Goal: Task Accomplishment & Management: Manage account settings

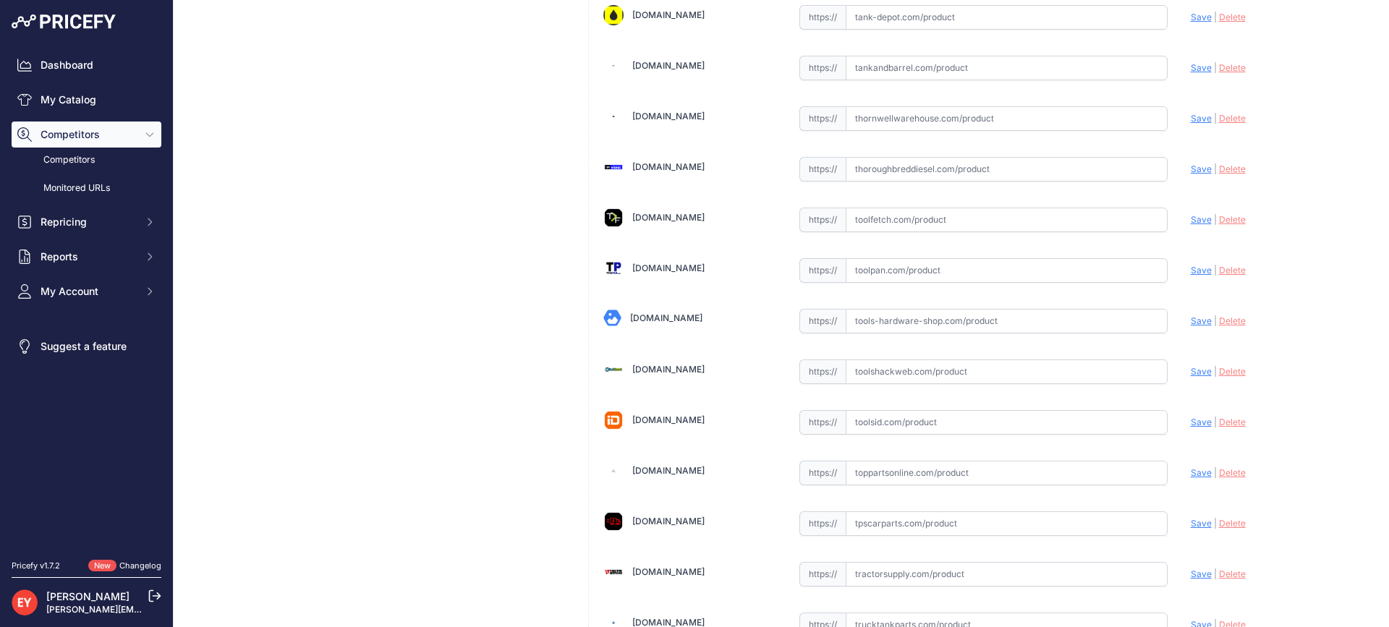
scroll to position [10742, 0]
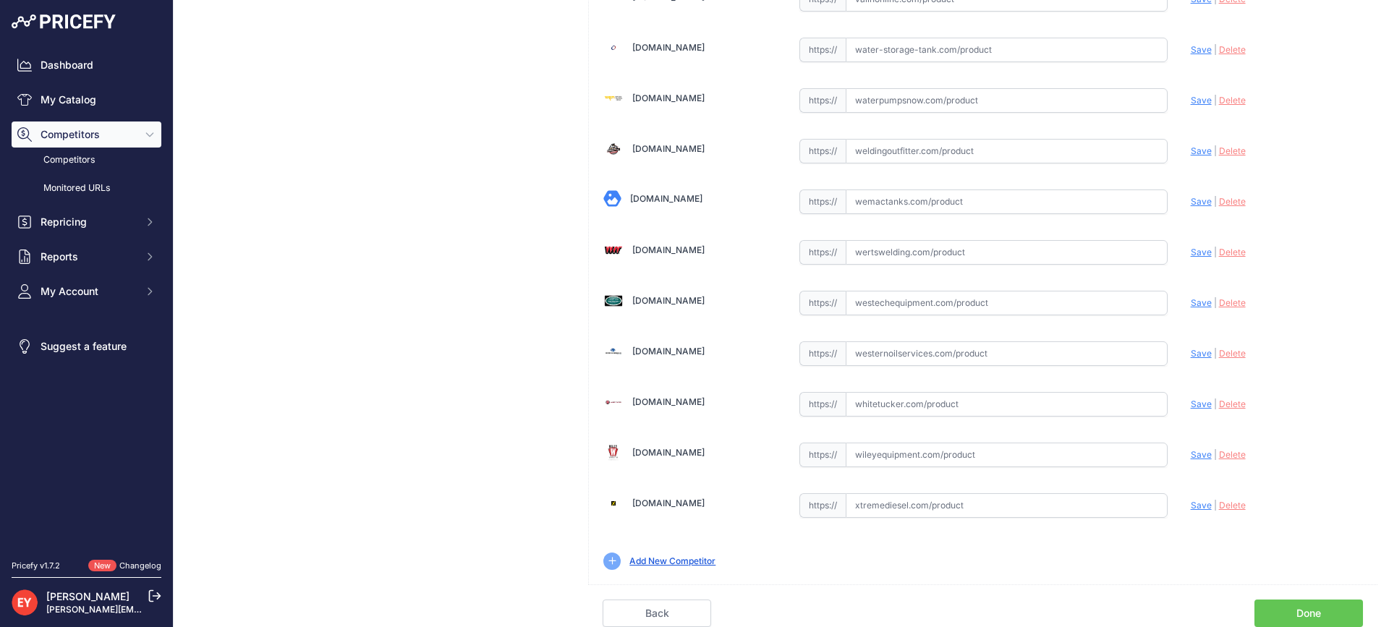
click at [1285, 611] on link "Done" at bounding box center [1309, 613] width 109 height 27
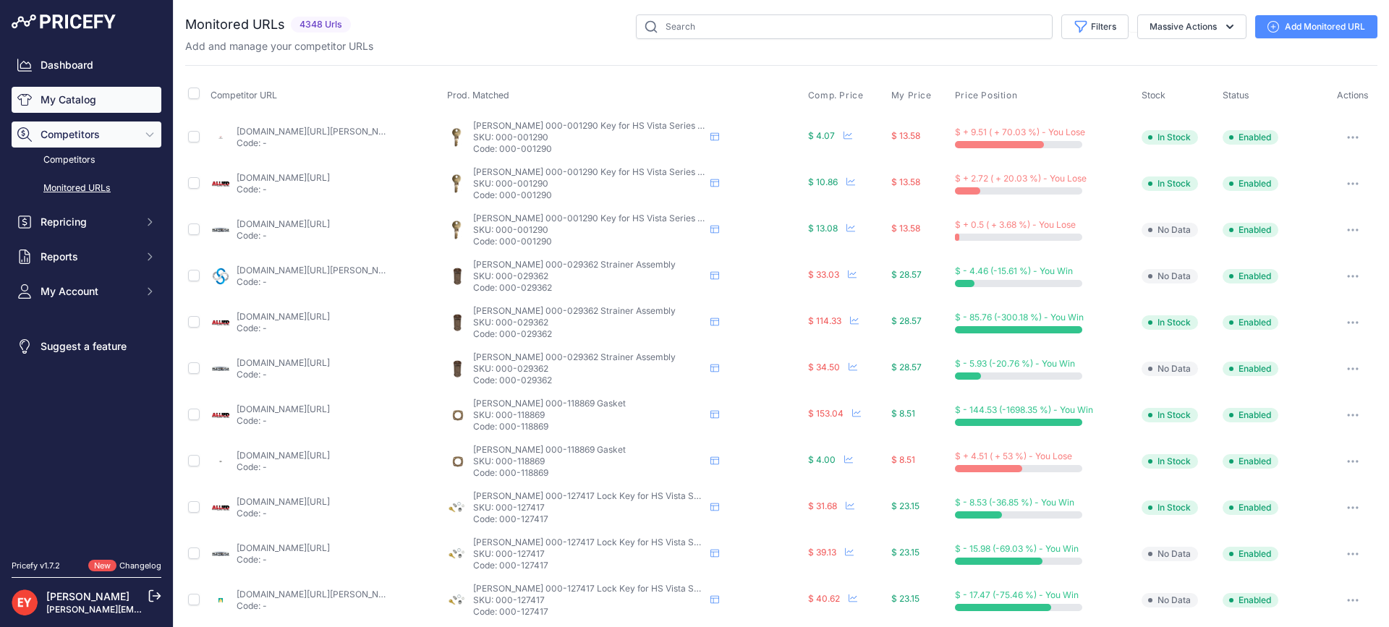
click at [88, 101] on link "My Catalog" at bounding box center [87, 100] width 150 height 26
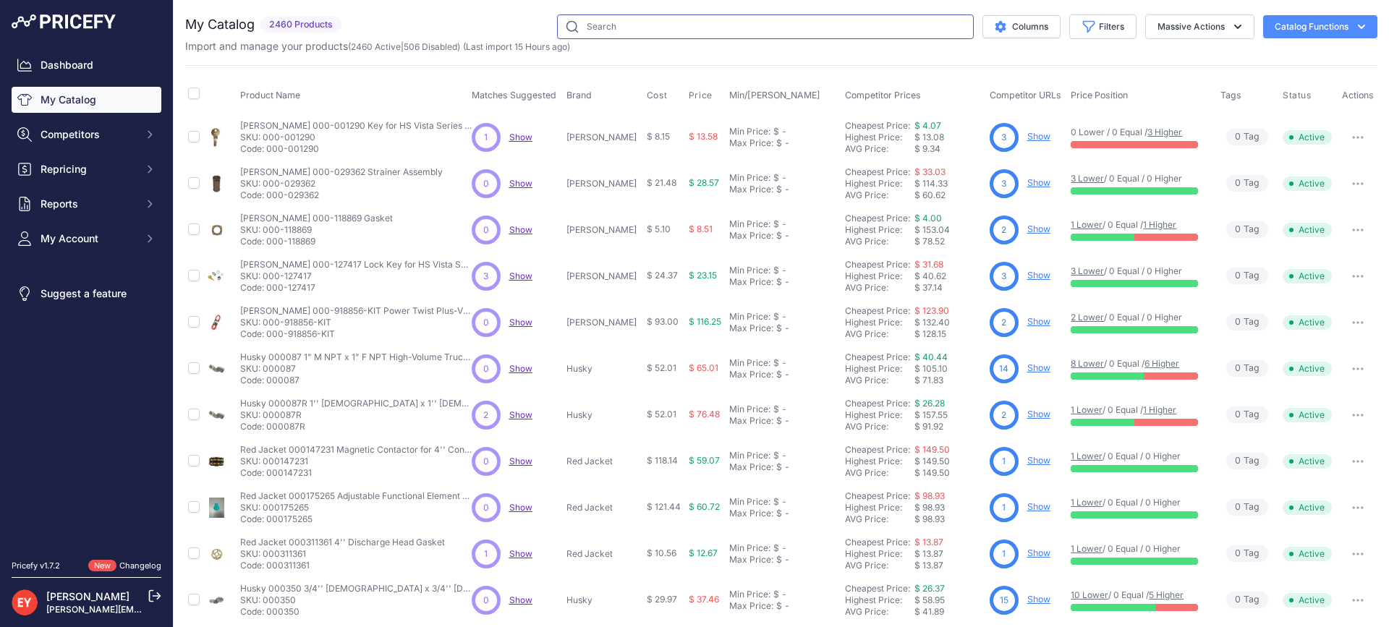
click at [598, 24] on input "text" at bounding box center [765, 26] width 417 height 25
paste input "SBC-2100"
type input "SBC-2100"
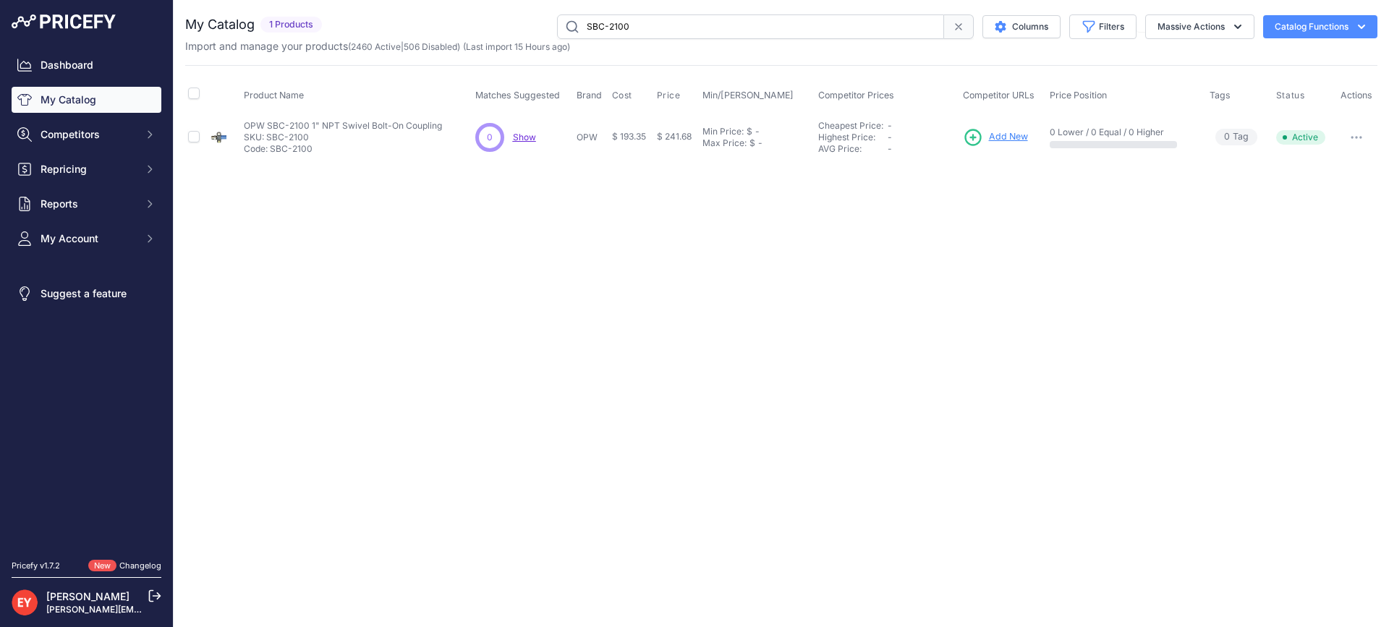
click at [994, 140] on span "Add New" at bounding box center [1008, 137] width 39 height 14
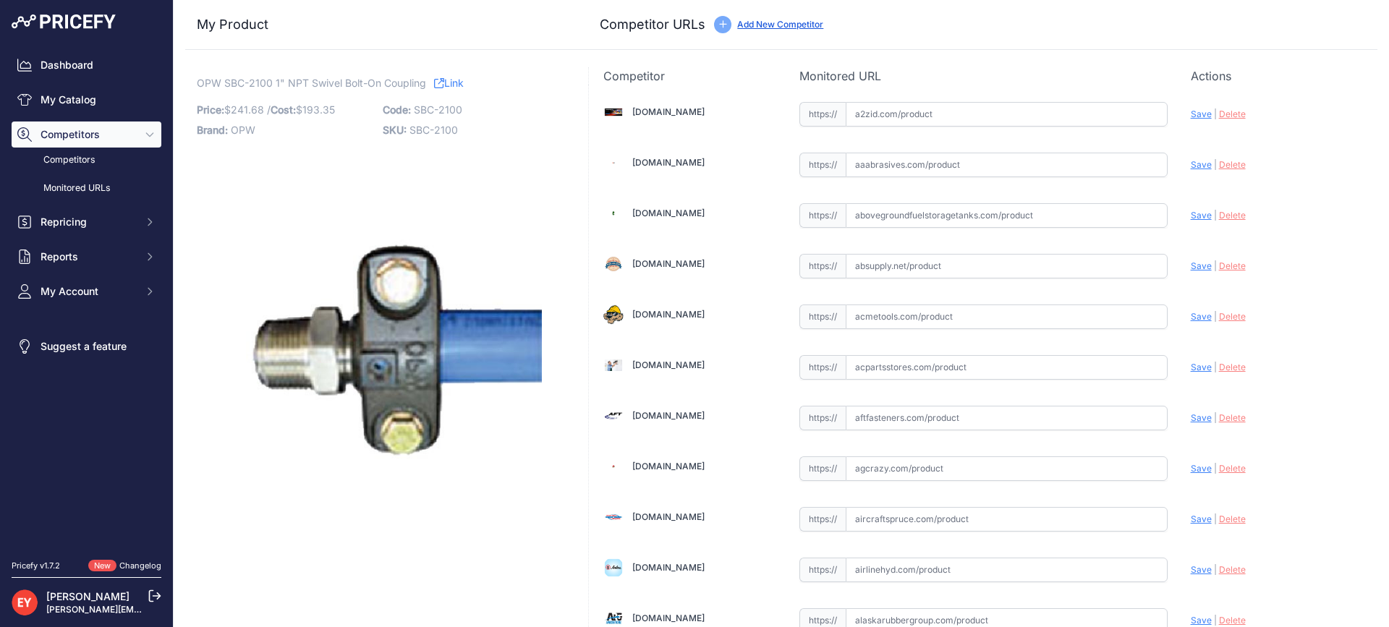
scroll to position [10020, 0]
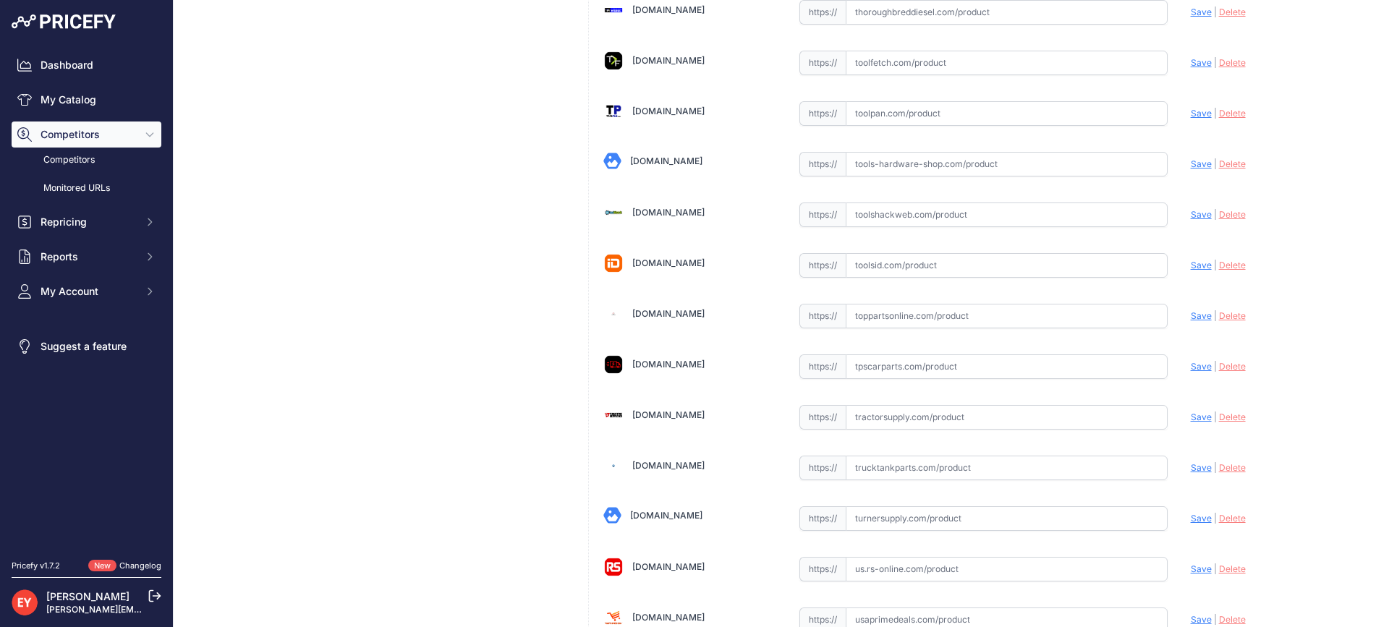
click at [872, 318] on input "text" at bounding box center [1007, 316] width 322 height 25
paste input "https://www.toppartsonline.com/product/opw-sbc-2100-1-npt-swivel-bolt-on-coupli…"
click at [1191, 315] on span "Save" at bounding box center [1201, 315] width 21 height 11
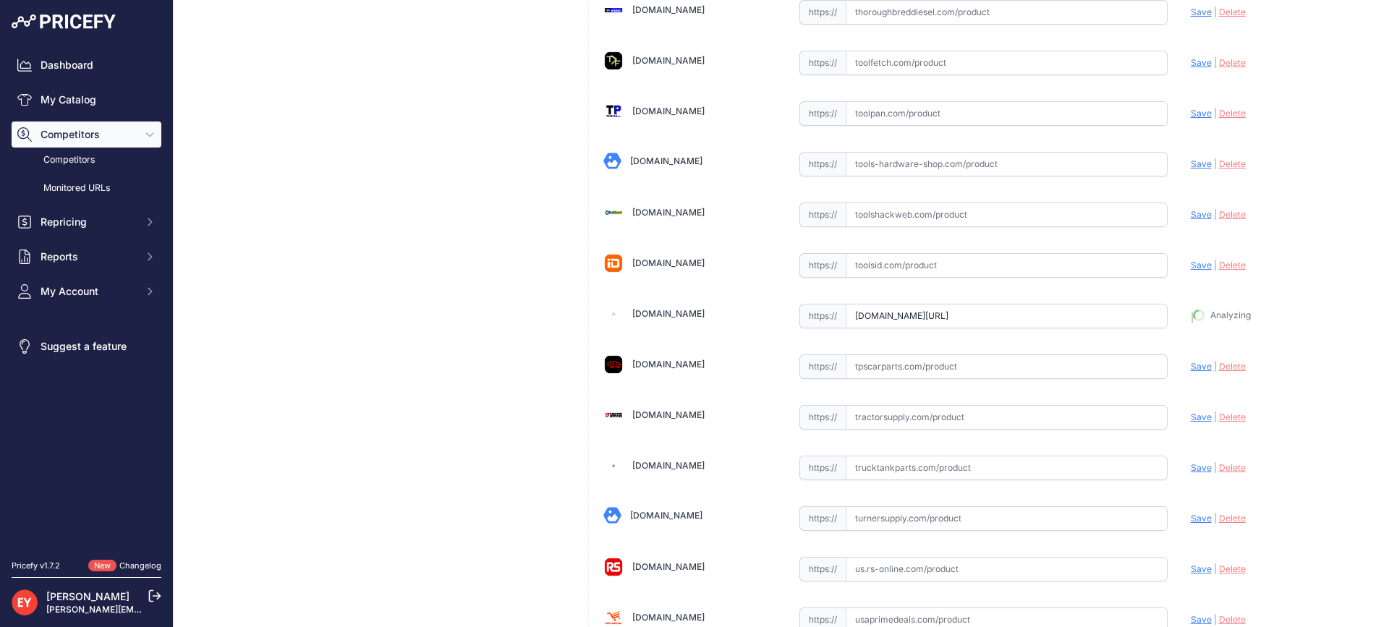
type input "https://www.toppartsonline.com/product/opw-sbc-2100-1-npt-swivel-bolt-on-coupli…"
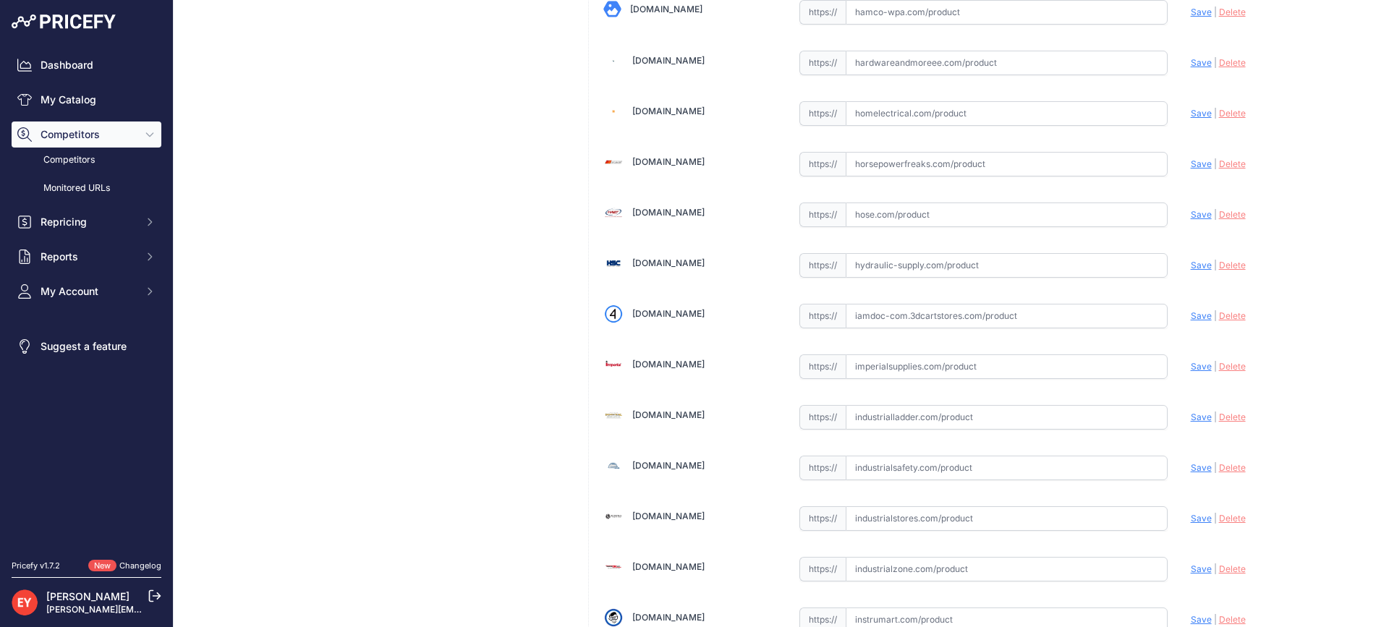
click at [877, 307] on input "text" at bounding box center [1007, 316] width 322 height 25
paste input "https://iamdoc-com.3dcartstores.com/Coupling-Swivel-Bolt-On-Clamp-1-_p_10602887…"
click at [1191, 312] on span "Save" at bounding box center [1201, 315] width 21 height 11
type input "https://iamdoc-com.3dcartstores.com/Coupling-Swivel-Bolt-On-Clamp-1-_p_10602887…"
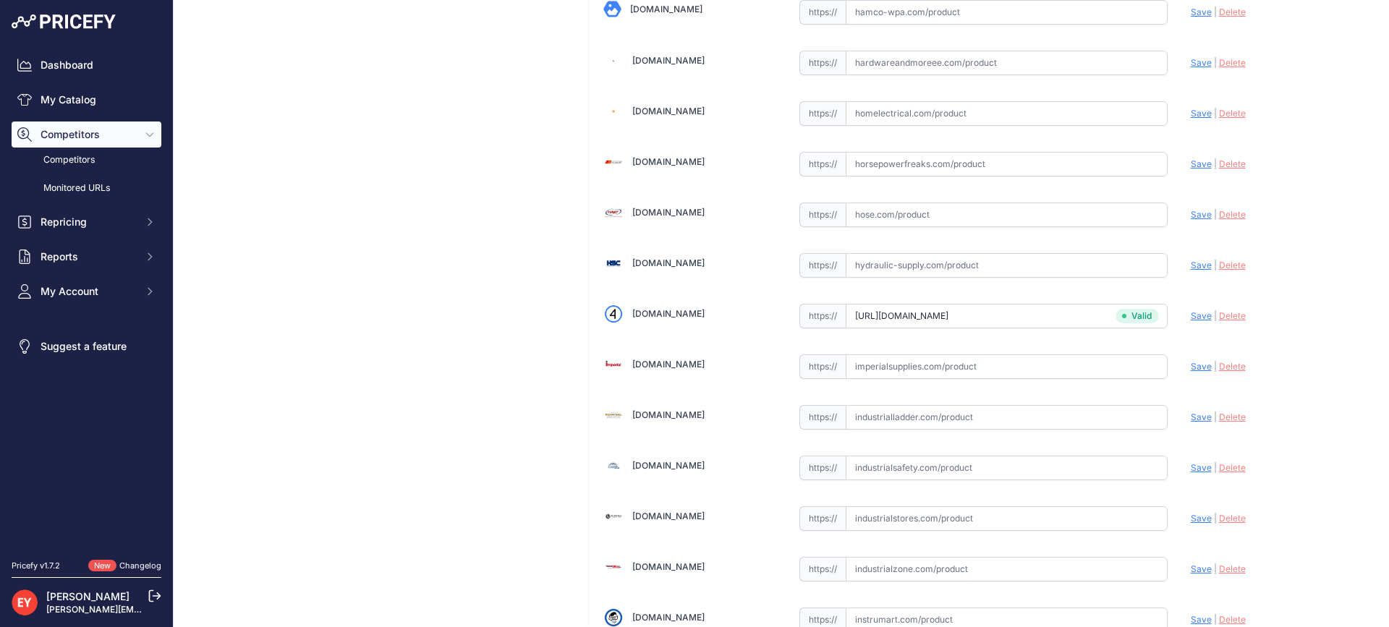
scroll to position [4964, 0]
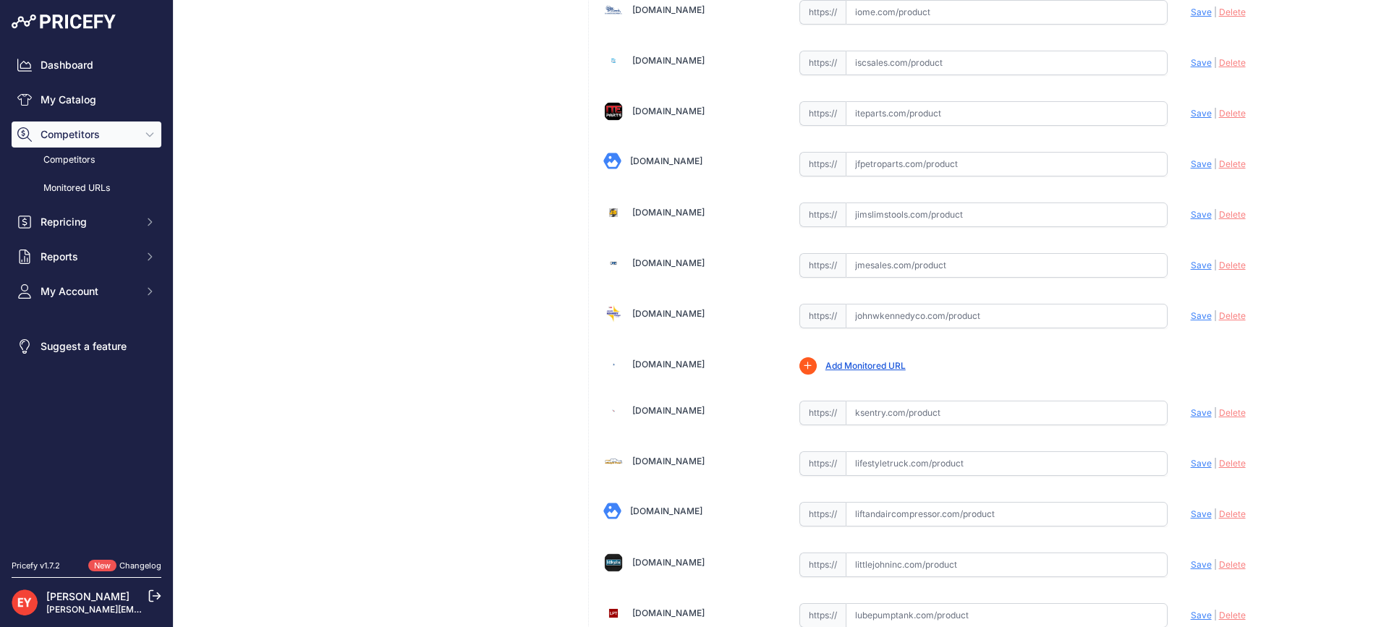
click at [891, 325] on input "text" at bounding box center [1007, 316] width 322 height 25
paste input "https://www.johnwkennedyco.com/buy/product/SBC-2100-OPW-79744-product-SBC-2100-…"
click at [1191, 313] on span "Save" at bounding box center [1201, 315] width 21 height 11
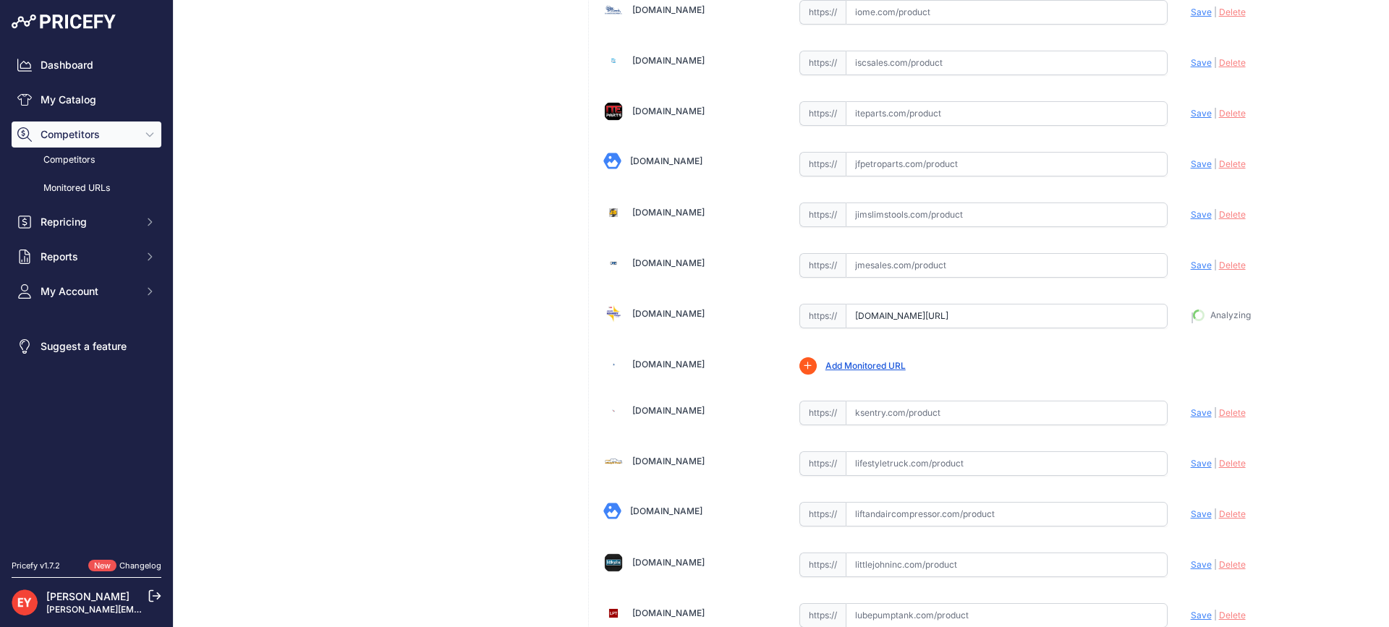
type input "https://www.johnwkennedyco.com/buy/product/SBC-2100-OPW-79744-product-SBC-2100-…"
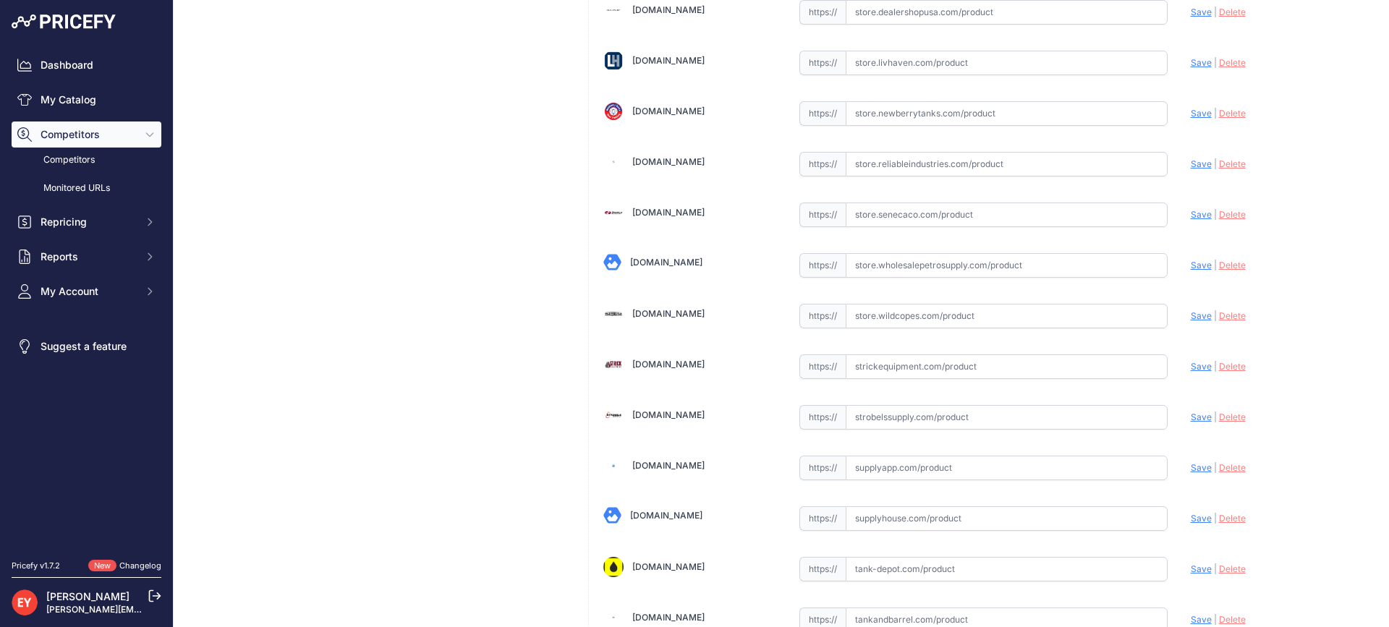
click at [899, 324] on input "text" at bounding box center [1007, 316] width 322 height 25
paste input "https://store.wildcopes.com/product.htm?pid=265146&cat=20953"
click at [1191, 312] on span "Save" at bounding box center [1201, 315] width 21 height 11
type input "https://store.wildcopes.com/product.htm?pid=265146&cat=20953&prirule_jdsnikfkfj…"
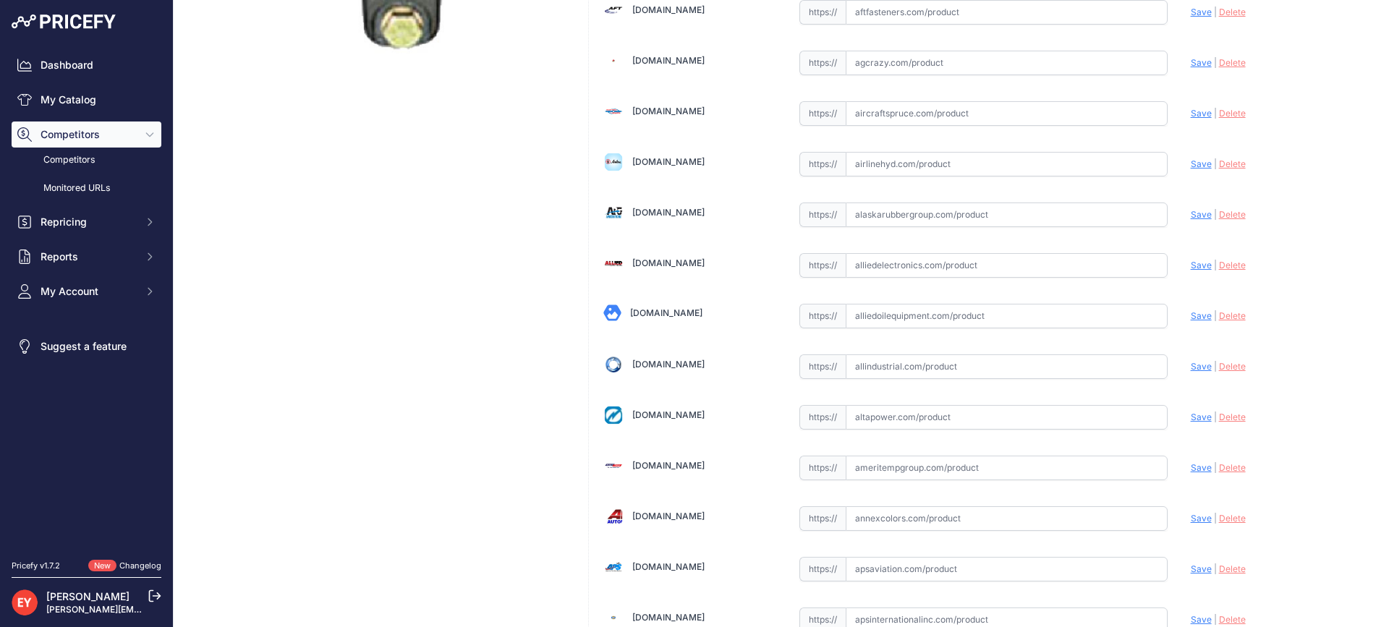
click at [880, 319] on input "text" at bounding box center [1007, 316] width 322 height 25
paste input "https://alliedoilequipment.com/shop/opw-fueling-components/sbc-2100-opw-couplin…"
click at [1191, 318] on span "Save" at bounding box center [1201, 315] width 21 height 11
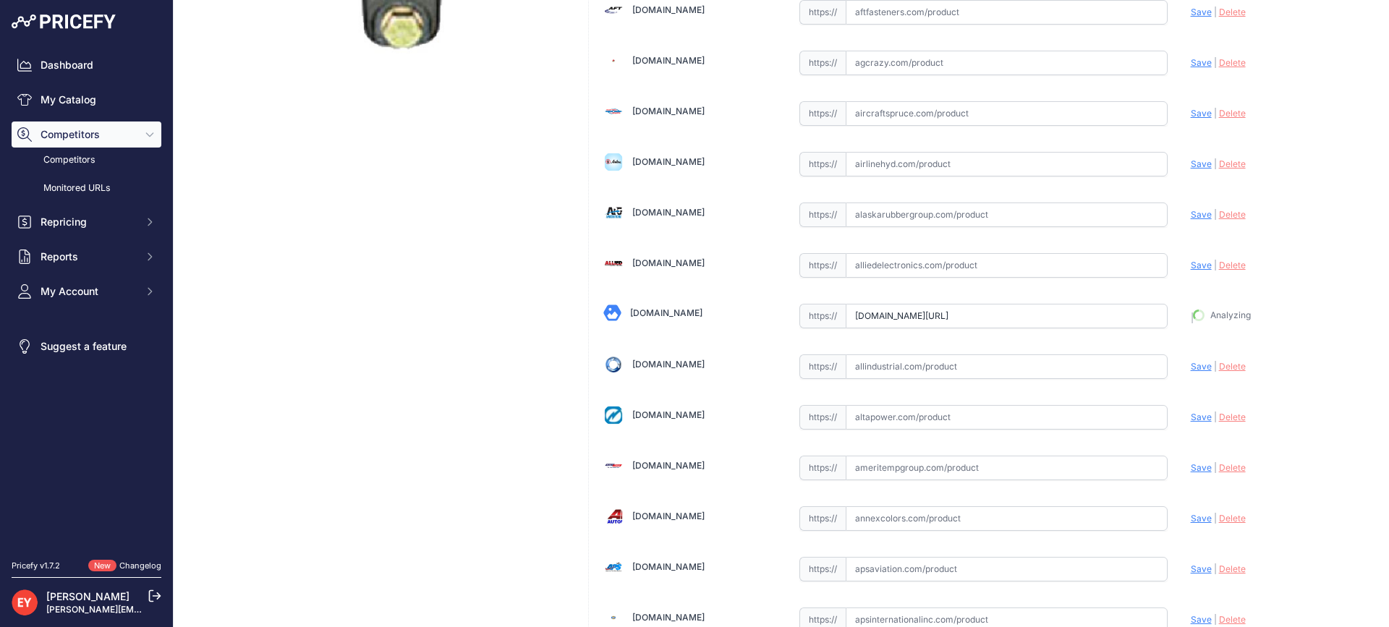
type input "https://alliedoilequipment.com/shop/opw-fueling-components/sbc-2100-opw-couplin…"
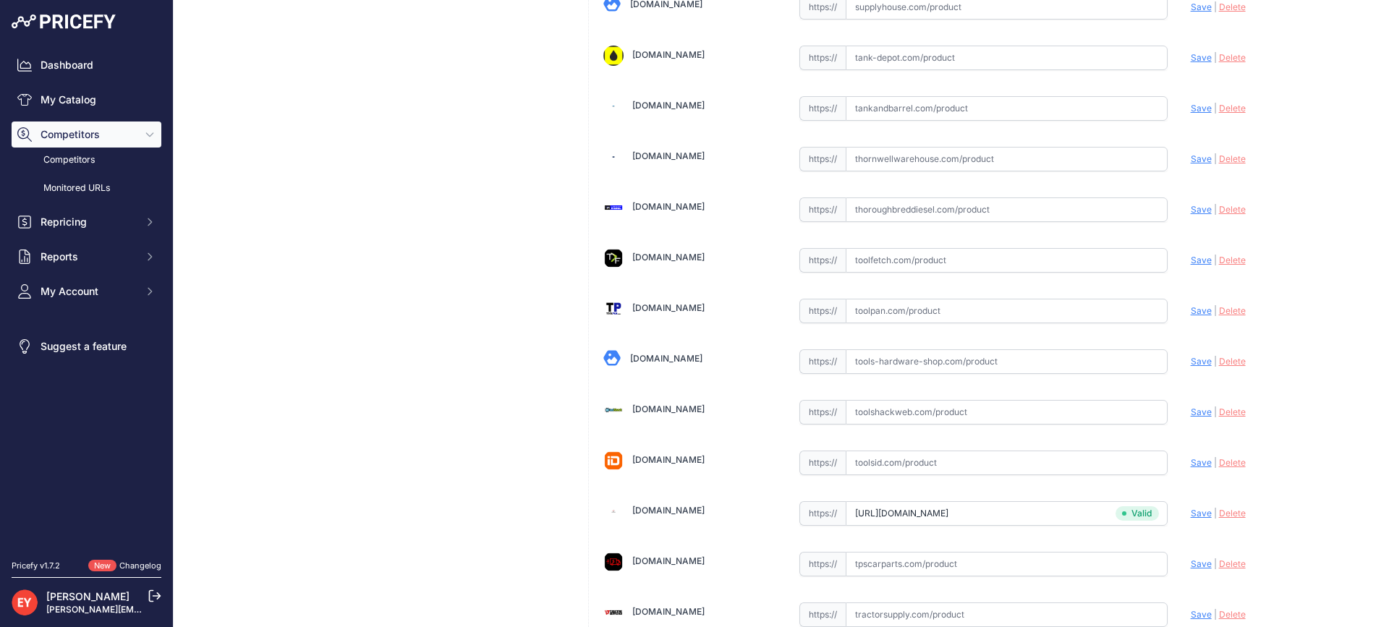
scroll to position [10775, 0]
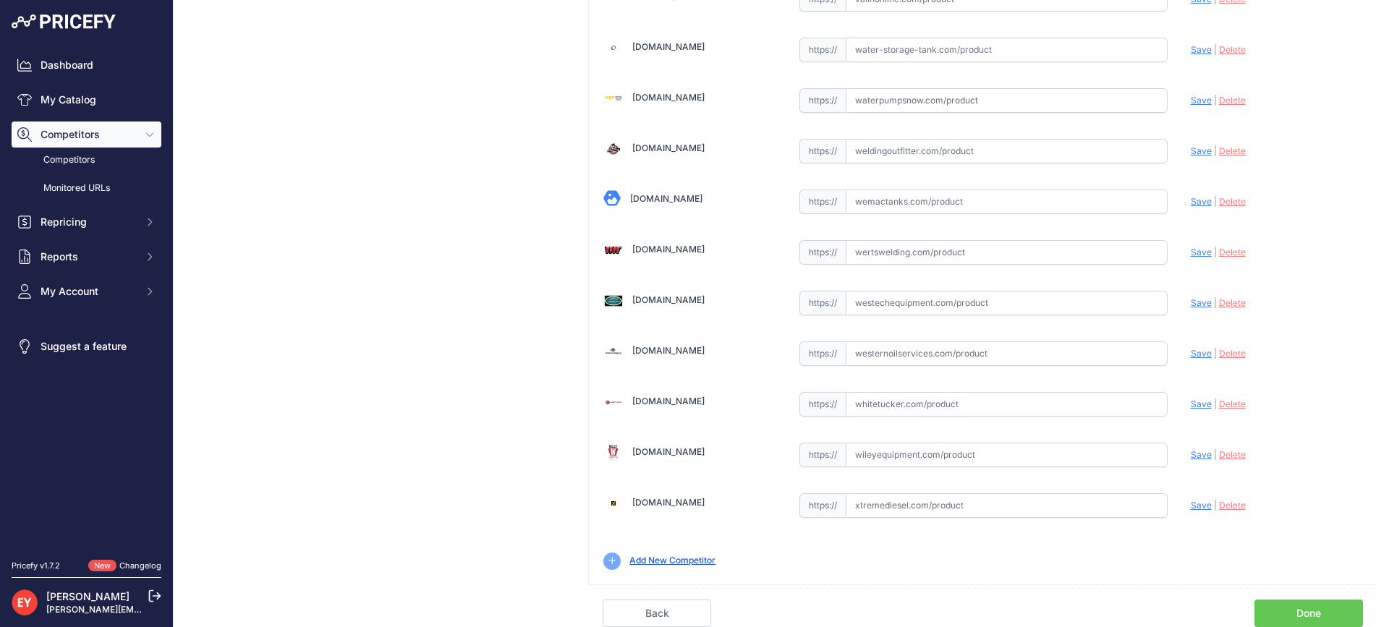
click at [1307, 603] on link "Done" at bounding box center [1309, 613] width 109 height 27
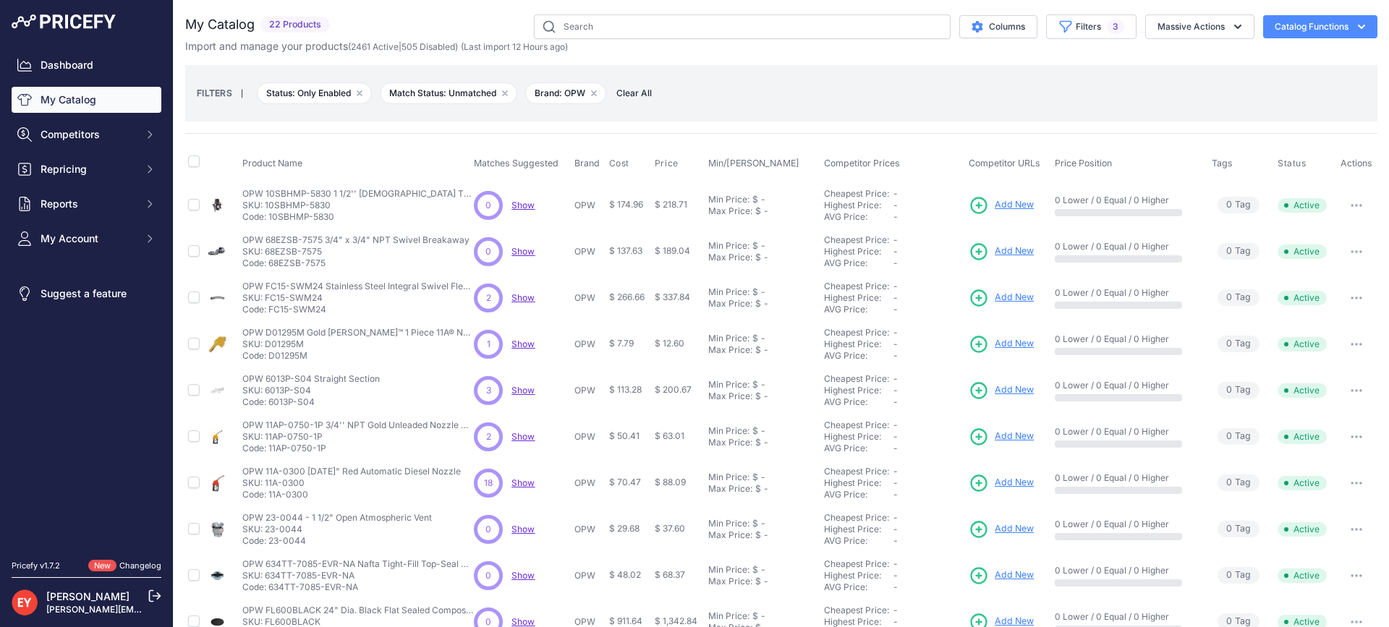
scroll to position [310, 0]
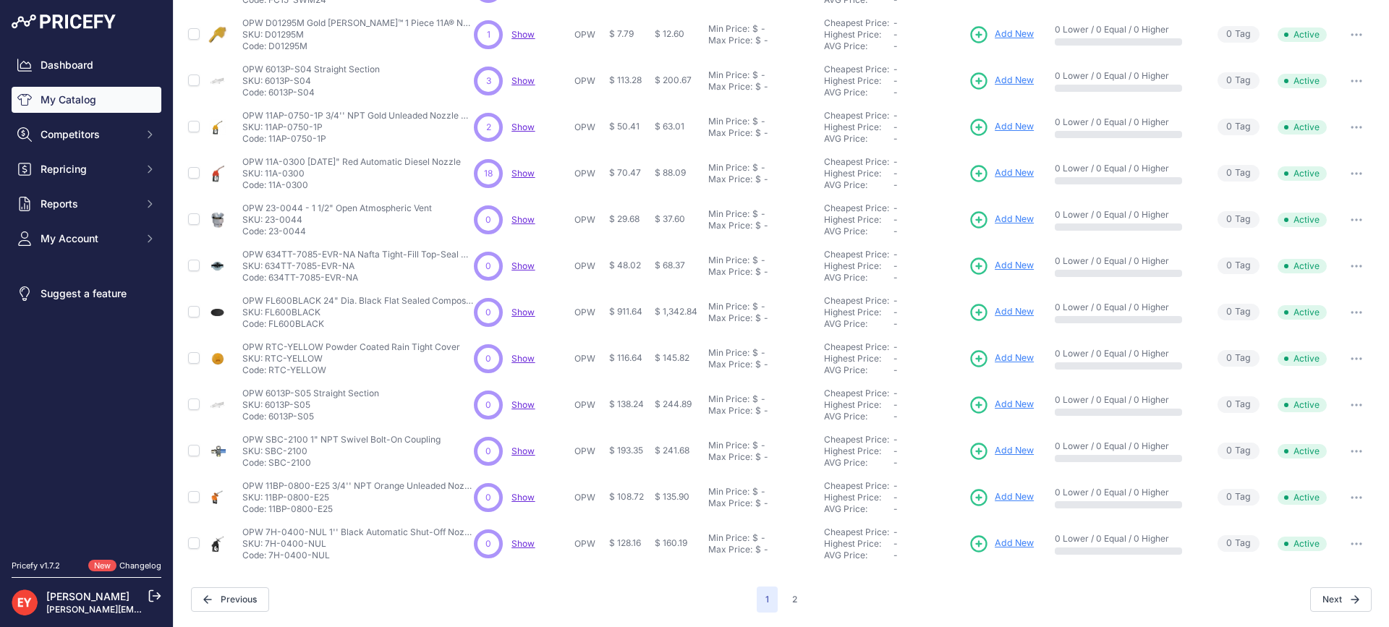
drag, startPoint x: 338, startPoint y: 509, endPoint x: 270, endPoint y: 516, distance: 68.3
click at [270, 516] on td "OPW 11BP-0800-E25 3/4'' NPT Orange Unleaded Nozzle with 2 Piece Handwarmer OPW …" at bounding box center [355, 498] width 232 height 46
copy p "11BP-0800-E25"
drag, startPoint x: 331, startPoint y: 559, endPoint x: 269, endPoint y: 565, distance: 62.6
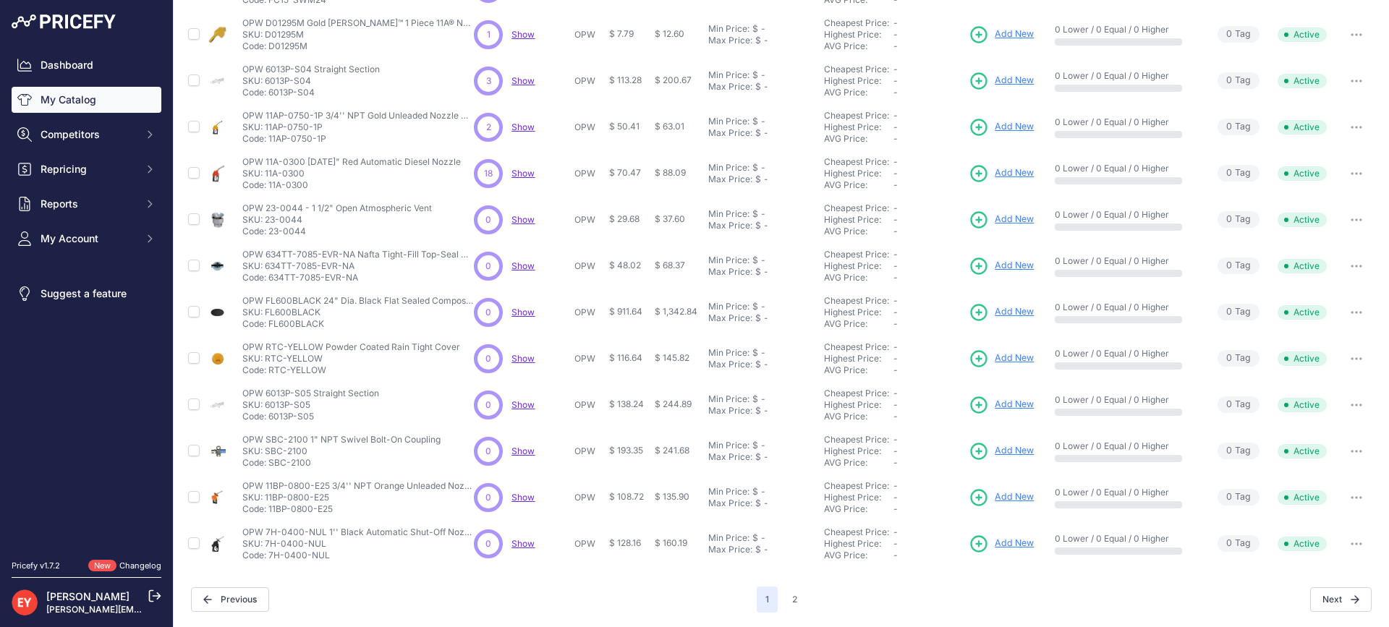
click at [269, 565] on td "OPW 7H-0400-NUL 1'' Black Automatic Shut-Off Nozzle w/ Spout Ring (Non-UL) OPW …" at bounding box center [355, 544] width 232 height 46
drag, startPoint x: 331, startPoint y: 556, endPoint x: 271, endPoint y: 559, distance: 60.9
click at [271, 559] on p "Code: 7H-0400-NUL" at bounding box center [358, 556] width 232 height 12
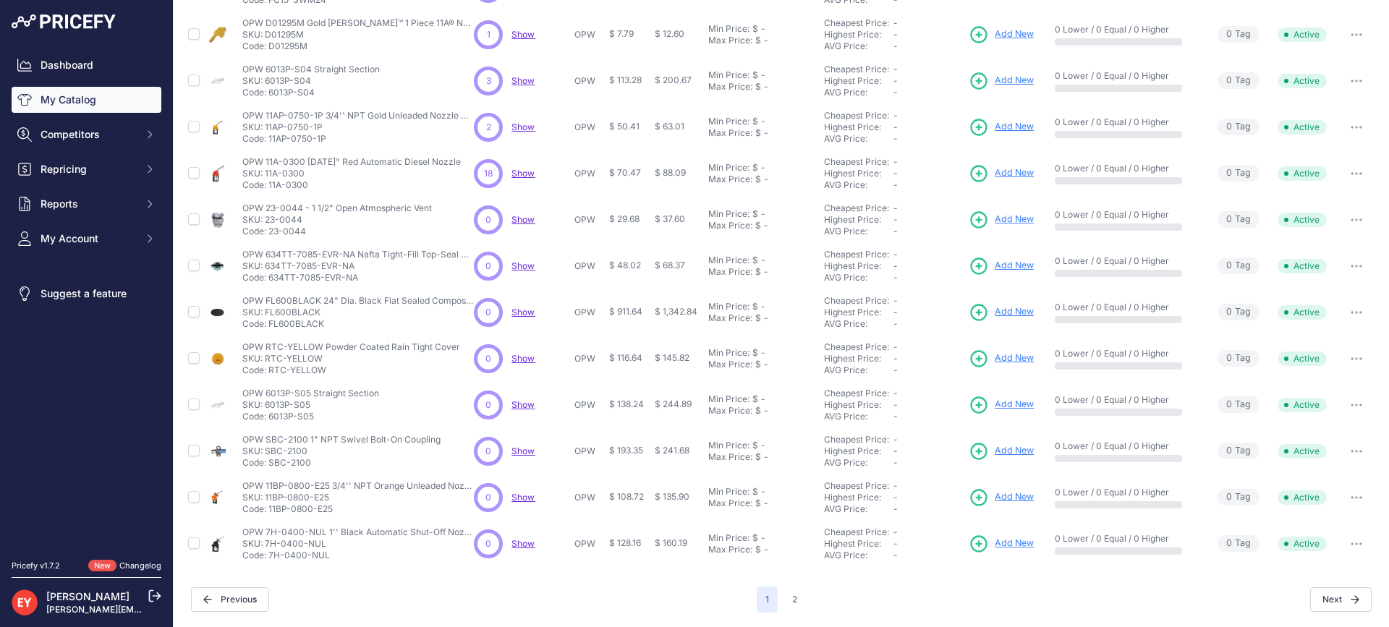
copy p "7H-0400-NUL"
drag, startPoint x: 271, startPoint y: 559, endPoint x: 373, endPoint y: 556, distance: 102.1
click at [373, 556] on p "Code: 7H-0400-NUL" at bounding box center [358, 556] width 232 height 12
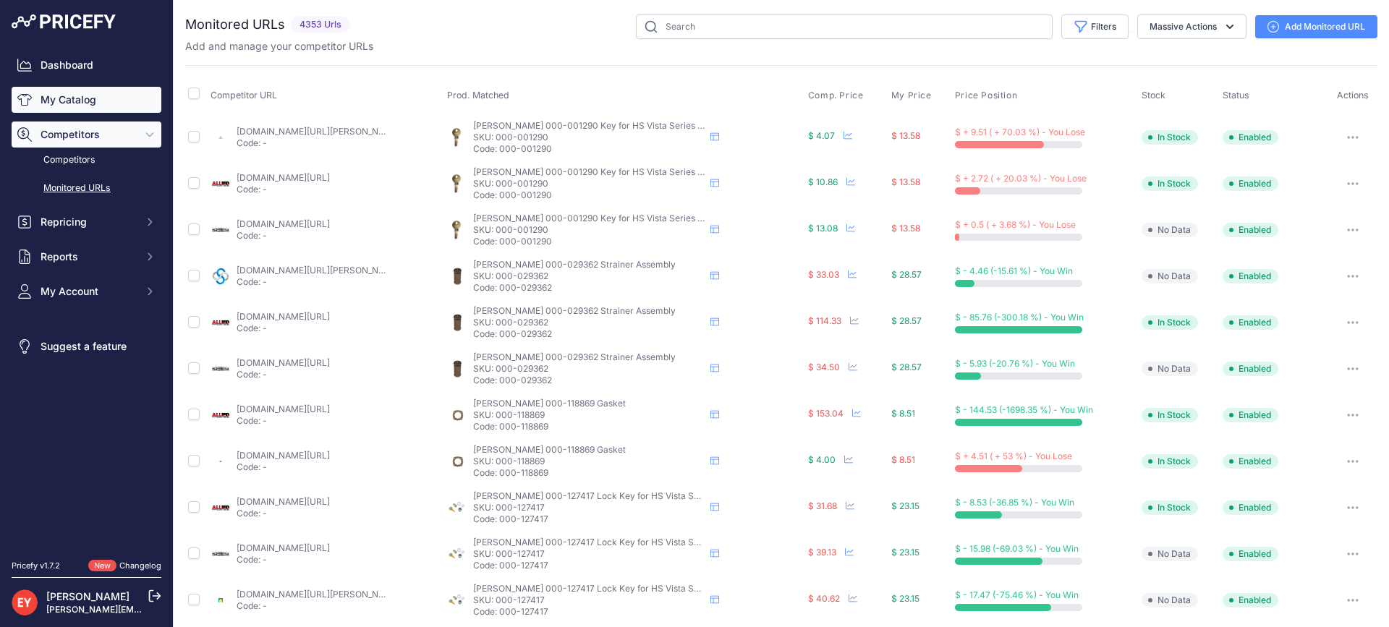
click at [78, 100] on link "My Catalog" at bounding box center [87, 100] width 150 height 26
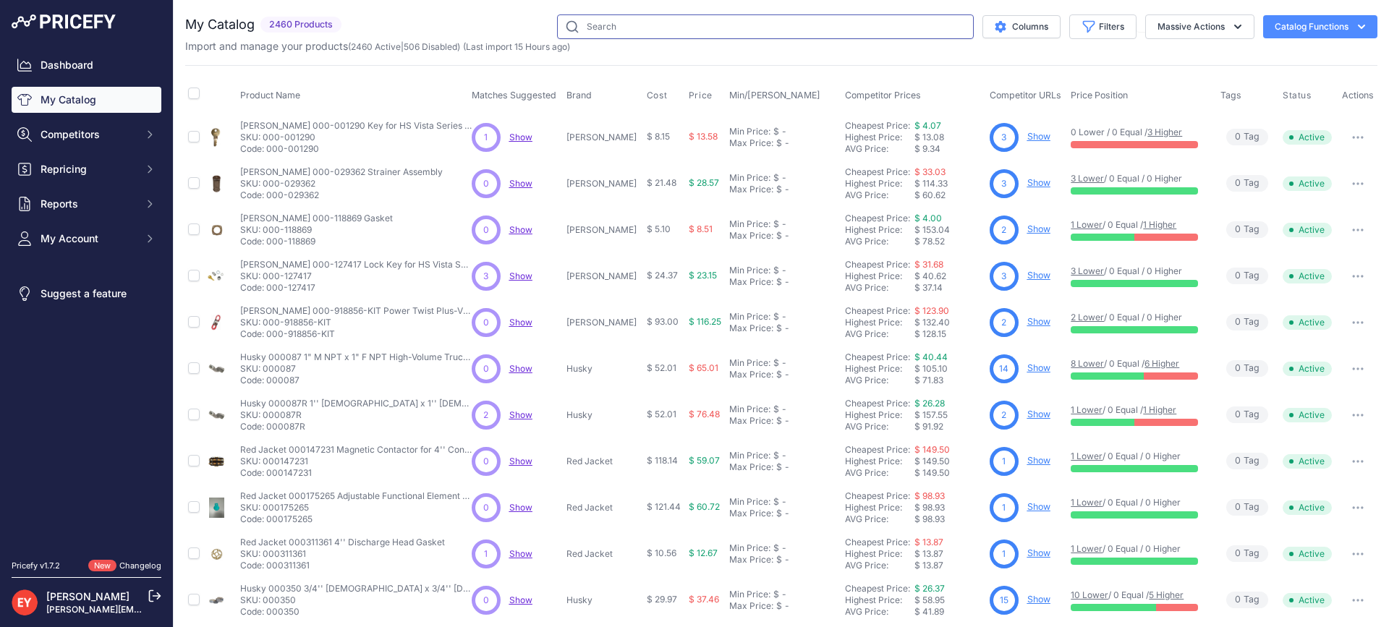
click at [596, 26] on input "text" at bounding box center [765, 26] width 417 height 25
paste input "11BP-0800-E25"
type input "11BP-0800-E25"
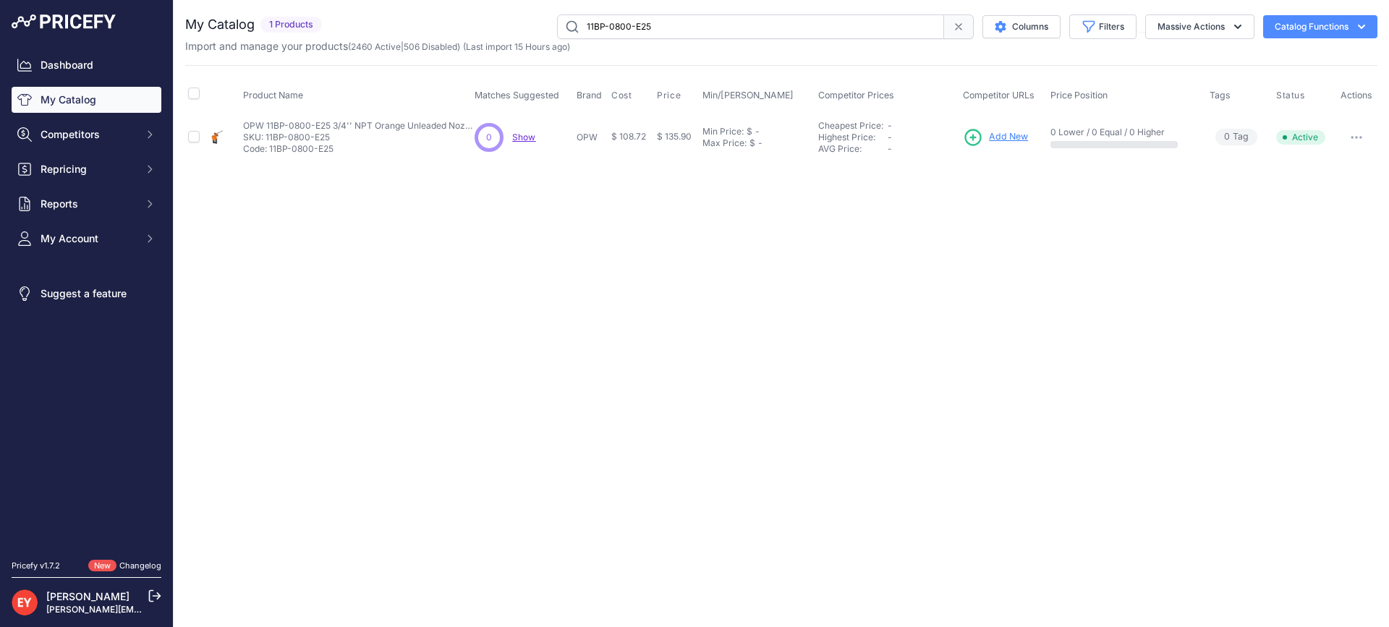
click at [998, 135] on span "Add New" at bounding box center [1008, 137] width 39 height 14
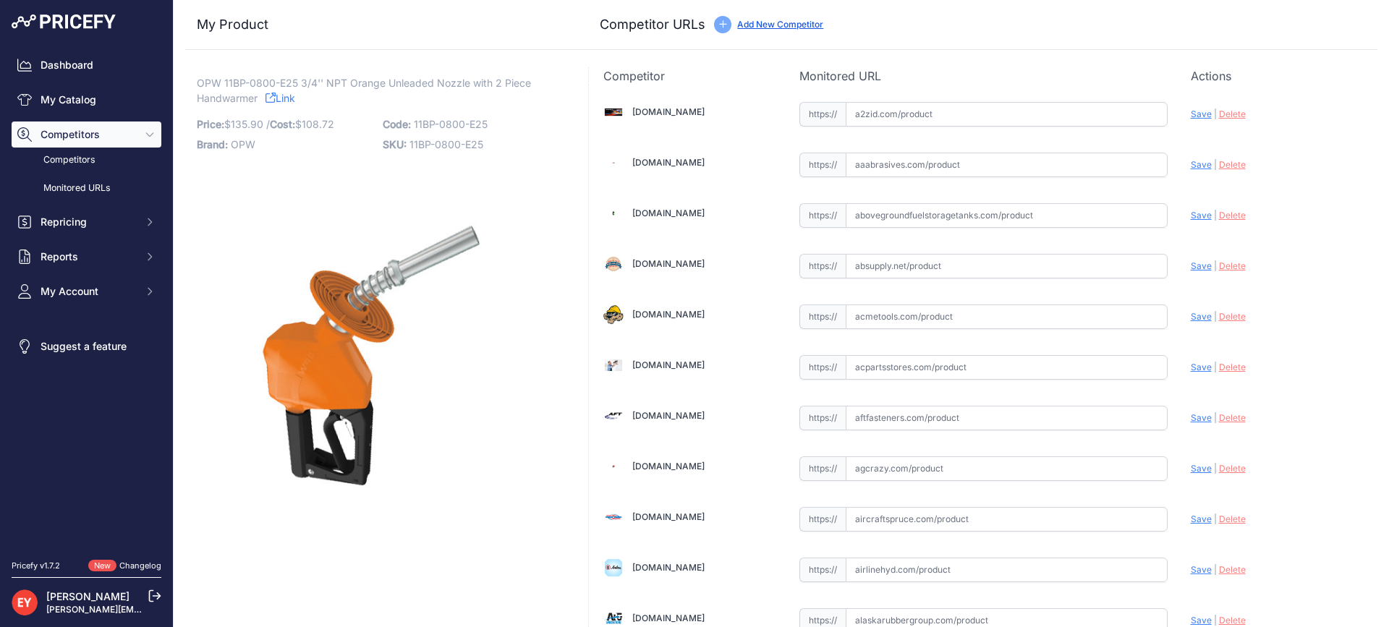
scroll to position [4964, 0]
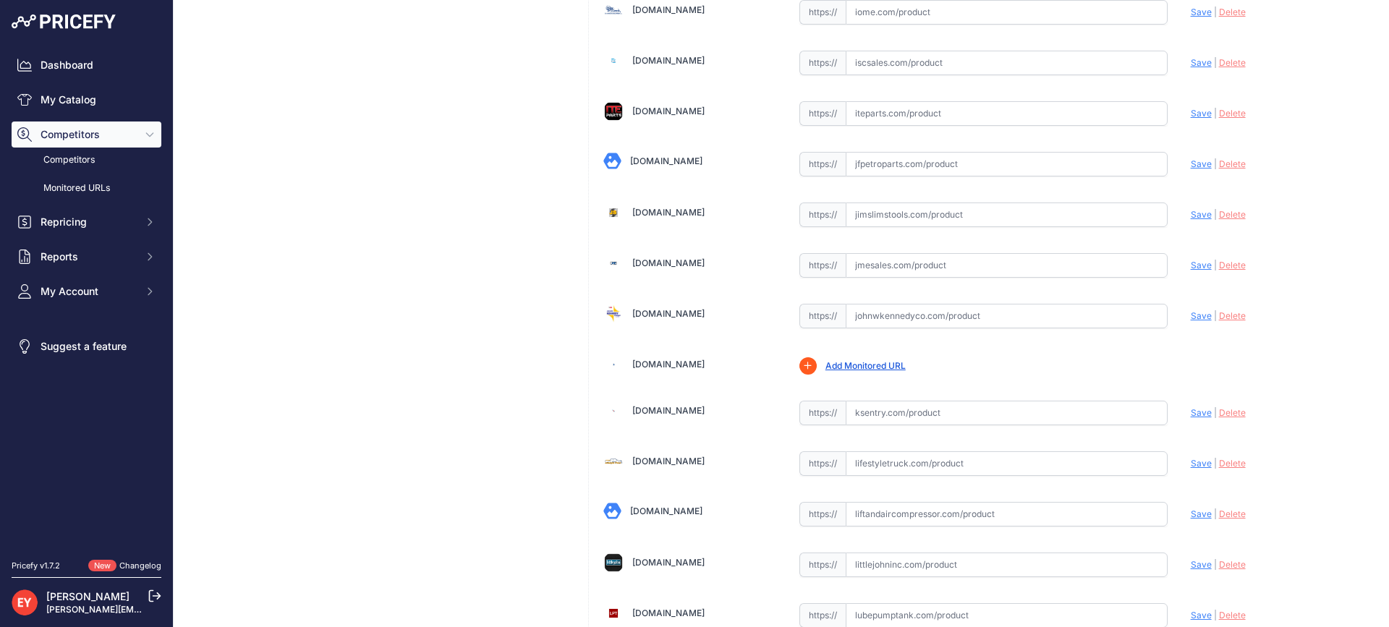
click at [885, 307] on input "text" at bounding box center [1007, 316] width 322 height 25
paste input "https://www.johnwkennedyco.com/buy/product/11BP-0800-E25-OPW-91779-product-11BP…"
click at [1191, 320] on span "Save" at bounding box center [1201, 315] width 21 height 11
type input "https://www.johnwkennedyco.com/buy/product/11BP-0800-E25-OPW-91779-product-11BP…"
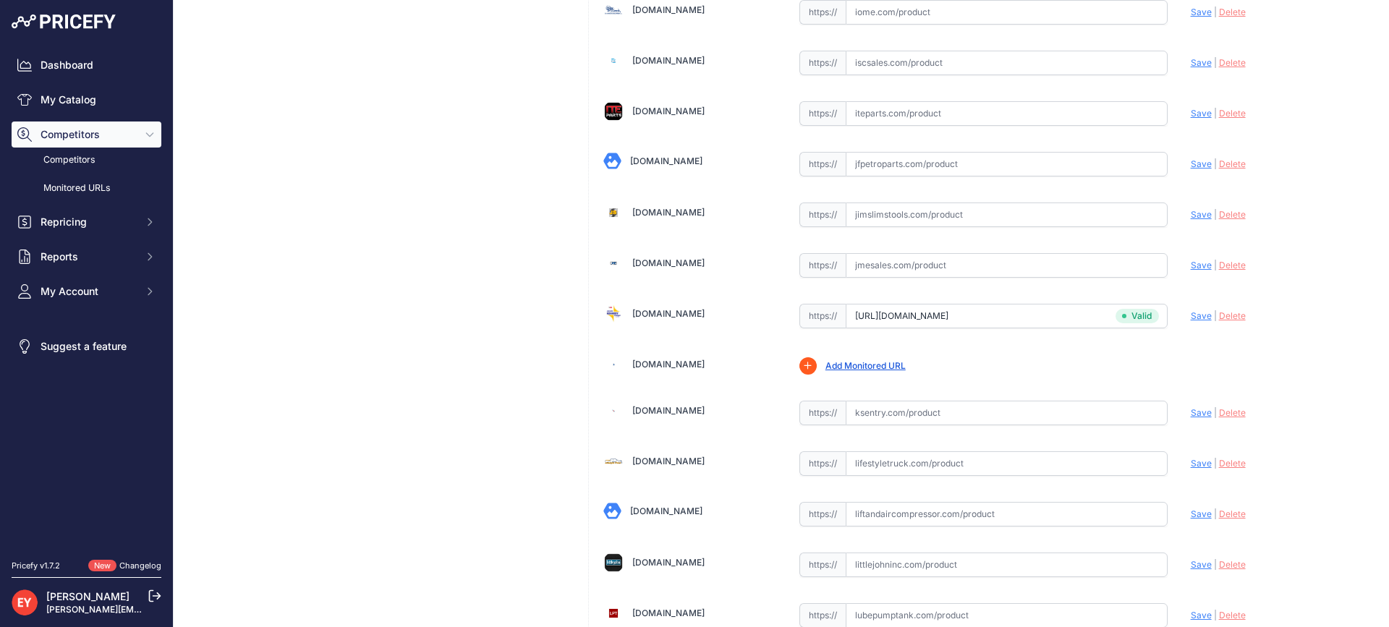
scroll to position [406, 0]
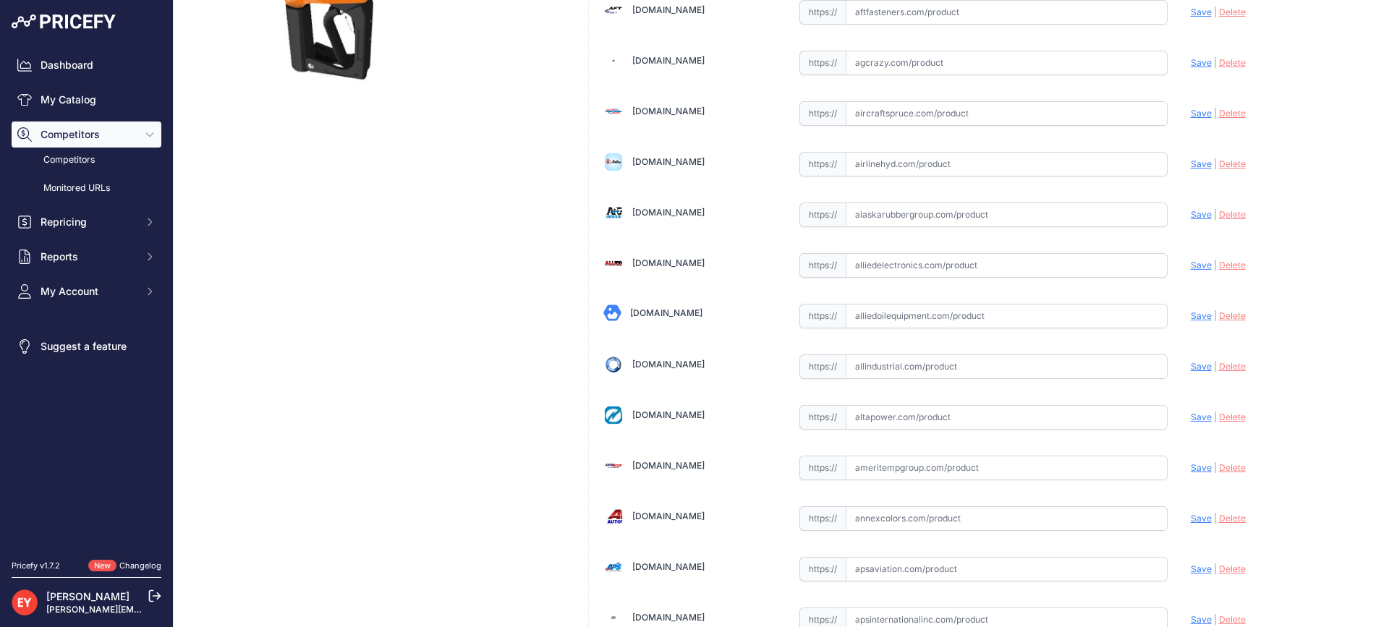
click at [884, 318] on input "text" at bounding box center [1007, 316] width 322 height 25
paste input "https://alliedoilequipment.com/shop/opw-fueling-components/11bp-0800-e25-nozzle…"
click at [1191, 316] on span "Save" at bounding box center [1201, 315] width 21 height 11
type input "https://alliedoilequipment.com/shop/opw-fueling-components/11bp-0800-e25-nozzle…"
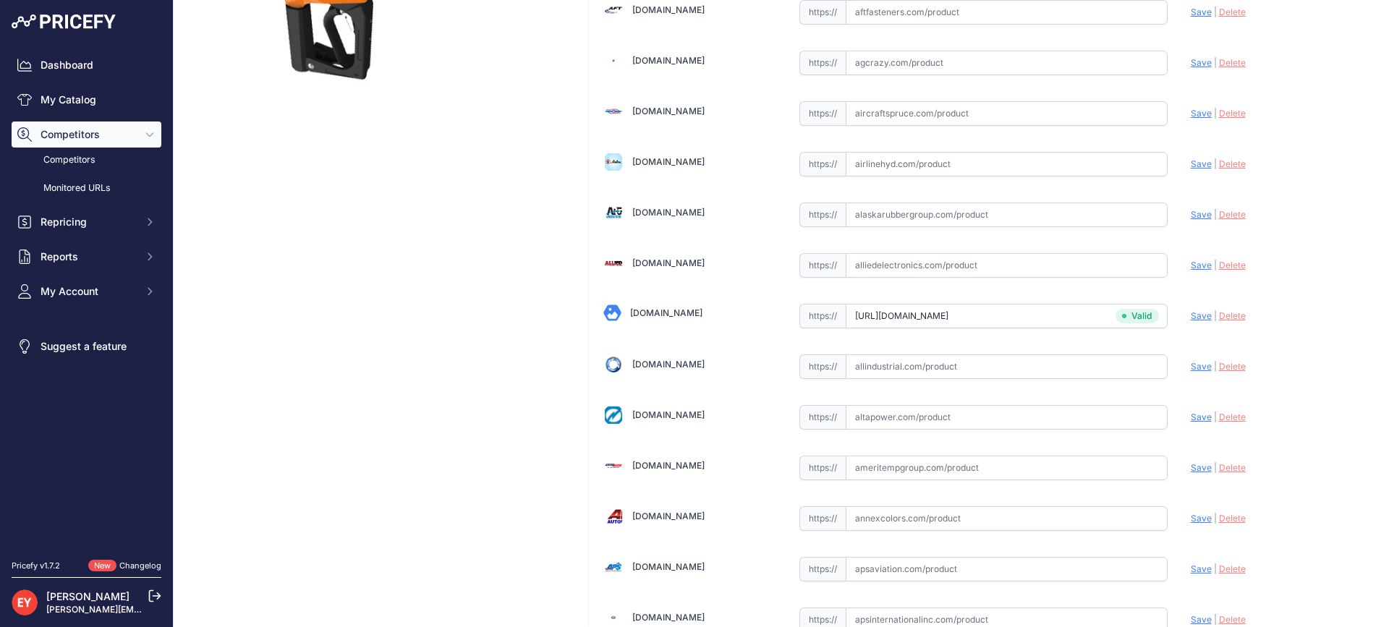
scroll to position [4255, 0]
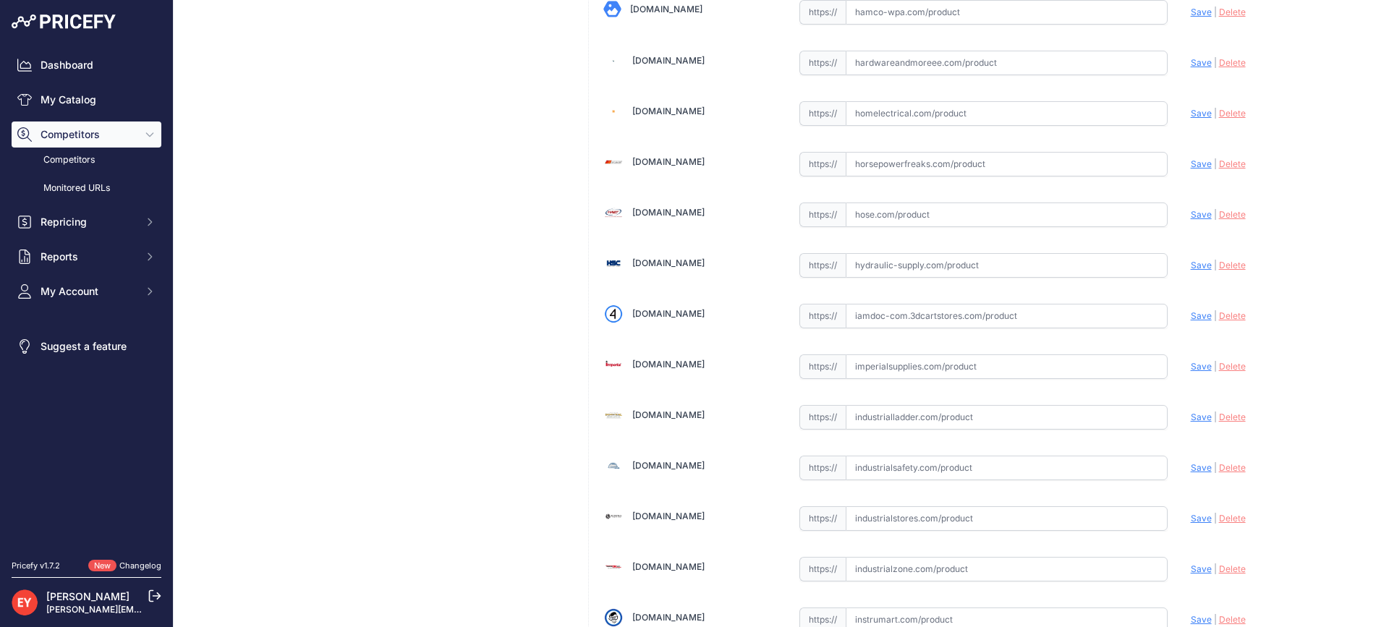
click at [907, 321] on input "text" at bounding box center [1007, 316] width 322 height 25
paste input "https://iamdoc-com.3dcartstores.com/Nozzle-34-11B-Unleaded-E25-Orange-2-Pchi-2-…"
click at [1191, 319] on span "Save" at bounding box center [1201, 315] width 21 height 11
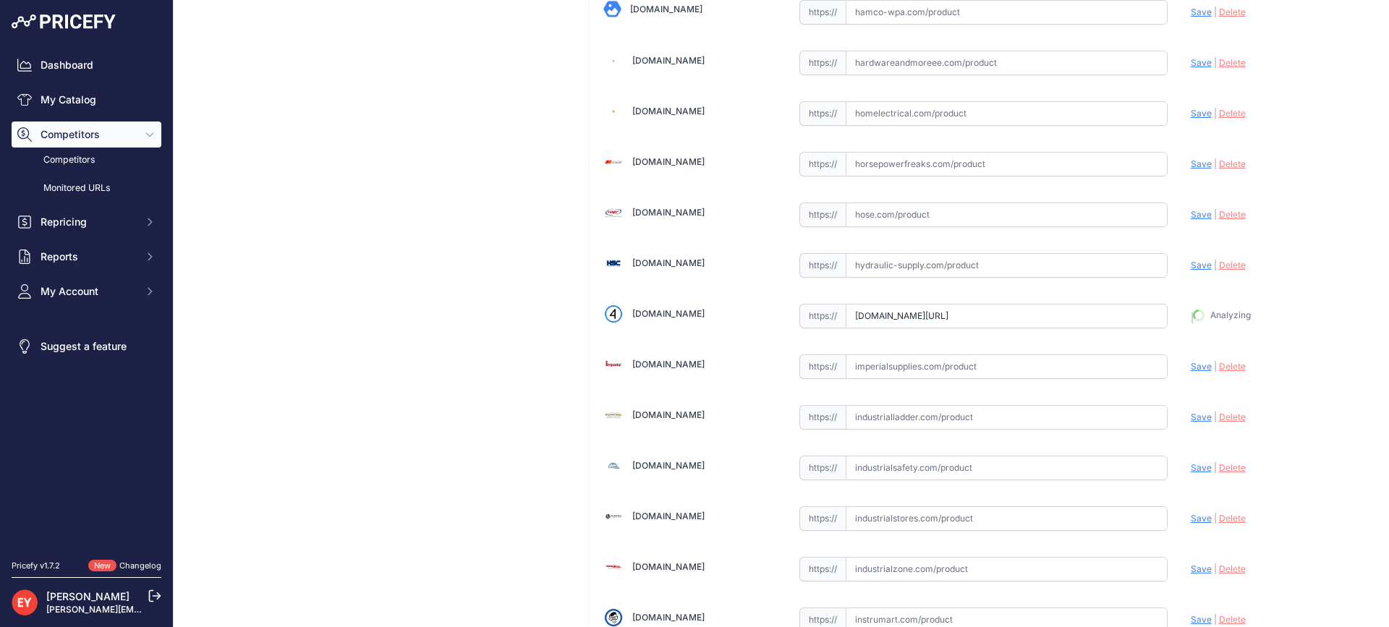
type input "https://iamdoc-com.3dcartstores.com/Nozzle-34-11B-Unleaded-E25-Orange-2-Pchi-2-…"
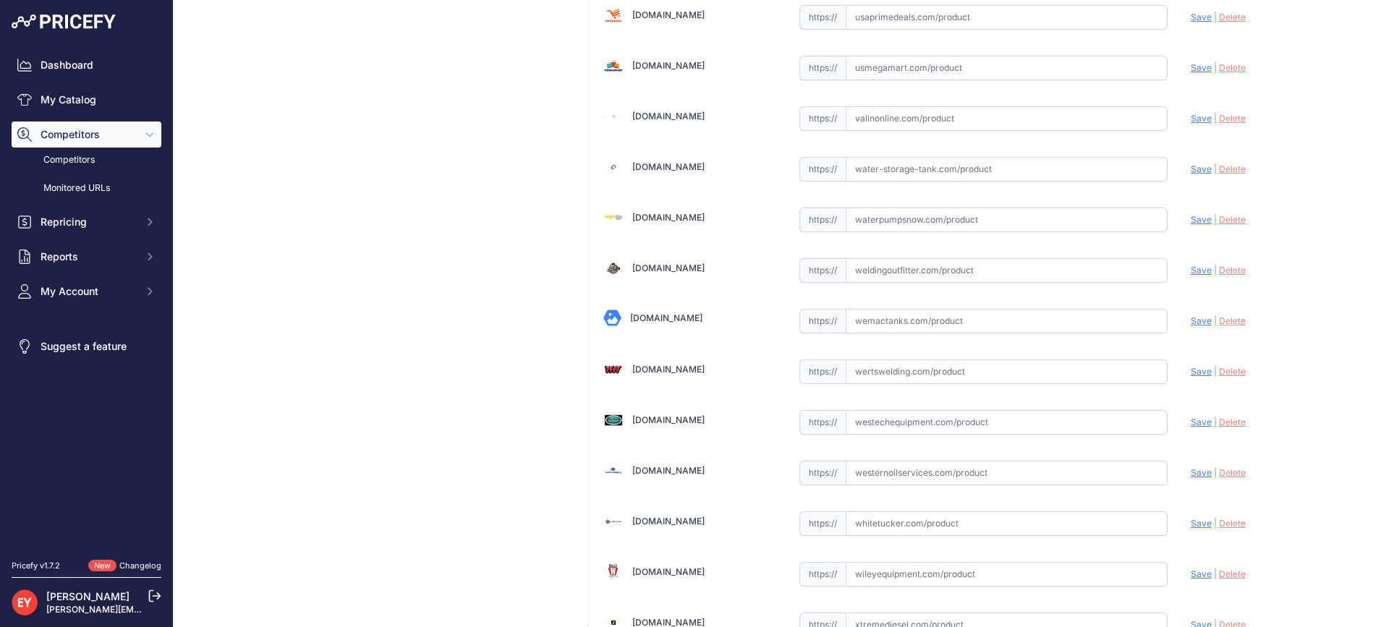
scroll to position [10742, 0]
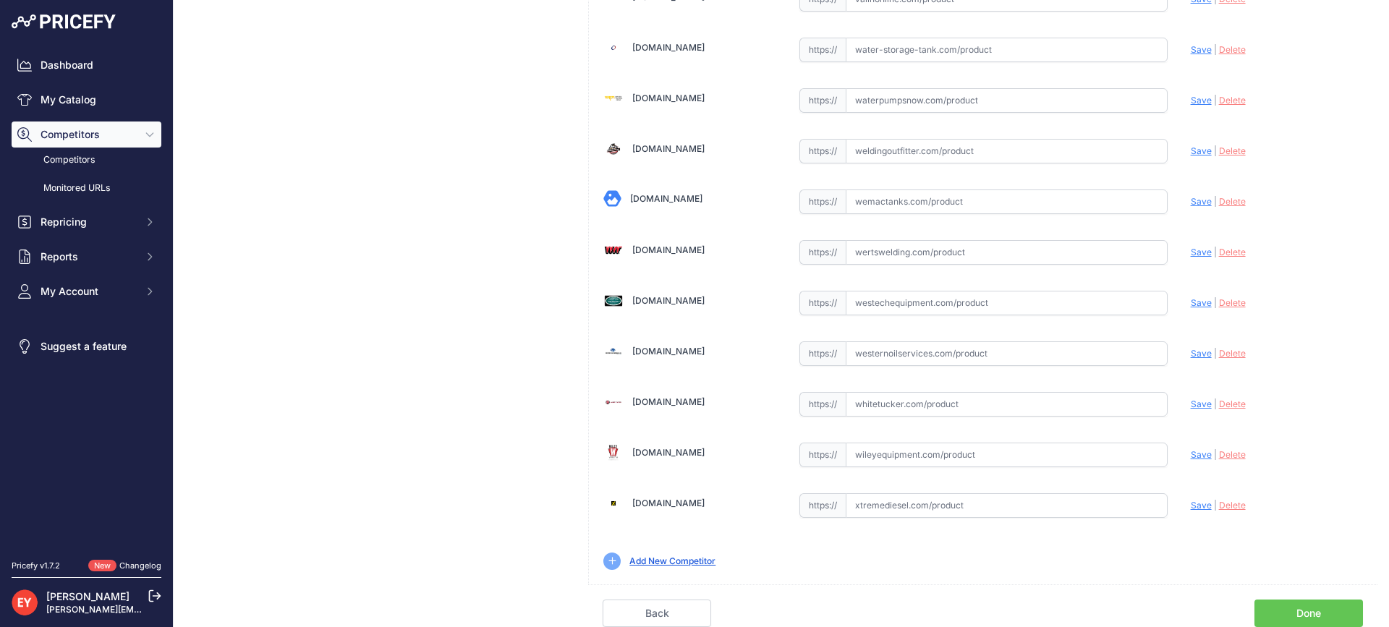
click at [1292, 614] on link "Done" at bounding box center [1309, 613] width 109 height 27
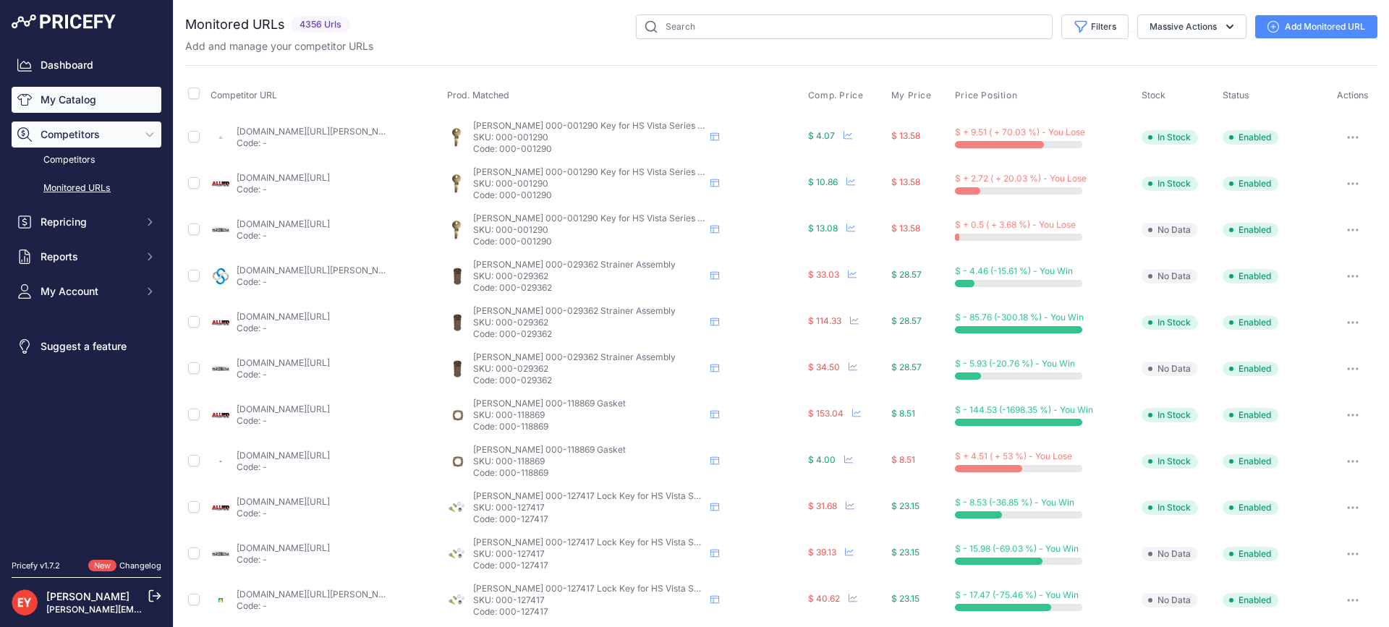
click at [85, 100] on link "My Catalog" at bounding box center [87, 100] width 150 height 26
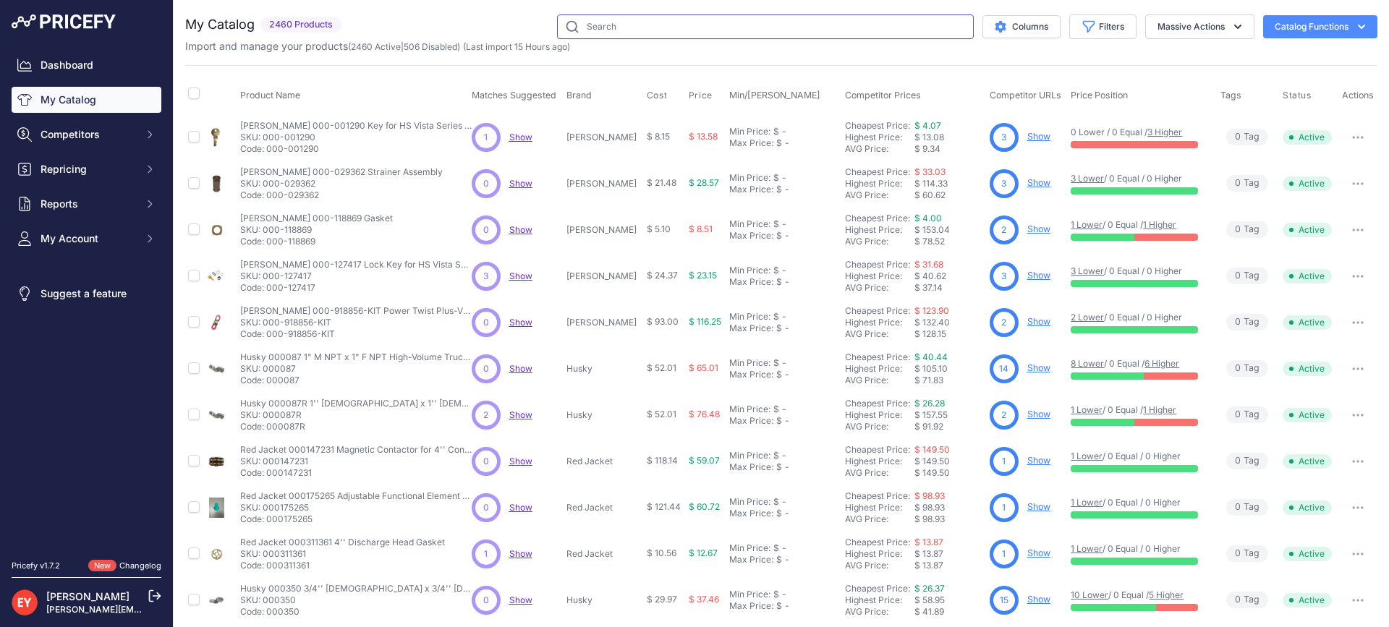
click at [658, 23] on input "text" at bounding box center [765, 26] width 417 height 25
paste input "7H-0400-NUL"
type input "7H-0400-NUL"
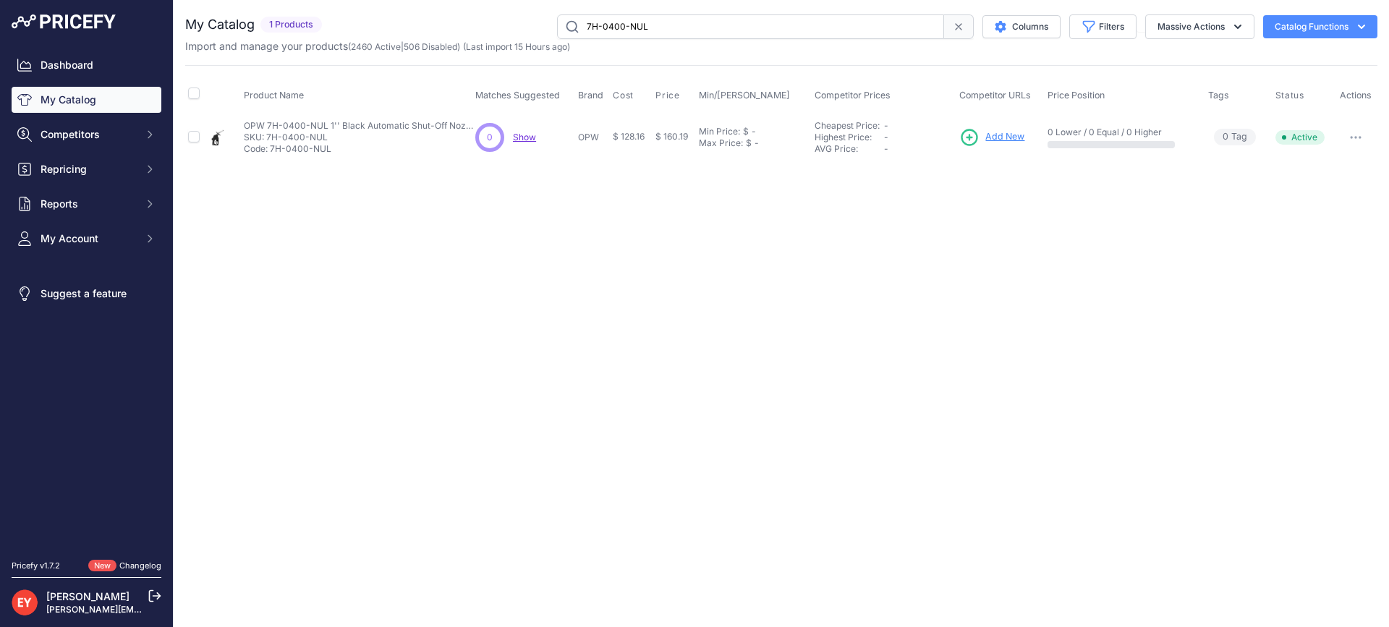
click at [1012, 138] on span "Add New" at bounding box center [1004, 137] width 39 height 14
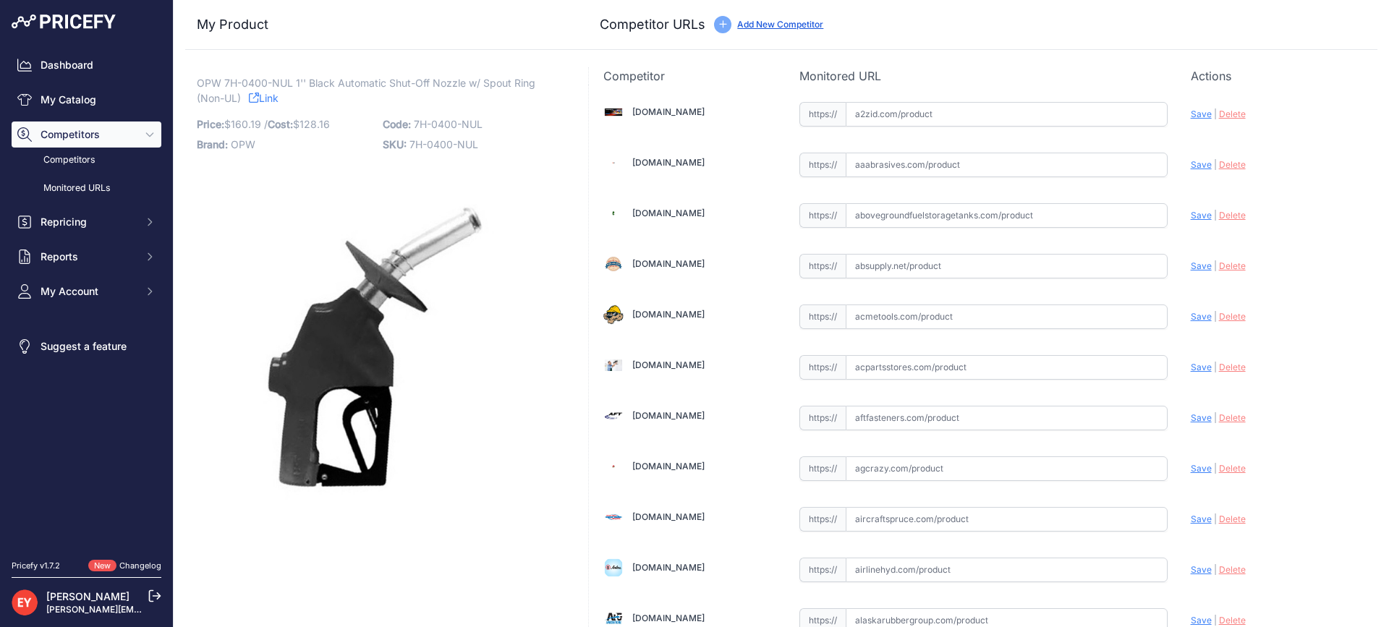
scroll to position [4913, 0]
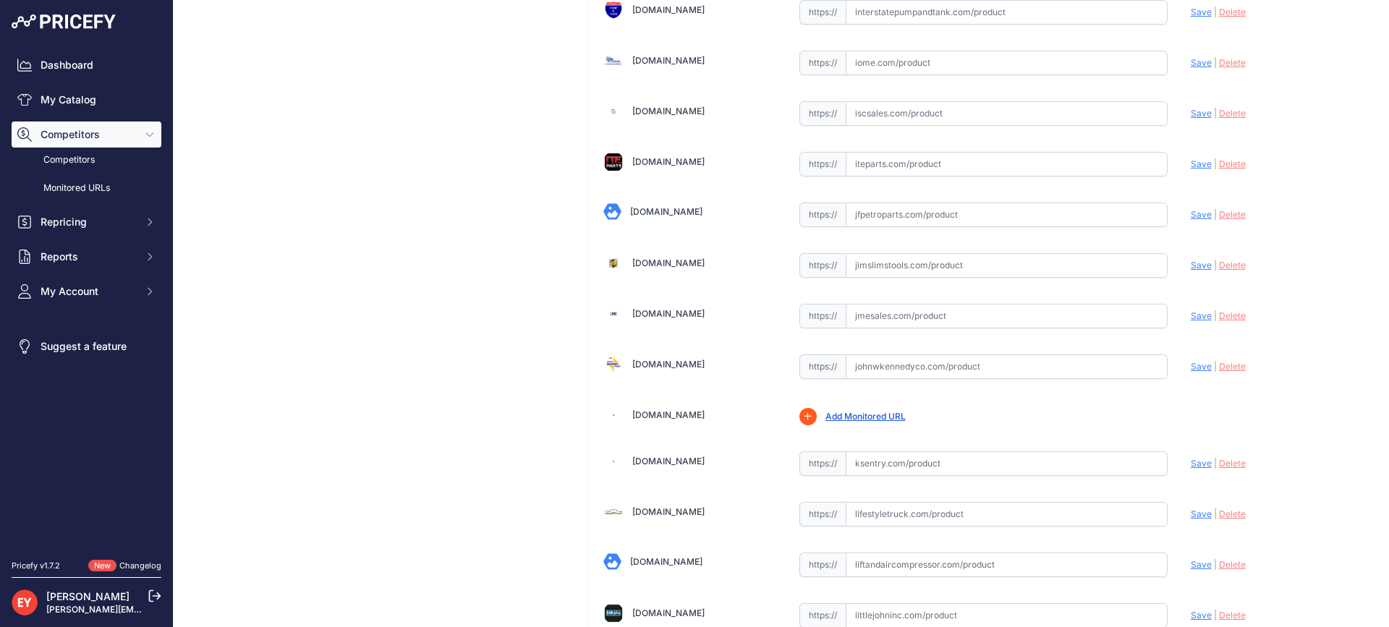
click at [874, 323] on input "text" at bounding box center [1007, 316] width 322 height 25
paste input "https://www.jmesales.com/opw-7h-high-flow-automatic-diesel-nozzle-with-hold-ope…"
click at [1196, 311] on span "Save" at bounding box center [1201, 315] width 21 height 11
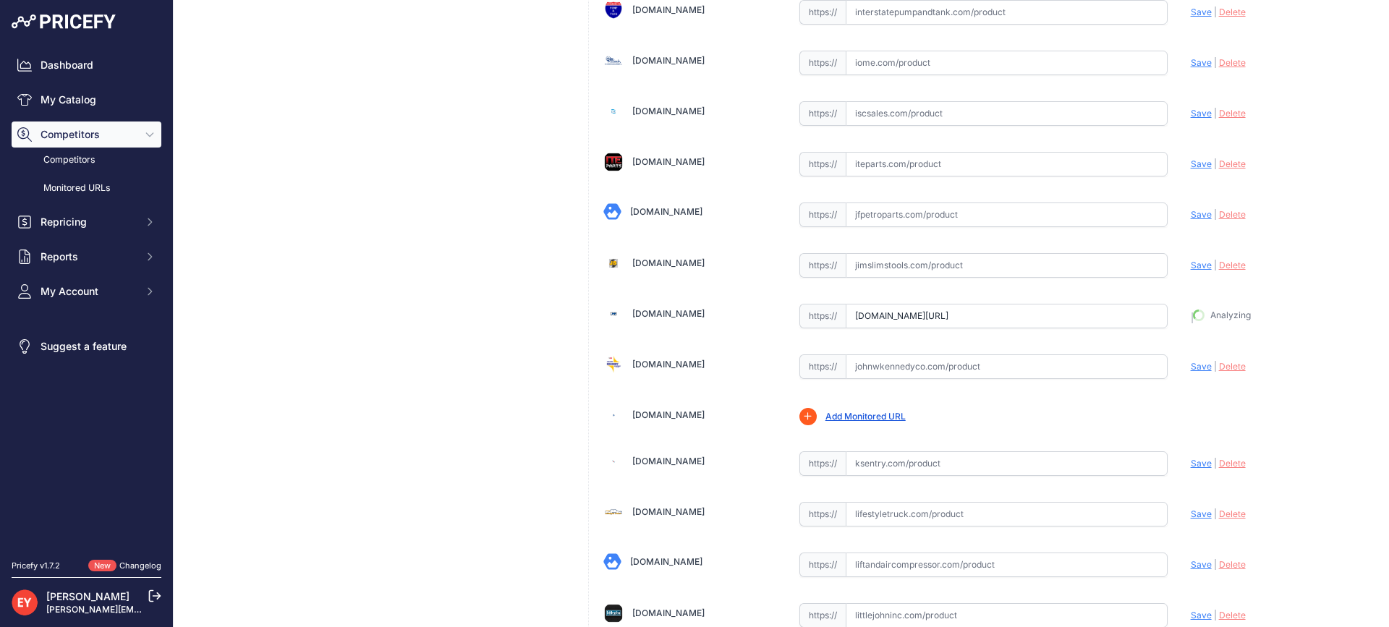
type input "https://www.jmesales.com/opw-7h-high-flow-automatic-diesel-nozzle-with-hold-ope…"
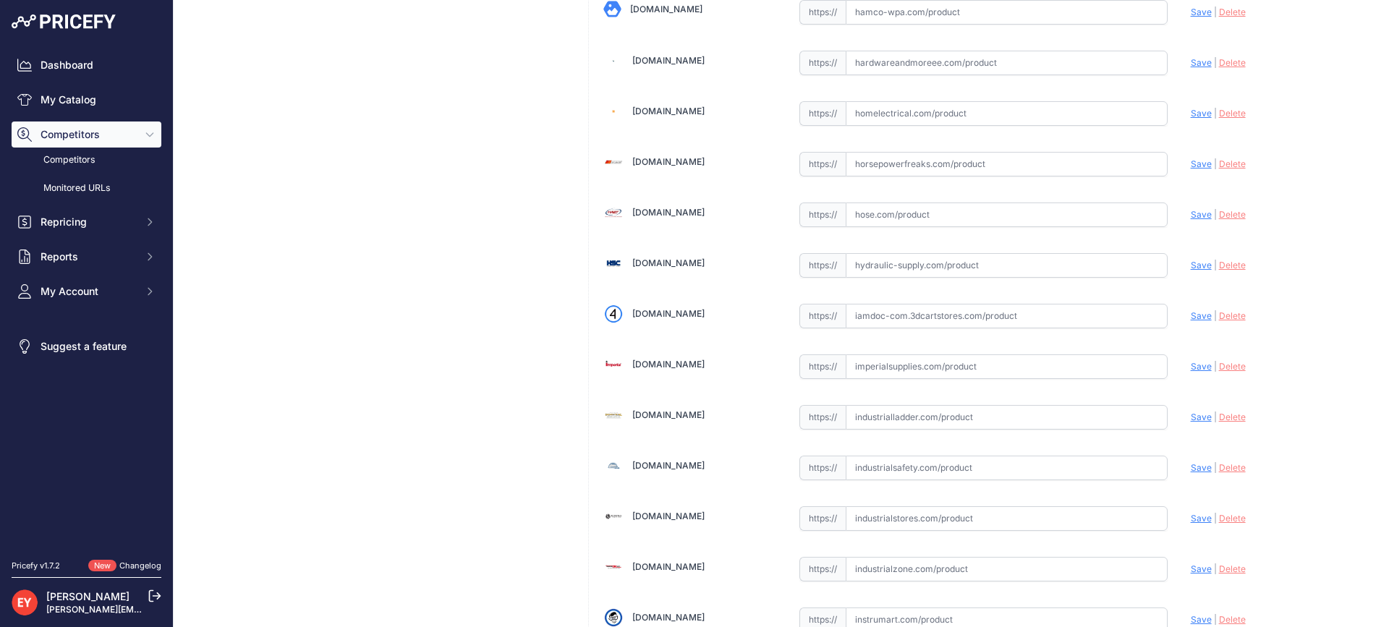
click at [934, 321] on input "text" at bounding box center [1007, 316] width 322 height 25
paste input "https://iamdoc-com.3dcartstores.com/Nozzle-7H-Black-1Pc-3Posrck-W-Spout-Ring-No…"
click at [1191, 313] on span "Save" at bounding box center [1201, 315] width 21 height 11
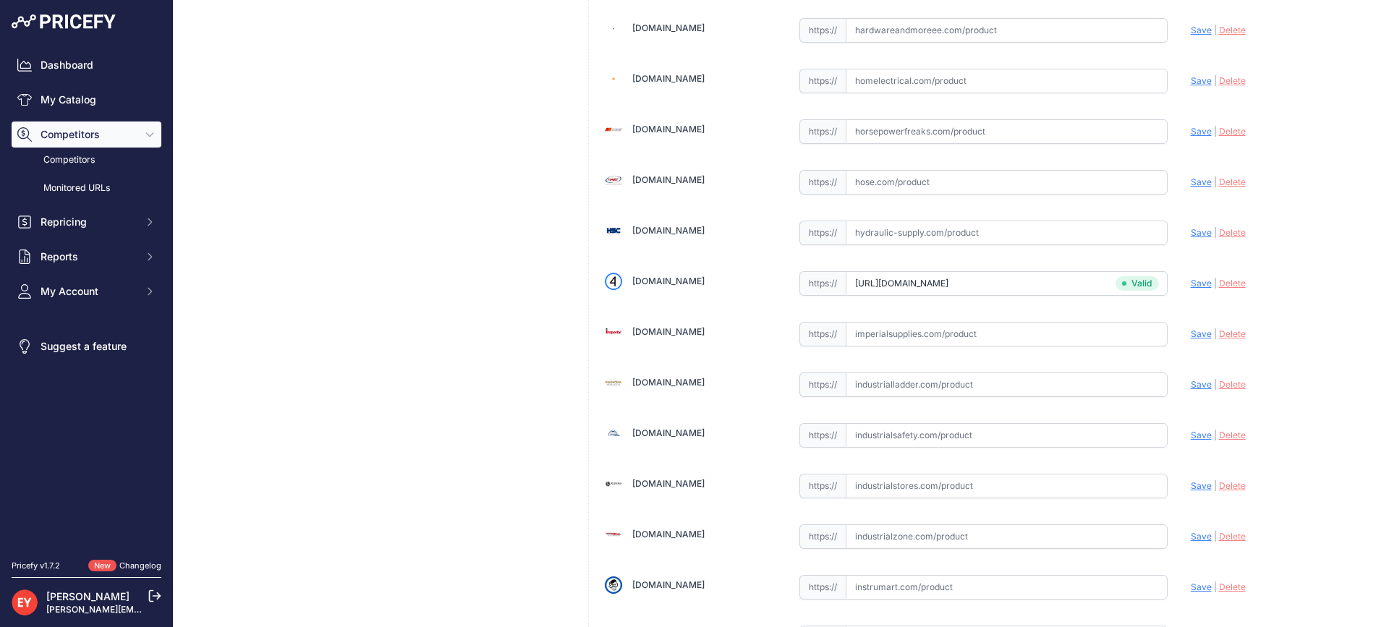
scroll to position [4255, 0]
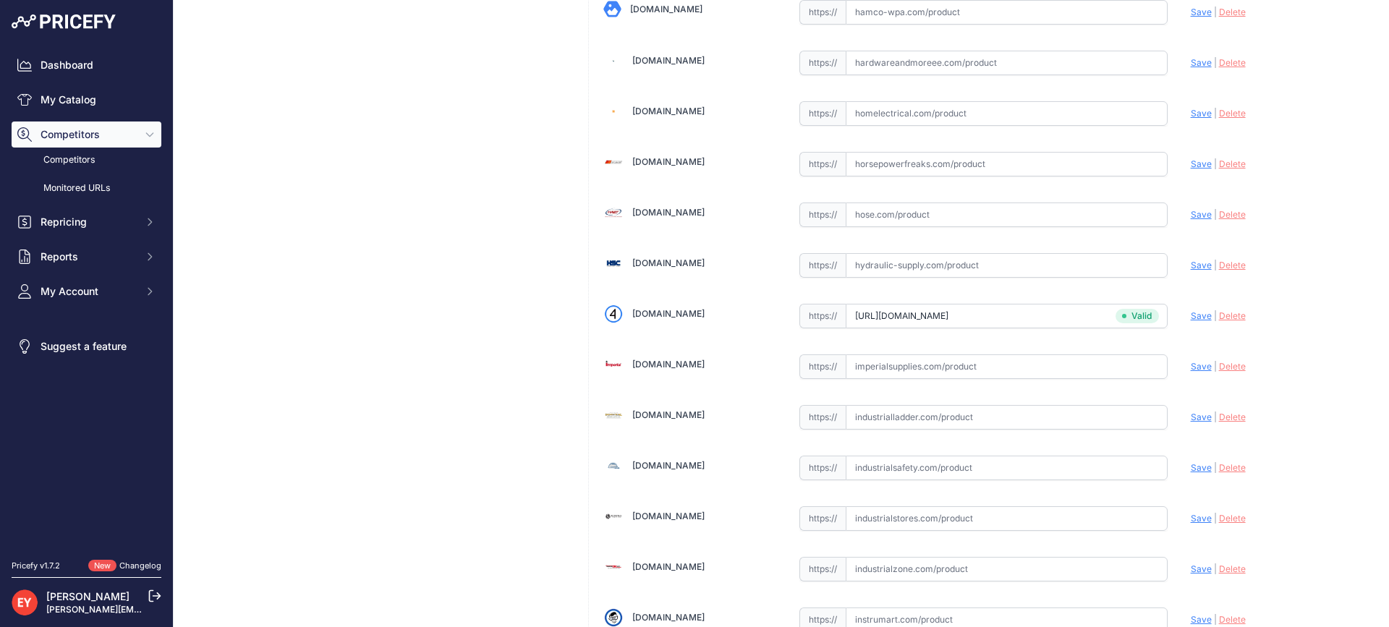
type input "iamdoc-com.3dcartstores.com/Nozzle-7H-Black-1Pc-3Posrck-W-Spout-Ring-Non-Ul_p_1…"
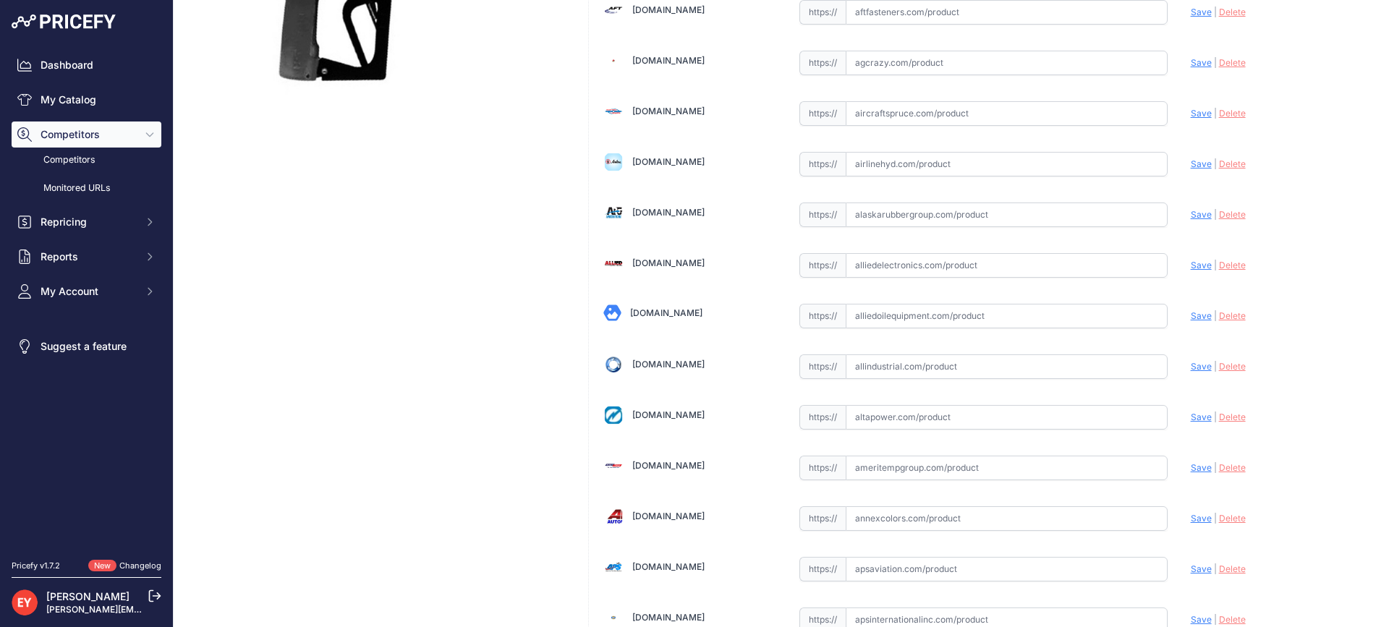
click at [928, 319] on input "text" at bounding box center [1007, 316] width 322 height 25
paste input "https://alliedoilequipment.com/shop/opw-fueling-components/7h-0400-nul-nozzle-7…"
click at [1191, 316] on span "Save" at bounding box center [1201, 315] width 21 height 11
type input "https://alliedoilequipment.com/shop/opw-fueling-components/7h-0400-nul-nozzle-7…"
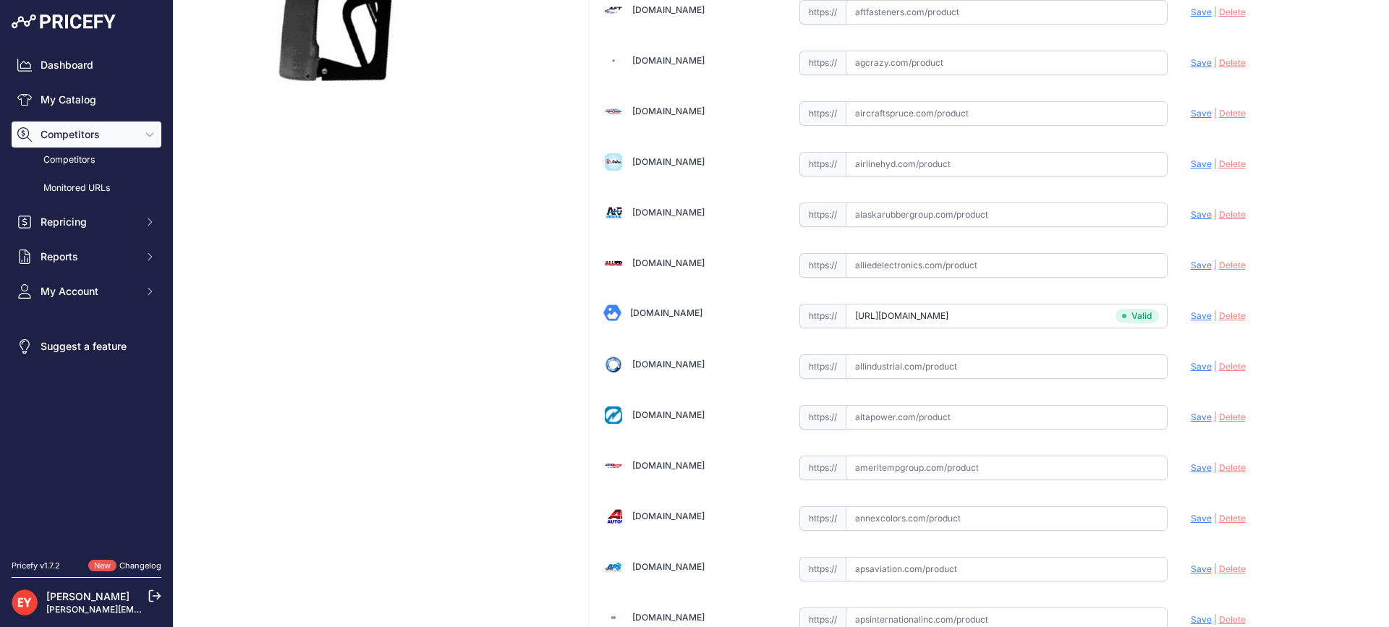
scroll to position [10172, 0]
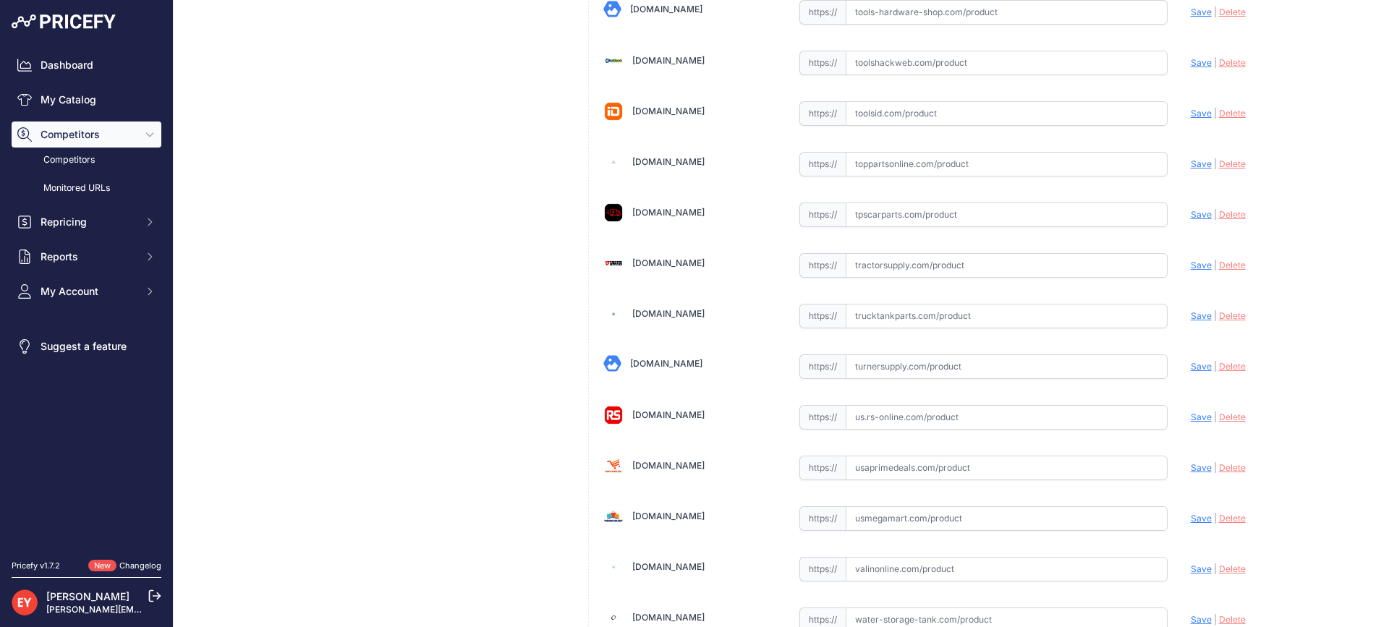
click at [891, 314] on input "text" at bounding box center [1007, 316] width 322 height 25
paste input "https://trucktankparts.com/products/7h-0400-nul"
click at [1191, 312] on span "Save" at bounding box center [1201, 315] width 21 height 11
type input "https://trucktankparts.com/products/7h-0400-nul?prirule_jdsnikfkfjsd=3888"
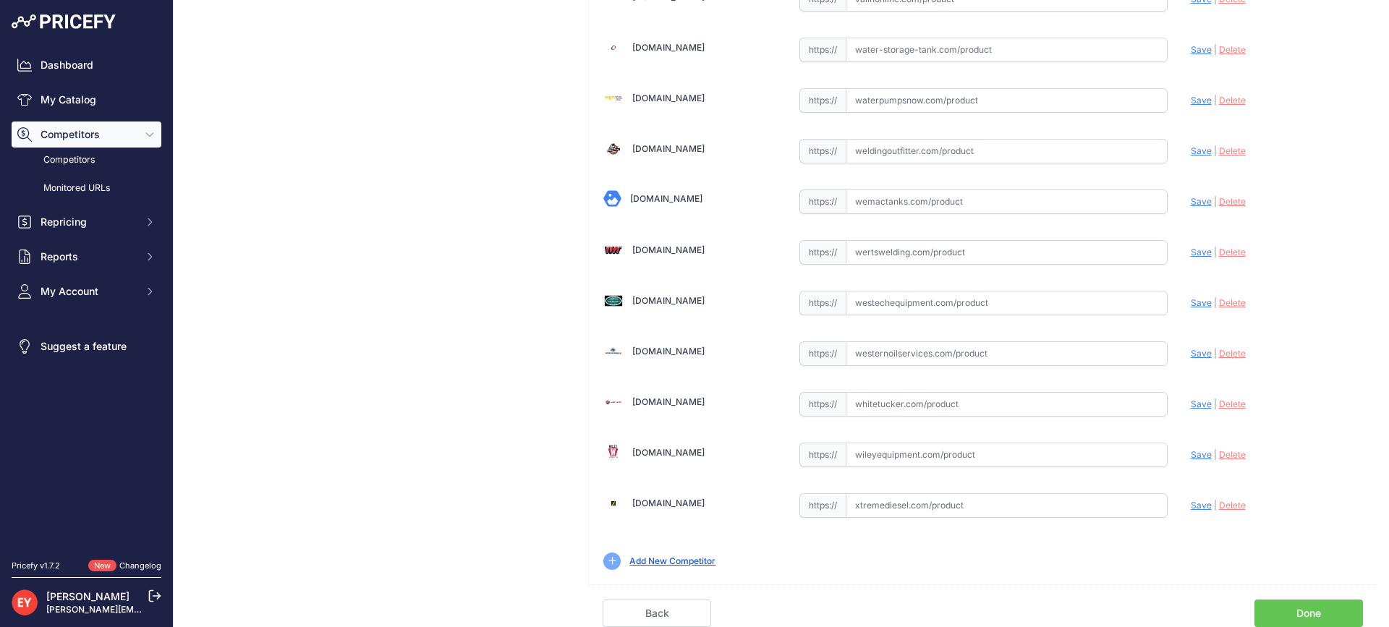
click at [1317, 617] on link "Done" at bounding box center [1309, 613] width 109 height 27
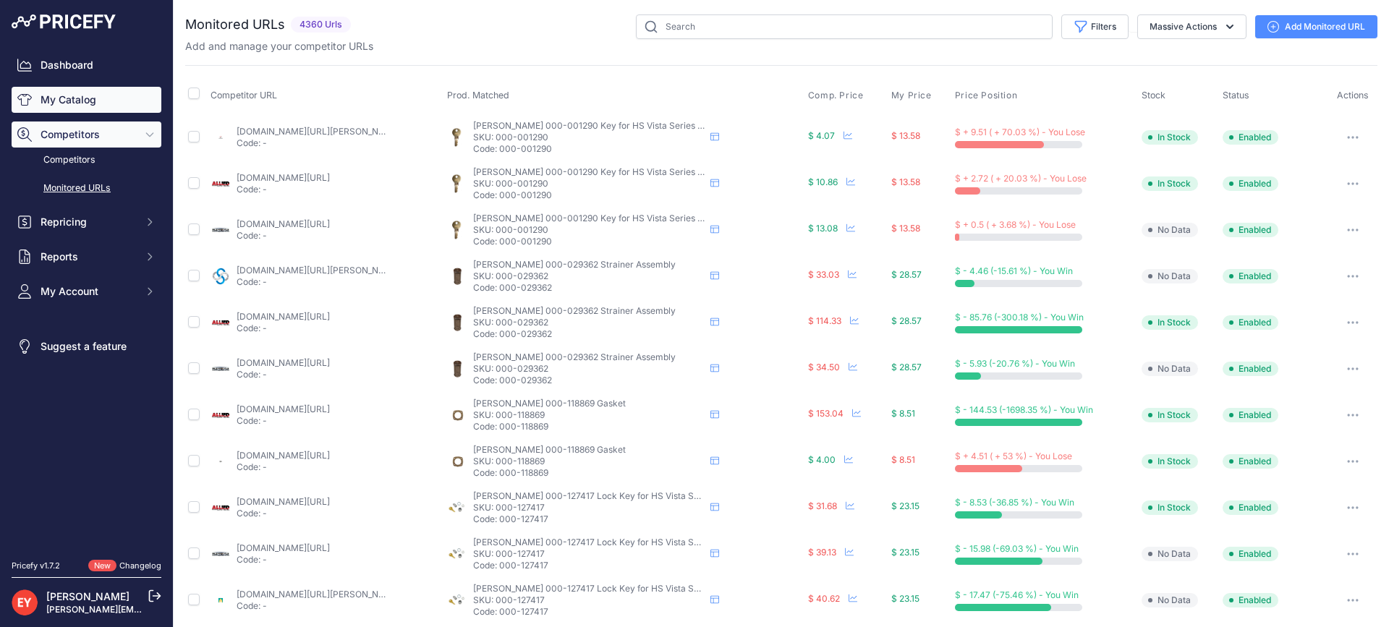
click at [57, 105] on link "My Catalog" at bounding box center [87, 100] width 150 height 26
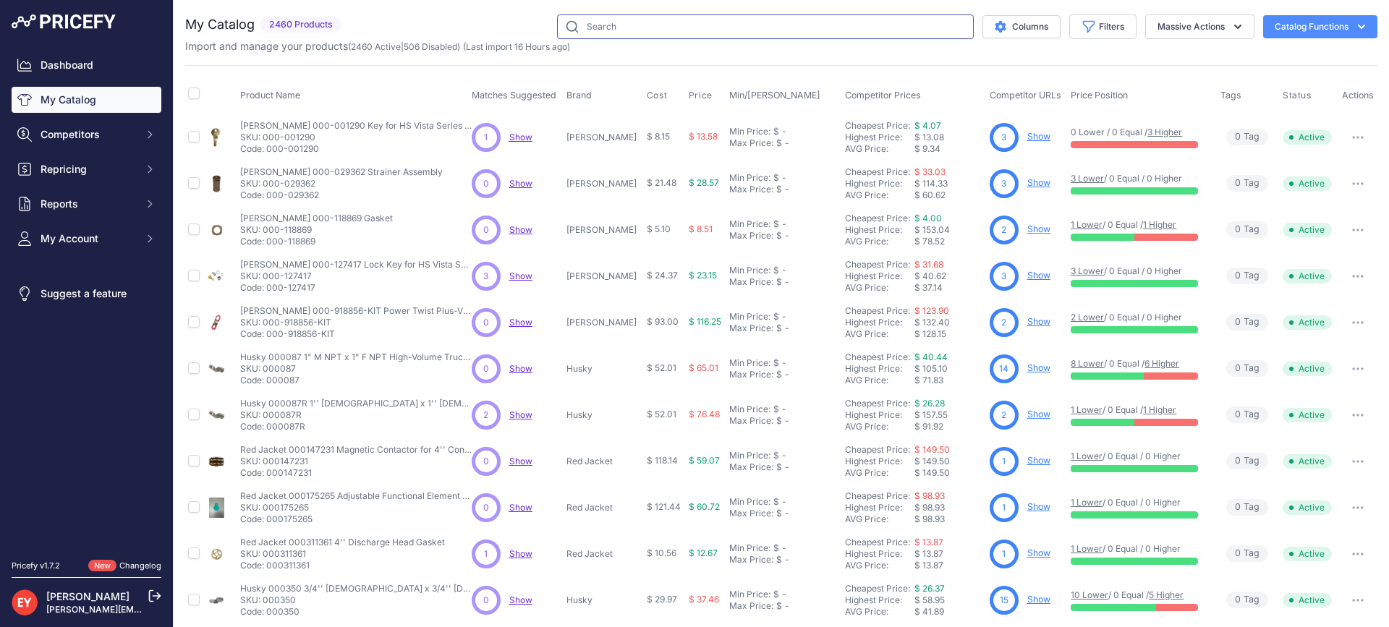
click at [583, 27] on input "text" at bounding box center [765, 26] width 417 height 25
paste input "11BP-0800-E25"
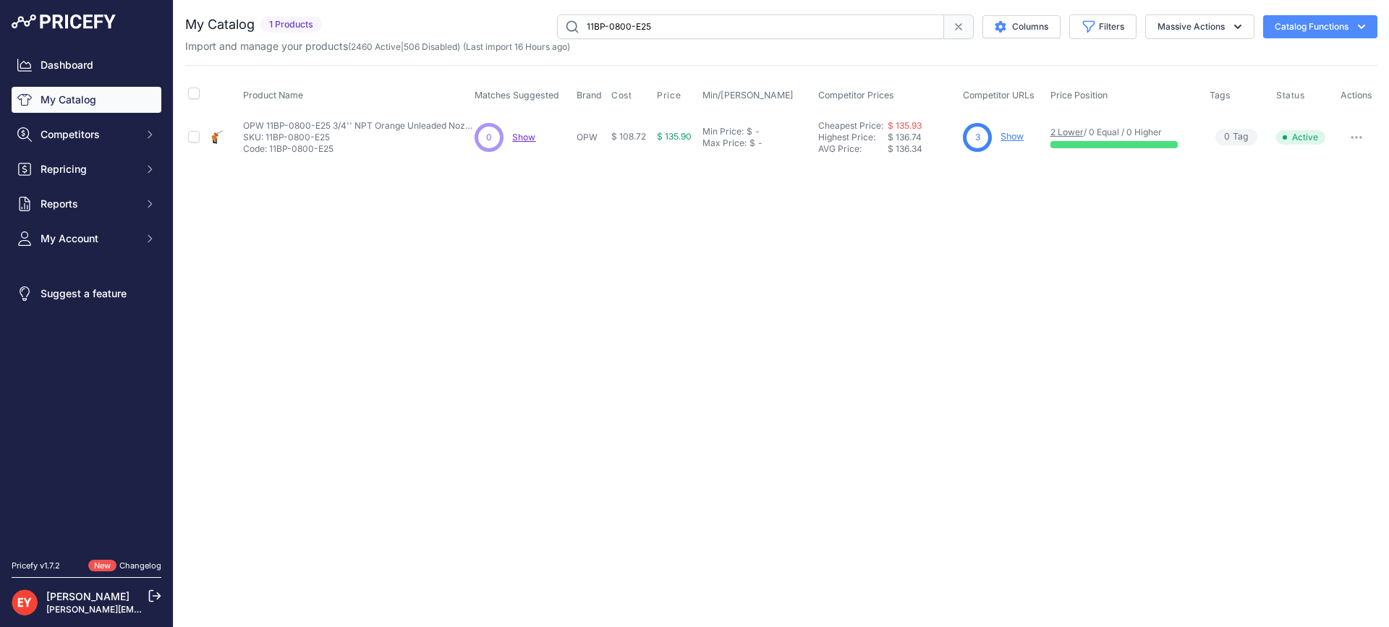
drag, startPoint x: 716, startPoint y: 24, endPoint x: 488, endPoint y: 45, distance: 228.2
click at [488, 45] on div "My Catalog 1 Products" at bounding box center [781, 33] width 1192 height 39
paste input "SC-3101P"
type input "1SC-3101P"
click at [1028, 137] on span "Add New" at bounding box center [1013, 137] width 39 height 14
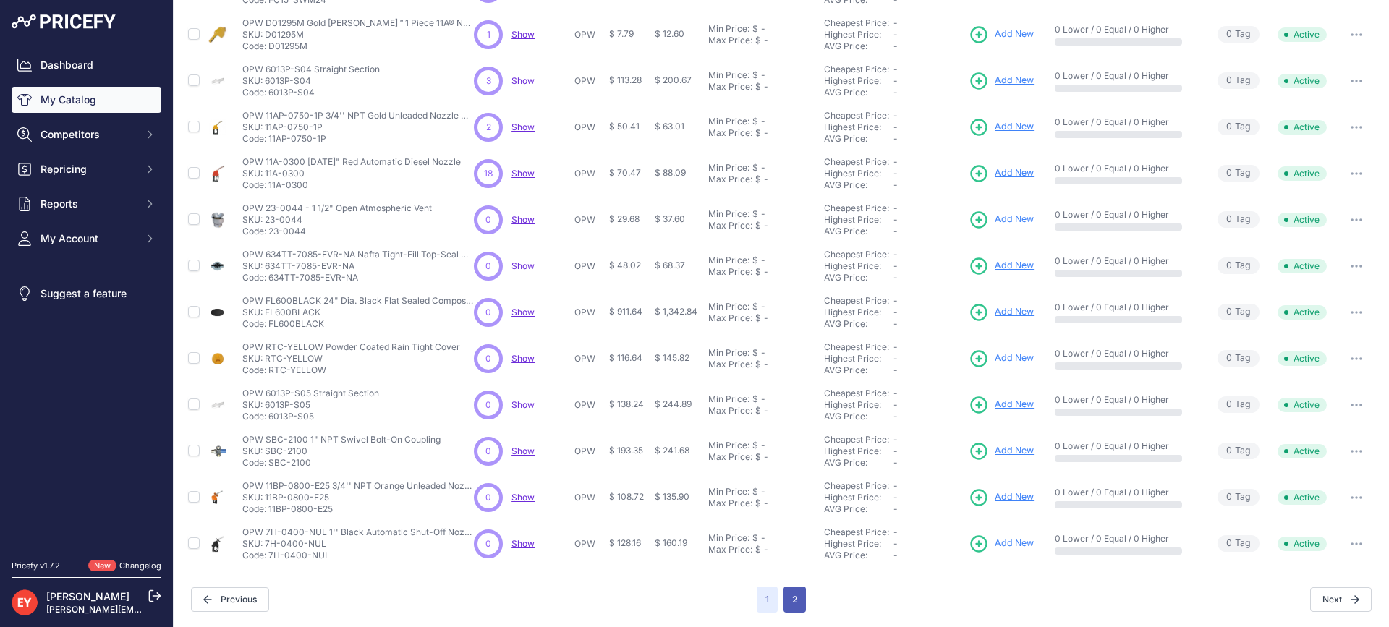
click at [786, 597] on button "2" at bounding box center [795, 600] width 22 height 26
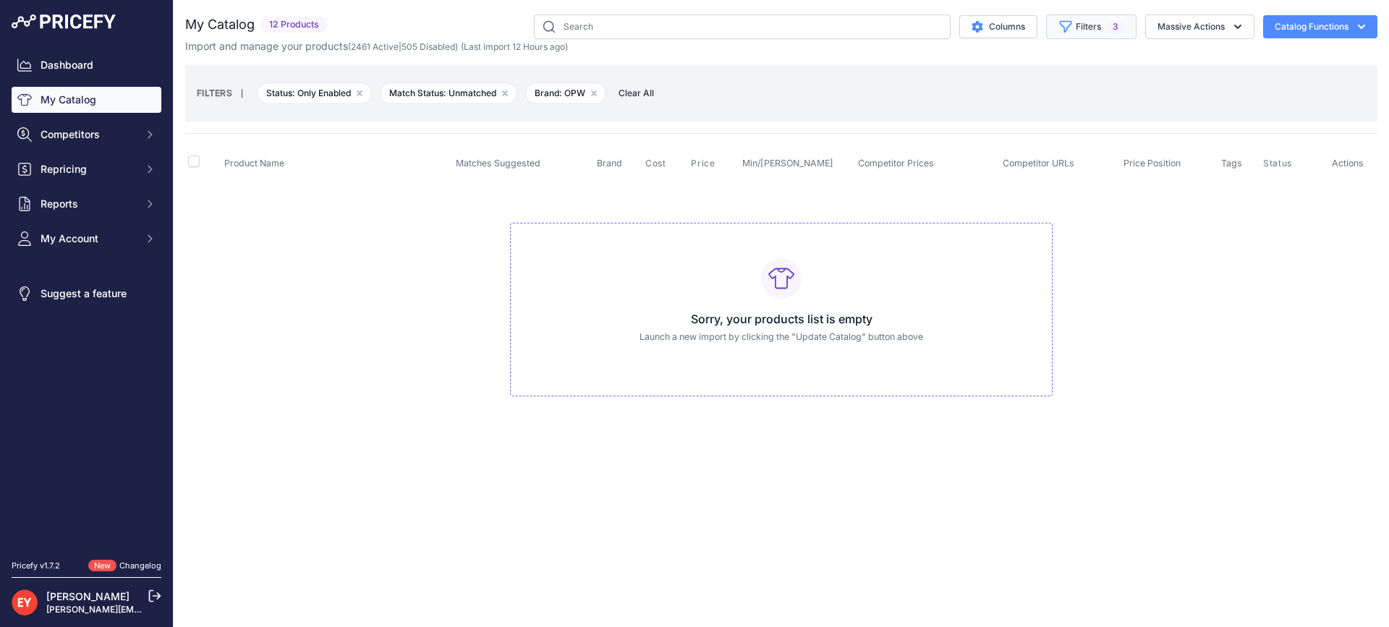
click at [1067, 31] on icon "button" at bounding box center [1066, 27] width 14 height 14
click at [1090, 241] on button "Apply" at bounding box center [1090, 243] width 69 height 25
click at [1073, 31] on button "Filters 3" at bounding box center [1091, 26] width 90 height 25
click at [1086, 250] on button "Apply" at bounding box center [1090, 243] width 69 height 25
click at [615, 35] on input "text" at bounding box center [742, 26] width 417 height 25
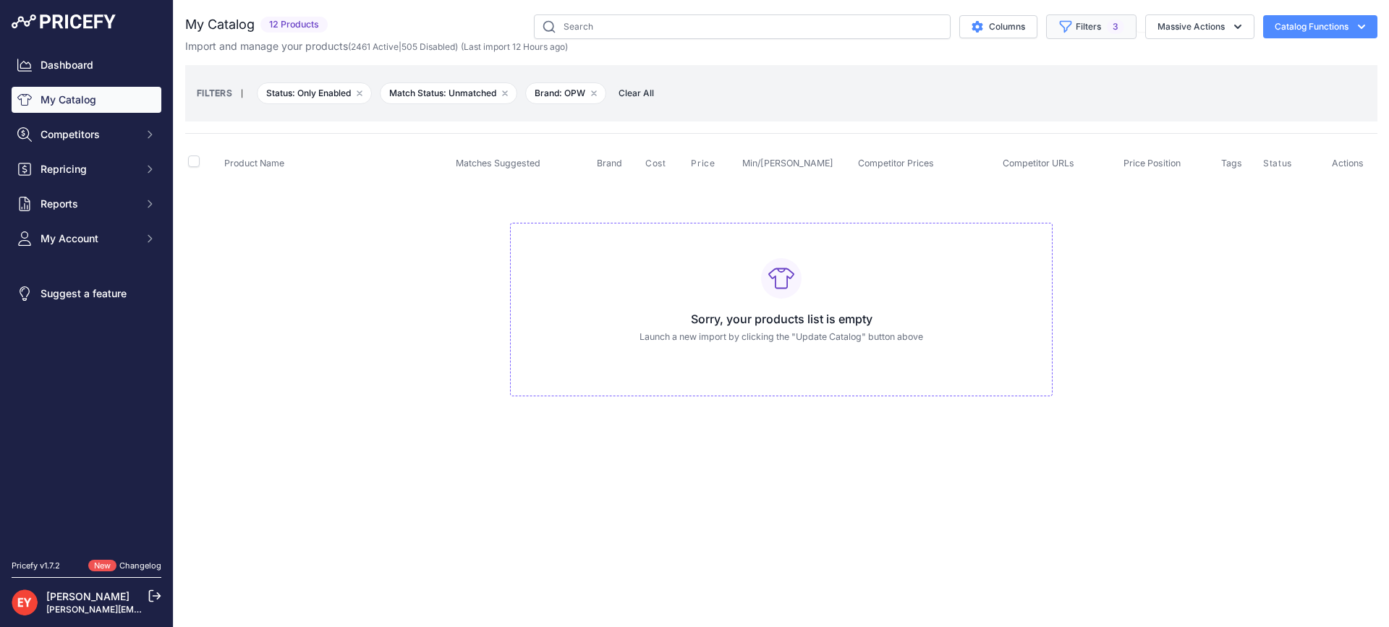
click at [1074, 35] on button "Filters 3" at bounding box center [1091, 26] width 90 height 25
click at [1079, 83] on select "All Status Only Enabled Only Disabled" at bounding box center [1055, 83] width 139 height 25
click at [986, 71] on select "All Status Only Enabled Only Disabled" at bounding box center [1055, 83] width 139 height 25
click at [1085, 242] on button "Apply" at bounding box center [1090, 243] width 69 height 25
click at [782, 467] on div "Close You are not connected to the internet." at bounding box center [782, 313] width 1216 height 627
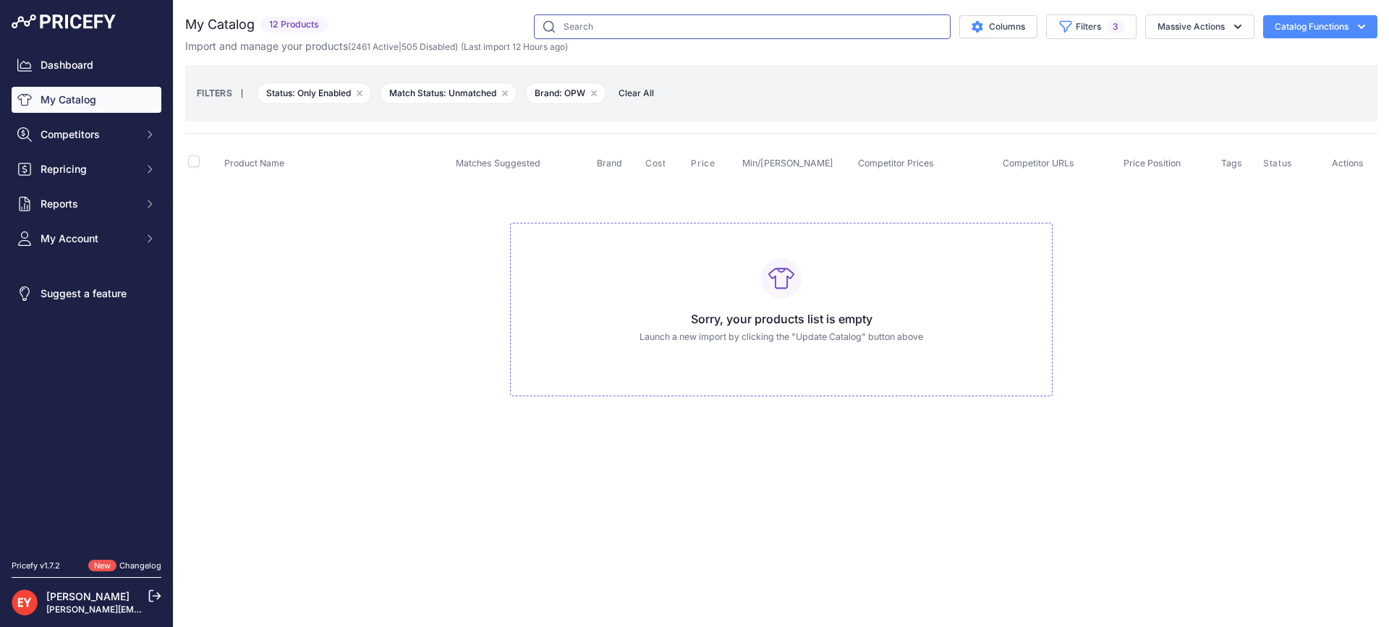
click at [611, 33] on input "text" at bounding box center [742, 26] width 417 height 25
type input "opw"
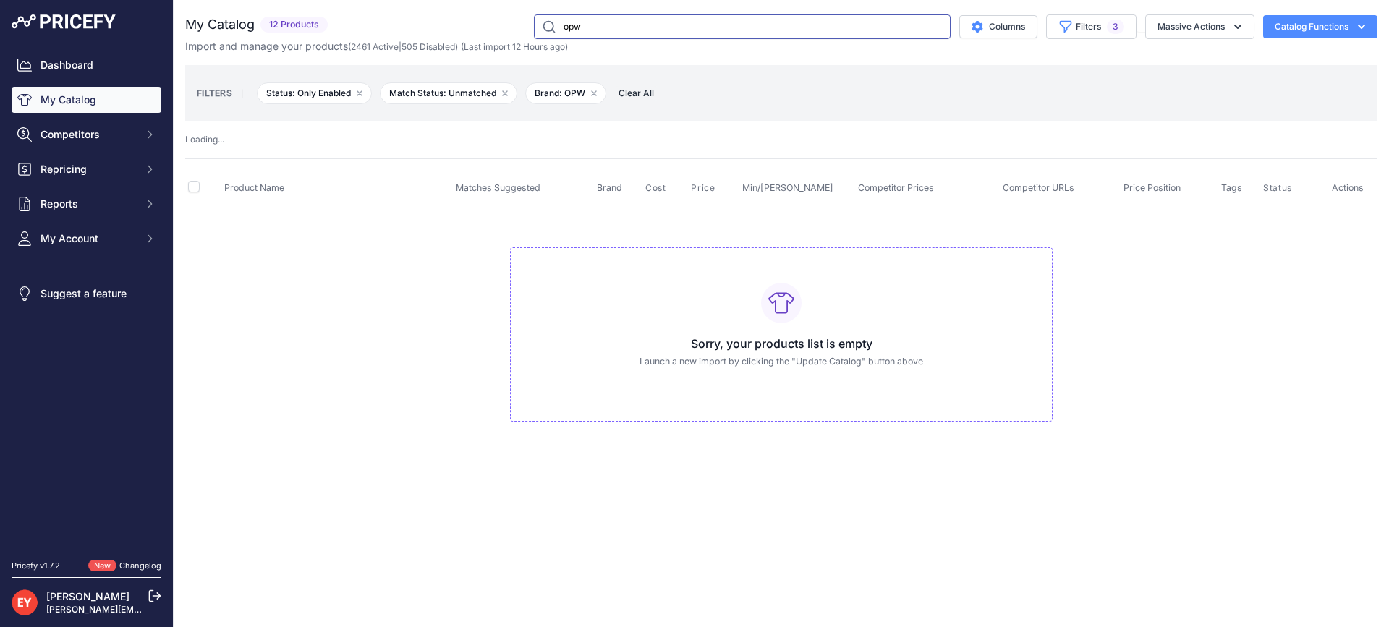
drag, startPoint x: 616, startPoint y: 30, endPoint x: 553, endPoint y: 34, distance: 62.3
click at [553, 34] on input "opw" at bounding box center [742, 26] width 417 height 25
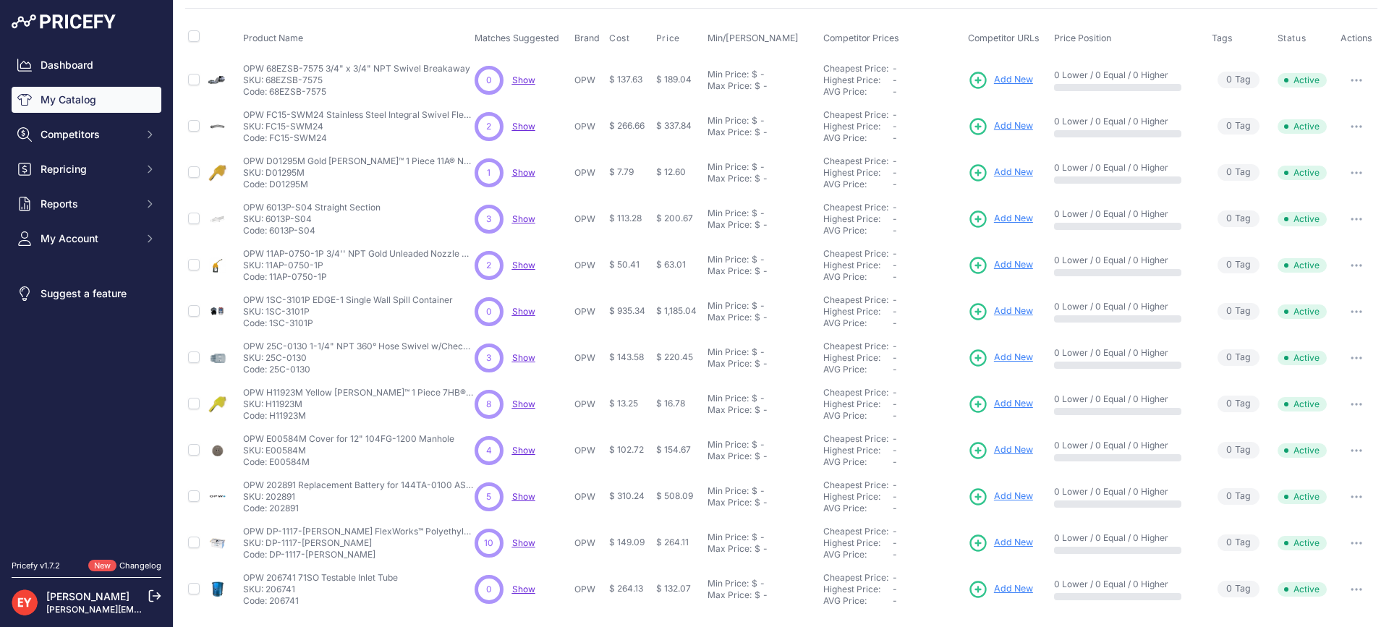
scroll to position [150, 0]
drag, startPoint x: 340, startPoint y: 90, endPoint x: 271, endPoint y: 92, distance: 69.5
click at [271, 92] on p "Code: 68EZSB-7575" at bounding box center [356, 92] width 227 height 12
copy p "68EZSB-7575"
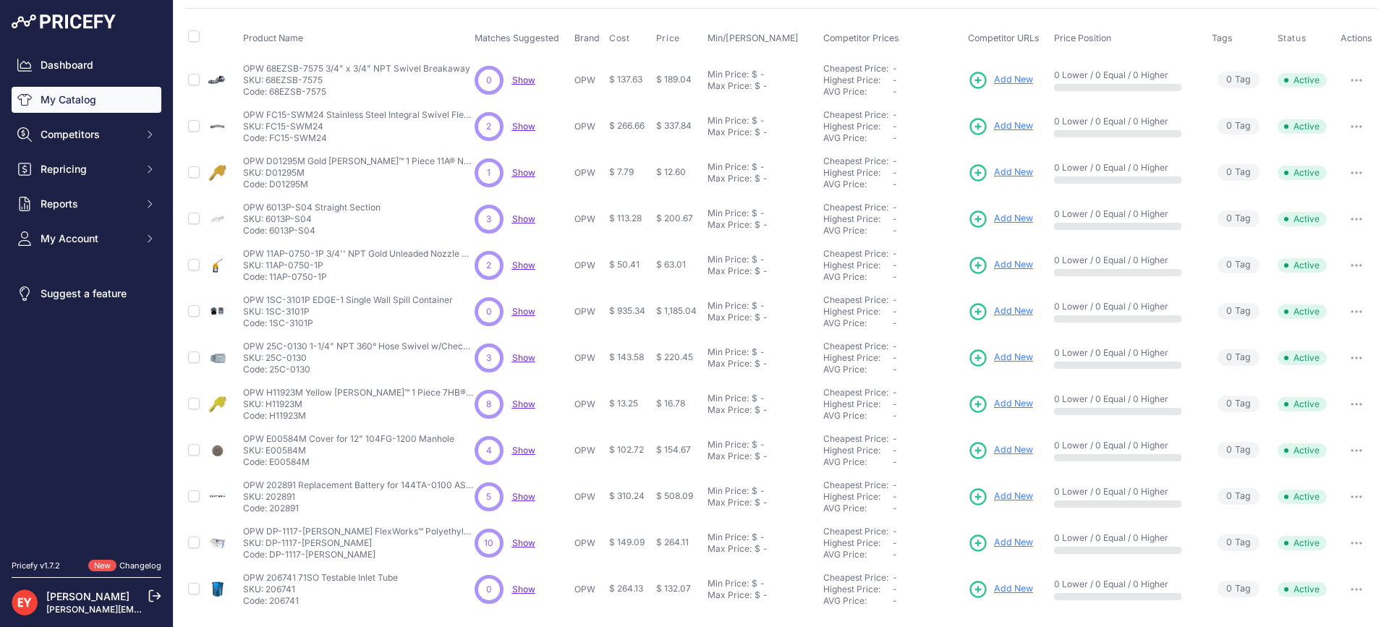
drag, startPoint x: 326, startPoint y: 143, endPoint x: 270, endPoint y: 139, distance: 56.6
click at [270, 139] on p "Code: FC15-SWM24" at bounding box center [359, 138] width 232 height 12
copy p "FC15-SWM24"
drag, startPoint x: 309, startPoint y: 187, endPoint x: 269, endPoint y: 182, distance: 40.1
click at [269, 182] on p "Code: D01295M" at bounding box center [359, 185] width 232 height 12
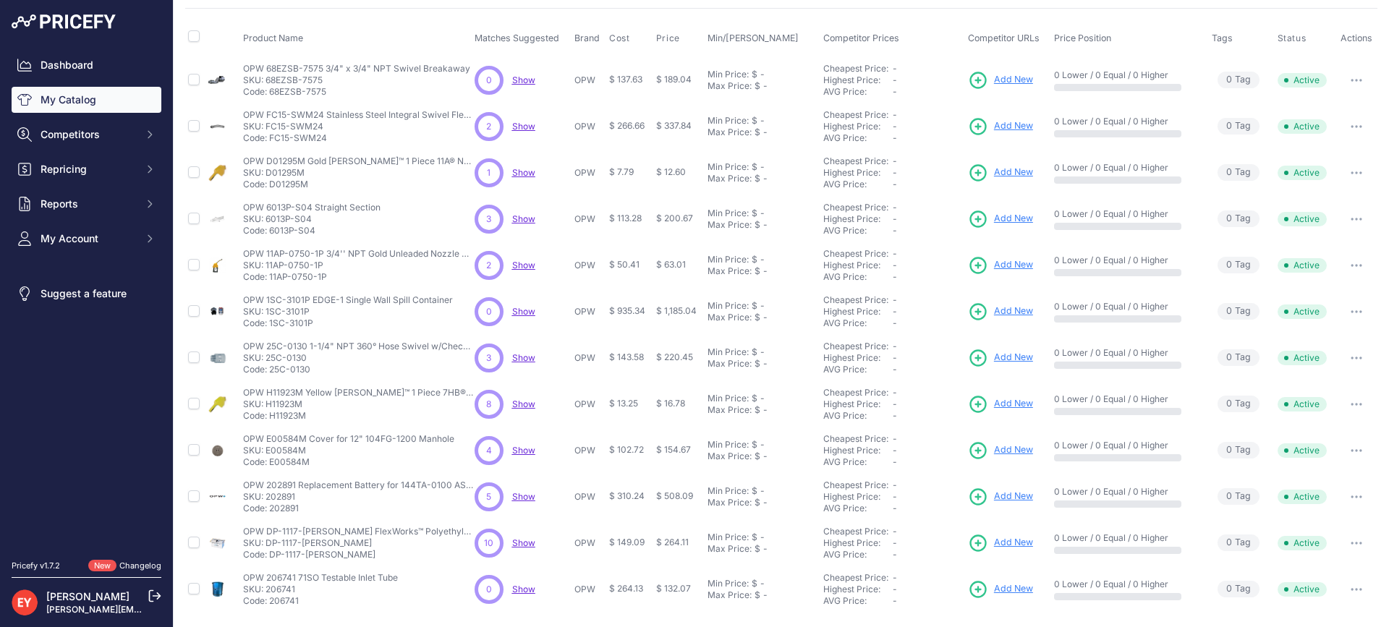
copy p "D01295M"
drag, startPoint x: 313, startPoint y: 234, endPoint x: 270, endPoint y: 229, distance: 43.7
click at [270, 229] on p "Code: 6013P-S04" at bounding box center [311, 231] width 137 height 12
copy p "6013P-S04"
drag, startPoint x: 329, startPoint y: 280, endPoint x: 269, endPoint y: 281, distance: 60.1
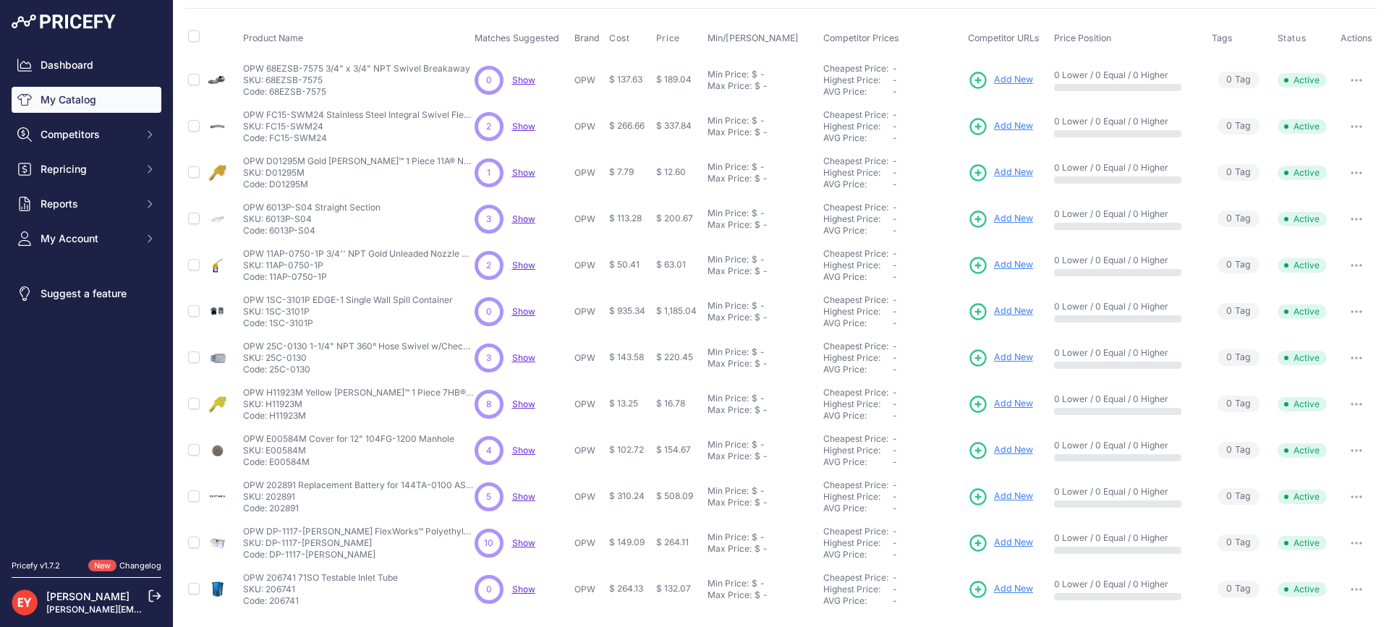
click at [269, 281] on p "Code: 11AP-0750-1P" at bounding box center [359, 277] width 232 height 12
copy p "11AP-0750-1P"
drag, startPoint x: 318, startPoint y: 320, endPoint x: 269, endPoint y: 323, distance: 48.6
click at [269, 323] on p "Code: 1SC-3101P" at bounding box center [348, 324] width 210 height 12
copy p "1SC-3101P"
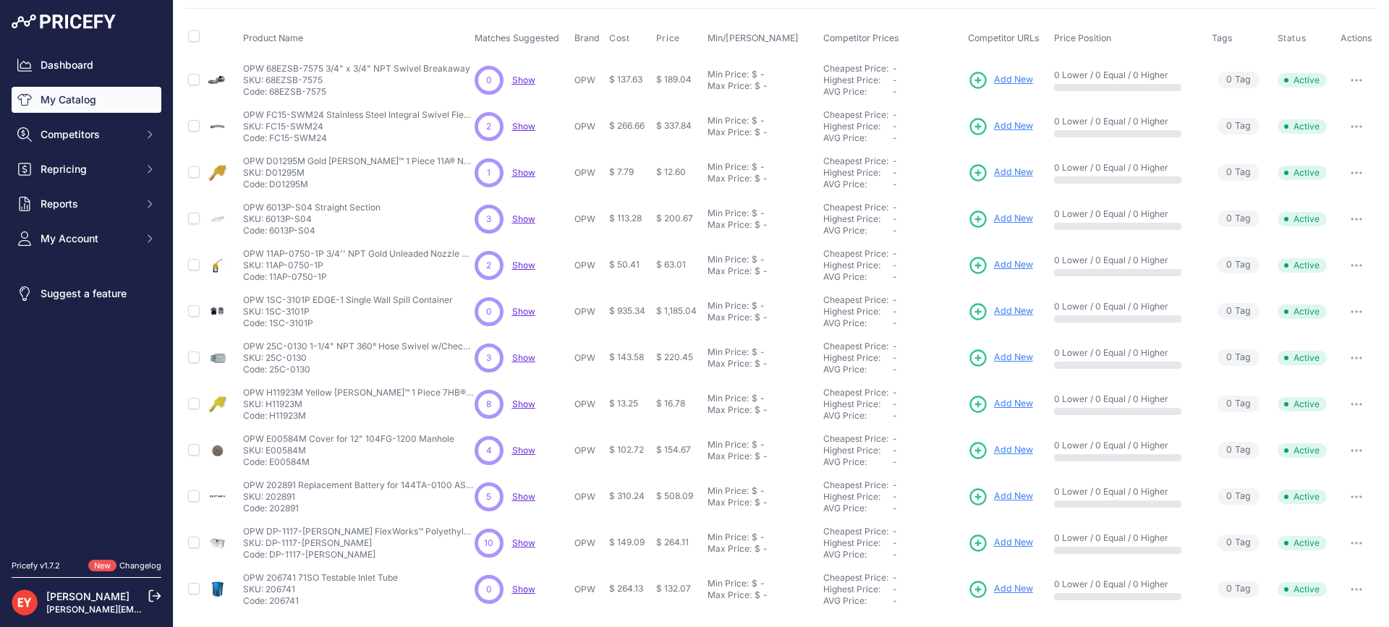
drag, startPoint x: 316, startPoint y: 373, endPoint x: 268, endPoint y: 372, distance: 47.8
click at [268, 372] on p "Code: 25C-0130" at bounding box center [359, 370] width 232 height 12
copy p "25C-0130"
drag, startPoint x: 308, startPoint y: 420, endPoint x: 269, endPoint y: 419, distance: 39.1
click at [269, 419] on p "Code: H11923M" at bounding box center [359, 416] width 232 height 12
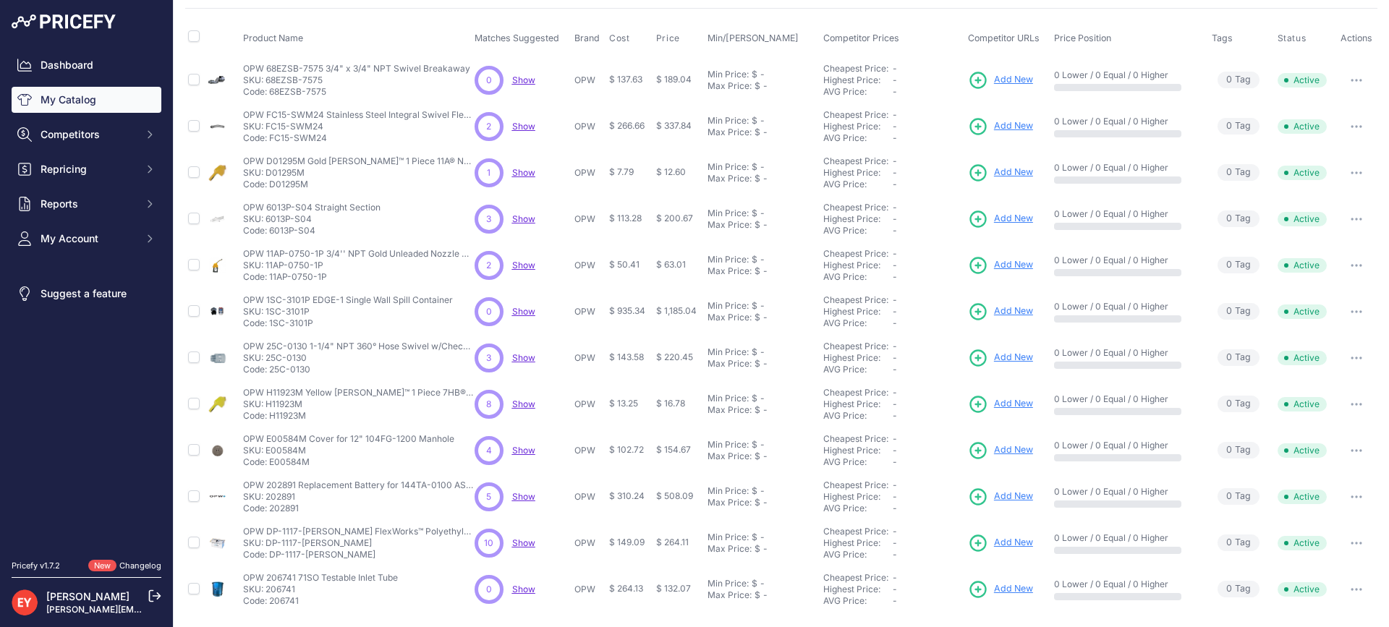
copy p "H11923M"
drag, startPoint x: 315, startPoint y: 464, endPoint x: 269, endPoint y: 472, distance: 46.3
click at [269, 472] on td "OPW E00584M Cover for 12" 104FG-1200 Manhole OPW E00584M Cover for 12" 104FG-12…" at bounding box center [356, 451] width 232 height 46
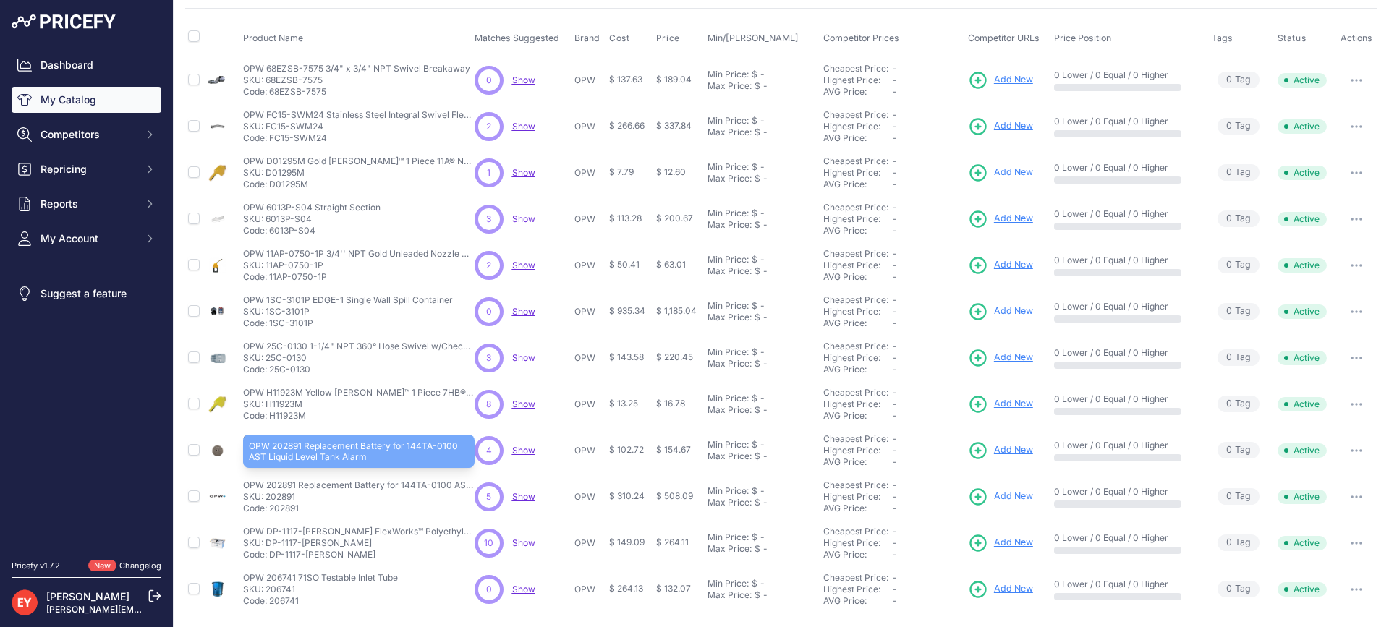
copy p "E00584M"
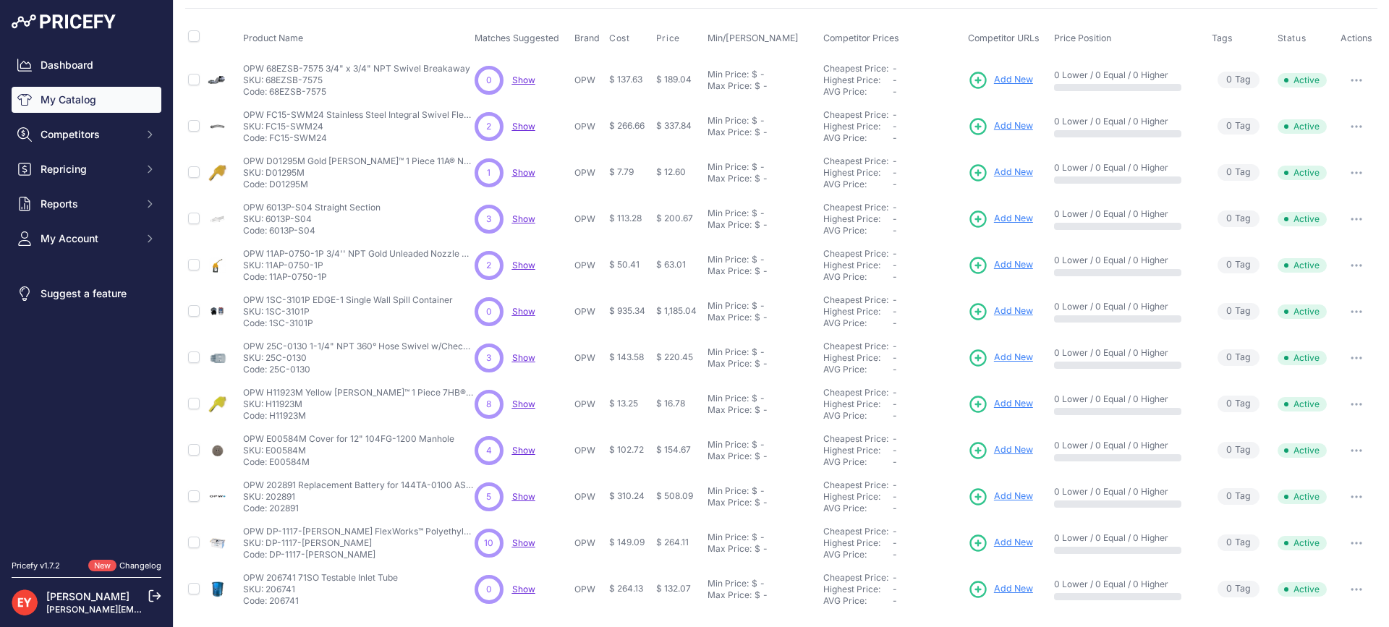
drag, startPoint x: 305, startPoint y: 514, endPoint x: 271, endPoint y: 514, distance: 34.0
click at [271, 514] on p "Code: 202891" at bounding box center [359, 509] width 232 height 12
copy p "202891"
drag, startPoint x: 336, startPoint y: 557, endPoint x: 269, endPoint y: 556, distance: 66.6
click at [269, 556] on p "Code: DP-1117-WAYNE" at bounding box center [359, 555] width 232 height 12
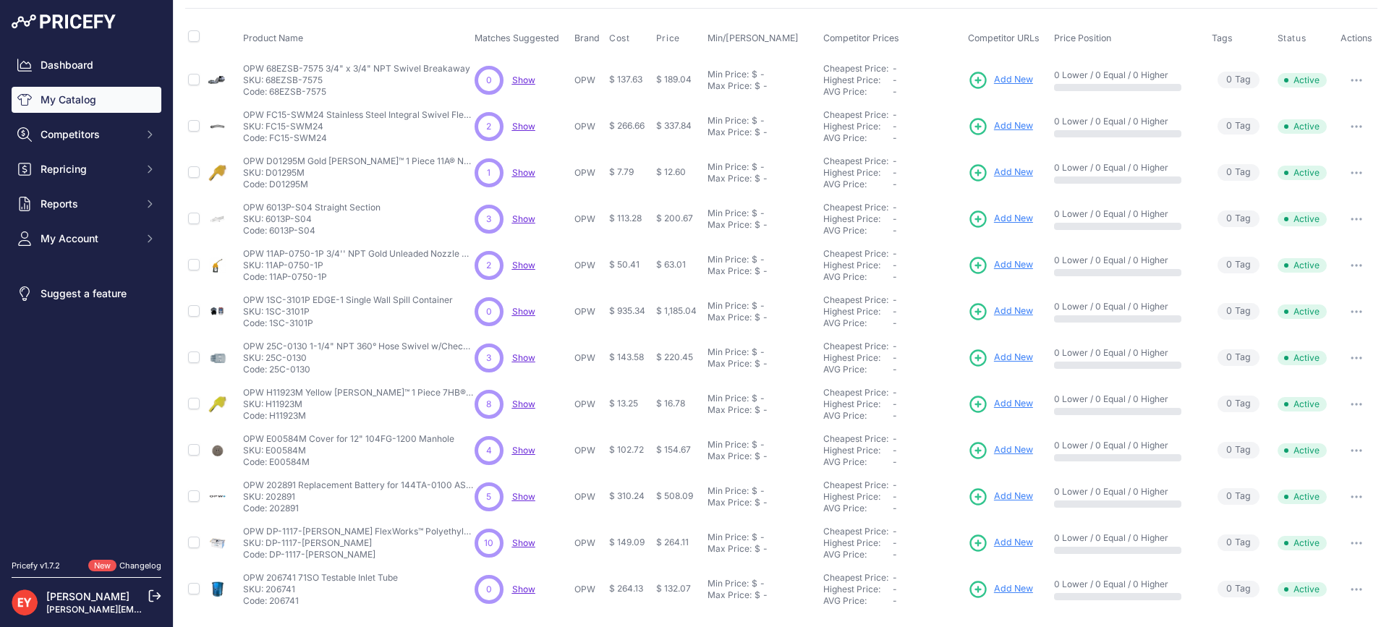
click at [269, 556] on p "Code: DP-1117-WAYNE" at bounding box center [359, 555] width 232 height 12
drag, startPoint x: 271, startPoint y: 555, endPoint x: 363, endPoint y: 555, distance: 92.6
click at [363, 555] on p "Code: DP-1117-WAYNE" at bounding box center [359, 555] width 232 height 12
drag, startPoint x: 302, startPoint y: 602, endPoint x: 272, endPoint y: 607, distance: 30.8
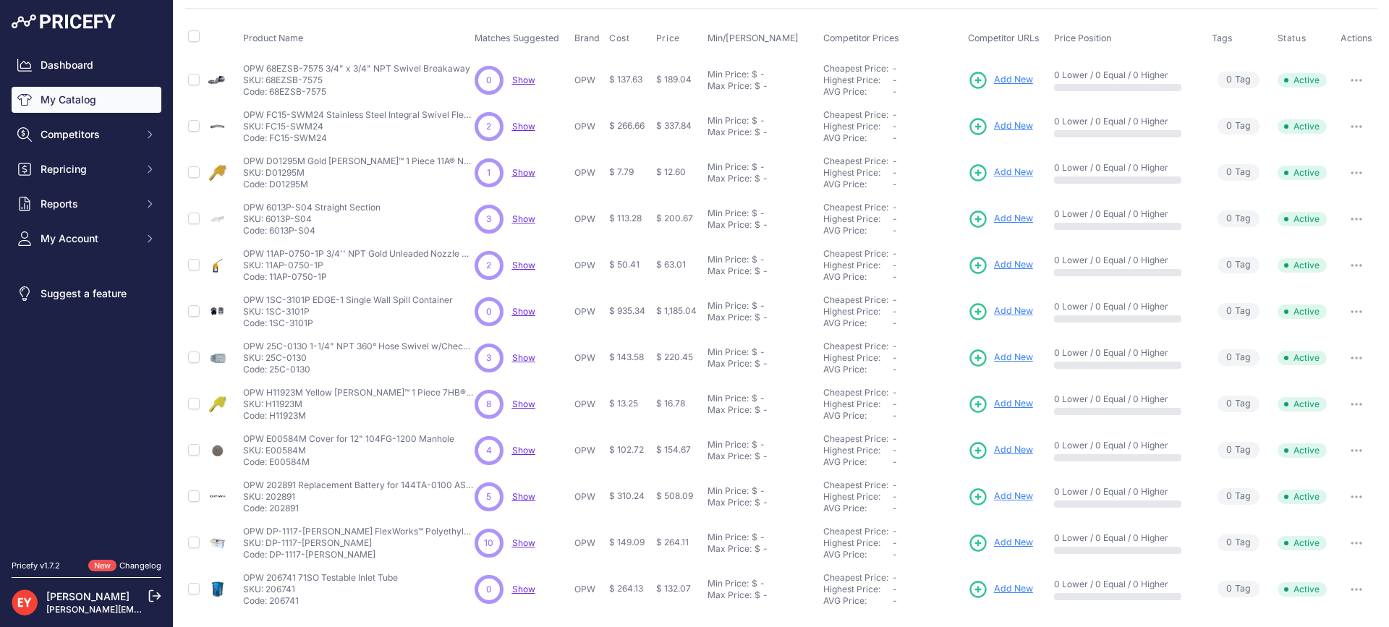
click at [272, 607] on td "OPW 206741 71SO Testable Inlet Tube OPW 206741 71SO Testable Inlet Tube SKU: 20…" at bounding box center [356, 590] width 232 height 46
drag, startPoint x: 329, startPoint y: 94, endPoint x: 270, endPoint y: 95, distance: 59.3
click at [270, 95] on p "Code: 68EZSB-7575" at bounding box center [356, 92] width 227 height 12
drag, startPoint x: 333, startPoint y: 142, endPoint x: 271, endPoint y: 137, distance: 62.4
click at [271, 137] on p "Code: FC15-SWM24" at bounding box center [359, 138] width 232 height 12
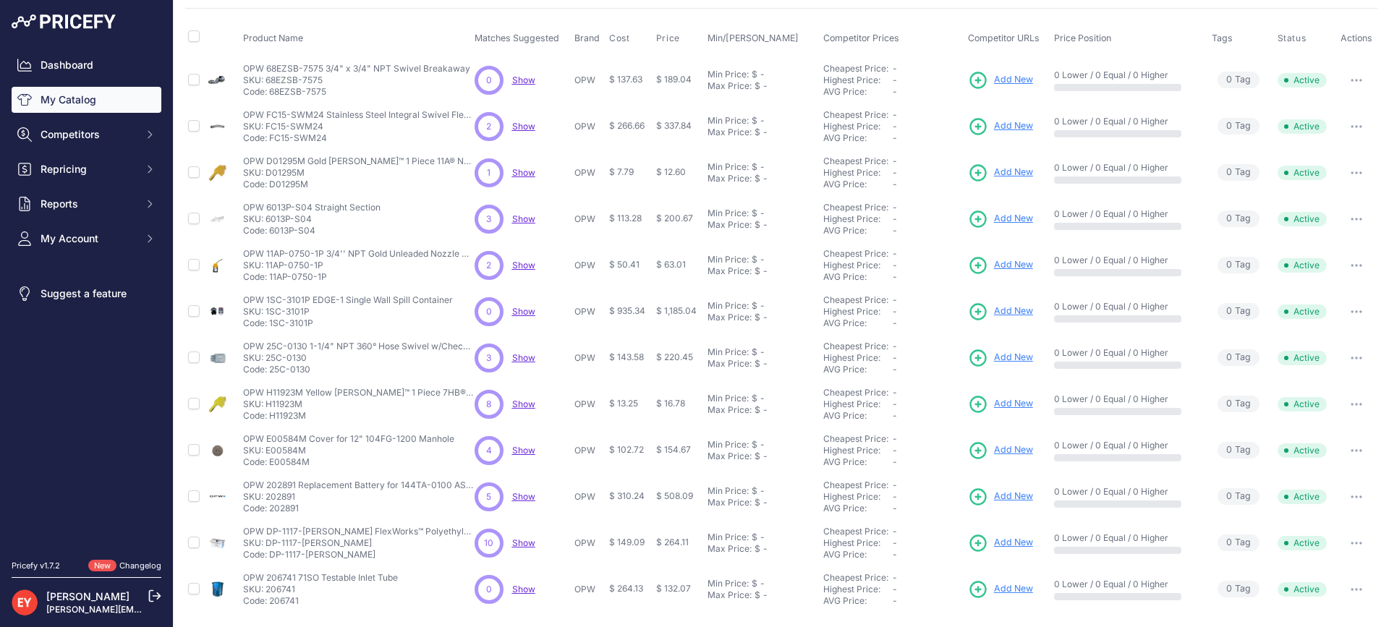
drag, startPoint x: 314, startPoint y: 184, endPoint x: 271, endPoint y: 185, distance: 42.7
click at [271, 185] on p "Code: D01295M" at bounding box center [359, 185] width 232 height 12
drag, startPoint x: 318, startPoint y: 229, endPoint x: 271, endPoint y: 232, distance: 47.8
click at [271, 232] on p "Code: 6013P-S04" at bounding box center [311, 231] width 137 height 12
drag, startPoint x: 327, startPoint y: 283, endPoint x: 268, endPoint y: 278, distance: 58.8
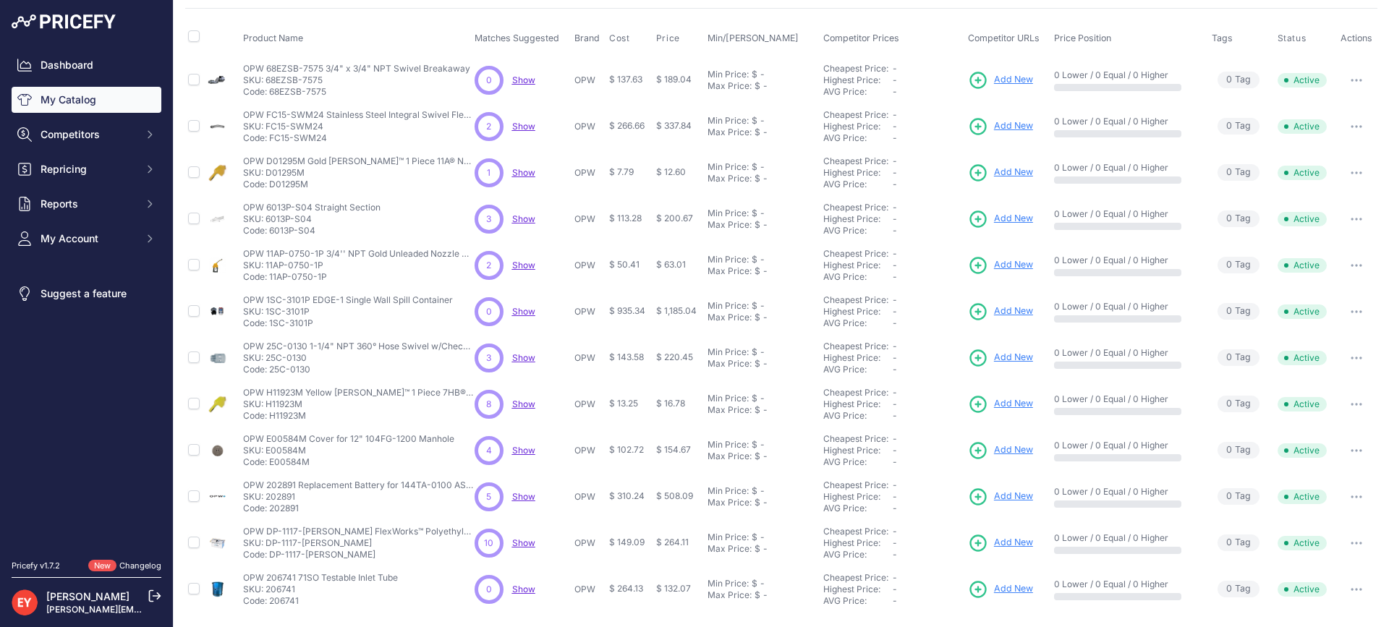
click at [268, 278] on td "OPW 11AP-0750-1P 3/4'' NPT Gold Unleaded Nozzle with 1 Piece Handwarmer OPW 11A…" at bounding box center [356, 265] width 232 height 46
drag, startPoint x: 326, startPoint y: 324, endPoint x: 270, endPoint y: 325, distance: 55.7
click at [270, 325] on p "Code: 1SC-3101P" at bounding box center [348, 324] width 210 height 12
drag, startPoint x: 313, startPoint y: 367, endPoint x: 270, endPoint y: 370, distance: 43.5
click at [270, 370] on p "Code: 25C-0130" at bounding box center [359, 370] width 232 height 12
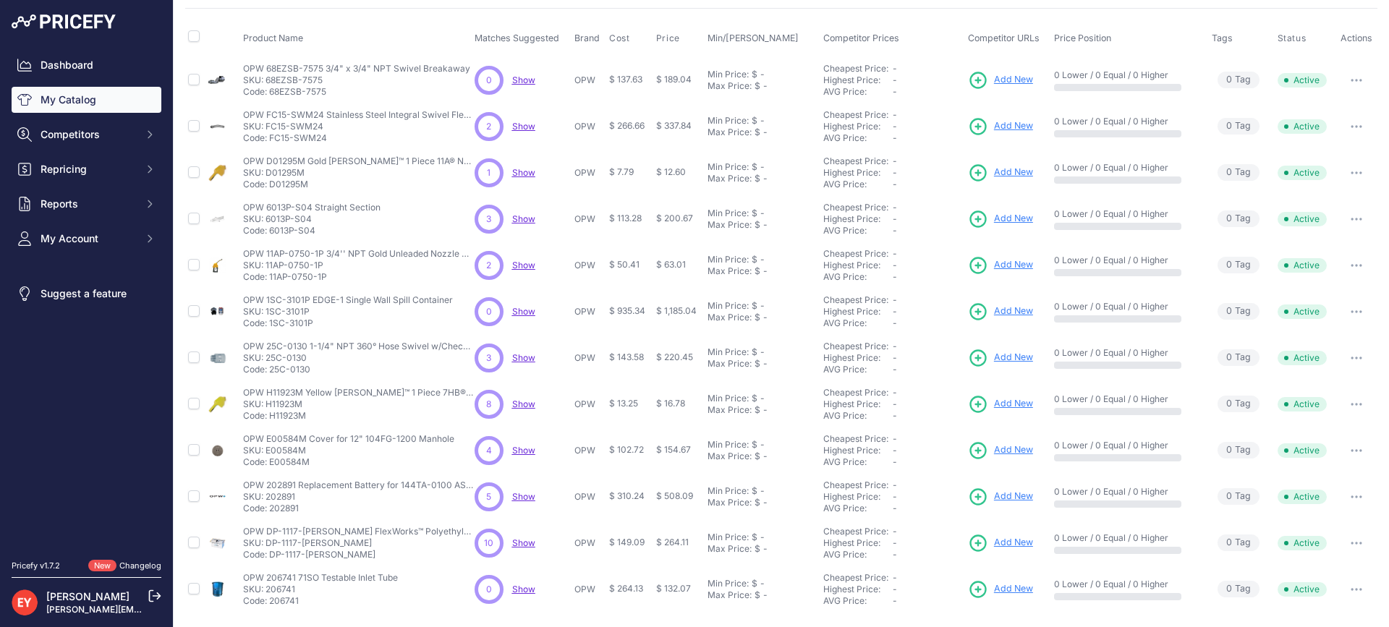
drag, startPoint x: 317, startPoint y: 417, endPoint x: 271, endPoint y: 417, distance: 46.3
click at [271, 417] on p "Code: H11923M" at bounding box center [359, 416] width 232 height 12
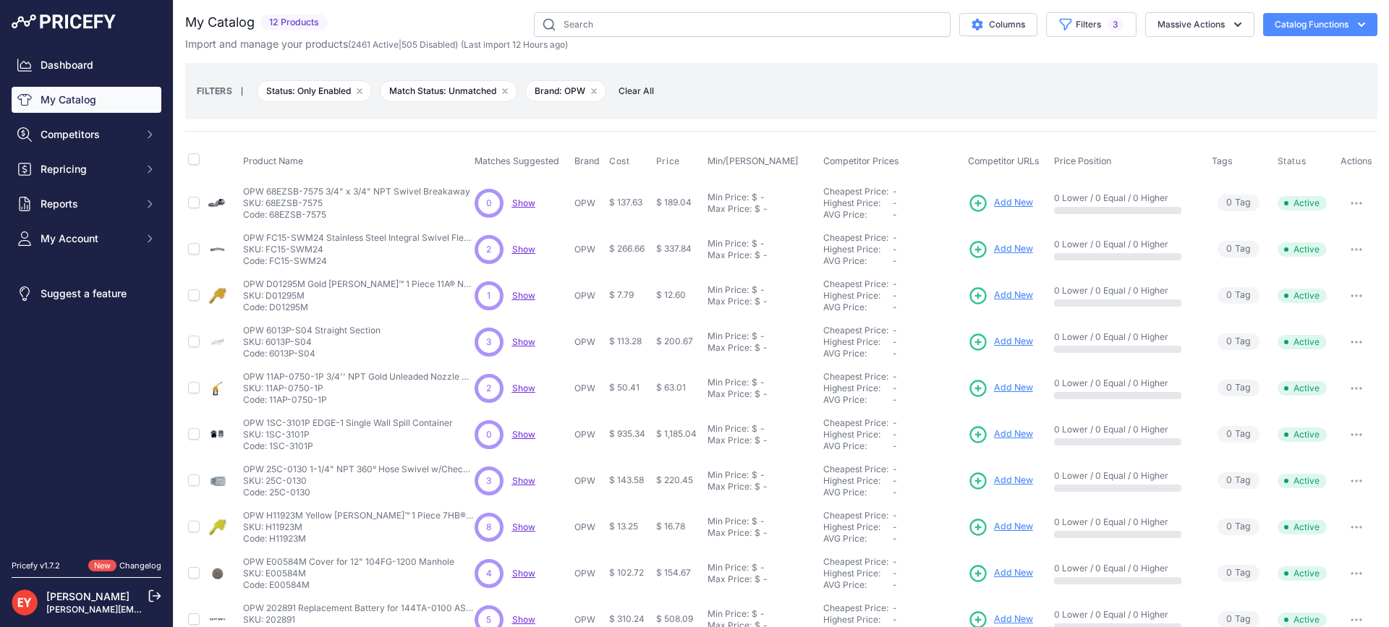
scroll to position [0, 0]
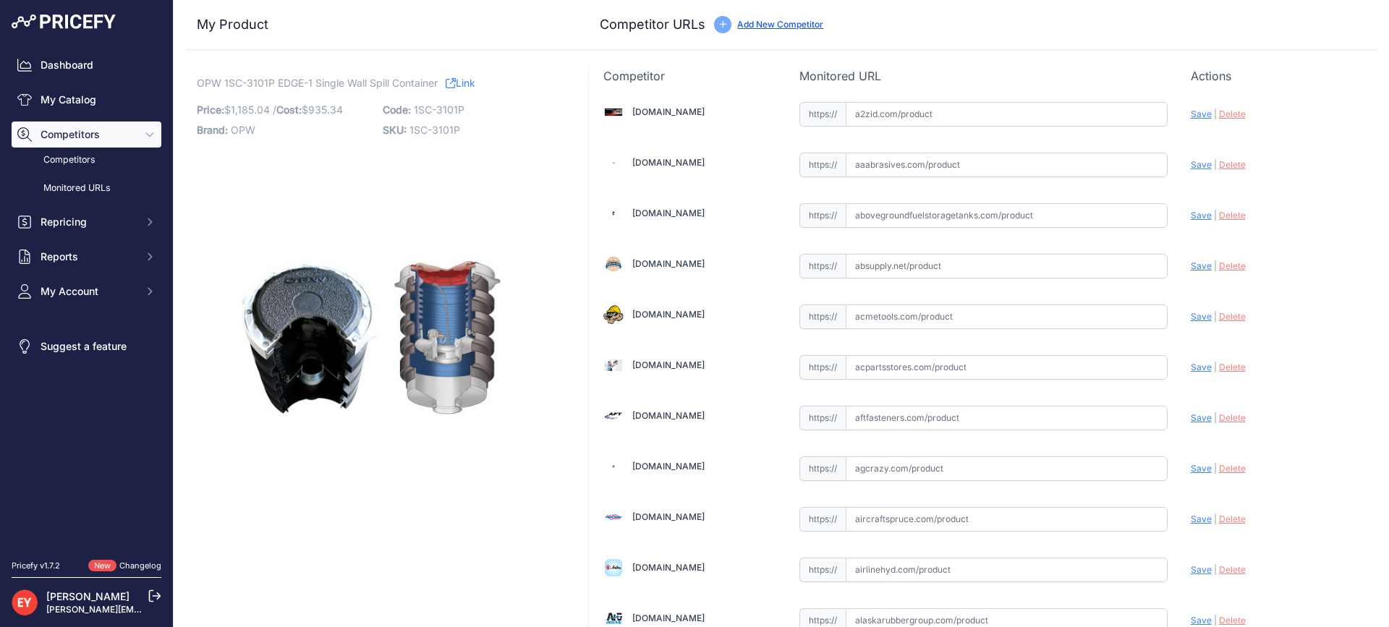
scroll to position [4255, 0]
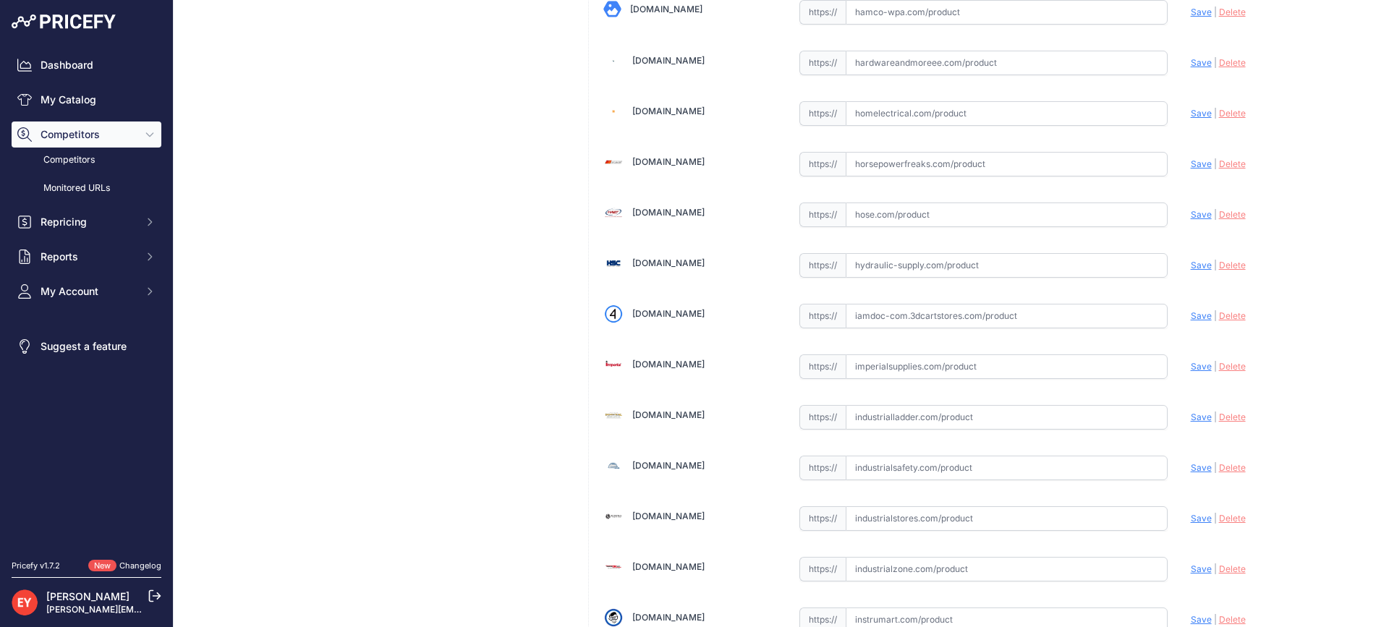
click at [932, 323] on input "text" at bounding box center [1007, 316] width 322 height 25
paste input "https://iamdoc-com.3dcartstores.com/Edge-One-Single-Wall-Plug-Sealable-Cover_p_…"
click at [1192, 313] on span "Save" at bounding box center [1201, 315] width 21 height 11
type input "https://iamdoc-com.3dcartstores.com/Edge-One-Single-Wall-Plug-Sealable-Cover_p_…"
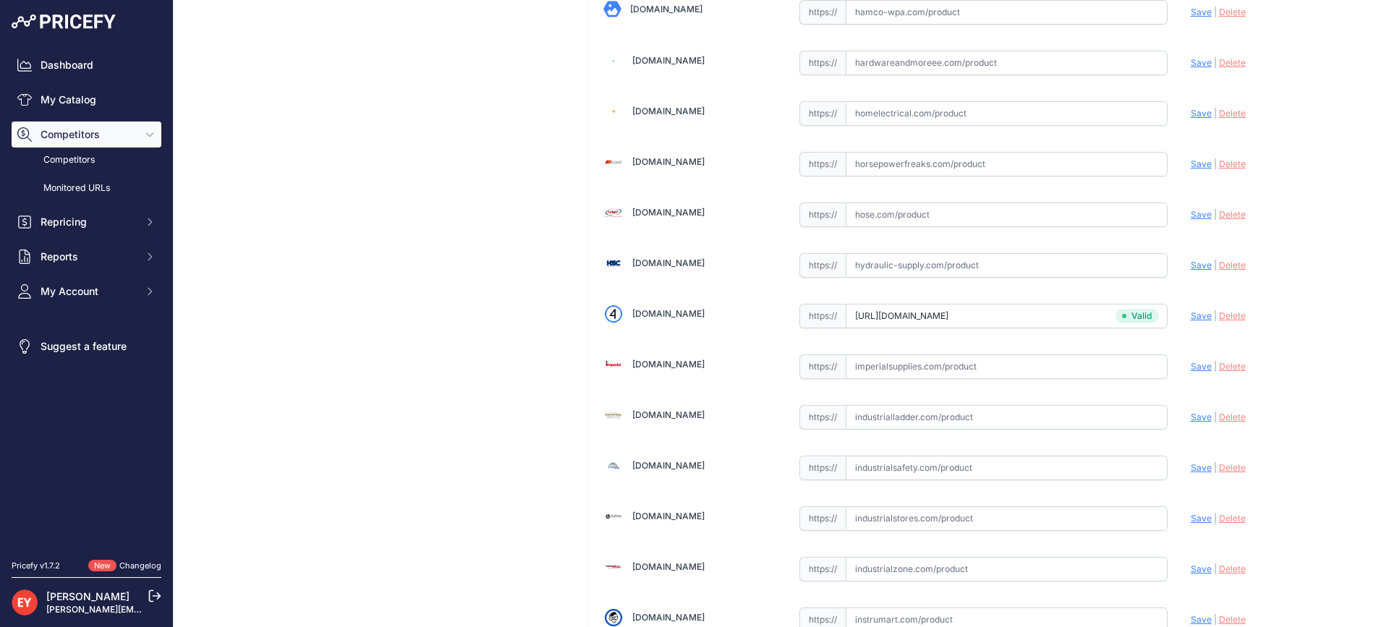
scroll to position [4964, 0]
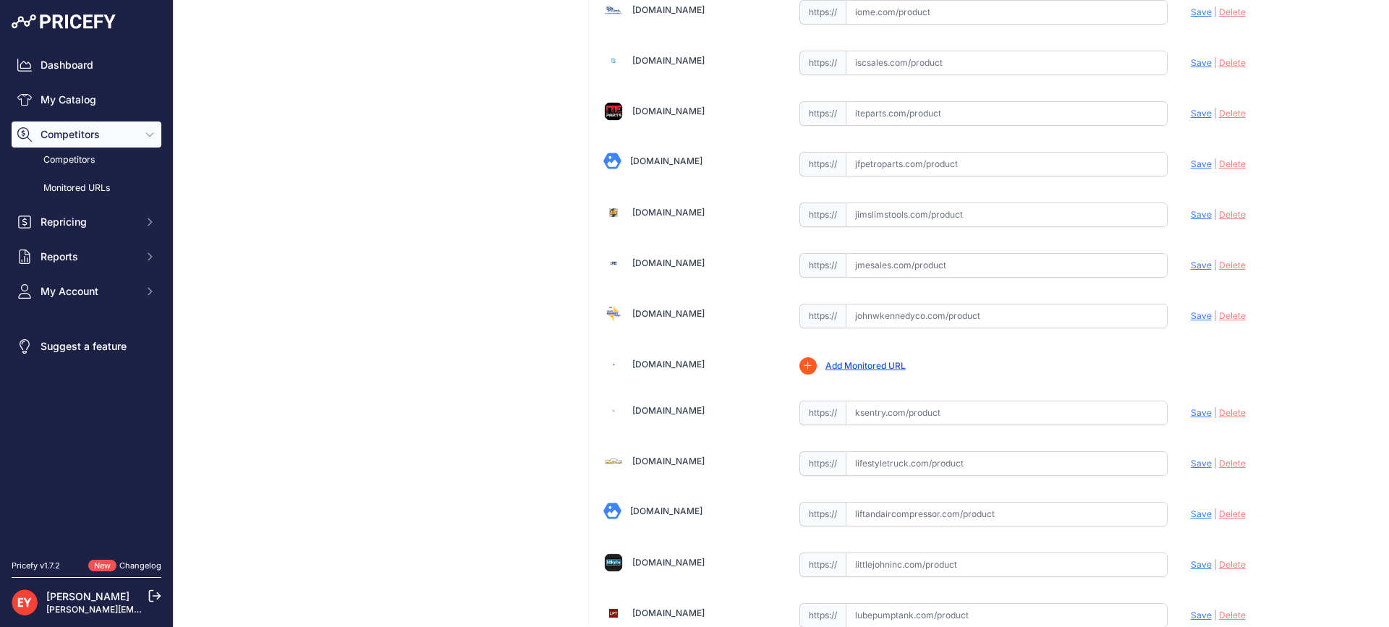
click at [906, 328] on input "text" at bounding box center [1007, 316] width 322 height 25
paste input "https://www.johnwkennedyco.com/buy/product/1SC-3101P-OPW-76334-product-1SC-3101…"
click at [1192, 314] on span "Save" at bounding box center [1201, 315] width 21 height 11
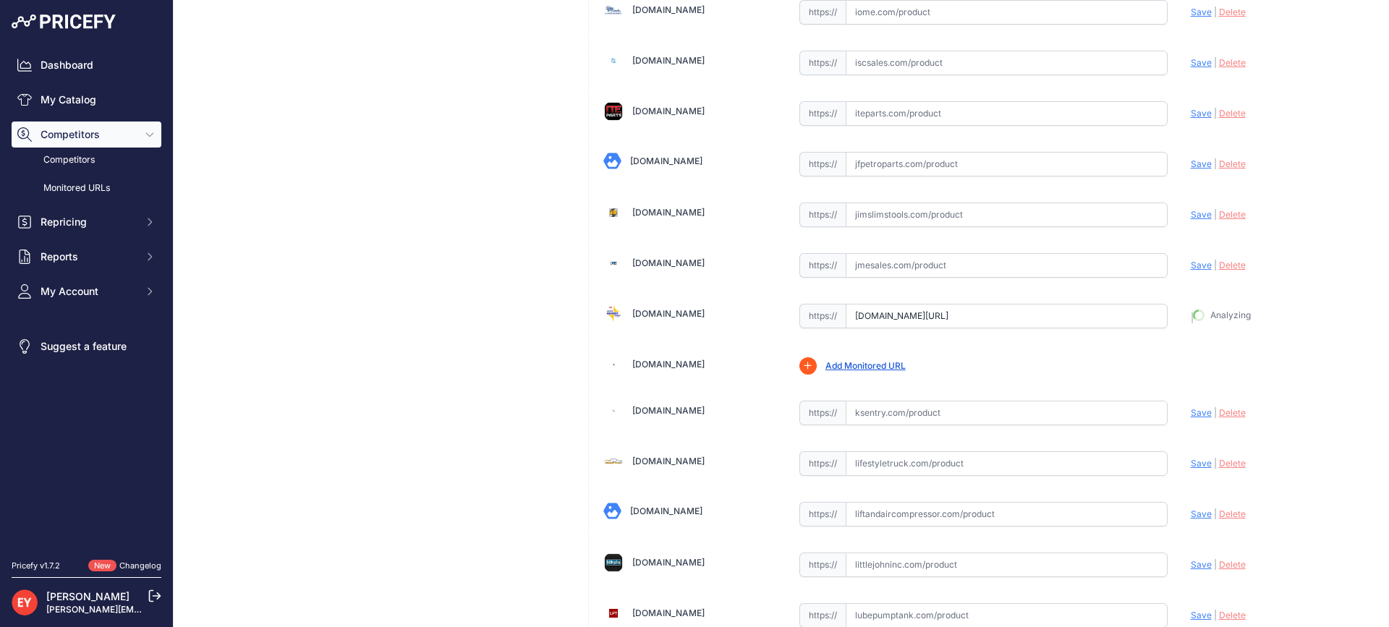
type input "https://www.johnwkennedyco.com/buy/product/1SC-3101P-OPW-76334-product-1SC-3101…"
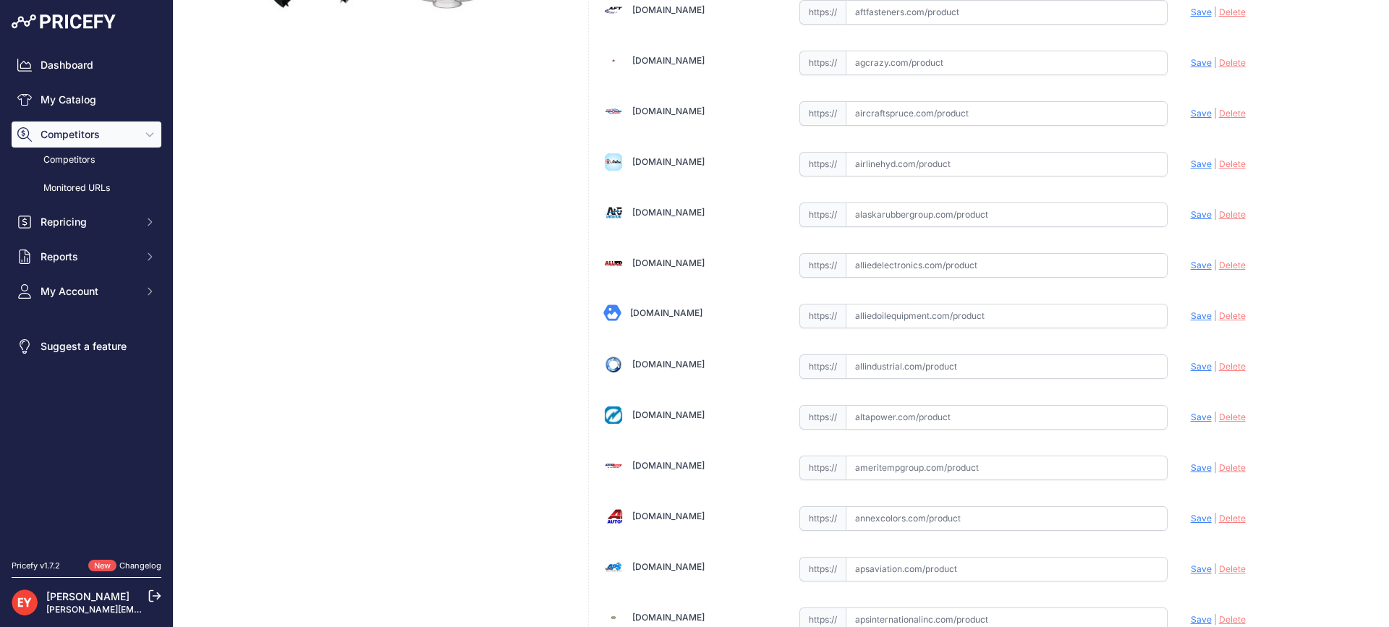
click at [971, 314] on input "text" at bounding box center [1007, 316] width 322 height 25
paste input "https://alliedoilequipment.com/shop/opw-fueling-components/1sc-3101p-edge-one-s…"
click at [1195, 313] on span "Save" at bounding box center [1201, 315] width 21 height 11
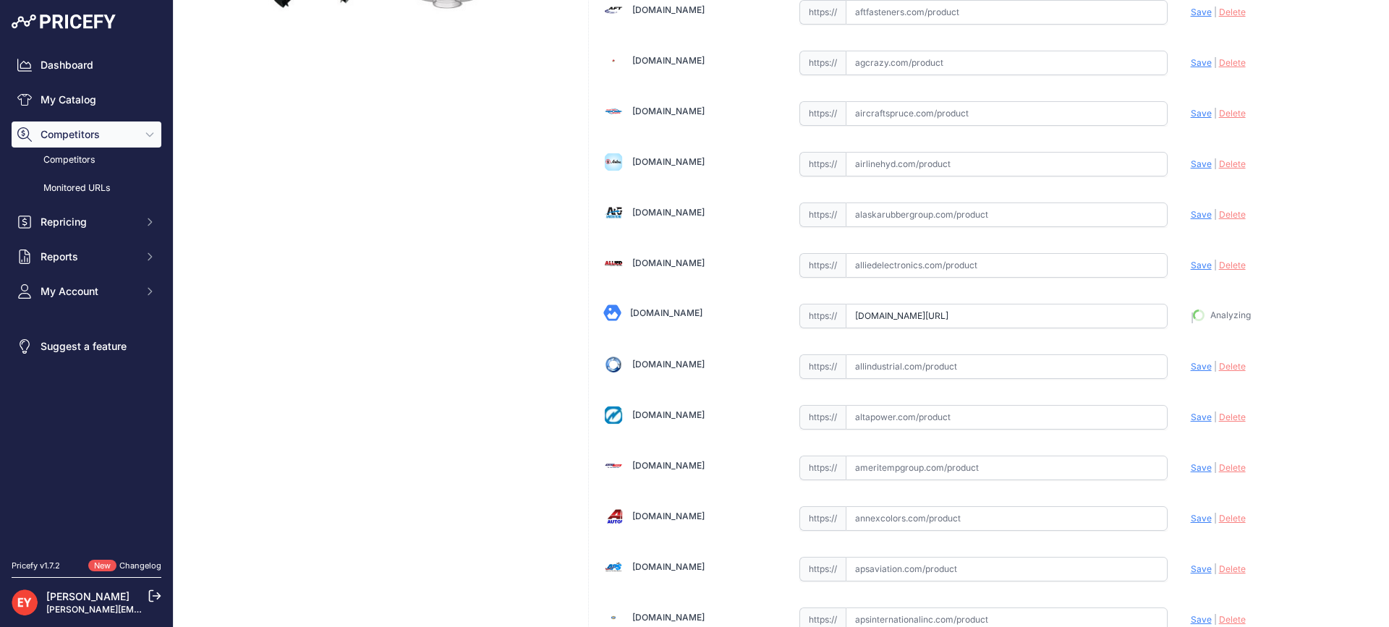
type input "https://alliedoilequipment.com/shop/opw-fueling-components/1sc-3101p-edge-one-s…"
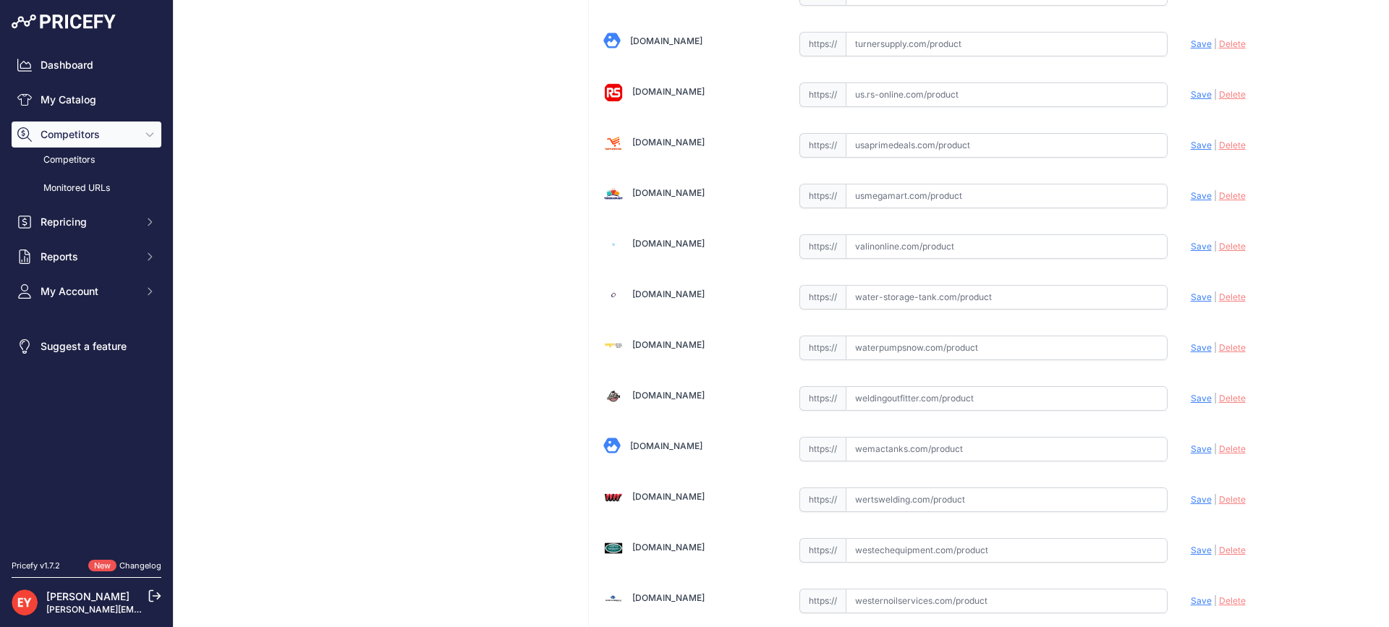
scroll to position [10775, 0]
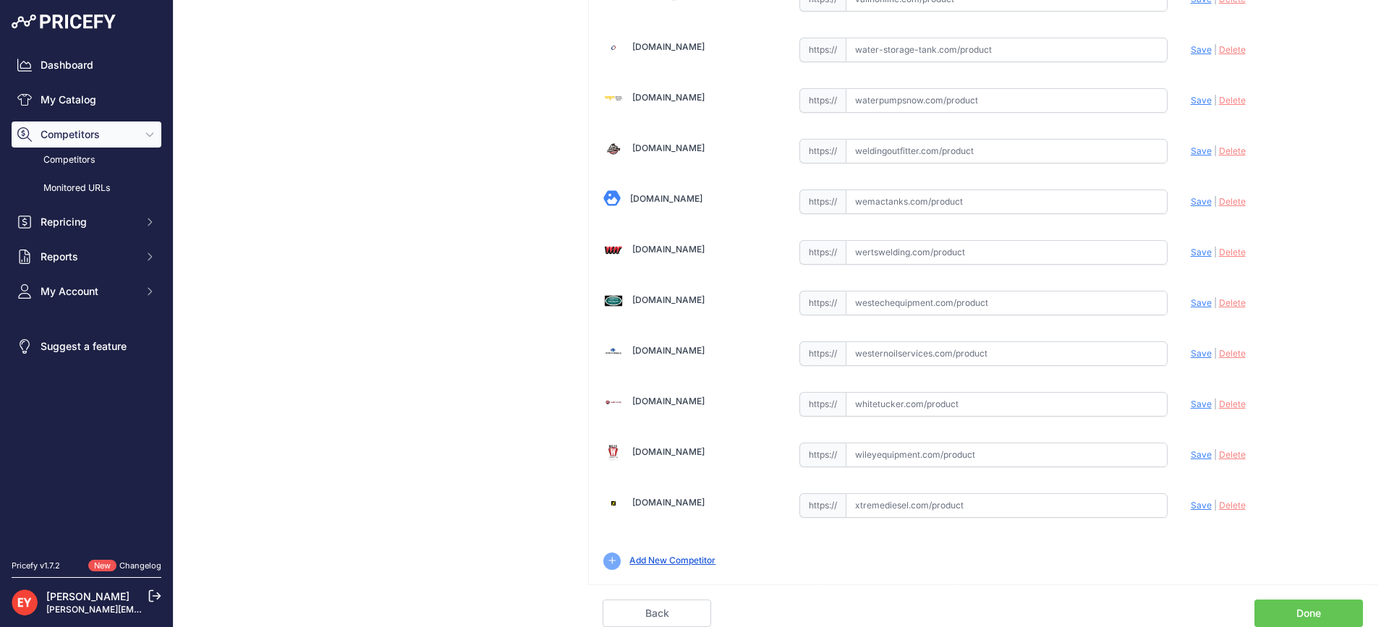
click at [1302, 606] on link "Done" at bounding box center [1309, 613] width 109 height 27
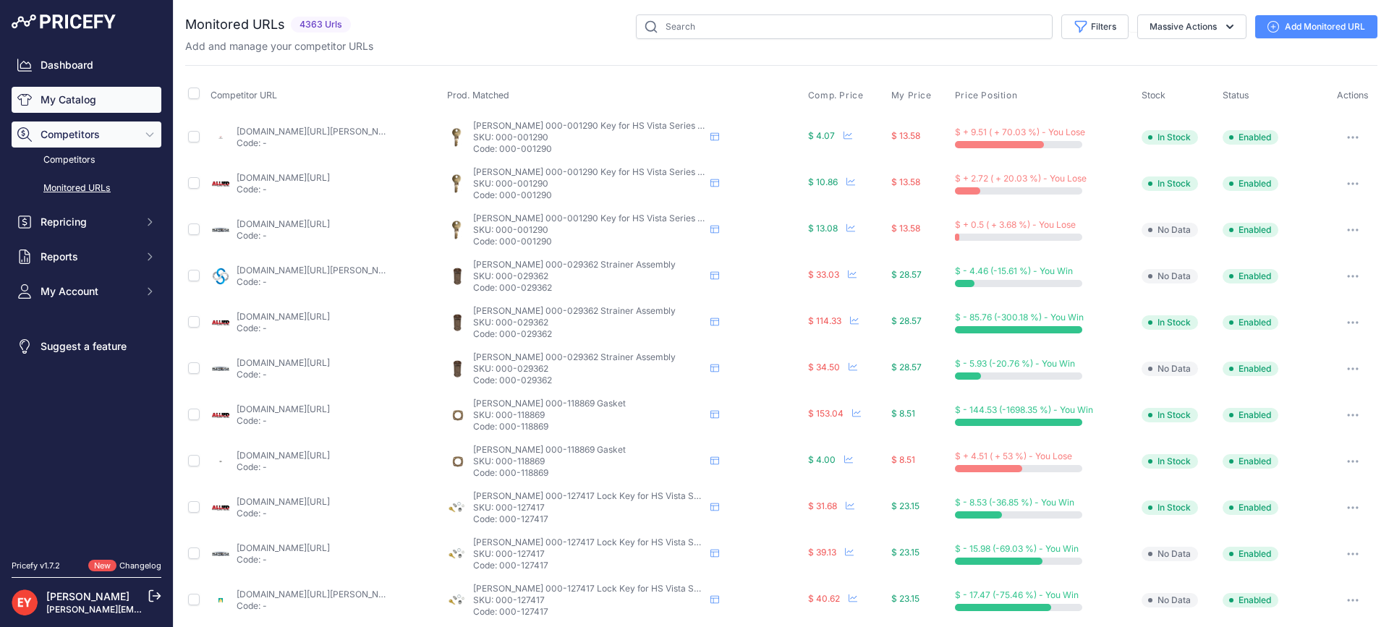
click at [75, 102] on link "My Catalog" at bounding box center [87, 100] width 150 height 26
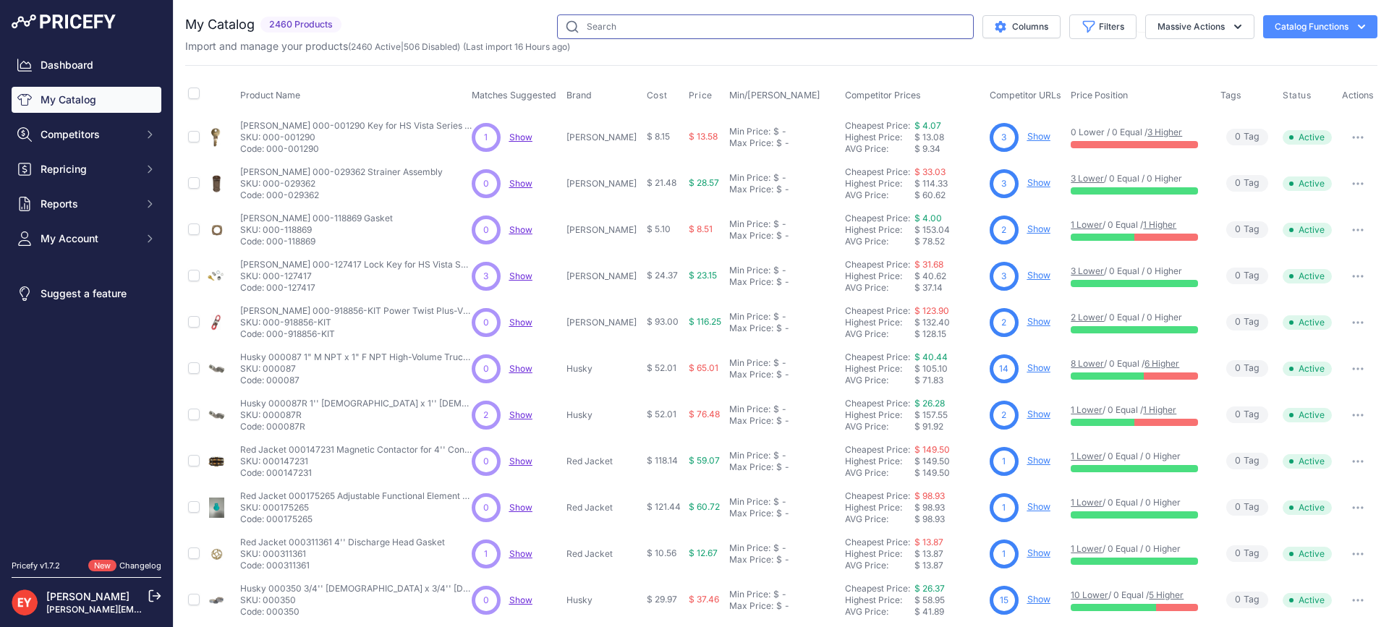
click at [620, 29] on input "text" at bounding box center [765, 26] width 417 height 25
paste input "6013P-S05"
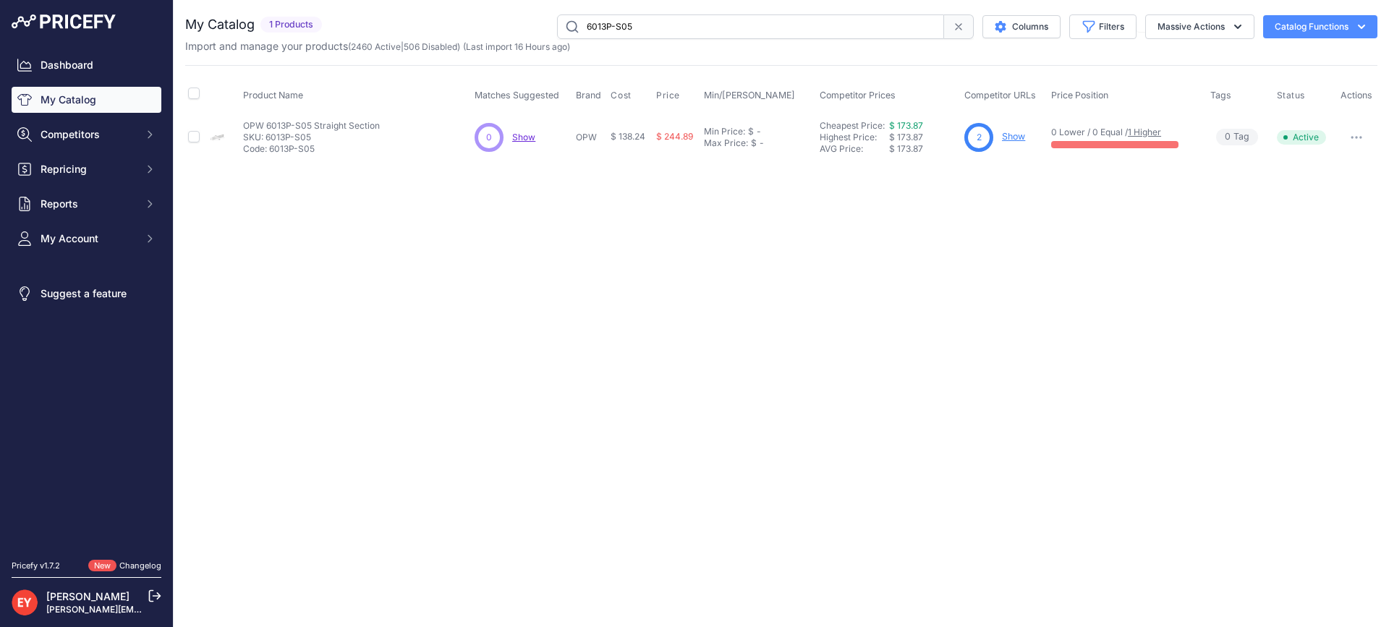
drag, startPoint x: 657, startPoint y: 28, endPoint x: 525, endPoint y: 30, distance: 131.7
click at [525, 30] on div "6013P-S05 Columns Filters Status All Status Only Enabled Only Disabled" at bounding box center [853, 26] width 1050 height 25
paste input "25C-0130"
type input "25C-0130"
click at [1326, 168] on button "Disable" at bounding box center [1328, 167] width 93 height 23
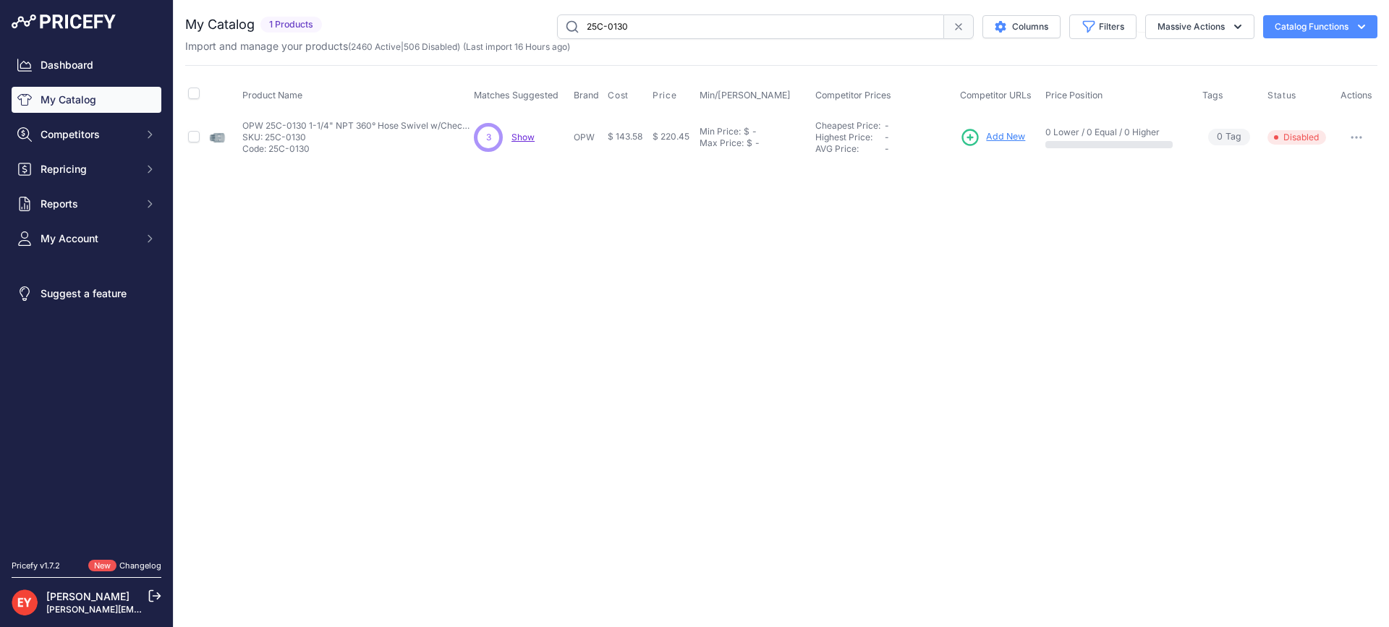
drag, startPoint x: 658, startPoint y: 27, endPoint x: 534, endPoint y: 40, distance: 124.4
click at [534, 40] on div "My Catalog 1 Products" at bounding box center [781, 33] width 1192 height 39
paste input "H11923M"
type input "H11923M"
click at [1006, 131] on span "Add New" at bounding box center [1000, 137] width 39 height 14
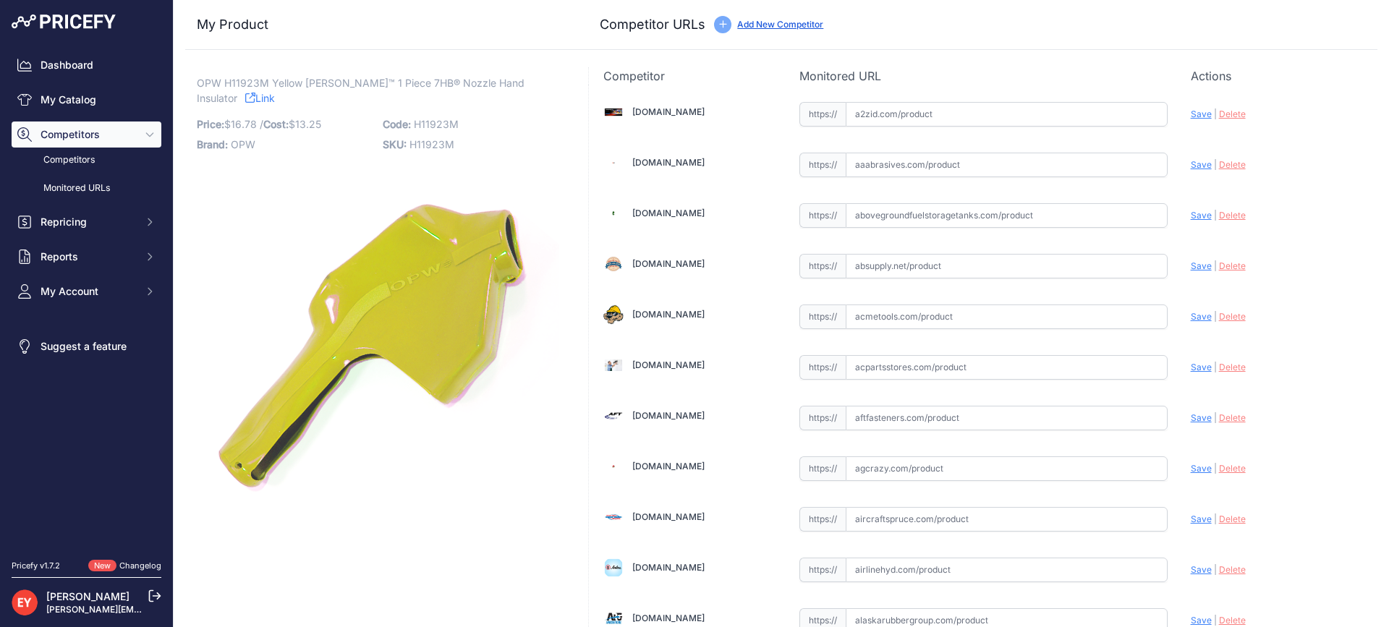
scroll to position [1318, 0]
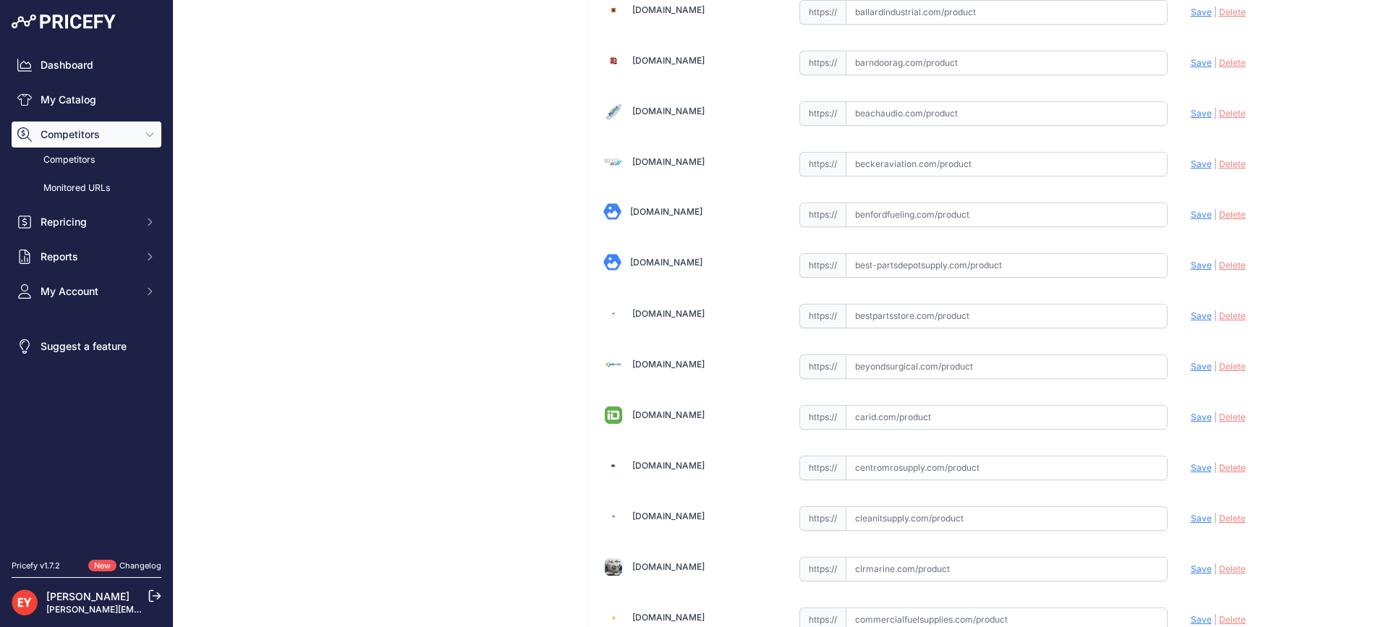
click at [892, 327] on input "text" at bounding box center [1007, 316] width 322 height 25
paste input "https://www.bestpartsstore.com/product/opw-h11923m-yellow-newgard-1-piece-7hb-n…"
click at [1191, 317] on span "Save" at bounding box center [1201, 315] width 21 height 11
type input "https://www.bestpartsstore.com/product/opw-h11923m-yellow-newgard-1-piece-7hb-n…"
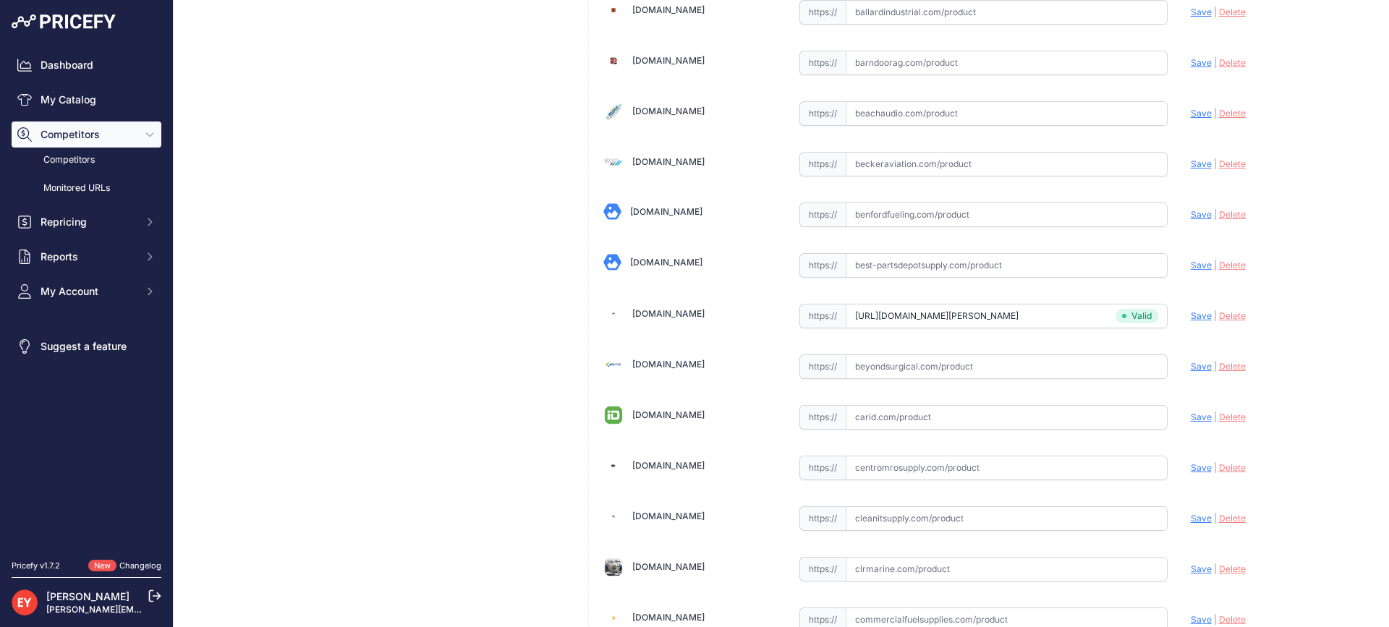
scroll to position [4255, 0]
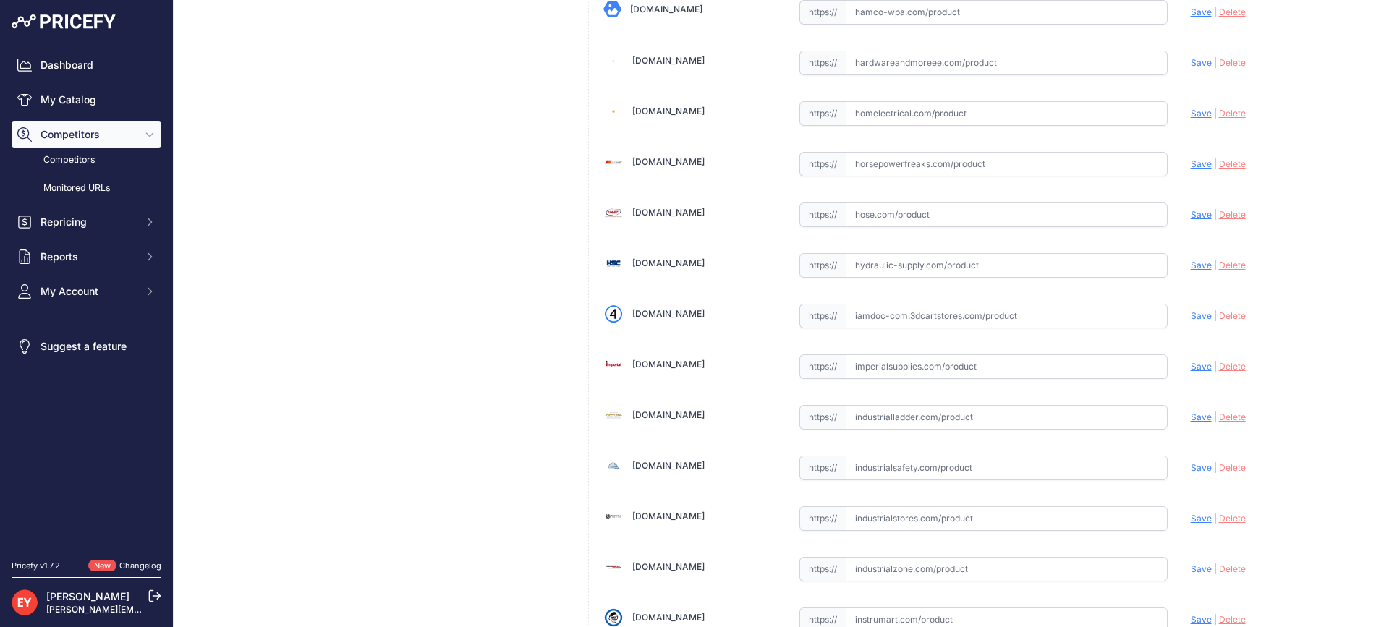
click at [922, 321] on input "text" at bounding box center [1007, 316] width 322 height 25
paste input "https://iamdoc-com.3dcartstores.com/Hand-Insulator-7Hb-Yellow-Text_p_10598613.h…"
click at [1191, 317] on span "Save" at bounding box center [1201, 315] width 21 height 11
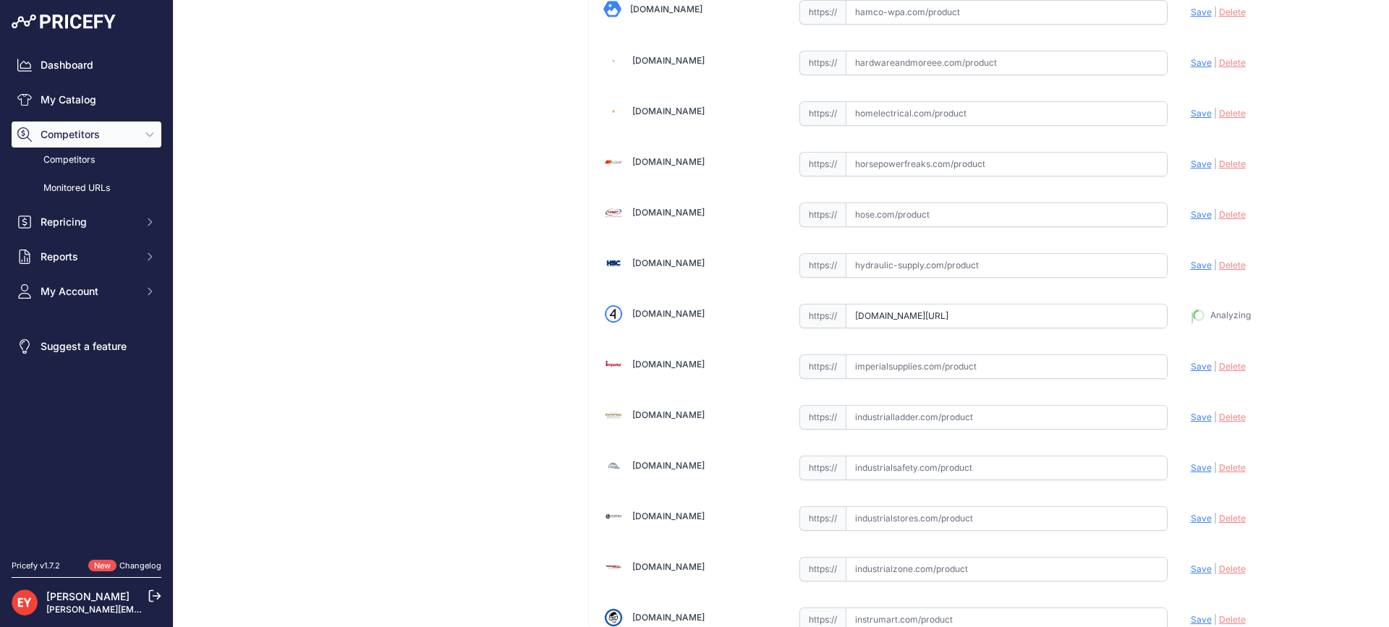
type input "https://iamdoc-com.3dcartstores.com/Hand-Insulator-7Hb-Yellow-Text_p_10598613.h…"
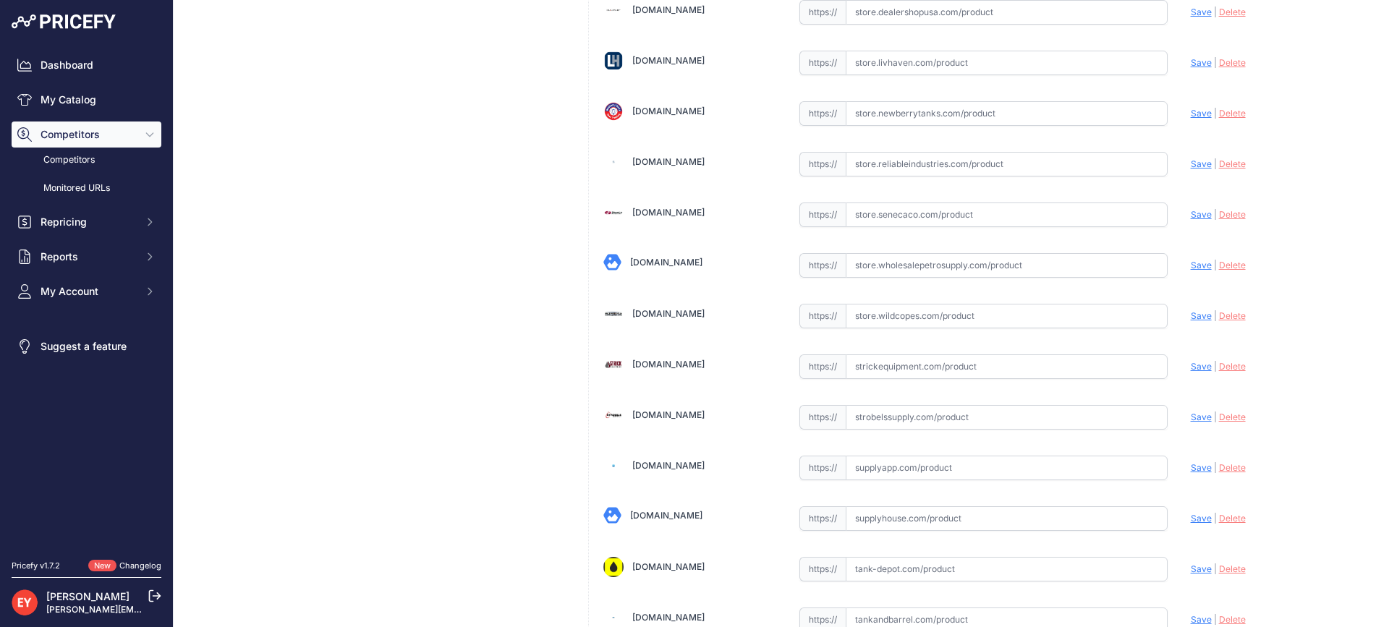
click at [878, 313] on input "text" at bounding box center [1007, 316] width 322 height 25
paste input "https://store.wildcopes.com/searchm.htm"
click at [1191, 315] on span "Save" at bounding box center [1201, 315] width 21 height 11
type input "https://store.wildcopes.com/searchm.htm?prirule_jdsnikfkfjsd=3888"
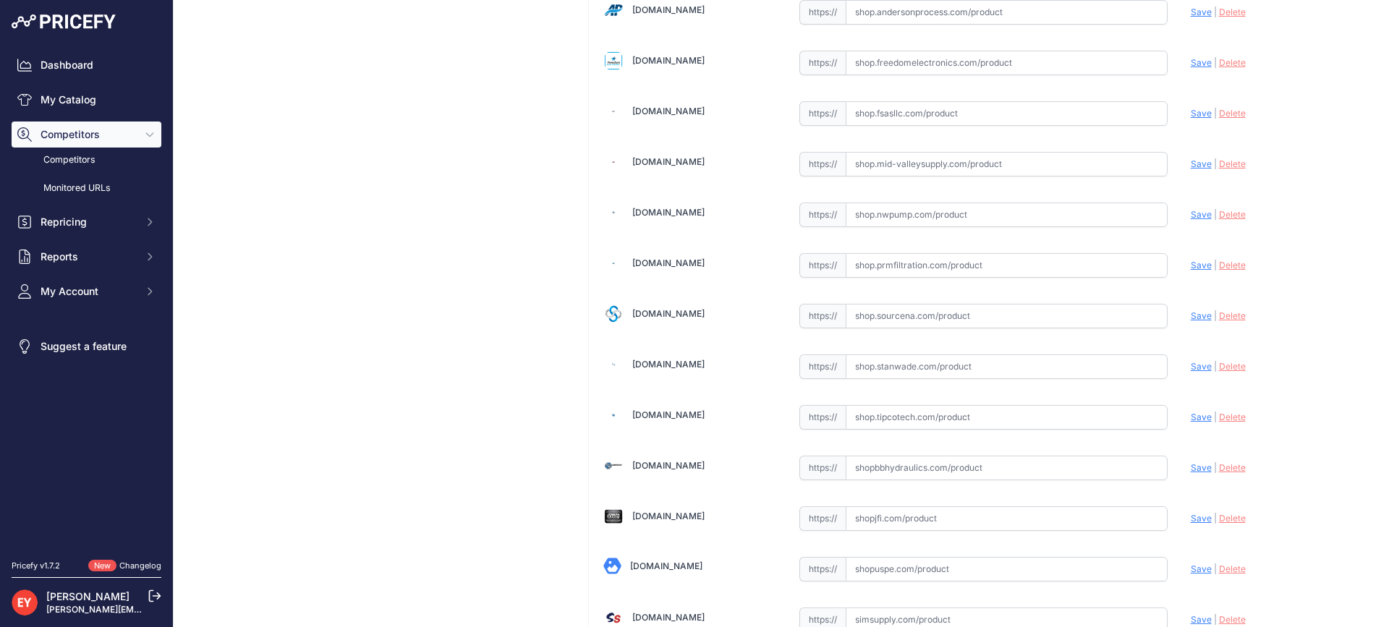
click at [927, 313] on input "text" at bounding box center [1007, 316] width 322 height 25
paste input "https://shop.sourcena.com/OPW-Fueling-Components/Scuff-Guard/H11923M/OPW-H11923…"
click at [1191, 315] on span "Save" at bounding box center [1201, 315] width 21 height 11
type input "https://shop.sourcena.com/OPW-Fueling-Components/Scuff-Guard/H11923M/OPW-H11923…"
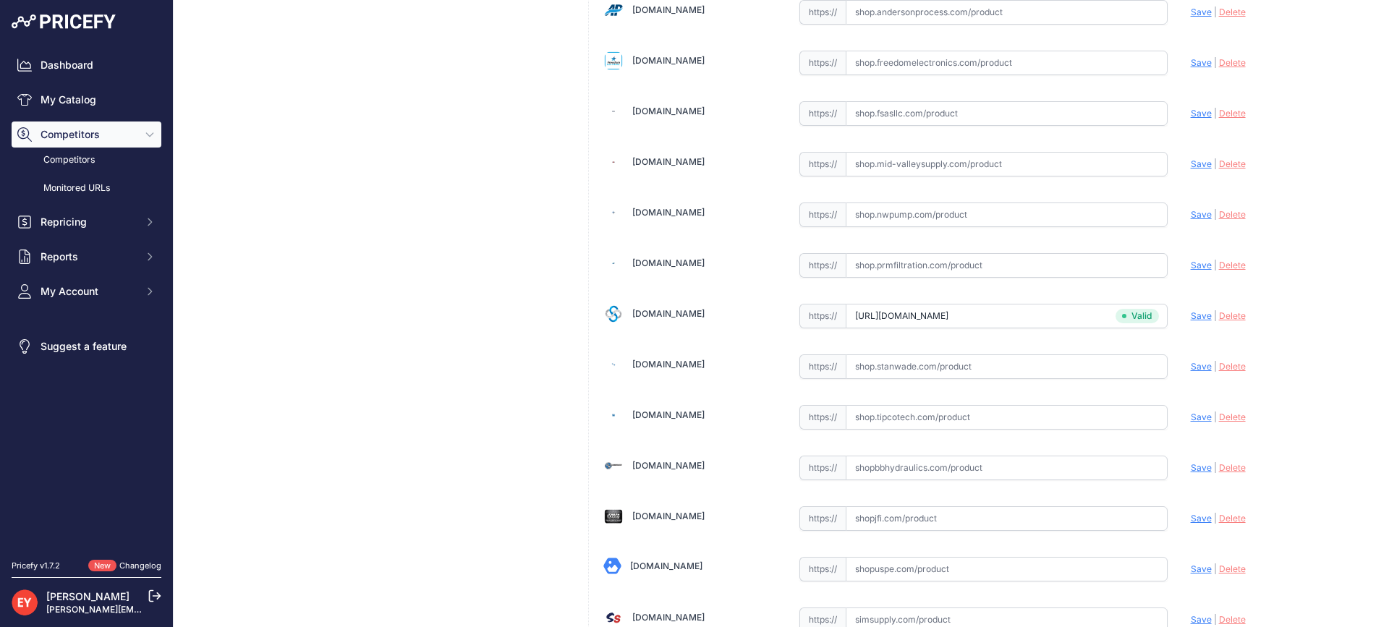
scroll to position [305, 0]
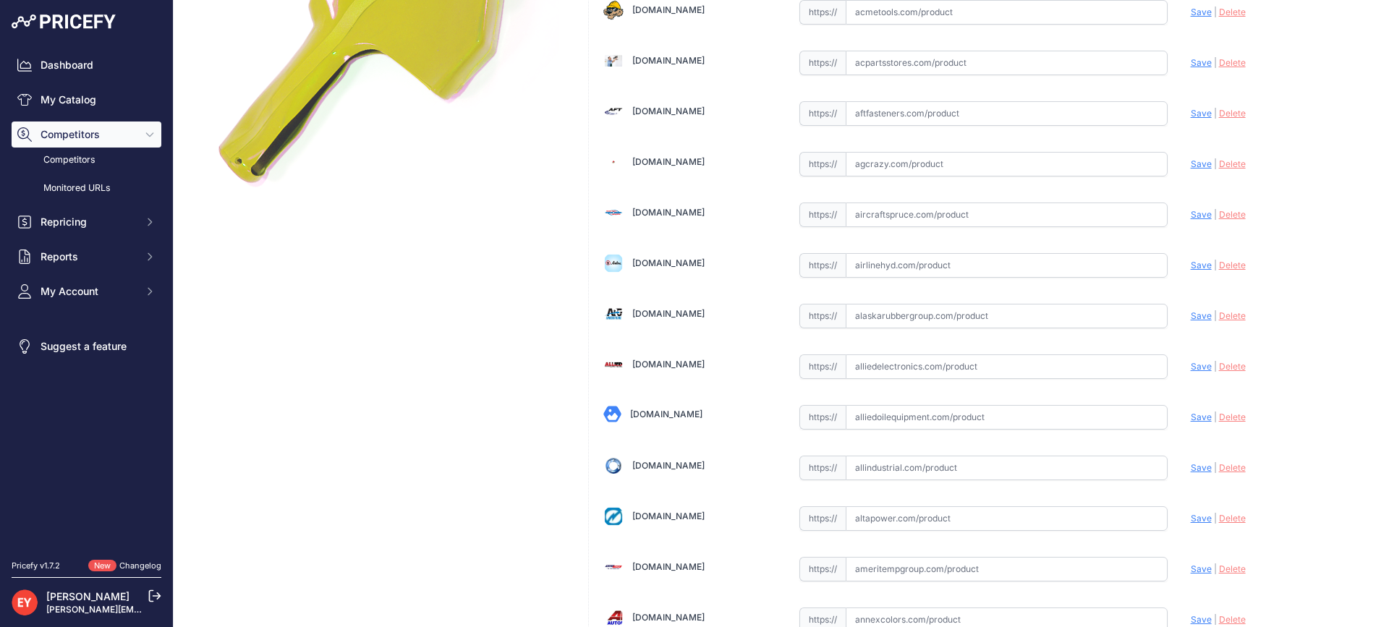
click at [869, 321] on input "text" at bounding box center [1007, 316] width 322 height 25
paste input "https://www.alaskarubbergroup.com/opw-midland-newgard-h11923m-yellow-two-piece-…"
click at [1191, 313] on span "Save" at bounding box center [1201, 315] width 21 height 11
type input "https://www.alaskarubbergroup.com/opw-midland-newgard-h11923m-yellow-two-piece-…"
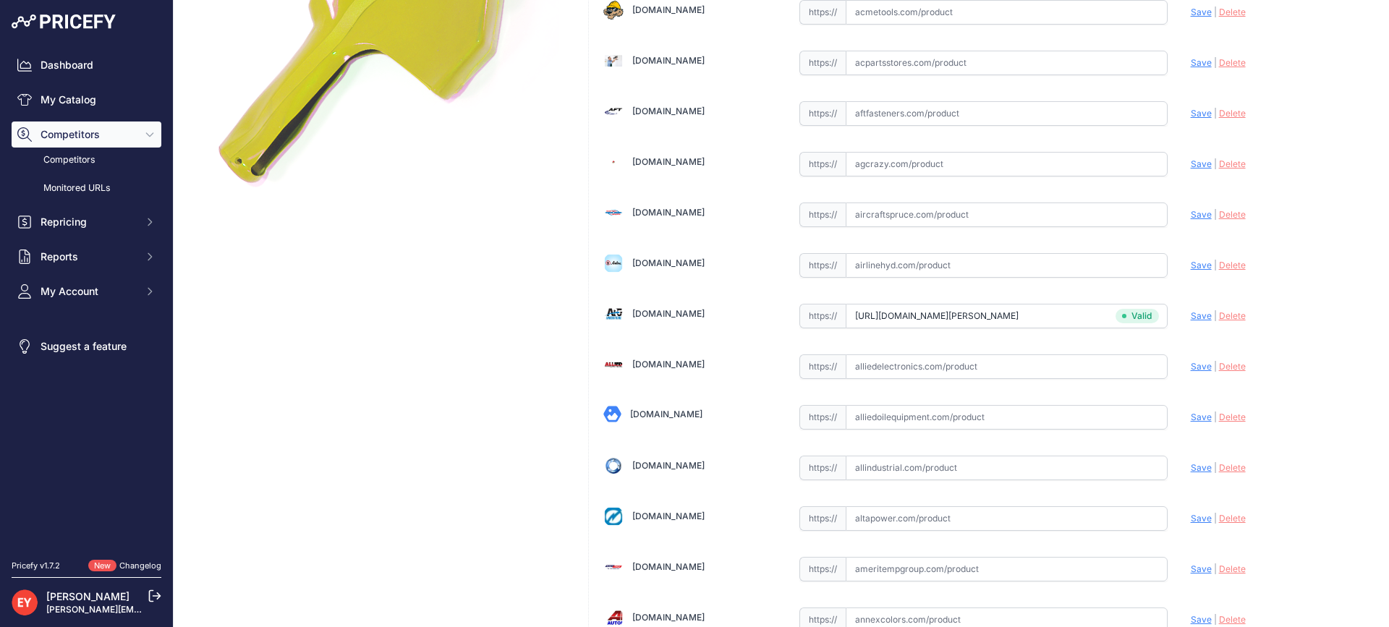
scroll to position [4964, 0]
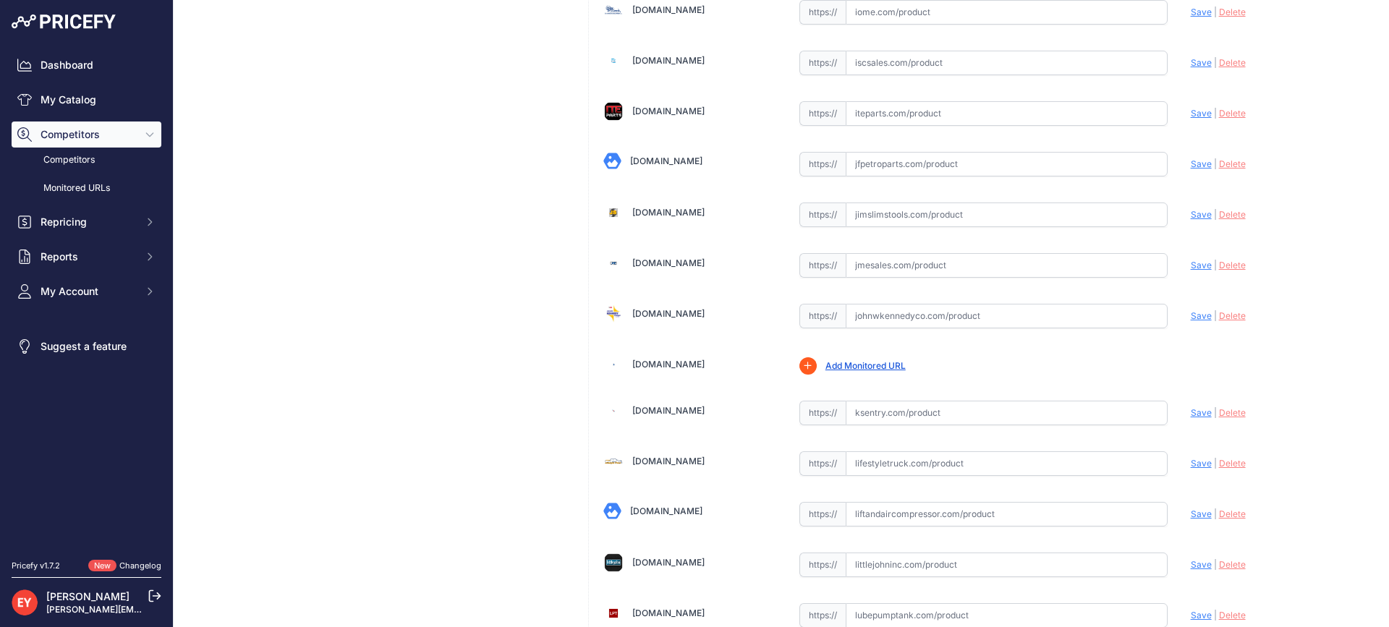
click at [913, 325] on input "text" at bounding box center [1007, 316] width 322 height 25
paste input "https://www.johnwkennedyco.com/buy/product/h11923m-opw/81527"
click at [1192, 315] on span "Save" at bounding box center [1201, 315] width 21 height 11
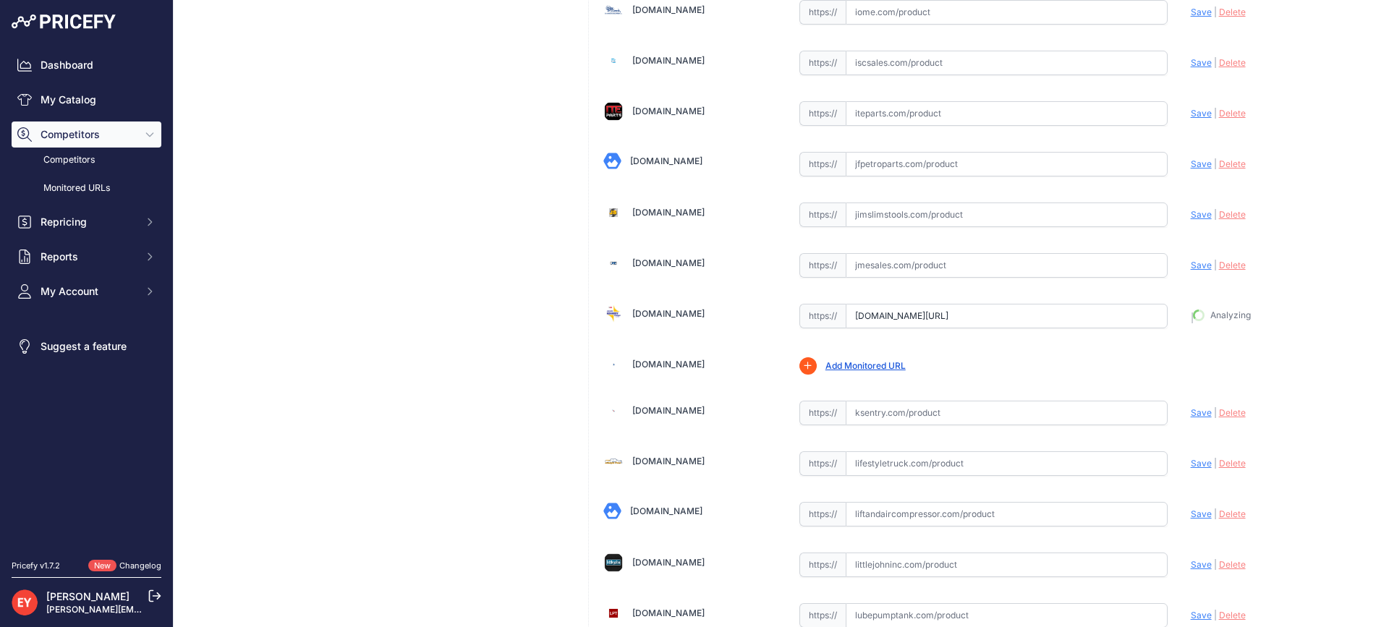
type input "https://www.johnwkennedyco.com/buy/product/h11923m-opw/81527?prirule_jdsnikfkfj…"
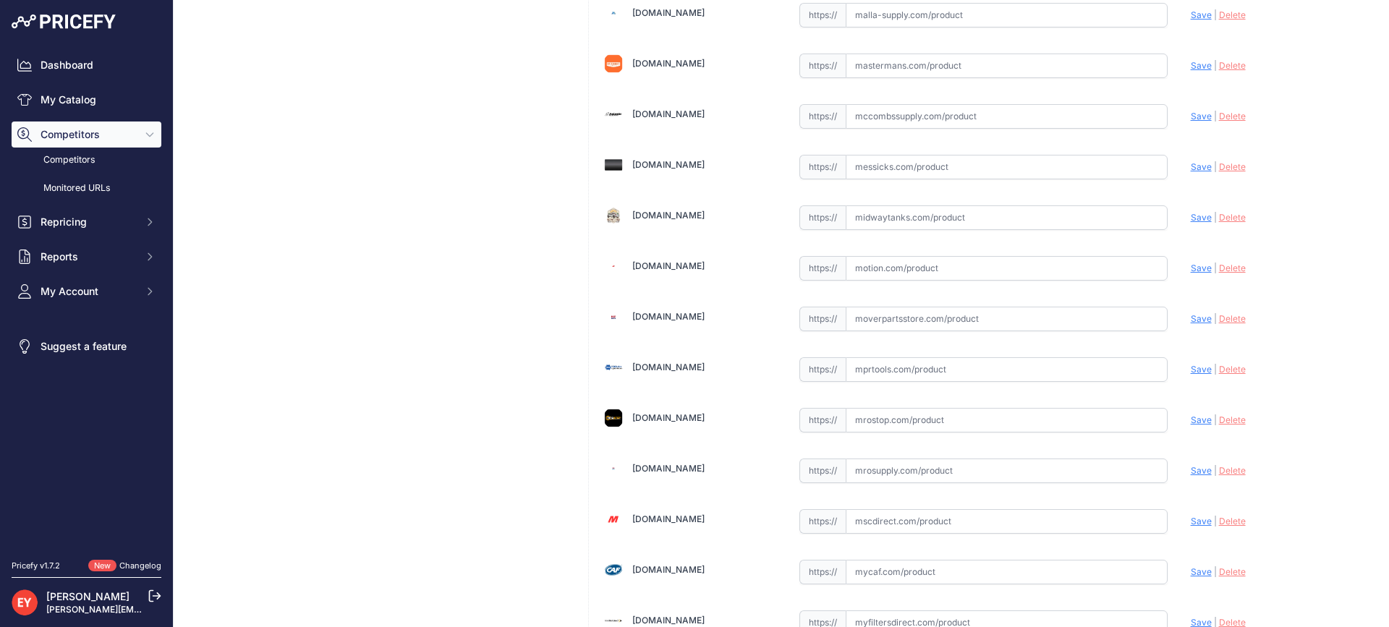
scroll to position [4812, 0]
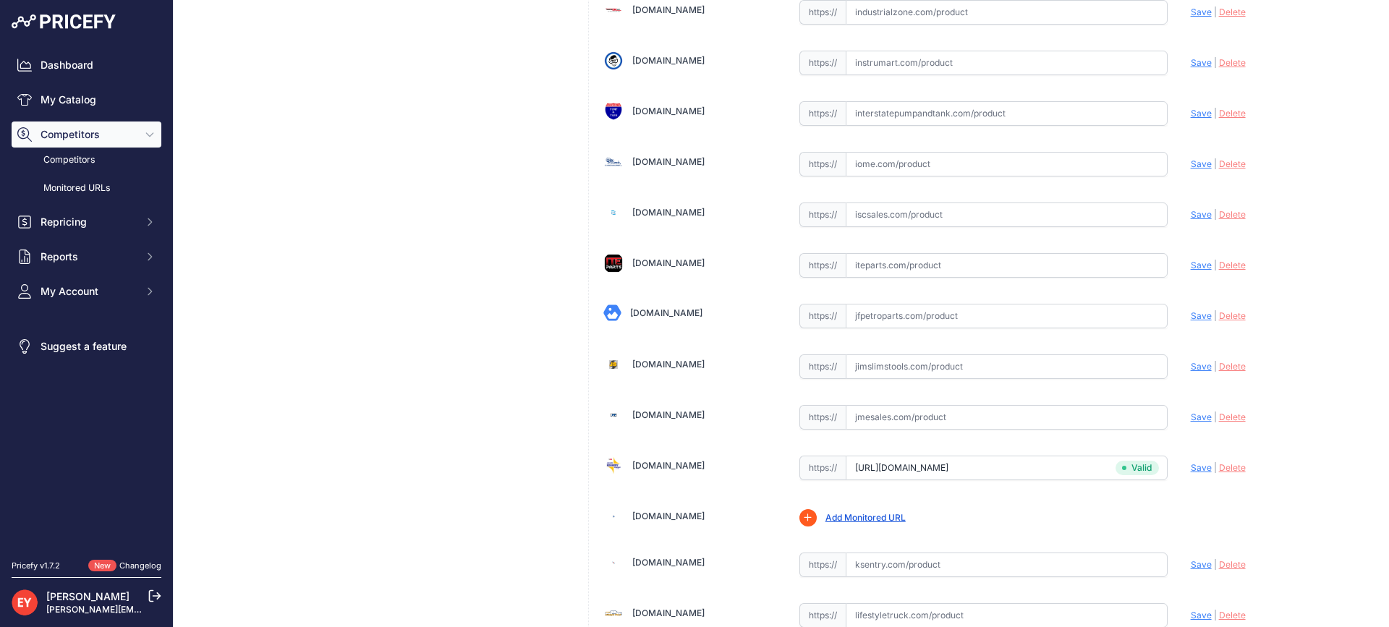
click at [890, 310] on input "text" at bounding box center [1007, 316] width 322 height 25
paste input "https://www.jfpetroparts.com/products/hanging-hardware/nozzle-accessories/hand-…"
click at [1192, 317] on span "Save" at bounding box center [1201, 315] width 21 height 11
type input "https://www.jfpetroparts.com/products/hanging-hardware/nozzle-accessories/hand-…"
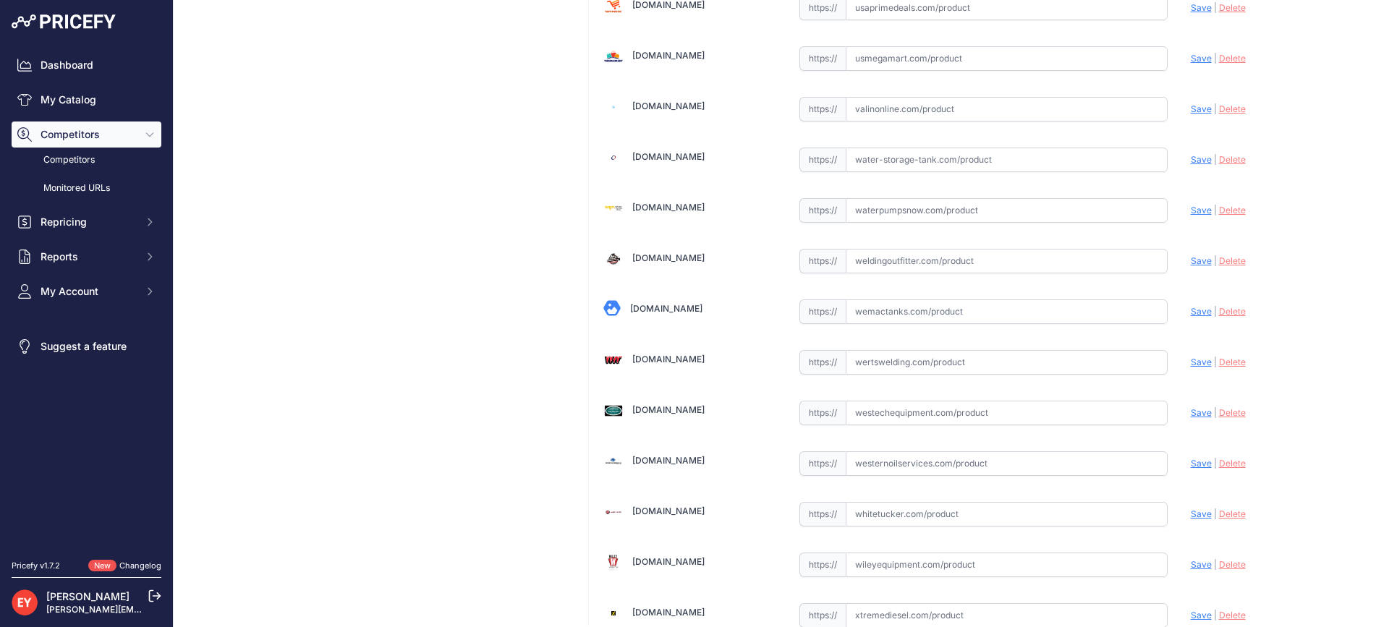
scroll to position [10775, 0]
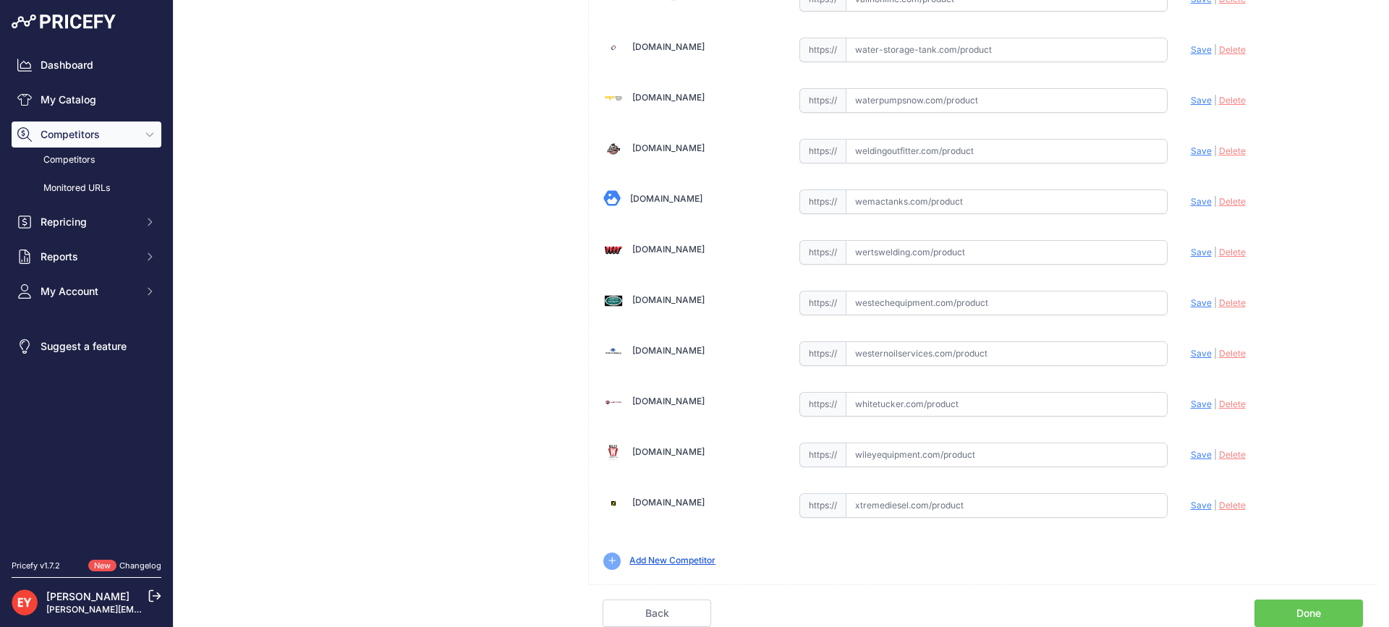
click at [1327, 610] on link "Done" at bounding box center [1309, 613] width 109 height 27
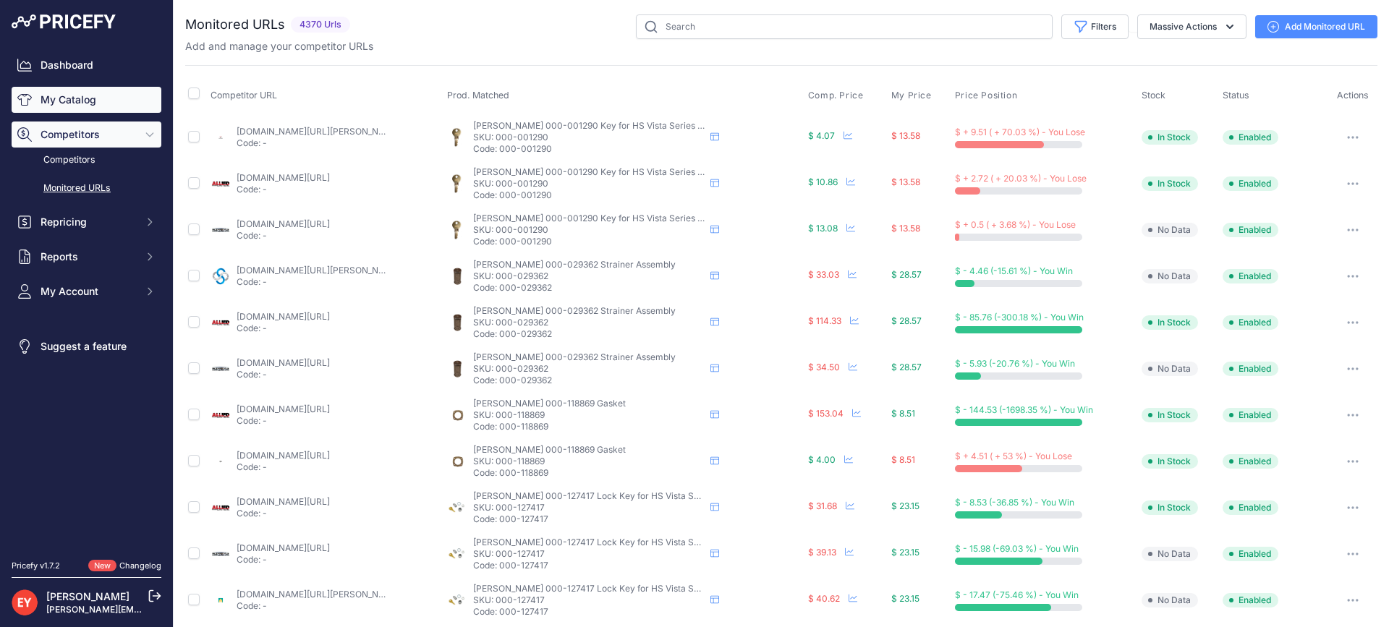
click at [85, 105] on link "My Catalog" at bounding box center [87, 100] width 150 height 26
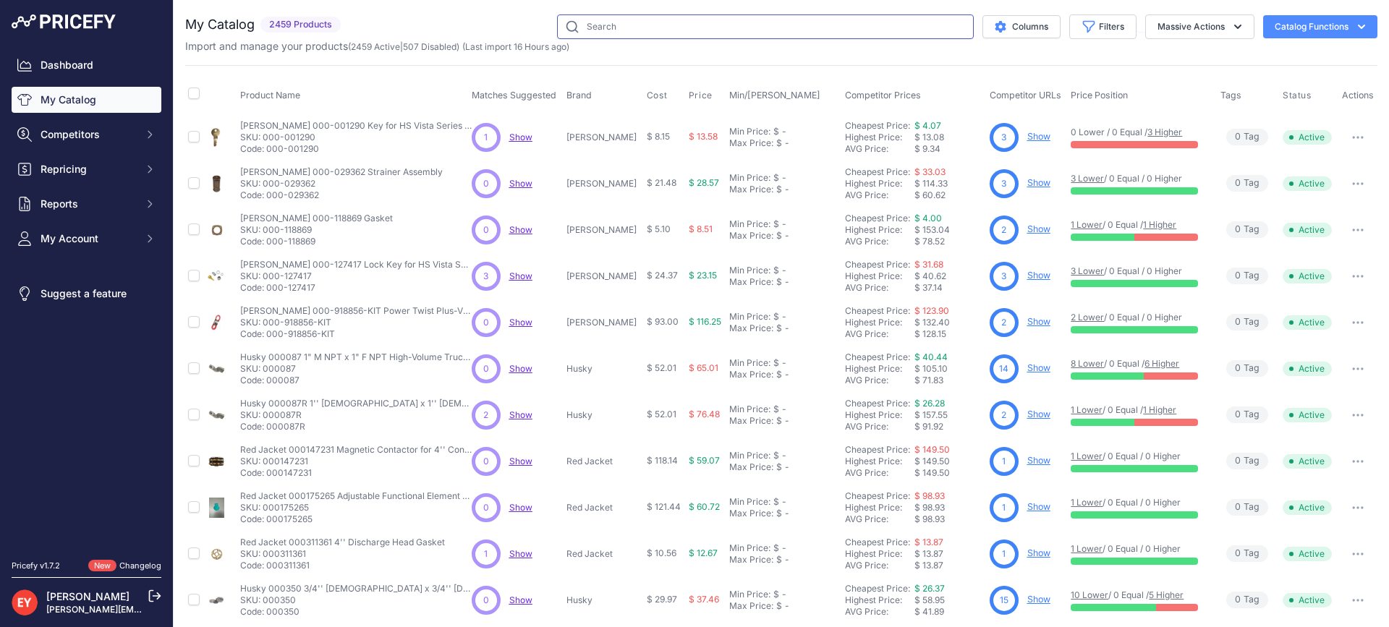
click at [611, 33] on input "text" at bounding box center [765, 26] width 417 height 25
paste input "E00584M"
type input "E00584M"
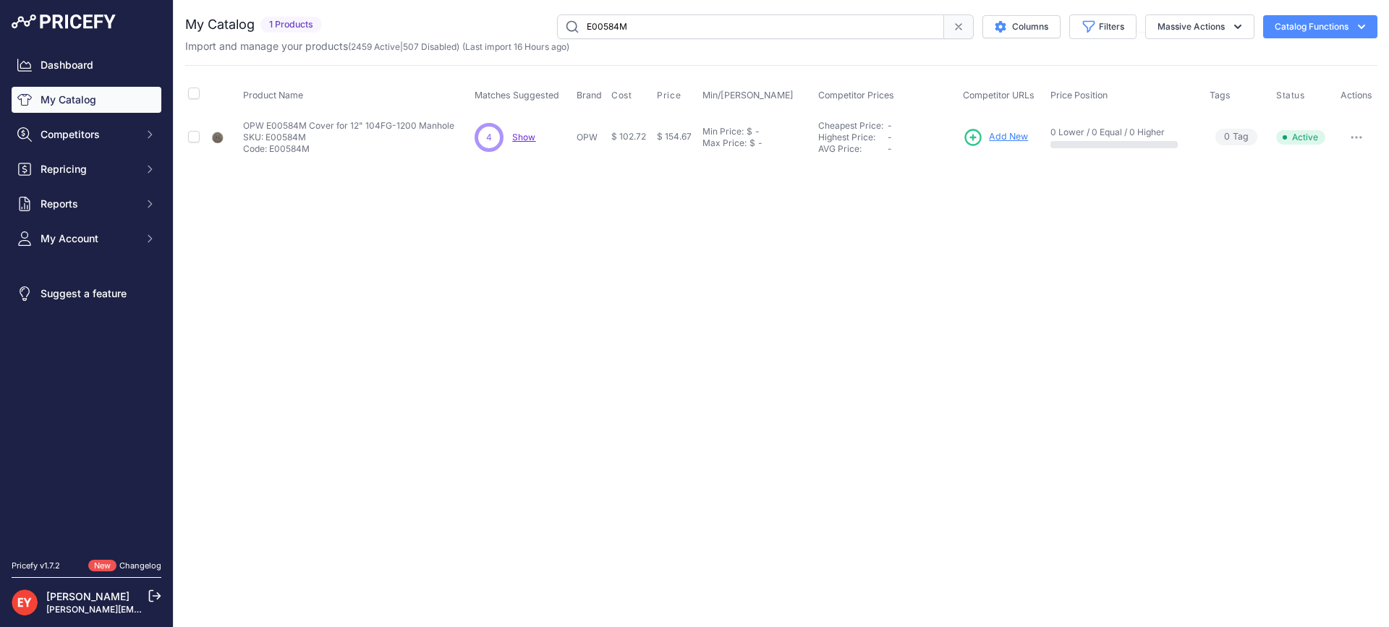
click at [1009, 133] on span "Add New" at bounding box center [1008, 137] width 39 height 14
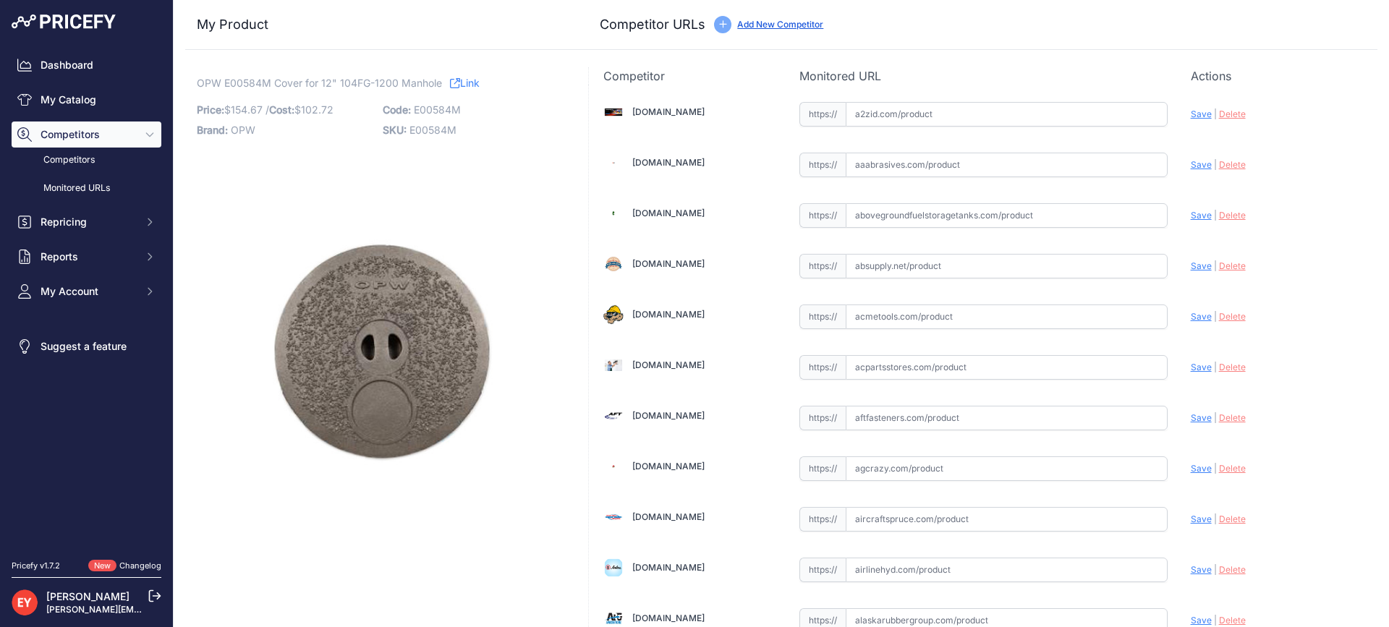
scroll to position [1318, 0]
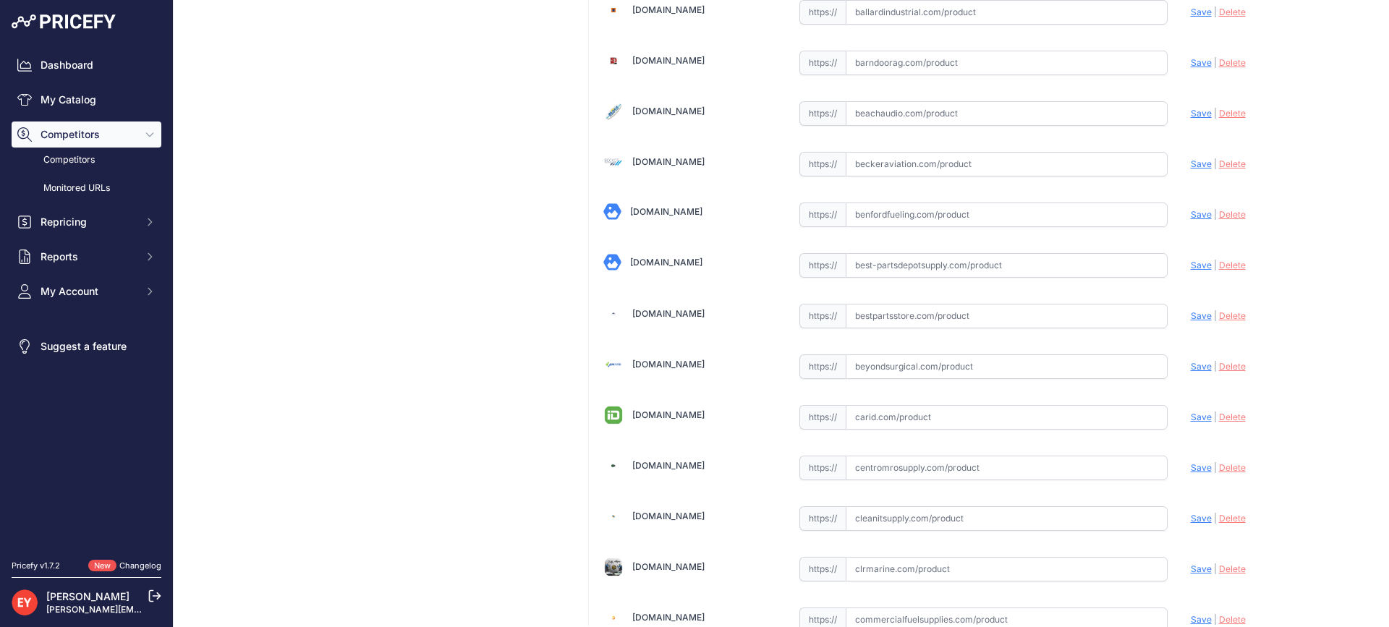
click at [871, 321] on input "text" at bounding box center [1007, 316] width 322 height 25
click at [869, 321] on input "text" at bounding box center [1007, 316] width 322 height 25
paste input "https://www.bestpartsstore.com/product/opw-e00584m-cover-for-12-104fg-1200-manh…"
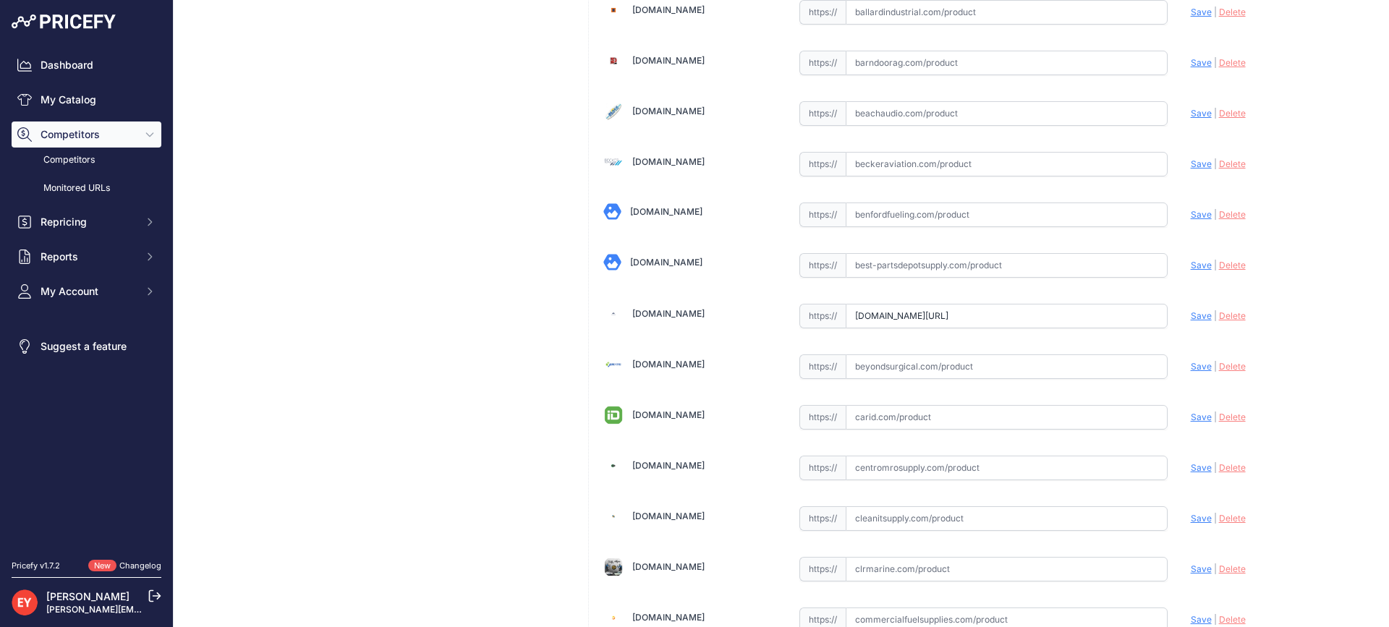
scroll to position [0, 0]
click at [1191, 315] on span "Save" at bounding box center [1201, 315] width 21 height 11
type input "https://www.bestpartsstore.com/product/opw-e00584m-cover-for-12-104fg-1200-manh…"
click at [920, 316] on input "text" at bounding box center [1007, 316] width 322 height 25
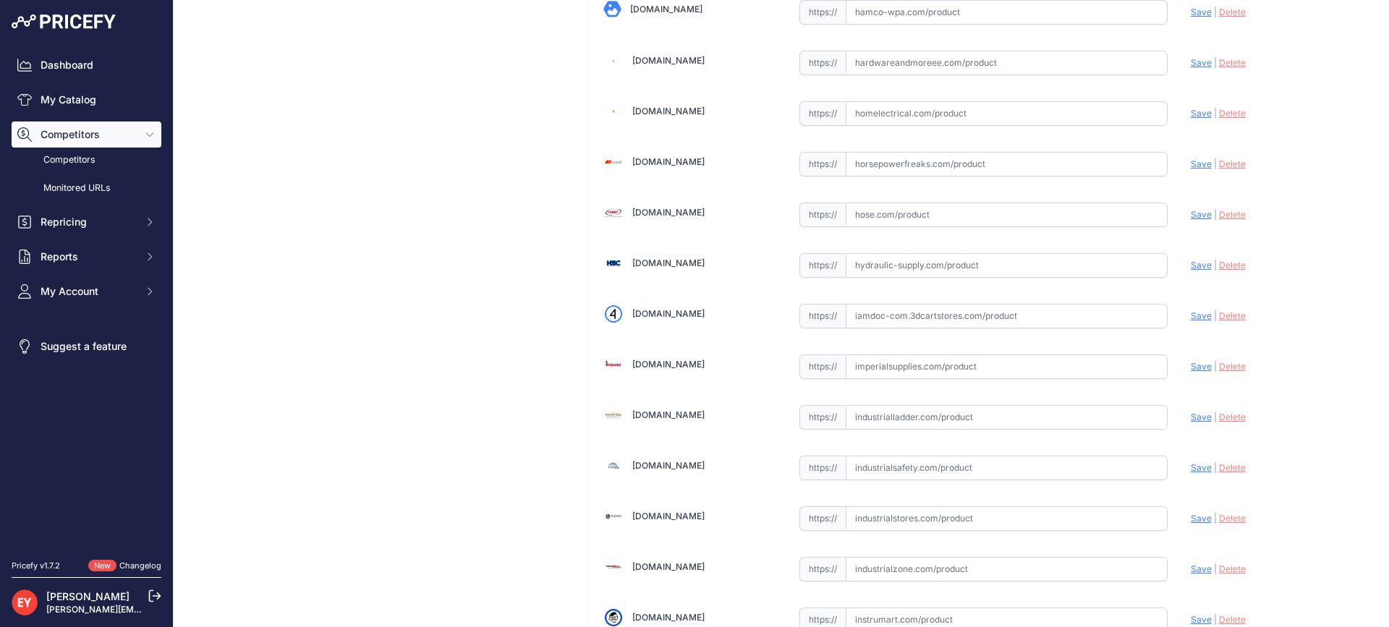
click at [965, 320] on input "text" at bounding box center [1007, 316] width 322 height 25
paste input "https://iamdoc-com.3dcartstores.com/12-Cover-With-Finger-Grip_p_10592582.html"
click at [1191, 318] on span "Save" at bounding box center [1201, 315] width 21 height 11
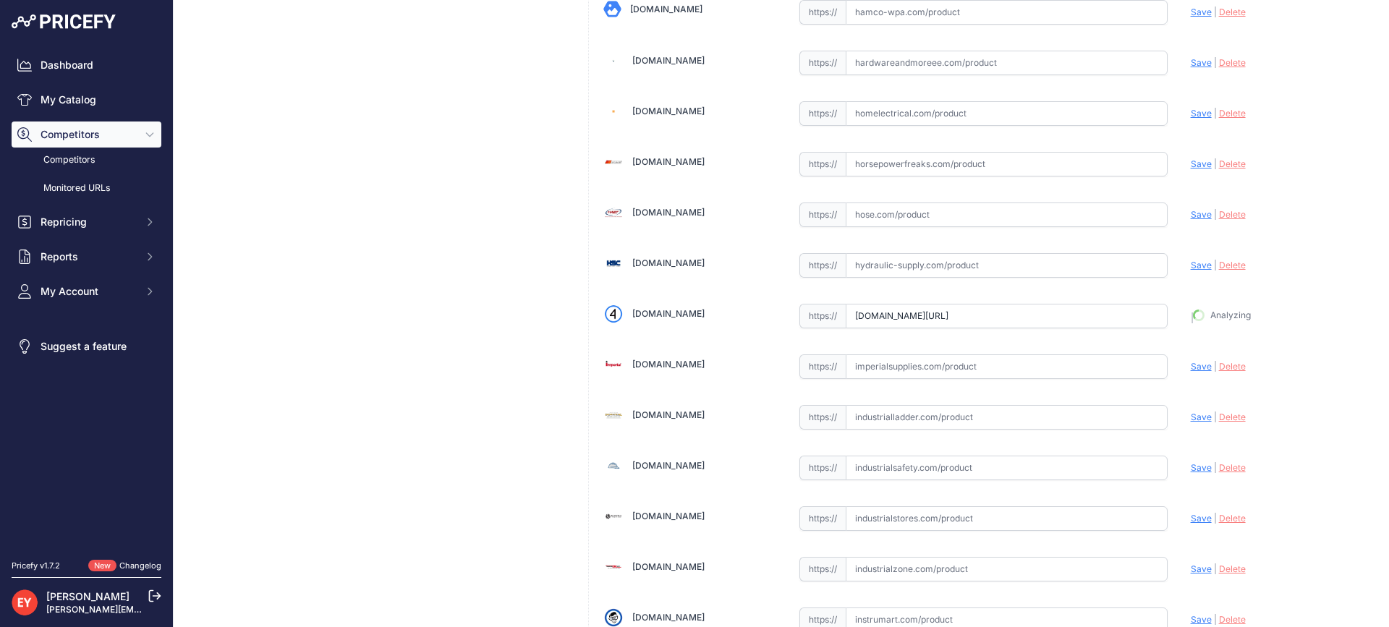
type input "https://iamdoc-com.3dcartstores.com/12-Cover-With-Finger-Grip_p_10592582.html?p…"
click at [896, 323] on input "text" at bounding box center [1007, 316] width 322 height 25
paste input "https://shop.sourcena.com/OPW-Fueling-Components/Manhole-Replacement-Part/E0058…"
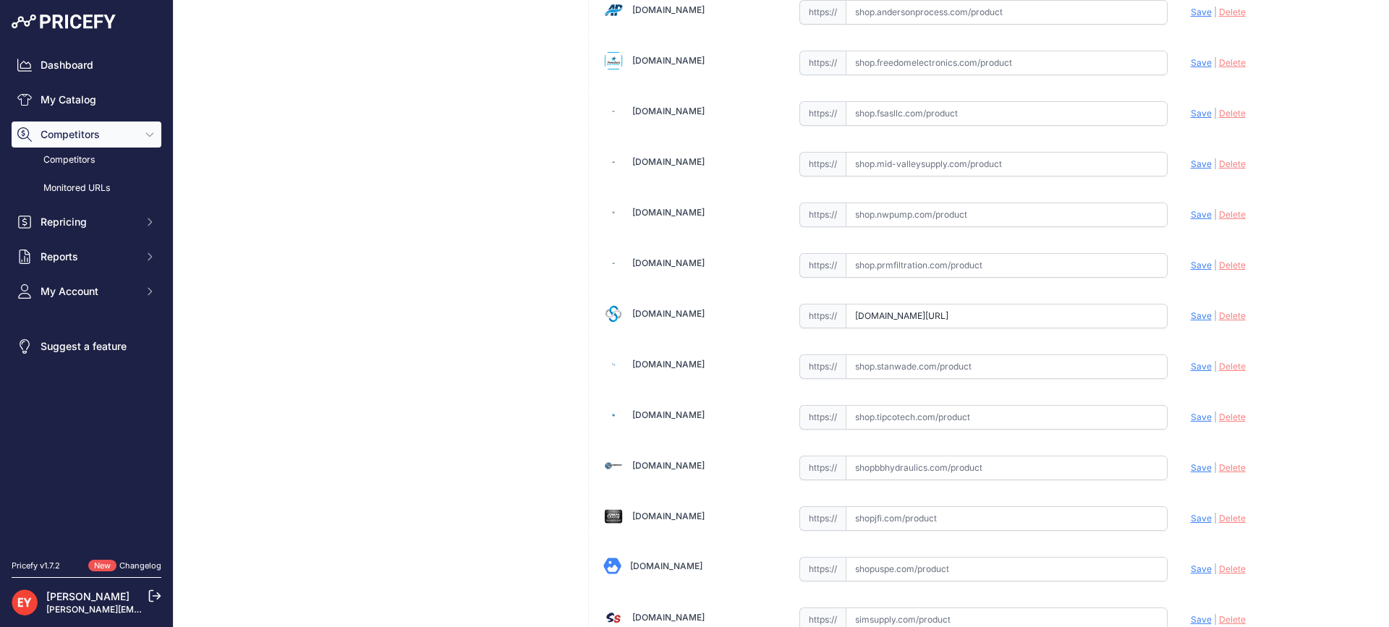
click at [1191, 317] on span "Save" at bounding box center [1201, 315] width 21 height 11
type input "https://shop.sourcena.com/OPW-Fueling-Components/Manhole-Replacement-Part/E0058…"
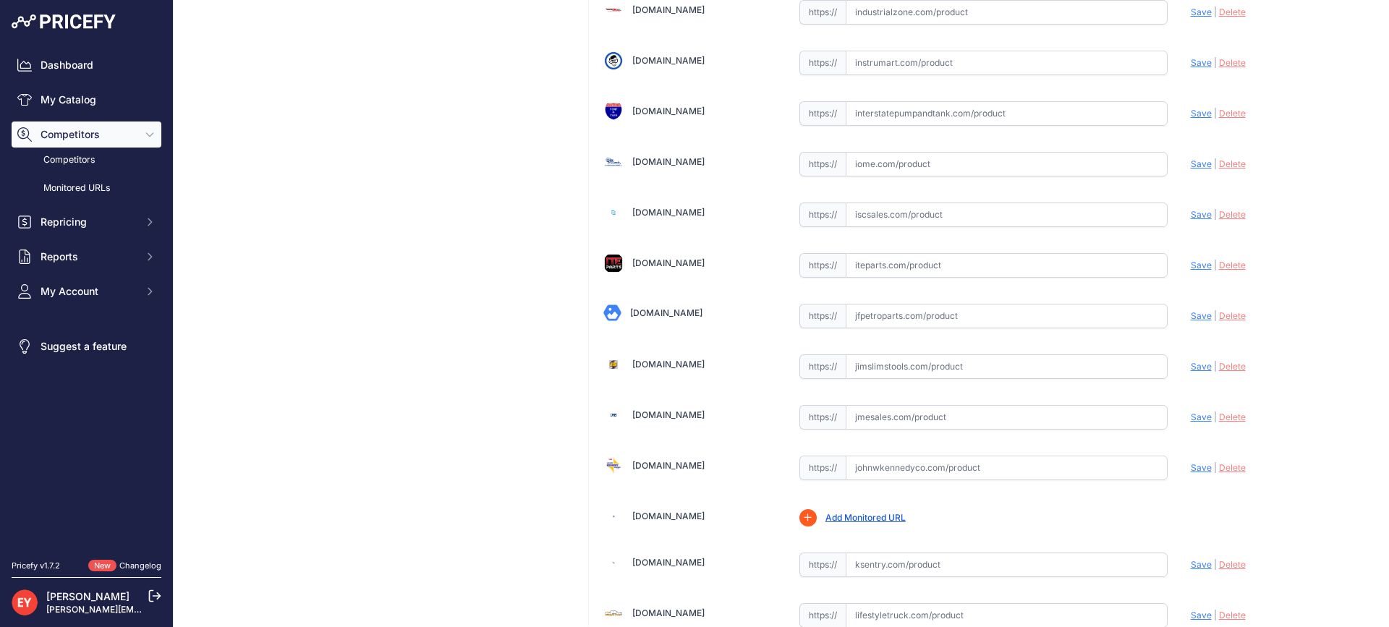
click at [952, 318] on input "text" at bounding box center [1007, 316] width 322 height 25
paste input "https://www.jfpetroparts.com/products/Monitoring-Systems/Replacement-Parts/OPW-…"
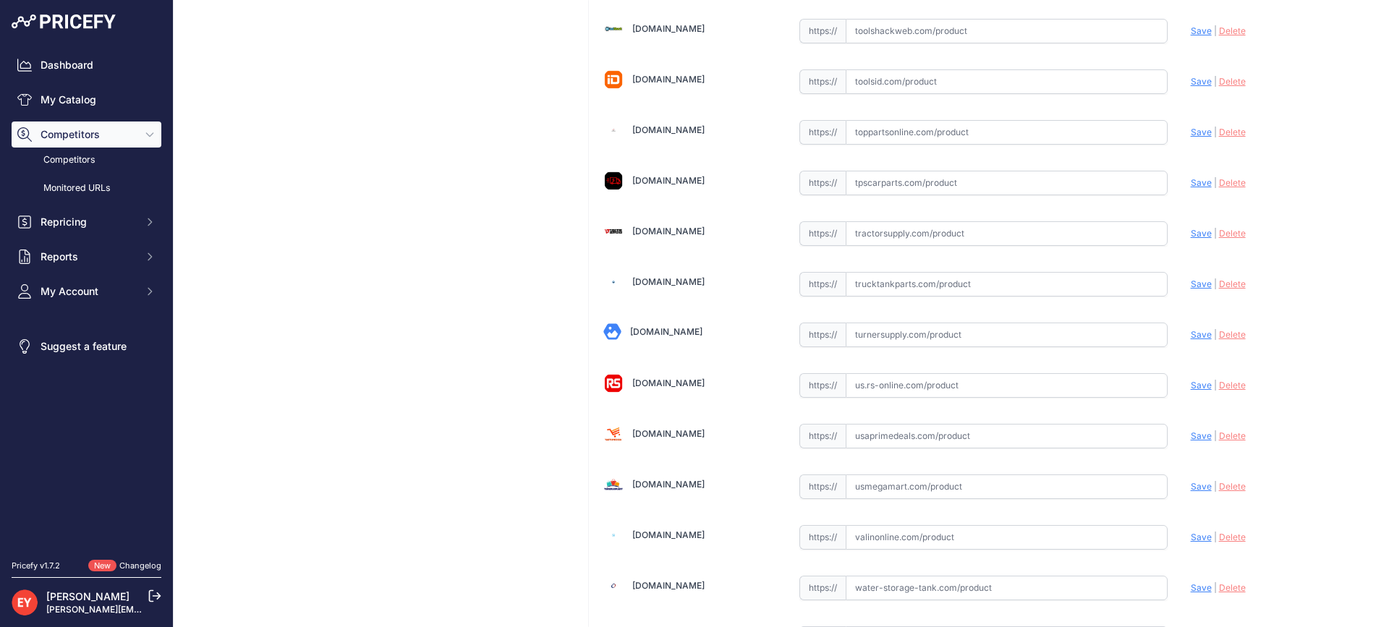
scroll to position [10742, 0]
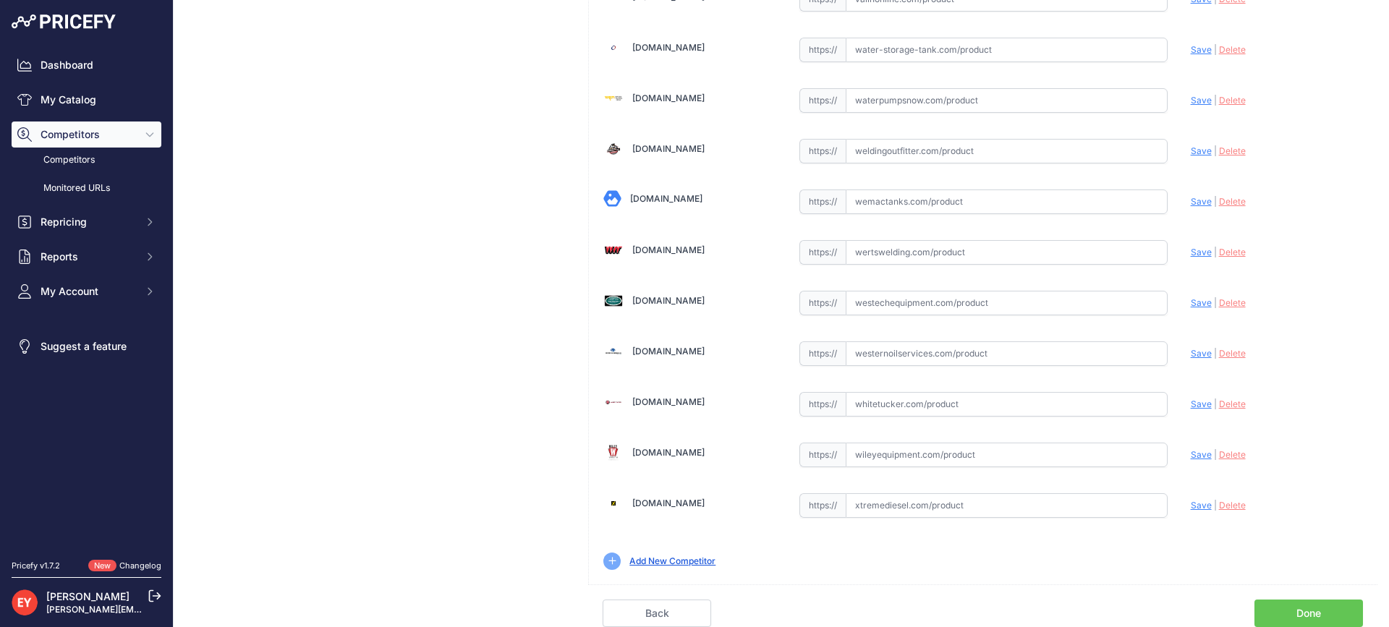
type input "www.jfpetroparts.com/products/Monitoring-Systems/Replacement-Parts/OPW-E00584M-…"
click at [1319, 612] on link "Done" at bounding box center [1309, 613] width 109 height 27
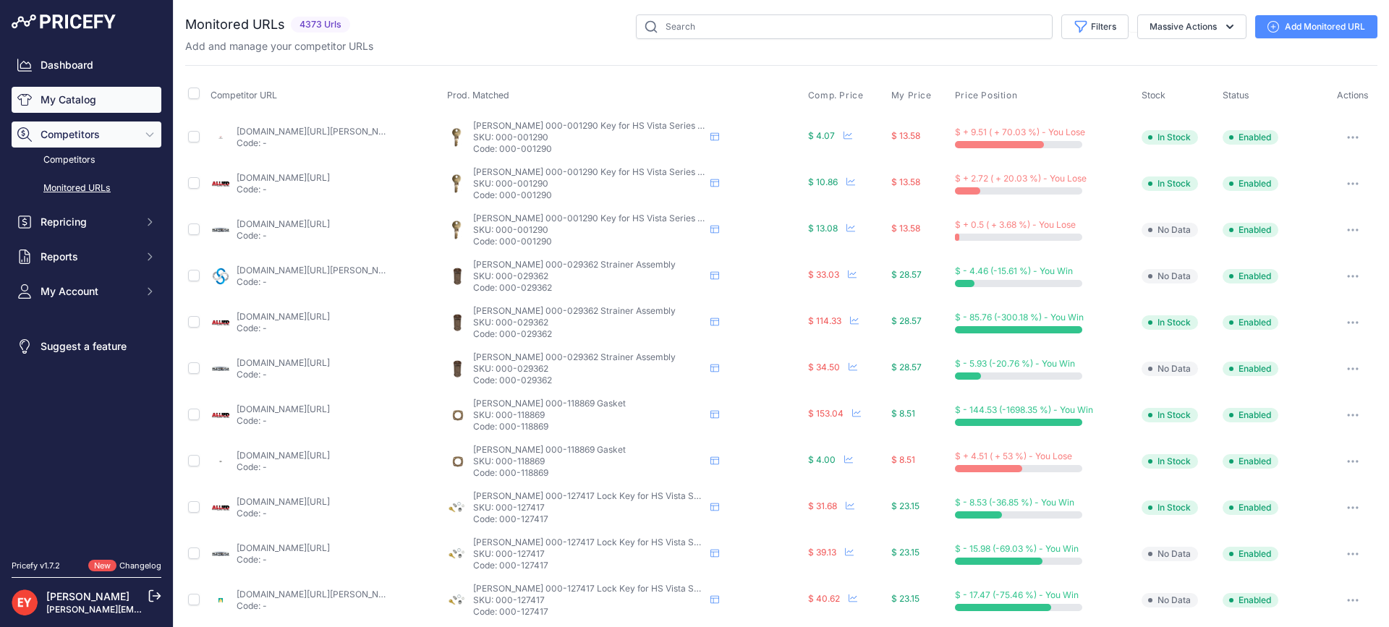
click at [107, 92] on link "My Catalog" at bounding box center [87, 100] width 150 height 26
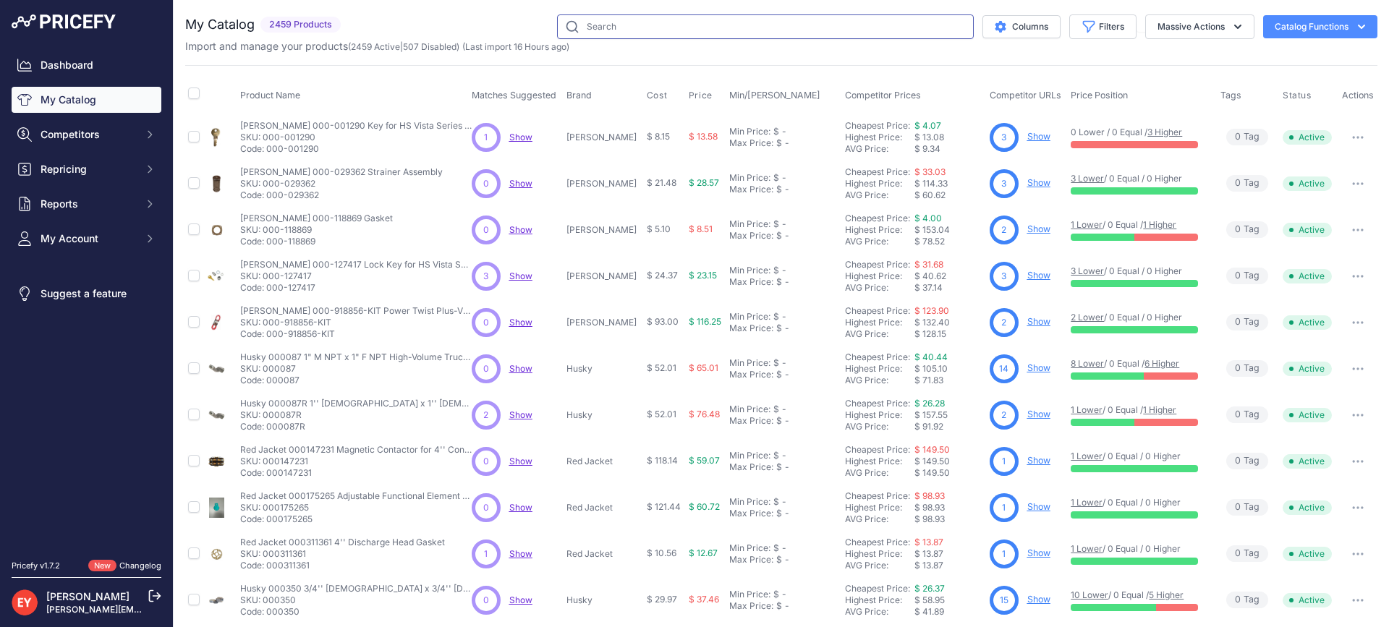
click at [603, 25] on input "text" at bounding box center [765, 26] width 417 height 25
paste input "202891"
type input "202891"
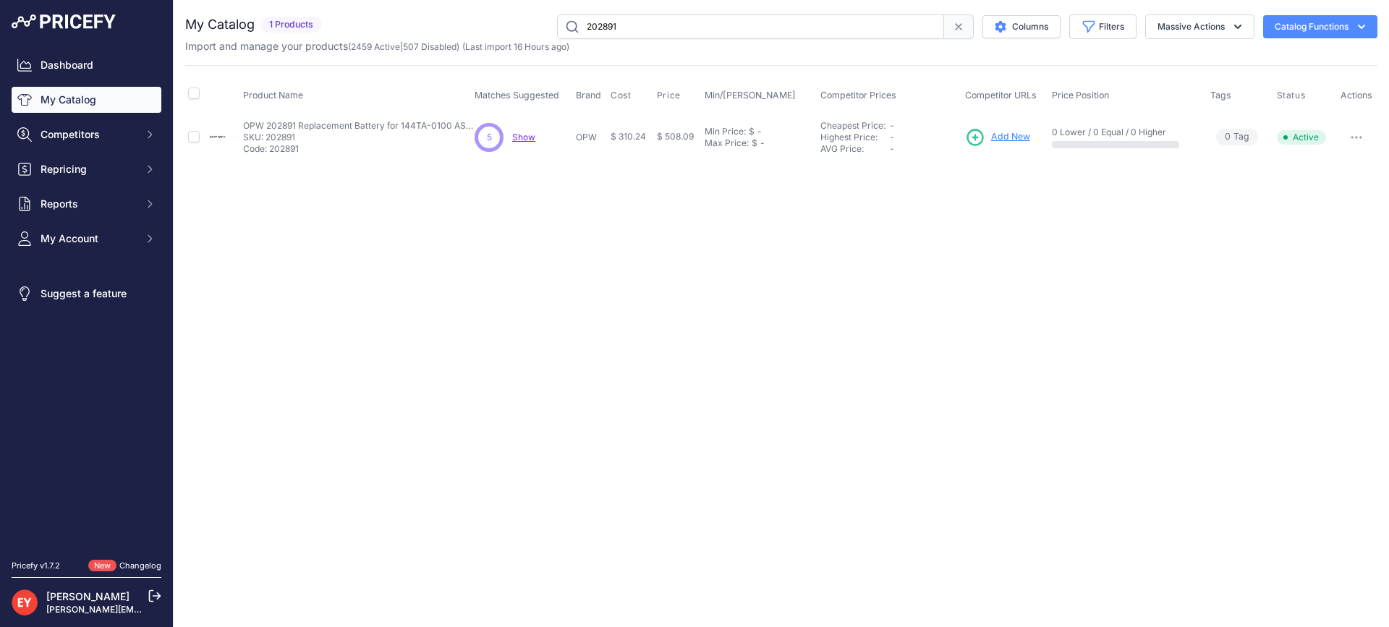
click at [1006, 136] on span "Add New" at bounding box center [1010, 137] width 39 height 14
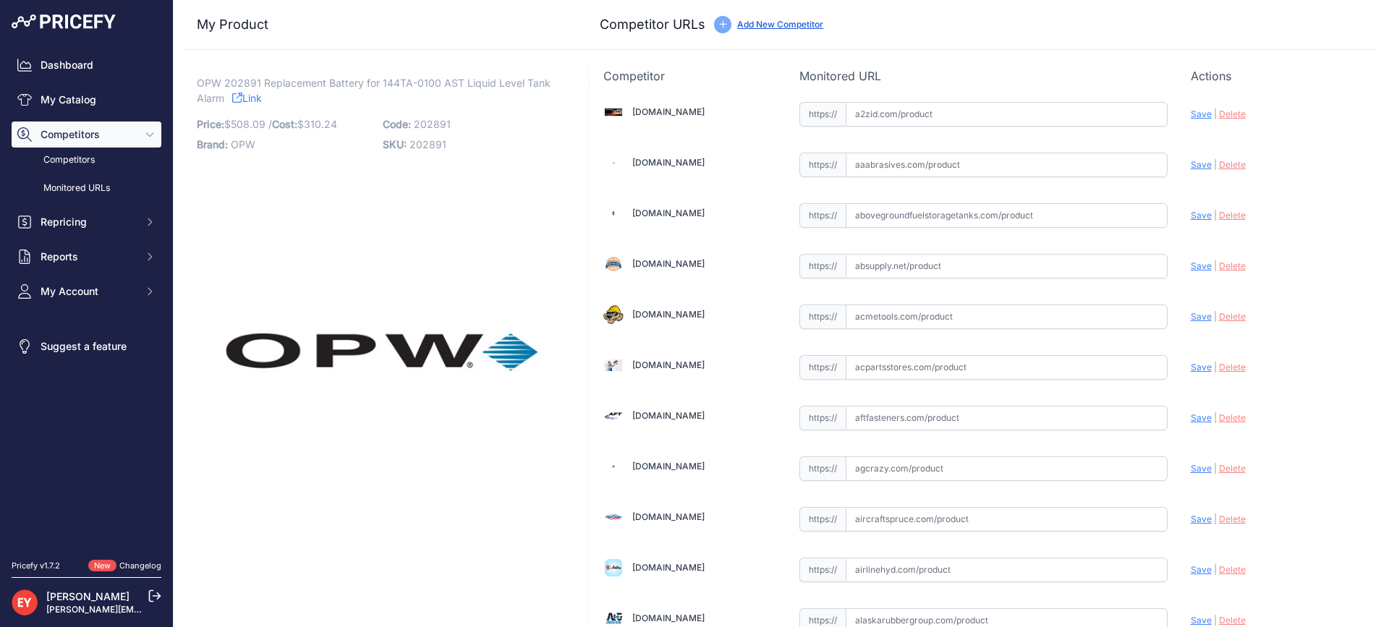
scroll to position [1318, 0]
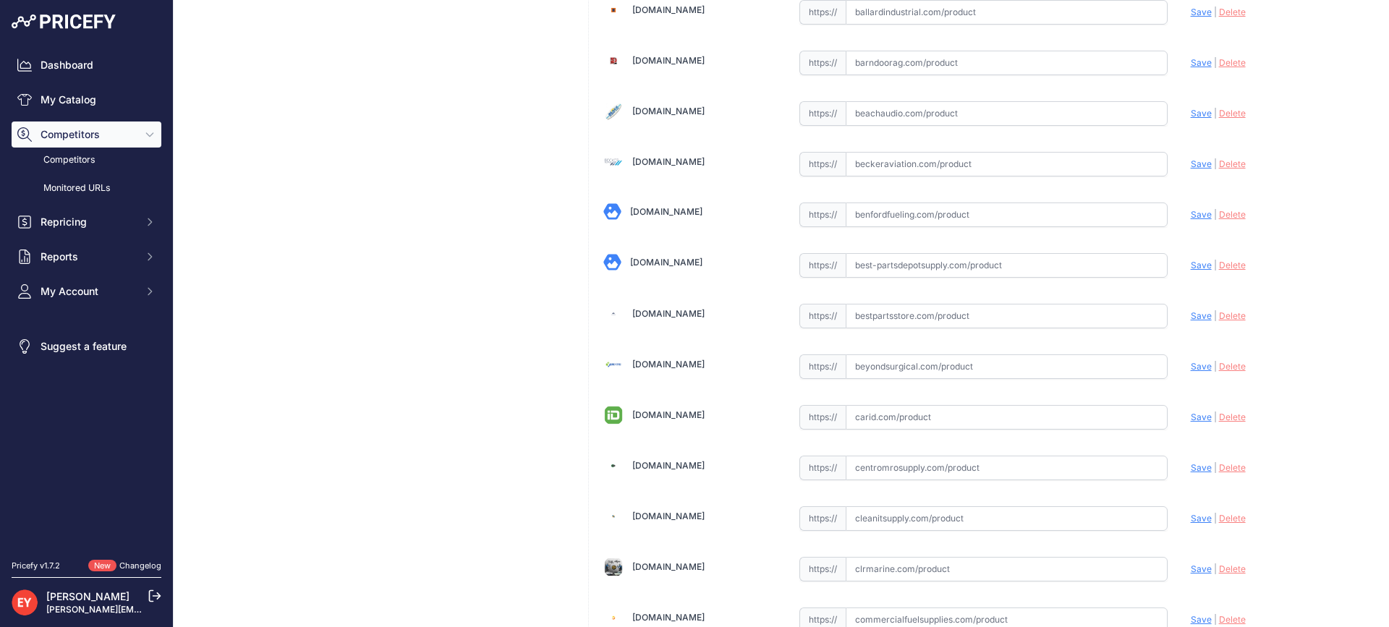
drag, startPoint x: 888, startPoint y: 316, endPoint x: 802, endPoint y: 256, distance: 105.6
click at [888, 316] on input "text" at bounding box center [1007, 316] width 322 height 25
paste input "https://www.bestpartsstore.com/product/opw-202891-replacement-battery-for-144ta…"
click at [1192, 313] on span "Save" at bounding box center [1201, 315] width 21 height 11
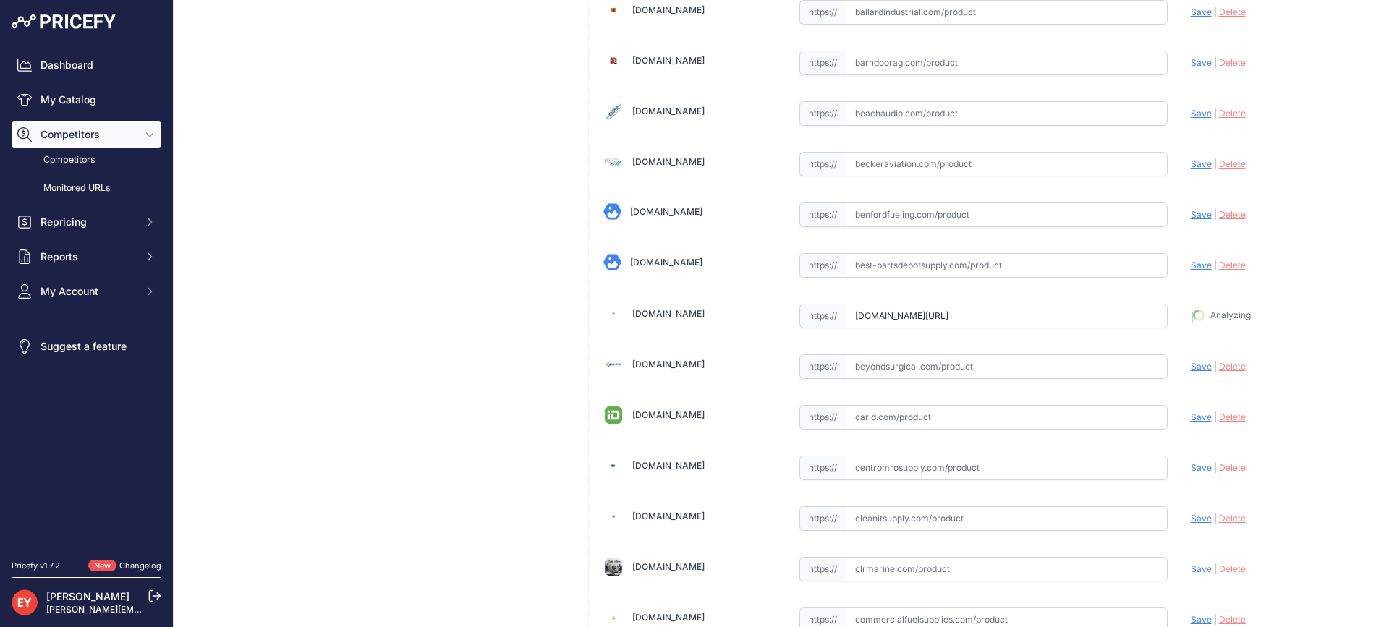
type input "https://www.bestpartsstore.com/product/opw-202891-replacement-battery-for-144ta…"
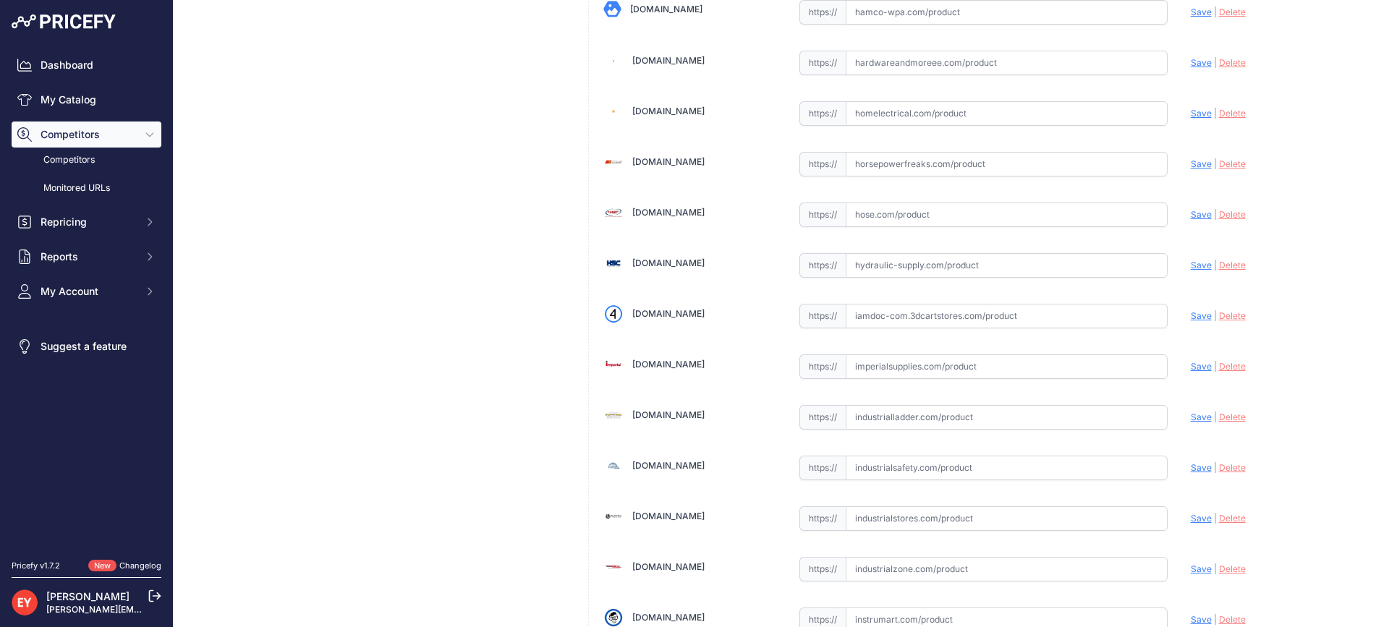
click at [894, 317] on input "text" at bounding box center [1007, 316] width 322 height 25
paste input "https://iamdoc-com.3dcartstores.com/Kit-Rpl-Battery-Module-144Ta-_p_10575156.ht…"
click at [1191, 313] on span "Save" at bounding box center [1201, 315] width 21 height 11
type input "https://iamdoc-com.3dcartstores.com/Kit-Rpl-Battery-Module-144Ta-_p_10575156.ht…"
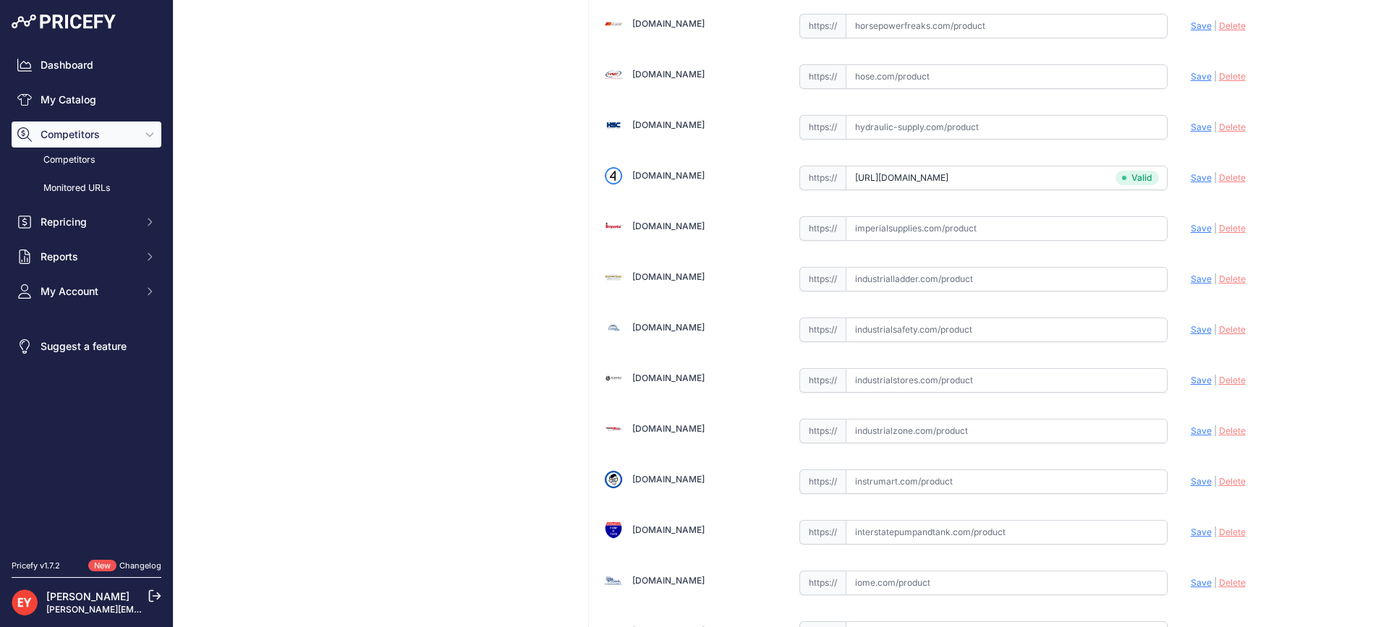
scroll to position [4400, 0]
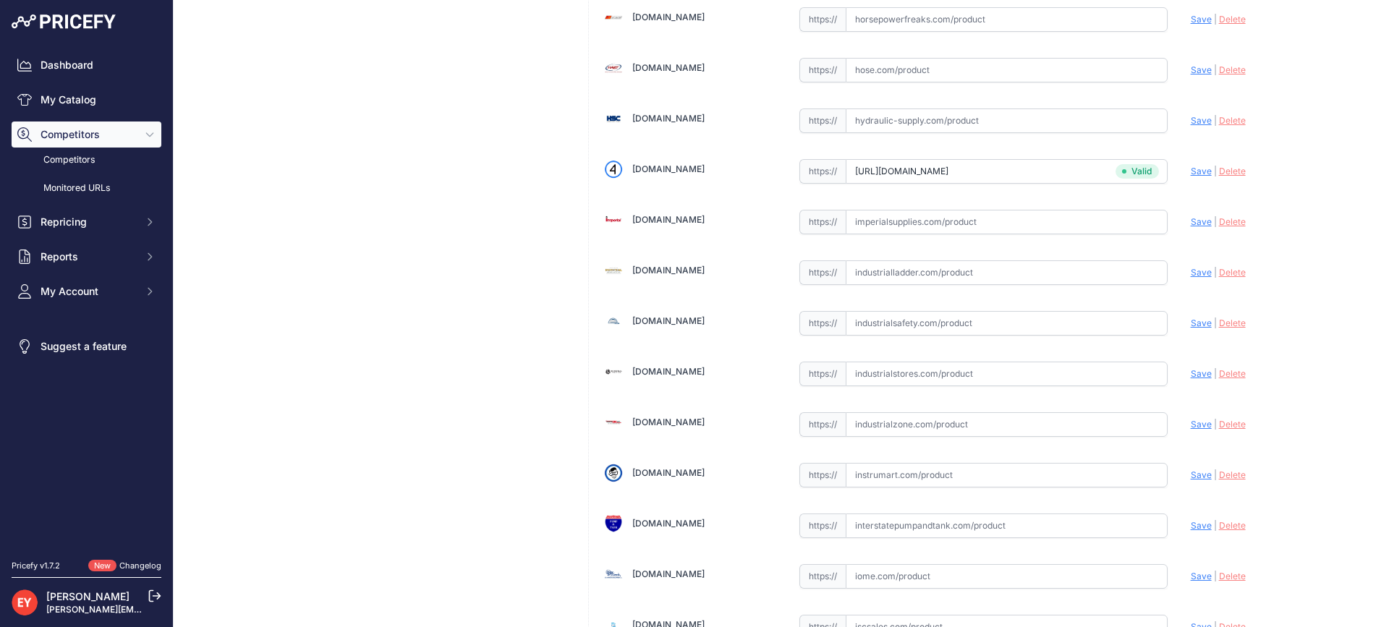
click at [903, 421] on input "text" at bounding box center [1007, 424] width 322 height 25
paste input "https://www.industrialzone.com/329126-opw-202891.html?srsltid=AfmBOooHNz-EattjR…"
click at [1193, 423] on span "Save" at bounding box center [1201, 424] width 21 height 11
type input "https://www.industrialzone.com/329126-opw-202891.html?prirule_jdsnikfkfjsd=3888"
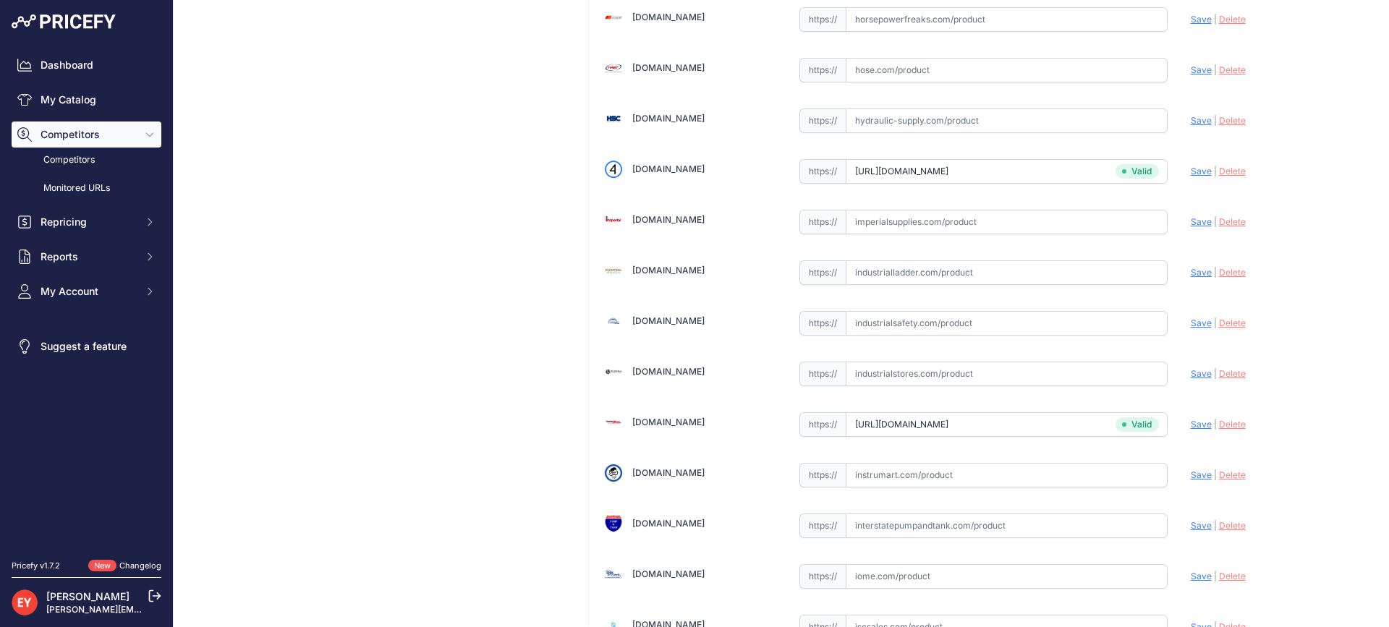
scroll to position [406, 0]
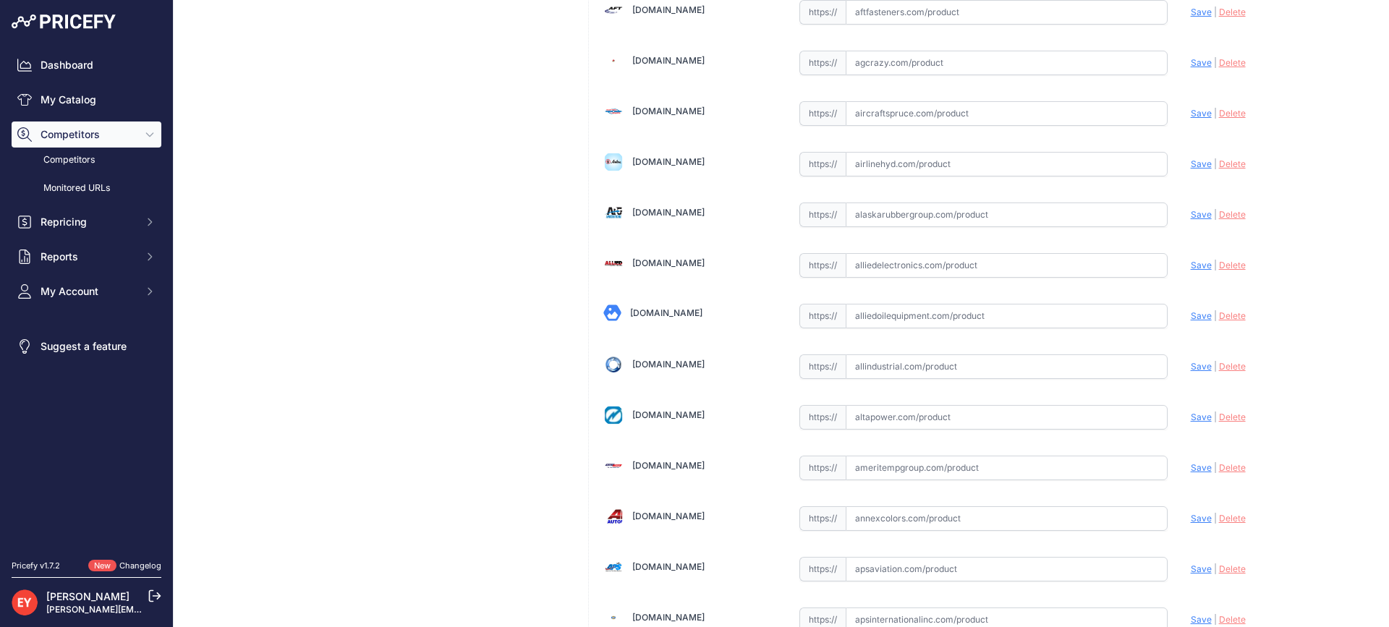
click at [992, 310] on input "text" at bounding box center [1007, 316] width 322 height 25
paste input "https://alliedoilequipment.com/shop/opw-fueling-components/202891-kit-rpl-batte…"
click at [1191, 313] on span "Save" at bounding box center [1201, 315] width 21 height 11
type input "https://alliedoilequipment.com/shop/opw-fueling-components/202891-kit-rpl-batte…"
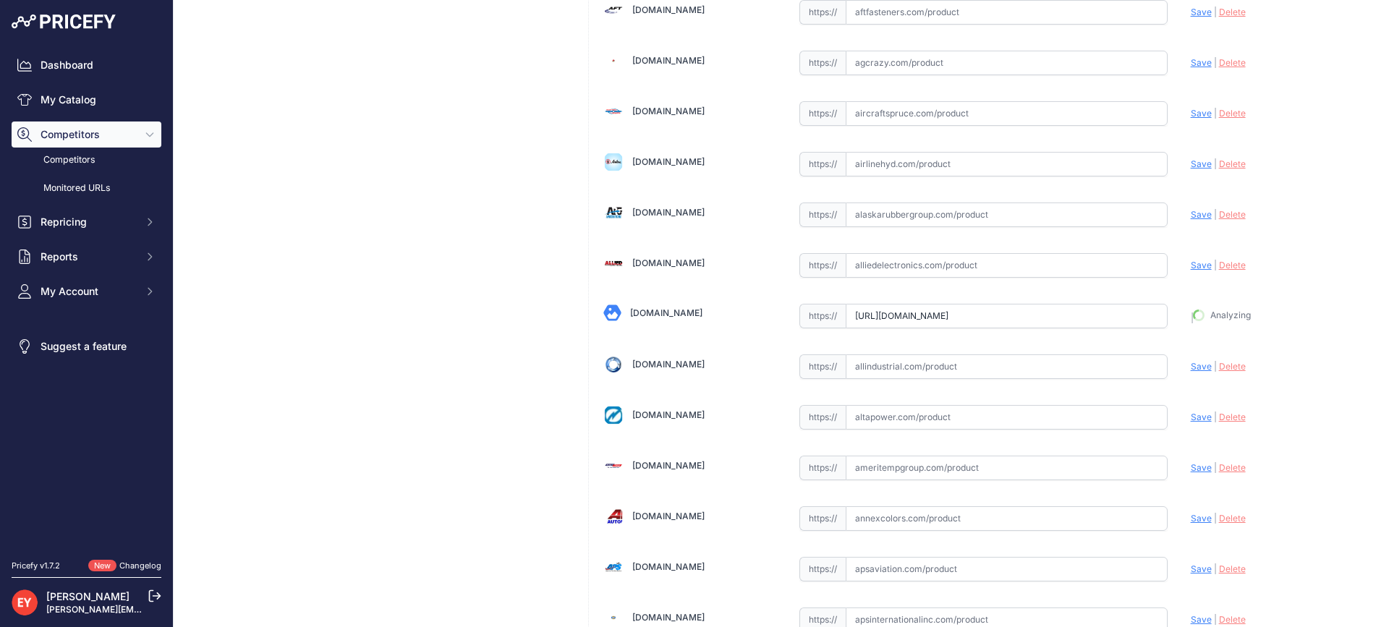
scroll to position [439, 0]
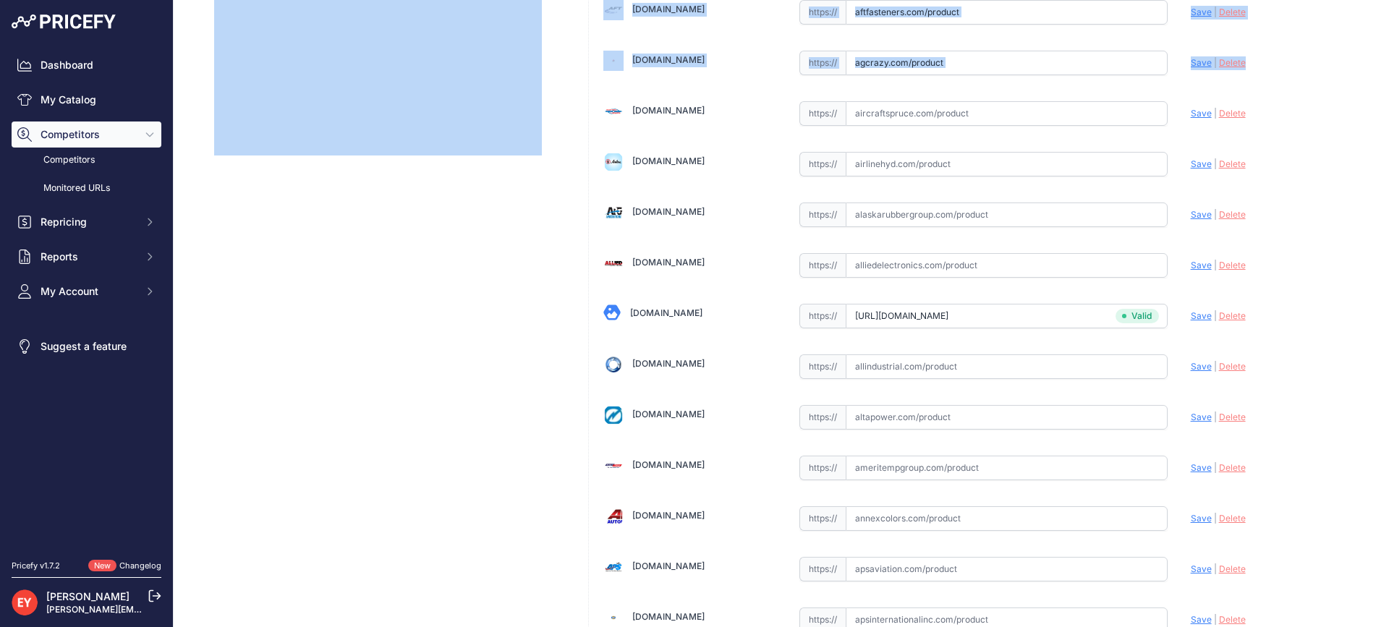
drag, startPoint x: 1378, startPoint y: 54, endPoint x: 1388, endPoint y: 125, distance: 71.7
click at [1388, 125] on main "Competitor URL added. It will be now analyzed and available in the Monitored UR…" at bounding box center [782, 313] width 1216 height 627
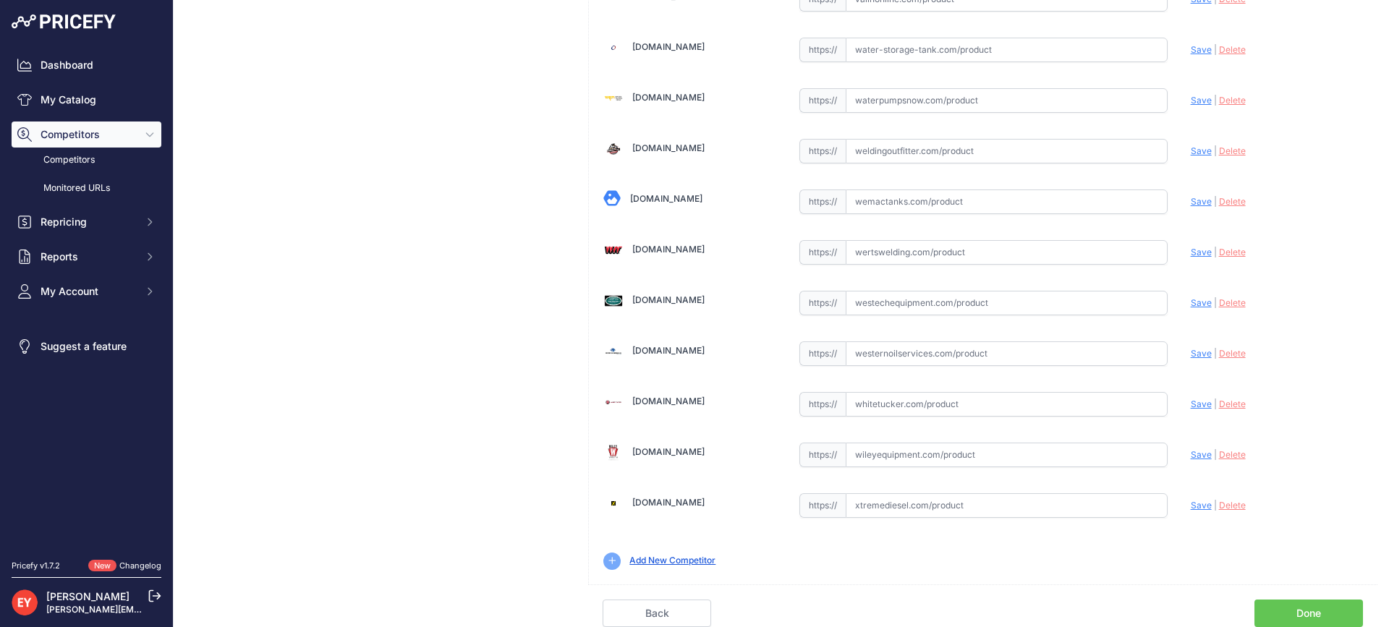
scroll to position [10742, 0]
click at [1321, 613] on link "Done" at bounding box center [1309, 613] width 109 height 27
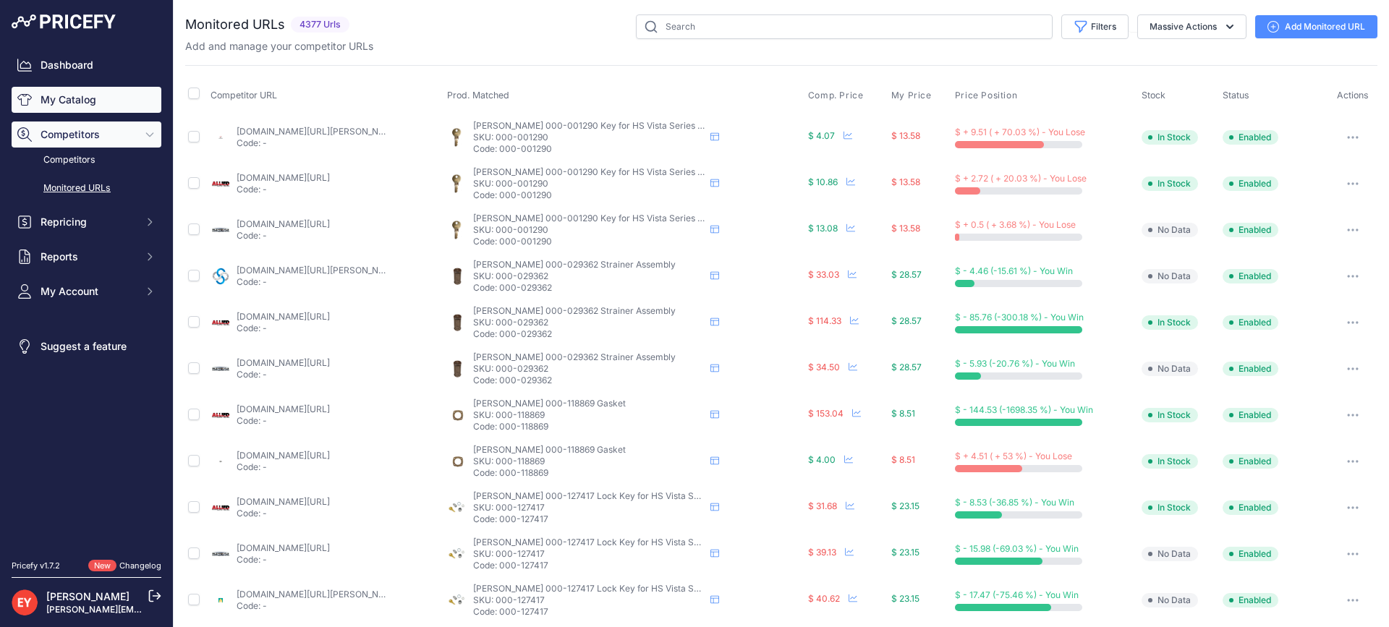
click at [33, 94] on link "My Catalog" at bounding box center [87, 100] width 150 height 26
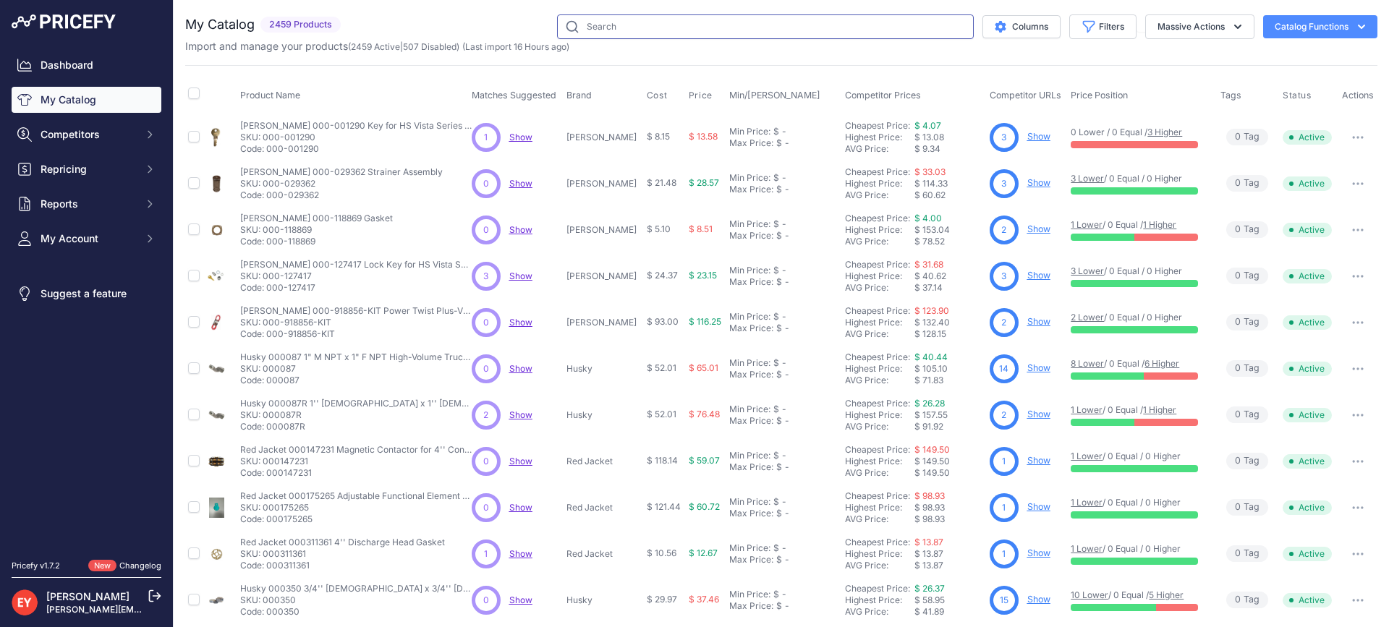
click at [606, 27] on input "text" at bounding box center [765, 26] width 417 height 25
paste input "DP-1117-[PERSON_NAME]"
type input "DP-1117-[PERSON_NAME]"
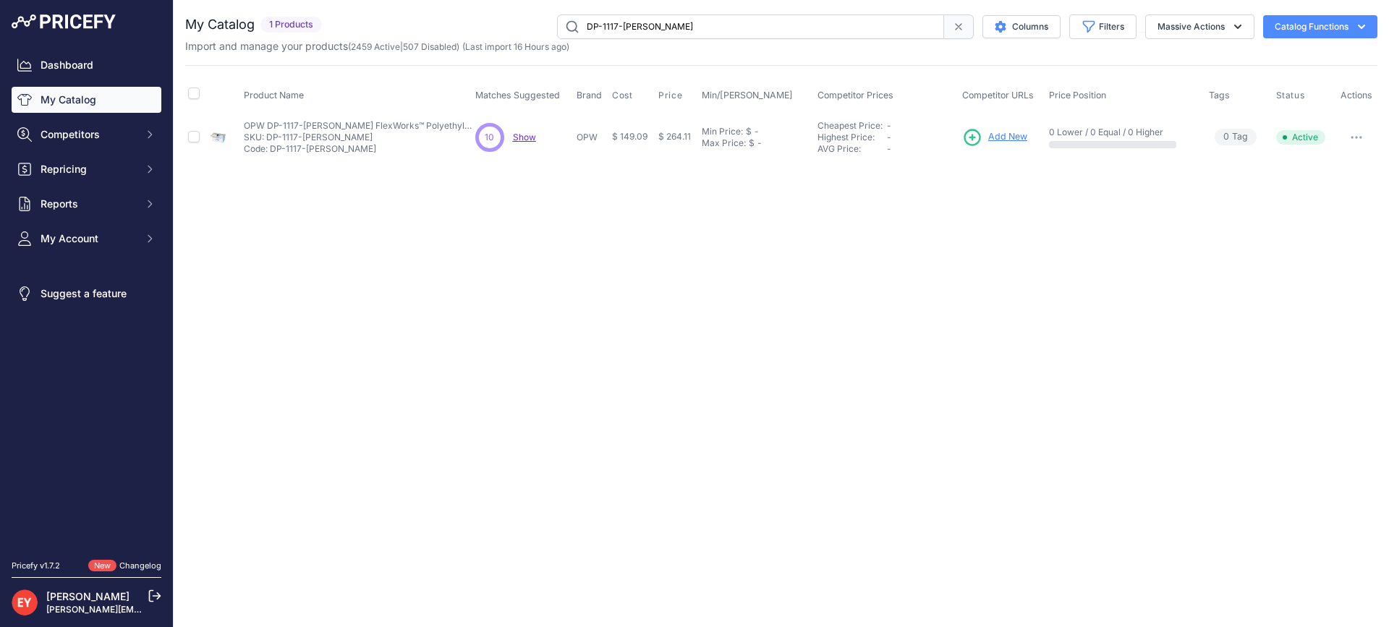
click at [1014, 136] on span "Add New" at bounding box center [1007, 137] width 39 height 14
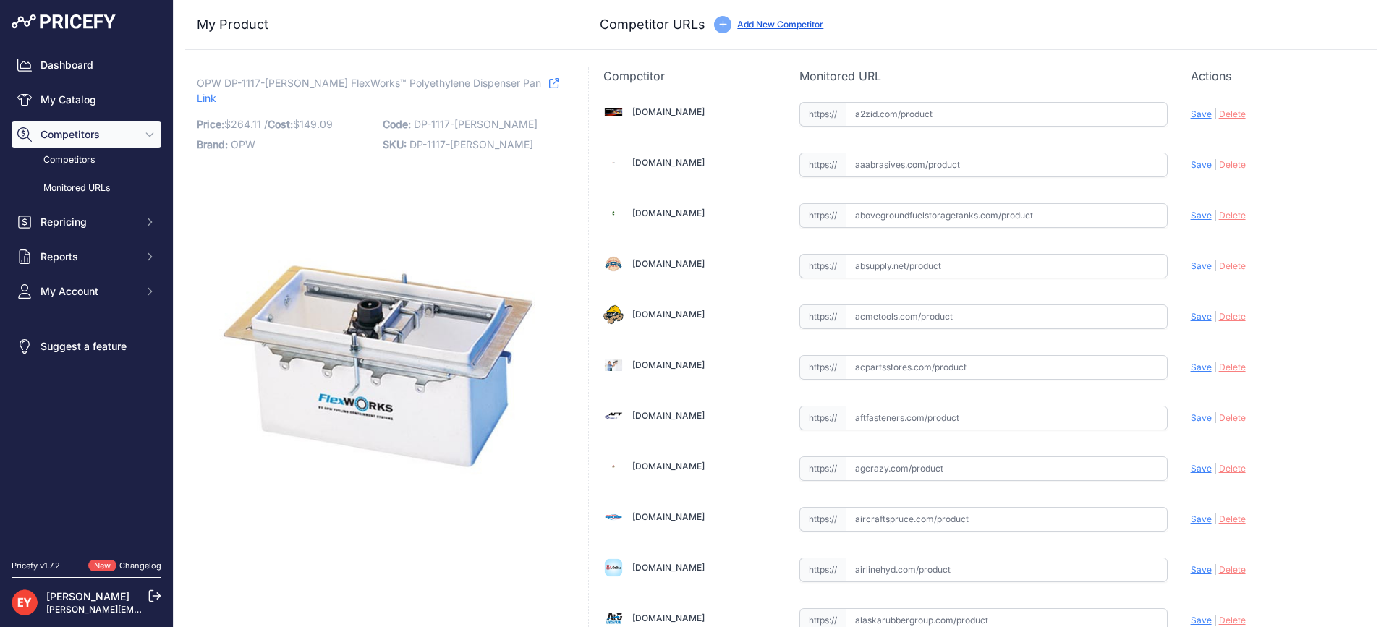
scroll to position [10020, 0]
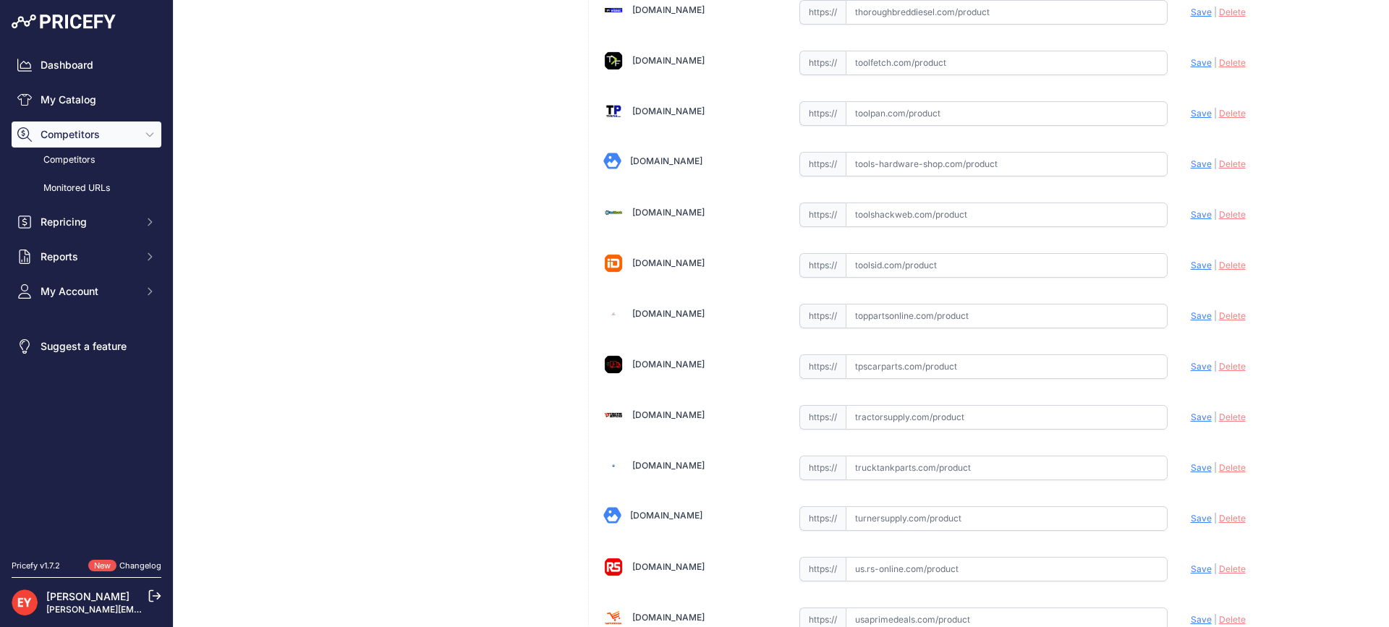
click at [876, 326] on input "text" at bounding box center [1007, 316] width 322 height 25
paste input "[URL][DOMAIN_NAME][PERSON_NAME]"
click at [1191, 317] on span "Save" at bounding box center [1201, 315] width 21 height 11
type input "[URL][DOMAIN_NAME][PERSON_NAME]"
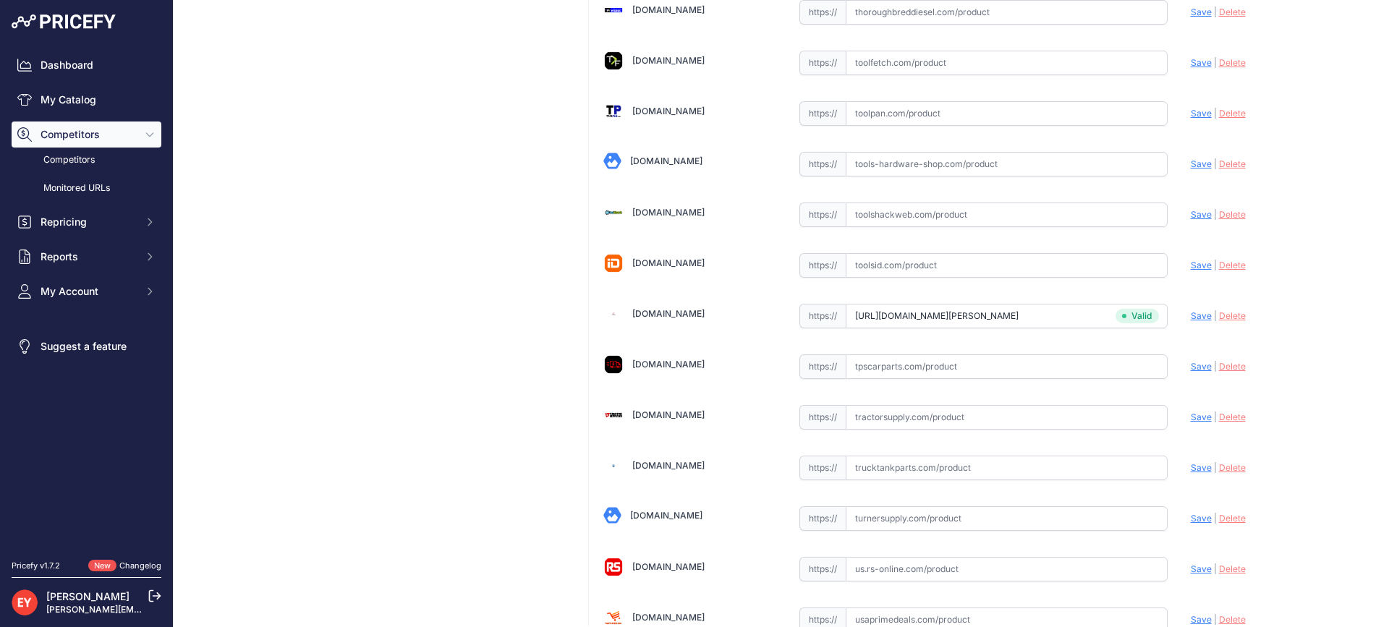
scroll to position [4255, 0]
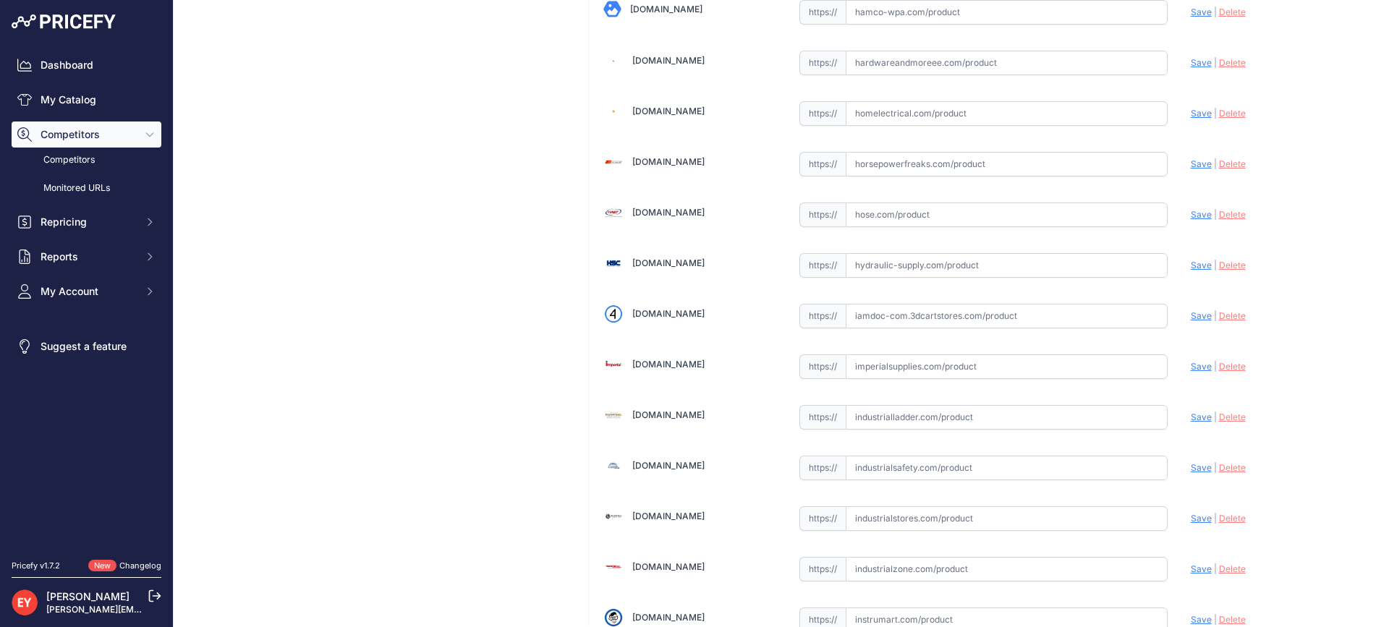
click at [902, 313] on input "text" at bounding box center [1007, 316] width 322 height 25
paste input "[URL][DOMAIN_NAME]"
click at [1191, 320] on span "Save" at bounding box center [1201, 315] width 21 height 11
type input "[URL][DOMAIN_NAME]"
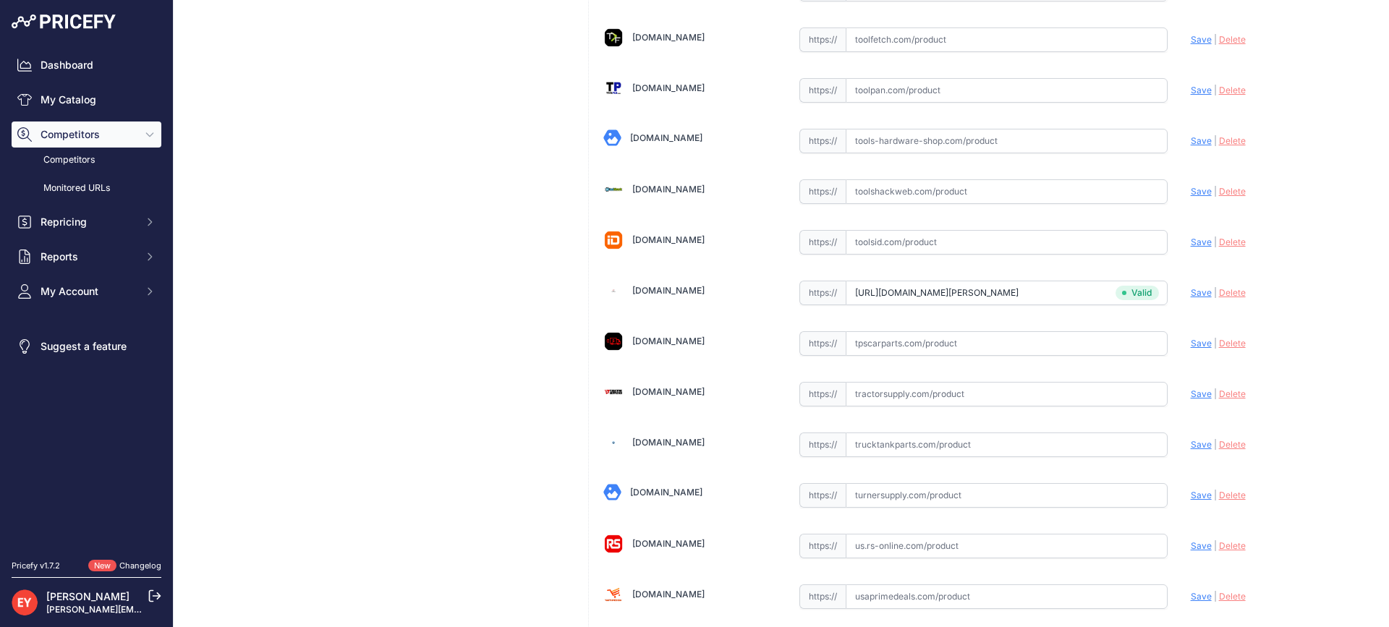
scroll to position [10742, 0]
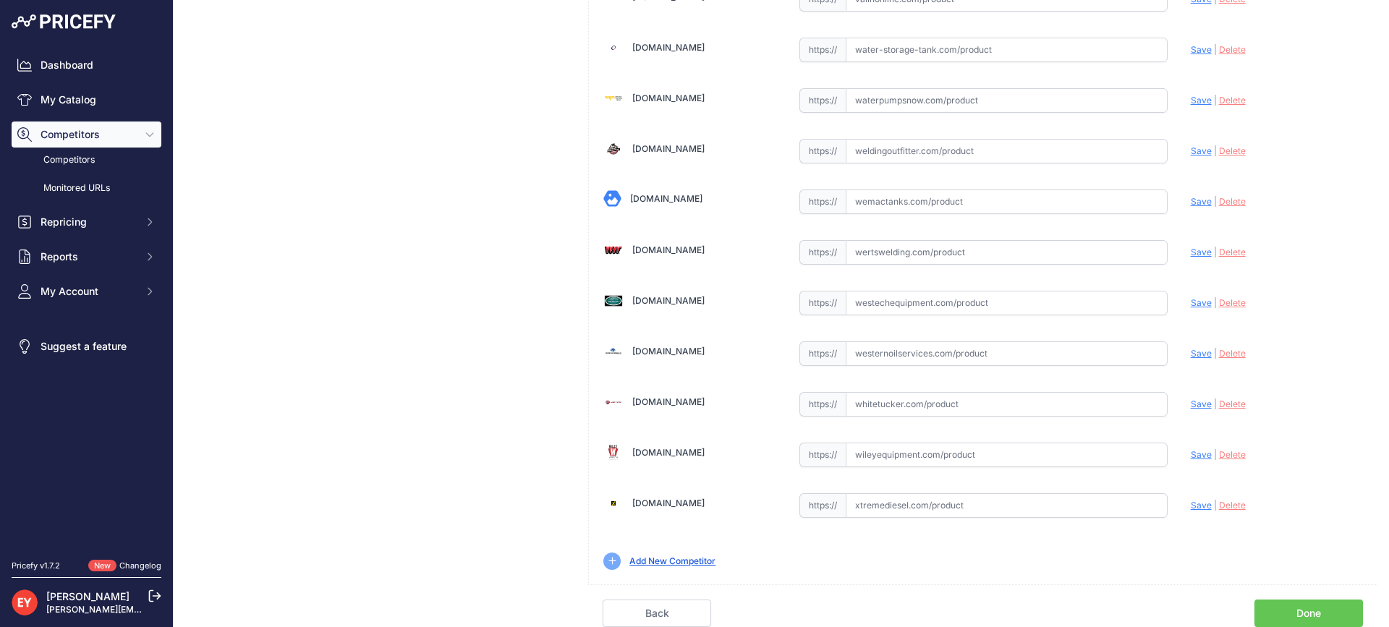
click at [1299, 606] on link "Done" at bounding box center [1309, 613] width 109 height 27
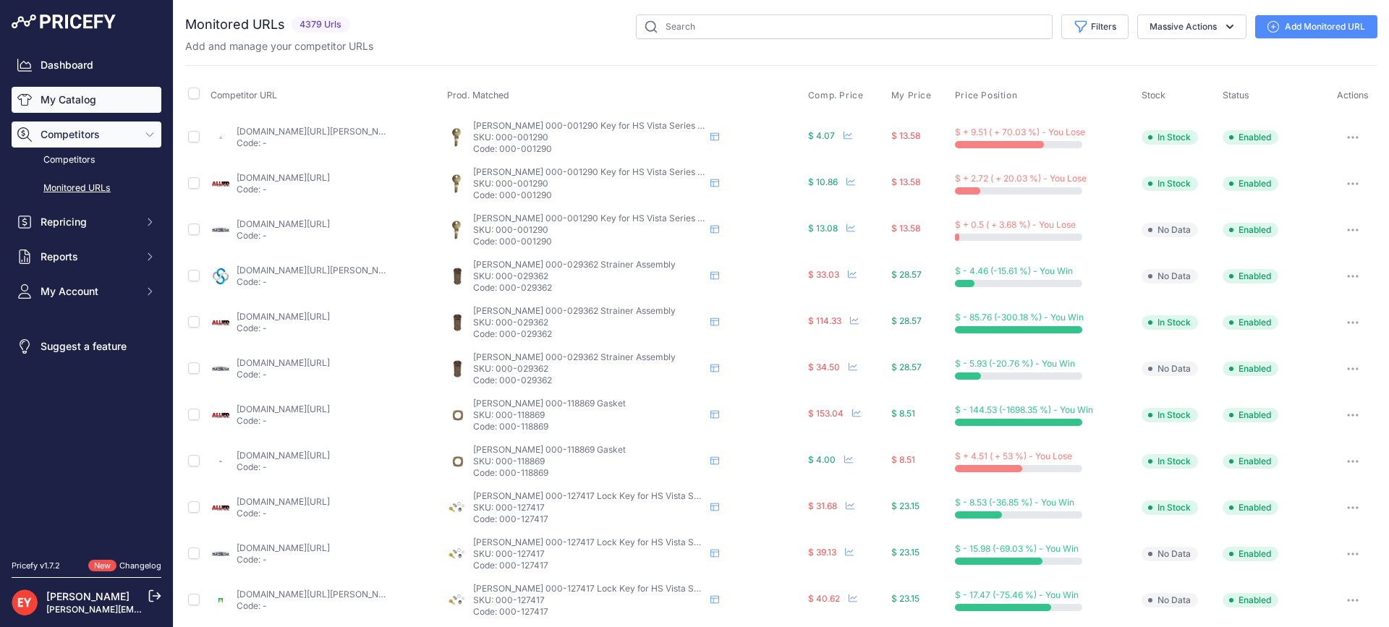
click at [82, 96] on link "My Catalog" at bounding box center [87, 100] width 150 height 26
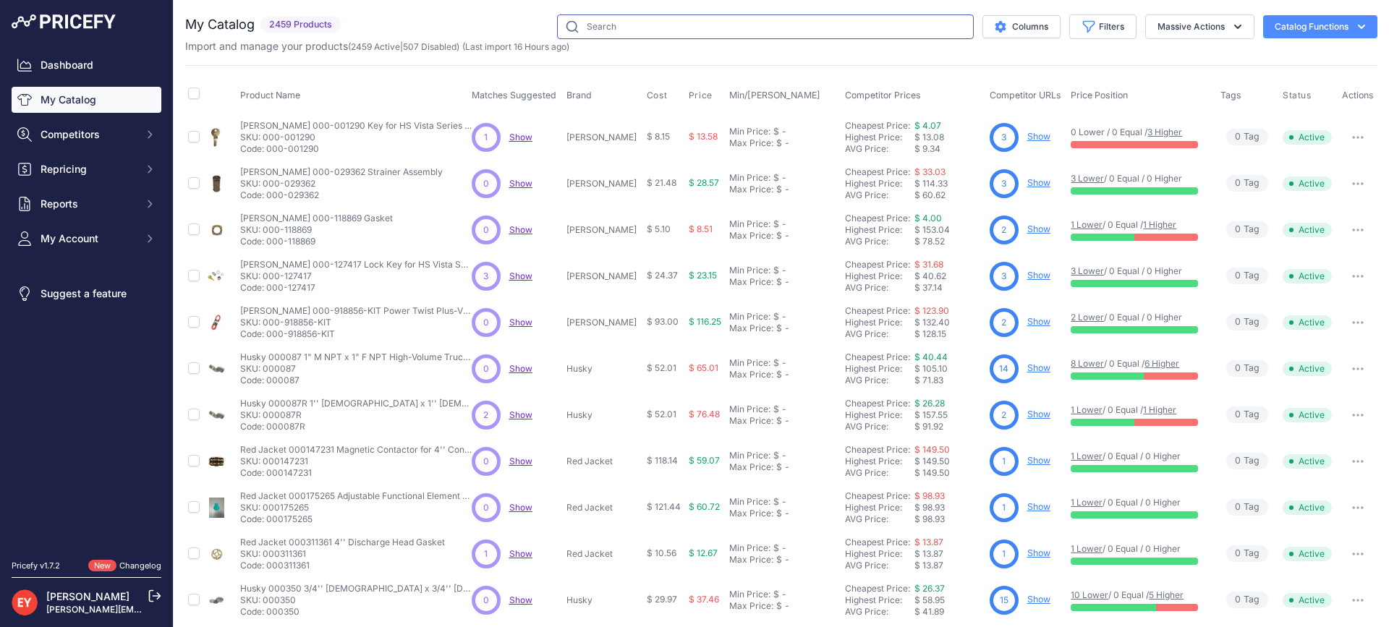
click at [599, 30] on input "text" at bounding box center [765, 26] width 417 height 25
paste input "206741"
type input "206741"
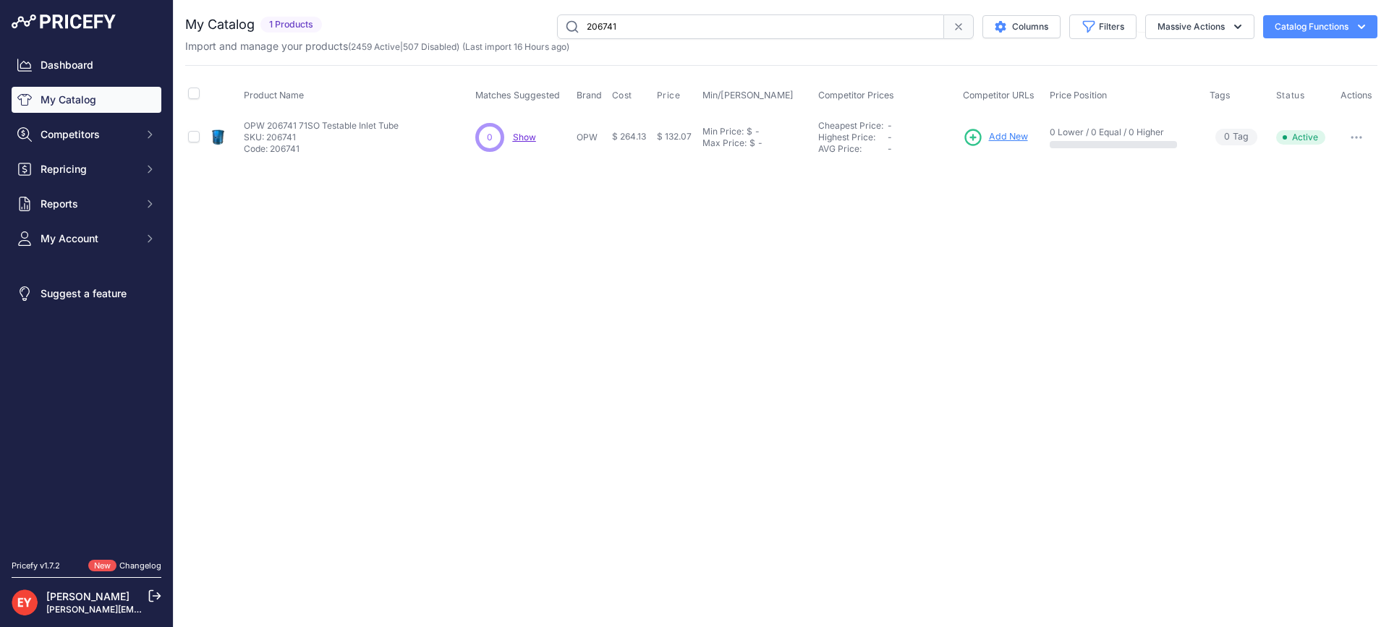
click at [999, 135] on span "Add New" at bounding box center [1008, 137] width 39 height 14
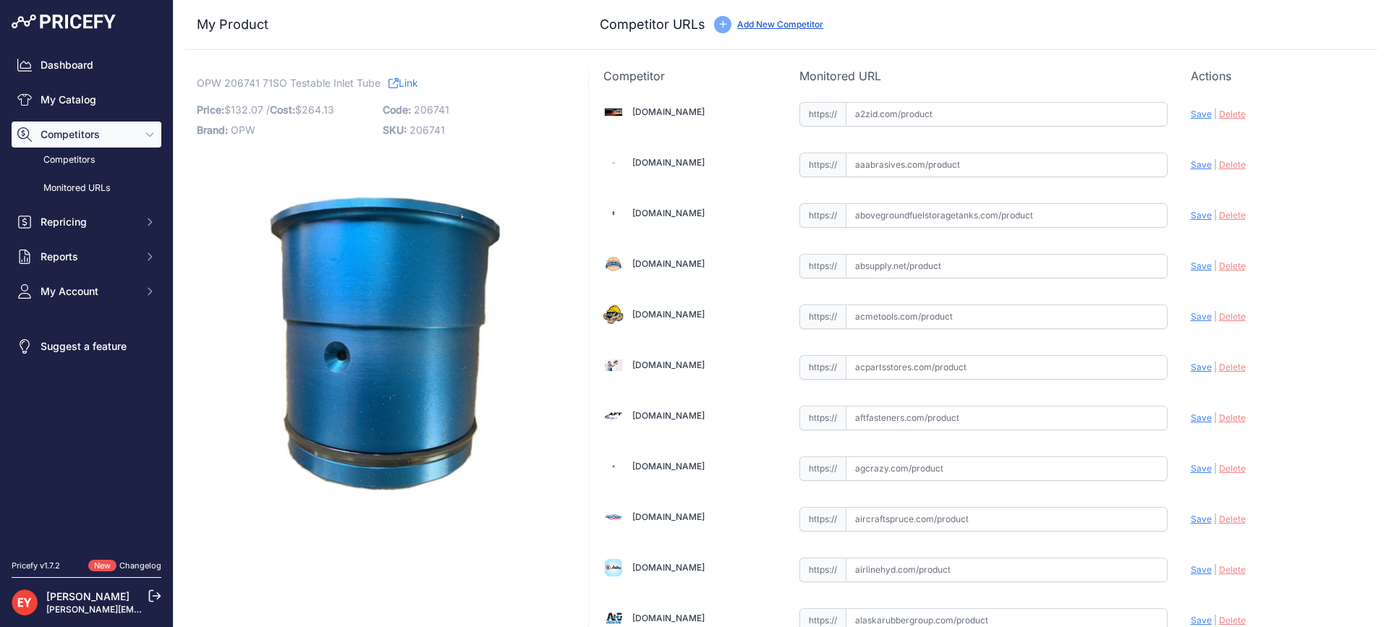
scroll to position [4255, 0]
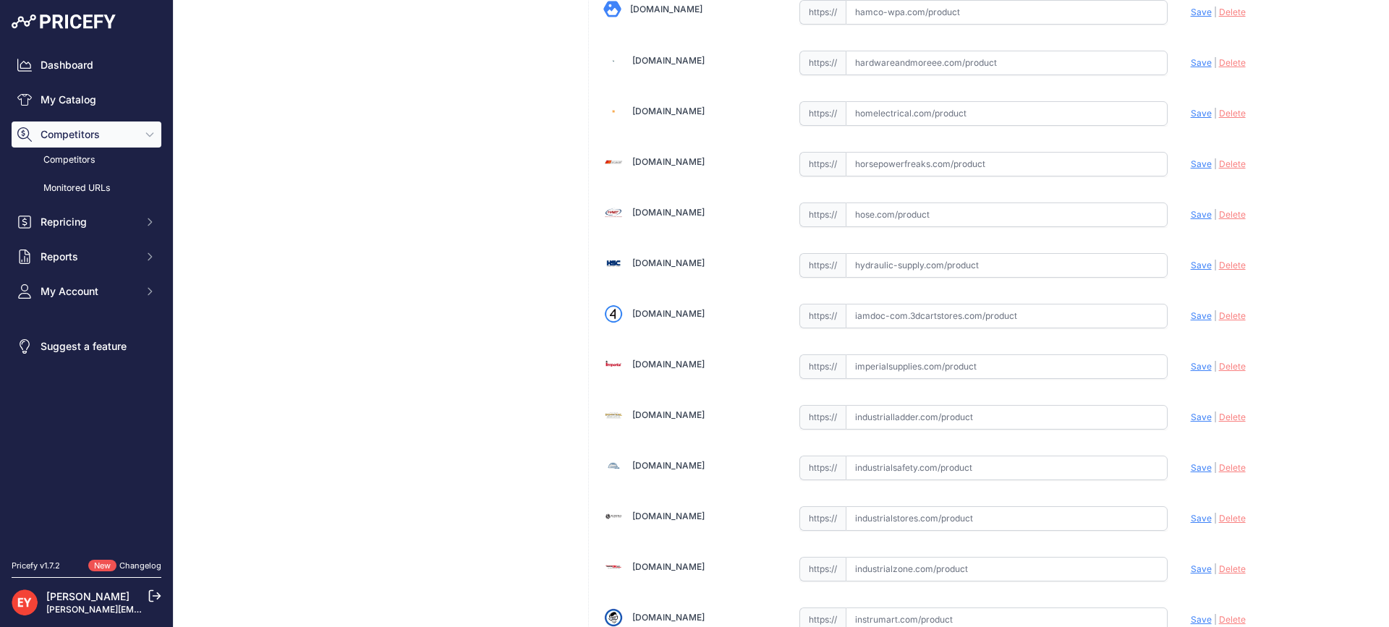
click at [945, 314] on input "text" at bounding box center [1007, 316] width 322 height 25
paste input "https://iamdoc-com.3dcartstores.com/71SO-Testable-Inlet-Tube-S-A_p_10575266.html"
click at [1193, 310] on span "Save" at bounding box center [1201, 315] width 21 height 11
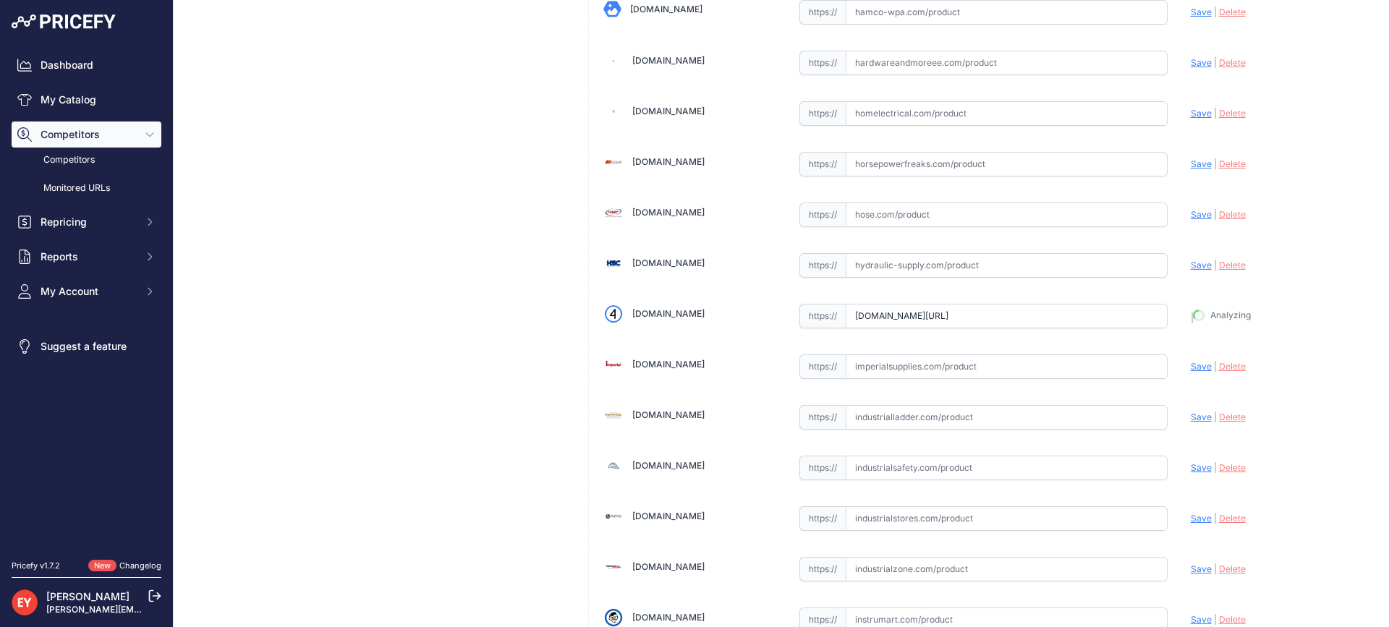
type input "https://iamdoc-com.3dcartstores.com/71SO-Testable-Inlet-Tube-S-A_p_10575266.htm…"
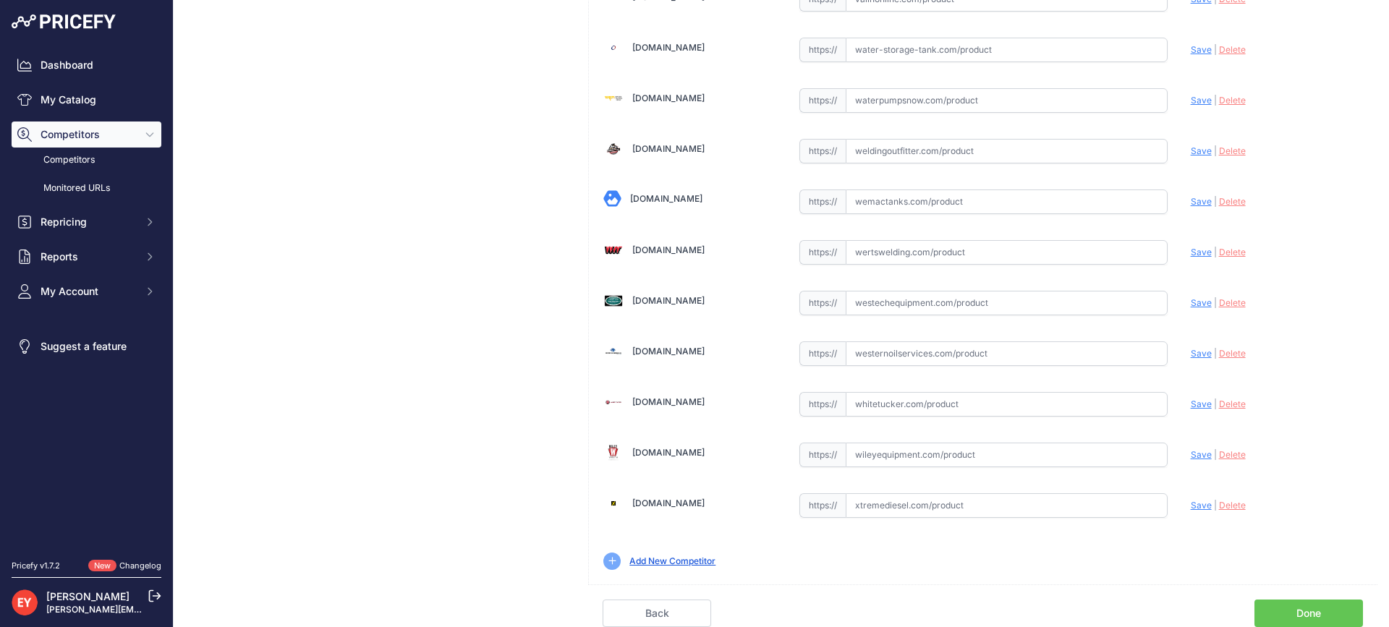
click at [1316, 611] on link "Done" at bounding box center [1309, 613] width 109 height 27
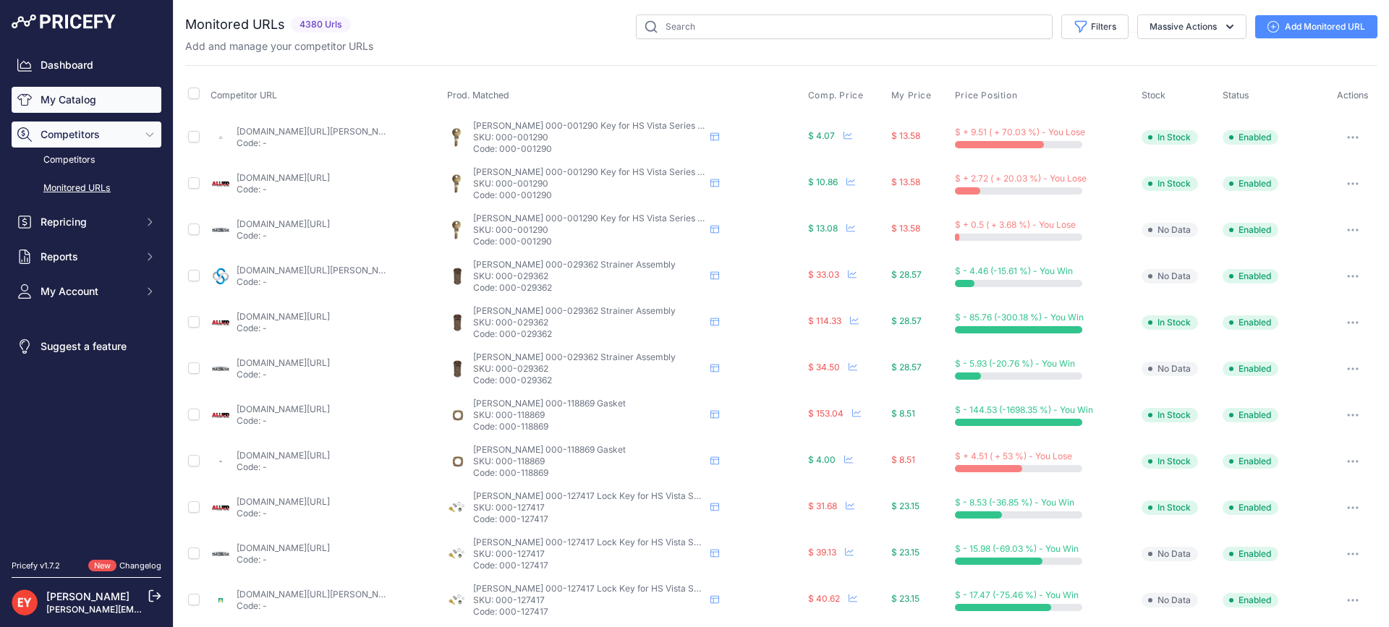
click at [65, 106] on link "My Catalog" at bounding box center [87, 100] width 150 height 26
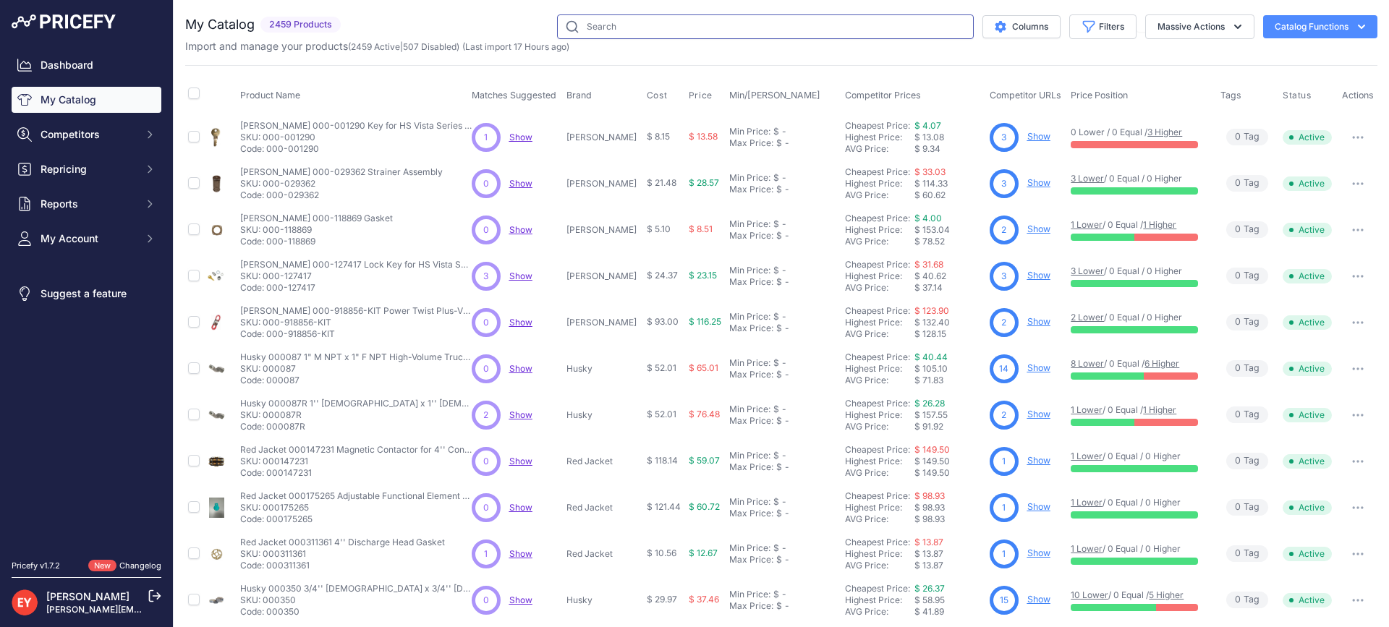
click at [605, 30] on input "text" at bounding box center [765, 26] width 417 height 25
paste input "206741"
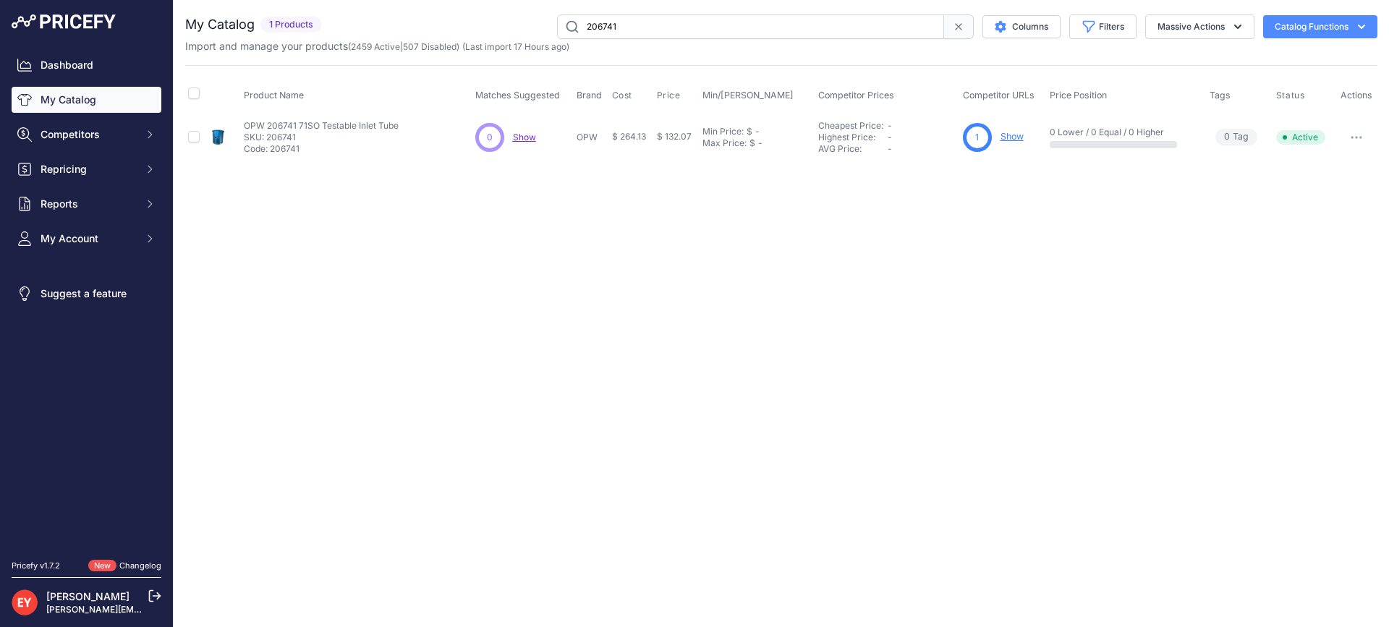
drag, startPoint x: 666, startPoint y: 26, endPoint x: 548, endPoint y: 26, distance: 117.2
click at [548, 26] on div "206741 Columns Filters Status All Status Only Enabled Only Disabled" at bounding box center [853, 26] width 1050 height 25
paste input "400333340"
type input "400333340"
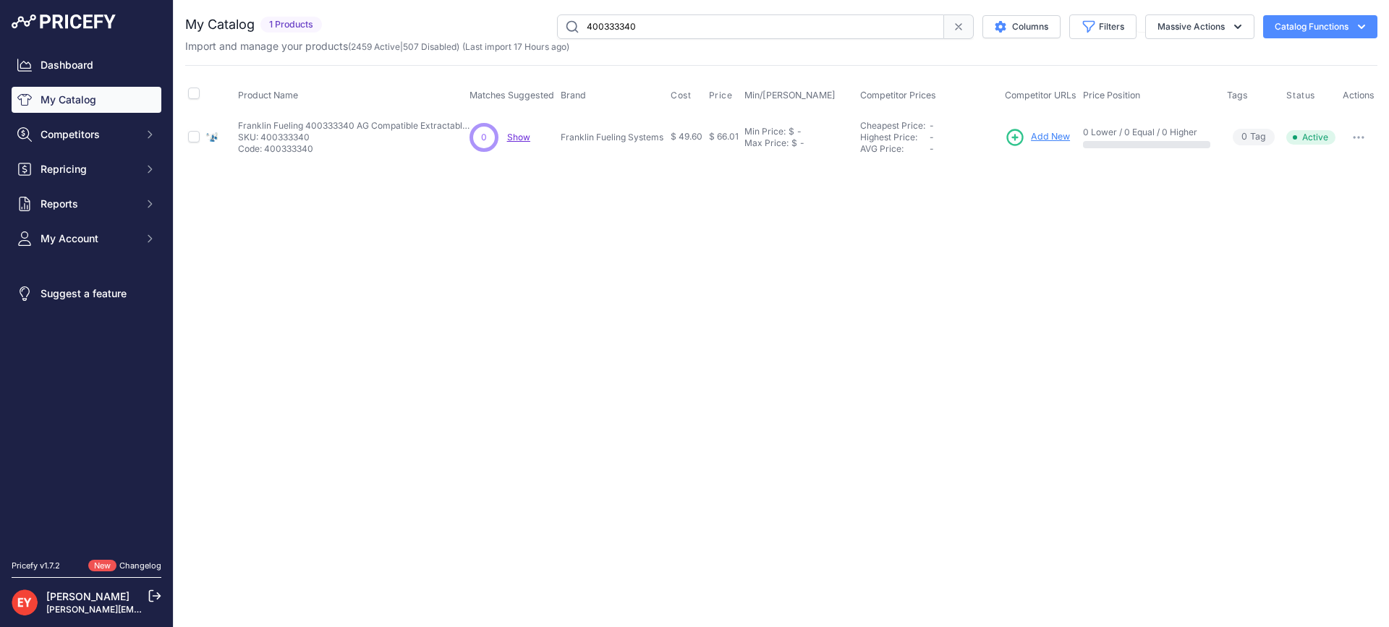
click at [1042, 135] on span "Add New" at bounding box center [1050, 137] width 39 height 14
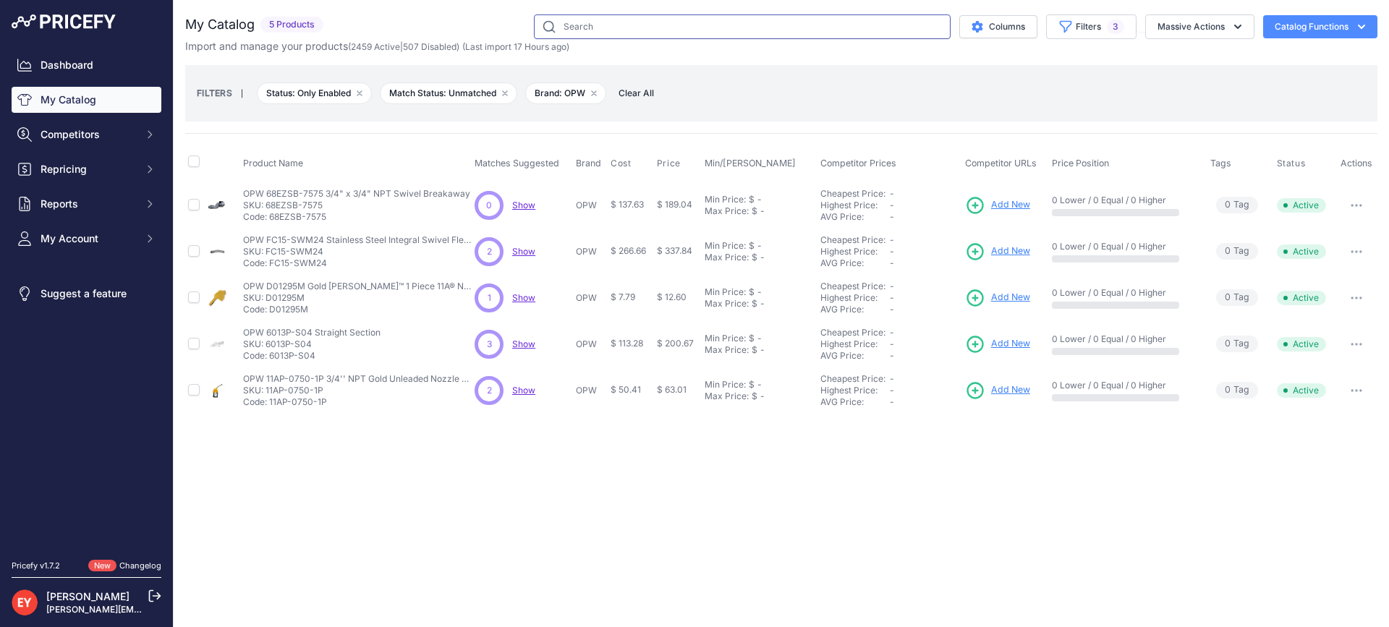
click at [651, 23] on input "text" at bounding box center [742, 26] width 417 height 25
click at [1082, 22] on button "Filters 3" at bounding box center [1091, 26] width 90 height 25
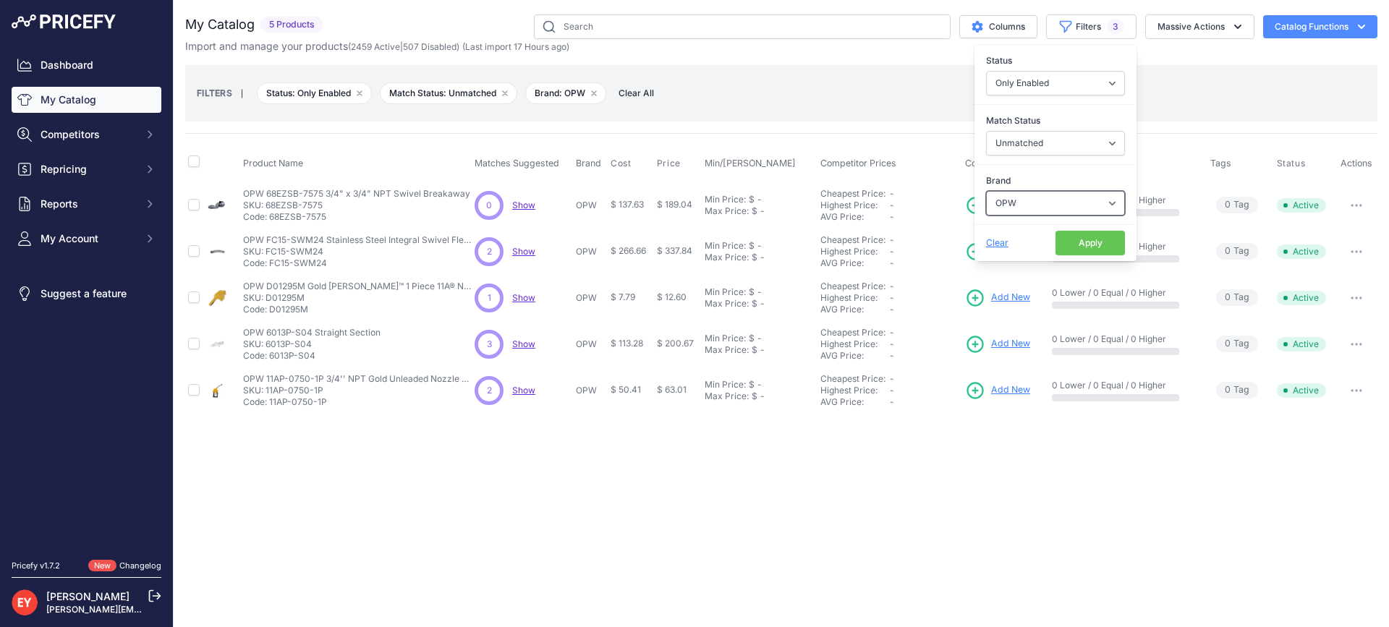
click at [1025, 201] on select "Select an option 3M American Casting & MFG Ameron Aquafighter ATI ATTA B&K Balc…" at bounding box center [1055, 203] width 139 height 25
click at [1051, 200] on select "Select an option 3M American Casting & MFG Ameron Aquafighter ATI ATTA B&K Balc…" at bounding box center [1055, 203] width 139 height 25
click at [986, 191] on select "Select an option 3M American Casting & MFG Ameron Aquafighter ATI ATTA B&K Balc…" at bounding box center [1055, 203] width 139 height 25
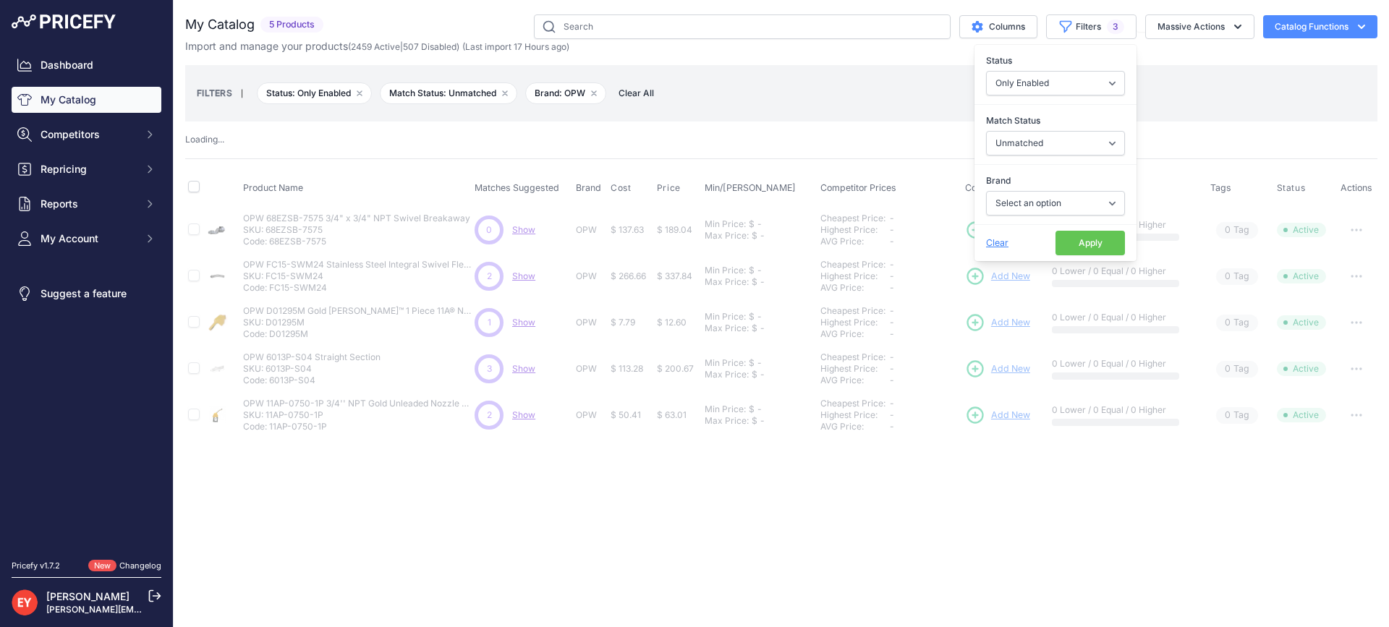
click at [1080, 250] on button "Apply" at bounding box center [1090, 243] width 69 height 25
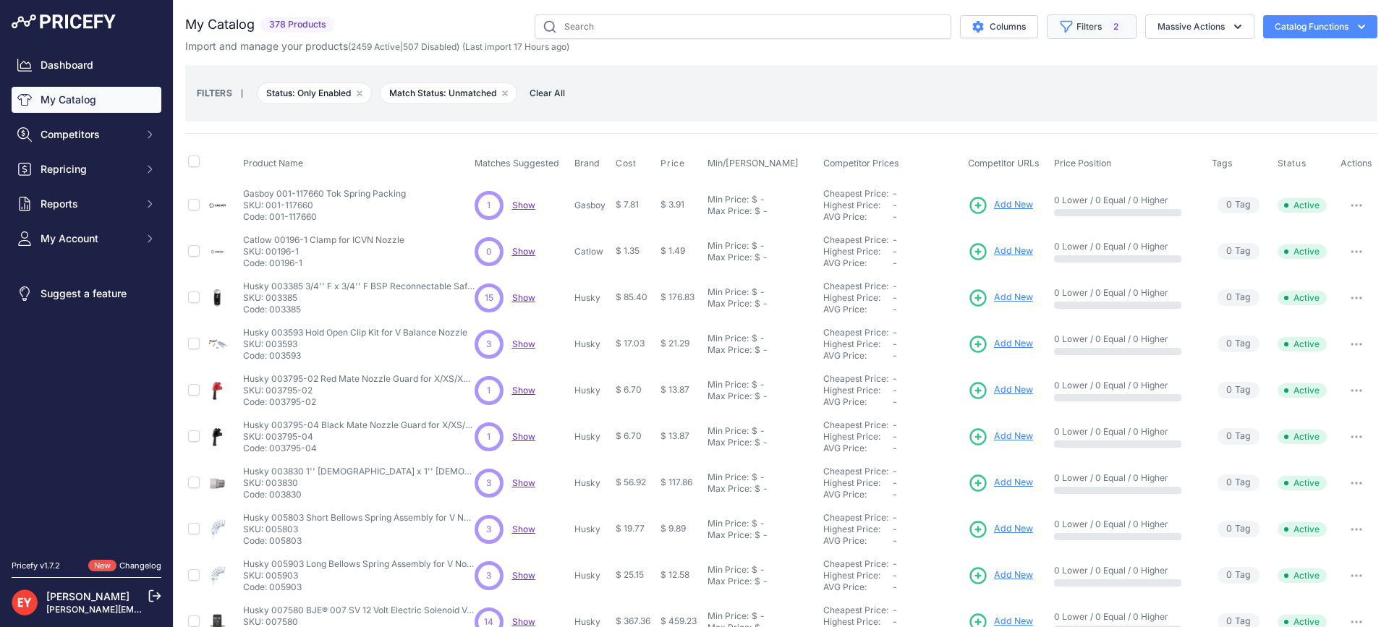
click at [1069, 26] on button "Filters 2" at bounding box center [1092, 26] width 90 height 25
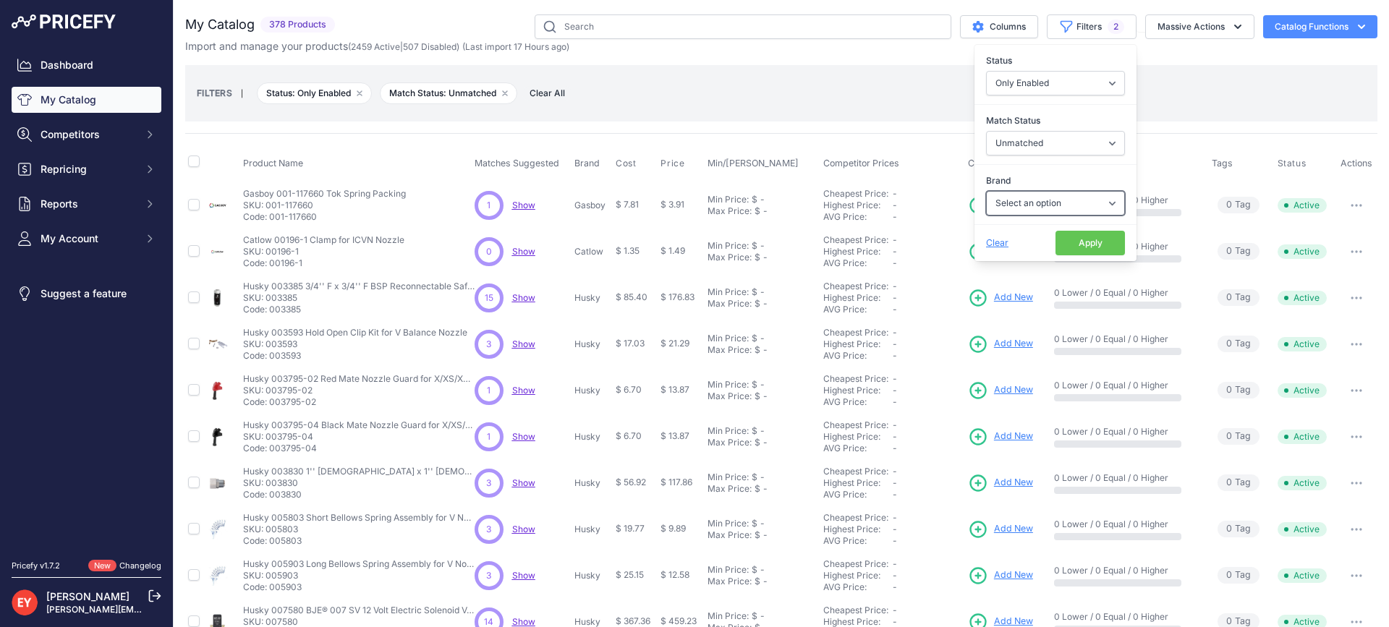
click at [1048, 203] on select "Select an option 3M American Casting & MFG Ameron Aquafighter ATI ATTA B&K Balc…" at bounding box center [1055, 203] width 139 height 25
click at [986, 191] on select "Select an option 3M American Casting & MFG Ameron Aquafighter ATI ATTA B&K Balc…" at bounding box center [1055, 203] width 139 height 25
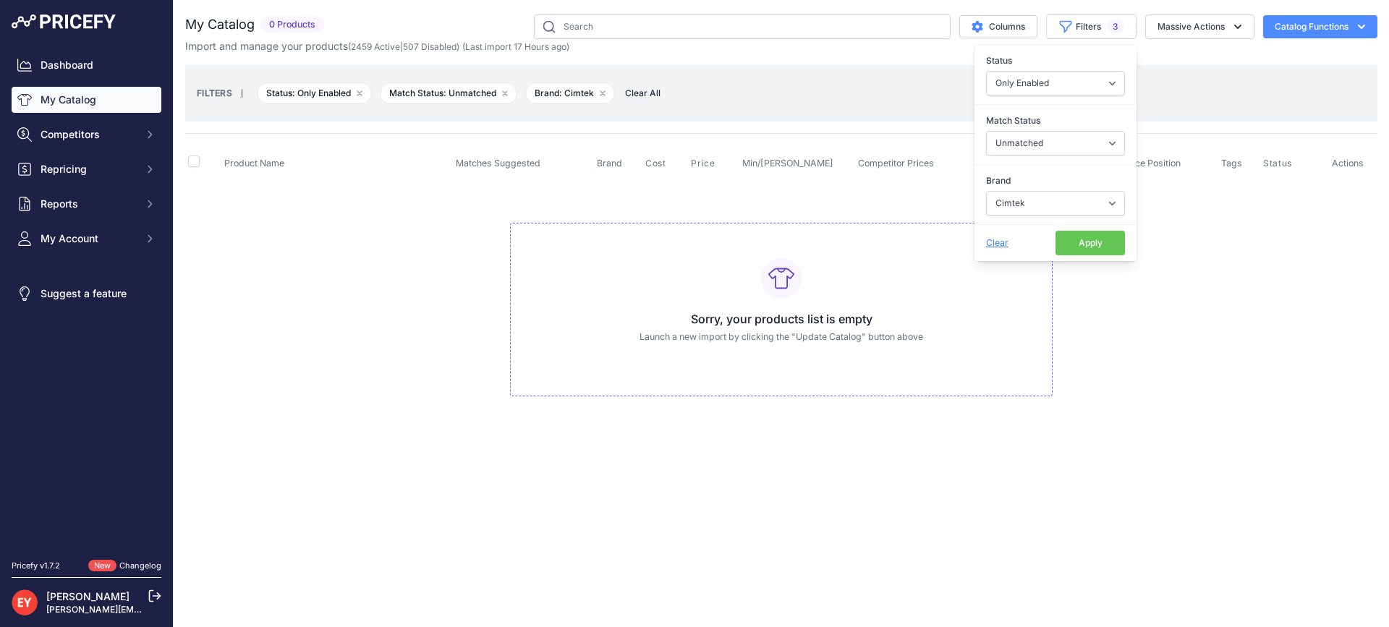
click at [1074, 240] on button "Apply" at bounding box center [1090, 243] width 69 height 25
click at [1074, 27] on button "Filters 3" at bounding box center [1091, 26] width 90 height 25
click at [1056, 208] on select "Select an option 3M American Casting & MFG Ameron Aquafighter ATI ATTA B&K Balc…" at bounding box center [1055, 203] width 139 height 25
click at [986, 191] on select "Select an option 3M American Casting & MFG Ameron Aquafighter ATI ATTA B&K Balc…" at bounding box center [1055, 203] width 139 height 25
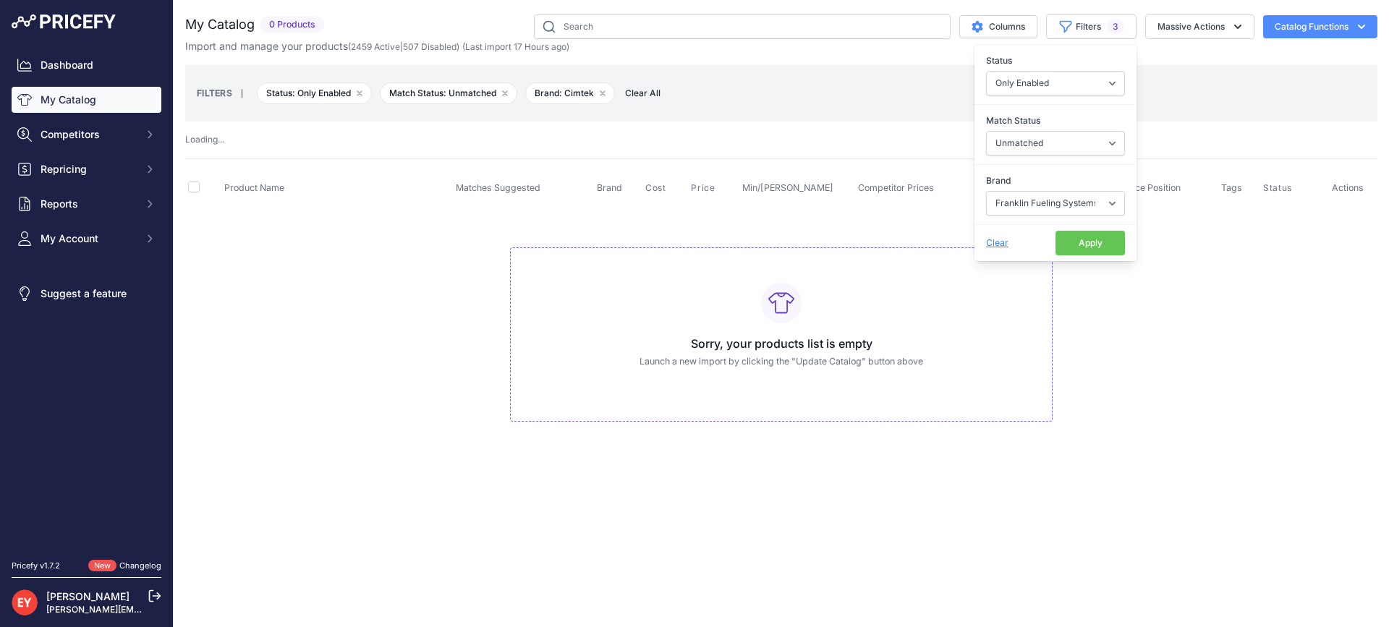
click at [1083, 246] on button "Apply" at bounding box center [1090, 243] width 69 height 25
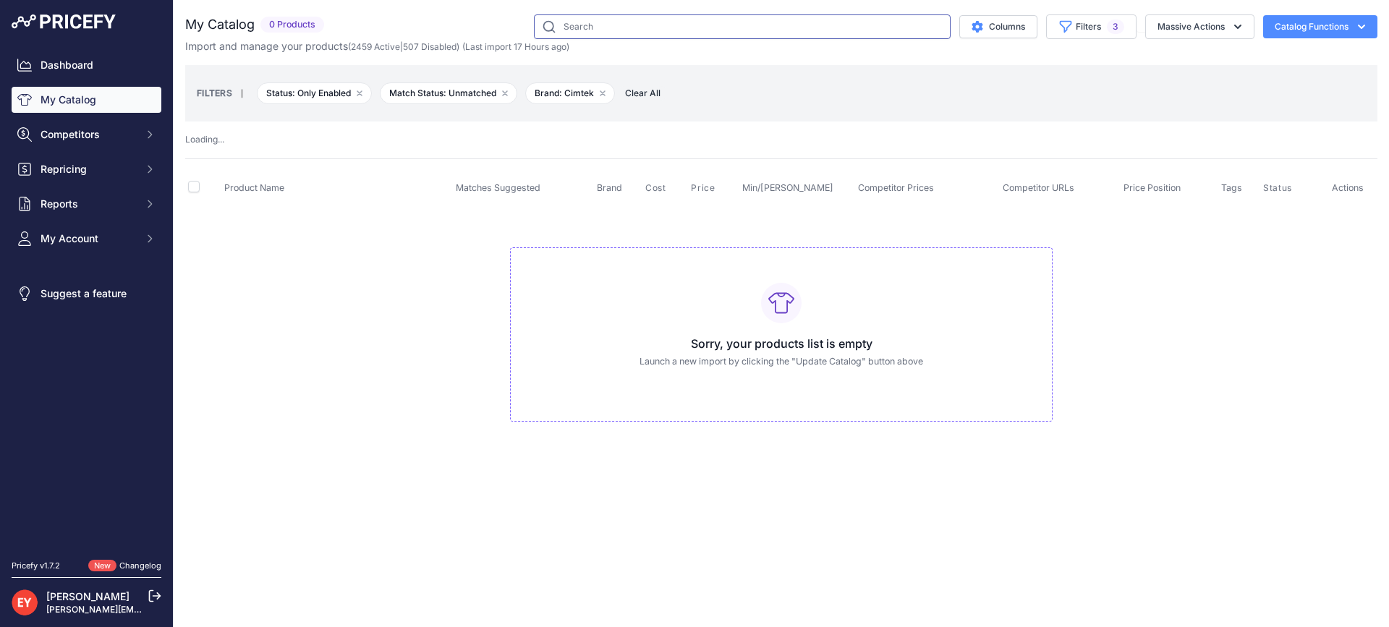
click at [580, 18] on input "text" at bounding box center [742, 26] width 417 height 25
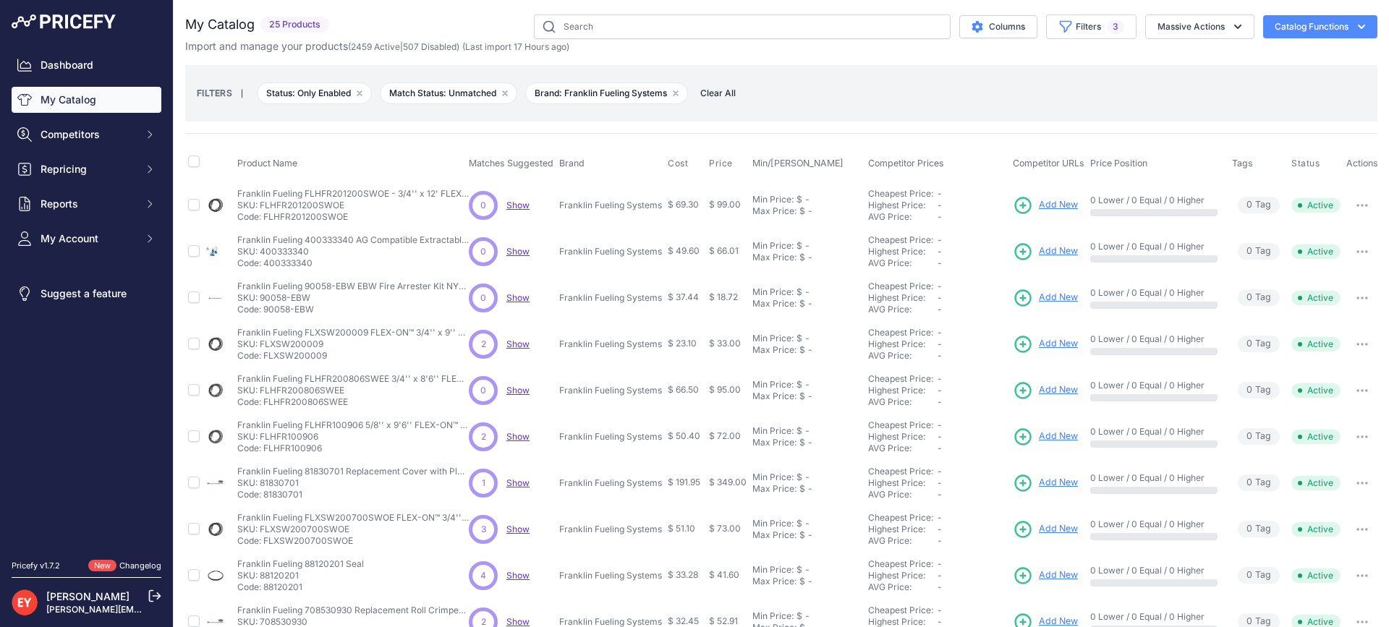
drag, startPoint x: 350, startPoint y: 219, endPoint x: 265, endPoint y: 216, distance: 85.4
click at [265, 216] on p "Code: FLHFR201200SWOE" at bounding box center [353, 217] width 232 height 12
copy p "FLHFR201200SWOE"
drag, startPoint x: 320, startPoint y: 261, endPoint x: 266, endPoint y: 267, distance: 53.9
click at [266, 267] on p "Code: 400333340" at bounding box center [353, 264] width 232 height 12
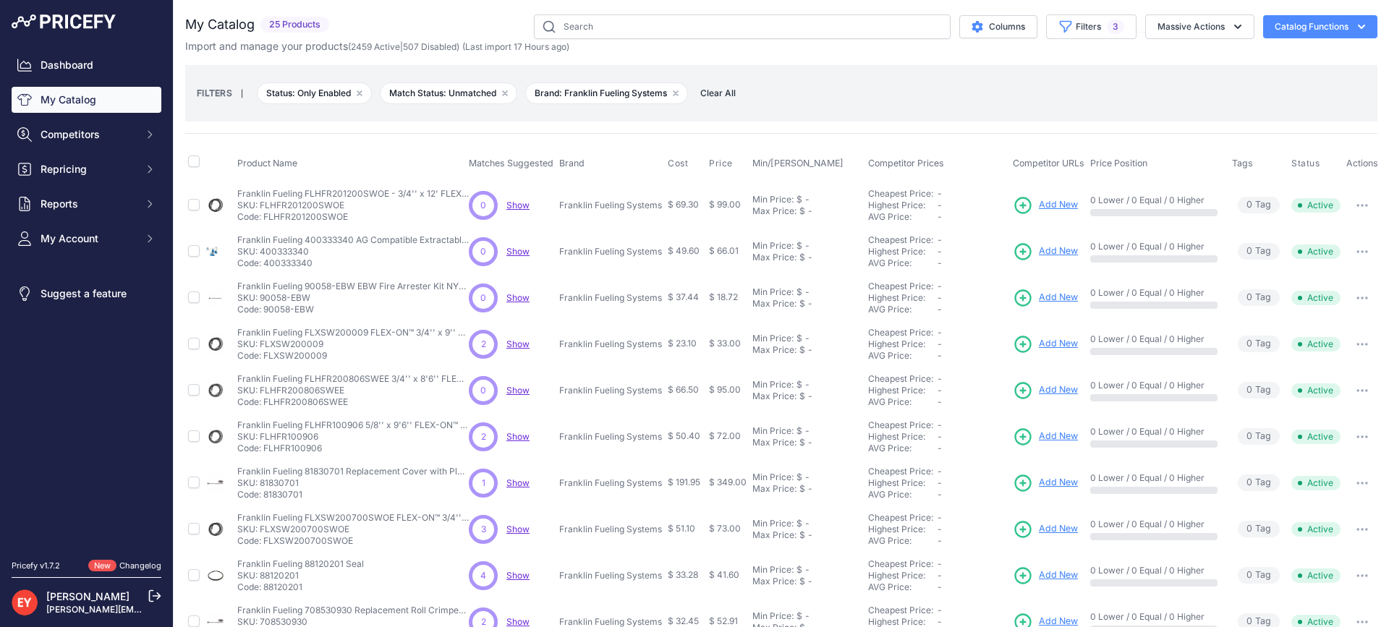
copy p "400333340"
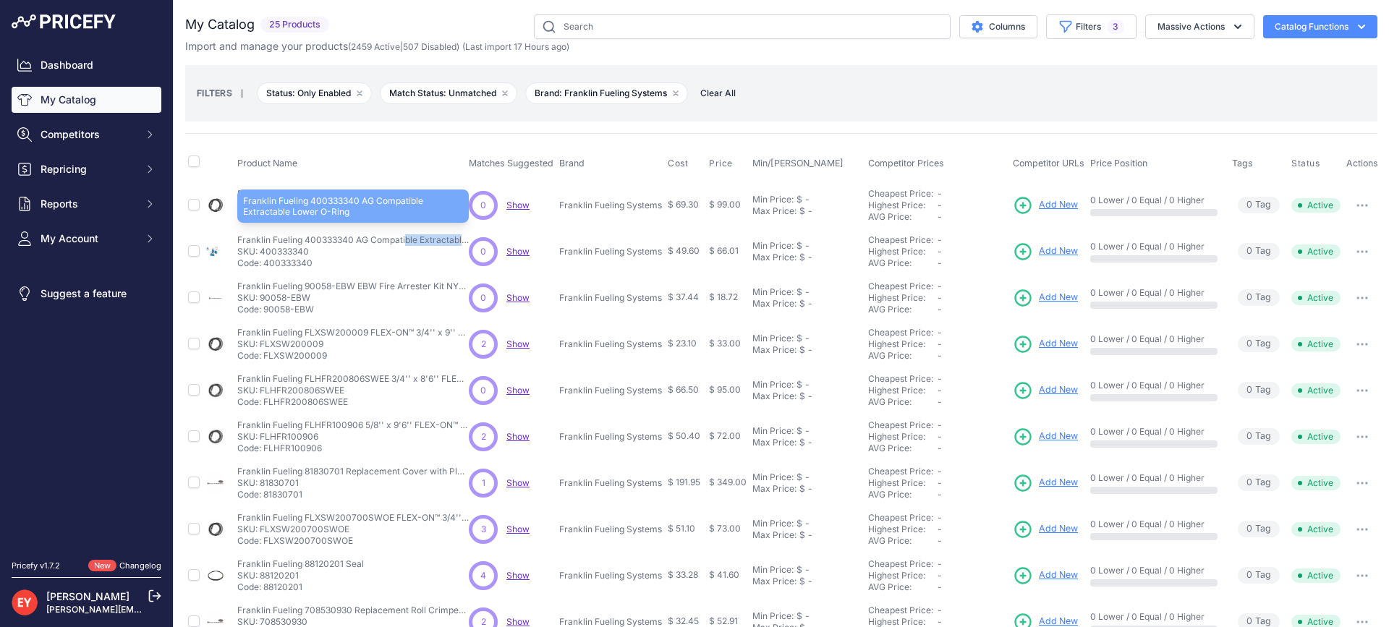
copy p "Franklin Fueling 400333340"
drag, startPoint x: 237, startPoint y: 243, endPoint x: 352, endPoint y: 244, distance: 114.3
click at [352, 244] on p "Franklin Fueling 400333340 AG Compatible Extractable Lower O-Ring" at bounding box center [353, 240] width 232 height 12
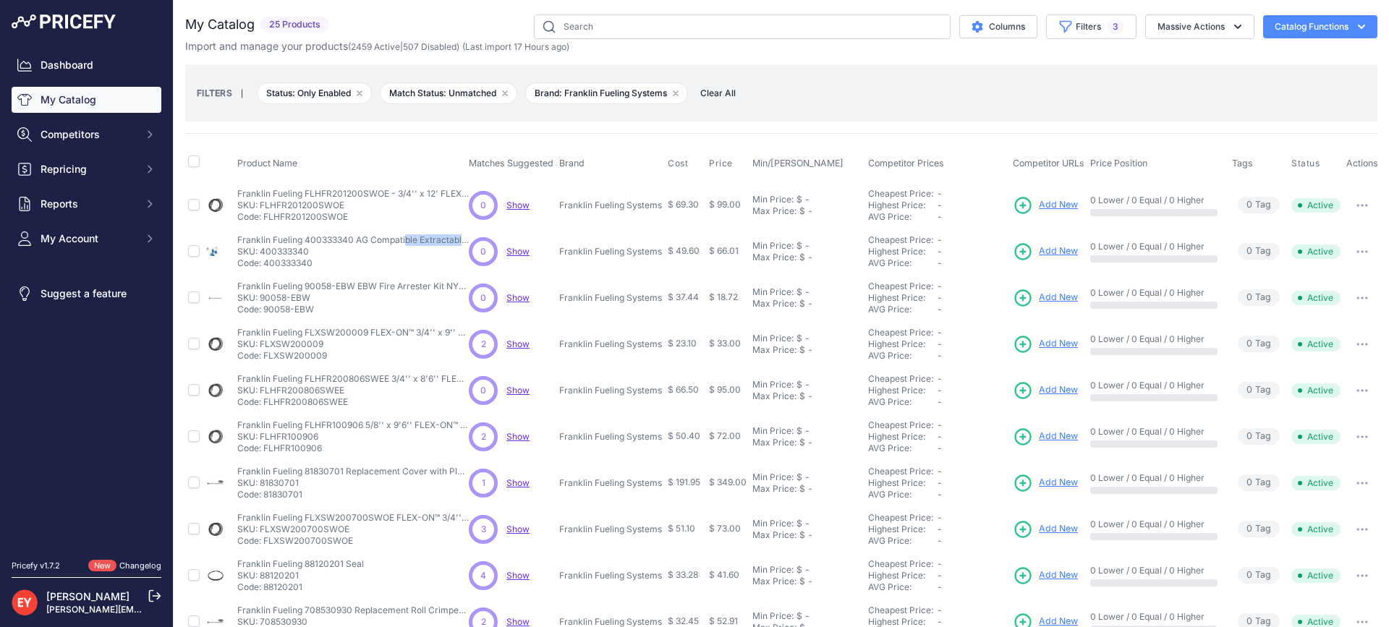
copy p "90058-EBW"
drag, startPoint x: 326, startPoint y: 310, endPoint x: 266, endPoint y: 311, distance: 60.1
click at [266, 311] on p "Code: 90058-EBW" at bounding box center [353, 310] width 232 height 12
copy p "FLXSW200009"
drag, startPoint x: 326, startPoint y: 357, endPoint x: 264, endPoint y: 357, distance: 62.2
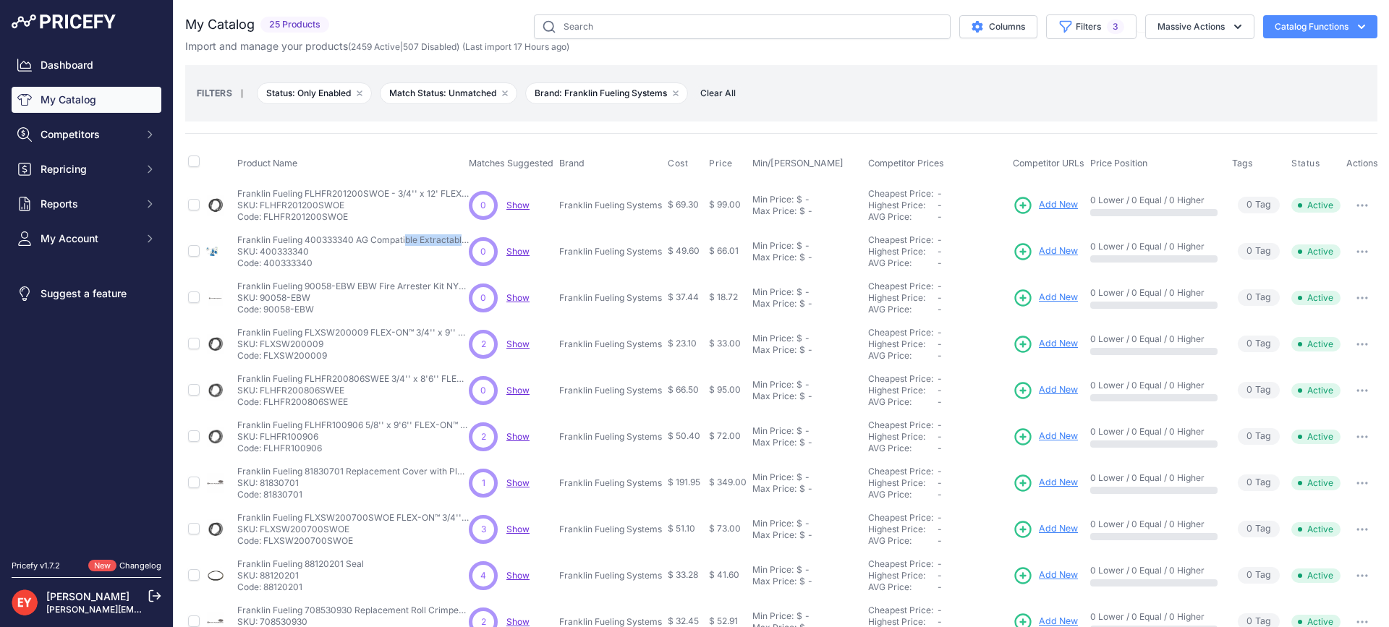
click at [264, 357] on p "Code: FLXSW200009" at bounding box center [353, 356] width 232 height 12
copy p "FLHFR200806SWEE"
drag, startPoint x: 354, startPoint y: 404, endPoint x: 263, endPoint y: 405, distance: 90.5
click at [263, 405] on p "Code: FLHFR200806SWEE" at bounding box center [353, 402] width 232 height 12
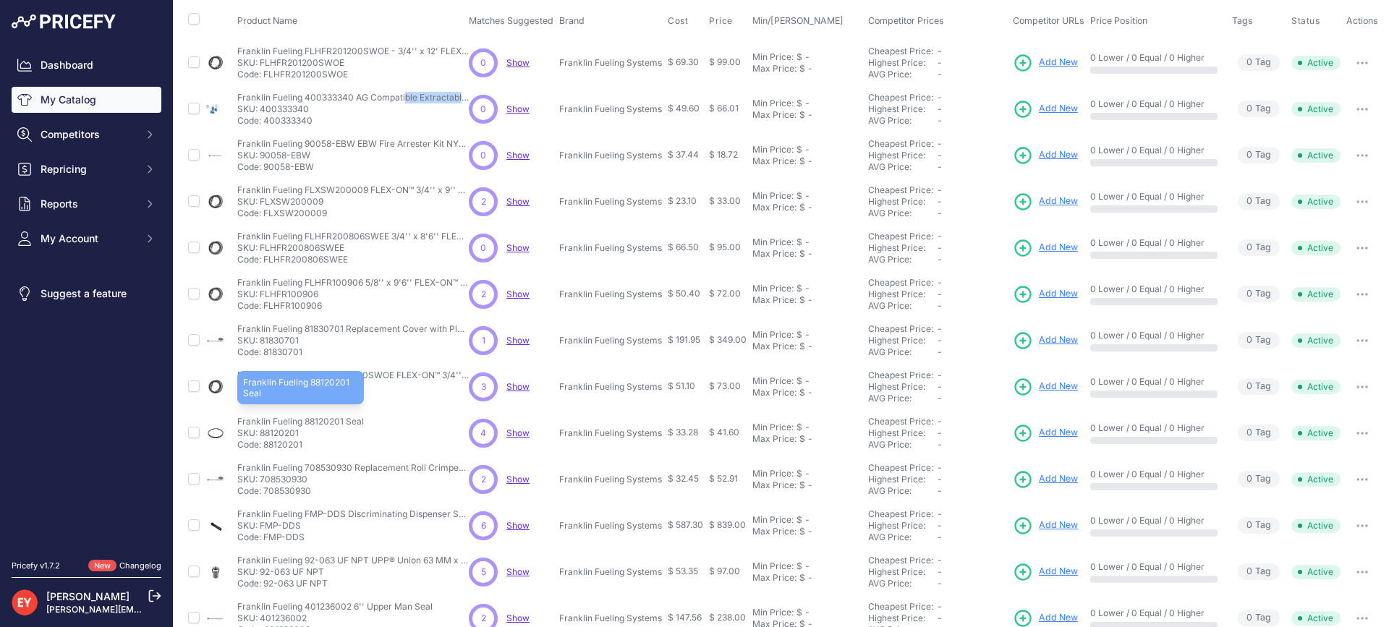
scroll to position [145, 0]
copy p "FLHFR100906"
drag, startPoint x: 323, startPoint y: 305, endPoint x: 266, endPoint y: 302, distance: 57.2
click at [266, 302] on p "Code: FLHFR100906" at bounding box center [353, 304] width 232 height 12
copy p "81830701"
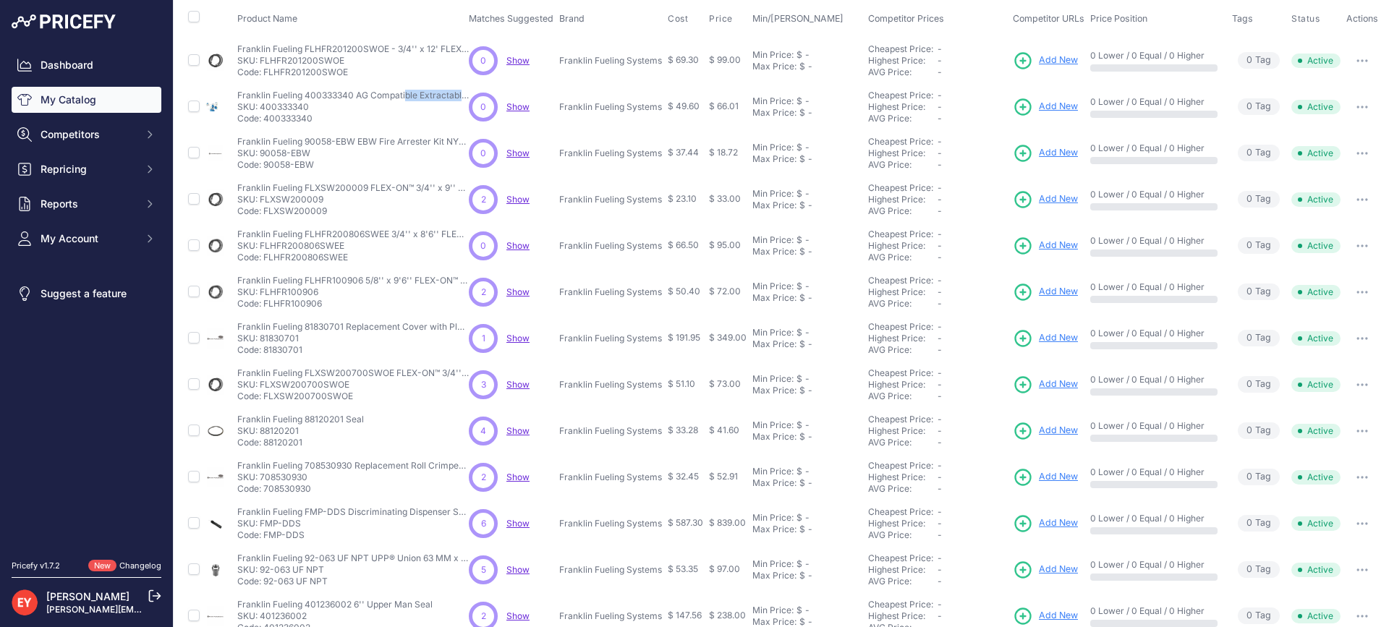
drag, startPoint x: 310, startPoint y: 353, endPoint x: 266, endPoint y: 354, distance: 44.1
click at [266, 354] on p "Code: 81830701" at bounding box center [353, 350] width 232 height 12
copy p "FLXSW200700SWOE"
drag, startPoint x: 361, startPoint y: 397, endPoint x: 263, endPoint y: 398, distance: 97.7
click at [263, 398] on p "Code: FLXSW200700SWOE" at bounding box center [353, 397] width 232 height 12
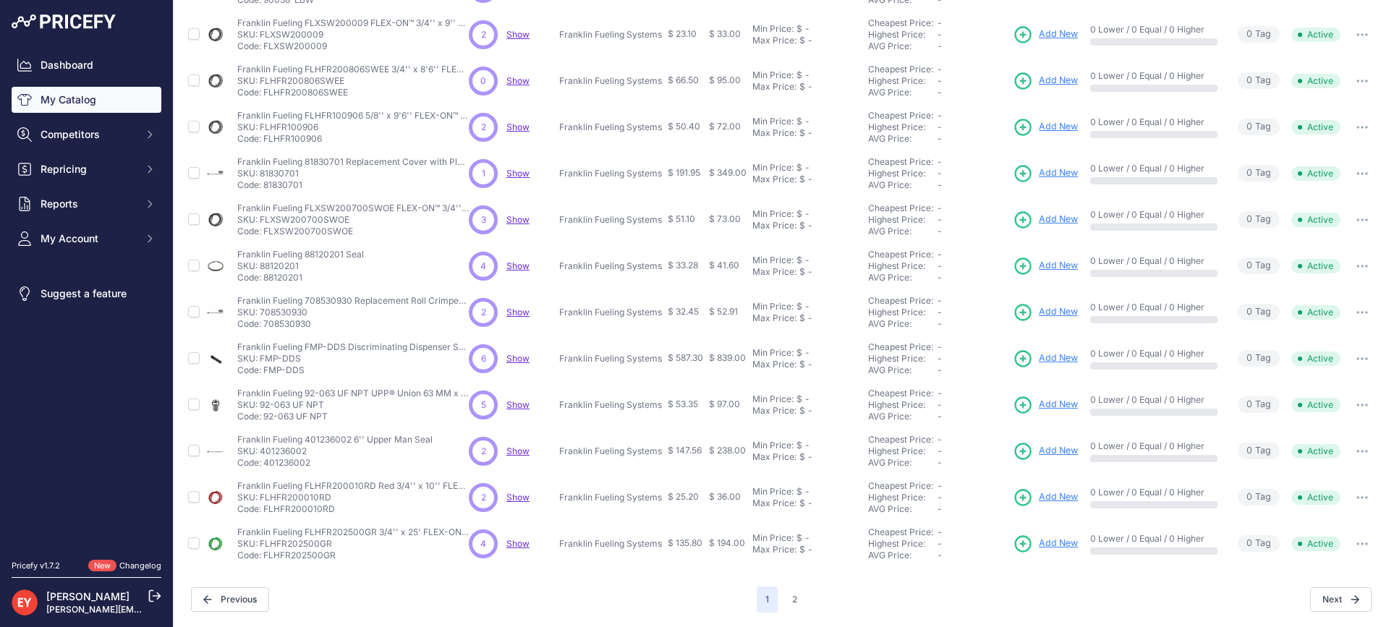
scroll to position [321, 0]
copy p "88120201"
drag, startPoint x: 303, startPoint y: 272, endPoint x: 264, endPoint y: 271, distance: 39.1
click at [264, 272] on p "Code: 88120201" at bounding box center [300, 278] width 127 height 12
drag, startPoint x: 313, startPoint y: 314, endPoint x: 264, endPoint y: 312, distance: 49.2
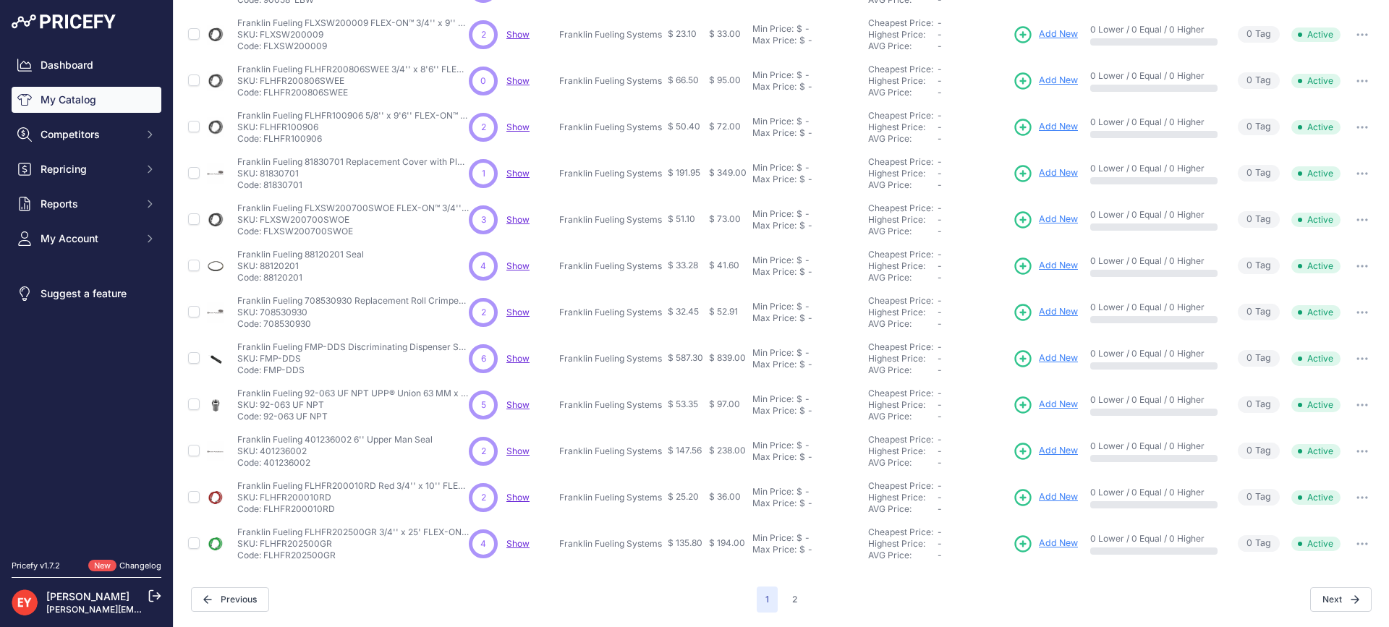
click at [264, 318] on p "Code: 708530930" at bounding box center [353, 324] width 232 height 12
drag, startPoint x: 318, startPoint y: 362, endPoint x: 265, endPoint y: 364, distance: 53.6
click at [265, 365] on p "Code: FMP-DDS" at bounding box center [353, 371] width 232 height 12
drag, startPoint x: 336, startPoint y: 408, endPoint x: 266, endPoint y: 410, distance: 70.9
click at [266, 411] on p "Code: 92-063 UF NPT" at bounding box center [353, 417] width 232 height 12
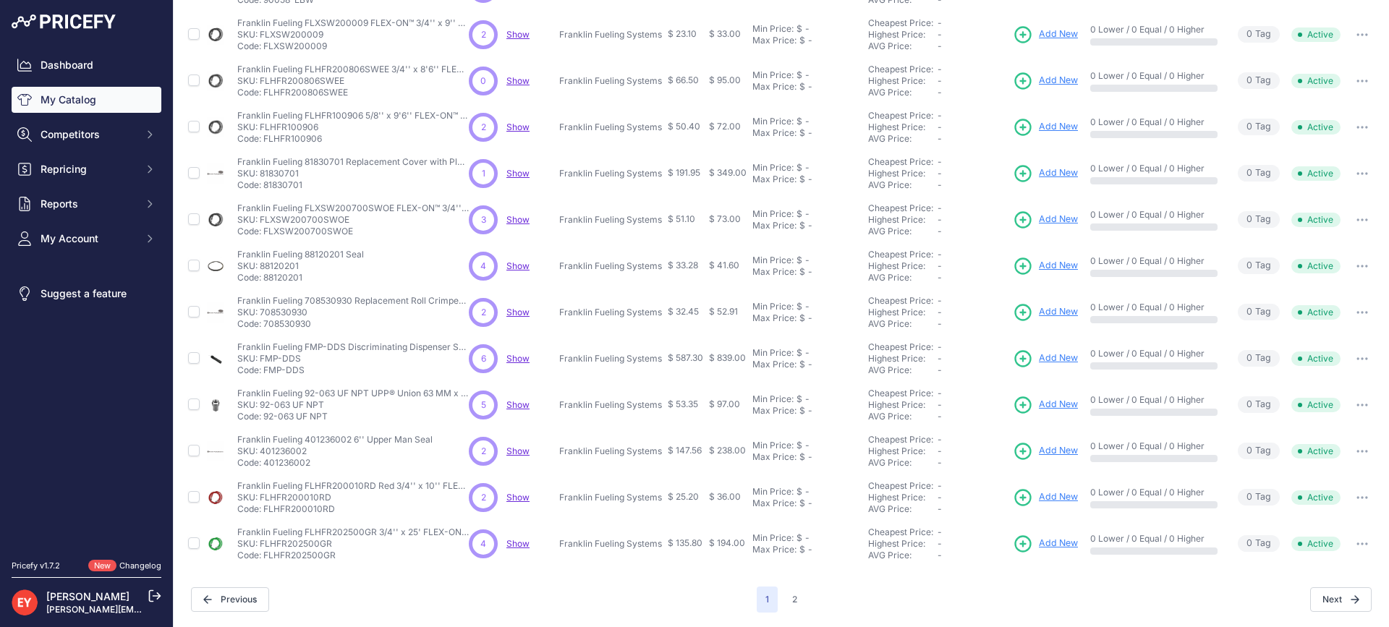
drag, startPoint x: 317, startPoint y: 454, endPoint x: 266, endPoint y: 454, distance: 50.6
click at [266, 457] on p "Code: 401236002" at bounding box center [334, 463] width 195 height 12
drag, startPoint x: 339, startPoint y: 504, endPoint x: 267, endPoint y: 497, distance: 71.9
click at [267, 504] on p "Code: FLHFR200010RD" at bounding box center [353, 510] width 232 height 12
drag, startPoint x: 264, startPoint y: 498, endPoint x: 339, endPoint y: 499, distance: 74.5
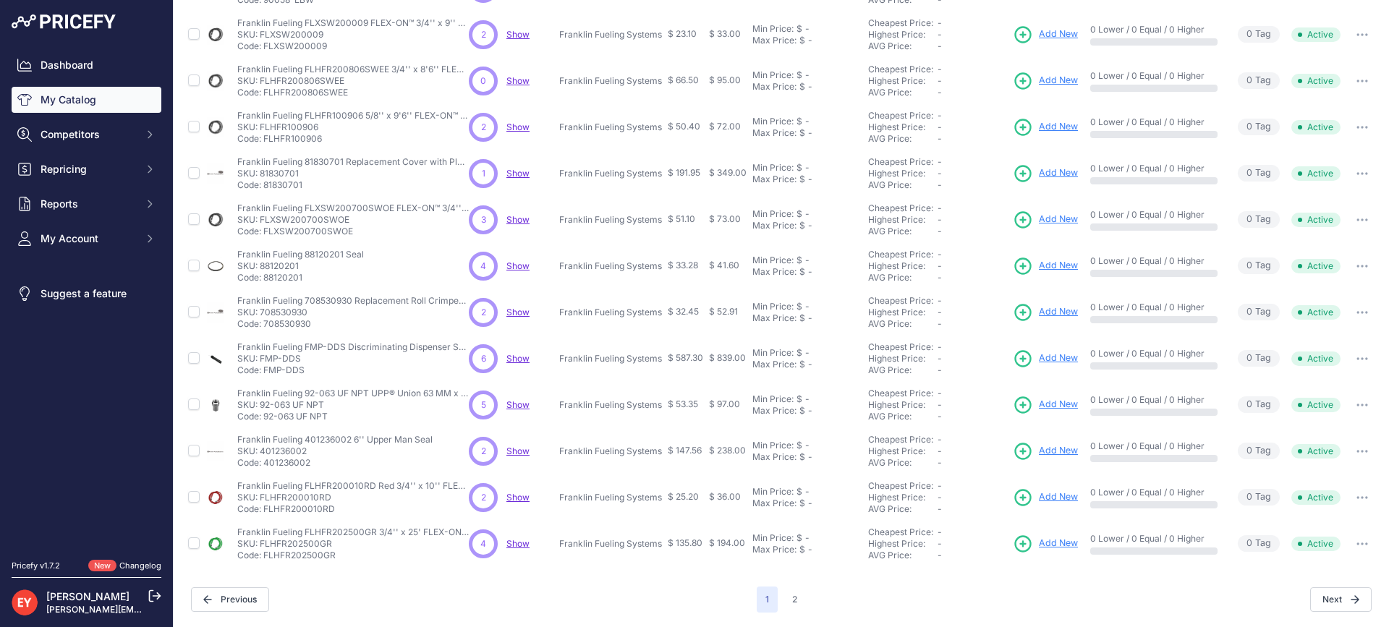
click at [339, 504] on p "Code: FLHFR200010RD" at bounding box center [353, 510] width 232 height 12
drag, startPoint x: 345, startPoint y: 545, endPoint x: 267, endPoint y: 547, distance: 78.2
click at [267, 550] on p "Code: FLHFR202500GR" at bounding box center [353, 556] width 232 height 12
drag, startPoint x: 263, startPoint y: 548, endPoint x: 354, endPoint y: 547, distance: 90.5
click at [354, 550] on p "Code: FLHFR202500GR" at bounding box center [353, 556] width 232 height 12
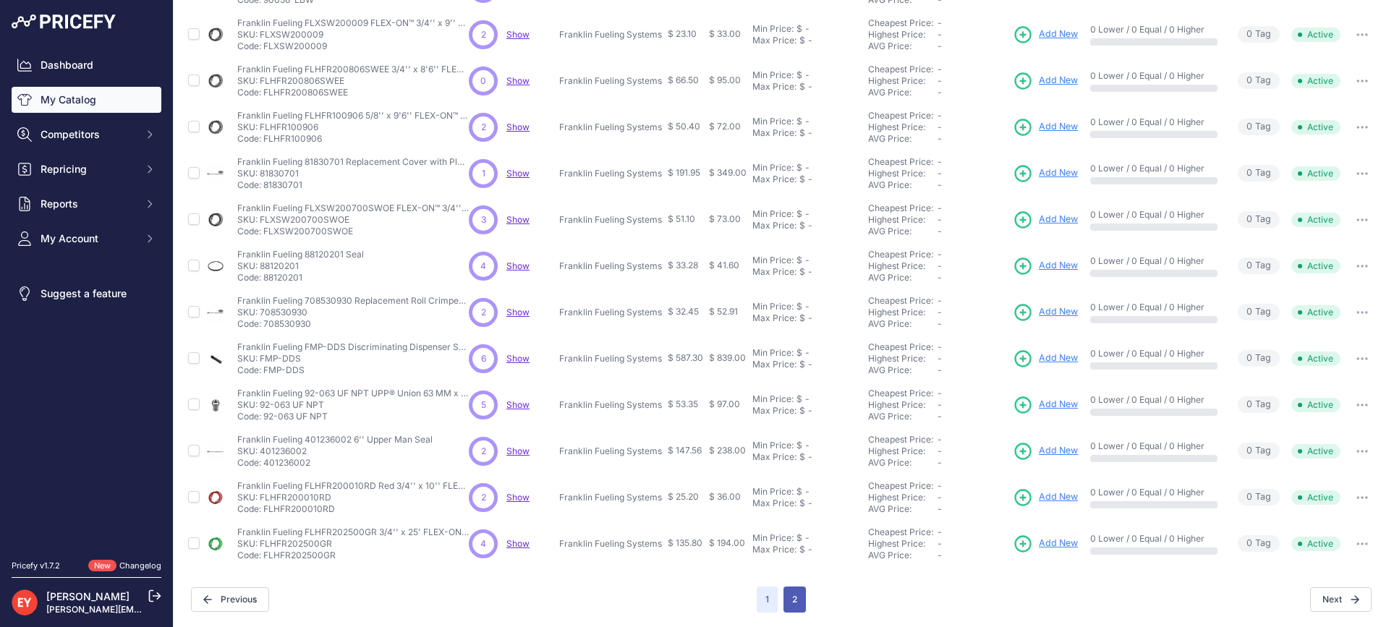
click at [787, 591] on button "2" at bounding box center [795, 600] width 22 height 26
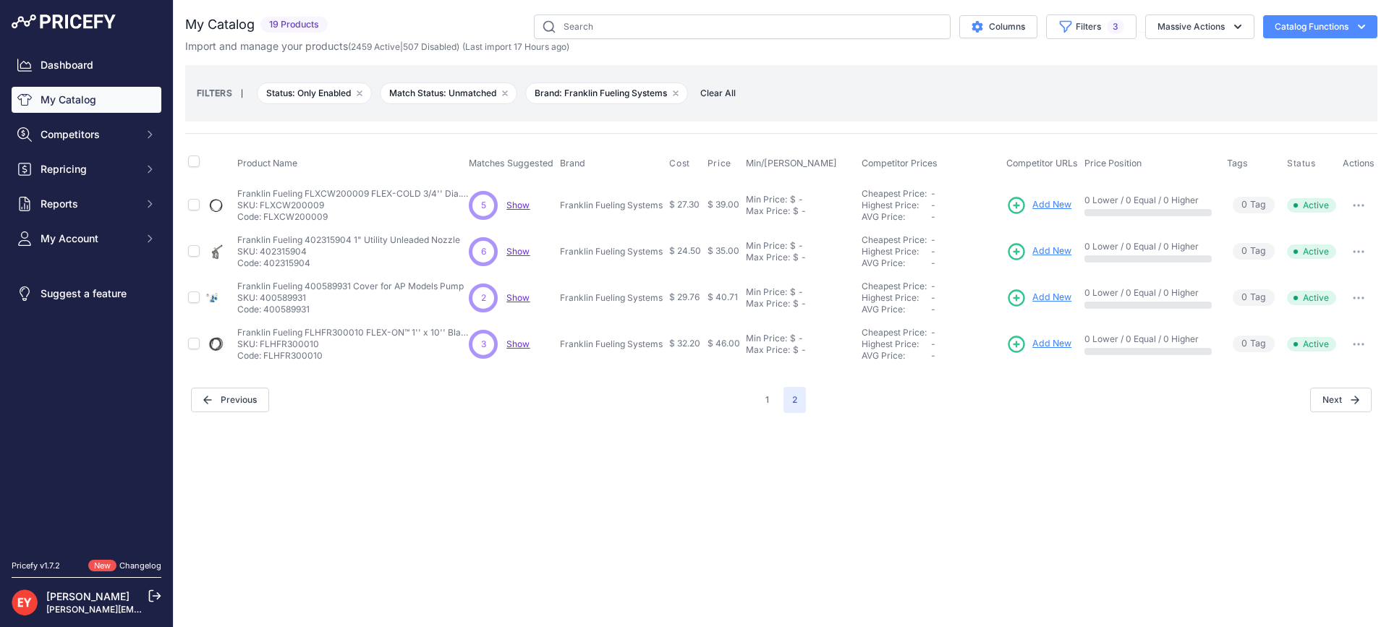
drag, startPoint x: 328, startPoint y: 221, endPoint x: 266, endPoint y: 216, distance: 63.1
click at [266, 216] on p "Code: FLXCW200009" at bounding box center [353, 217] width 232 height 12
drag, startPoint x: 316, startPoint y: 269, endPoint x: 266, endPoint y: 266, distance: 50.0
click at [266, 266] on td "Franklin Fueling 402315904 1" Utility Unleaded Nozzle Franklin Fueling 40231590…" at bounding box center [350, 252] width 232 height 46
drag, startPoint x: 318, startPoint y: 311, endPoint x: 266, endPoint y: 316, distance: 51.6
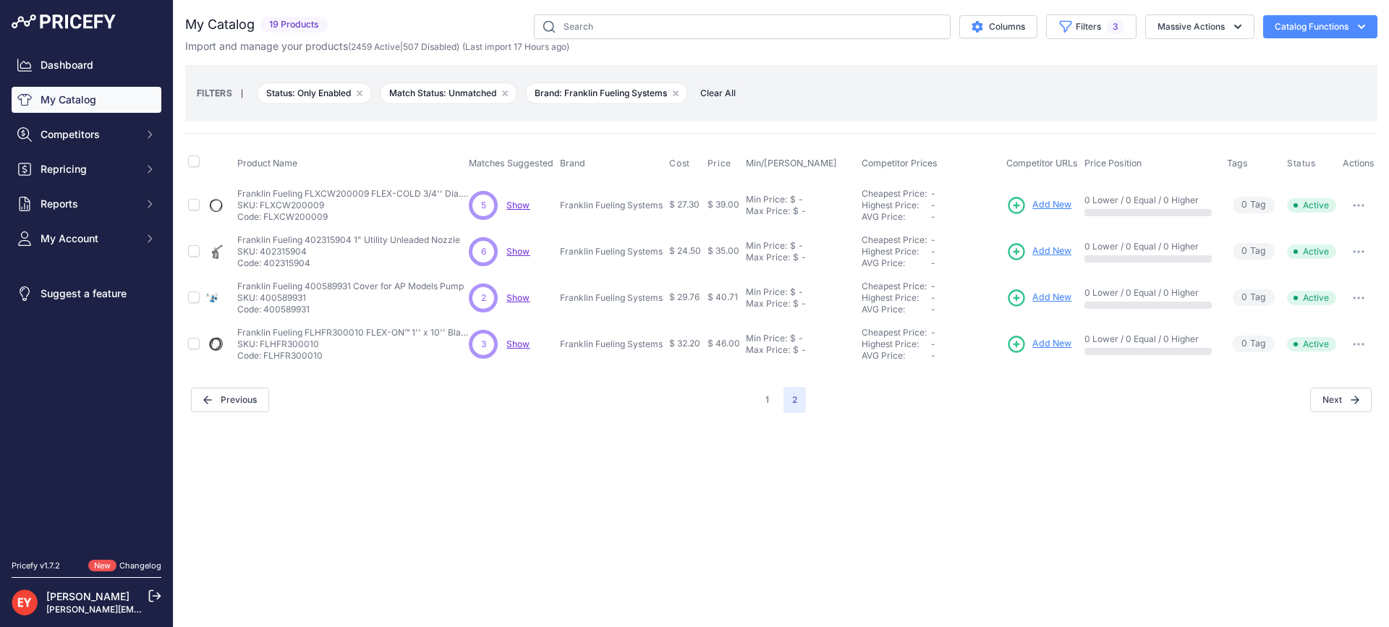
click at [266, 316] on td "Franklin Fueling 400589931 Cover for AP Models Pump Franklin Fueling 400589931 …" at bounding box center [350, 298] width 232 height 46
drag, startPoint x: 317, startPoint y: 269, endPoint x: 266, endPoint y: 265, distance: 50.8
click at [266, 265] on td "Franklin Fueling 402315904 1" Utility Unleaded Nozzle Franklin Fueling 40231590…" at bounding box center [350, 252] width 232 height 46
drag, startPoint x: 310, startPoint y: 308, endPoint x: 267, endPoint y: 311, distance: 43.5
click at [267, 311] on p "Code: 400589931" at bounding box center [350, 310] width 226 height 12
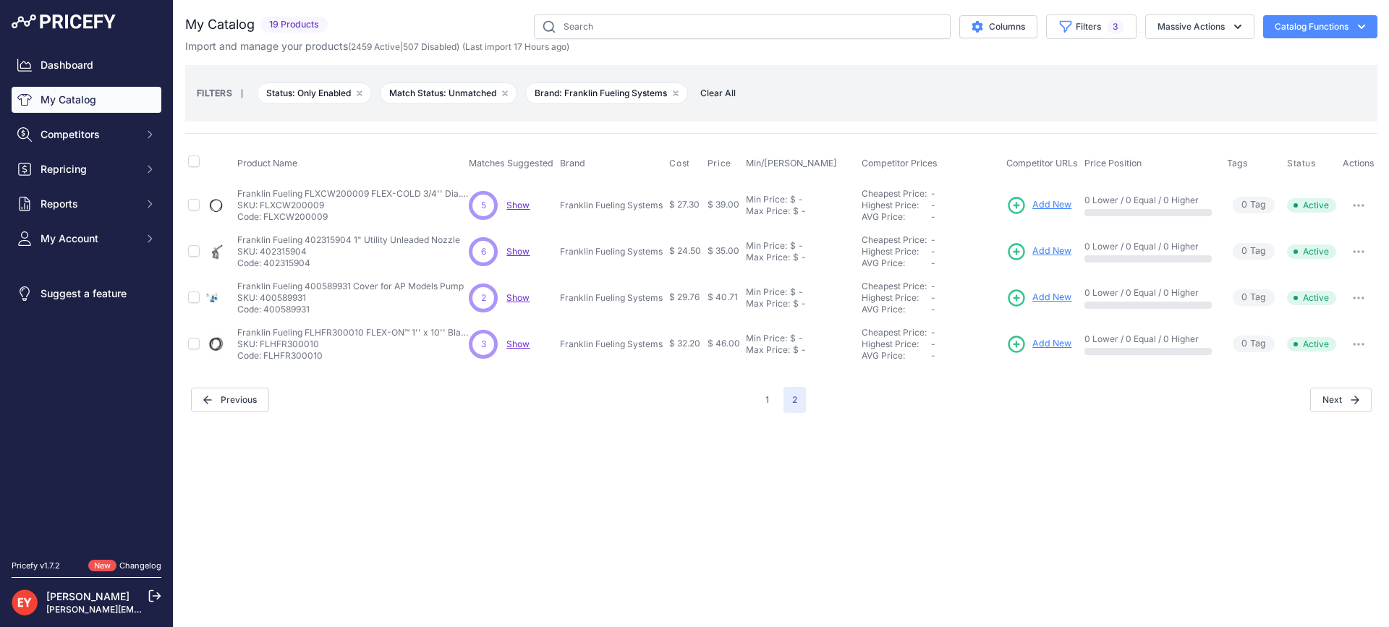
drag, startPoint x: 328, startPoint y: 360, endPoint x: 266, endPoint y: 358, distance: 61.5
click at [266, 358] on p "Code: FLHFR300010" at bounding box center [353, 356] width 232 height 12
click at [774, 402] on button "1" at bounding box center [767, 400] width 21 height 26
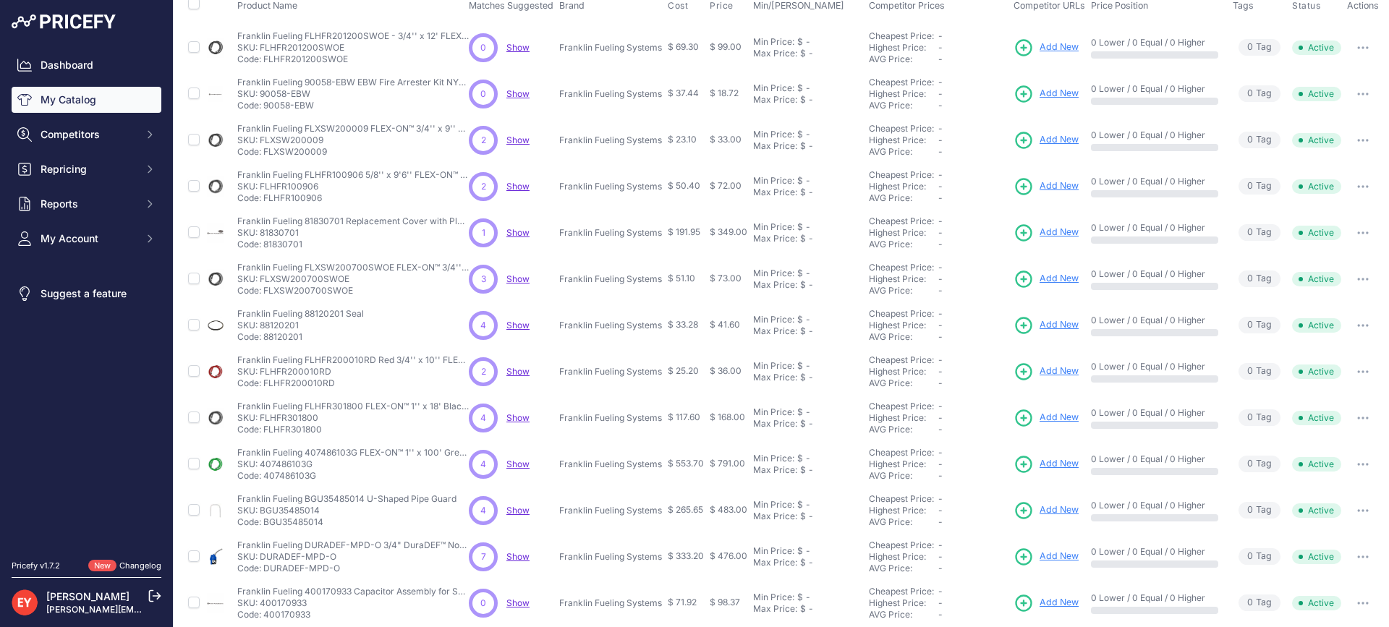
scroll to position [275, 0]
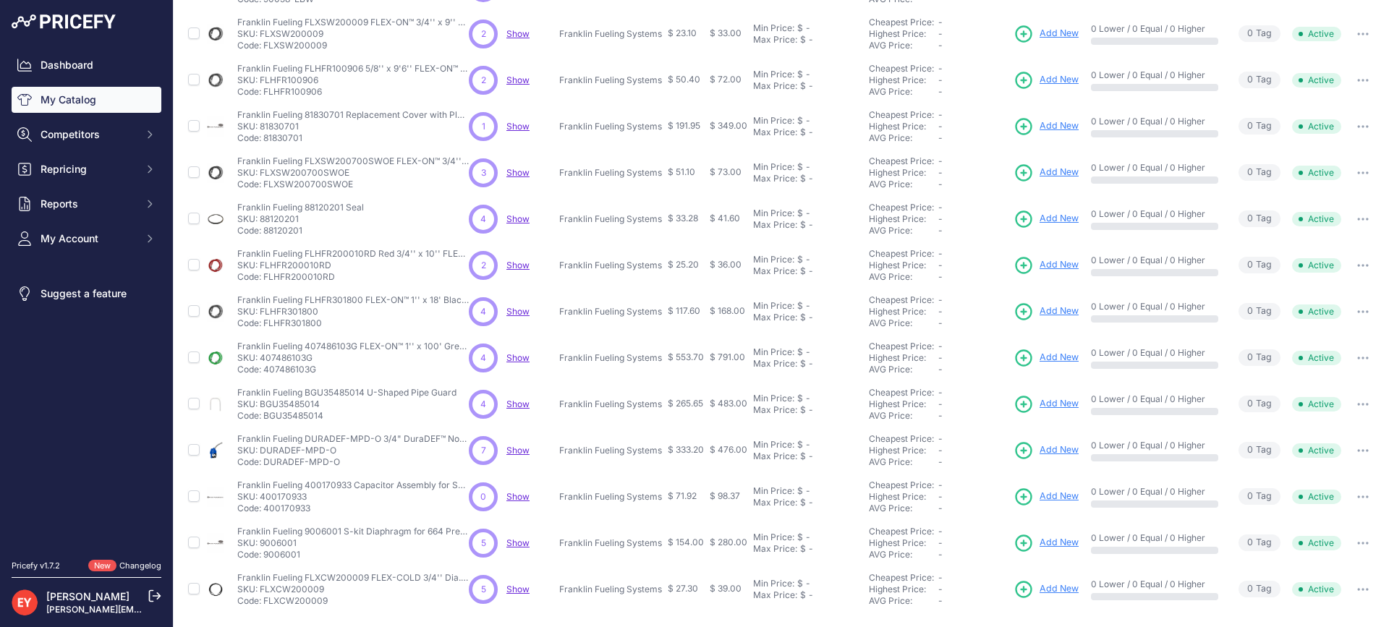
drag, startPoint x: 331, startPoint y: 587, endPoint x: 266, endPoint y: 588, distance: 64.4
click at [266, 595] on p "Code: FLXCW200009" at bounding box center [353, 601] width 232 height 12
drag, startPoint x: 308, startPoint y: 551, endPoint x: 266, endPoint y: 547, distance: 42.9
click at [266, 547] on td "Franklin Fueling 9006001 S-kit Diaphragm for 664 Pressure Regulator Valves Fran…" at bounding box center [350, 543] width 232 height 46
drag, startPoint x: 322, startPoint y: 498, endPoint x: 265, endPoint y: 499, distance: 57.2
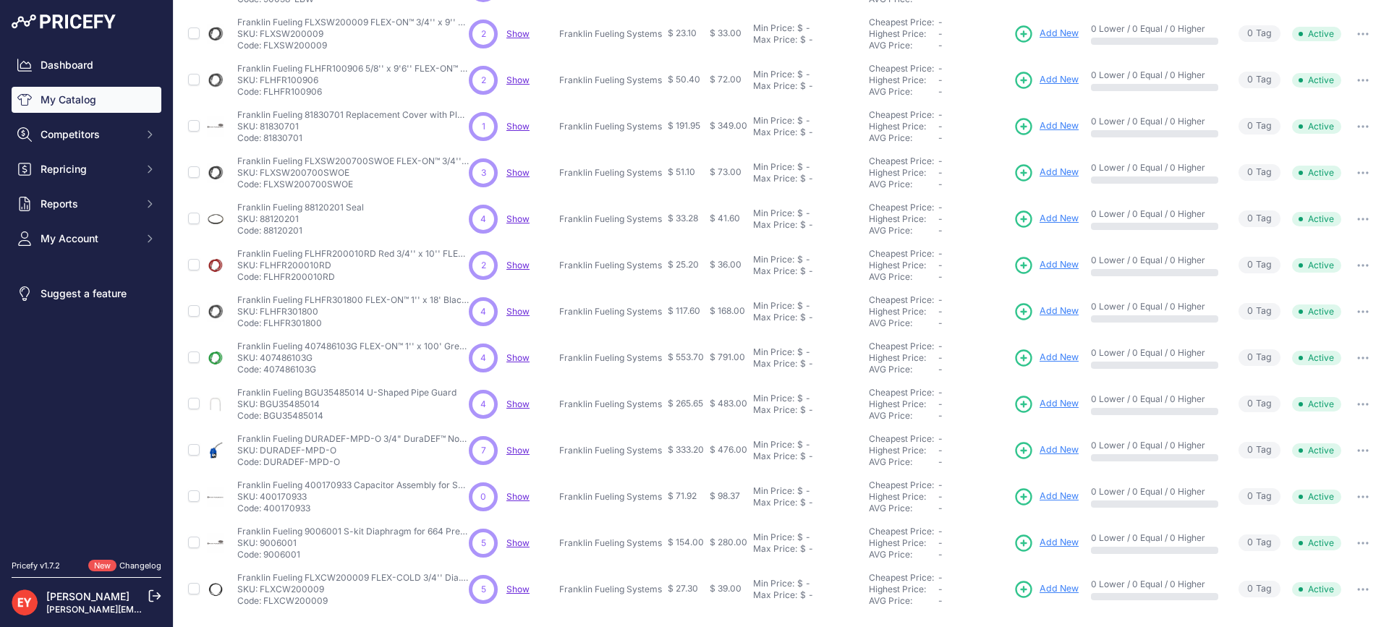
click at [265, 503] on p "Code: 400170933" at bounding box center [353, 509] width 232 height 12
drag, startPoint x: 343, startPoint y: 453, endPoint x: 270, endPoint y: 450, distance: 73.1
click at [270, 457] on p "Code: DURADEF-MPD-O" at bounding box center [353, 463] width 232 height 12
drag, startPoint x: 263, startPoint y: 455, endPoint x: 355, endPoint y: 449, distance: 91.3
click at [355, 457] on p "Code: DURADEF-MPD-O" at bounding box center [353, 463] width 232 height 12
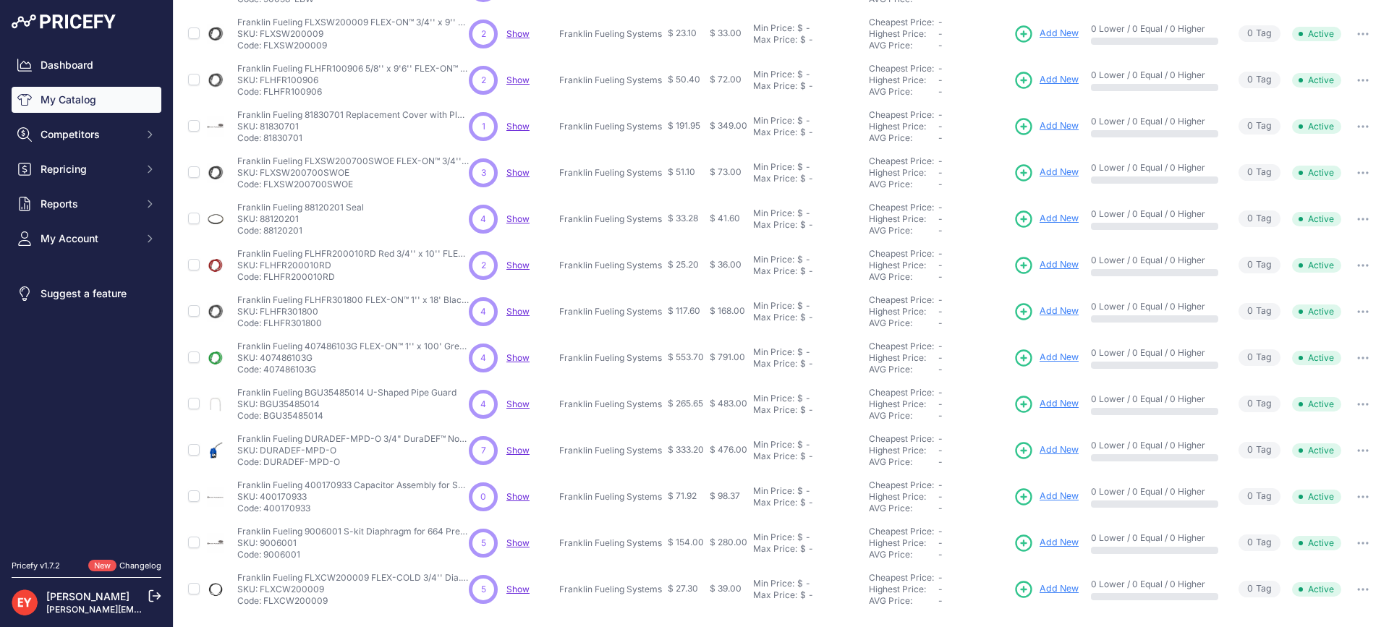
drag, startPoint x: 327, startPoint y: 402, endPoint x: 266, endPoint y: 410, distance: 61.9
click at [266, 410] on p "Code: BGU35485014" at bounding box center [346, 416] width 219 height 12
drag, startPoint x: 331, startPoint y: 357, endPoint x: 266, endPoint y: 362, distance: 64.6
click at [266, 364] on p "Code: 407486103G" at bounding box center [353, 370] width 232 height 12
drag, startPoint x: 328, startPoint y: 318, endPoint x: 266, endPoint y: 313, distance: 62.4
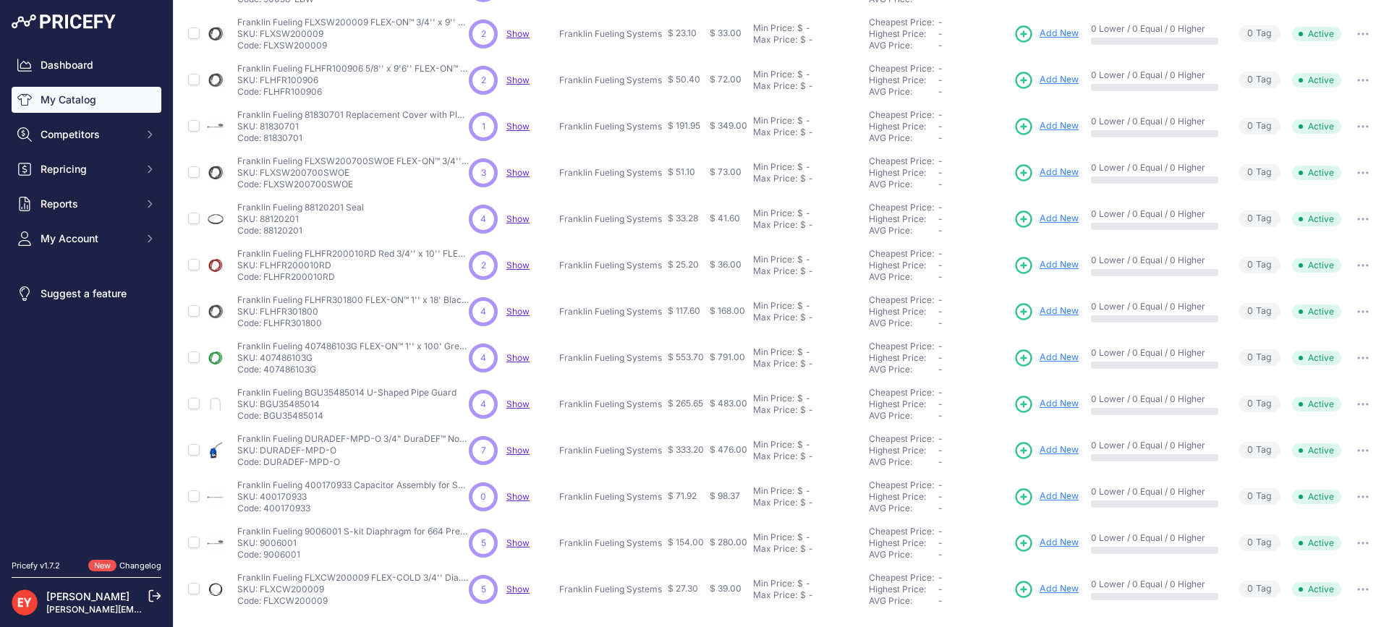
click at [266, 318] on p "Code: FLHFR301800" at bounding box center [353, 324] width 232 height 12
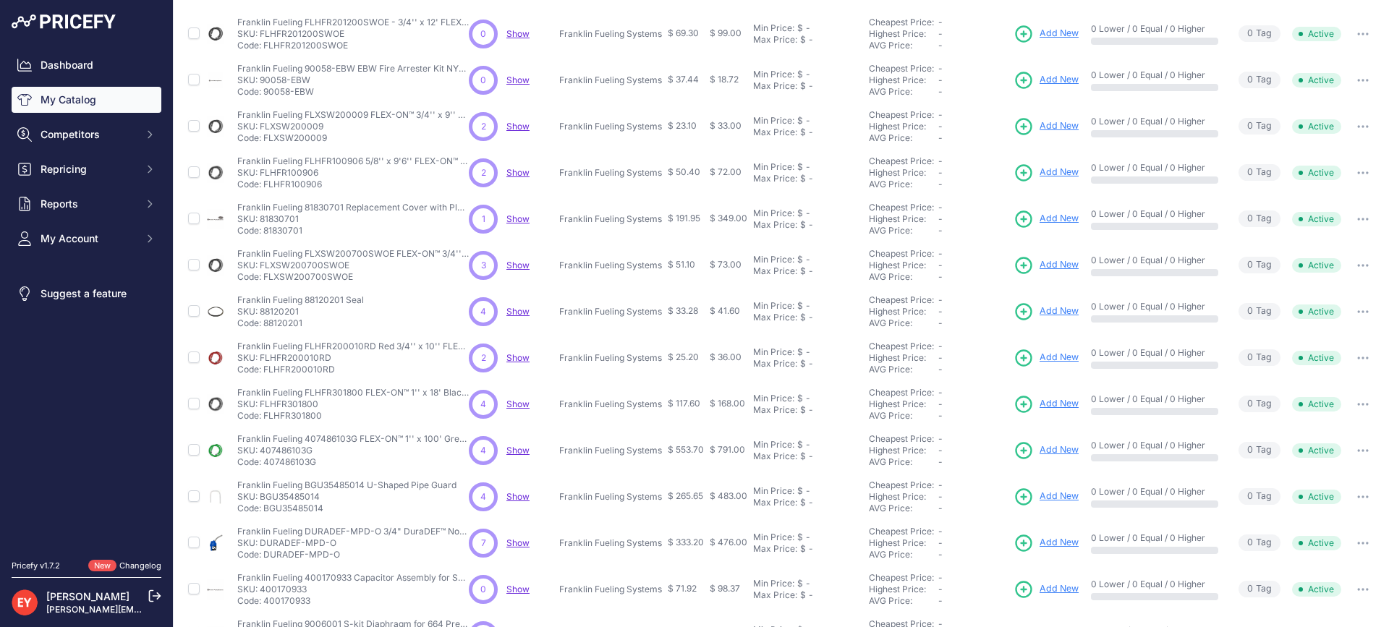
scroll to position [203, 0]
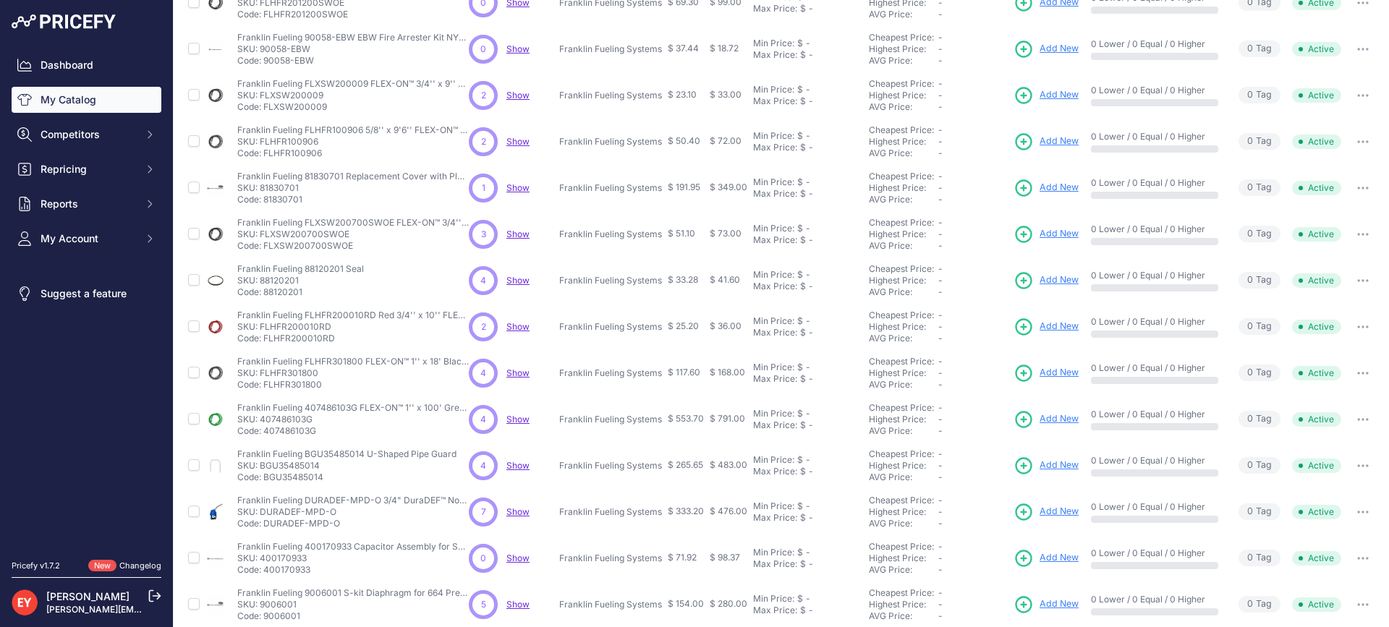
drag, startPoint x: 336, startPoint y: 340, endPoint x: 266, endPoint y: 342, distance: 70.9
click at [266, 342] on p "Code: FLHFR200010RD" at bounding box center [353, 339] width 232 height 12
drag, startPoint x: 309, startPoint y: 295, endPoint x: 266, endPoint y: 292, distance: 43.5
click at [266, 292] on p "Code: 88120201" at bounding box center [300, 293] width 127 height 12
drag, startPoint x: 359, startPoint y: 250, endPoint x: 265, endPoint y: 250, distance: 94.1
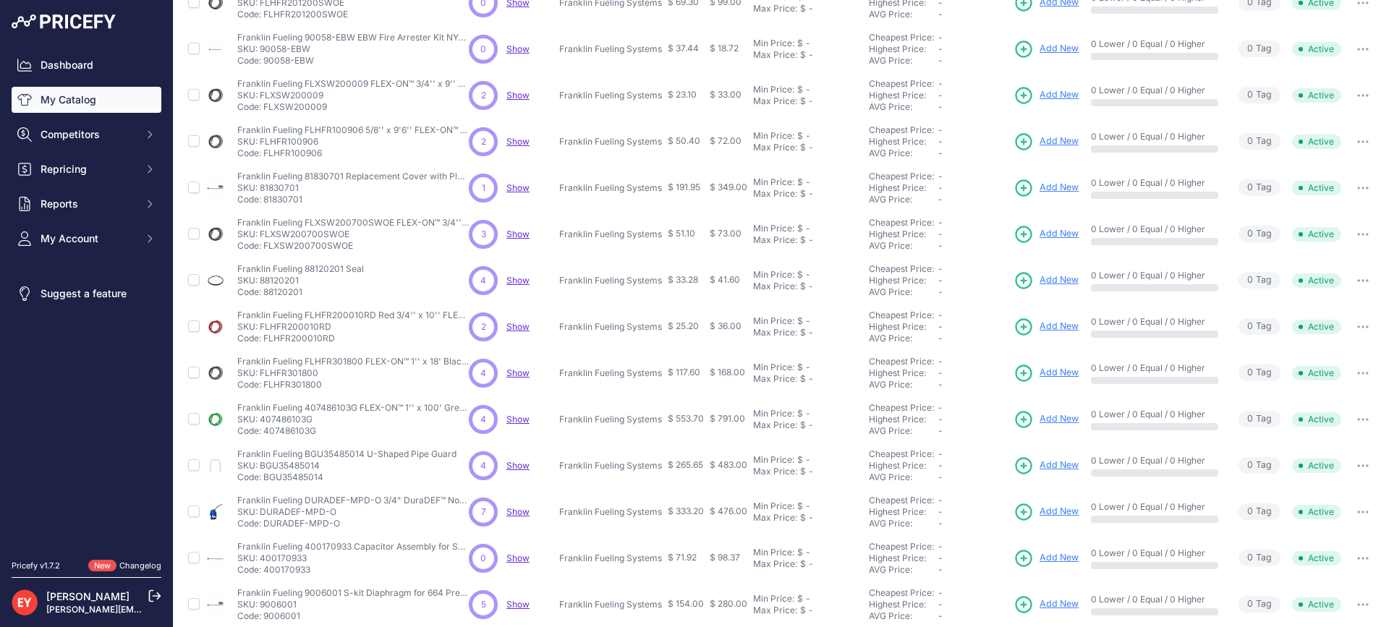
click at [265, 250] on p "Code: FLXSW200700SWOE" at bounding box center [353, 246] width 232 height 12
drag, startPoint x: 311, startPoint y: 200, endPoint x: 266, endPoint y: 202, distance: 44.9
click at [266, 202] on p "Code: 81830701" at bounding box center [353, 200] width 232 height 12
drag, startPoint x: 310, startPoint y: 160, endPoint x: 266, endPoint y: 157, distance: 44.2
click at [266, 157] on td "Franklin Fueling FLHFR100906 5/8'' x 9'6'' FLEX-ON™ Black Hardwall Hose Frankli…" at bounding box center [350, 142] width 232 height 46
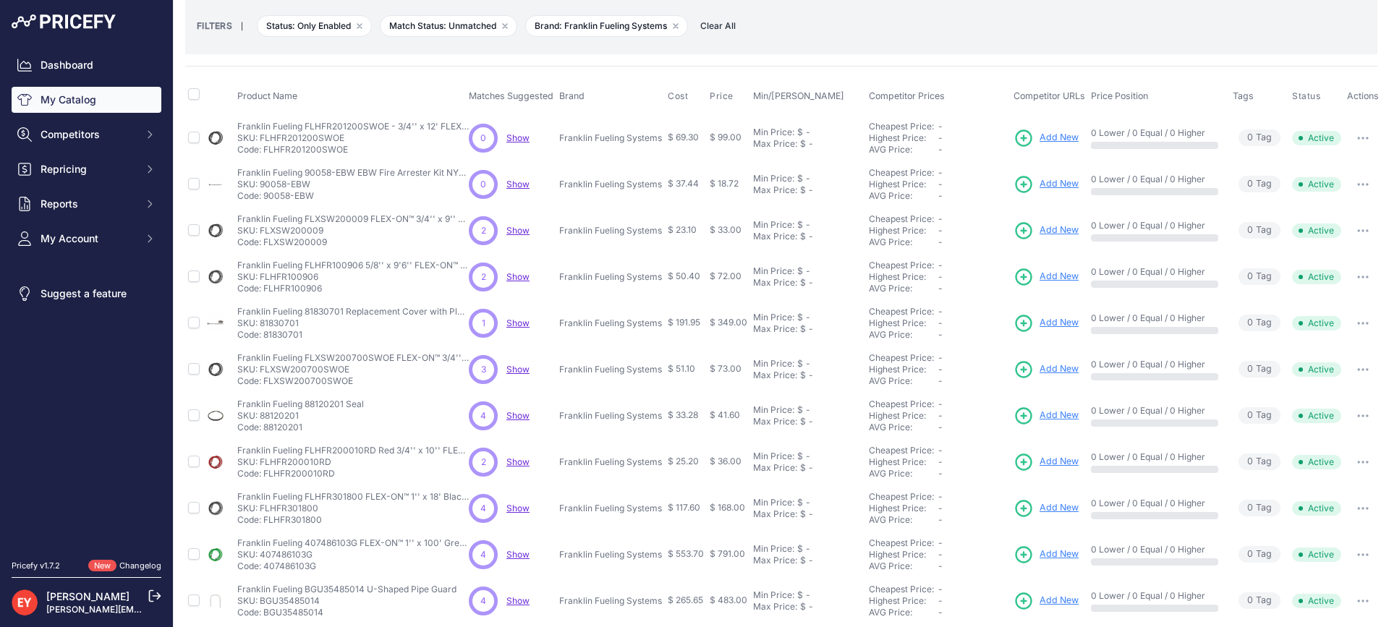
scroll to position [58, 0]
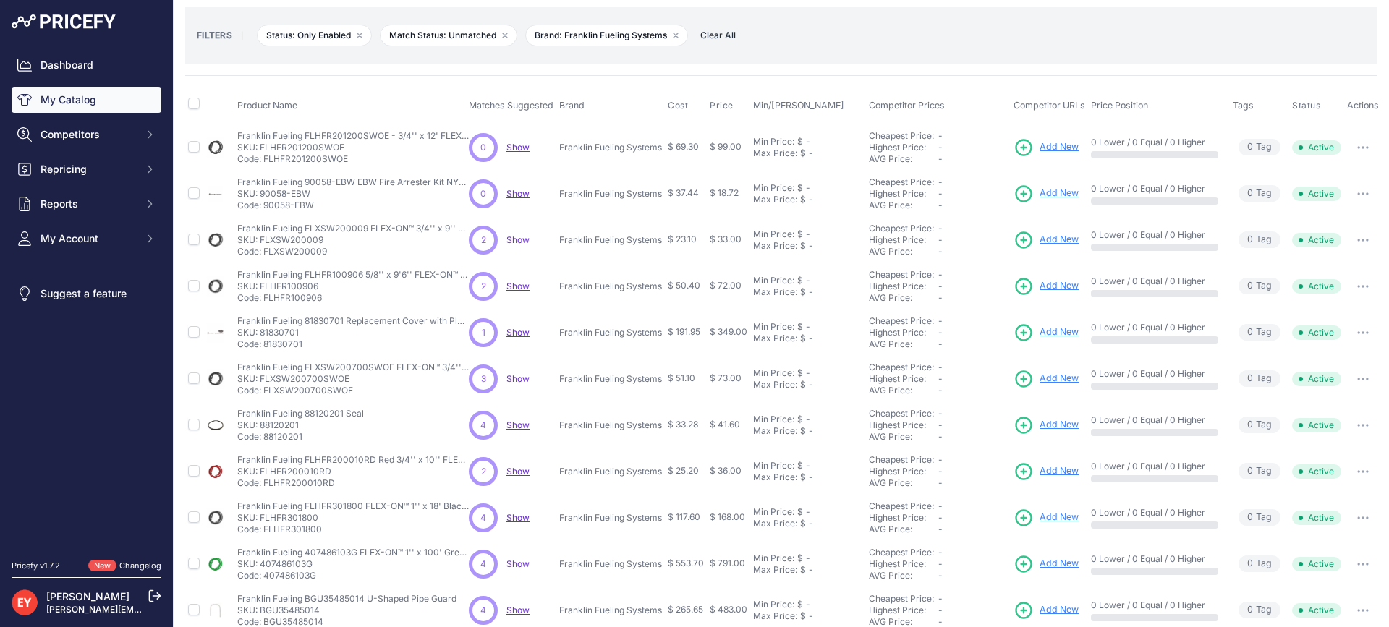
drag, startPoint x: 331, startPoint y: 253, endPoint x: 265, endPoint y: 250, distance: 65.9
click at [265, 250] on p "Code: FLXSW200009" at bounding box center [353, 252] width 232 height 12
drag, startPoint x: 313, startPoint y: 208, endPoint x: 266, endPoint y: 203, distance: 46.6
click at [266, 203] on p "Code: 90058-EBW" at bounding box center [353, 206] width 232 height 12
drag, startPoint x: 357, startPoint y: 164, endPoint x: 266, endPoint y: 159, distance: 91.3
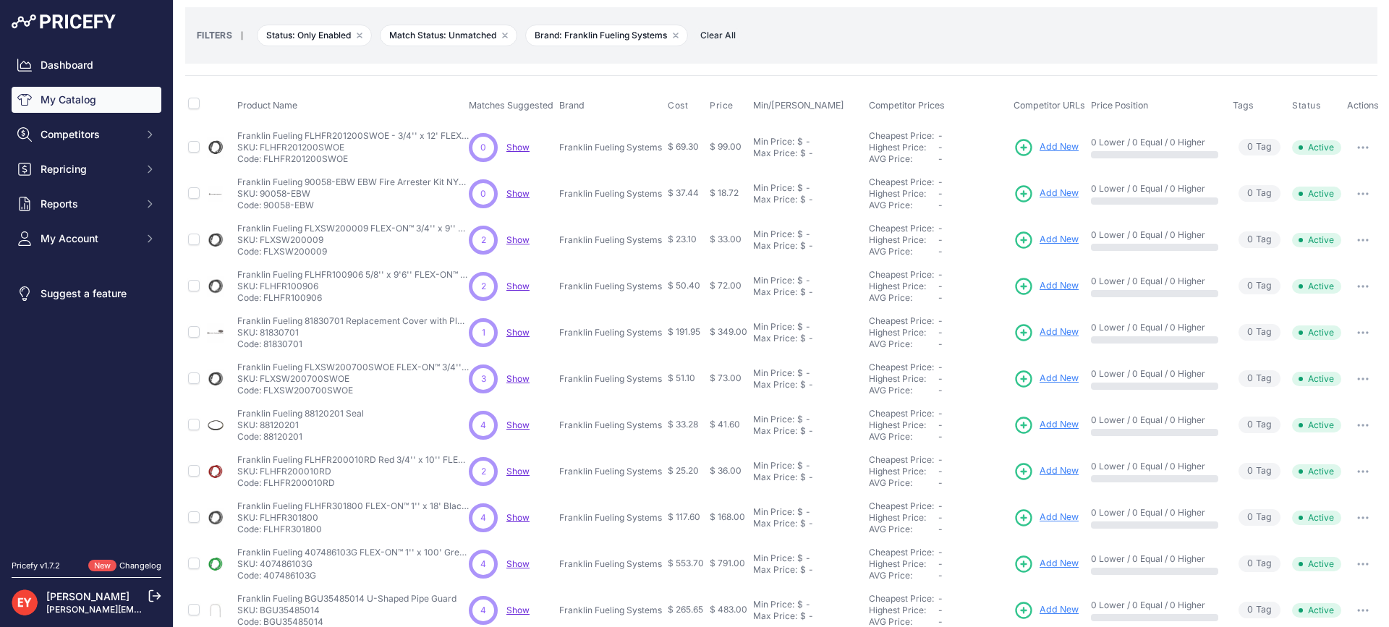
click at [266, 159] on p "Code: FLHFR201200SWOE" at bounding box center [353, 159] width 232 height 12
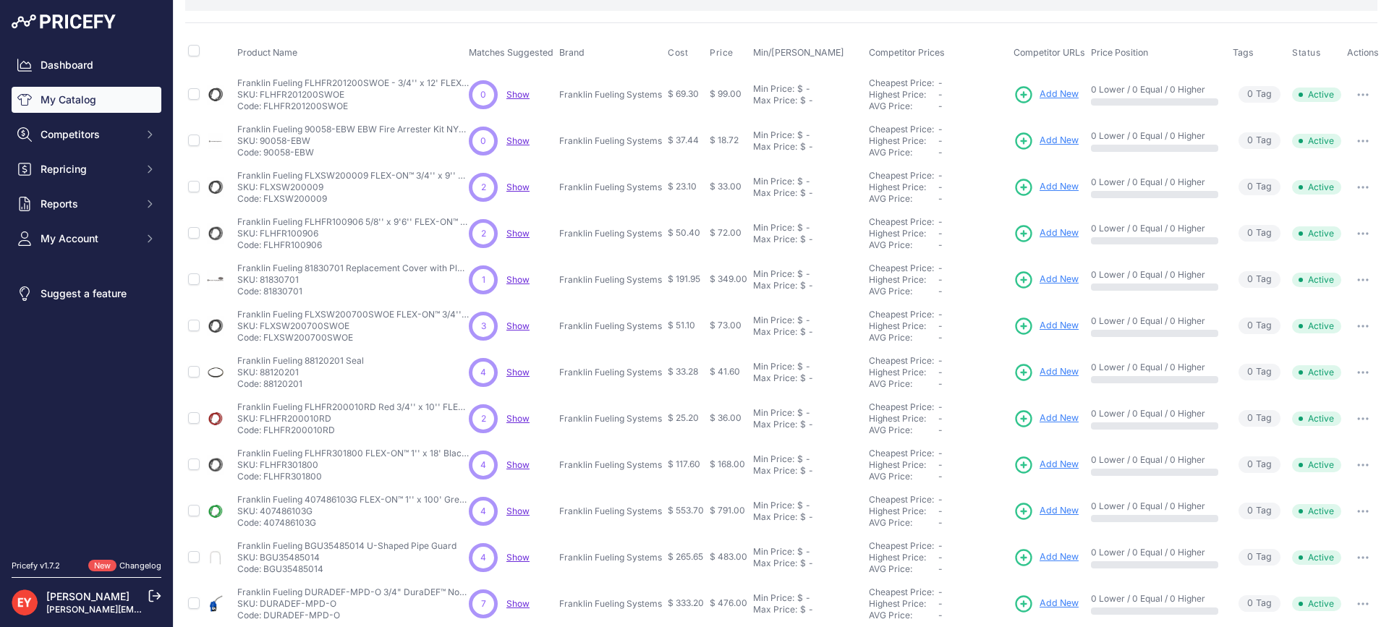
scroll to position [0, 0]
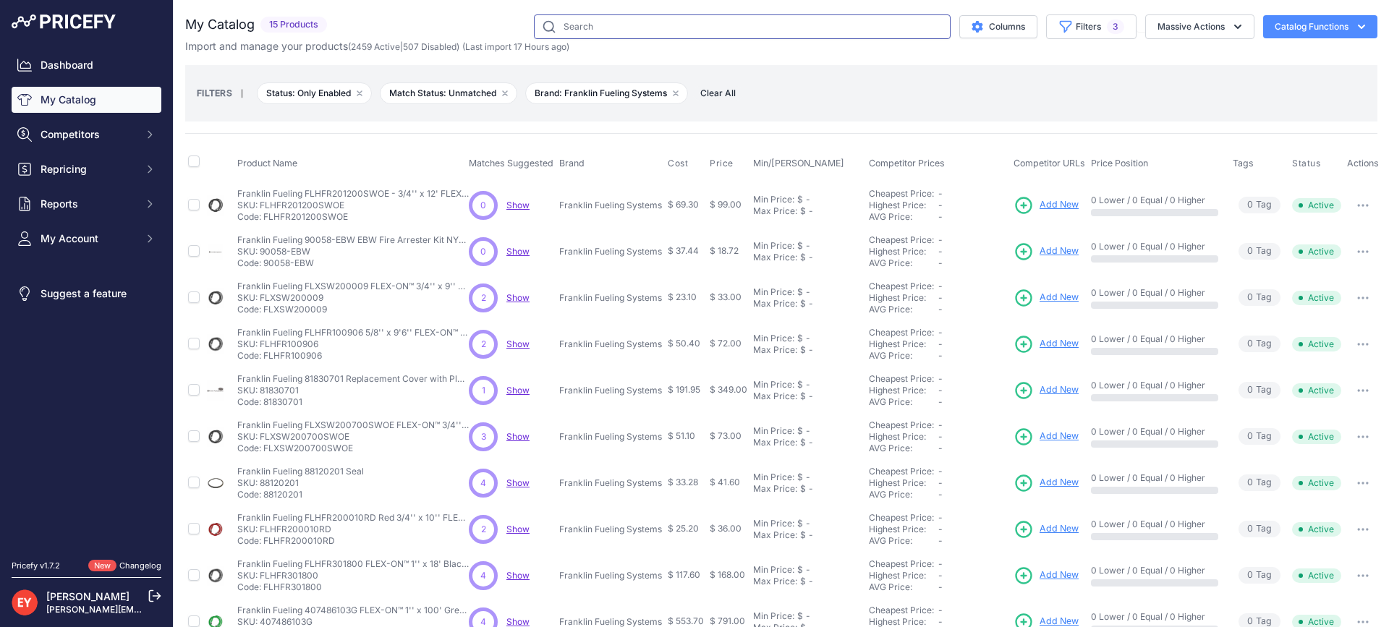
click at [593, 20] on input "text" at bounding box center [742, 26] width 417 height 25
click at [1084, 32] on button "Filters 3" at bounding box center [1091, 26] width 90 height 25
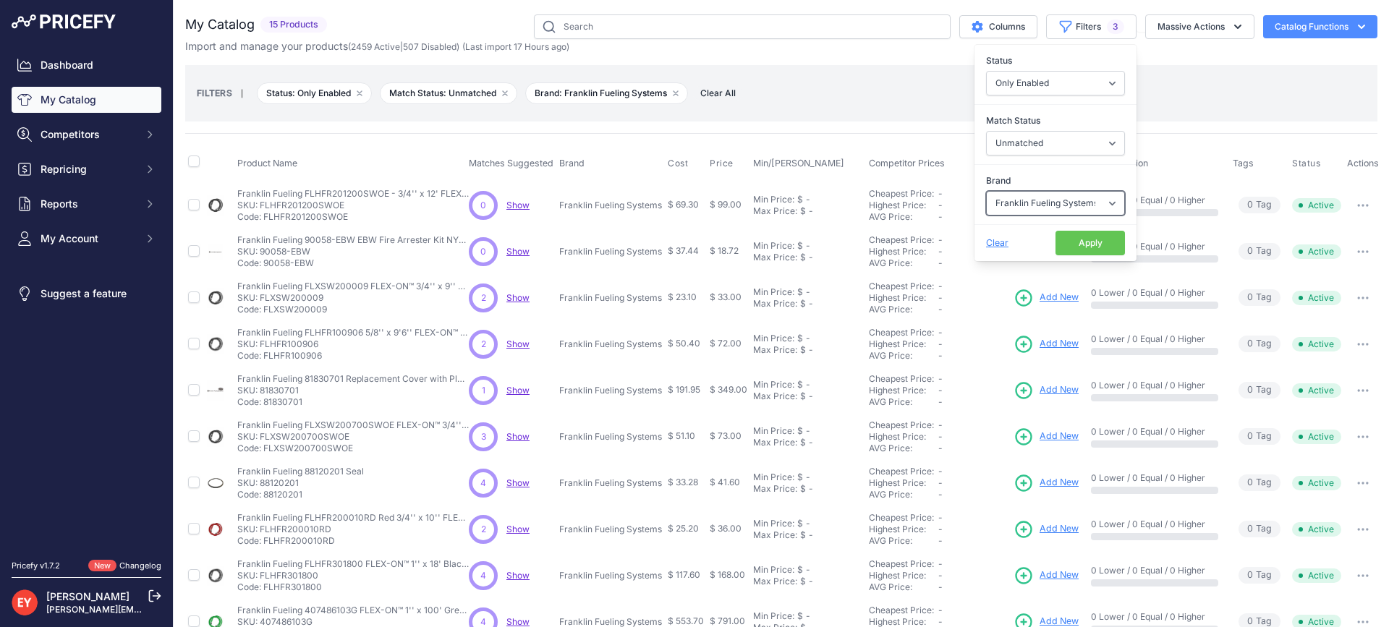
click at [1064, 200] on select "Select an option 3M American Casting & MFG Ameron Aquafighter ATI ATTA B&K Balc…" at bounding box center [1055, 203] width 139 height 25
click at [986, 191] on select "Select an option 3M American Casting & MFG Ameron Aquafighter ATI ATTA B&K Balc…" at bounding box center [1055, 203] width 139 height 25
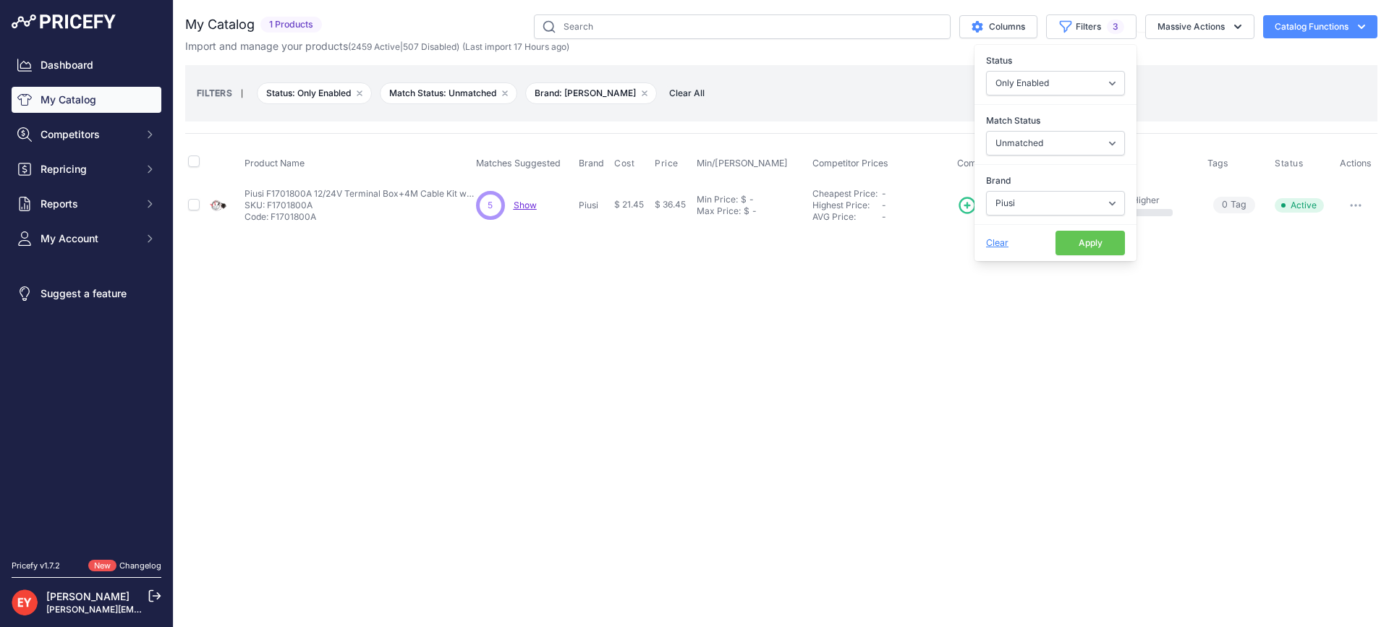
click at [1071, 250] on button "Apply" at bounding box center [1090, 243] width 69 height 25
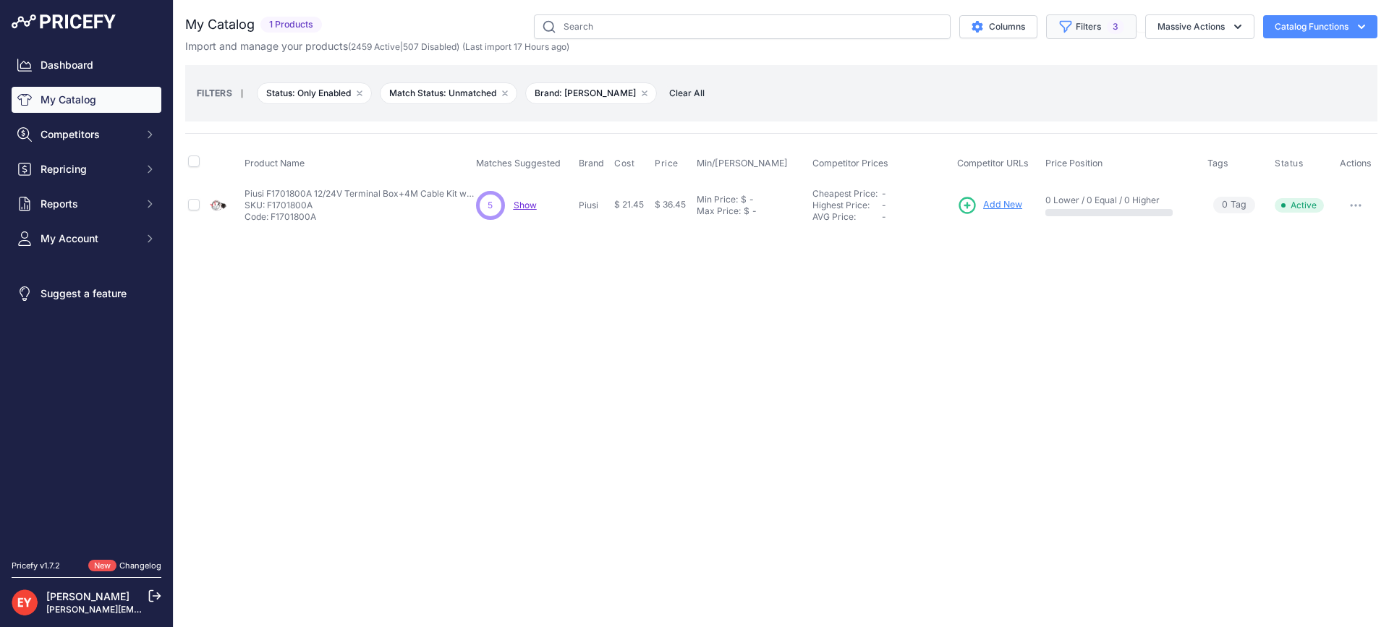
click at [1104, 20] on button "Filters 3" at bounding box center [1091, 26] width 90 height 25
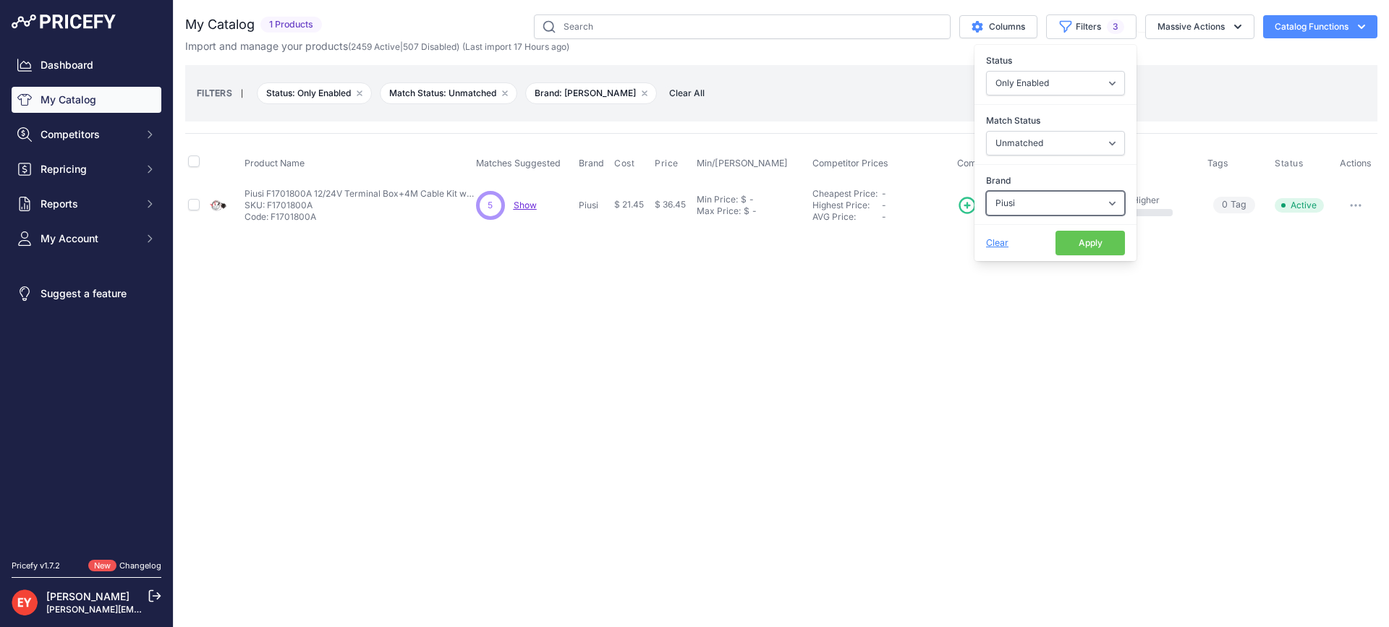
click at [1035, 198] on select "Select an option 3M American Casting & MFG Ameron Aquafighter ATI ATTA B&K Balc…" at bounding box center [1055, 203] width 139 height 25
select select "[PERSON_NAME]"
click at [986, 191] on select "Select an option 3M American Casting & MFG Ameron Aquafighter ATI ATTA B&K Balc…" at bounding box center [1055, 203] width 139 height 25
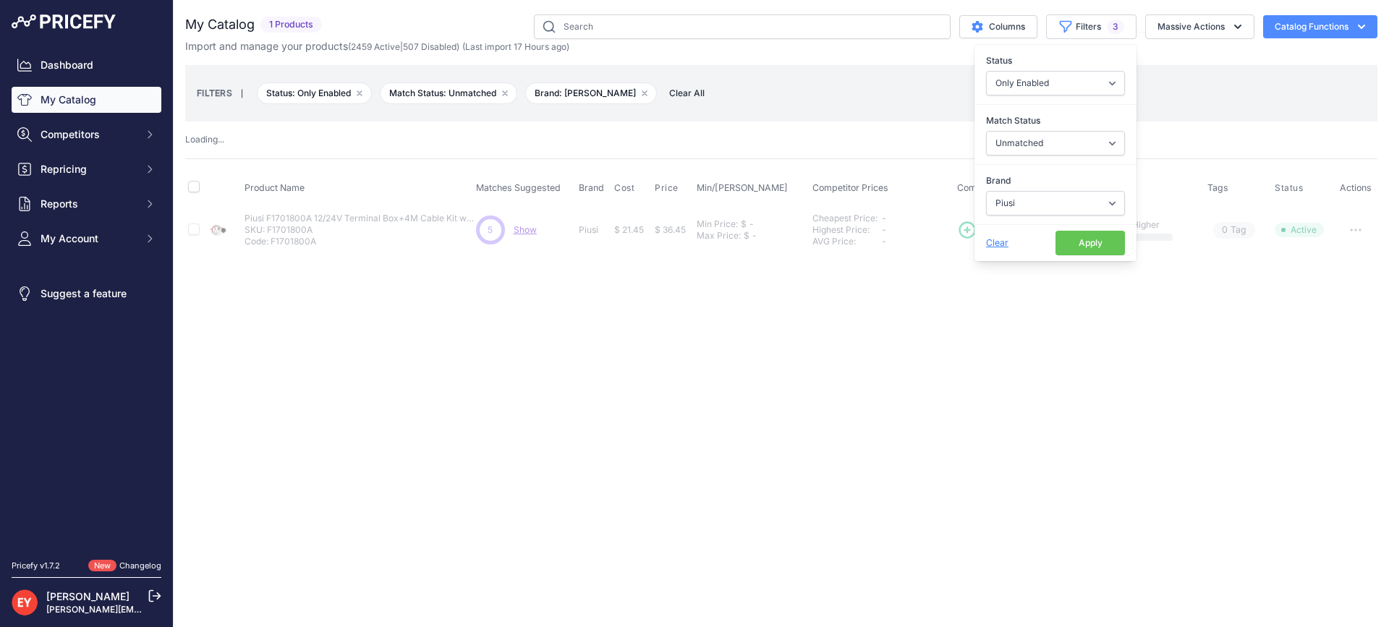
click at [1069, 246] on button "Apply" at bounding box center [1090, 243] width 69 height 25
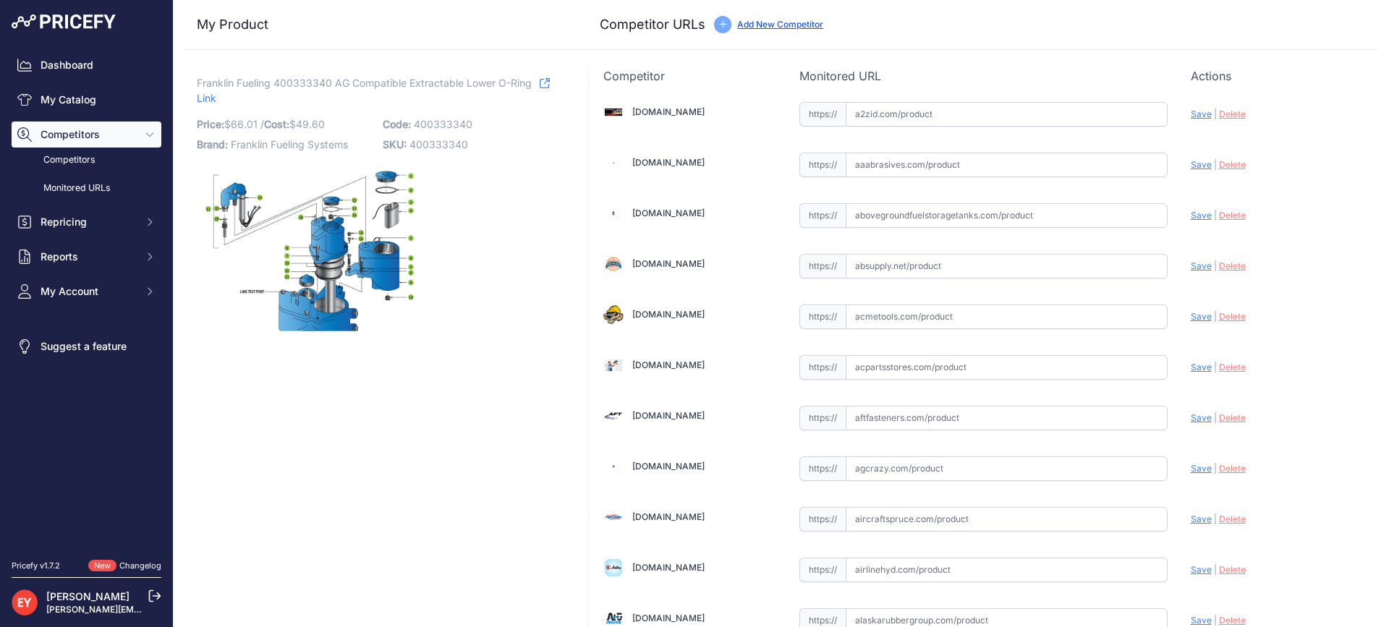
scroll to position [10020, 0]
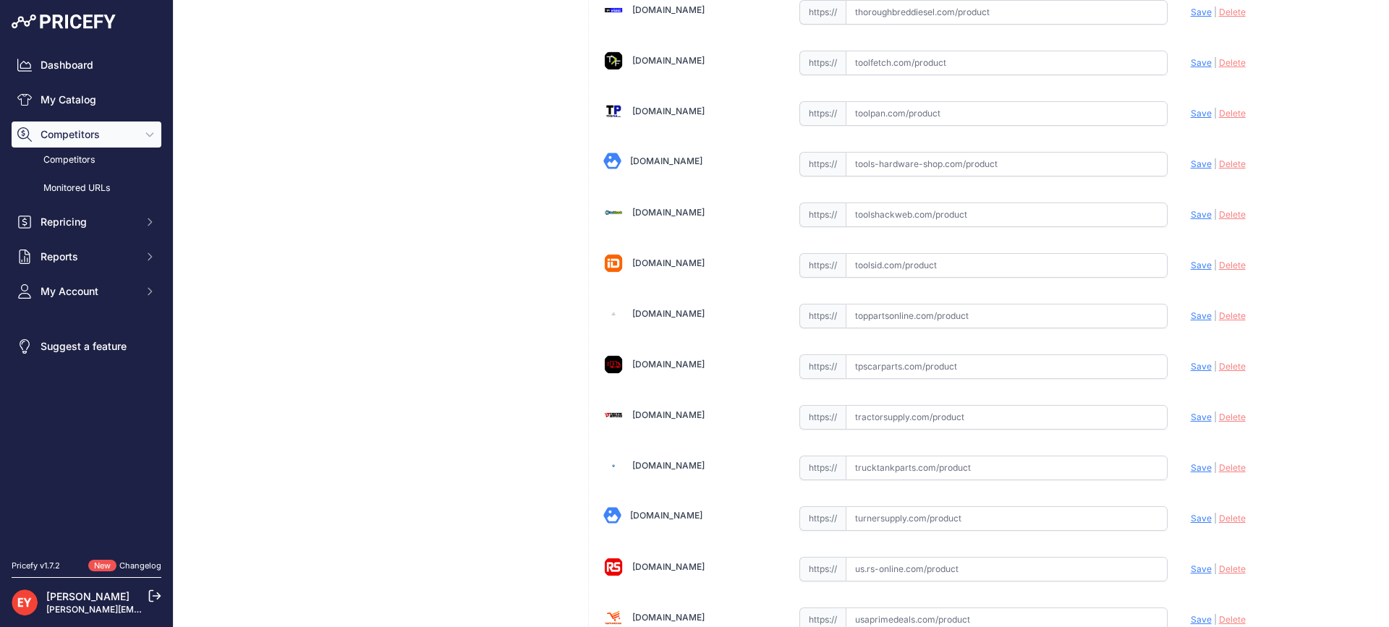
click at [870, 326] on input "text" at bounding box center [1007, 316] width 322 height 25
paste input "https://www.toppartsonline.com/product/franklin-fueling-400333340-ag-compatible…"
click at [1191, 315] on span "Save" at bounding box center [1201, 315] width 21 height 11
type input "https://www.toppartsonline.com/product/franklin-fueling-400333340-ag-compatible…"
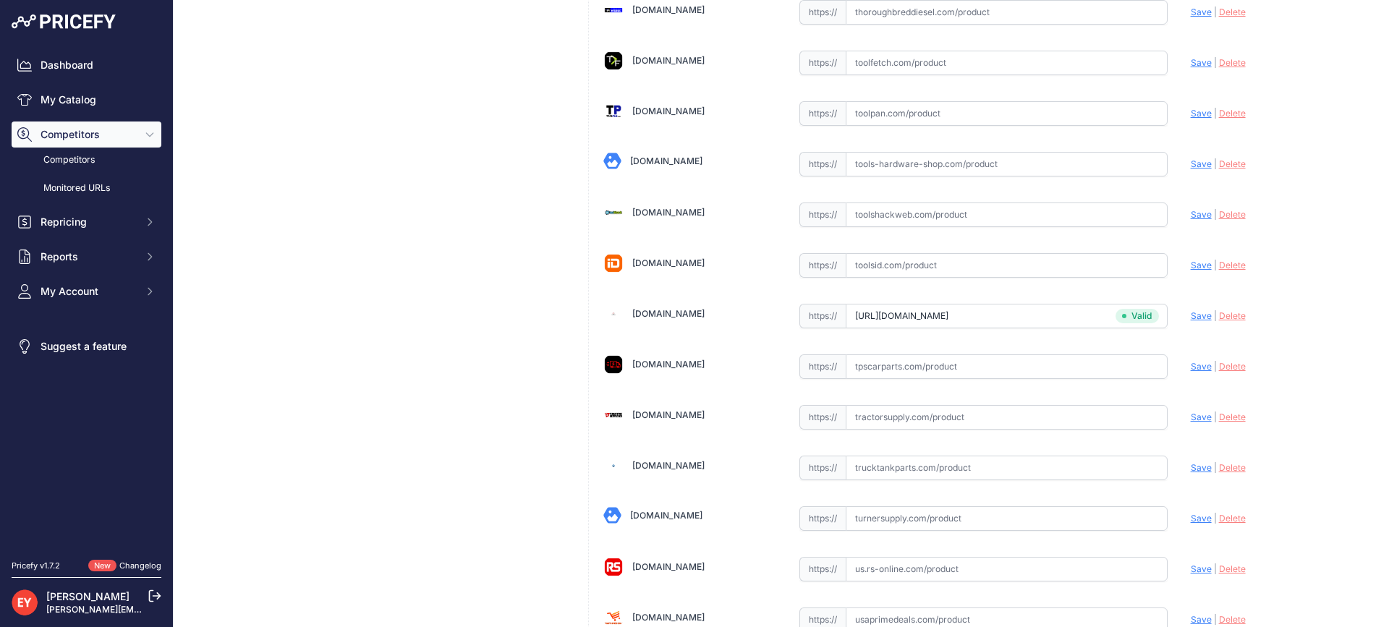
scroll to position [4255, 0]
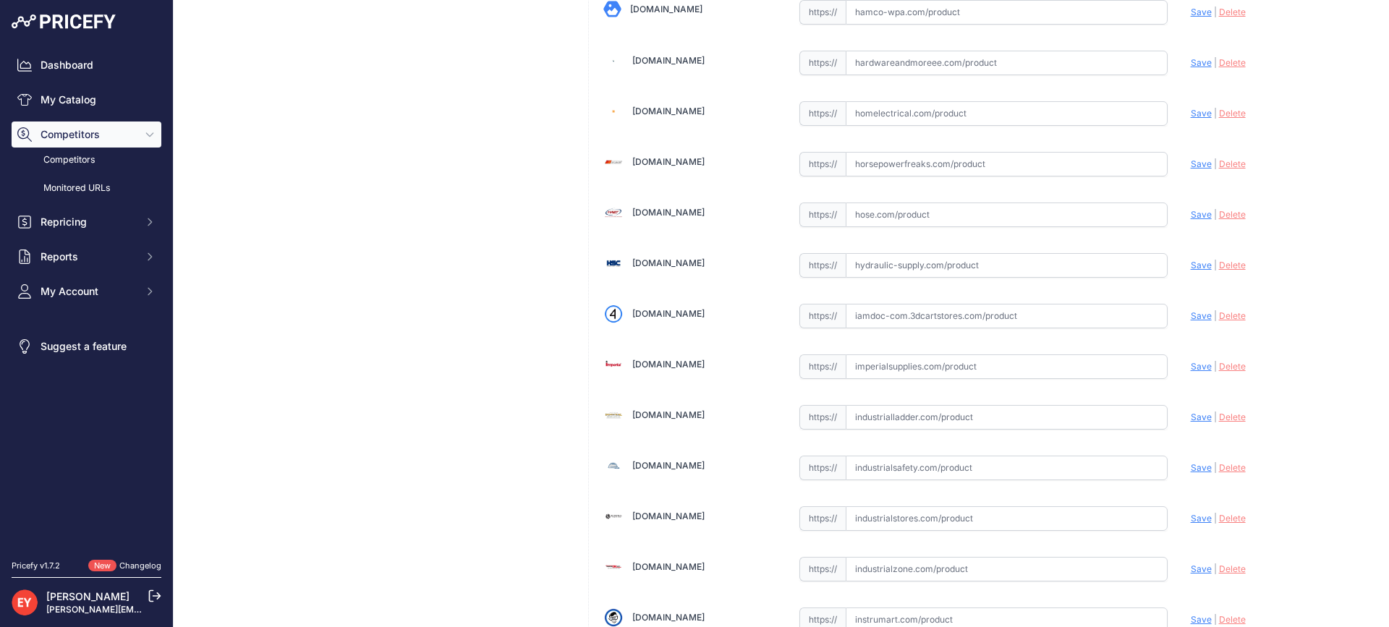
click at [902, 323] on input "text" at bounding box center [1007, 316] width 322 height 25
paste input "https://iamdoc-com.3dcartstores.com/O-Ring-Fluro_p_10567498.html"
click at [1191, 316] on span "Save" at bounding box center [1201, 315] width 21 height 11
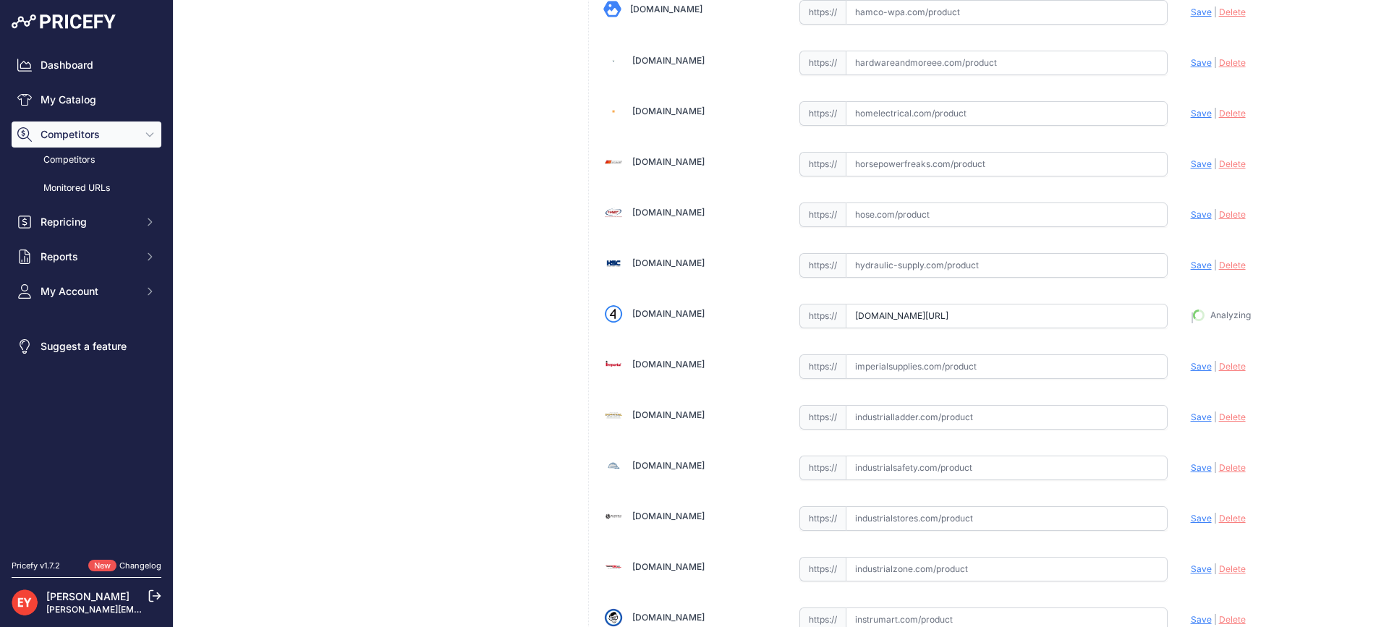
type input "https://iamdoc-com.3dcartstores.com/O-Ring-Fluro_p_10567498.html?prirule_jdsnik…"
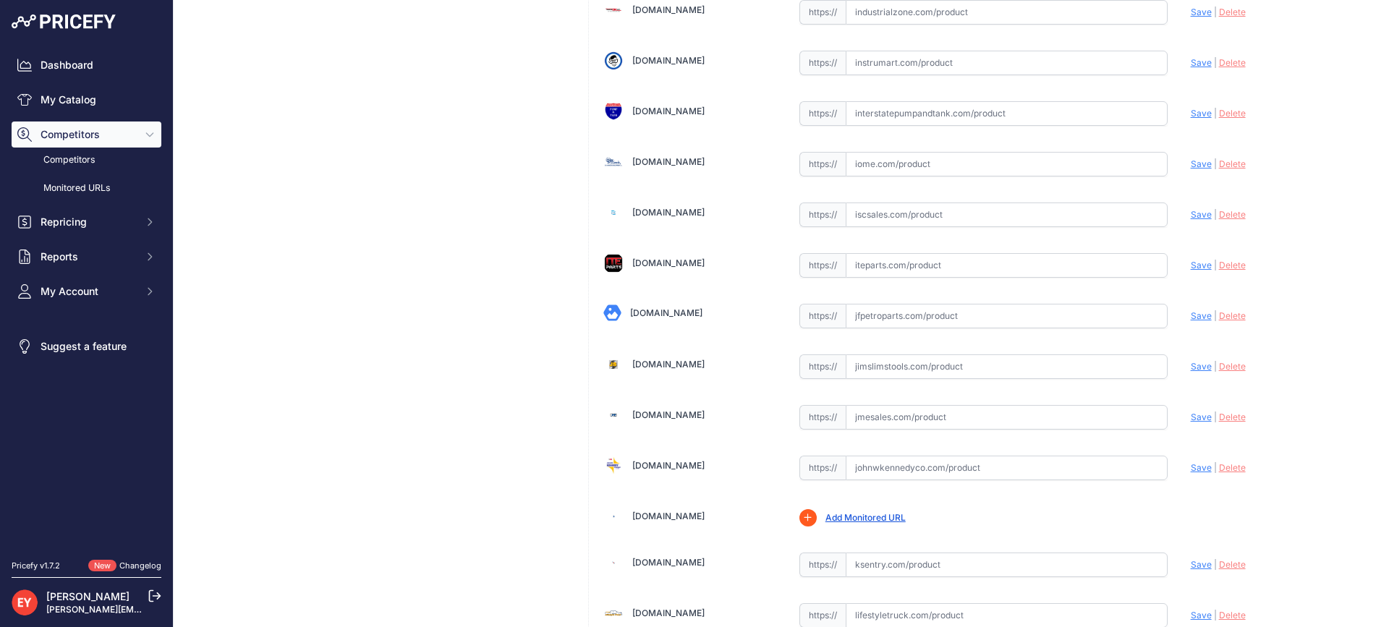
click at [873, 318] on input "text" at bounding box center [1007, 316] width 322 height 25
paste input "https://www.jfpetroparts.com/products/shop-by-manufacturer/franklin-electric-fu…"
click at [1191, 313] on span "Save" at bounding box center [1201, 315] width 21 height 11
type input "https://www.jfpetroparts.com/products/shop-by-manufacturer/franklin-electric-fu…"
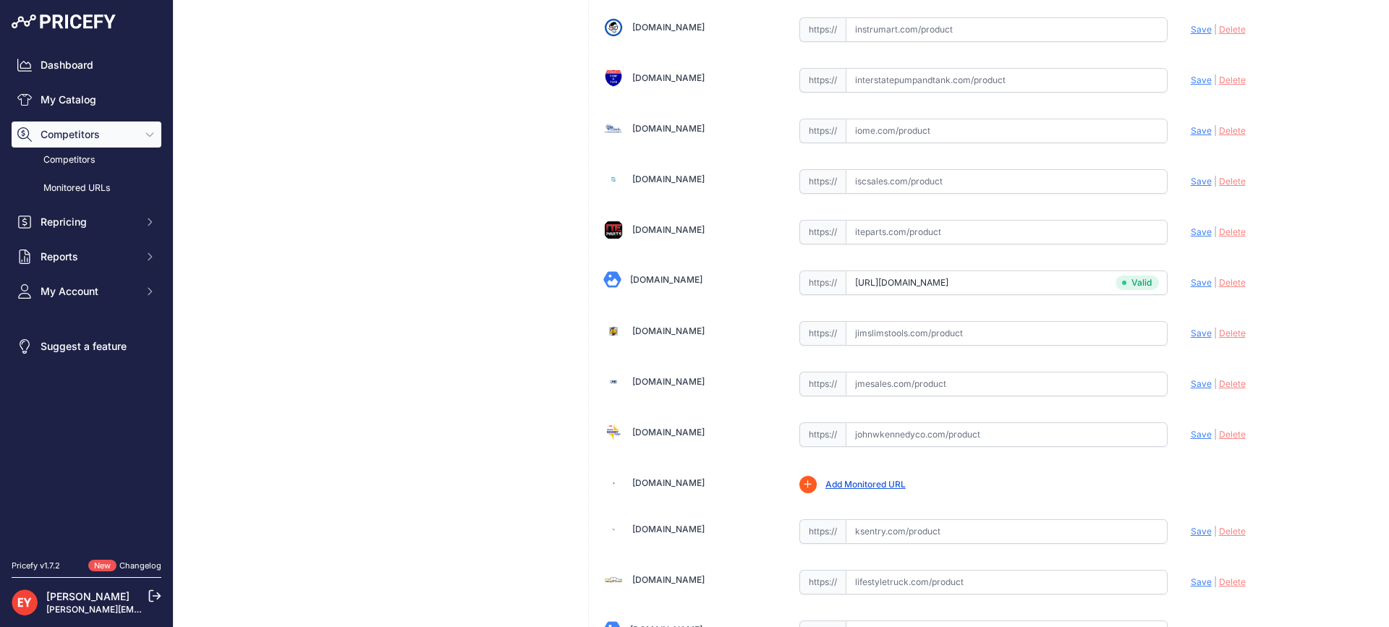
scroll to position [4812, 0]
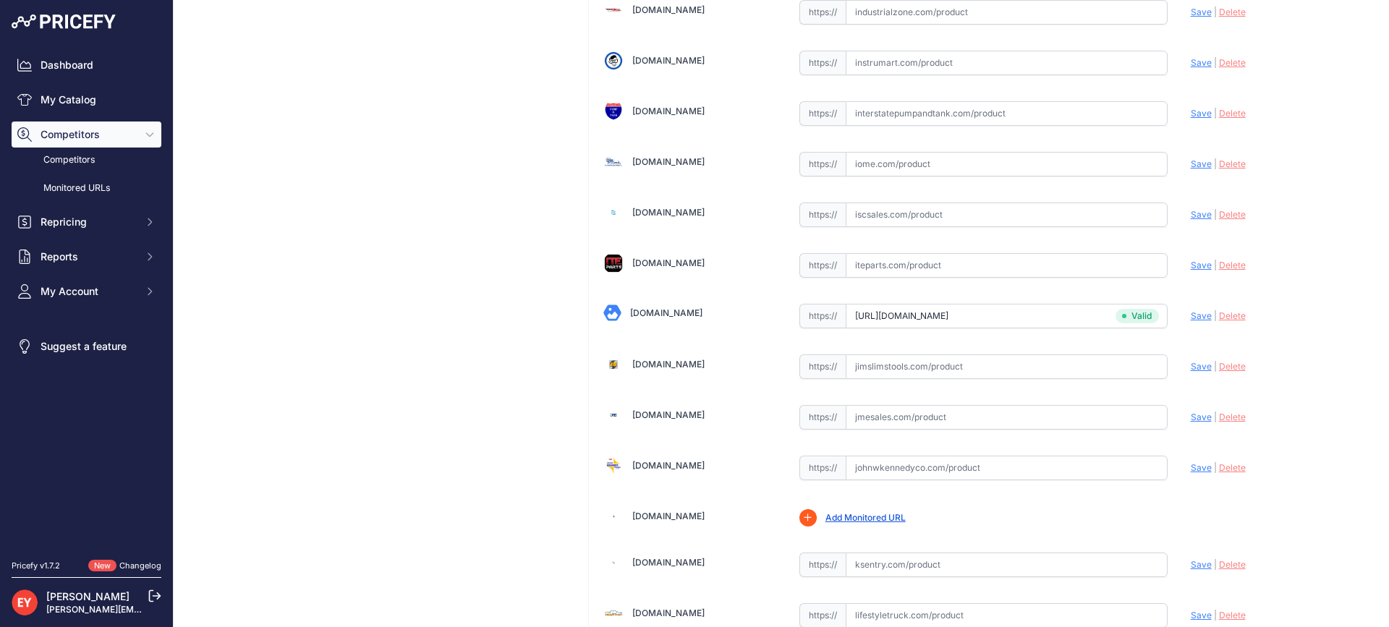
click at [894, 457] on input "text" at bounding box center [1007, 468] width 322 height 25
paste input "https://www.johnwkennedyco.com/buy/product/400333340-FE/44339"
click at [1196, 467] on span "Save" at bounding box center [1201, 467] width 21 height 11
type input "https://www.johnwkennedyco.com/buy/product/400333340-FE/44339?prirule_jdsnikfkf…"
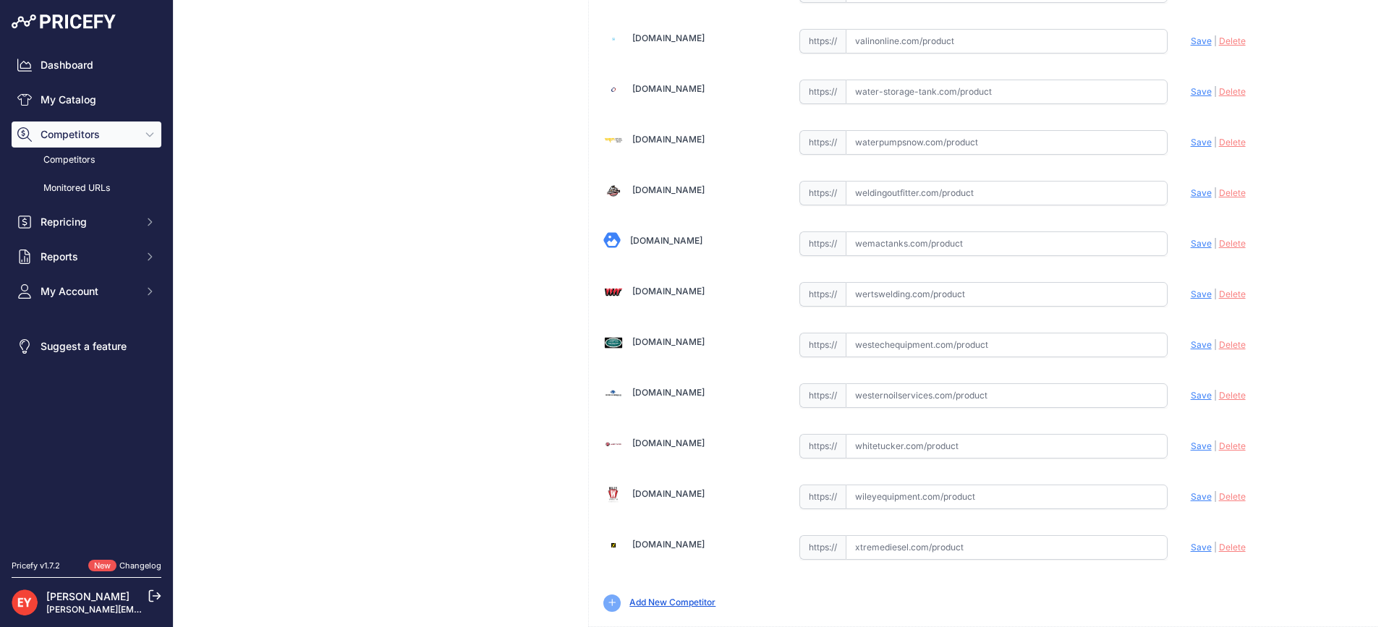
scroll to position [10775, 0]
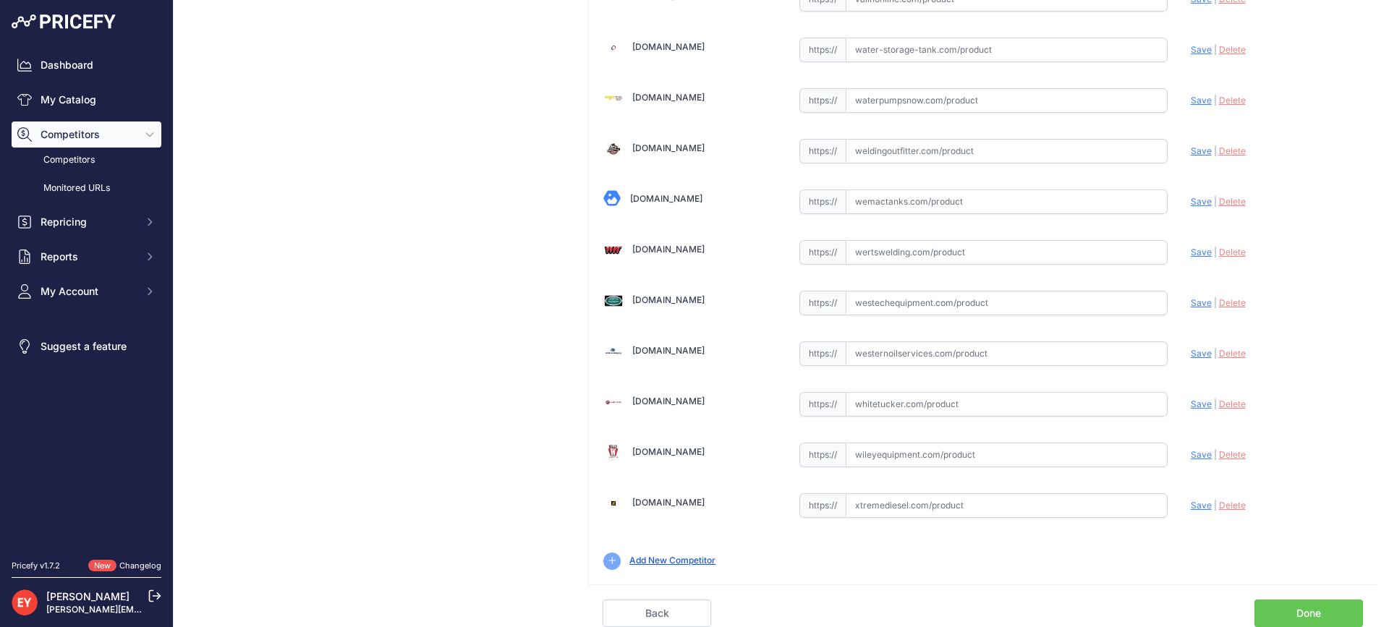
click at [1325, 611] on link "Done" at bounding box center [1309, 613] width 109 height 27
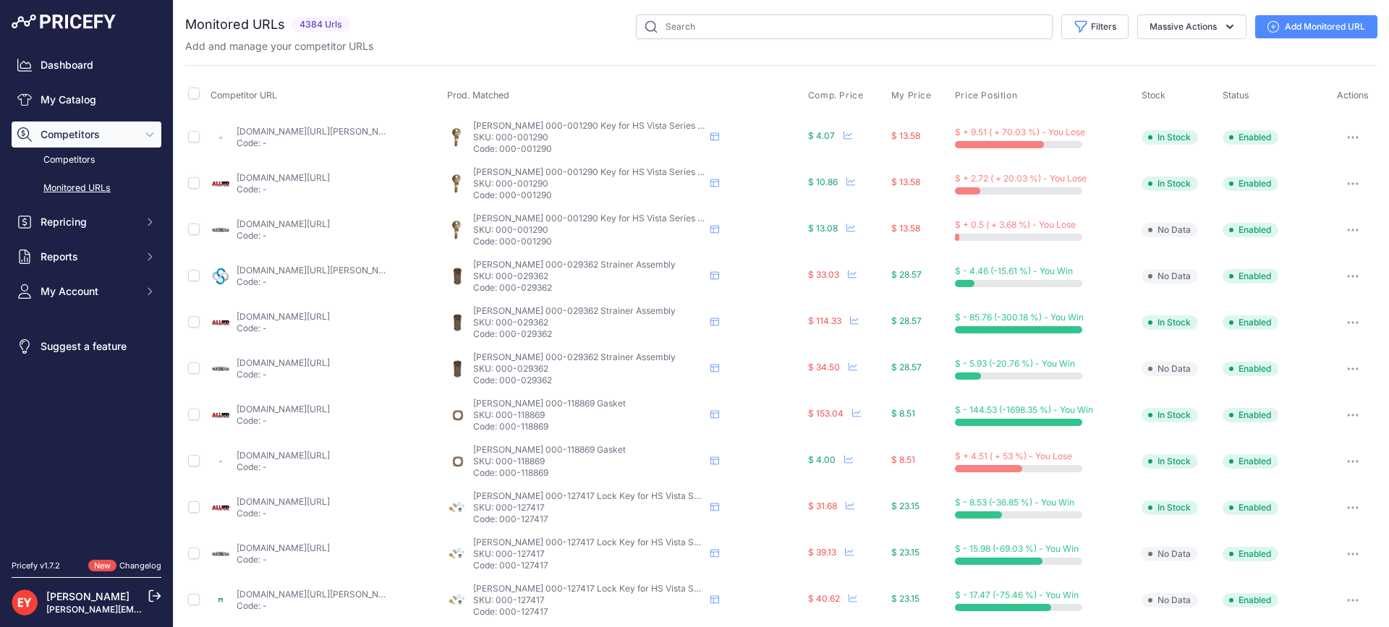
scroll to position [420, 0]
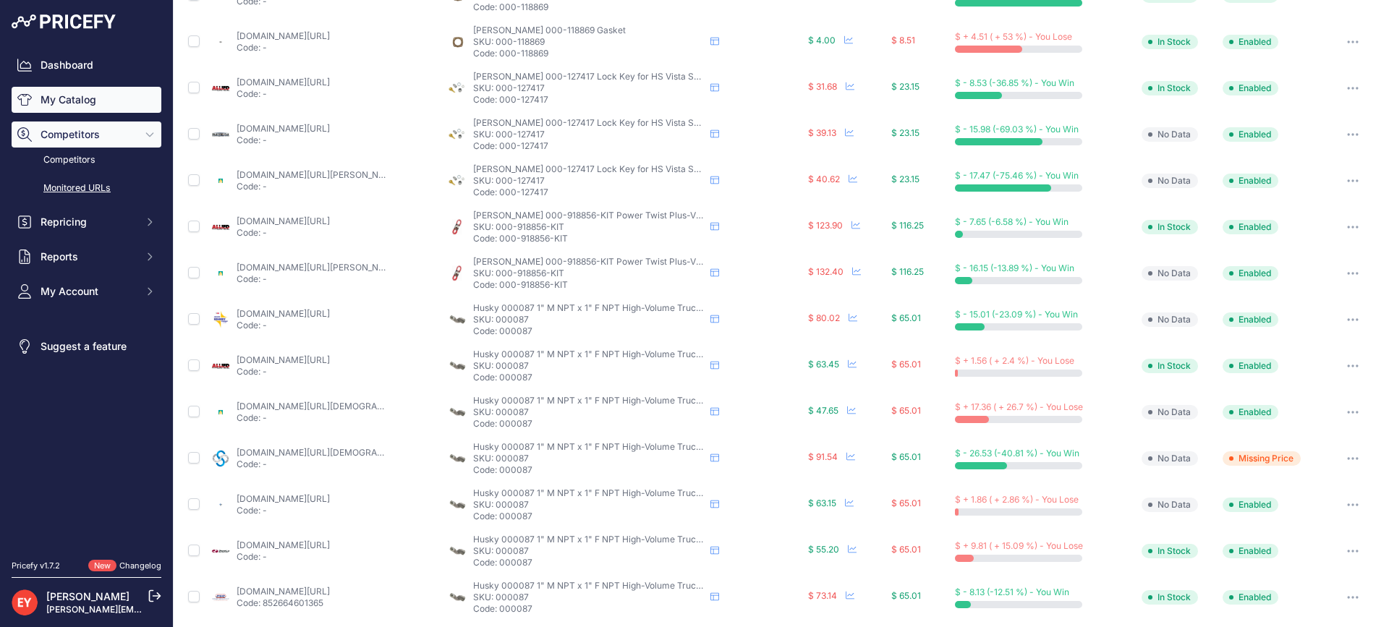
click at [133, 98] on link "My Catalog" at bounding box center [87, 100] width 150 height 26
click at [105, 106] on link "My Catalog" at bounding box center [87, 100] width 150 height 26
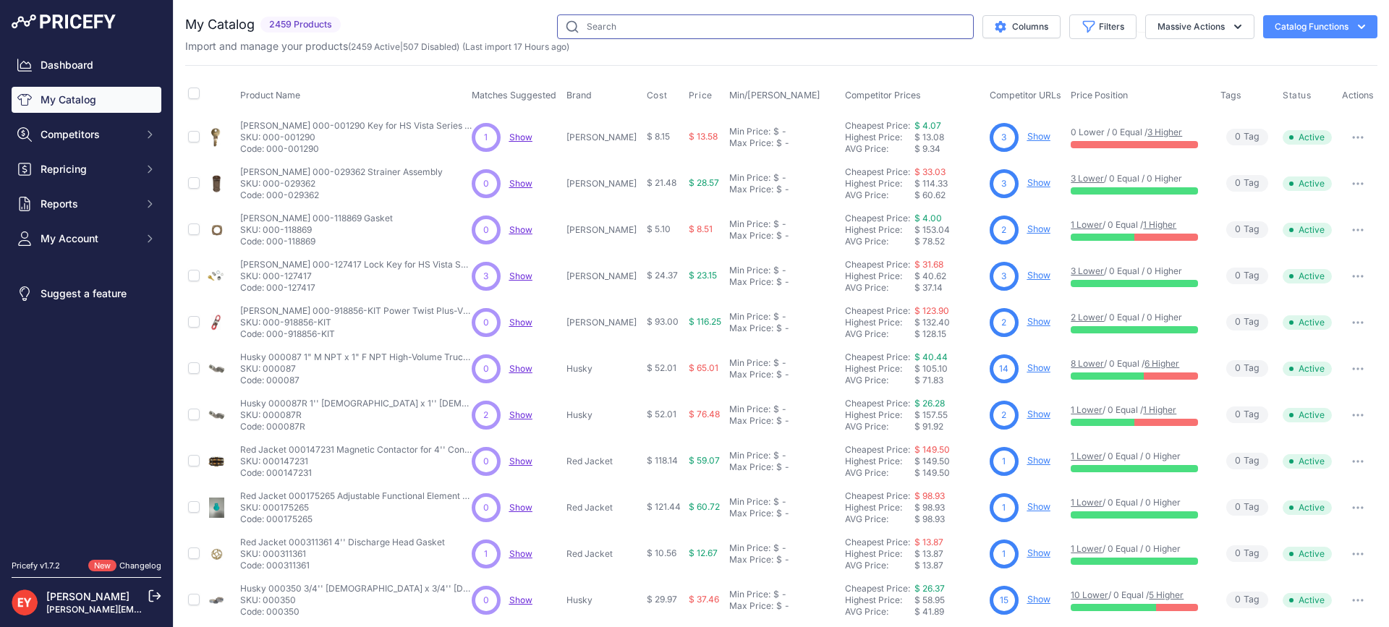
click at [609, 27] on input "text" at bounding box center [765, 26] width 417 height 25
paste input "FLHFR200806SWEE"
type input "FLHFR200806SWEE"
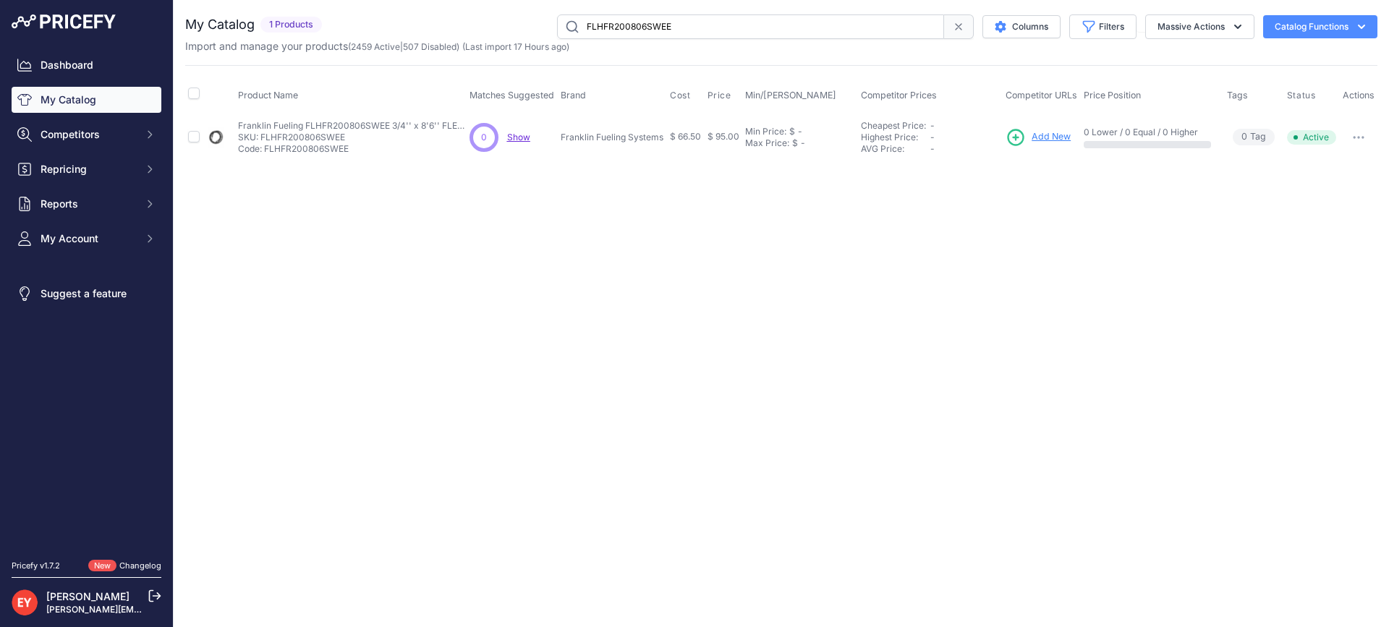
click at [1048, 137] on span "Add New" at bounding box center [1051, 137] width 39 height 14
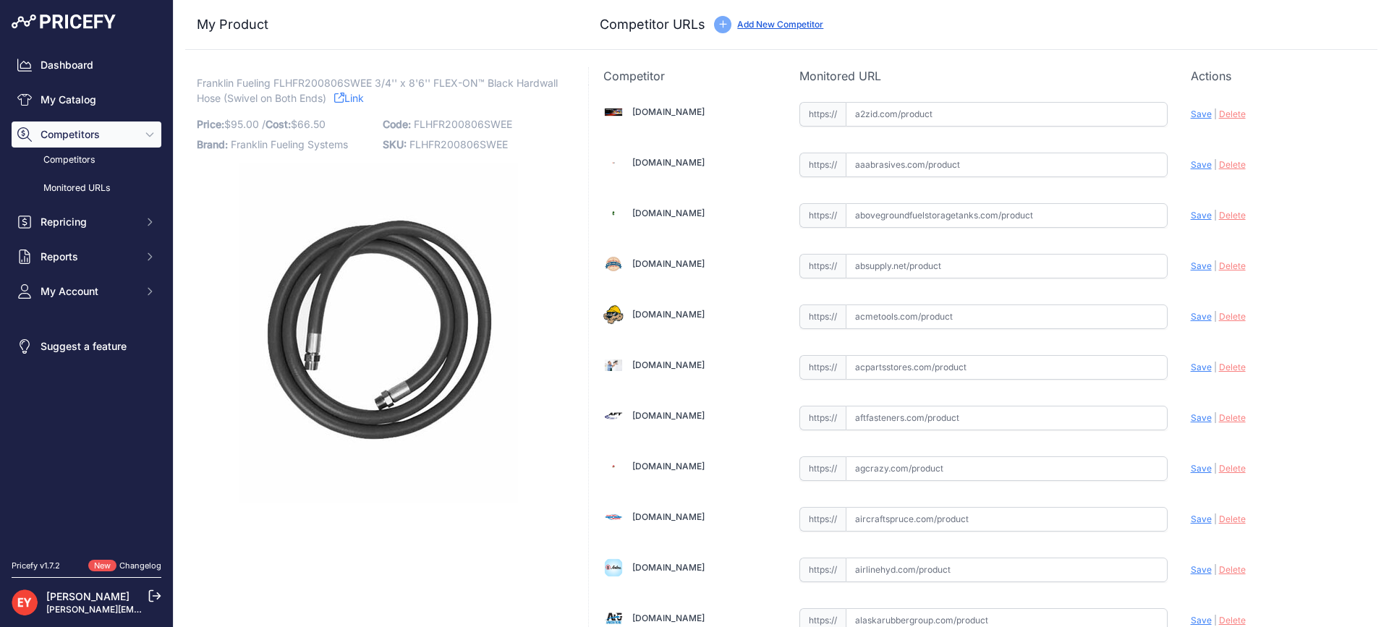
scroll to position [10020, 0]
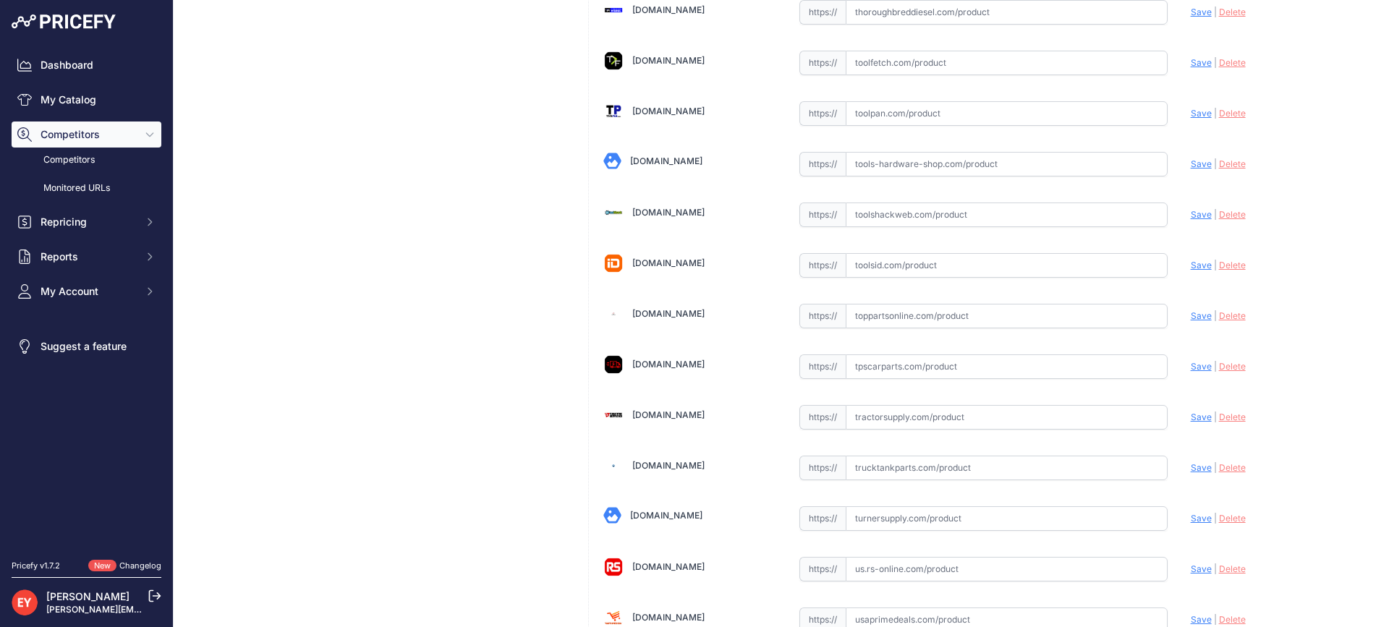
click at [886, 311] on input "text" at bounding box center [1007, 316] width 322 height 25
paste input "https://www.toppartsonline.com/product/franklin-fueling-flhfr200806swee-3-4-x-8…"
click at [1191, 314] on span "Save" at bounding box center [1201, 315] width 21 height 11
type input "https://www.toppartsonline.com/product/franklin-fueling-flhfr200806swee-3-4-x-8…"
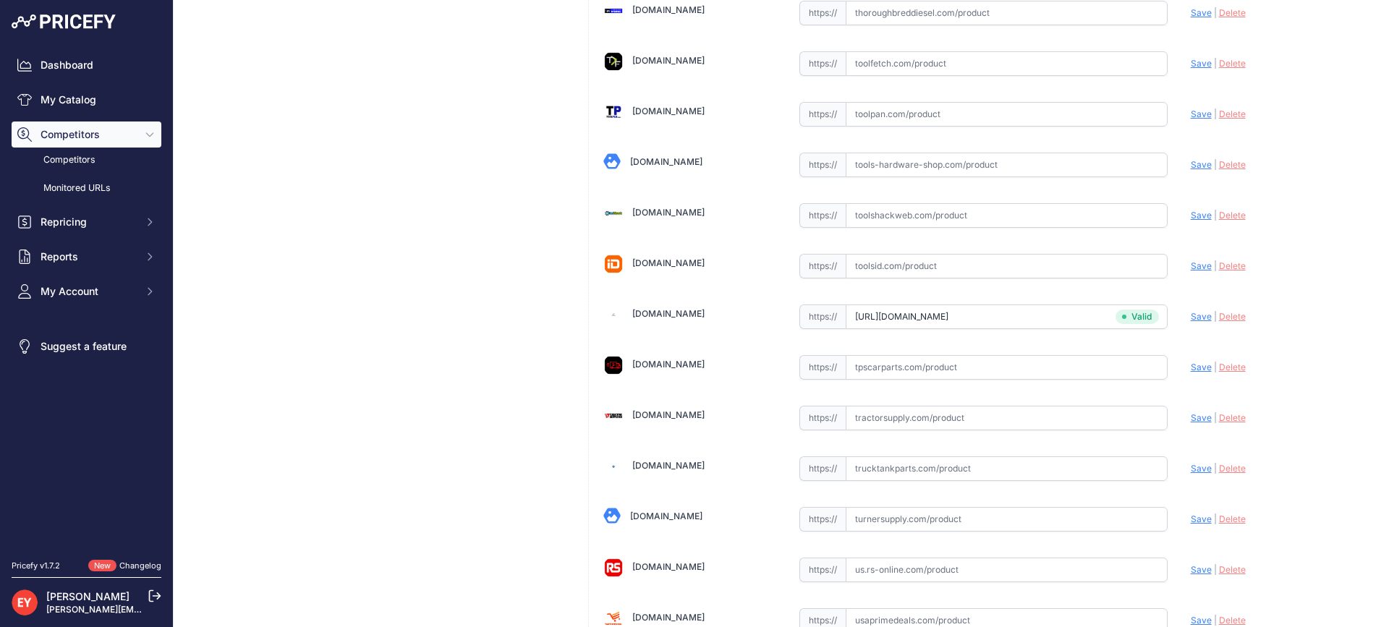
scroll to position [10775, 0]
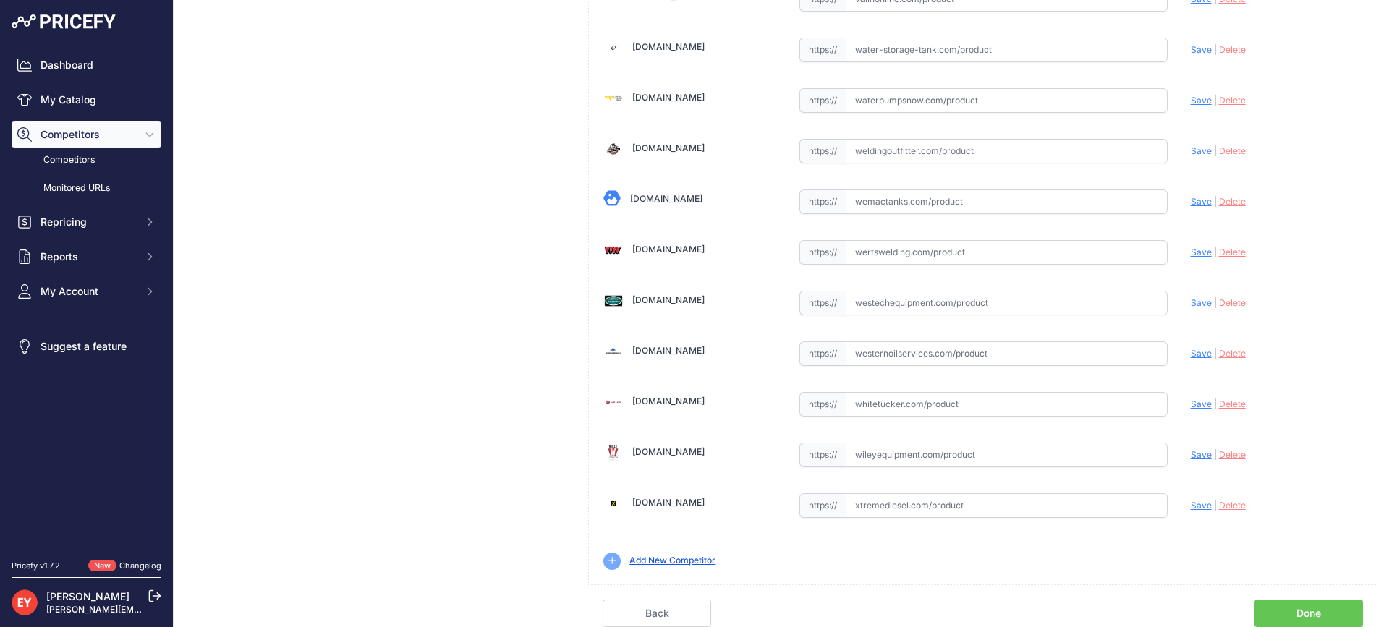
click at [1277, 610] on link "Done" at bounding box center [1309, 613] width 109 height 27
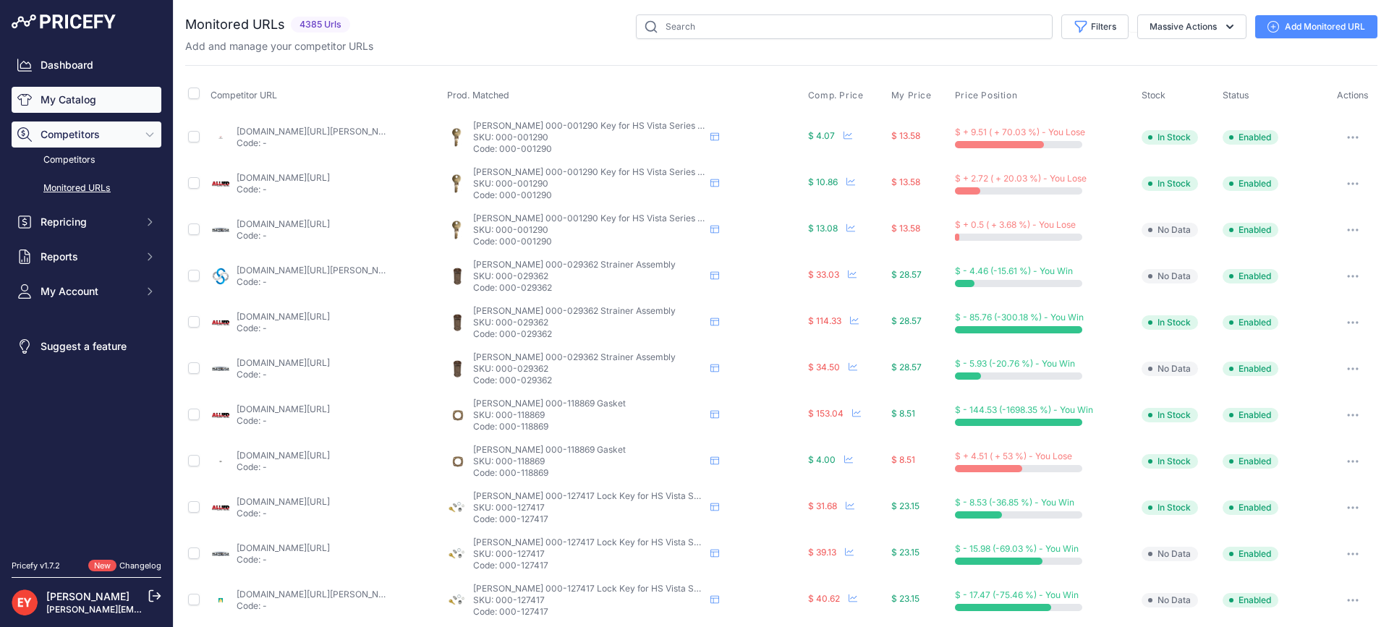
click at [77, 90] on link "My Catalog" at bounding box center [87, 100] width 150 height 26
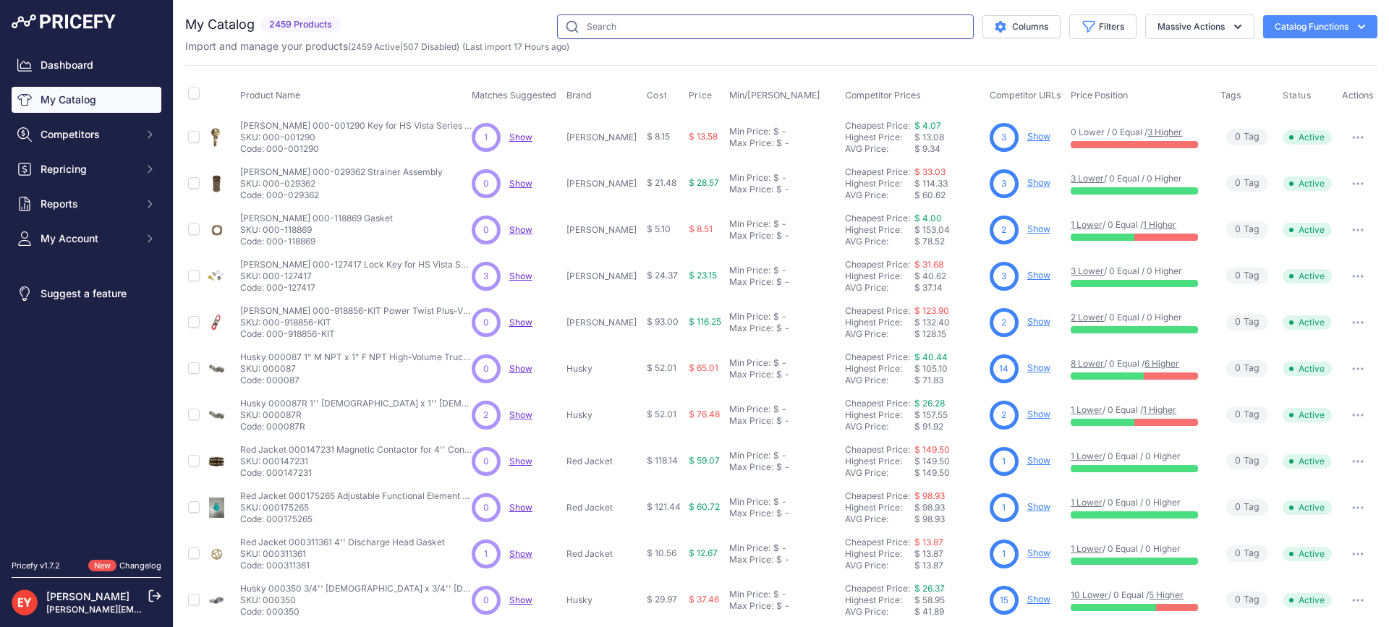
click at [580, 27] on input "text" at bounding box center [765, 26] width 417 height 25
paste input "708530930"
type input "708530930"
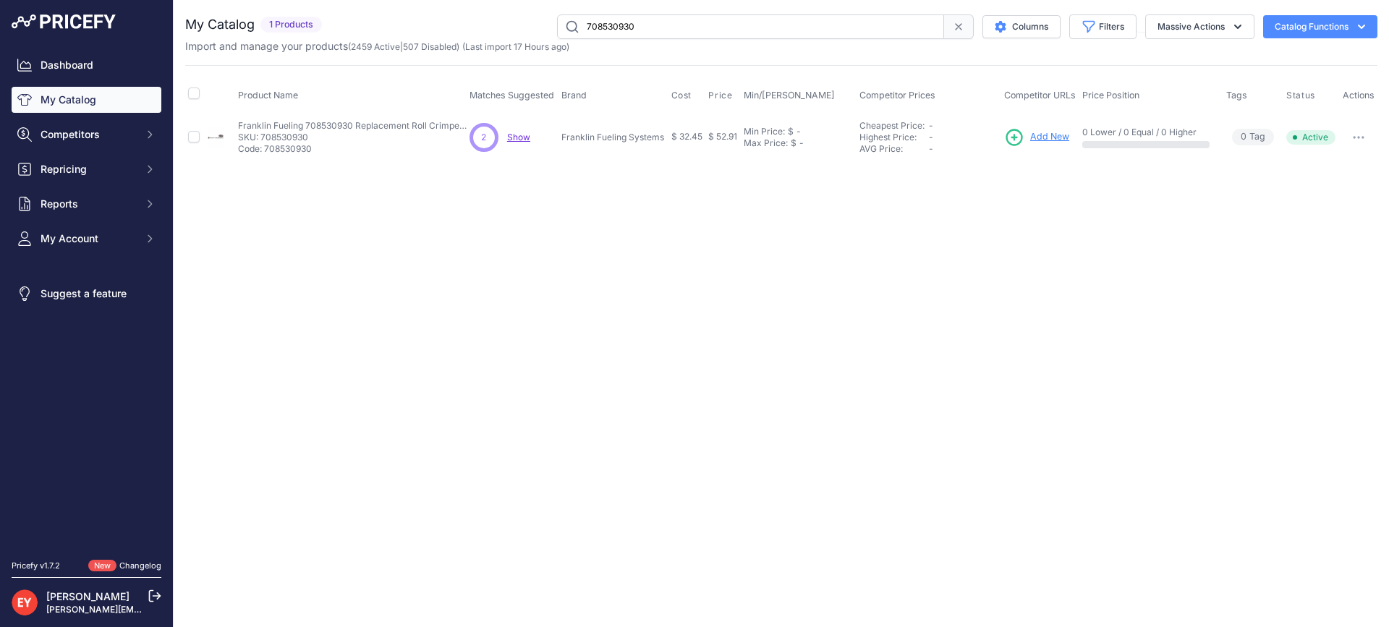
click at [1048, 136] on span "Add New" at bounding box center [1049, 137] width 39 height 14
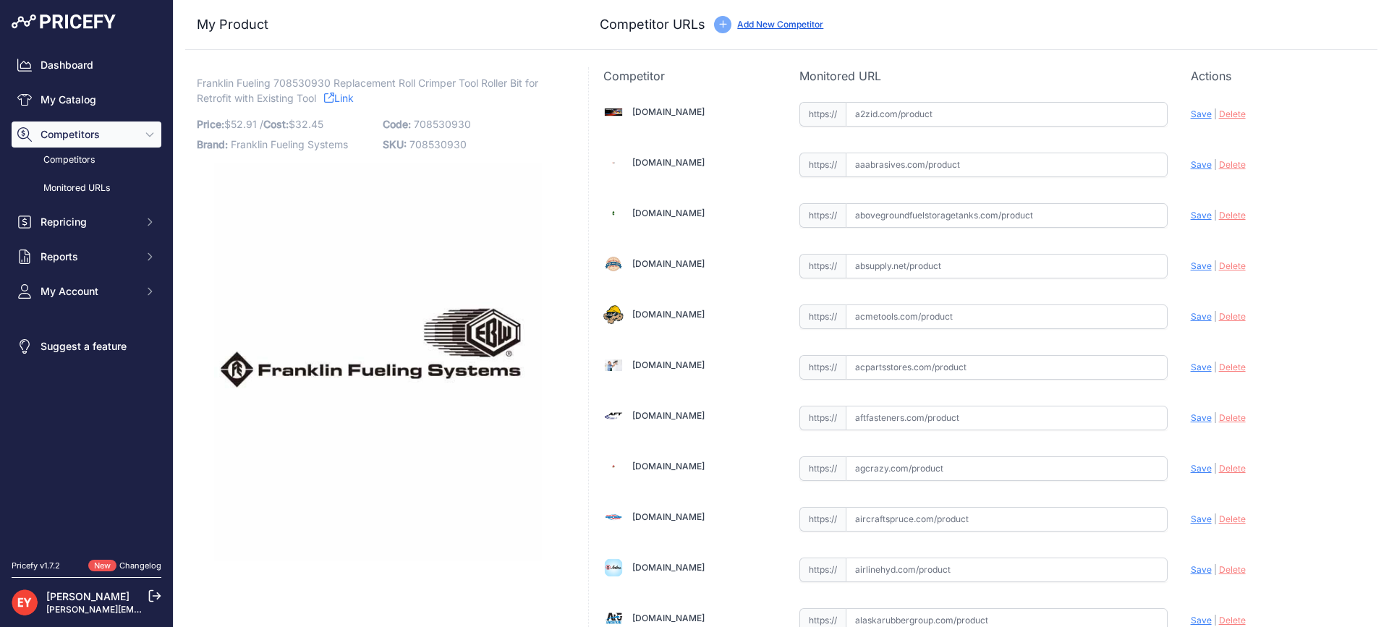
scroll to position [10020, 0]
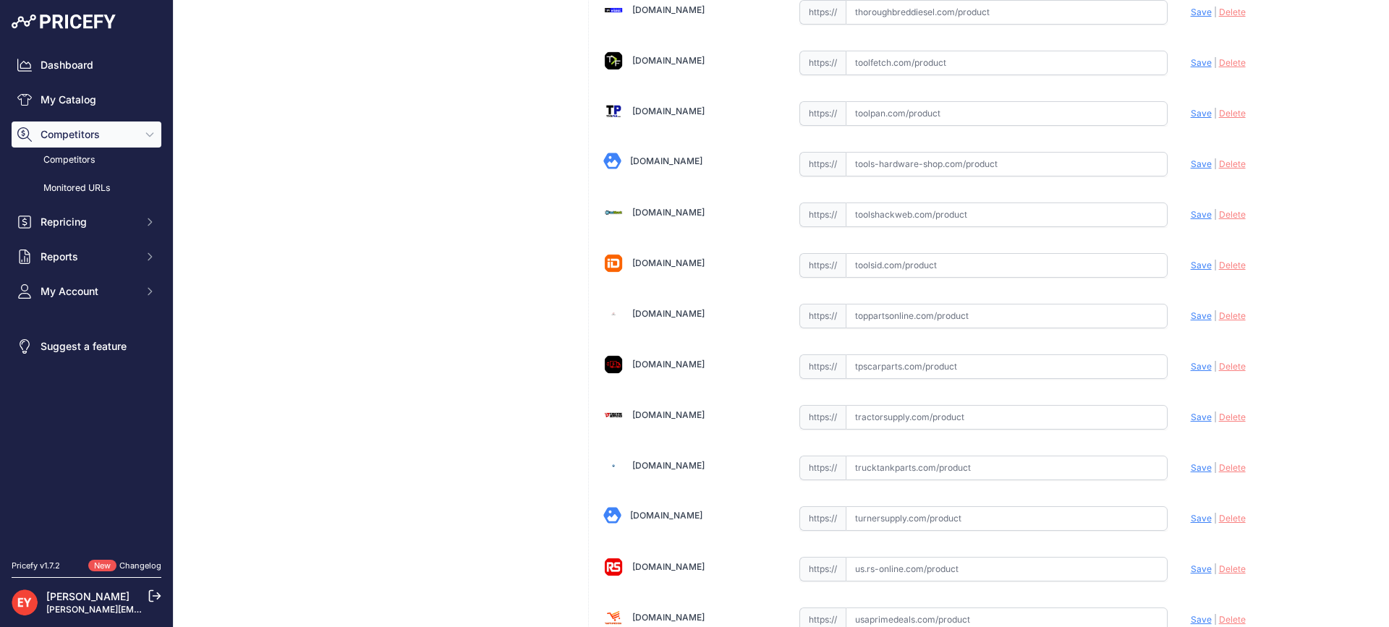
click at [896, 314] on input "text" at bounding box center [1007, 316] width 322 height 25
paste input "https://www.toppartsonline.com/product/franklin-fueling-708530930-replacement-r…"
click at [1191, 321] on span "Save" at bounding box center [1201, 315] width 21 height 11
type input "https://www.toppartsonline.com/product/franklin-fueling-708530930-replacement-r…"
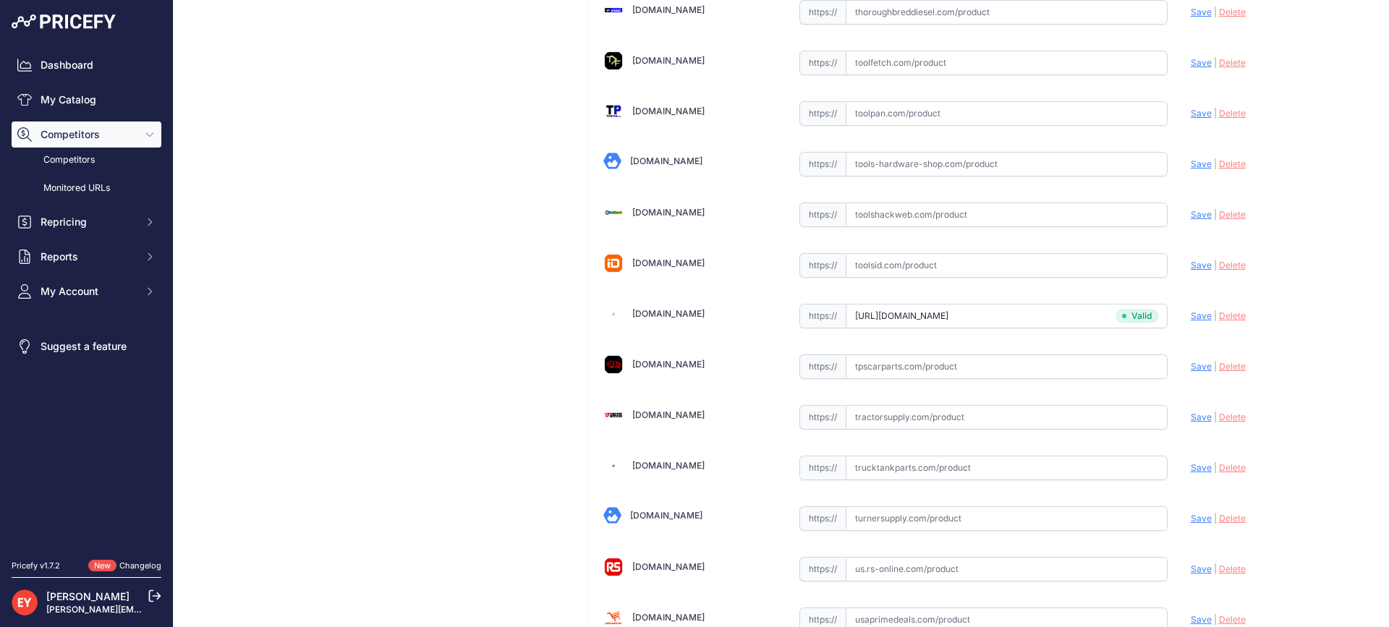
scroll to position [4255, 0]
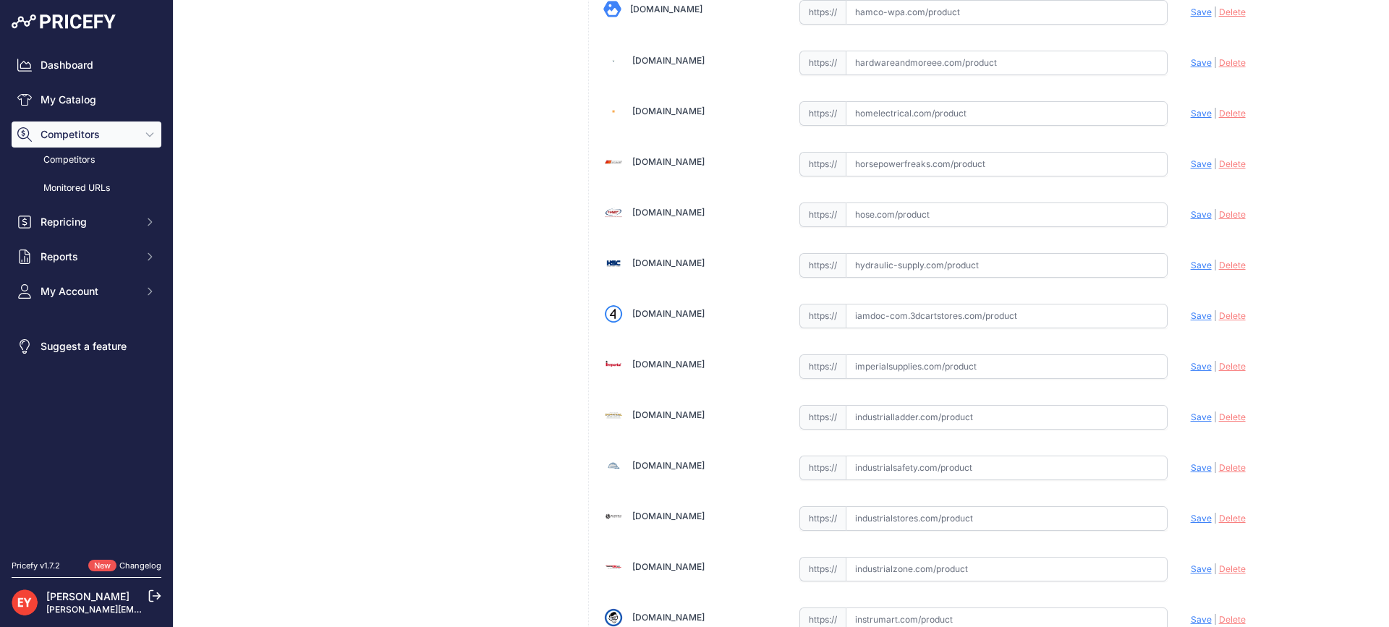
click at [907, 313] on input "text" at bounding box center [1007, 316] width 322 height 25
paste input "https://iamdoc-com.3dcartstores.com/Tool-Roller-Spare-Part_p_10571370.html"
click at [1195, 315] on span "Save" at bounding box center [1201, 315] width 21 height 11
type input "https://iamdoc-com.3dcartstores.com/Tool-Roller-Spare-Part_p_10571370.html?prir…"
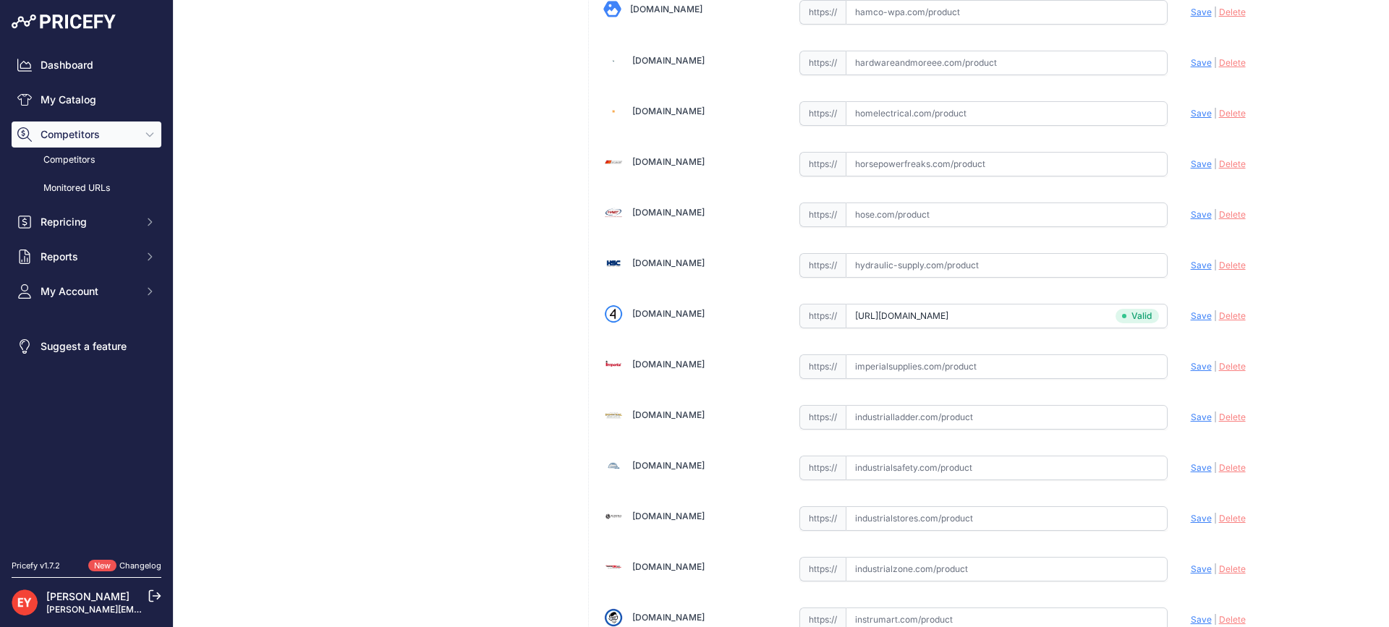
scroll to position [4812, 0]
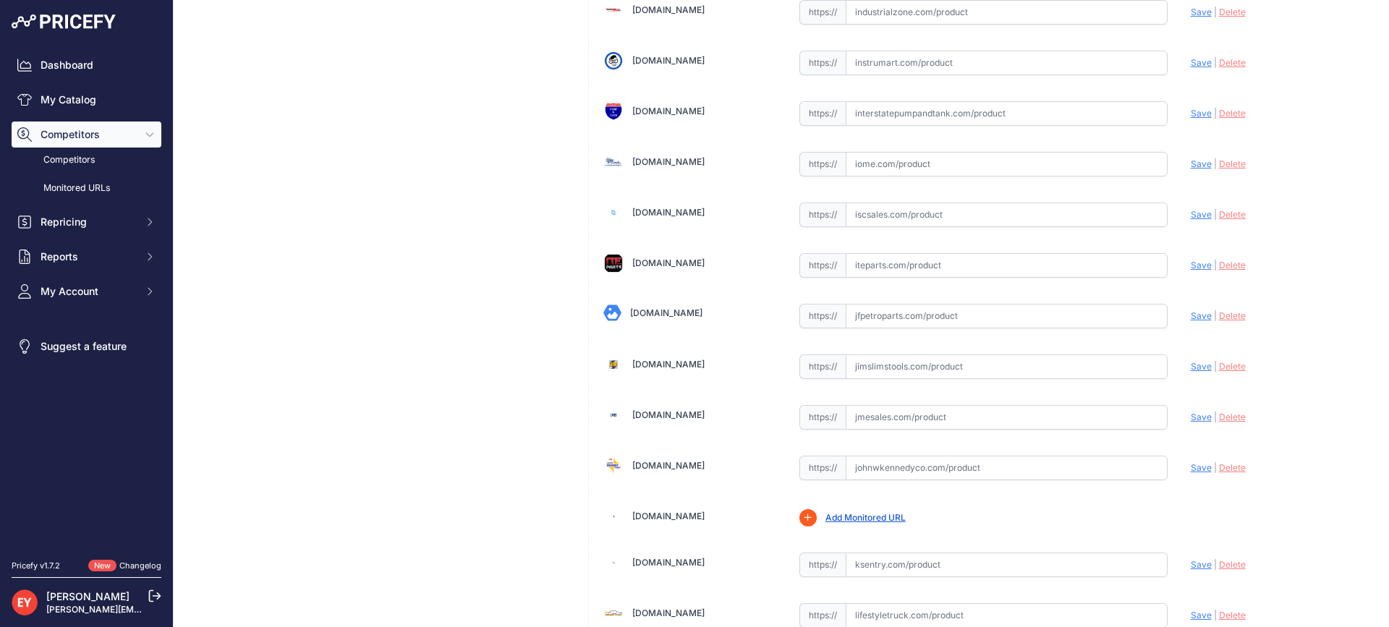
click at [873, 325] on input "text" at bounding box center [1007, 316] width 322 height 25
paste input "https://www.jfpetroparts.com/ProductDetails.aspx?id=10000117&itemno=IT-0038032"
click at [1191, 311] on span "Save" at bounding box center [1201, 315] width 21 height 11
type input "https://www.jfpetroparts.com/ProductDetails.aspx?id=10000117&itemno=IT-0038032&…"
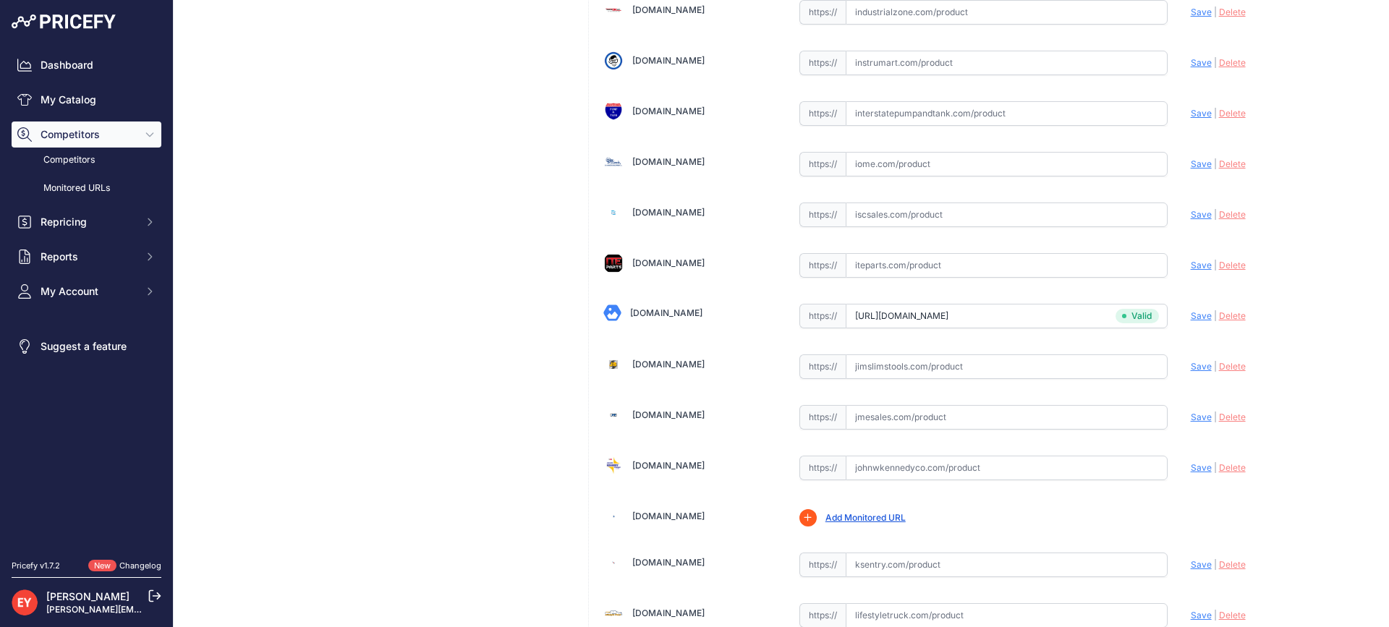
scroll to position [8349, 0]
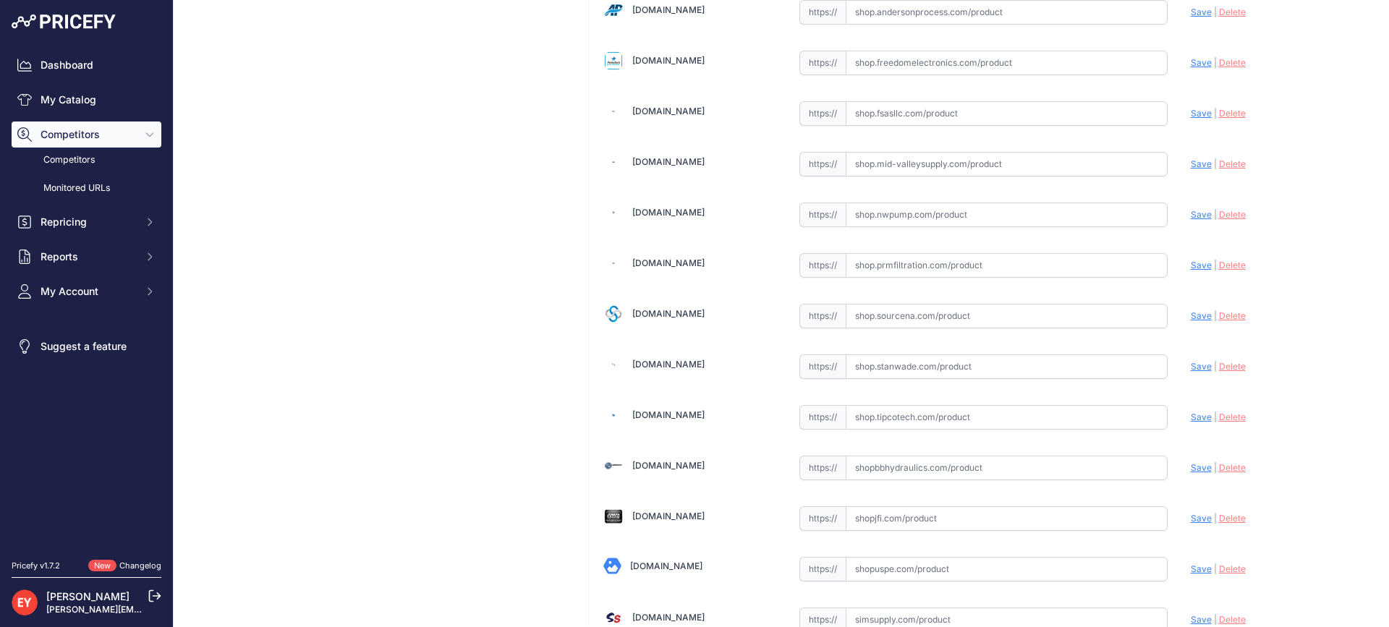
click at [928, 318] on input "text" at bounding box center [1007, 316] width 322 height 25
paste input "https://shop.sourcena.com/Franklin-Electric/Overfill-Valves-Z2664/708530930/Fra…"
click at [1192, 319] on span "Save" at bounding box center [1201, 315] width 21 height 11
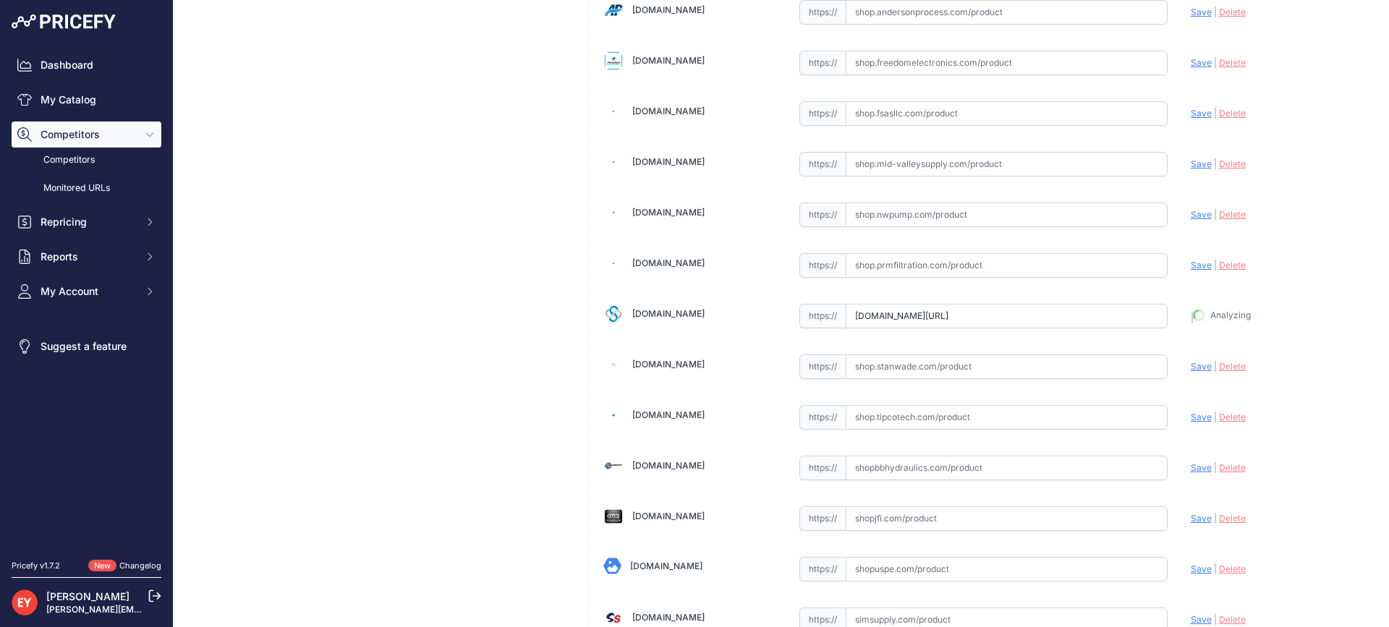
type input "https://shop.sourcena.com/Franklin-Electric/Overfill-Valves-Z2664/708530930/Fra…"
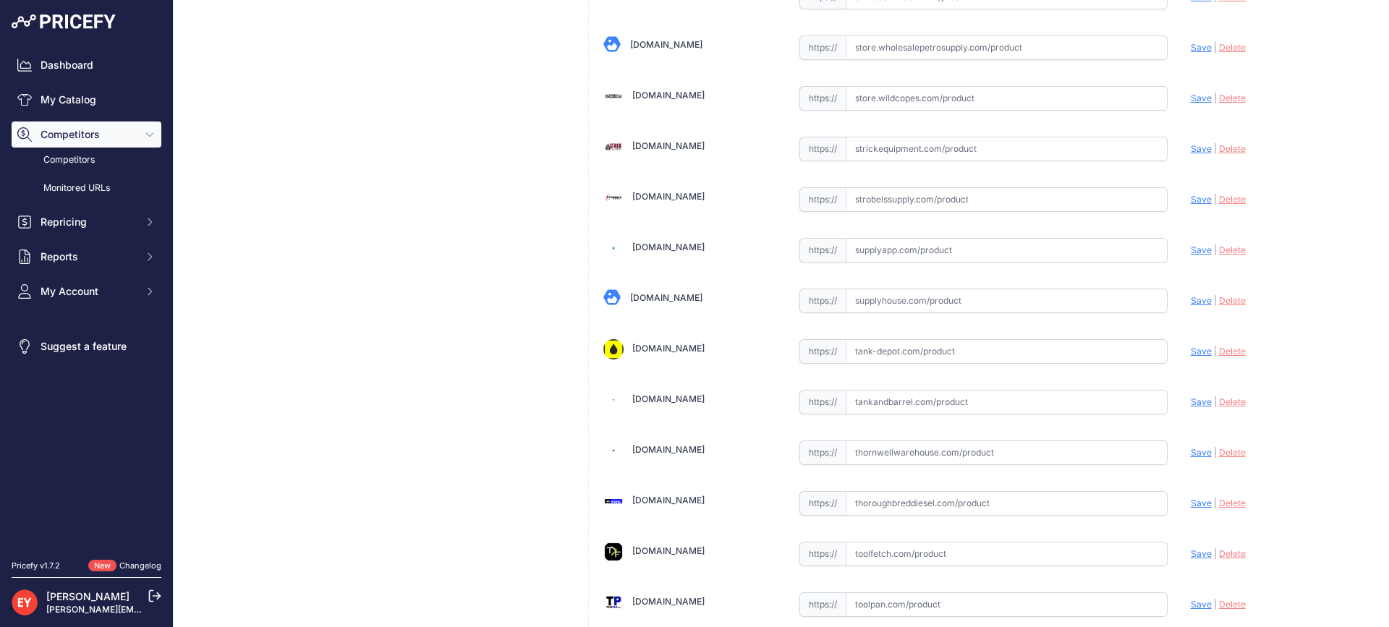
scroll to position [10775, 0]
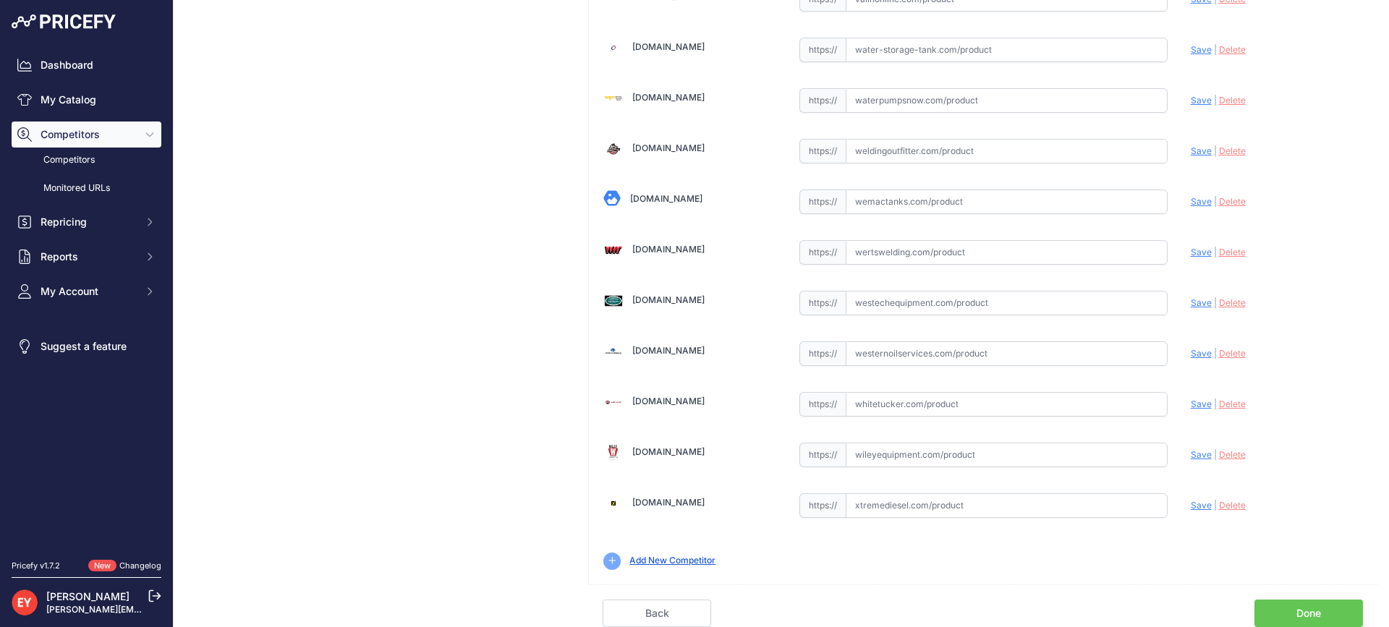
click at [1285, 616] on link "Done" at bounding box center [1309, 613] width 109 height 27
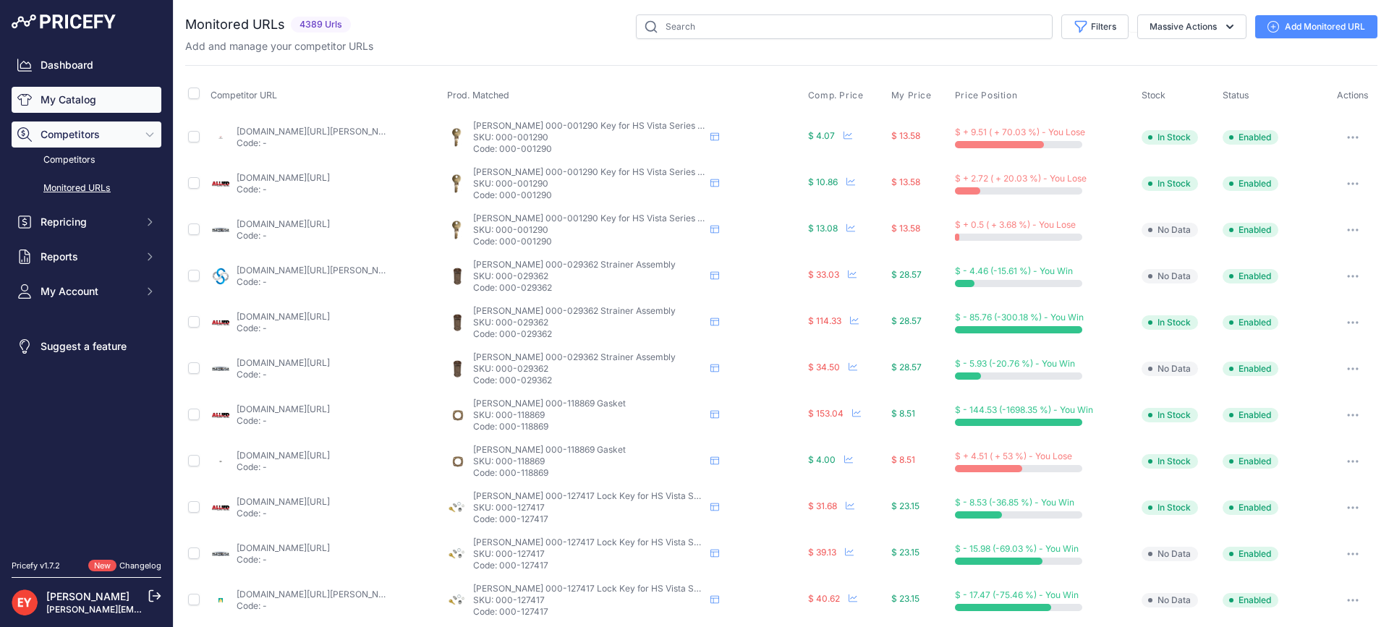
click at [69, 101] on link "My Catalog" at bounding box center [87, 100] width 150 height 26
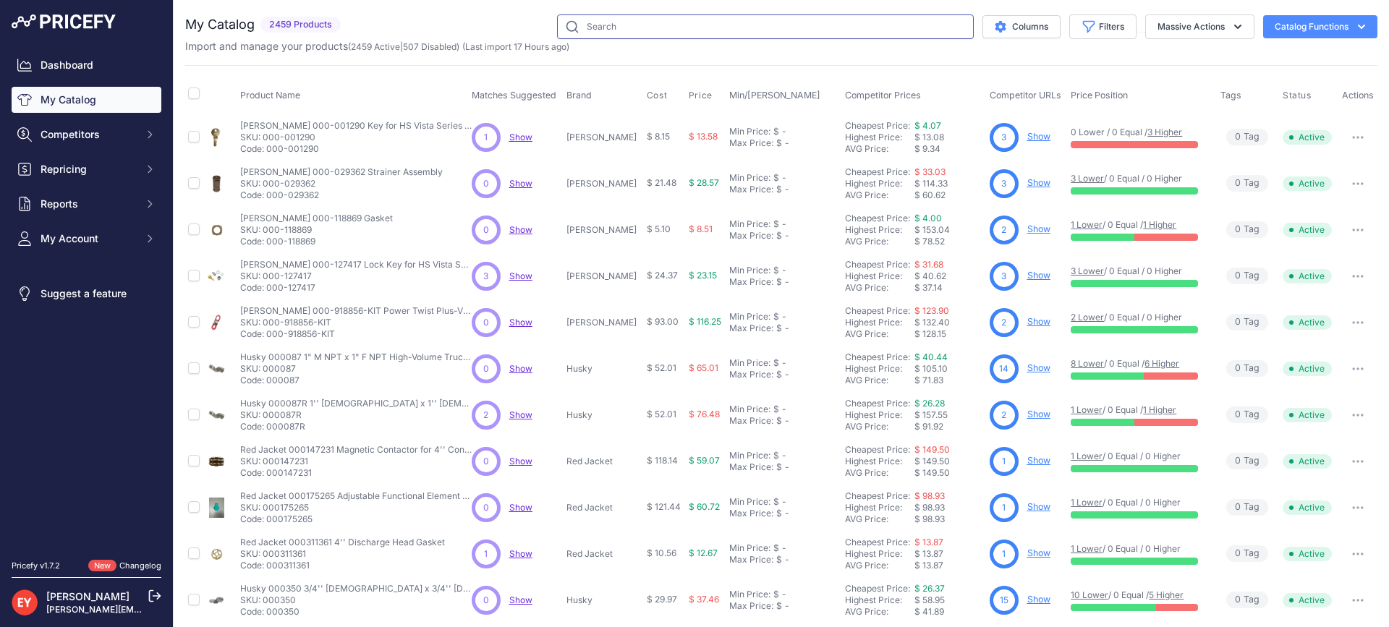
click at [591, 23] on input "text" at bounding box center [765, 26] width 417 height 25
paste input "FMP-DDS"
type input "FMP-DDS"
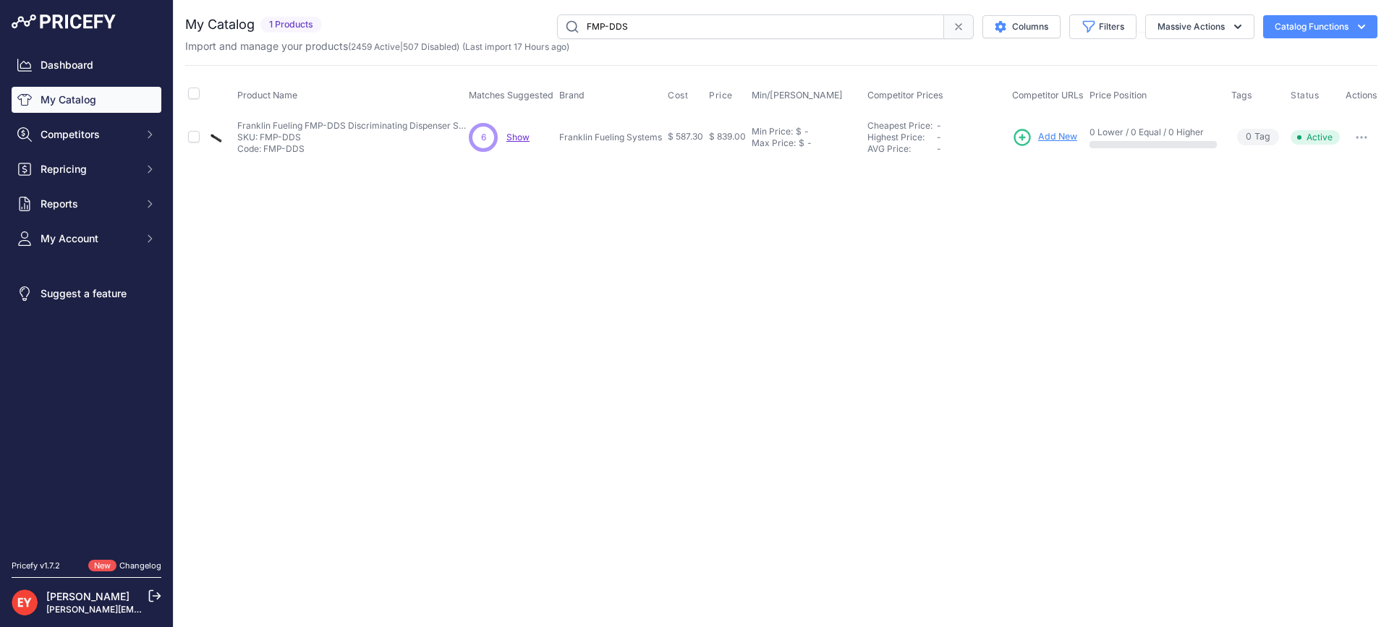
click at [1047, 136] on span "Add New" at bounding box center [1057, 137] width 39 height 14
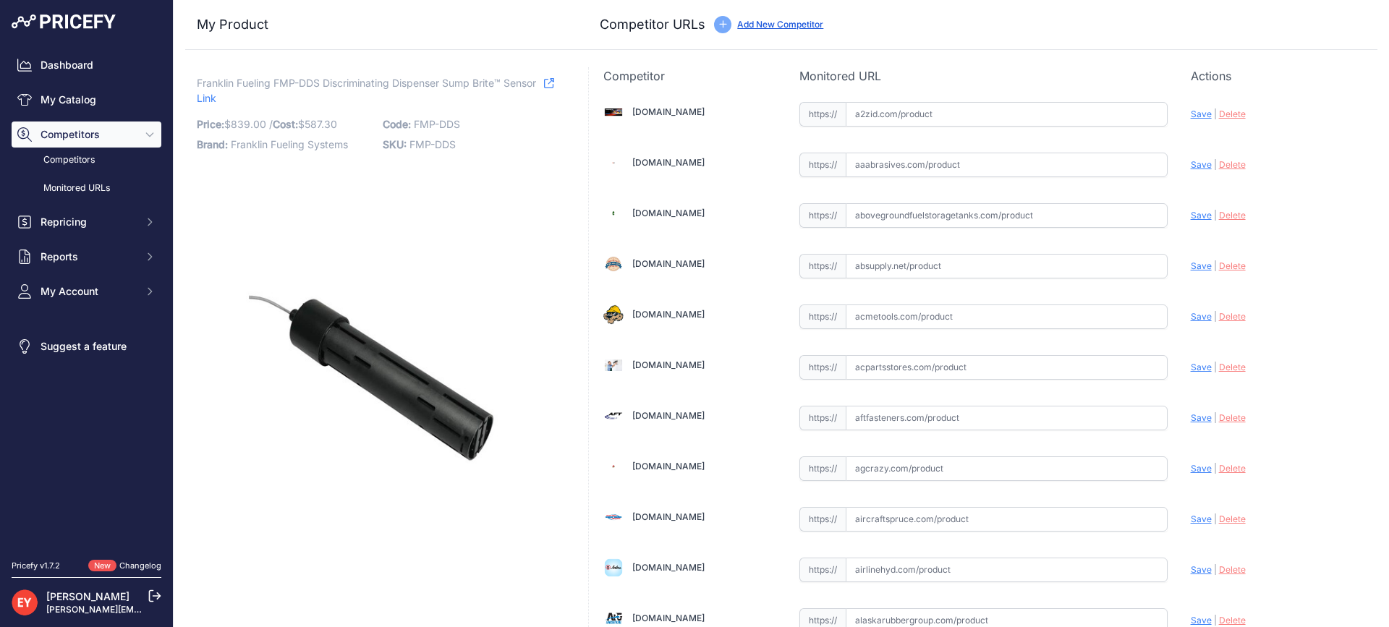
scroll to position [10020, 0]
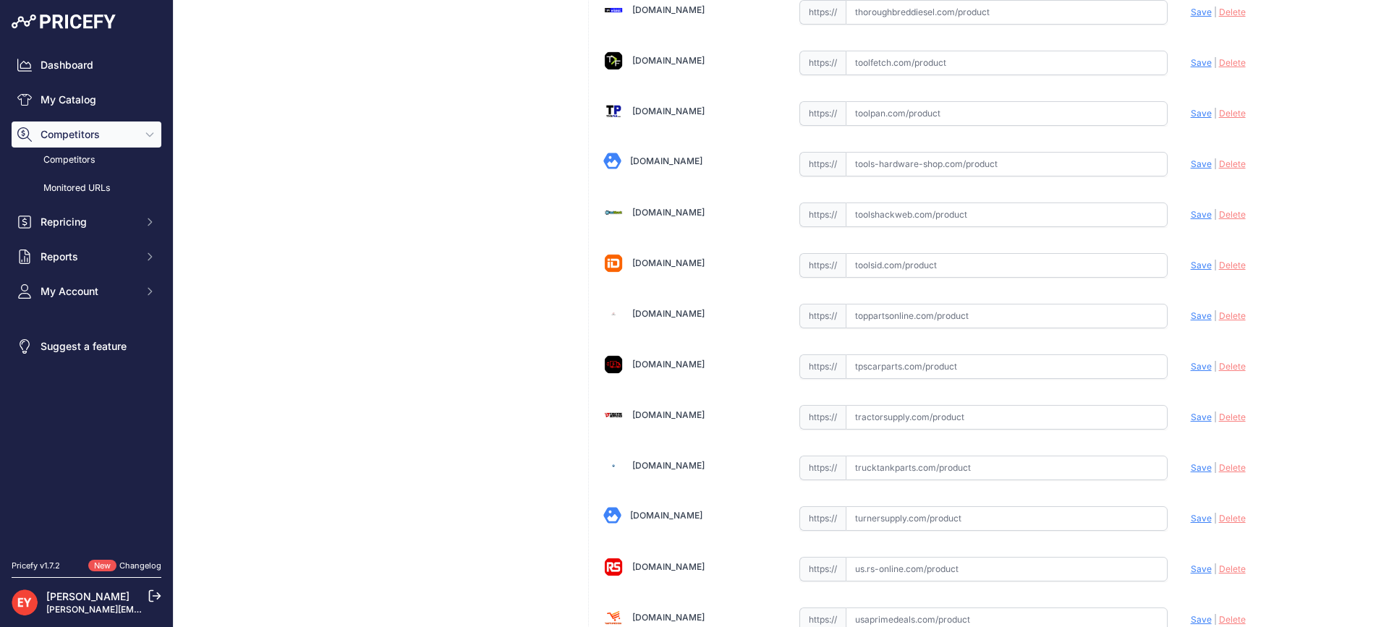
click at [887, 317] on input "text" at bounding box center [1007, 316] width 322 height 25
paste input "https://www.toppartsonline.com/product/franklin-fueling-fmp-dds-discriminating-…"
click at [1191, 316] on span "Save" at bounding box center [1201, 315] width 21 height 11
type input "https://www.toppartsonline.com/product/franklin-fueling-fmp-dds-discriminating-…"
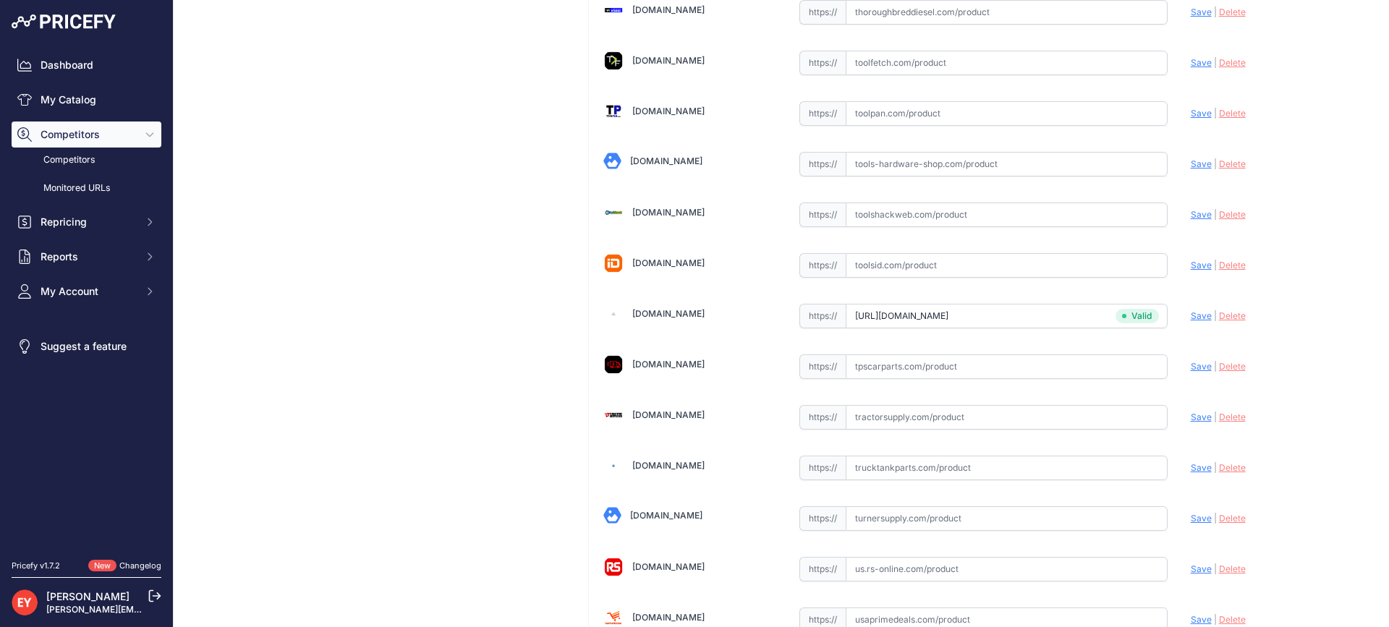
scroll to position [4255, 0]
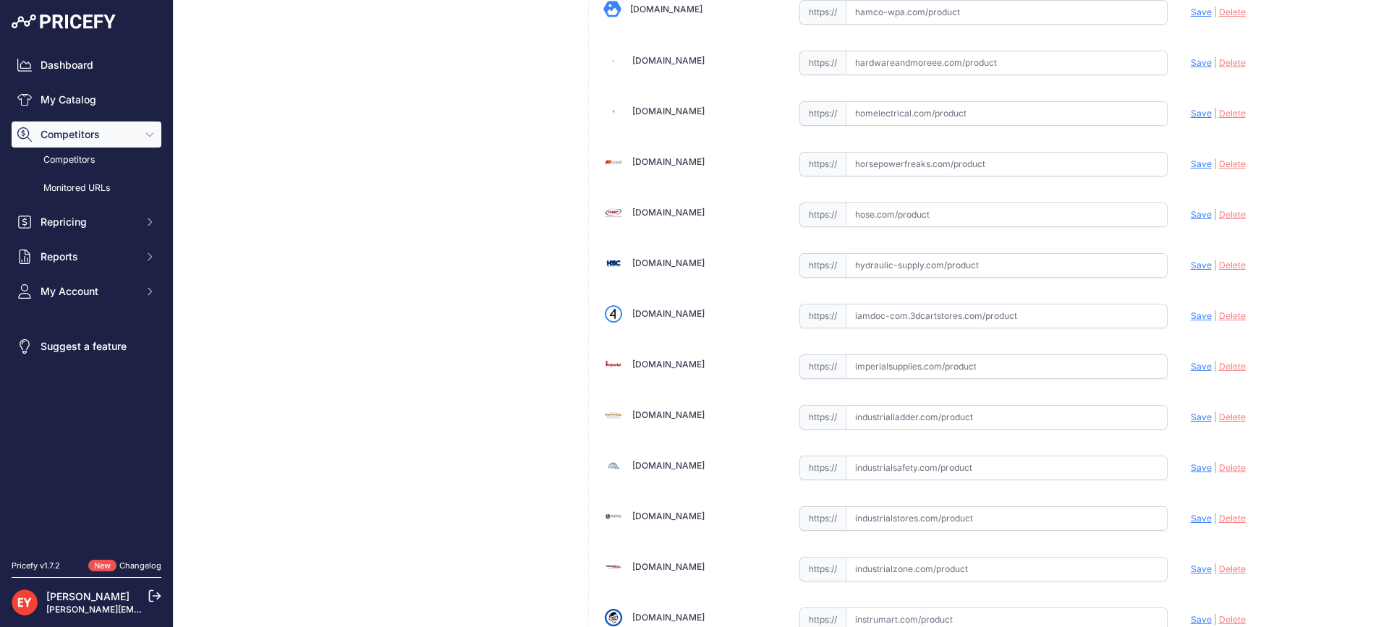
click at [922, 317] on input "text" at bounding box center [1007, 316] width 322 height 25
paste input "https://iamdoc-com.3dcartstores.com/Discrmntng-Dispensr-Sump-Snsr_p_10598087.ht…"
drag, startPoint x: 1190, startPoint y: 313, endPoint x: 983, endPoint y: 260, distance: 214.3
click at [1192, 313] on span "Save" at bounding box center [1201, 315] width 21 height 11
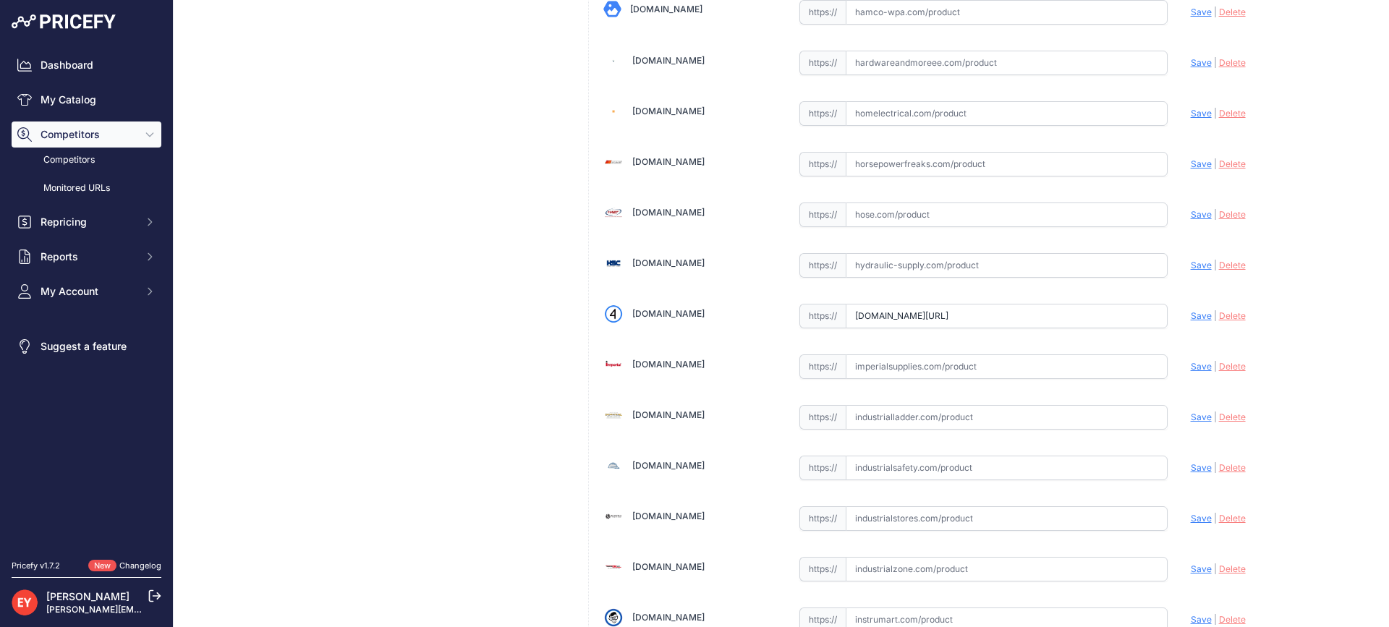
scroll to position [0, 0]
type input "https://iamdoc-com.3dcartstores.com/Discrmntng-Dispensr-Sump-Snsr_p_10598087.ht…"
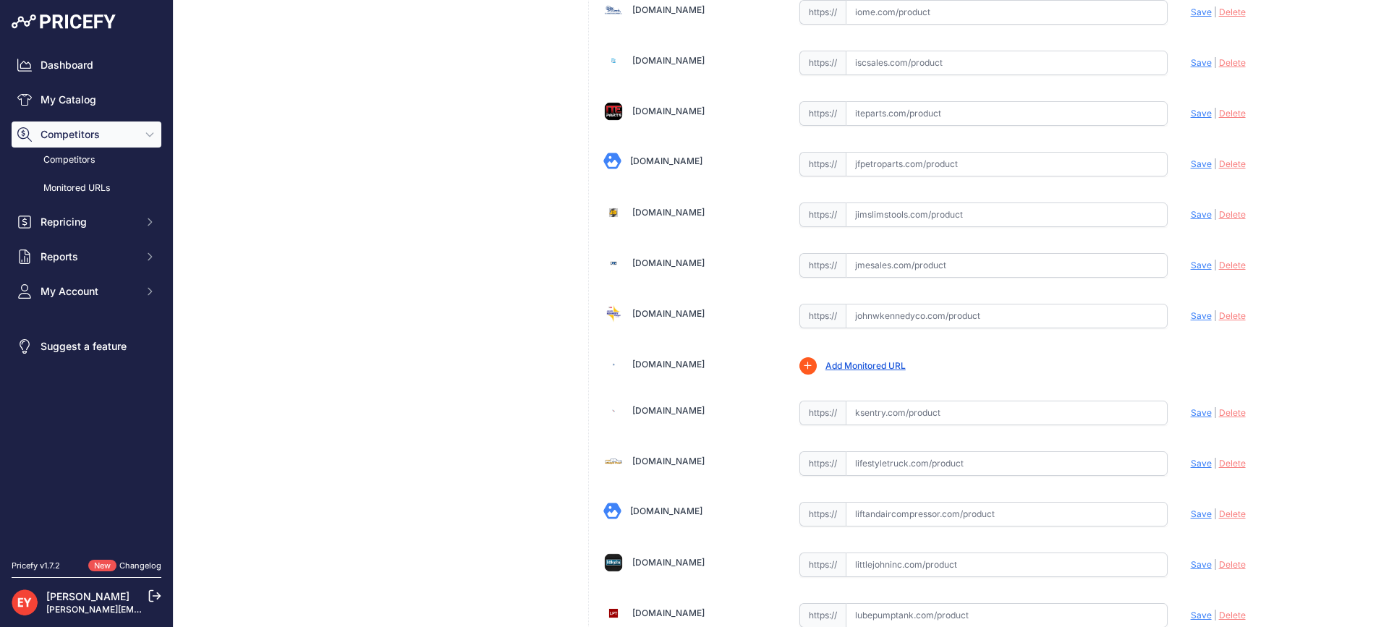
click at [862, 315] on input "text" at bounding box center [1007, 316] width 322 height 25
paste input "https://www.johnwkennedyco.com/buy/product/FMP-DDS-EVO/85976"
click at [1191, 314] on span "Save" at bounding box center [1201, 315] width 21 height 11
type input "https://www.johnwkennedyco.com/buy/product/FMP-DDS-EVO/85976?prirule_jdsnikfkfj…"
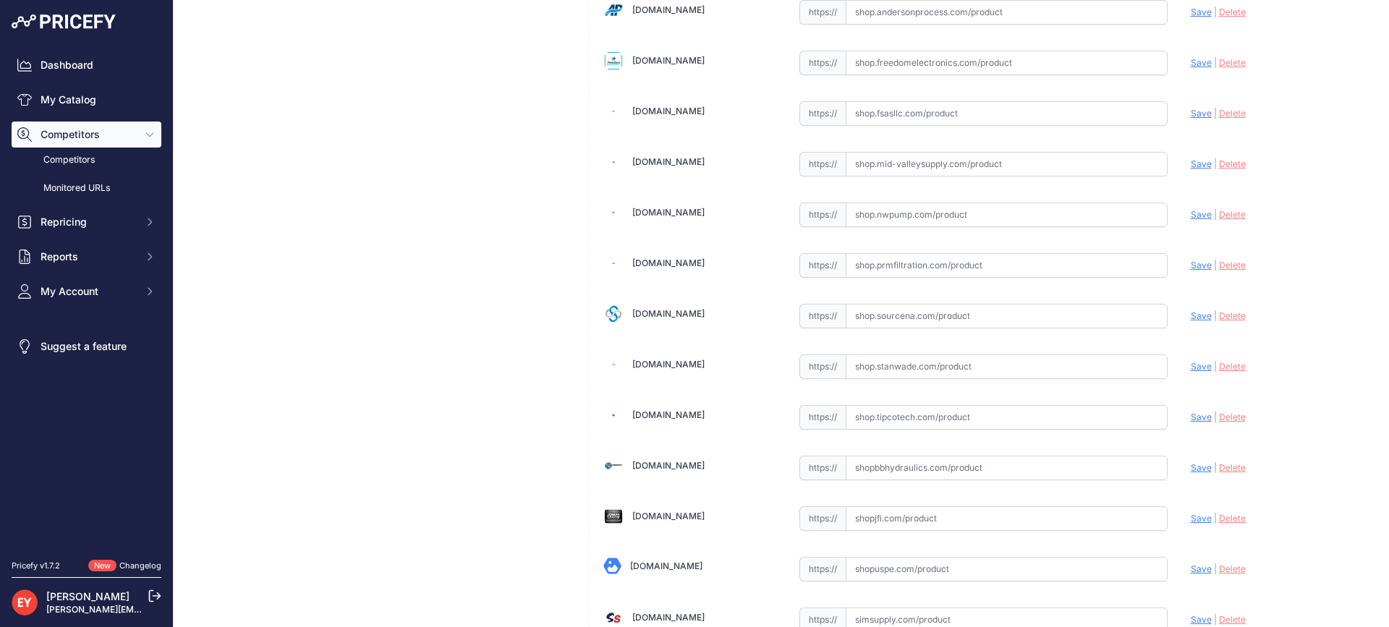
click at [883, 313] on input "text" at bounding box center [1007, 316] width 322 height 25
paste input "https://shop.sourcena.com/Franklin-Electric/Dispenser-Pan-Sensor/FMP-DDS/Frankl…"
click at [1191, 317] on span "Save" at bounding box center [1201, 315] width 21 height 11
type input "https://shop.sourcena.com/Franklin-Electric/Dispenser-Pan-Sensor/FMP-DDS/Frankl…"
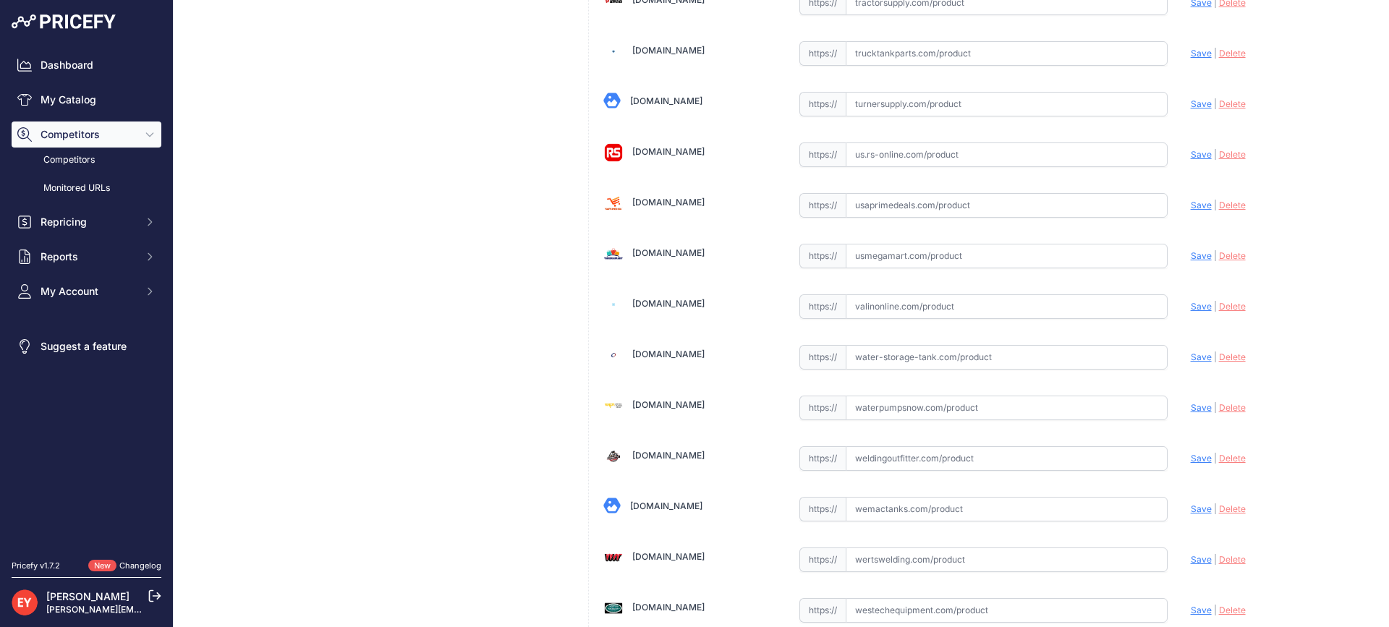
scroll to position [10775, 0]
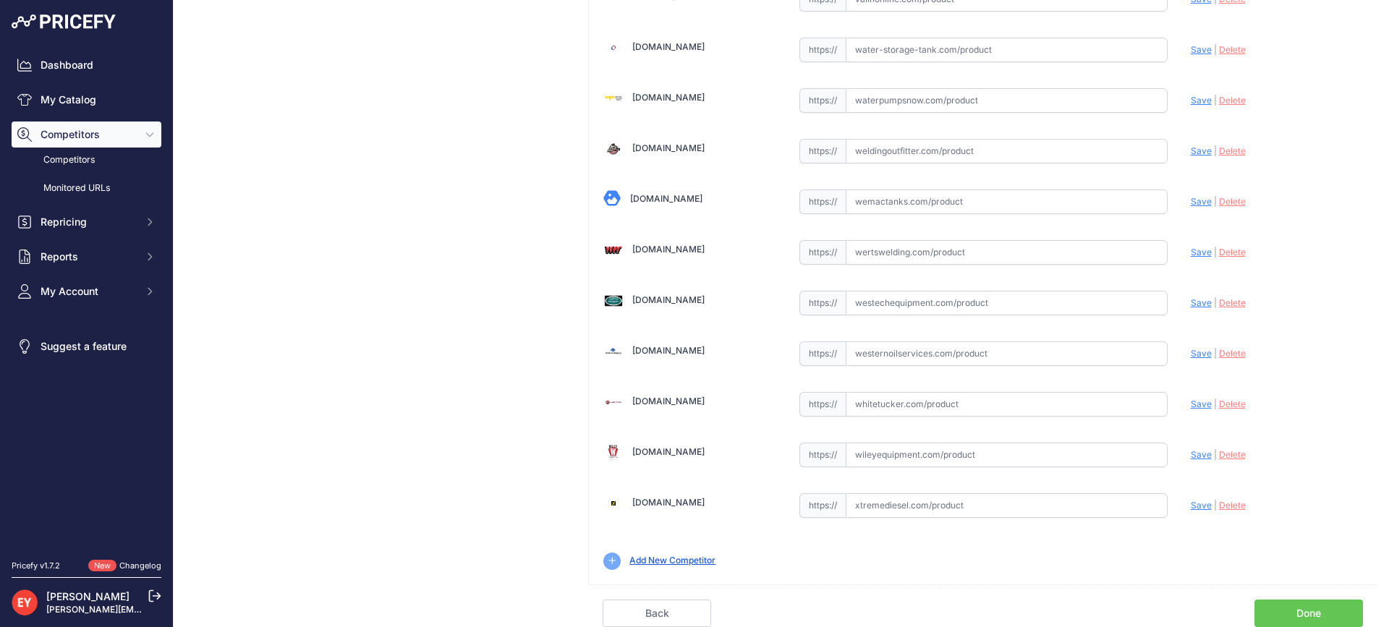
drag, startPoint x: 1328, startPoint y: 608, endPoint x: 1205, endPoint y: 433, distance: 213.0
click at [1326, 608] on link "Done" at bounding box center [1309, 613] width 109 height 27
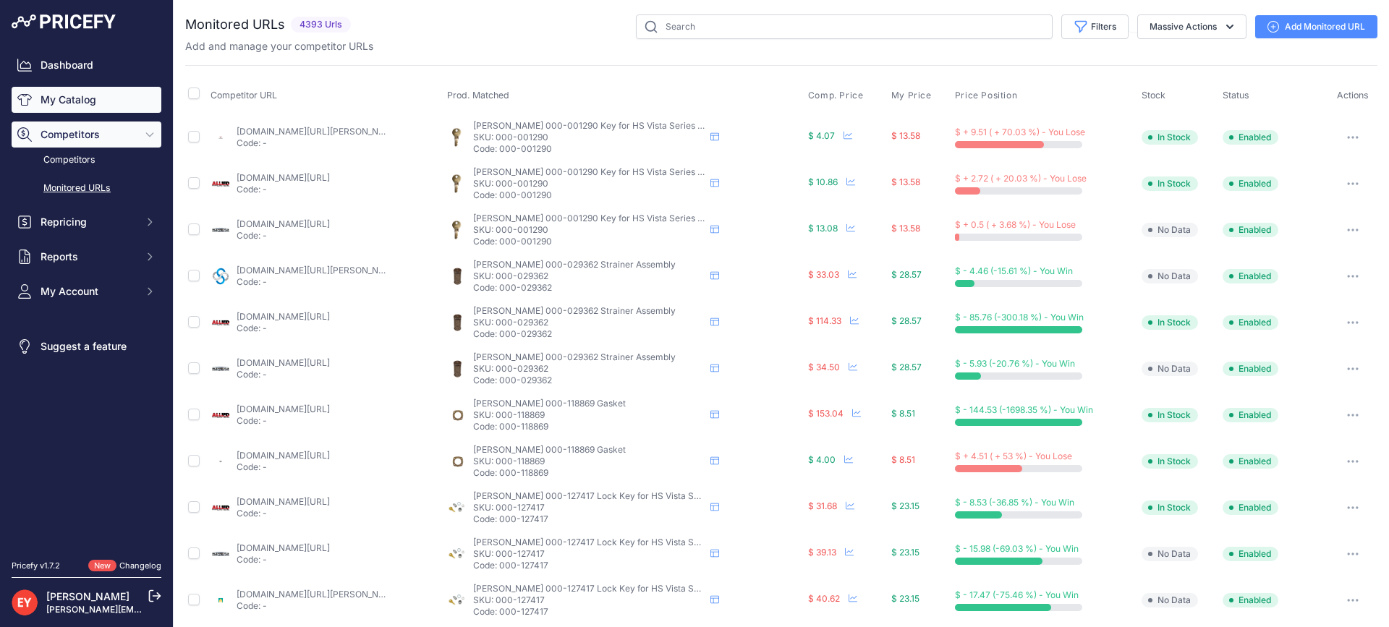
click at [94, 104] on link "My Catalog" at bounding box center [87, 100] width 150 height 26
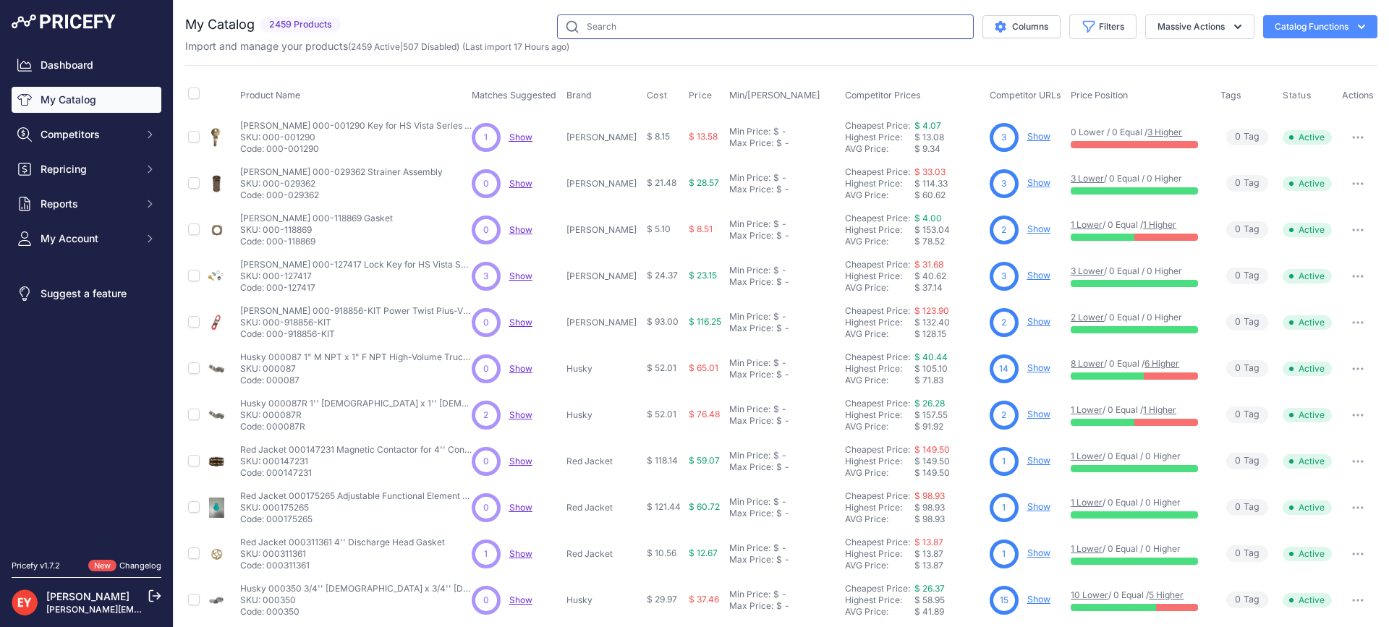
click at [676, 30] on input "text" at bounding box center [765, 26] width 417 height 25
paste input "92-063 UF NPT"
type input "92-063 UF NPT"
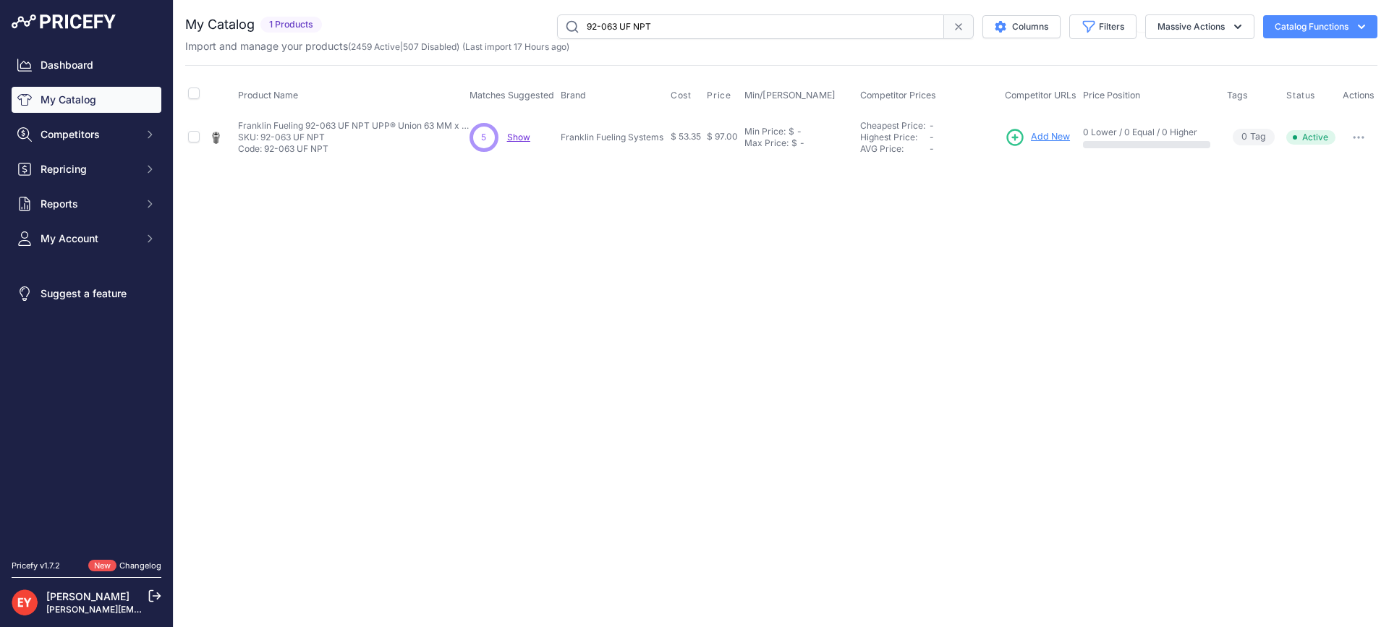
click at [1054, 135] on span "Add New" at bounding box center [1050, 137] width 39 height 14
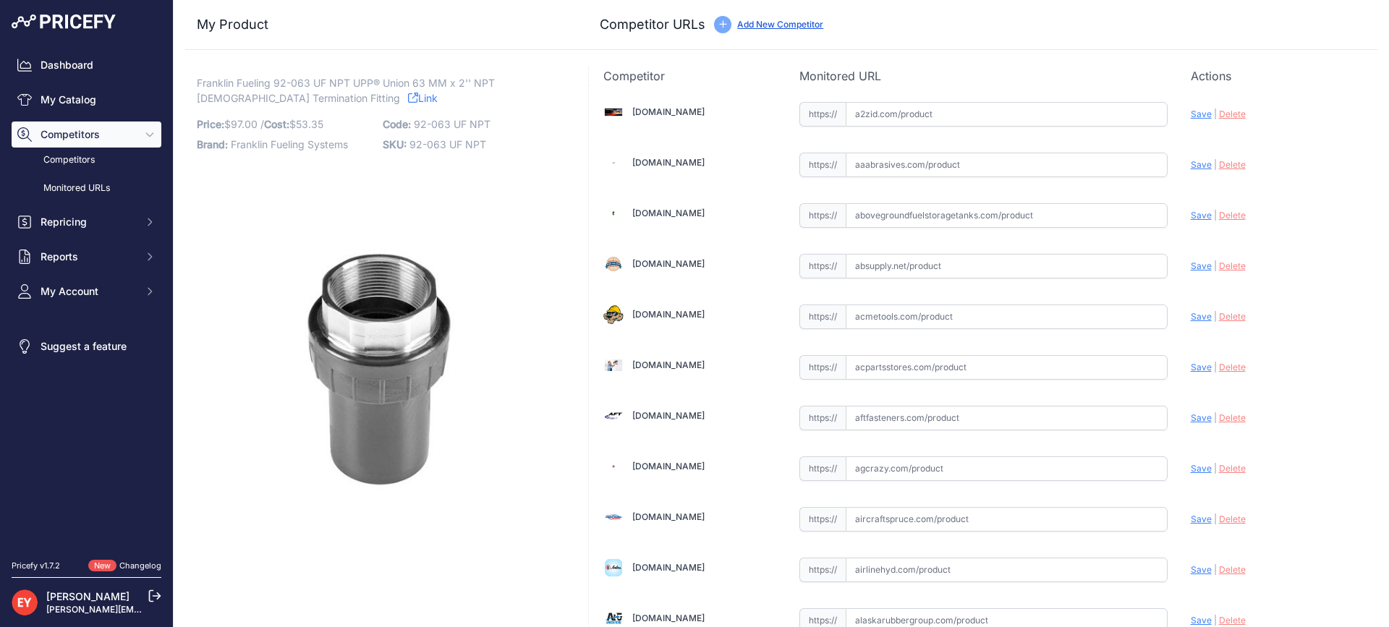
scroll to position [10020, 0]
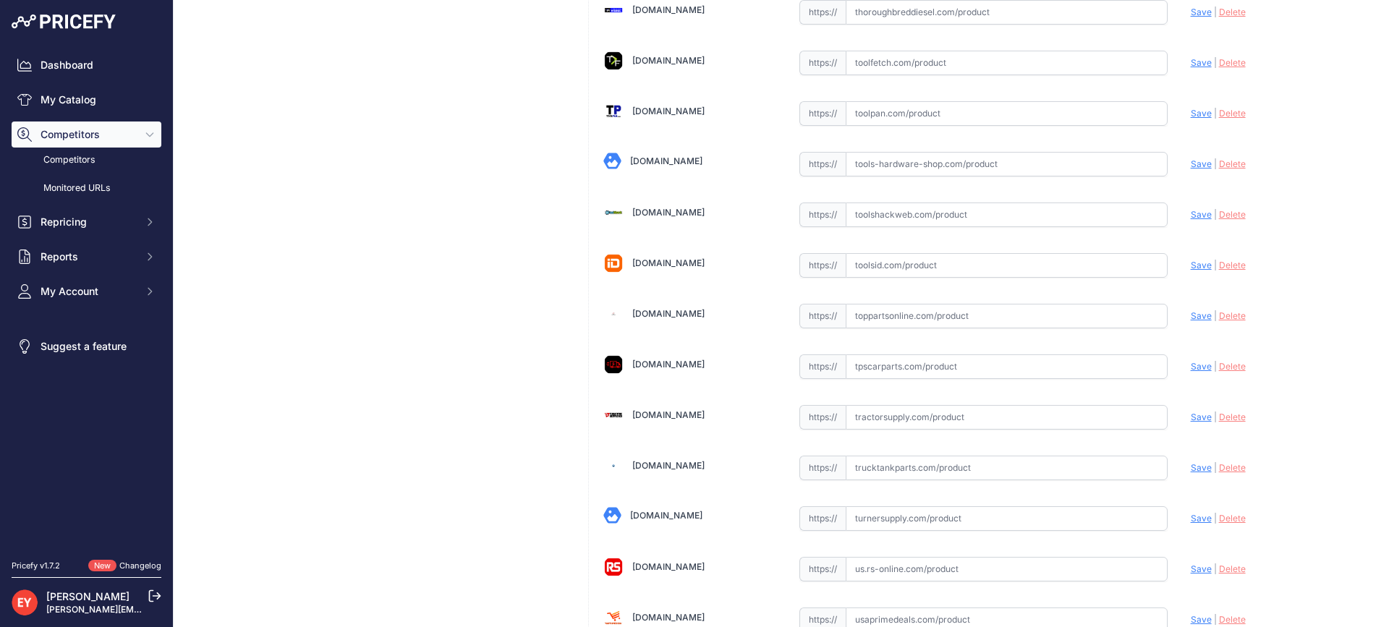
drag, startPoint x: 895, startPoint y: 328, endPoint x: 875, endPoint y: 302, distance: 33.1
click at [876, 319] on input "text" at bounding box center [1007, 316] width 322 height 25
paste input "[URL][DOMAIN_NAME][DEMOGRAPHIC_DATA]"
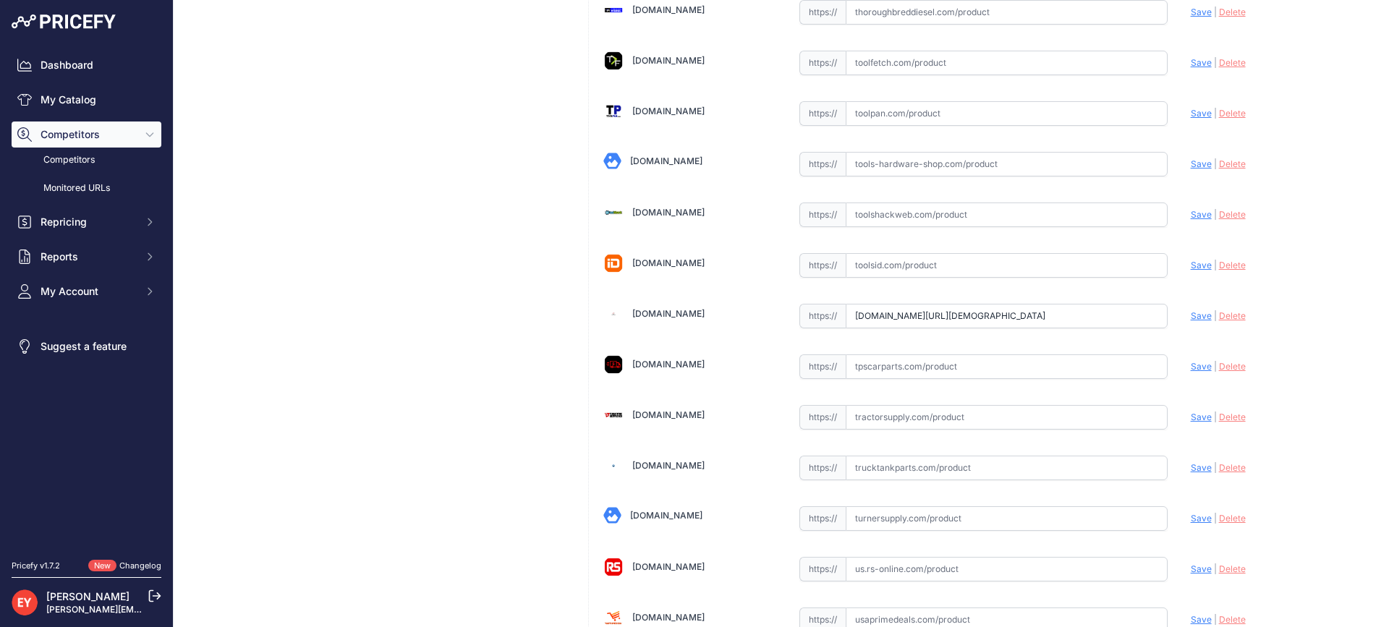
scroll to position [0, 0]
click at [1191, 318] on span "Save" at bounding box center [1201, 315] width 21 height 11
type input "https://www.toppartsonline.com/product/franklin-fueling-92-063-uf-npt-upp-union…"
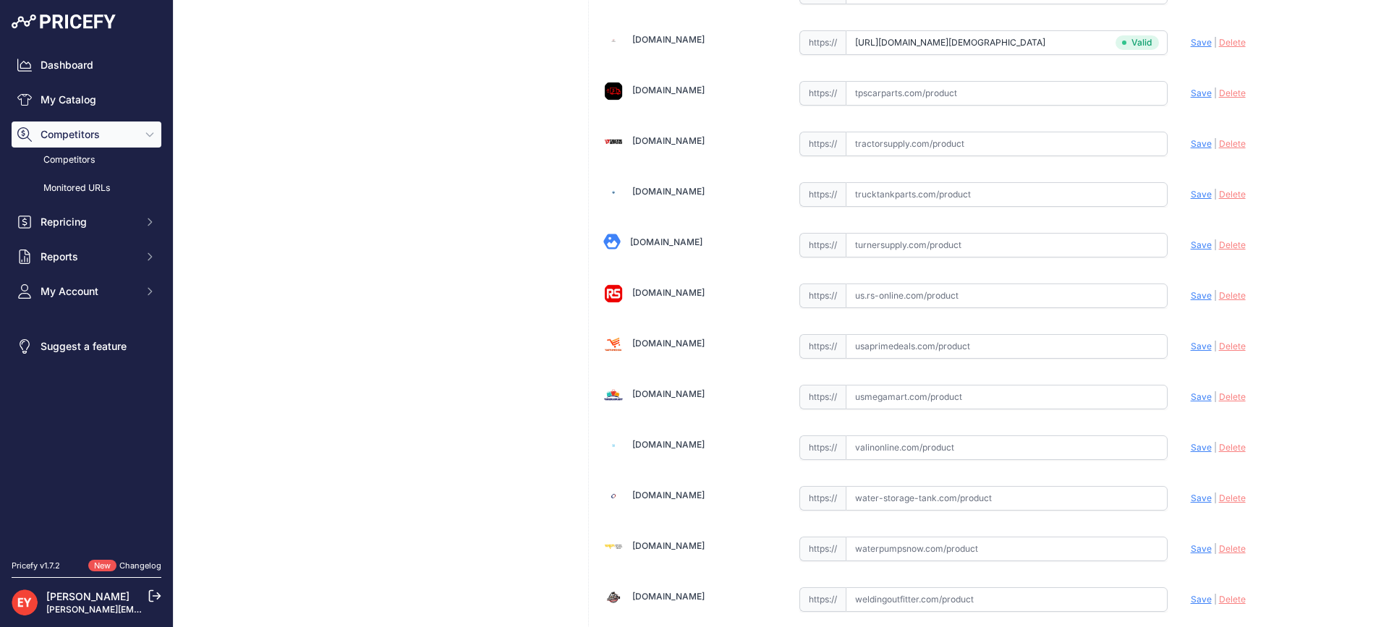
scroll to position [10775, 0]
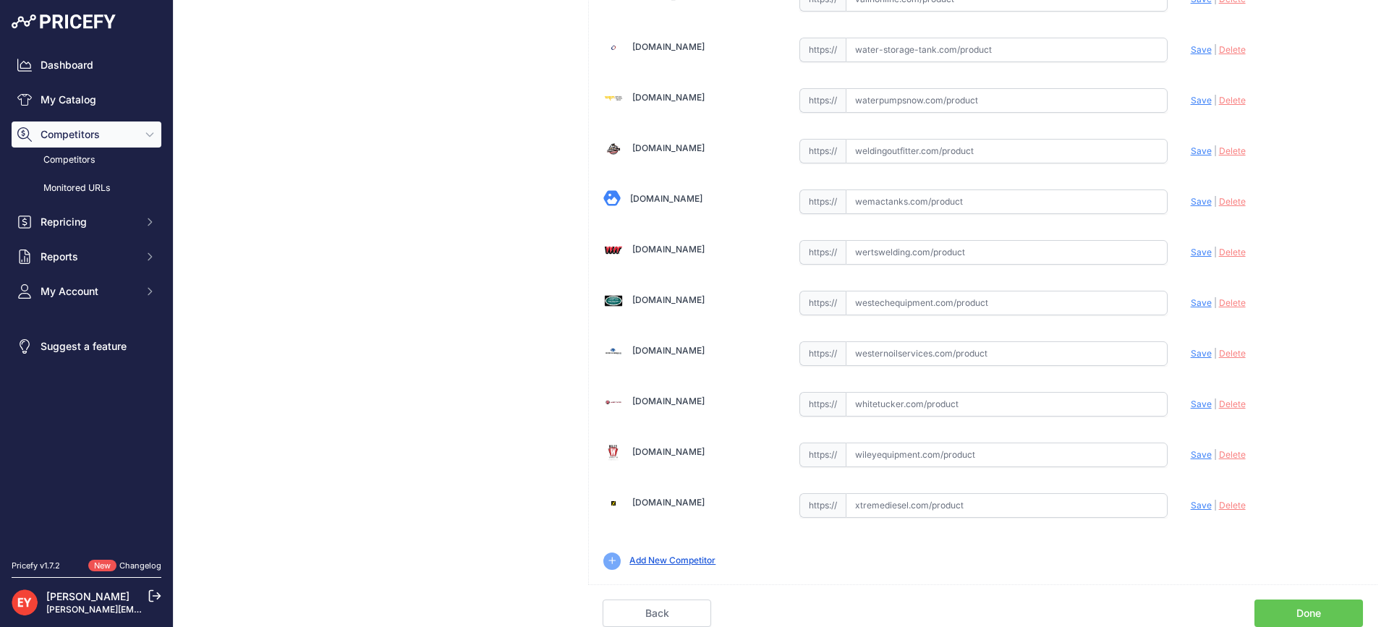
click at [1277, 607] on link "Done" at bounding box center [1309, 613] width 109 height 27
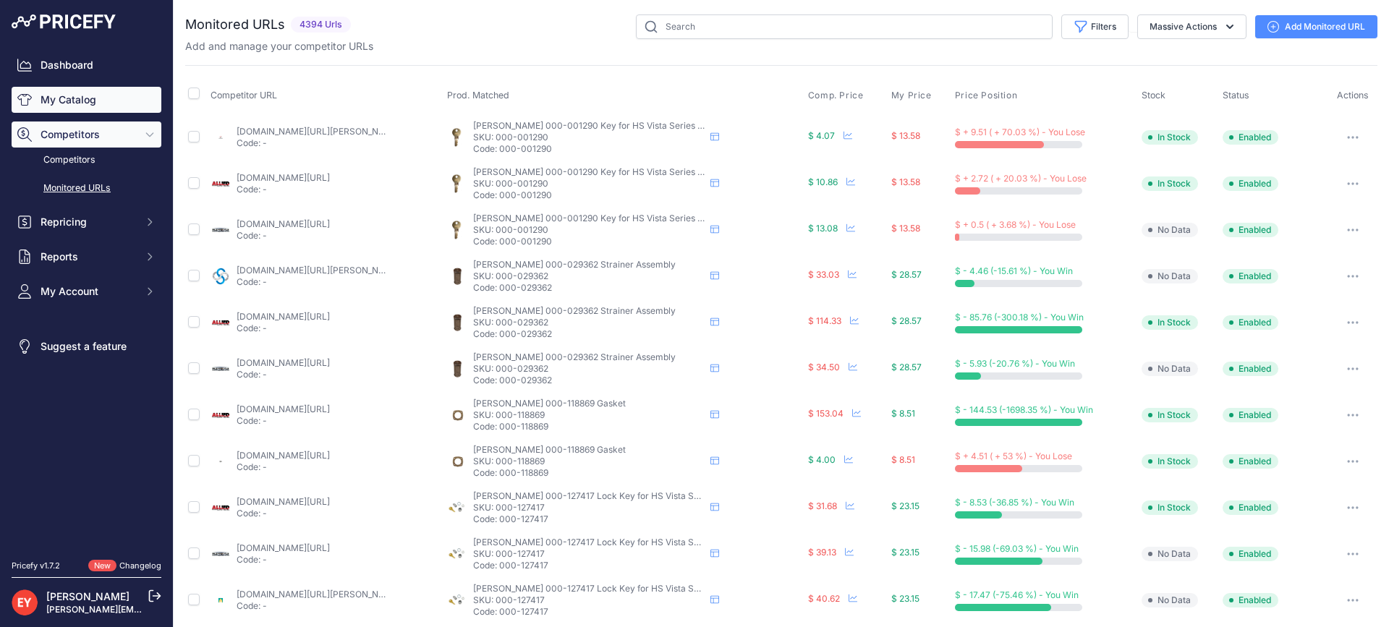
click at [39, 90] on link "My Catalog" at bounding box center [87, 100] width 150 height 26
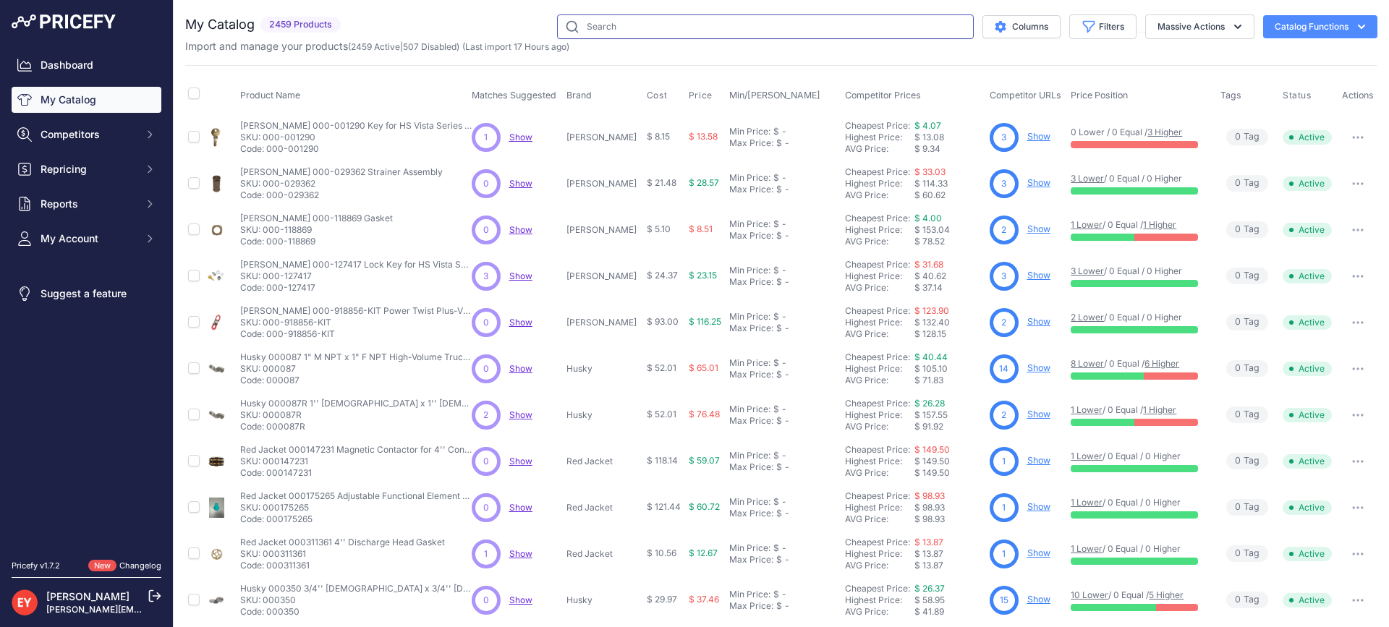
click at [617, 23] on input "text" at bounding box center [765, 26] width 417 height 25
paste input "401236002"
type input "401236002"
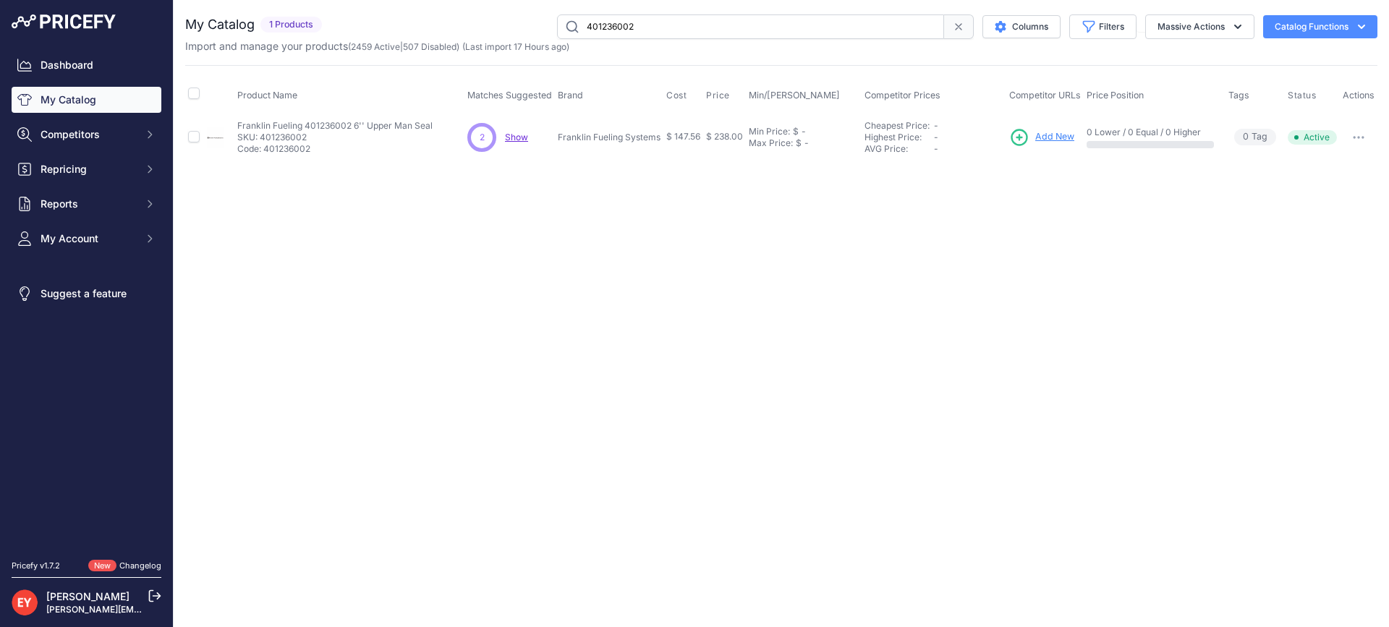
click at [1048, 133] on span "Add New" at bounding box center [1054, 137] width 39 height 14
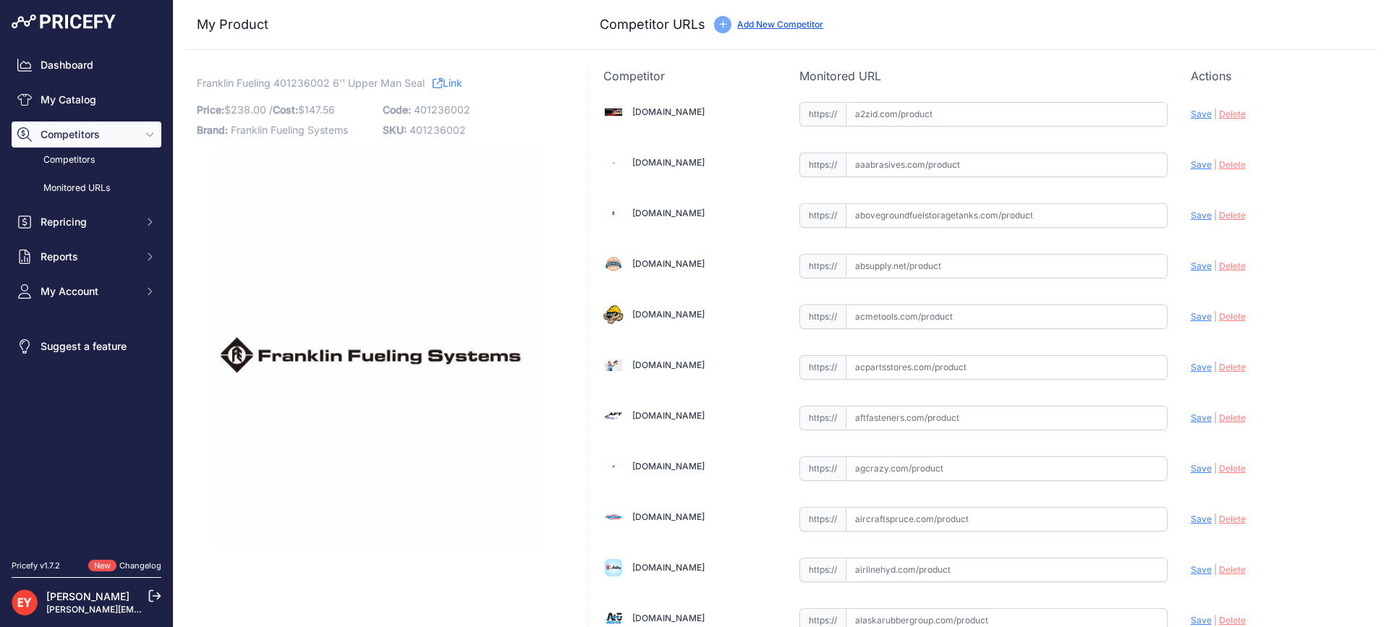
scroll to position [4812, 0]
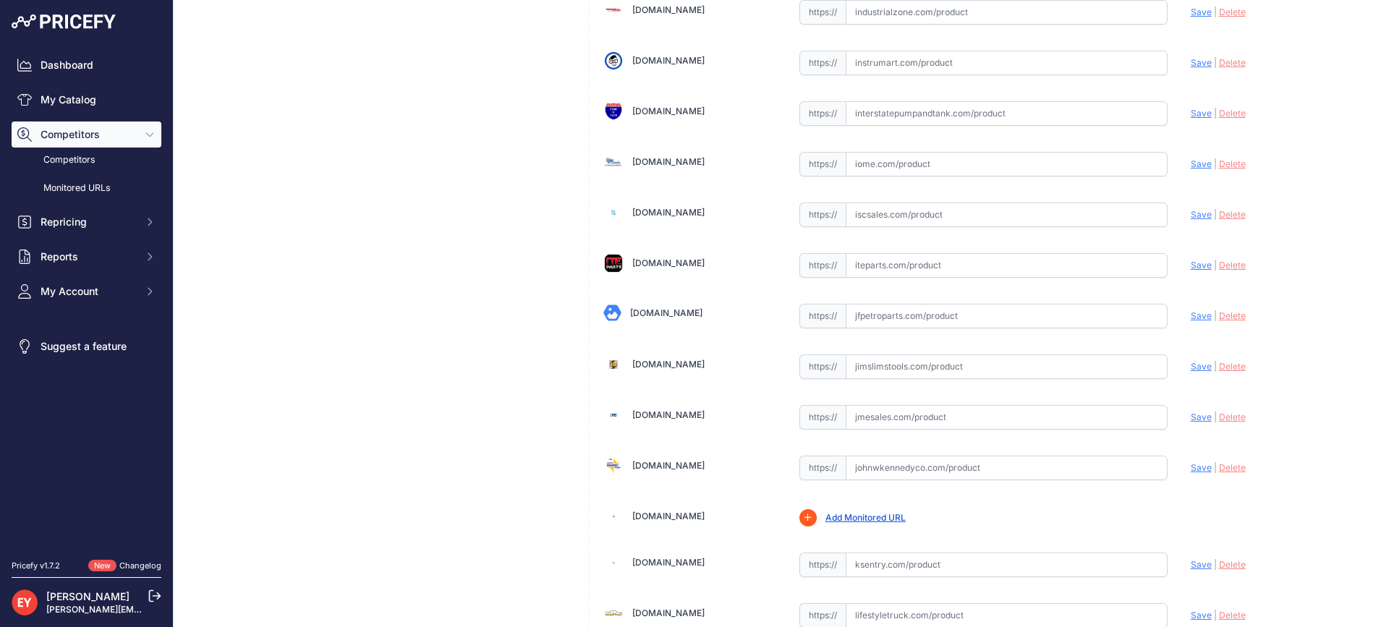
click at [892, 319] on input "text" at bounding box center [1007, 316] width 322 height 25
paste input "https://www.jfpetroparts.com/products/shop-by-manufacturer/franklin-electric-fu…"
click at [1191, 317] on span "Save" at bounding box center [1201, 315] width 21 height 11
type input "https://www.jfpetroparts.com/products/shop-by-manufacturer/franklin-electric-fu…"
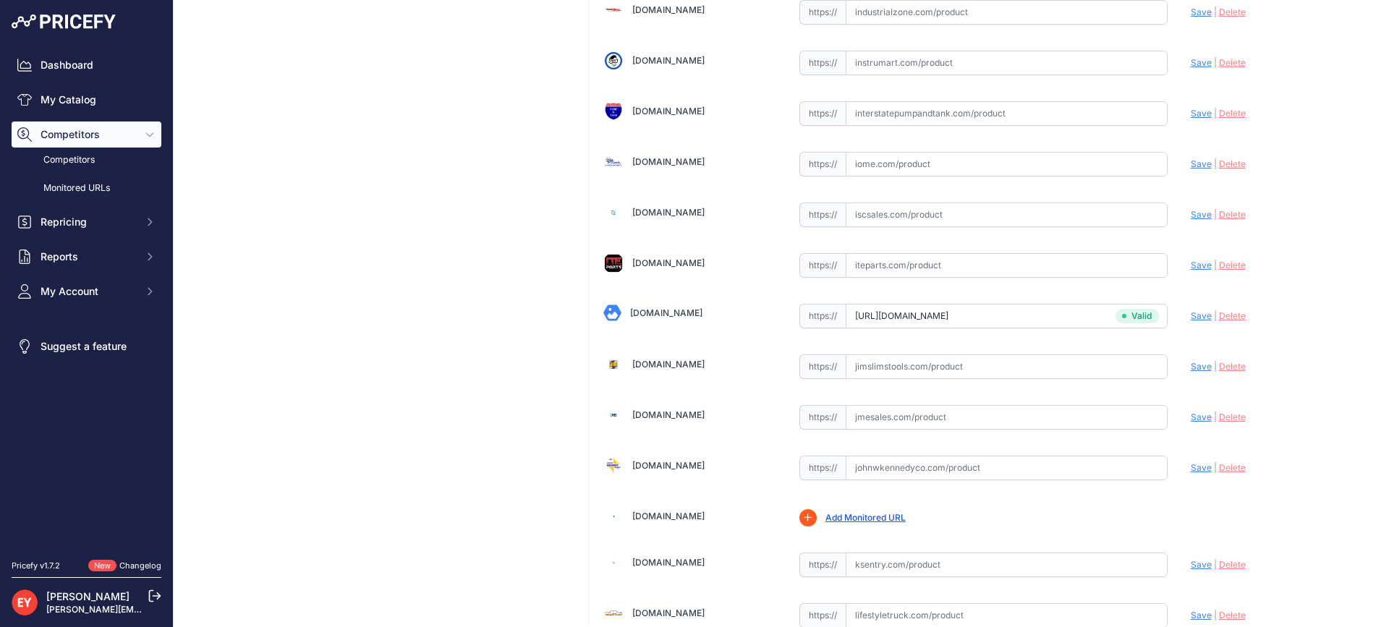
scroll to position [10020, 0]
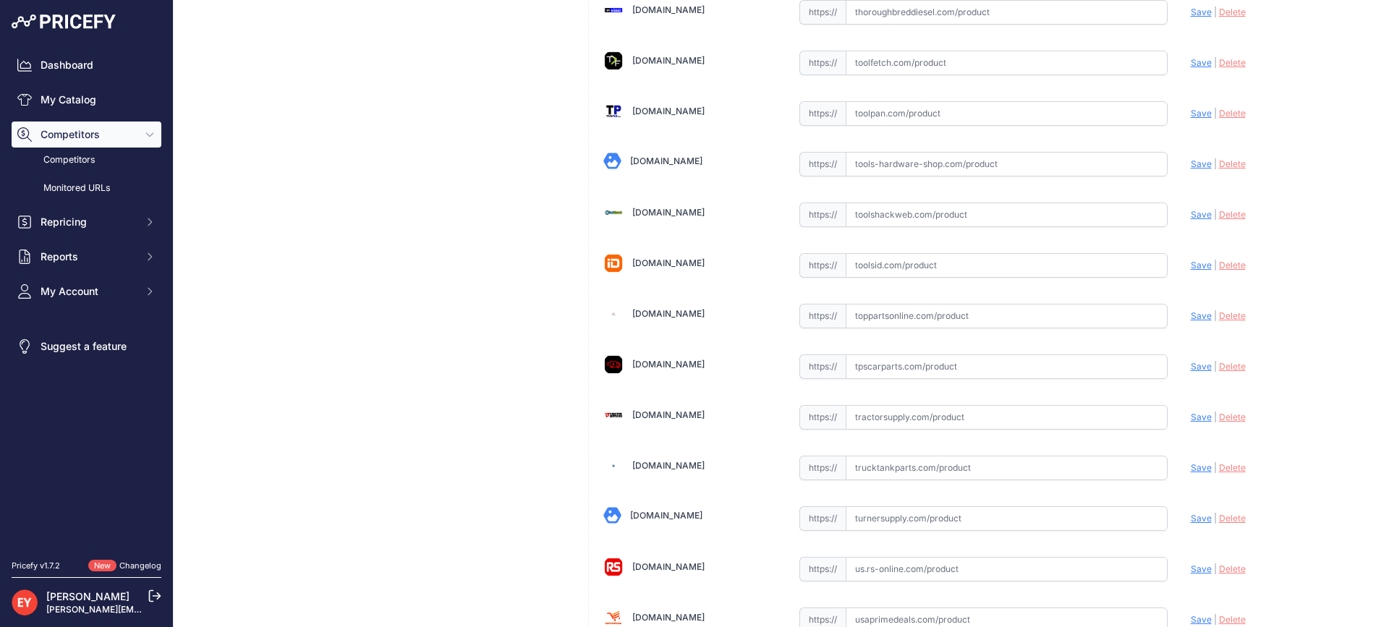
click at [863, 327] on input "text" at bounding box center [1007, 316] width 322 height 25
paste input "https://www.toppartsonline.com/product/franklin-fueling-401236002-6-upper-man-s…"
click at [1191, 317] on span "Save" at bounding box center [1201, 315] width 21 height 11
type input "https://www.toppartsonline.com/product/franklin-fueling-401236002-6-upper-man-s…"
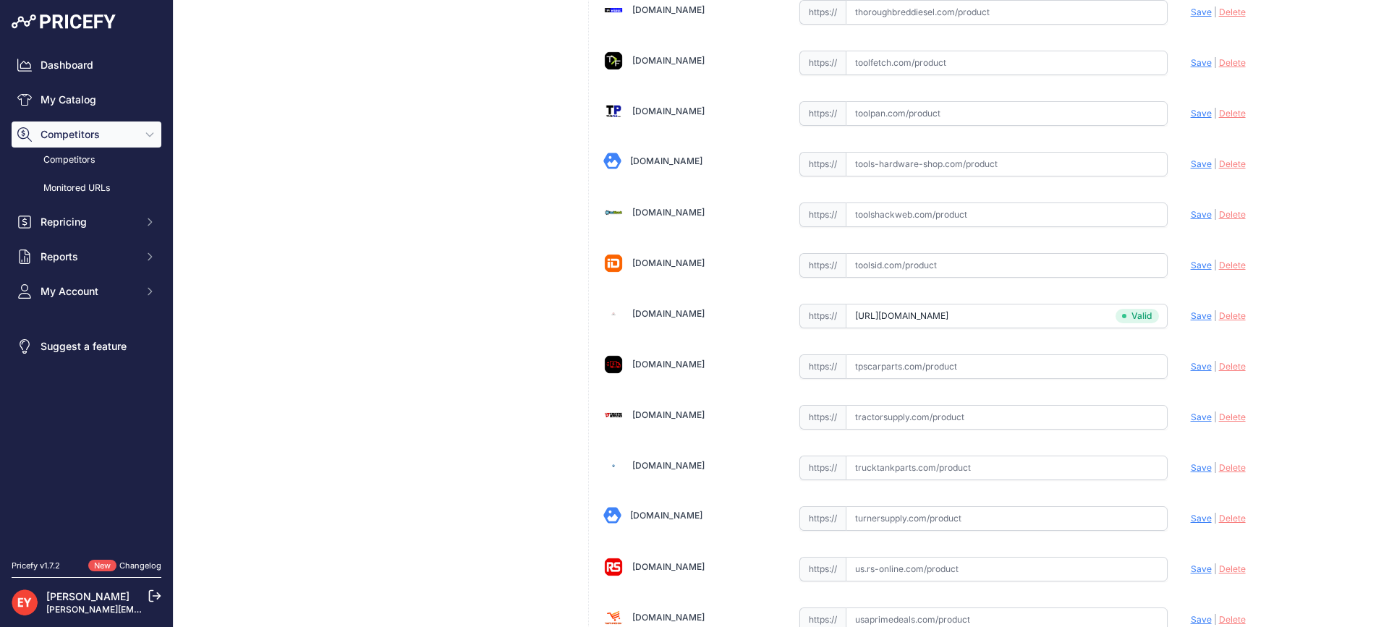
scroll to position [4255, 0]
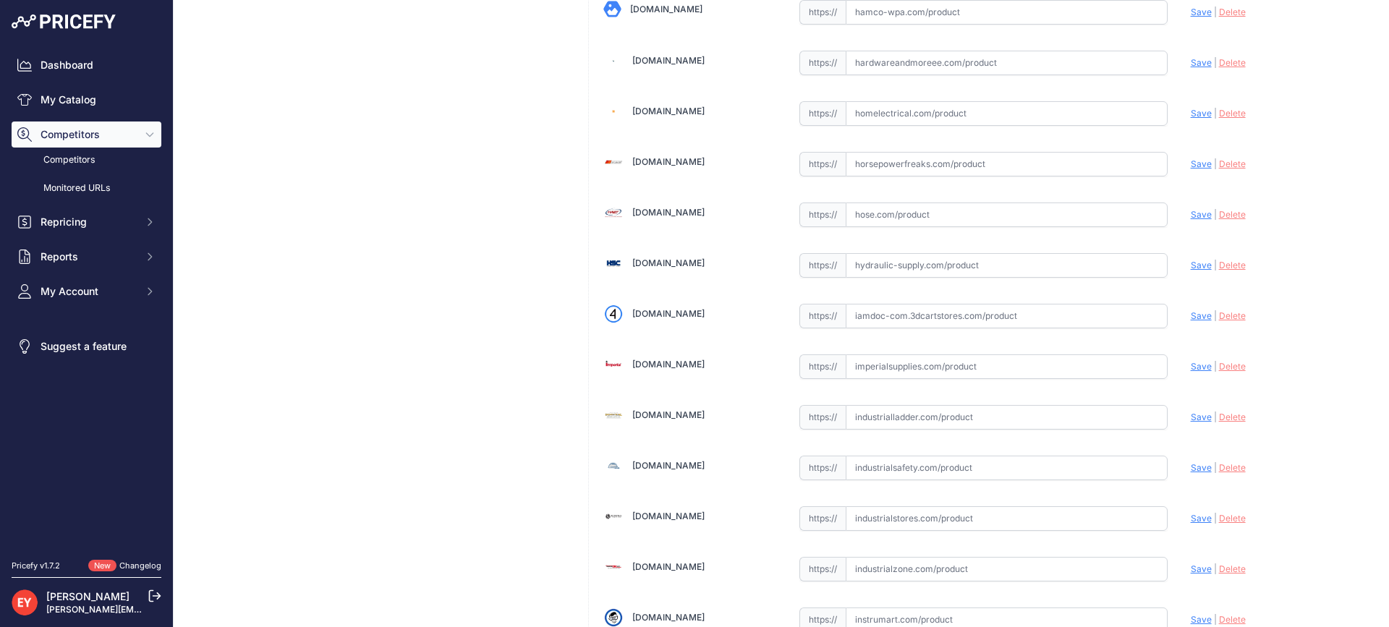
click at [955, 318] on input "text" at bounding box center [1007, 316] width 322 height 25
paste input "https://iamdoc-com.3dcartstores.com/Man-Seal-6-Upper-A-G_p_10568041.html"
click at [1191, 317] on span "Save" at bounding box center [1201, 315] width 21 height 11
type input "https://iamdoc-com.3dcartstores.com/Man-Seal-6-Upper-A-G_p_10568041.html?prirul…"
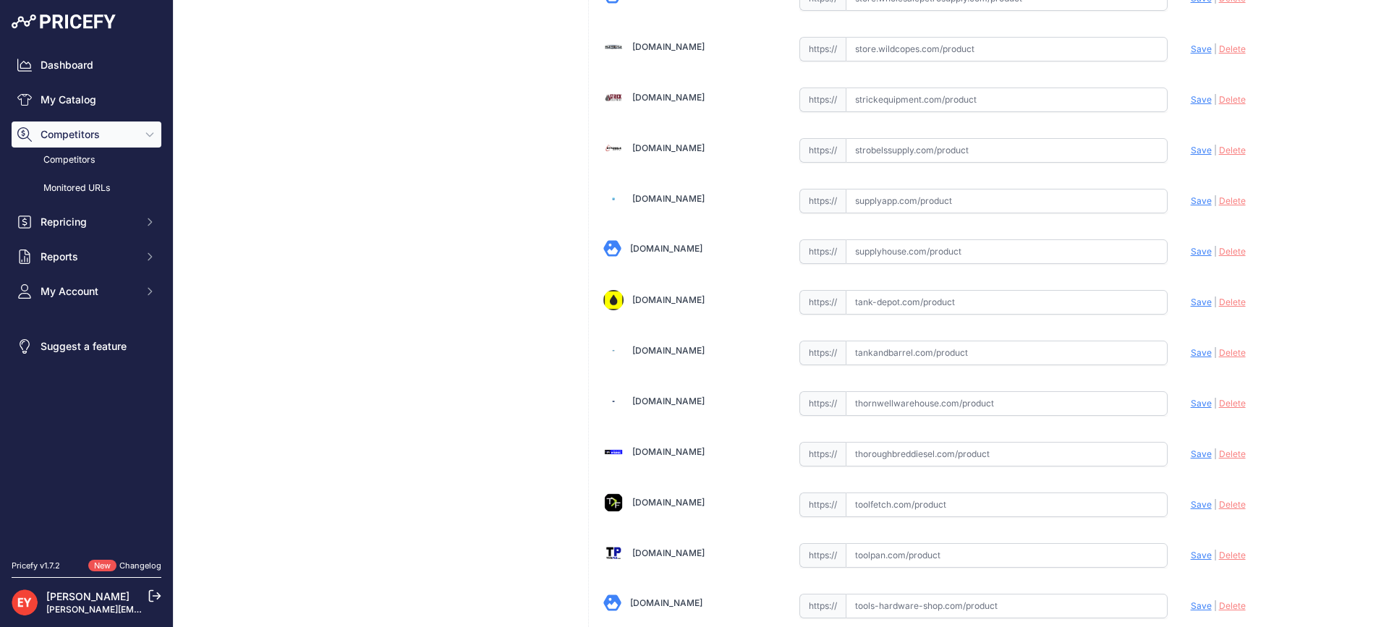
scroll to position [10742, 0]
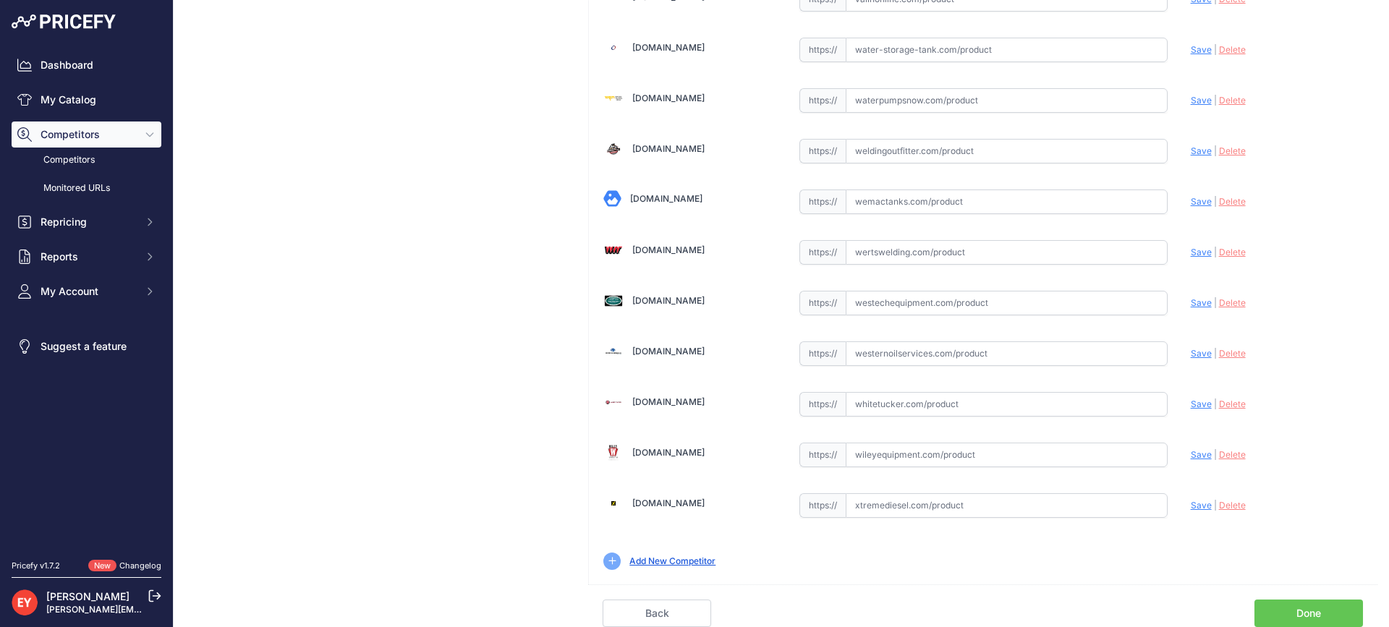
click at [1301, 608] on link "Done" at bounding box center [1309, 613] width 109 height 27
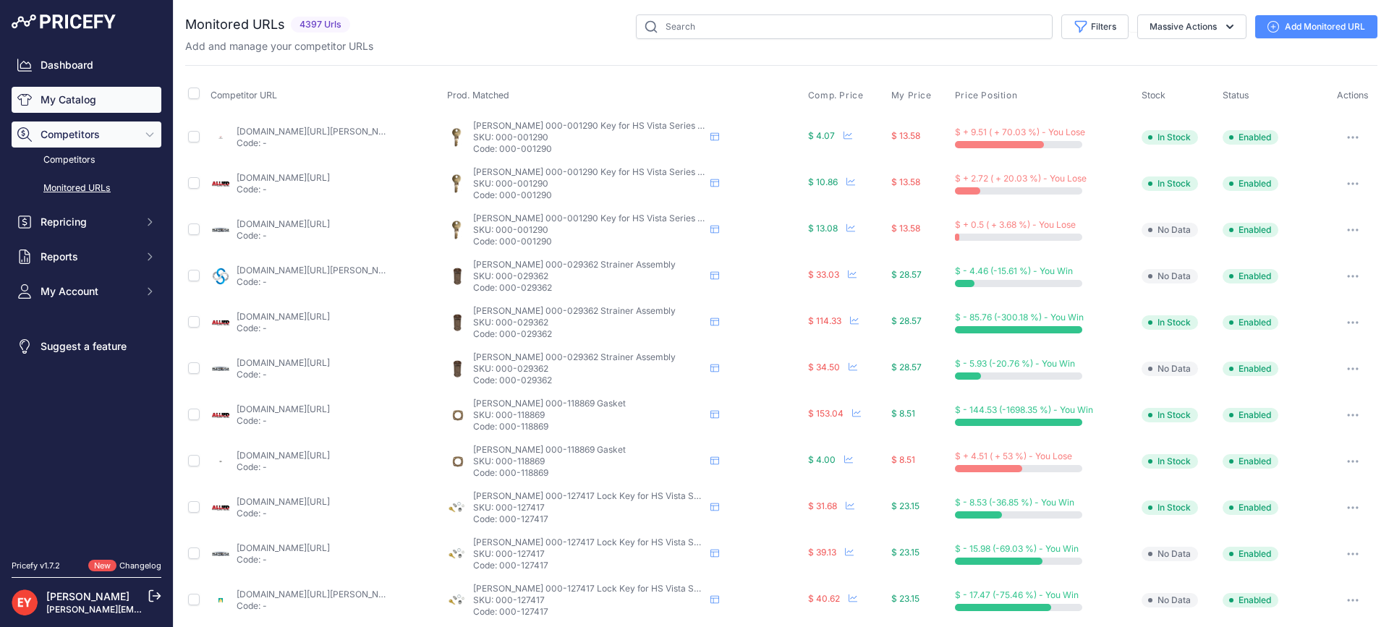
click at [83, 99] on link "My Catalog" at bounding box center [87, 100] width 150 height 26
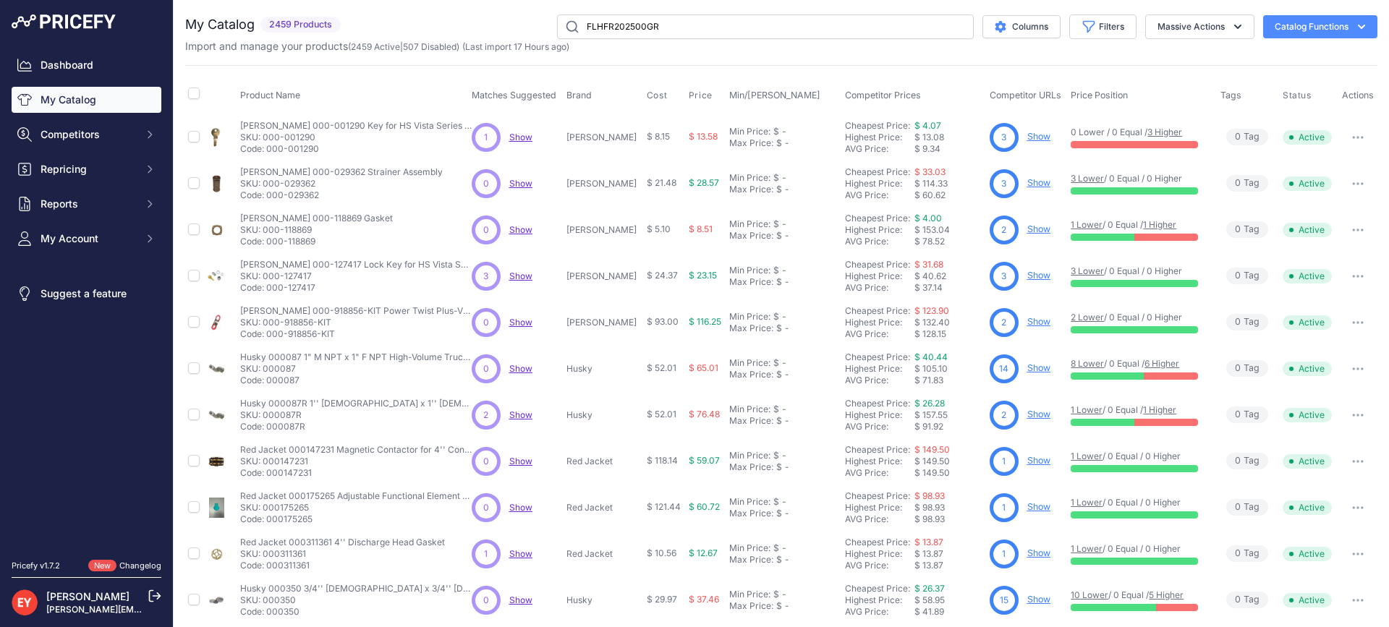
type input "FLHFR202500GR"
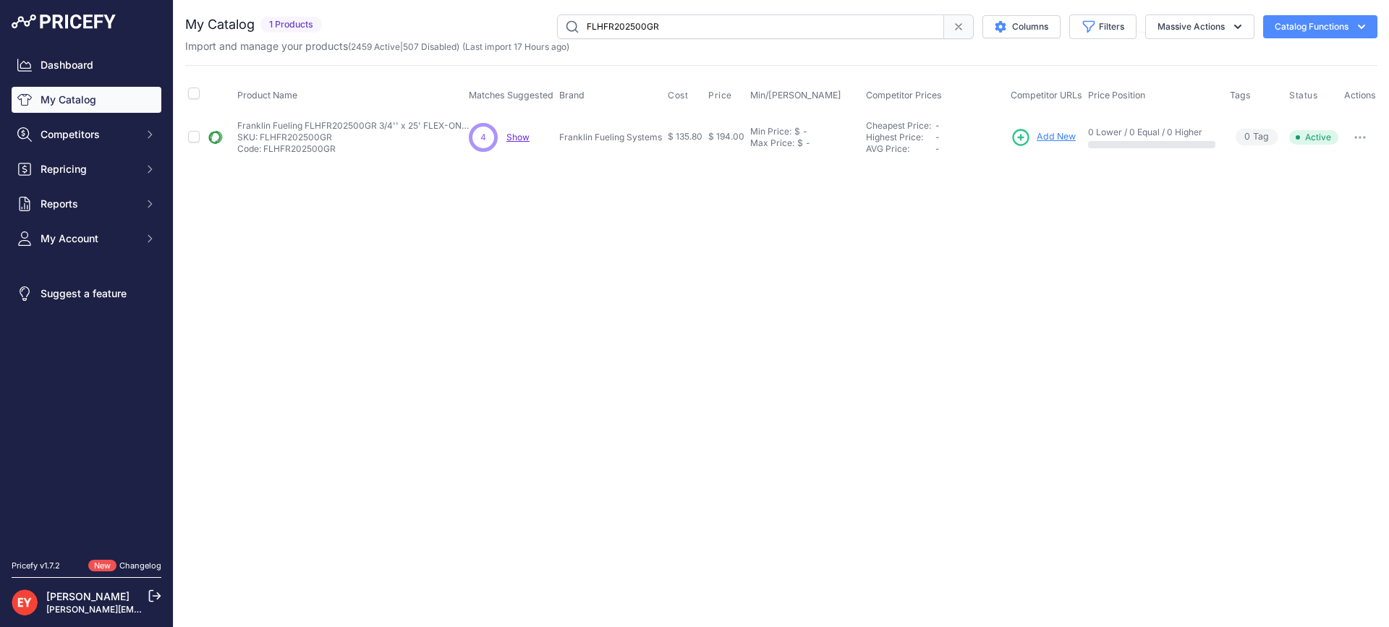
click at [1359, 137] on icon "button" at bounding box center [1359, 137] width 1 height 1
click at [1345, 159] on button "Disable" at bounding box center [1330, 167] width 93 height 23
drag, startPoint x: 716, startPoint y: 27, endPoint x: 561, endPoint y: 29, distance: 154.8
click at [561, 29] on input "FLHFR202500GR" at bounding box center [750, 26] width 387 height 25
paste input "402315904"
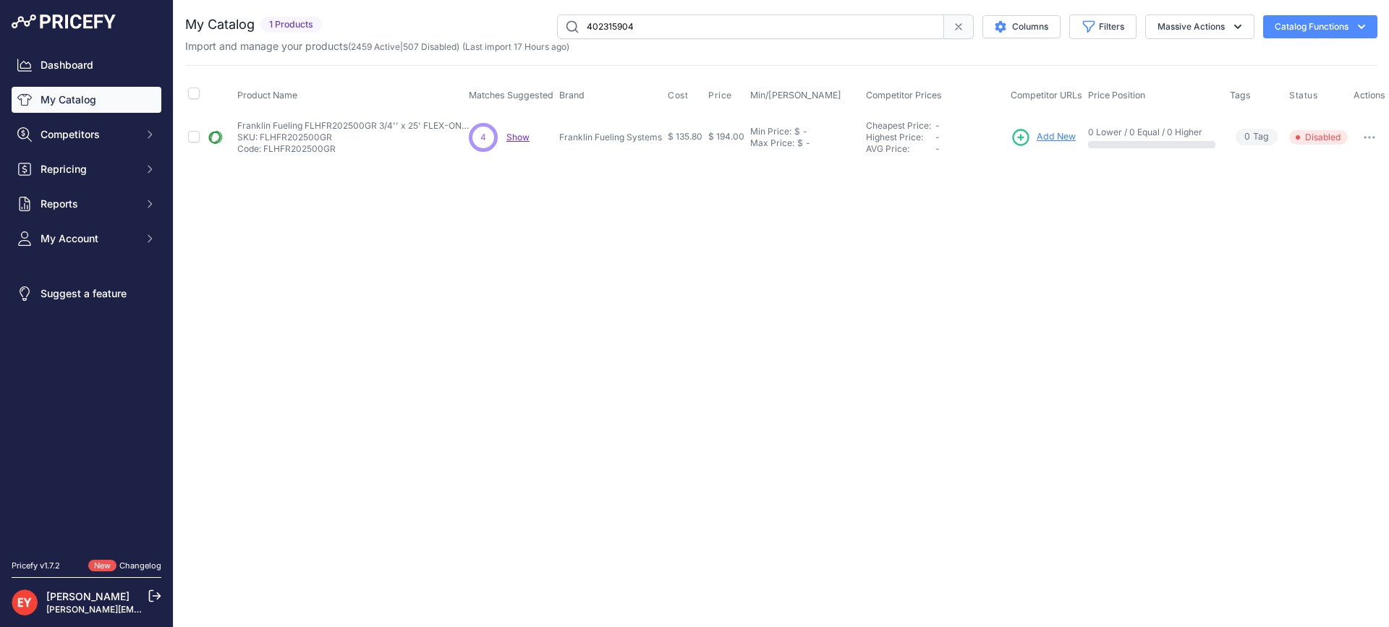
type input "402315904"
click at [1050, 132] on span "Add New" at bounding box center [1051, 137] width 39 height 14
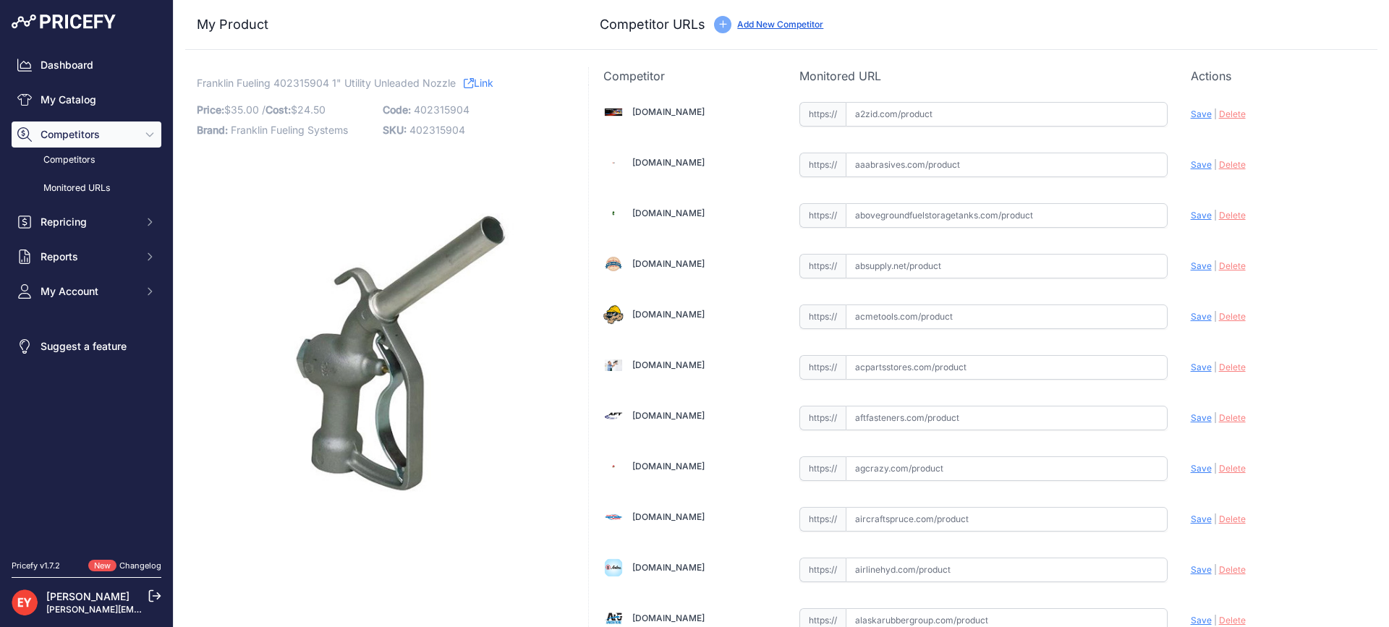
scroll to position [10020, 0]
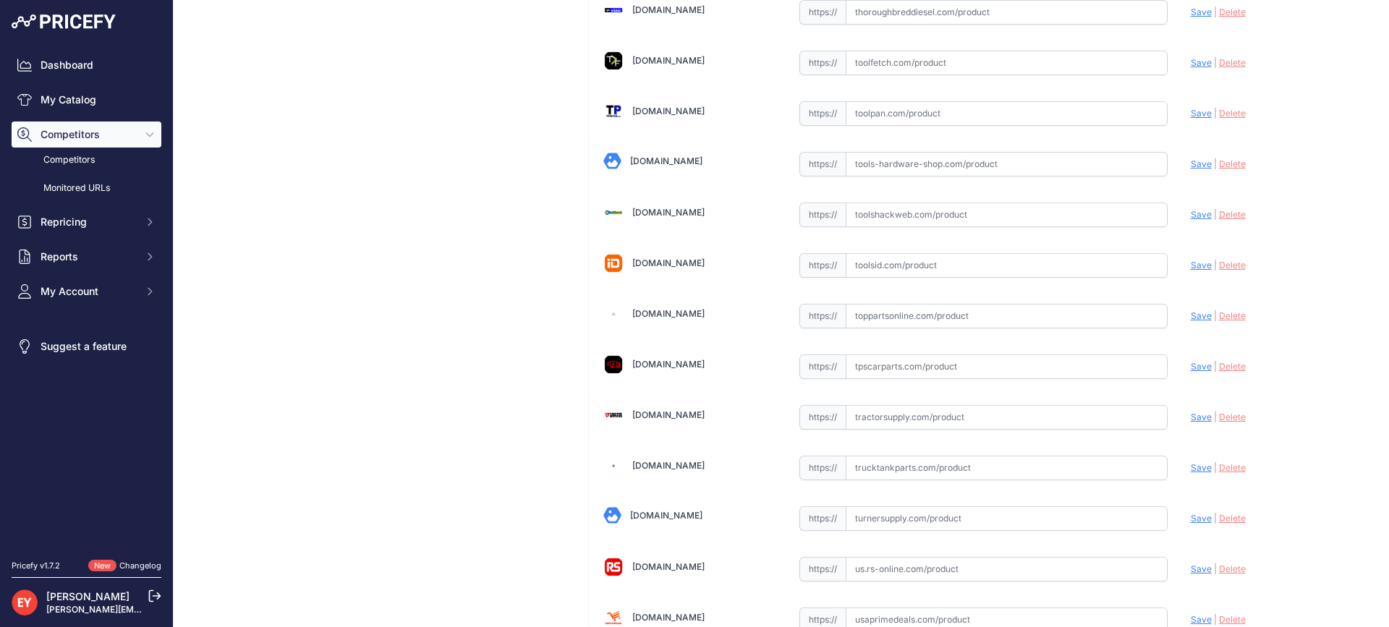
click at [872, 321] on input "text" at bounding box center [1007, 316] width 322 height 25
paste input "https://www.toppartsonline.com/product/franklin-fueling-402315904-1-utility-unl…"
click at [1191, 317] on span "Save" at bounding box center [1201, 315] width 21 height 11
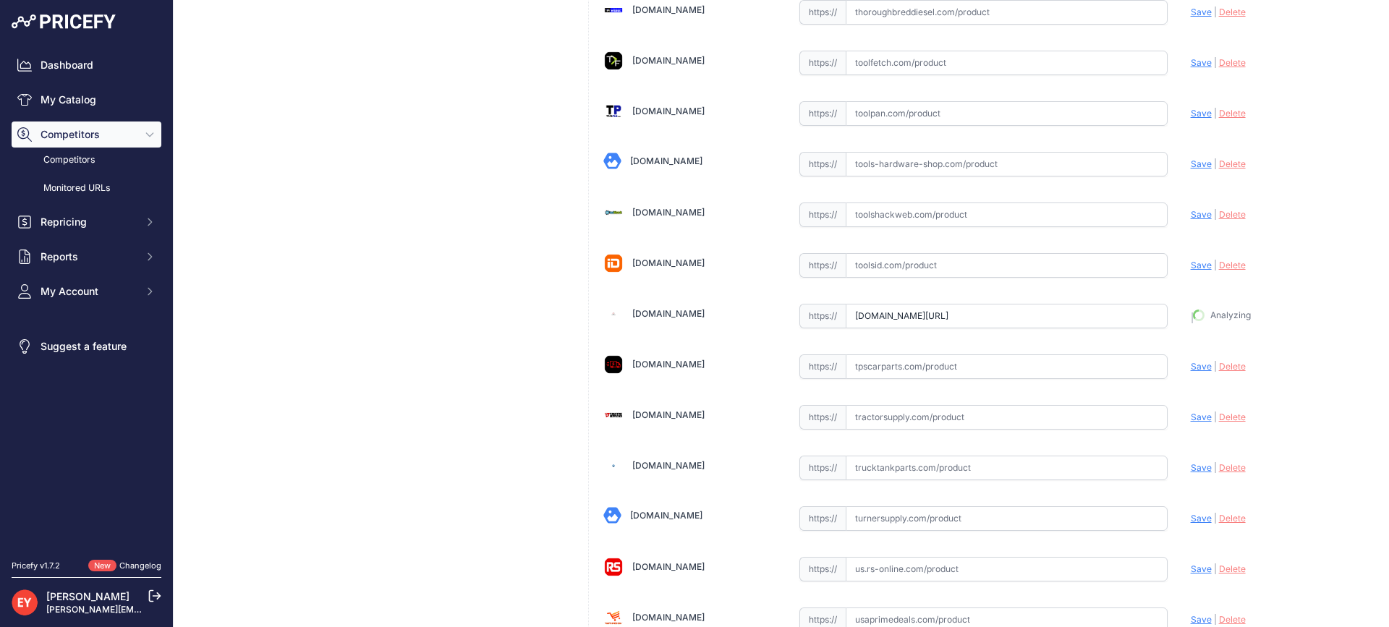
type input "https://www.toppartsonline.com/product/franklin-fueling-402315904-1-utility-unl…"
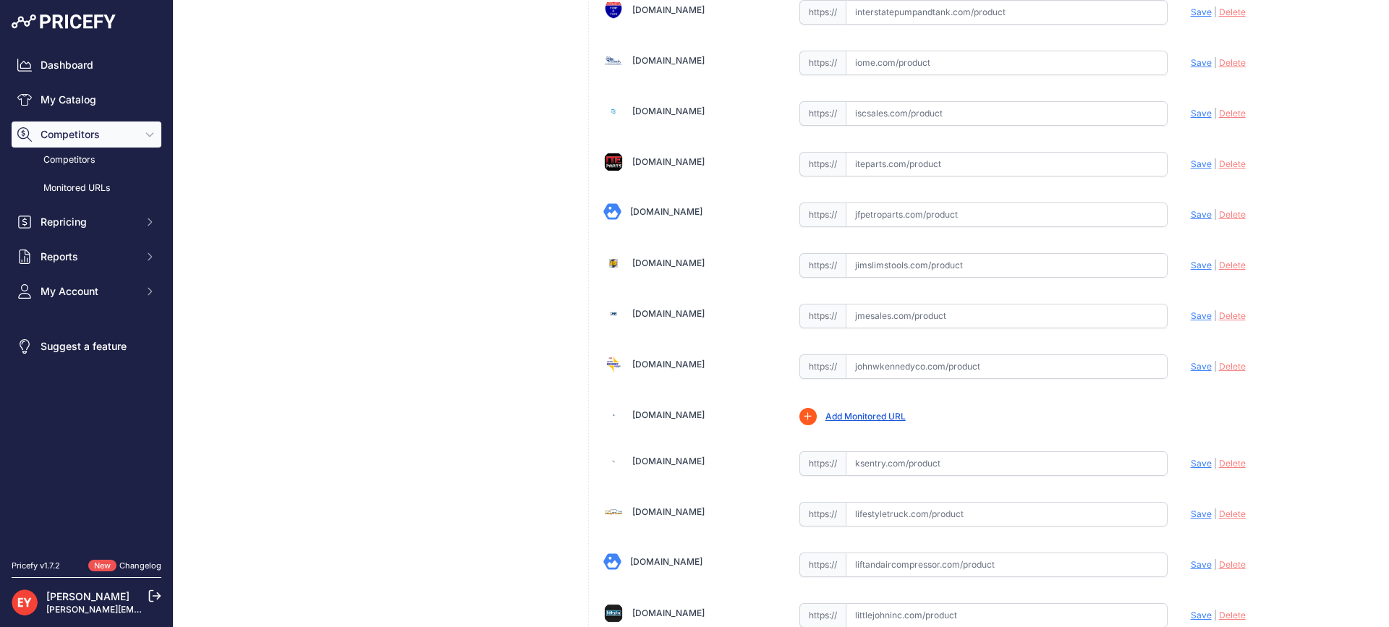
click at [862, 322] on input "text" at bounding box center [1007, 316] width 322 height 25
paste input "https://www.jmesales.com/franklin-fueling-systems-1-in-402-series-ul-listed-uti…"
click at [1191, 314] on span "Save" at bounding box center [1201, 315] width 21 height 11
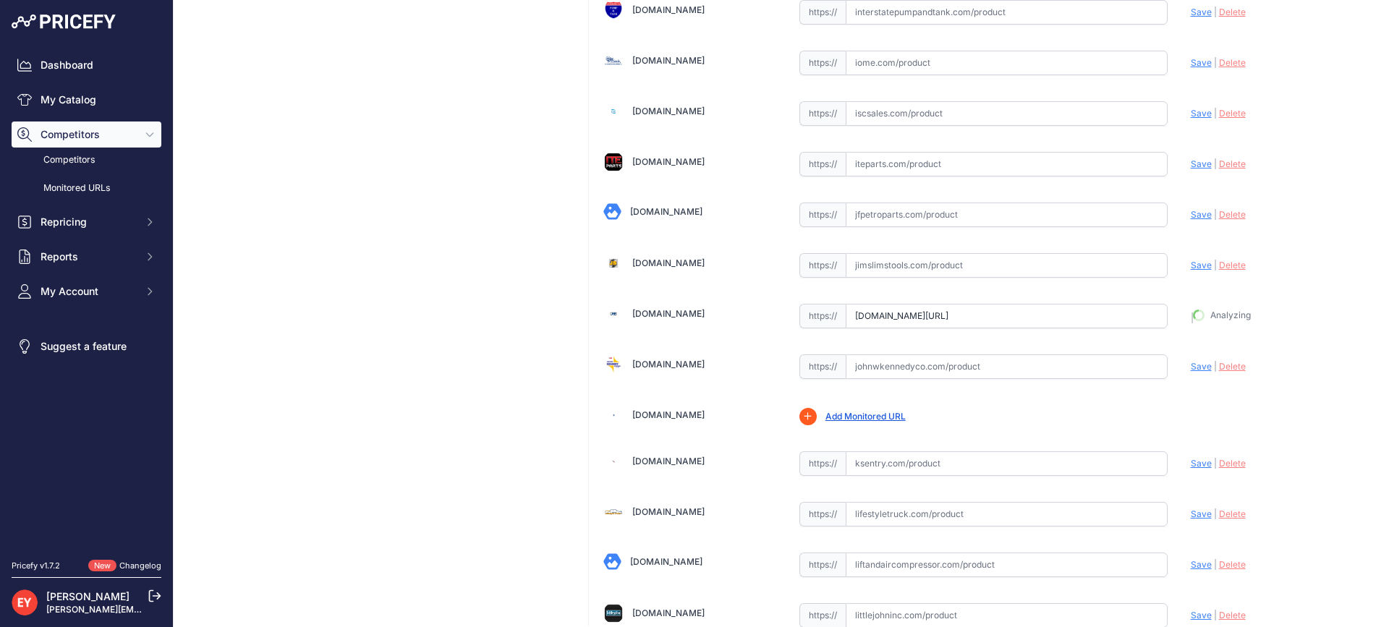
type input "https://www.jmesales.com/franklin-fueling-systems-1-in-402-series-ul-listed-uti…"
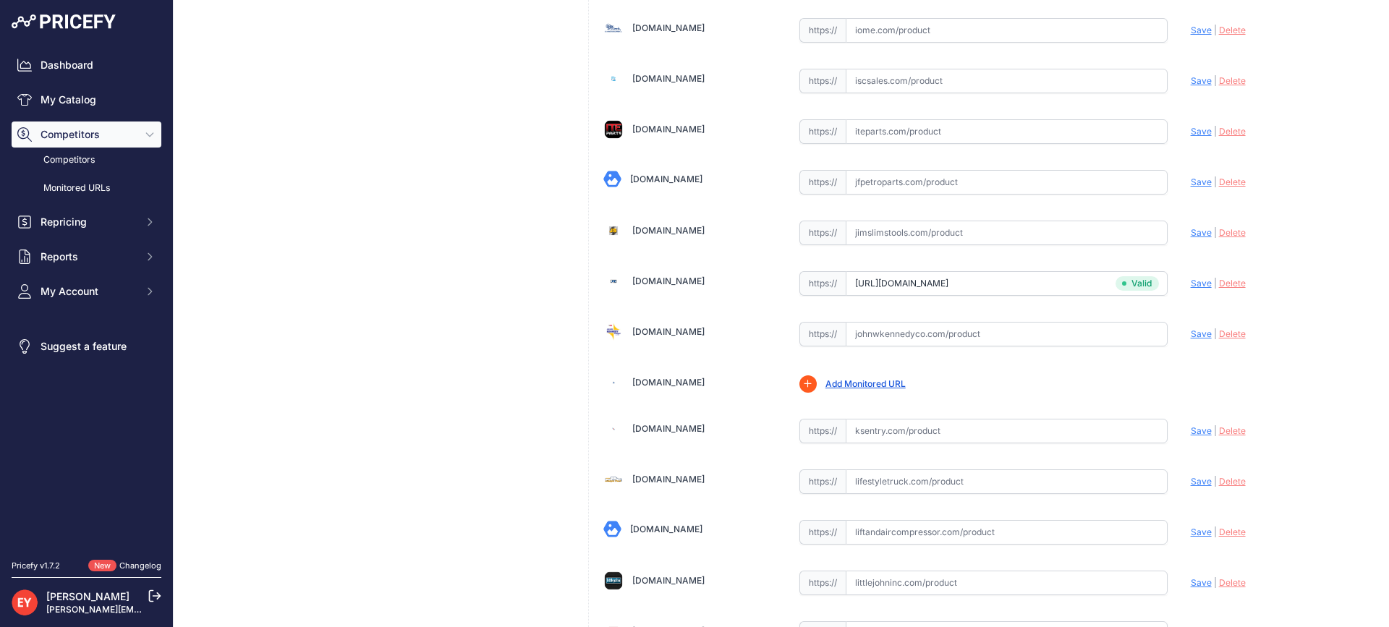
scroll to position [4913, 0]
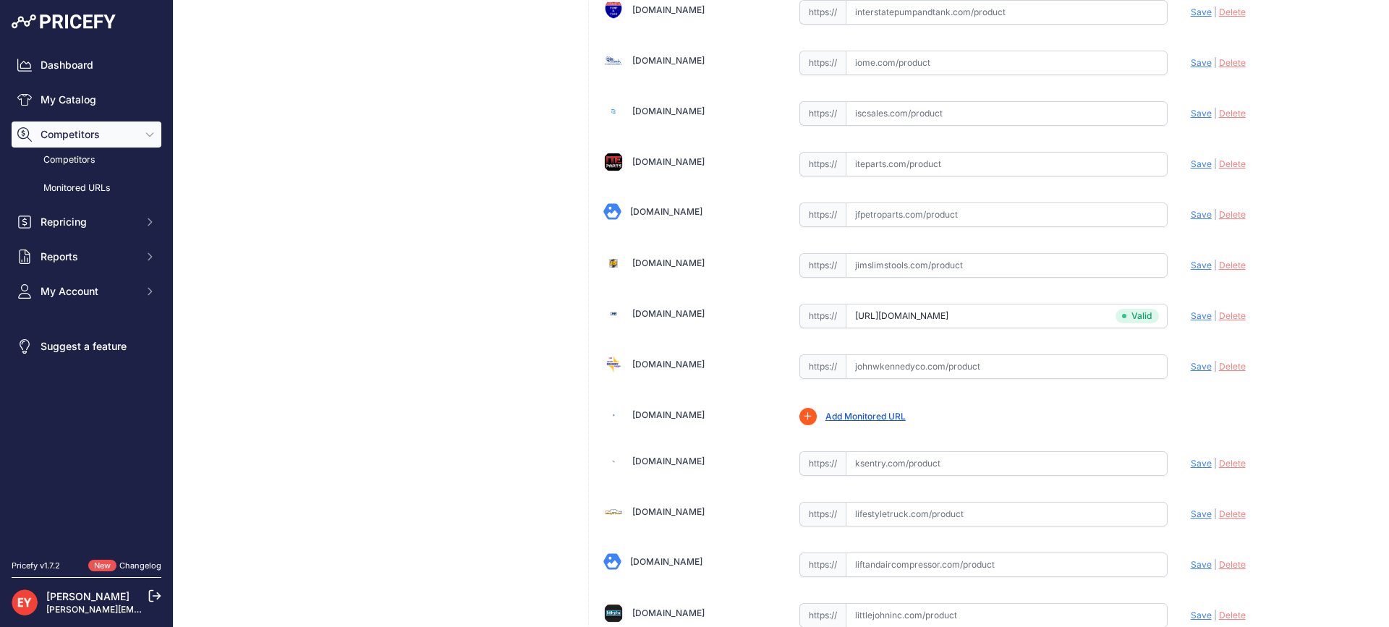
click at [899, 214] on input "text" at bounding box center [1007, 215] width 322 height 25
paste input "https://www.jfpetroparts.com/products/hanging-hardware/nozzles/nozzle-farm-unle…"
click at [1191, 216] on span "Save" at bounding box center [1201, 214] width 21 height 11
type input "https://www.jfpetroparts.com/products/hanging-hardware/nozzles/nozzle-farm-unle…"
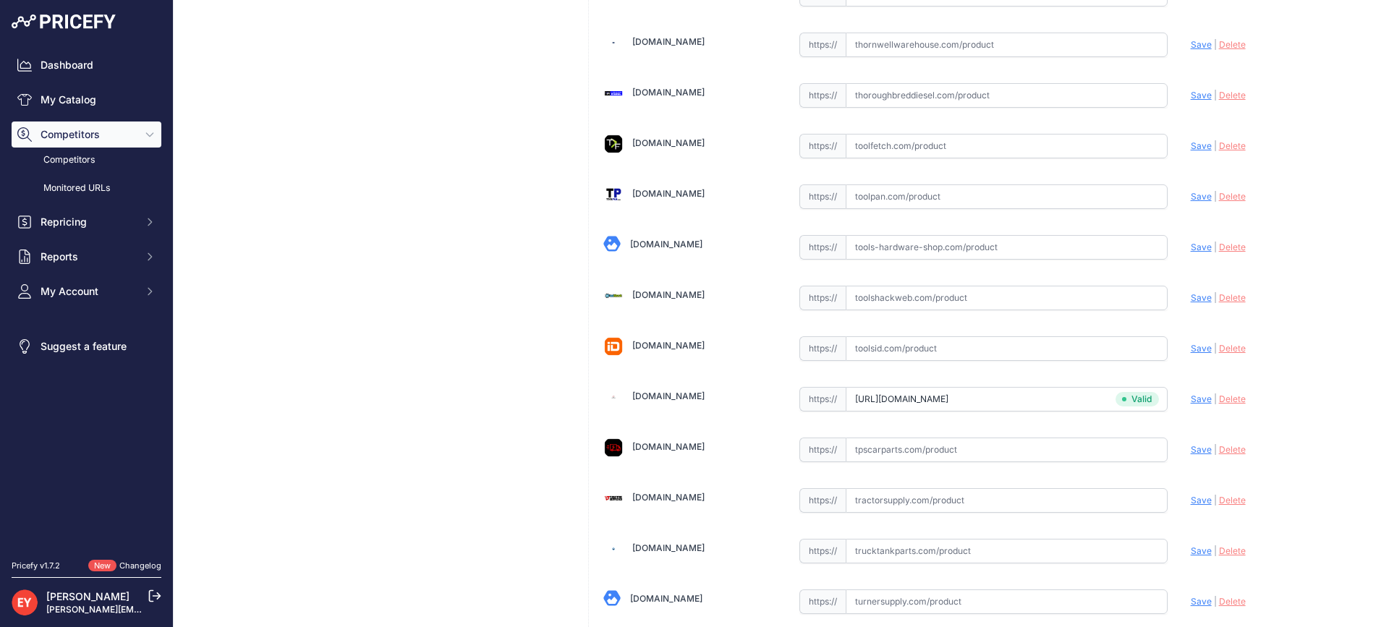
scroll to position [10775, 0]
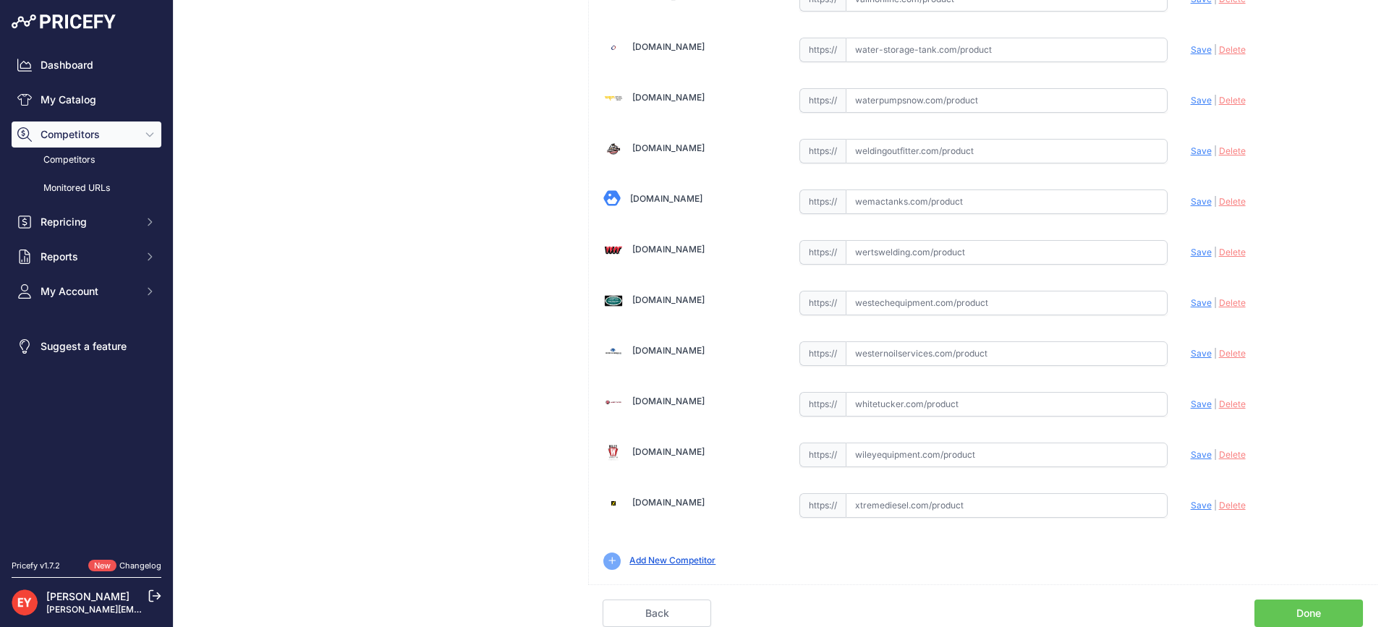
click at [1319, 603] on link "Done" at bounding box center [1309, 613] width 109 height 27
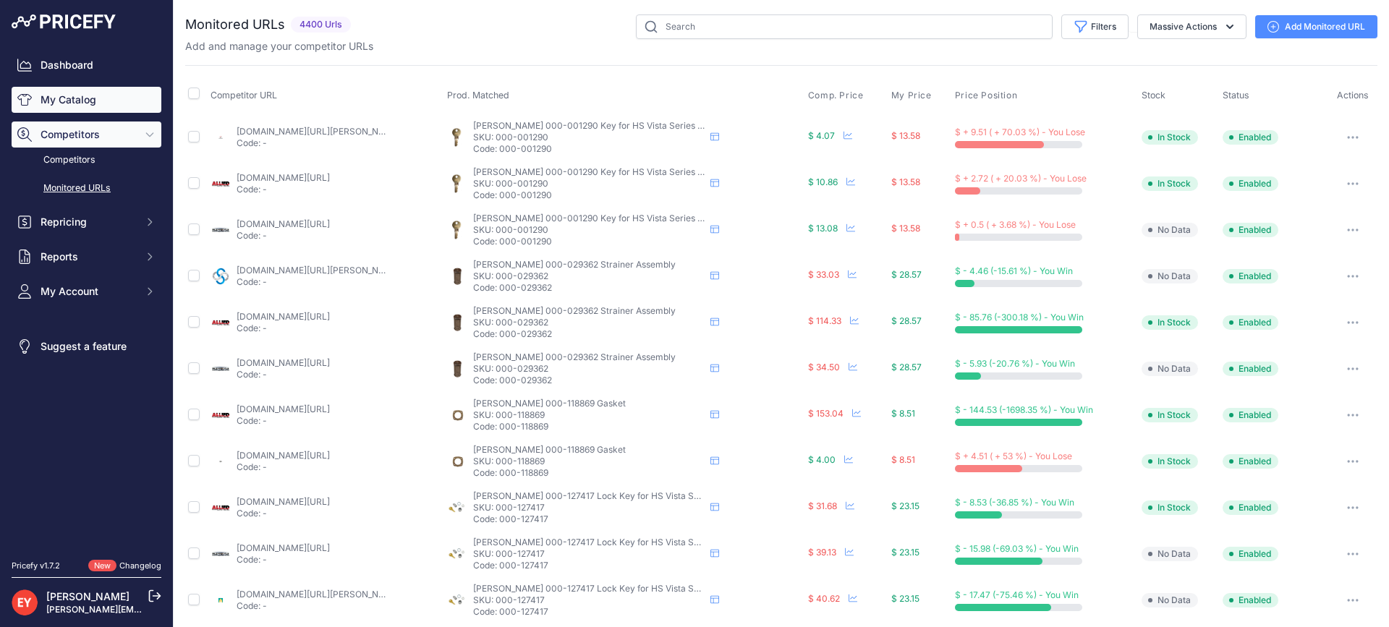
click at [90, 98] on link "My Catalog" at bounding box center [87, 100] width 150 height 26
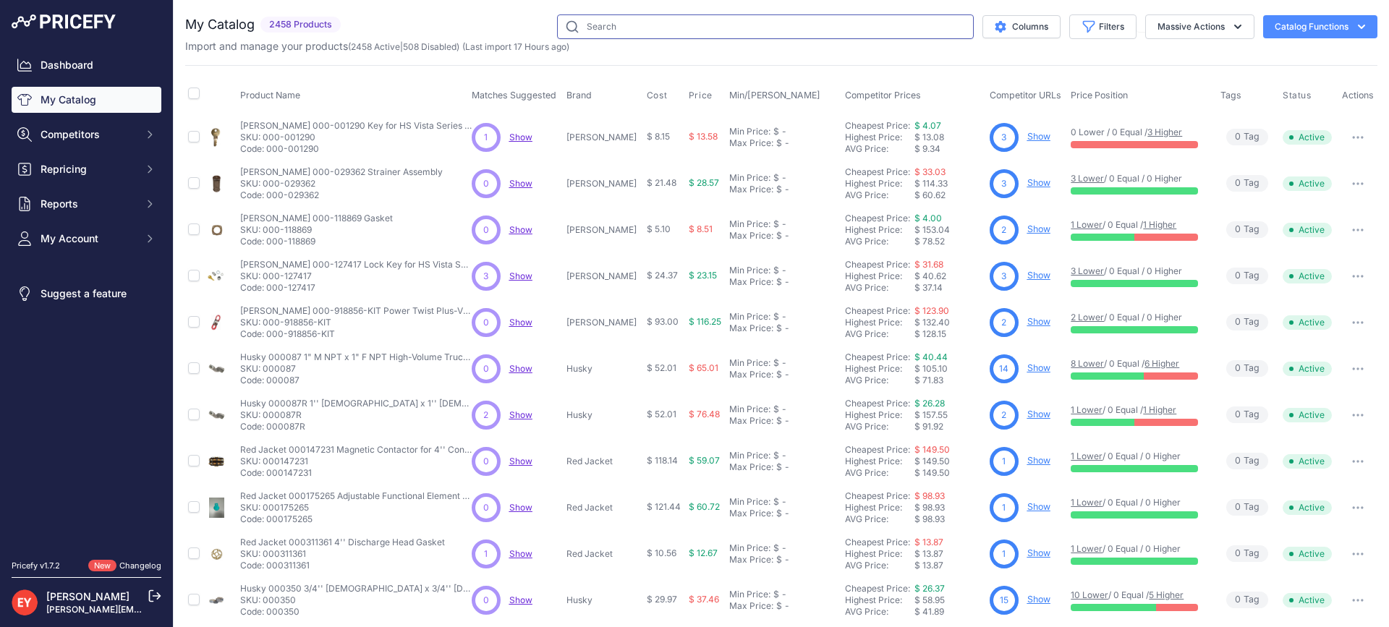
click at [674, 21] on input "text" at bounding box center [765, 26] width 417 height 25
paste input "402315904"
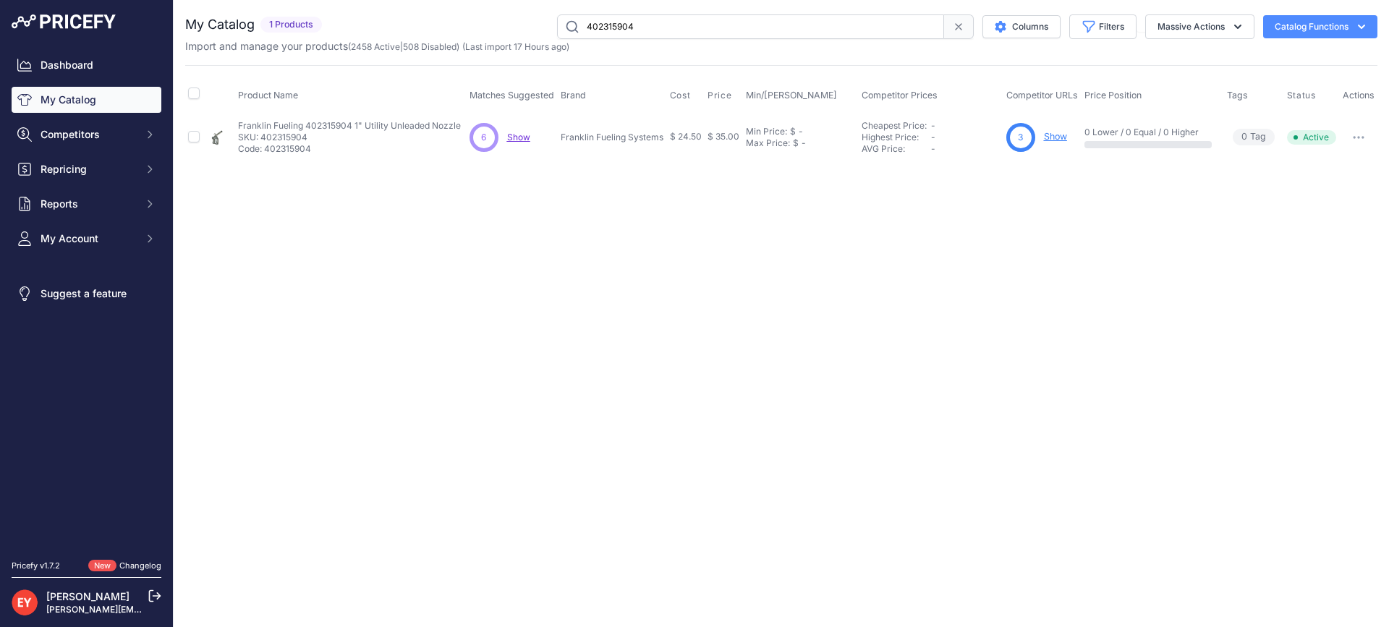
drag, startPoint x: 698, startPoint y: 35, endPoint x: 577, endPoint y: 41, distance: 121.7
click at [577, 41] on div "My Catalog 1 Products" at bounding box center [781, 33] width 1192 height 39
paste input "0589931"
type input "400589931"
click at [1041, 134] on span "Add New" at bounding box center [1050, 137] width 39 height 14
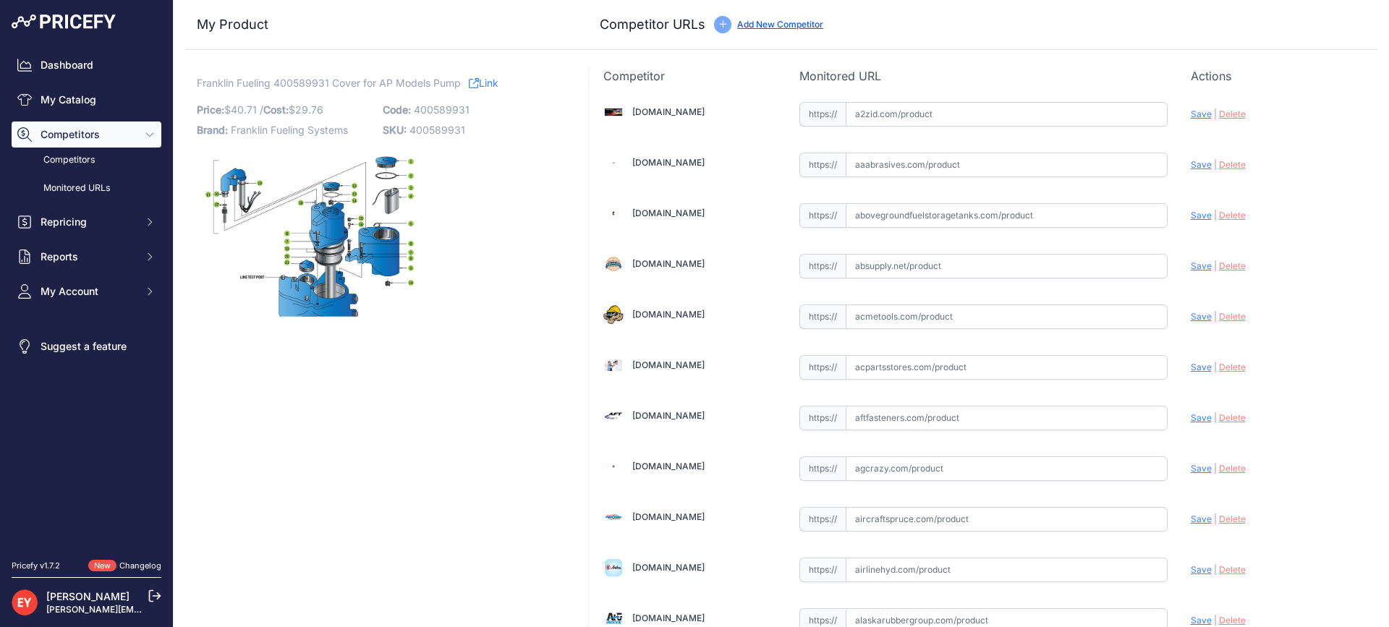
scroll to position [4255, 0]
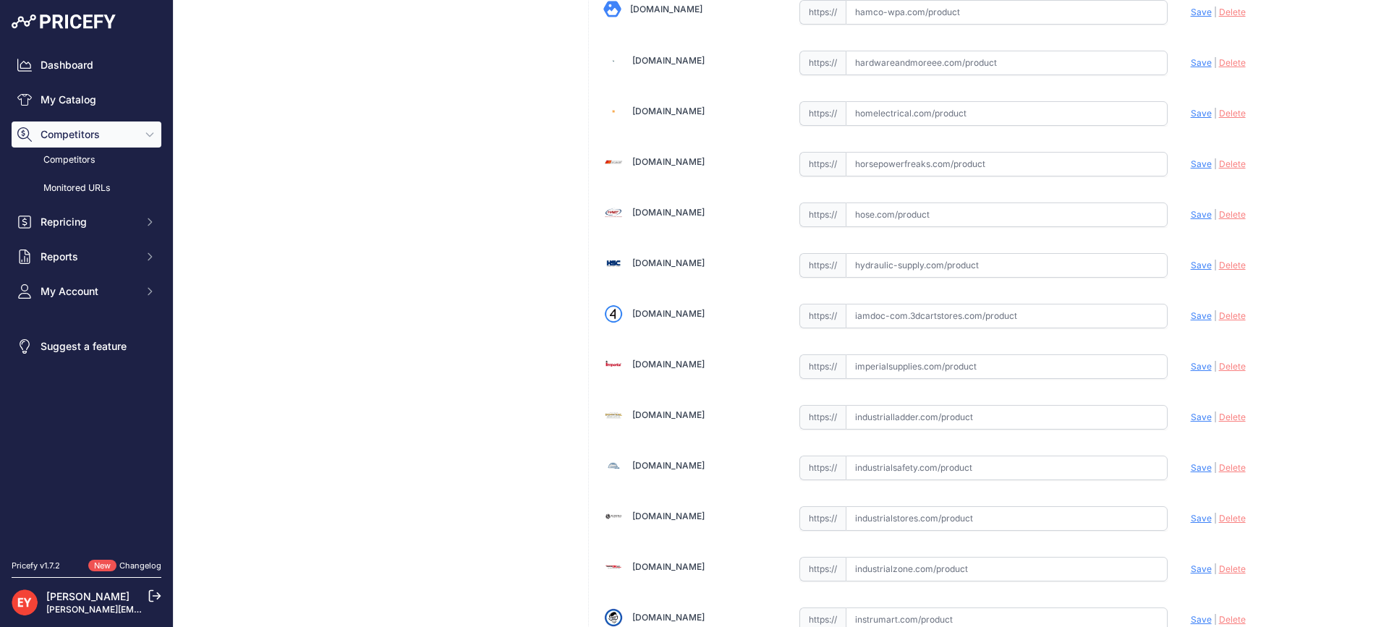
click at [921, 326] on input "text" at bounding box center [1007, 316] width 322 height 25
paste input "https://iamdoc-com.3dcartstores.com/Adv-Protection-Vl-Cover-Spare_p_10567785.ht…"
click at [1191, 316] on span "Save" at bounding box center [1201, 315] width 21 height 11
type input "https://iamdoc-com.3dcartstores.com/Adv-Protection-Vl-Cover-Spare_p_10567785.ht…"
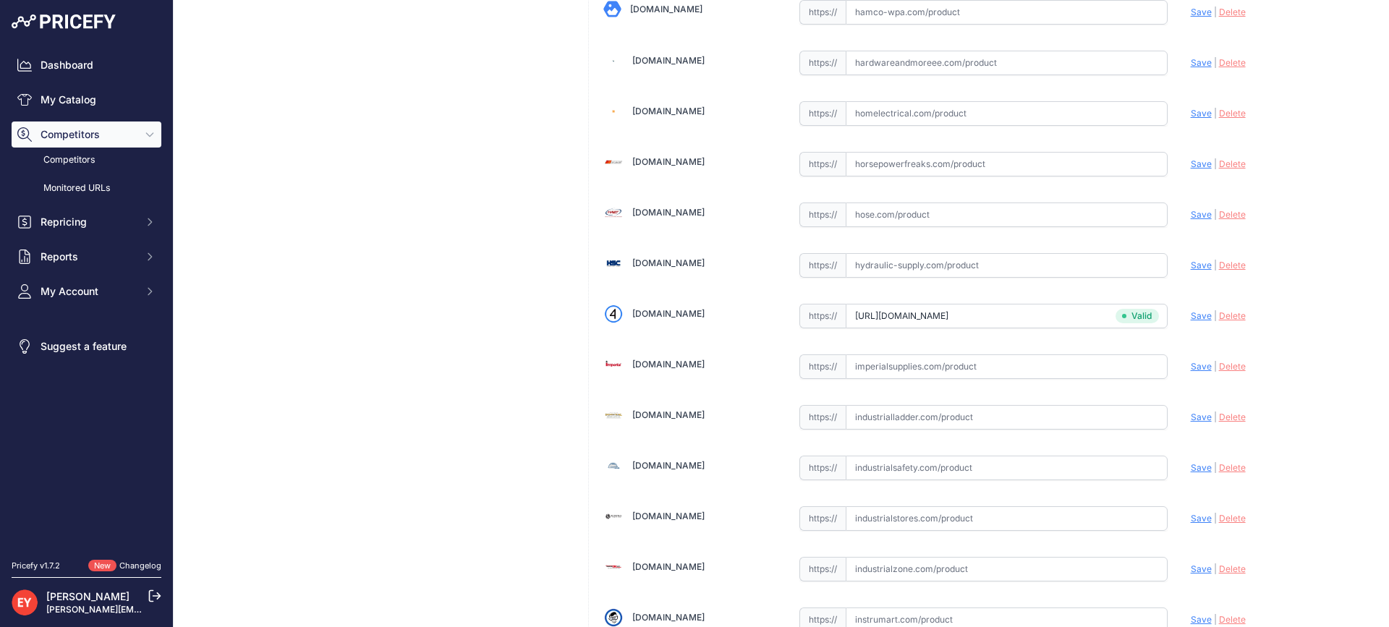
scroll to position [4812, 0]
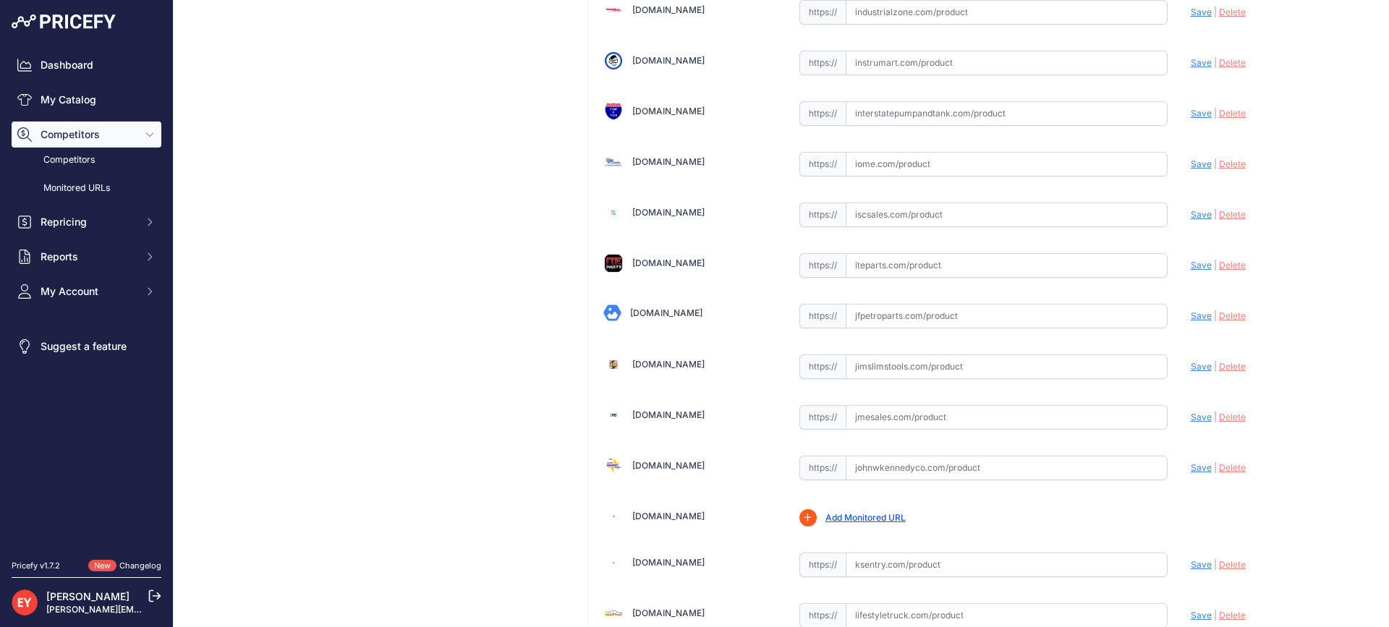
click at [877, 310] on input "text" at bounding box center [1007, 316] width 322 height 25
paste input "https://www.jfpetroparts.com/products/ust-equipment/submersible-pumps/franklin-…"
click at [1191, 315] on span "Save" at bounding box center [1201, 315] width 21 height 11
type input "https://www.jfpetroparts.com/products/ust-equipment/submersible-pumps/franklin-…"
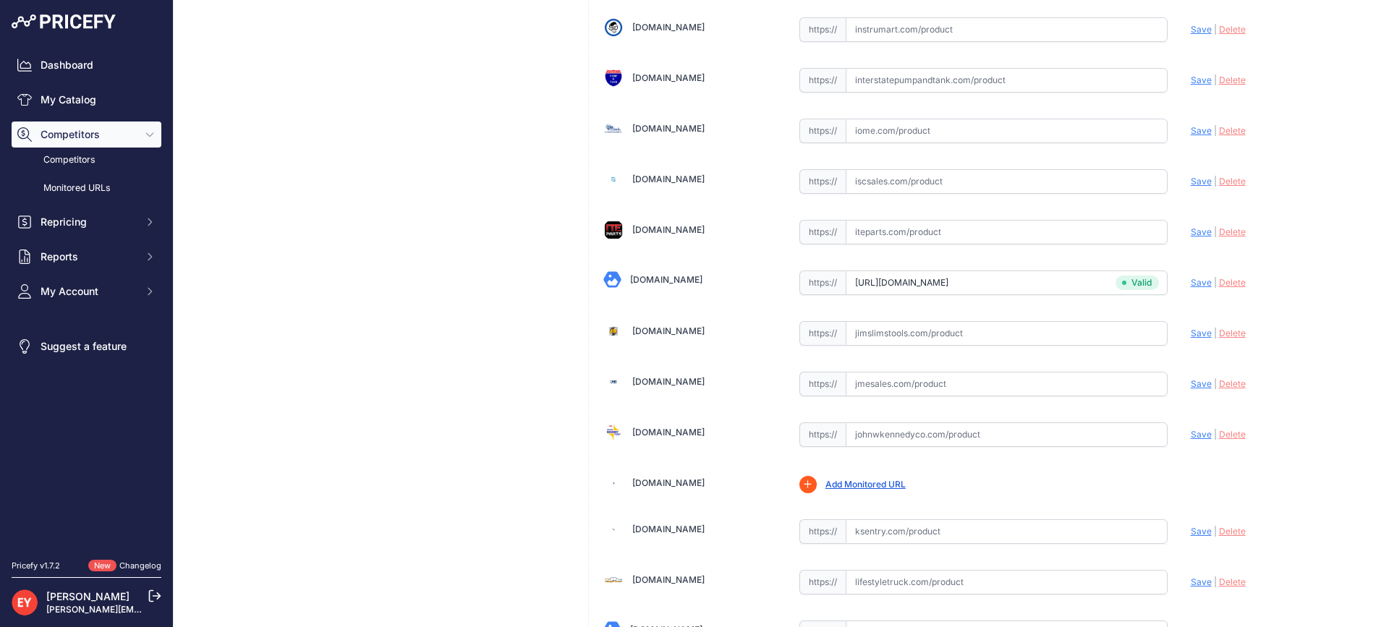
scroll to position [4812, 0]
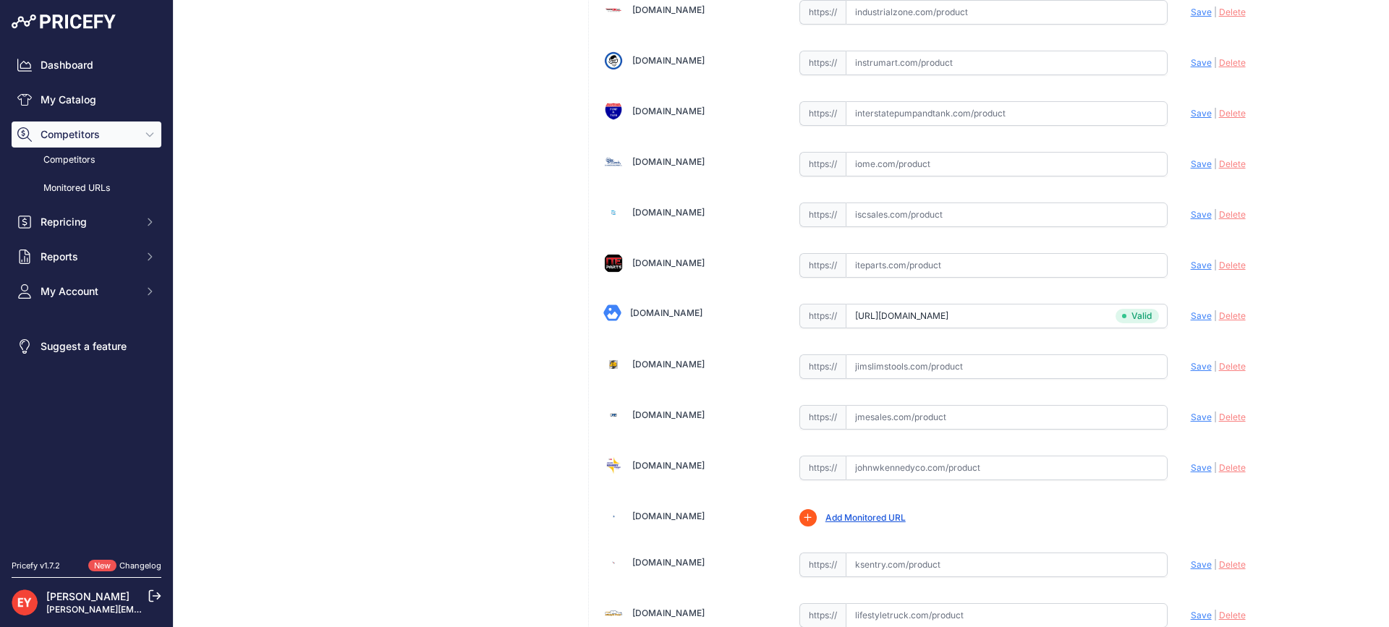
click at [875, 464] on input "text" at bounding box center [1007, 468] width 322 height 25
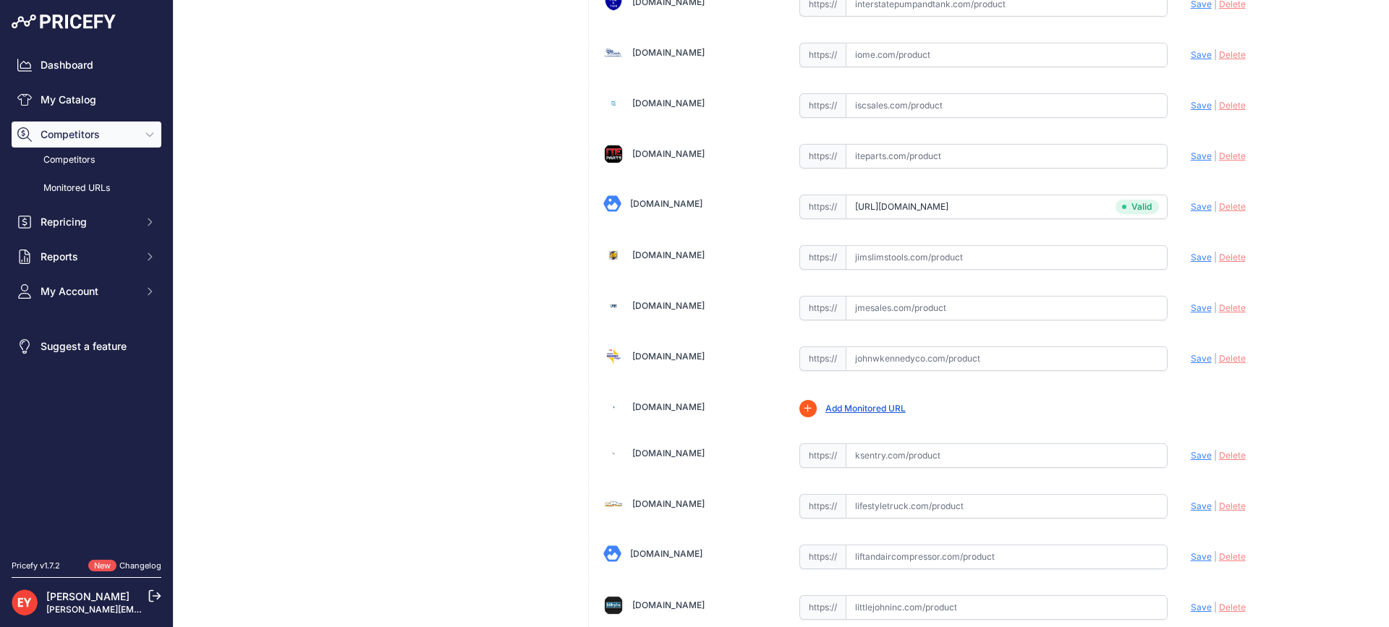
scroll to position [5102, 0]
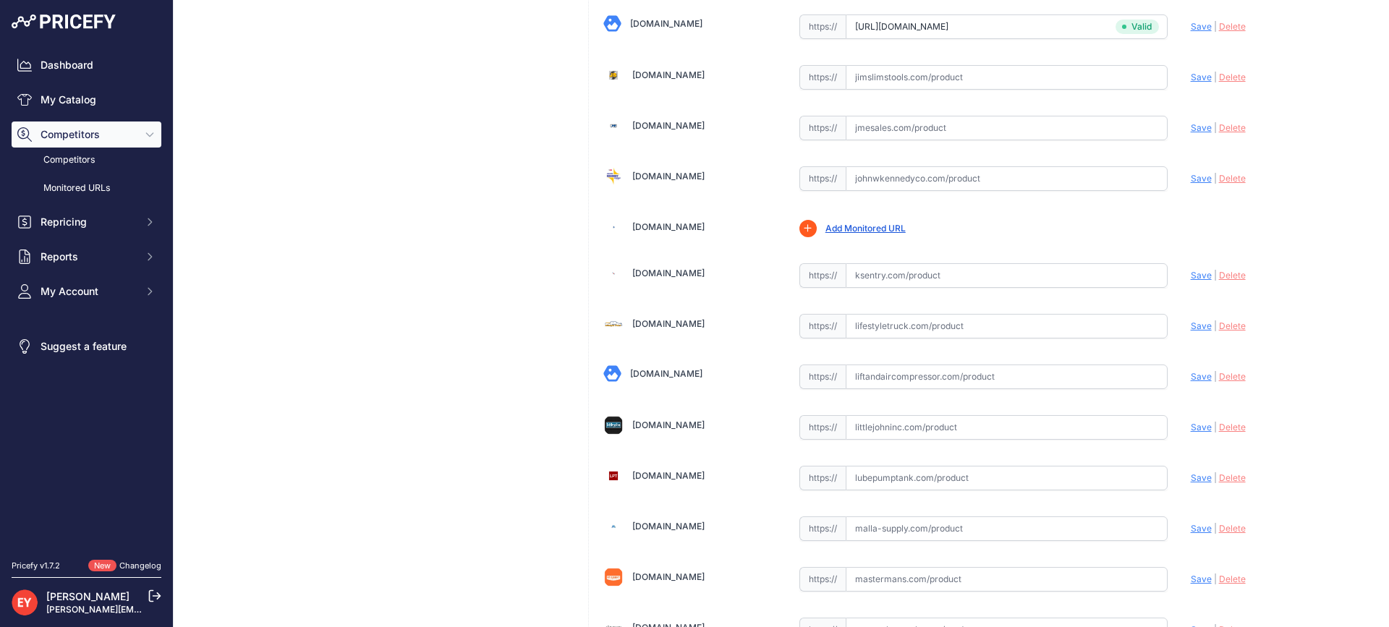
paste input "https://www.johnwkennedyco.com/buy/product/400589931-FE/88494"
click at [1191, 182] on span "Save" at bounding box center [1201, 178] width 21 height 11
type input "https://www.johnwkennedyco.com/buy/product/400589931-FE/88494?prirule_jdsnikfkf…"
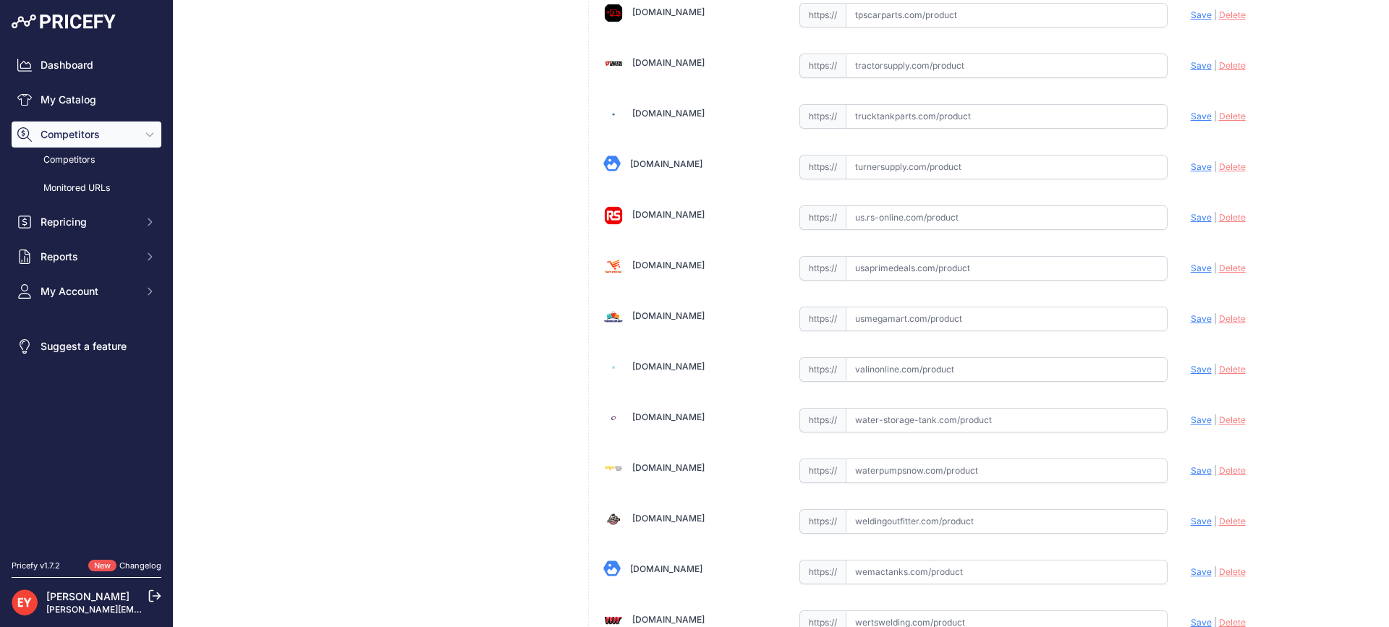
scroll to position [10775, 0]
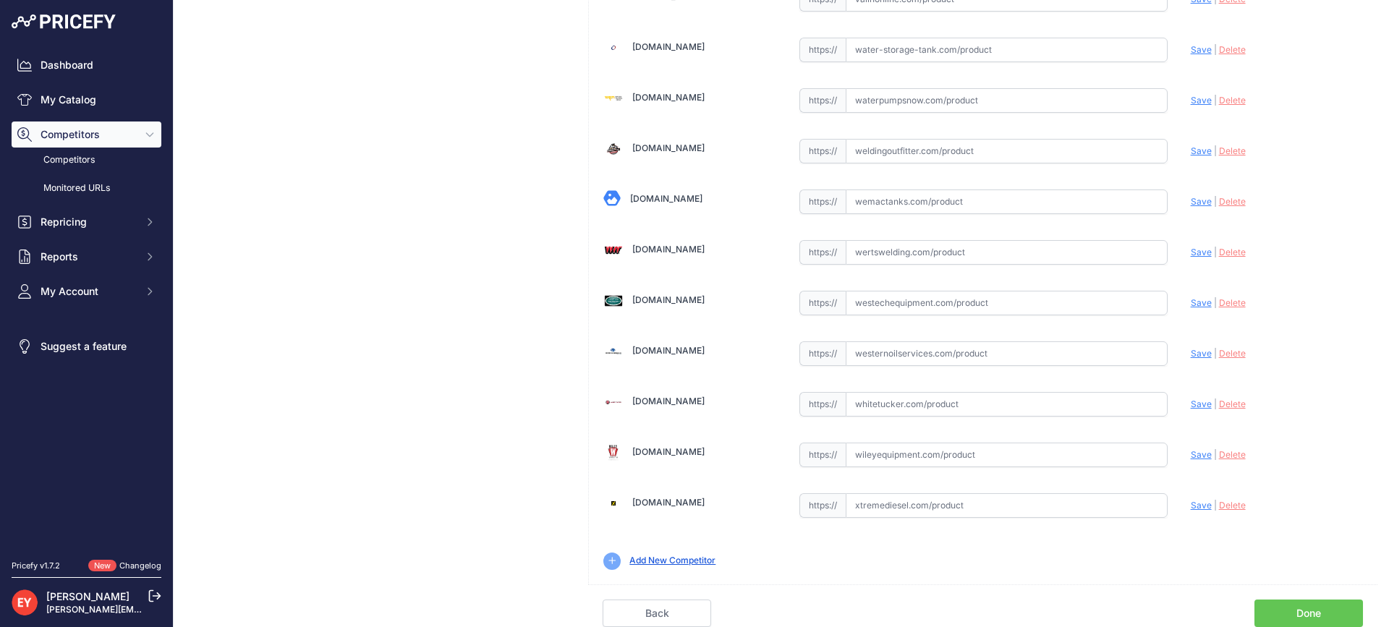
click at [1291, 616] on link "Done" at bounding box center [1309, 613] width 109 height 27
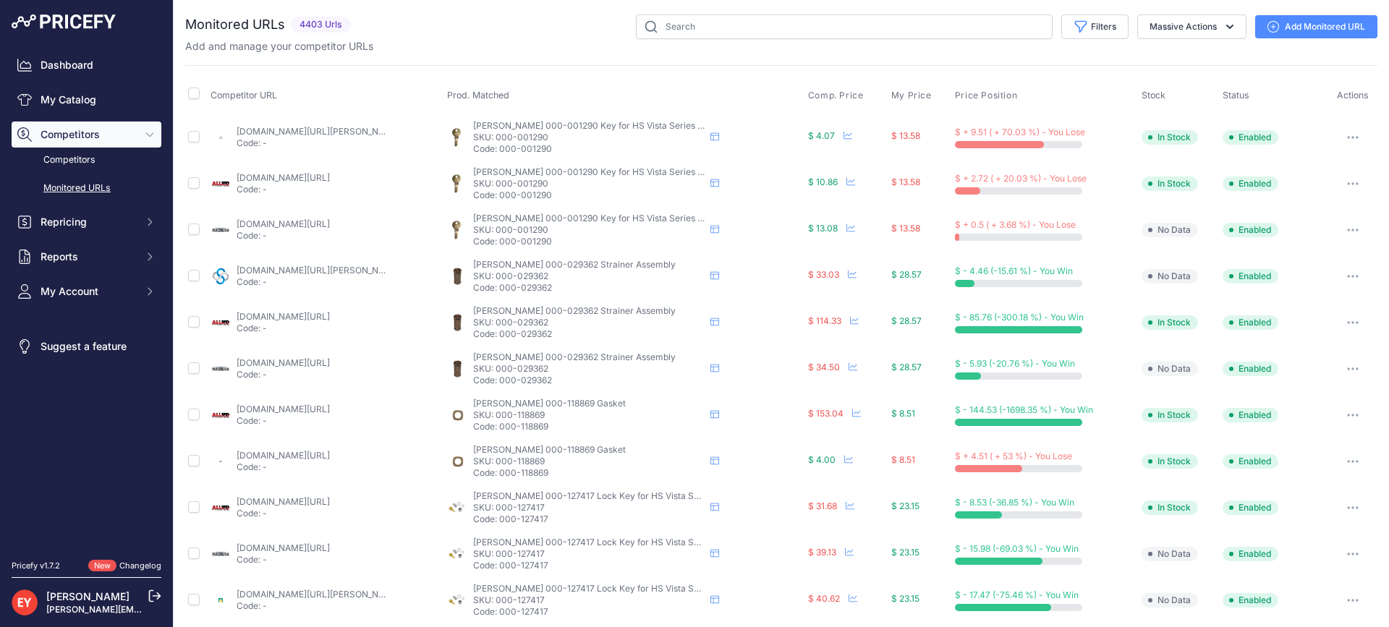
scroll to position [420, 0]
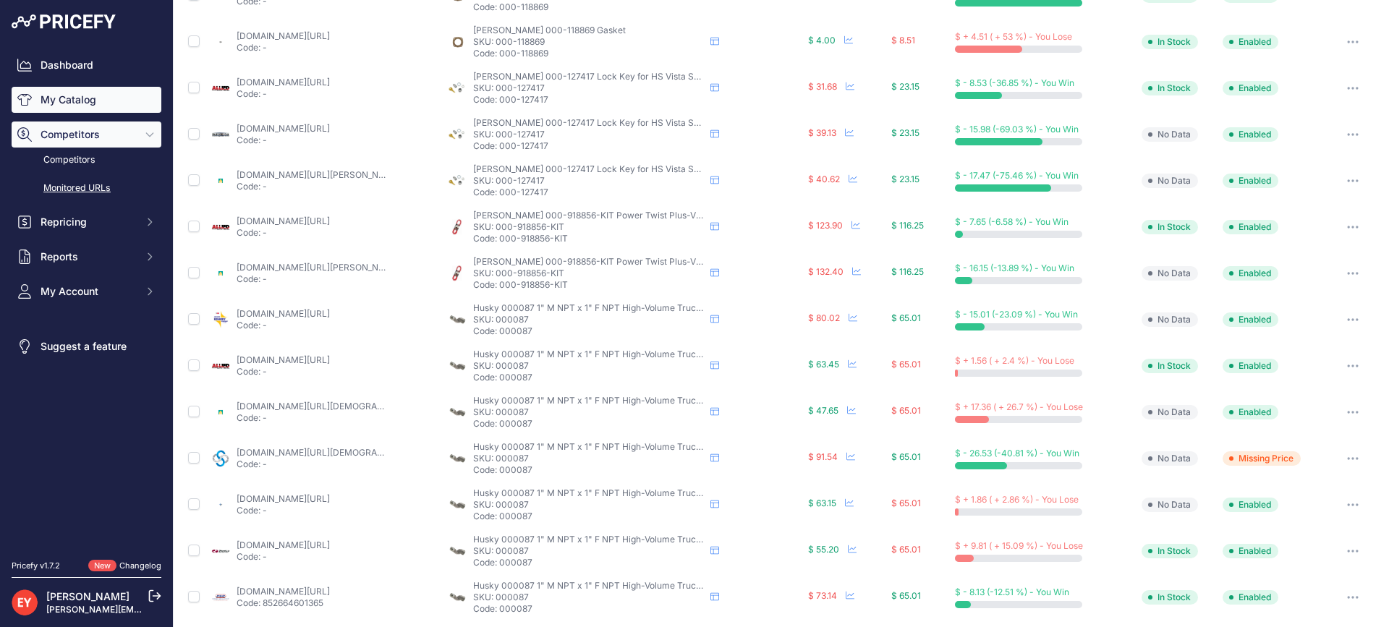
click at [96, 103] on link "My Catalog" at bounding box center [87, 100] width 150 height 26
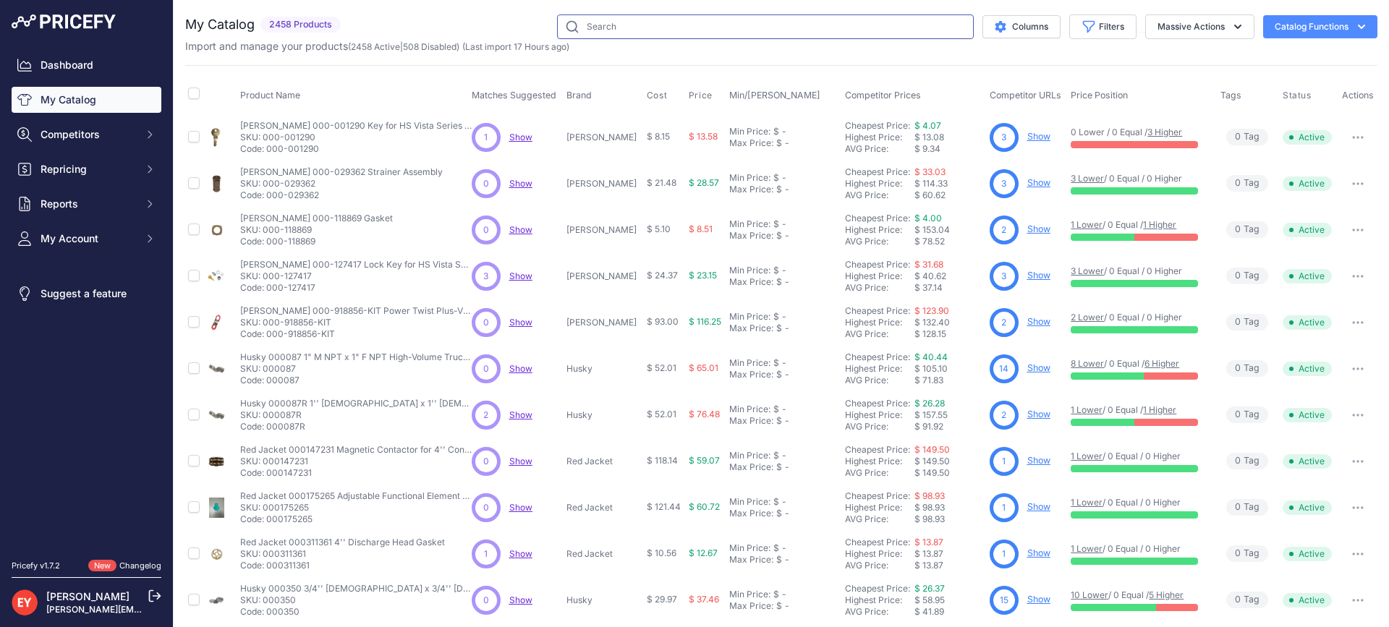
click at [613, 27] on input "text" at bounding box center [765, 26] width 417 height 25
paste input "FLHFR300010"
type input "FLHFR300010"
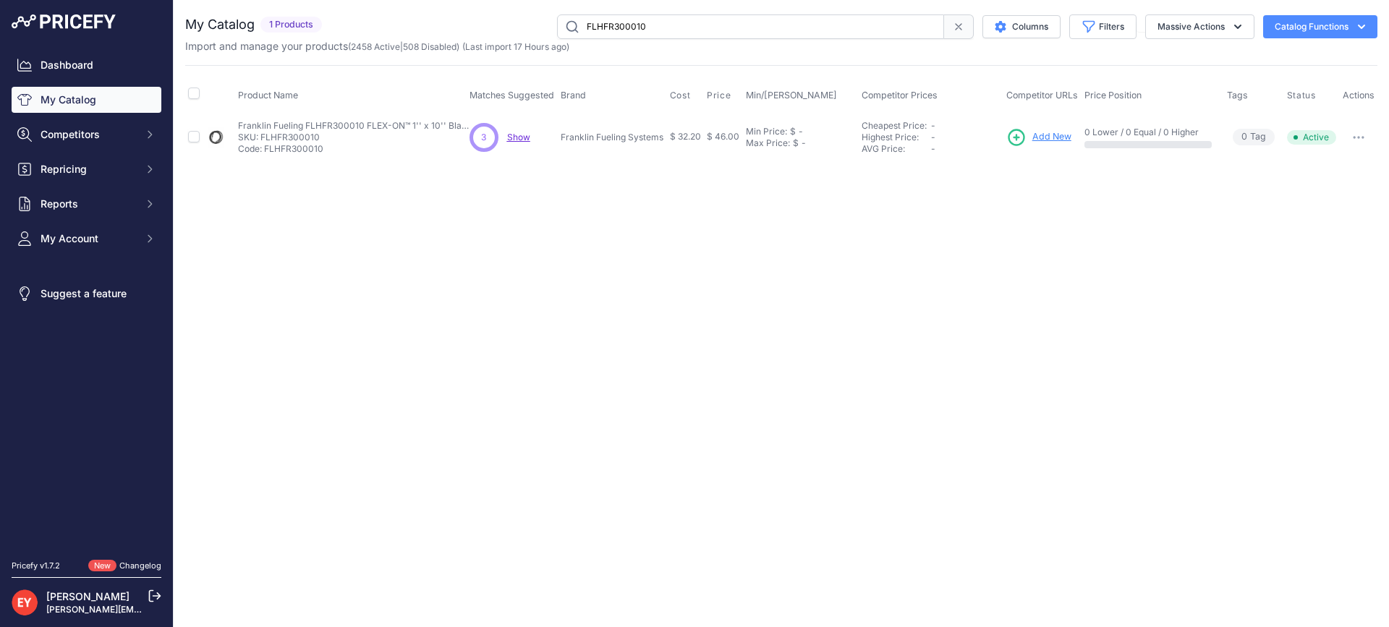
click at [1041, 140] on span "Add New" at bounding box center [1051, 137] width 39 height 14
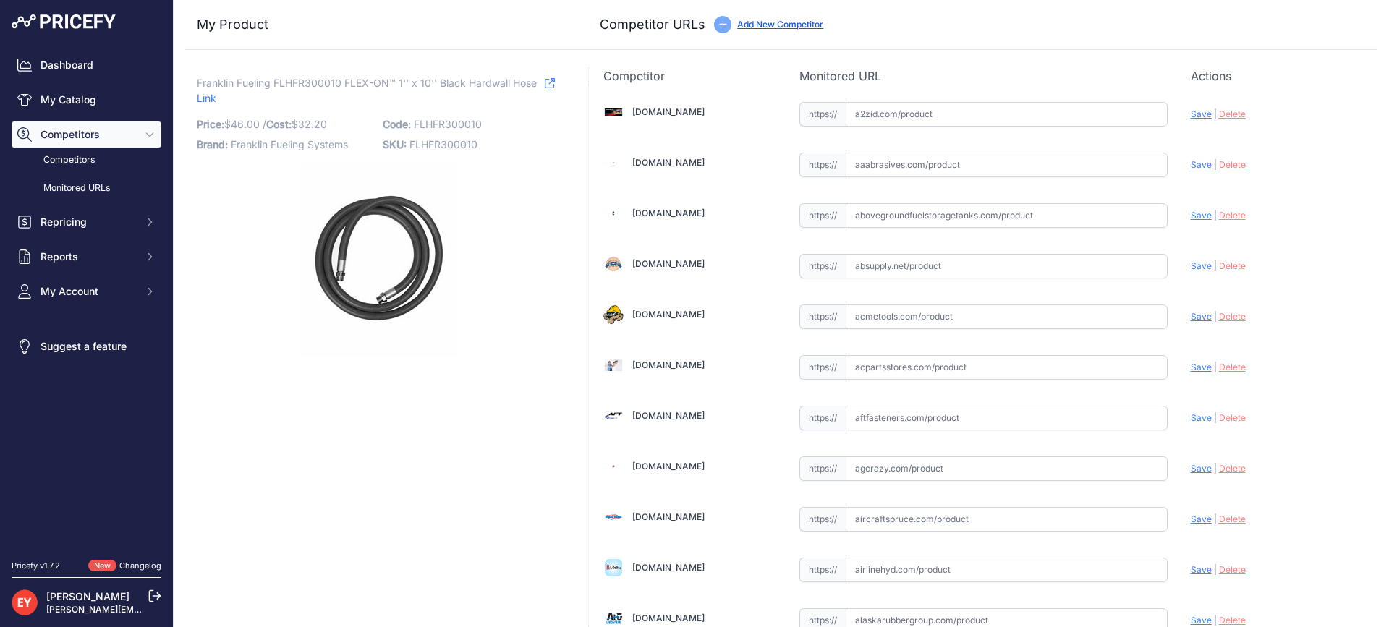
scroll to position [1318, 0]
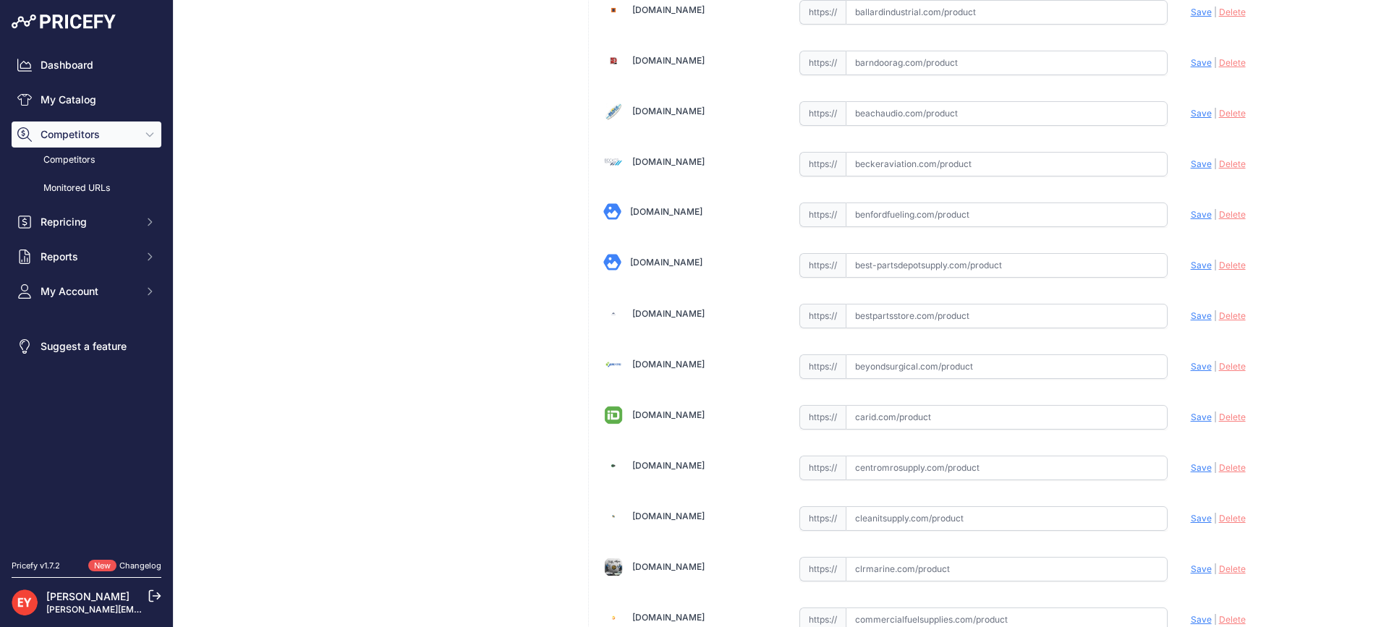
click at [868, 323] on input "text" at bounding box center [1007, 316] width 322 height 25
paste input "https://www.bestpartsstore.com/product/franklin-fueling-flhfr300010-flex-on-1-x…"
click at [1192, 318] on span "Save" at bounding box center [1201, 315] width 21 height 11
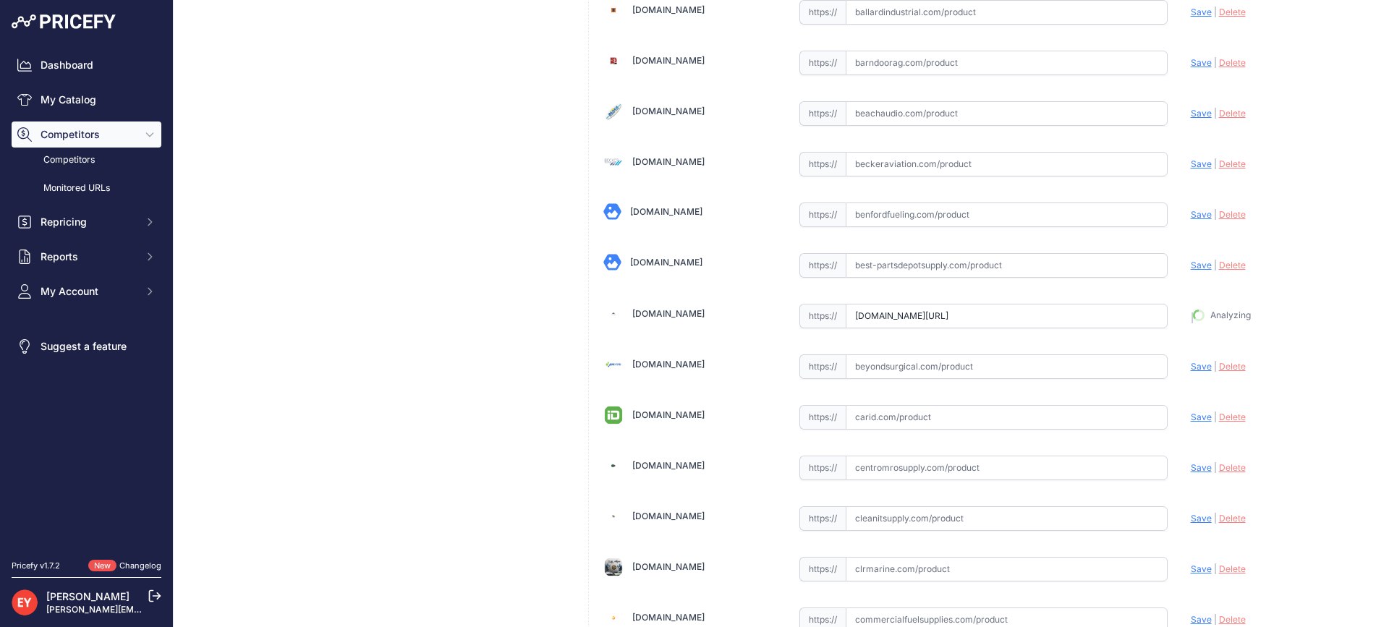
type input "https://www.bestpartsstore.com/product/franklin-fueling-flhfr300010-flex-on-1-x…"
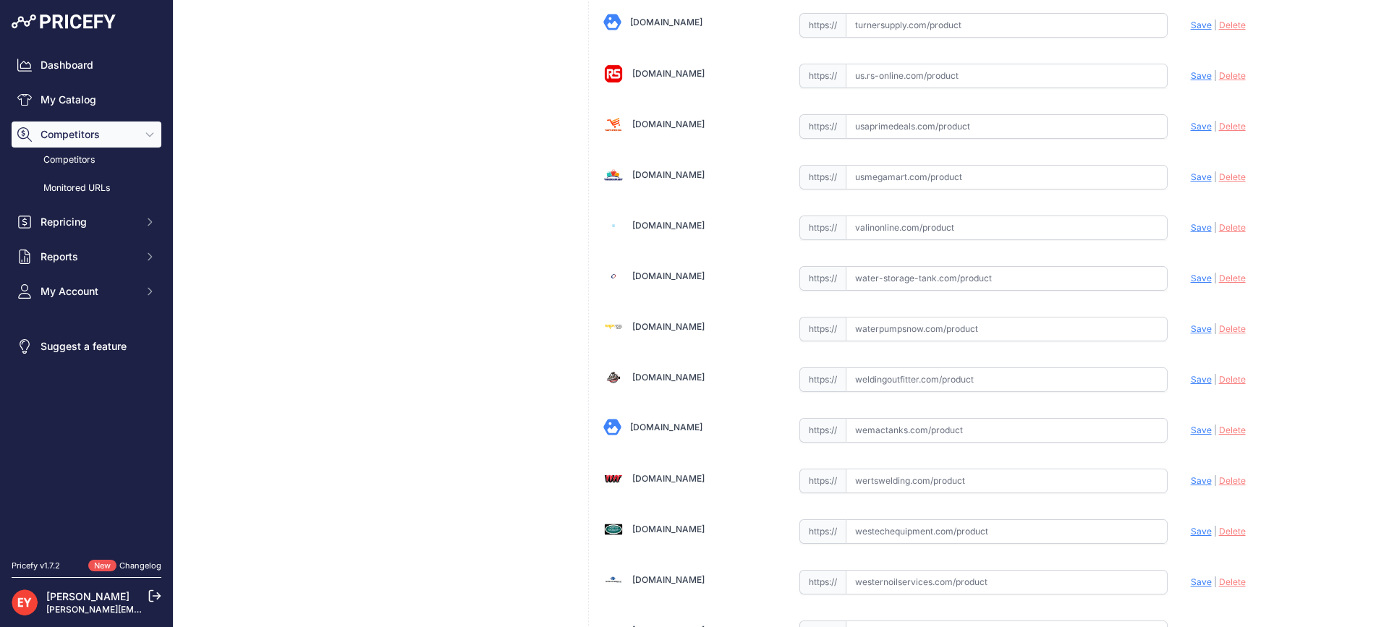
scroll to position [10742, 0]
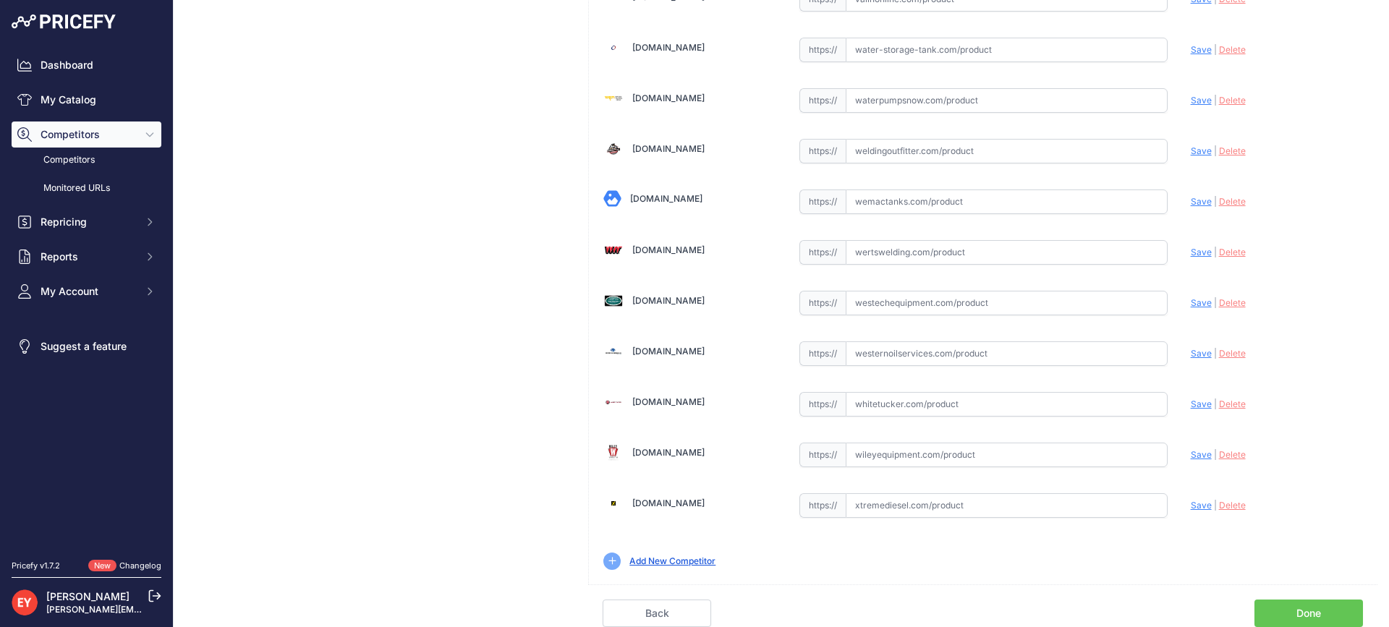
click at [1303, 614] on link "Done" at bounding box center [1309, 613] width 109 height 27
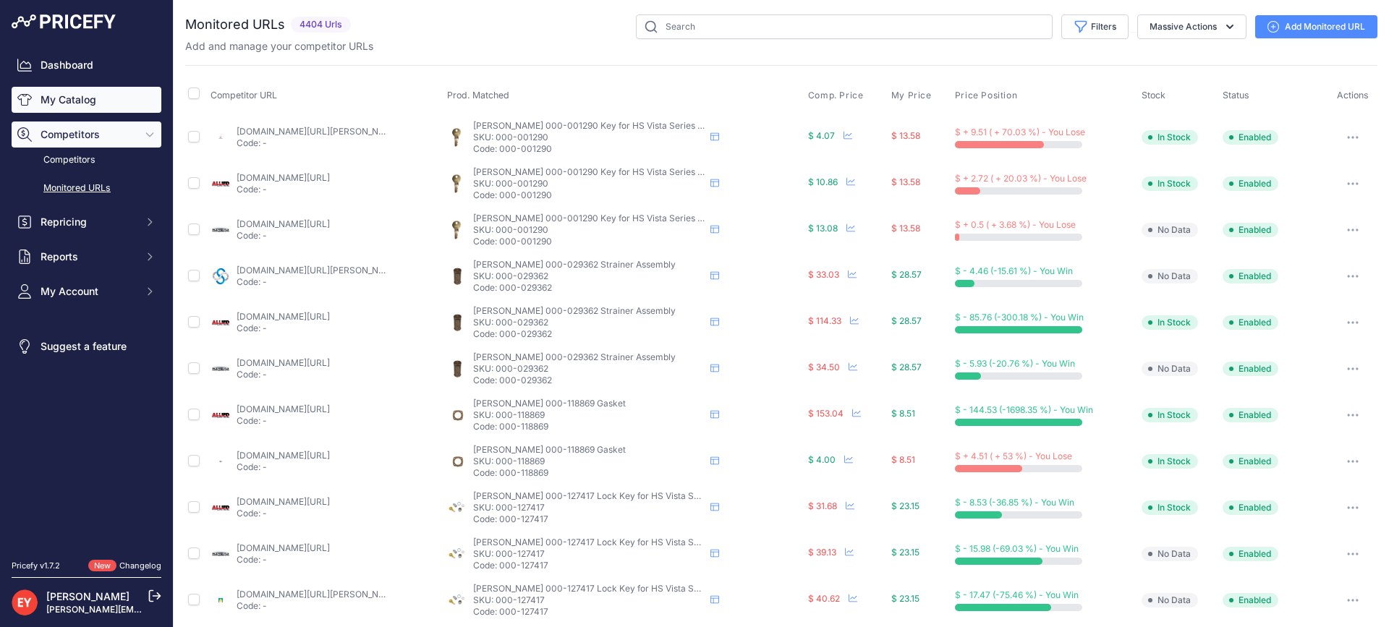
click at [101, 92] on link "My Catalog" at bounding box center [87, 100] width 150 height 26
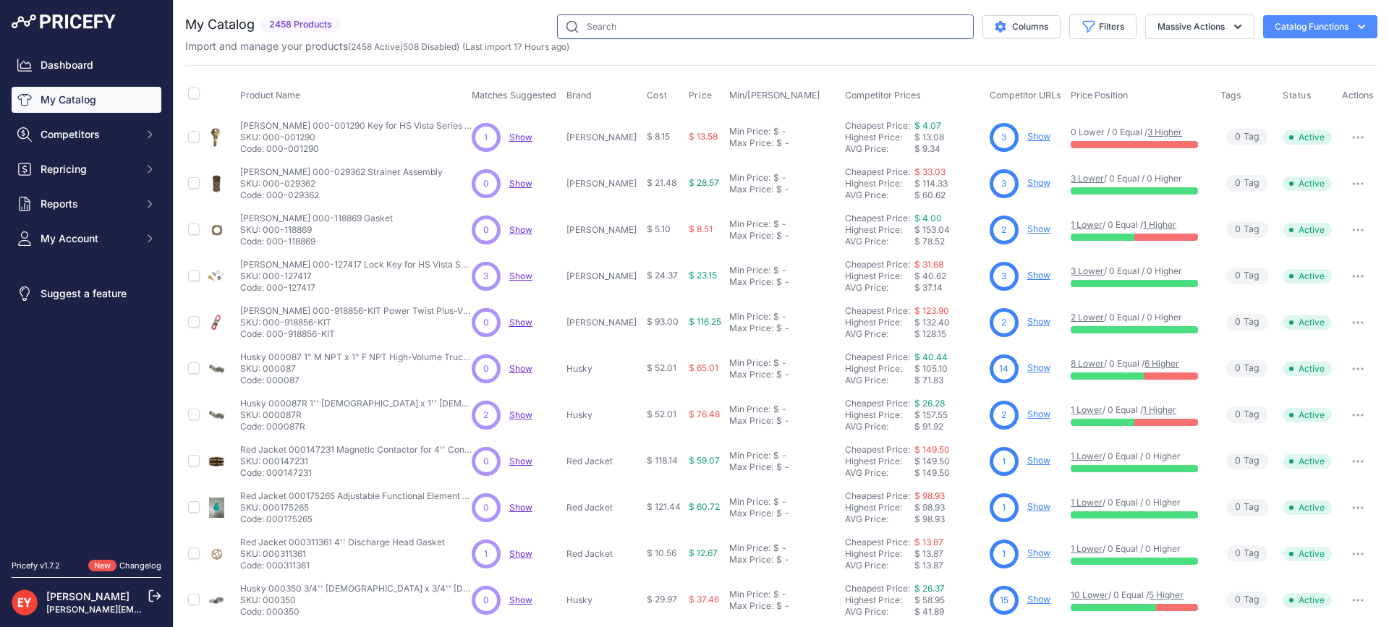
click at [592, 34] on input "text" at bounding box center [765, 26] width 417 height 25
paste input "9006001"
type input "9006001"
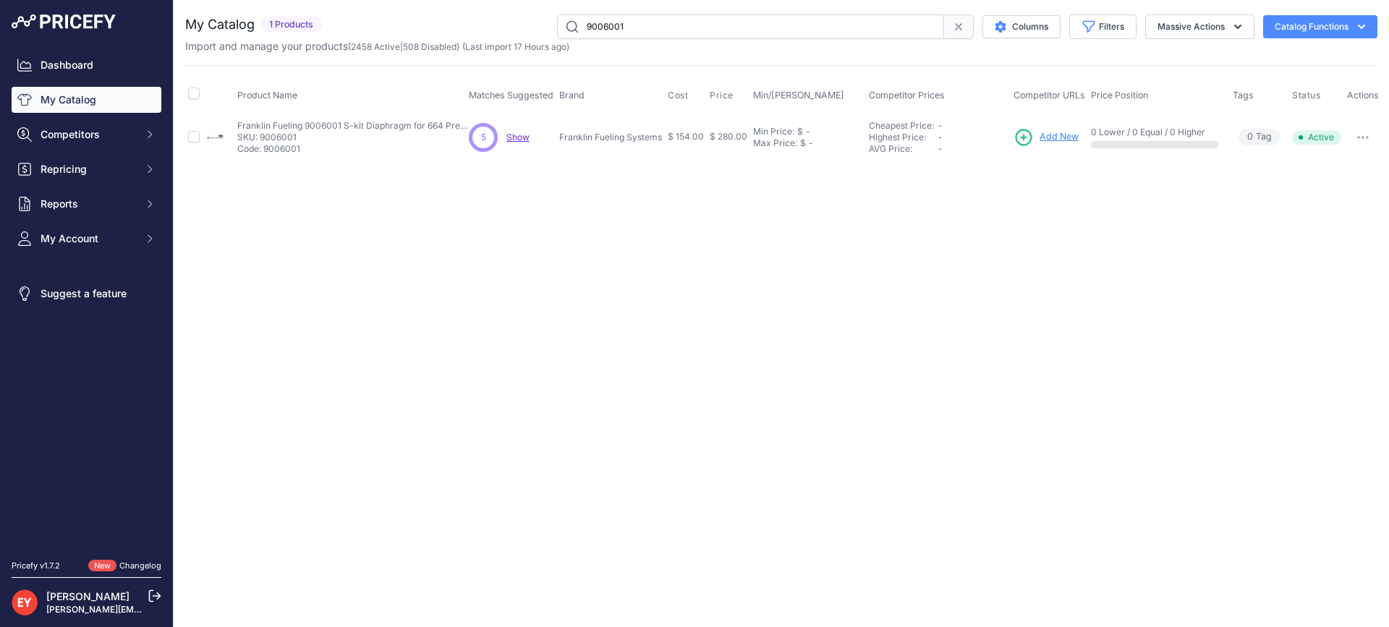
click at [1056, 138] on span "Add New" at bounding box center [1059, 137] width 39 height 14
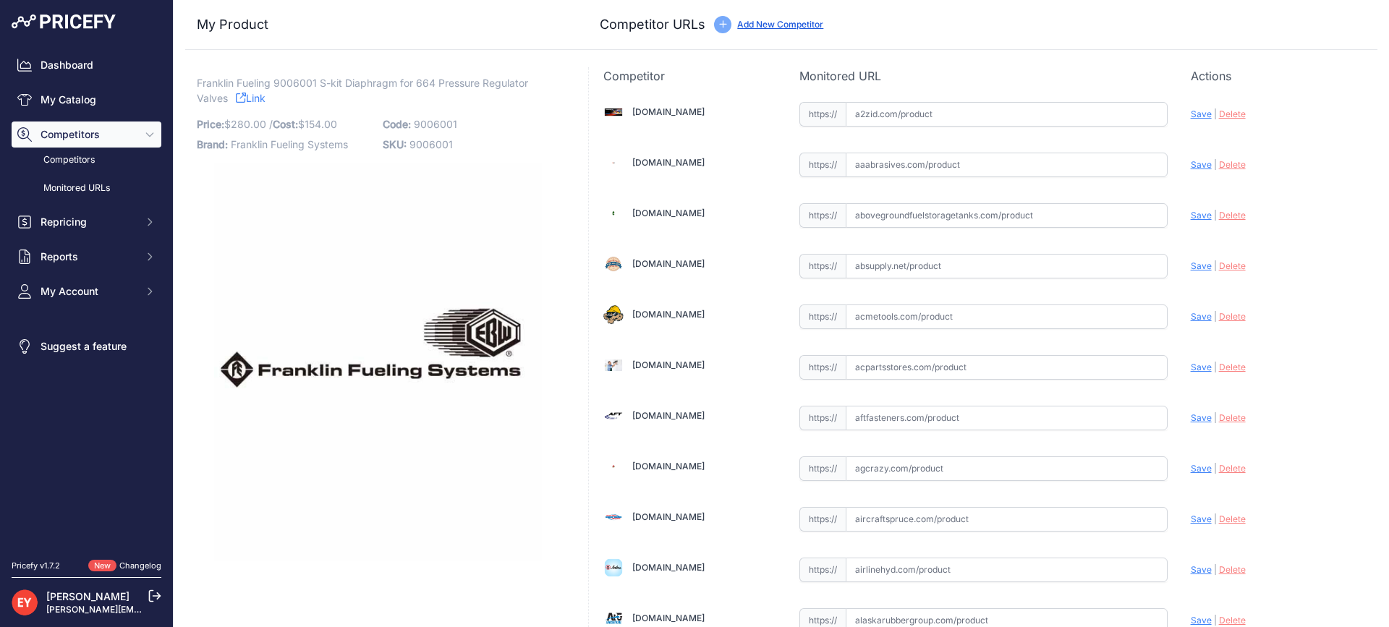
scroll to position [1318, 0]
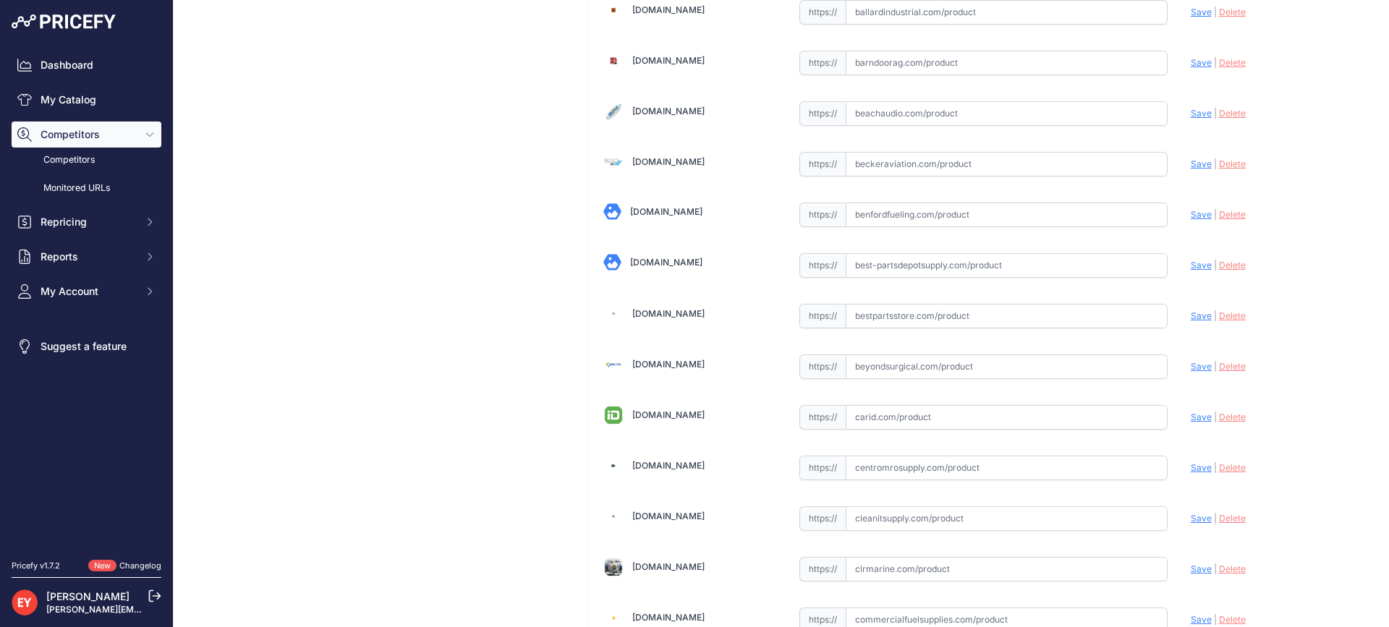
click at [881, 324] on input "text" at bounding box center [1007, 316] width 322 height 25
paste input "https://www.bestpartsstore.com/product/franklin-fueling-9006001-s-kit-diaphragm…"
click at [1193, 315] on span "Save" at bounding box center [1201, 315] width 21 height 11
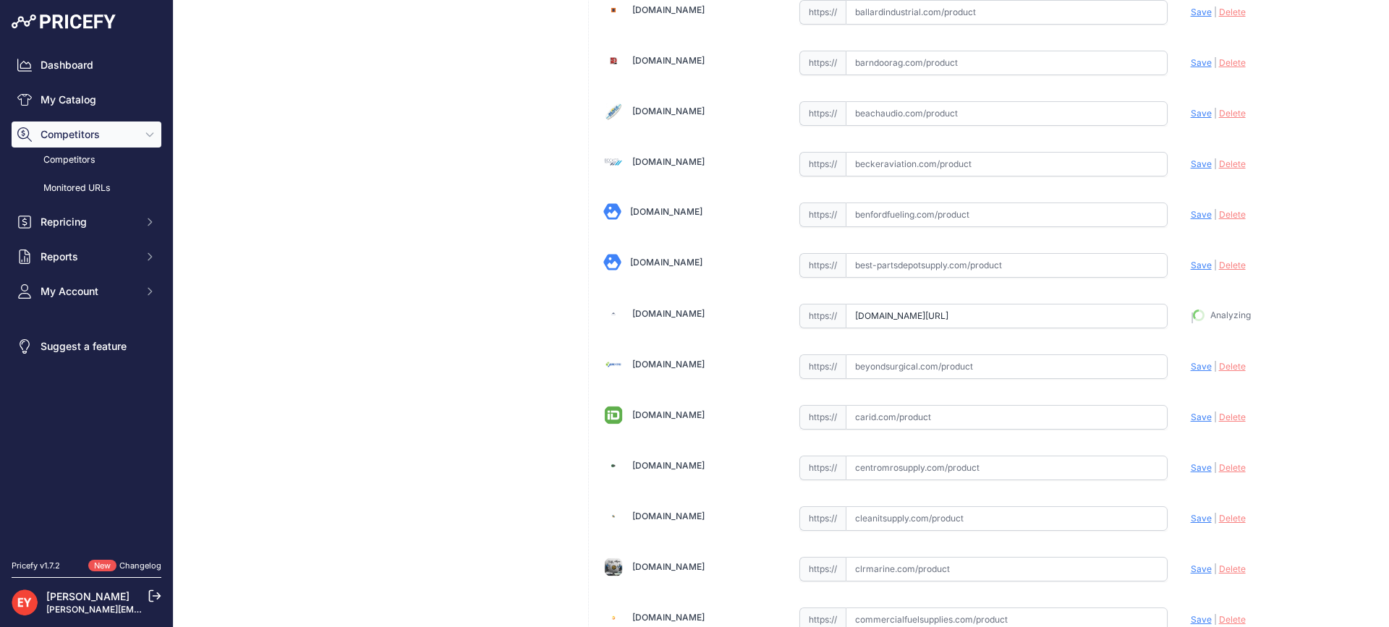
type input "https://www.bestpartsstore.com/product/franklin-fueling-9006001-s-kit-diaphragm…"
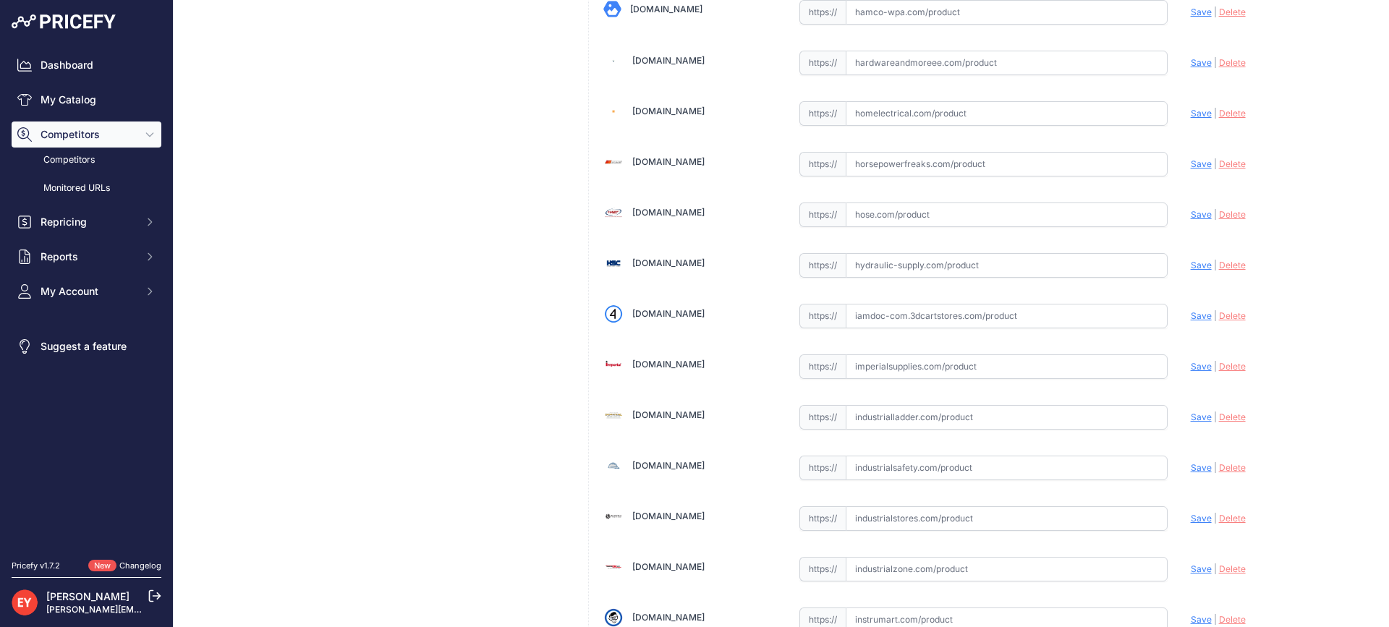
click at [911, 319] on input "text" at bounding box center [1007, 316] width 322 height 25
paste input "https://iamdoc-com.3dcartstores.com/S-Kit-Diaphragm-_p_10566755.html"
click at [1194, 313] on span "Save" at bounding box center [1201, 315] width 21 height 11
type input "https://iamdoc-com.3dcartstores.com/S-Kit-Diaphragm-_p_10566755.html?prirule_jd…"
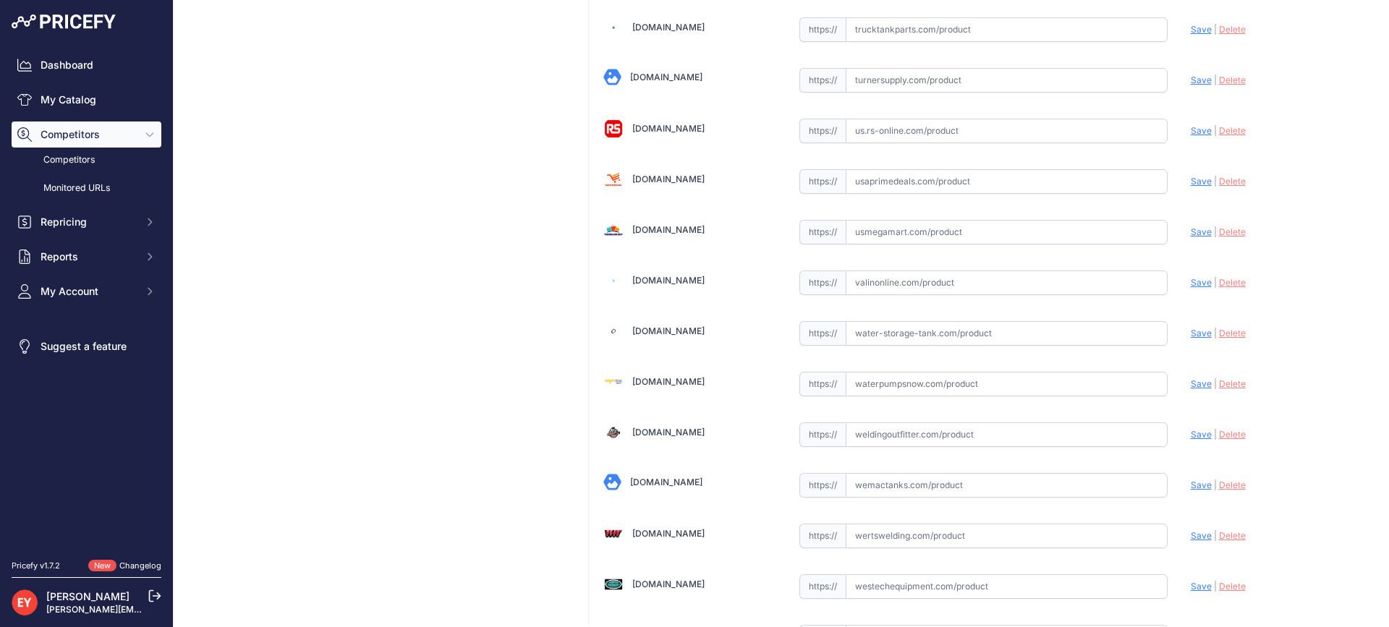
scroll to position [10742, 0]
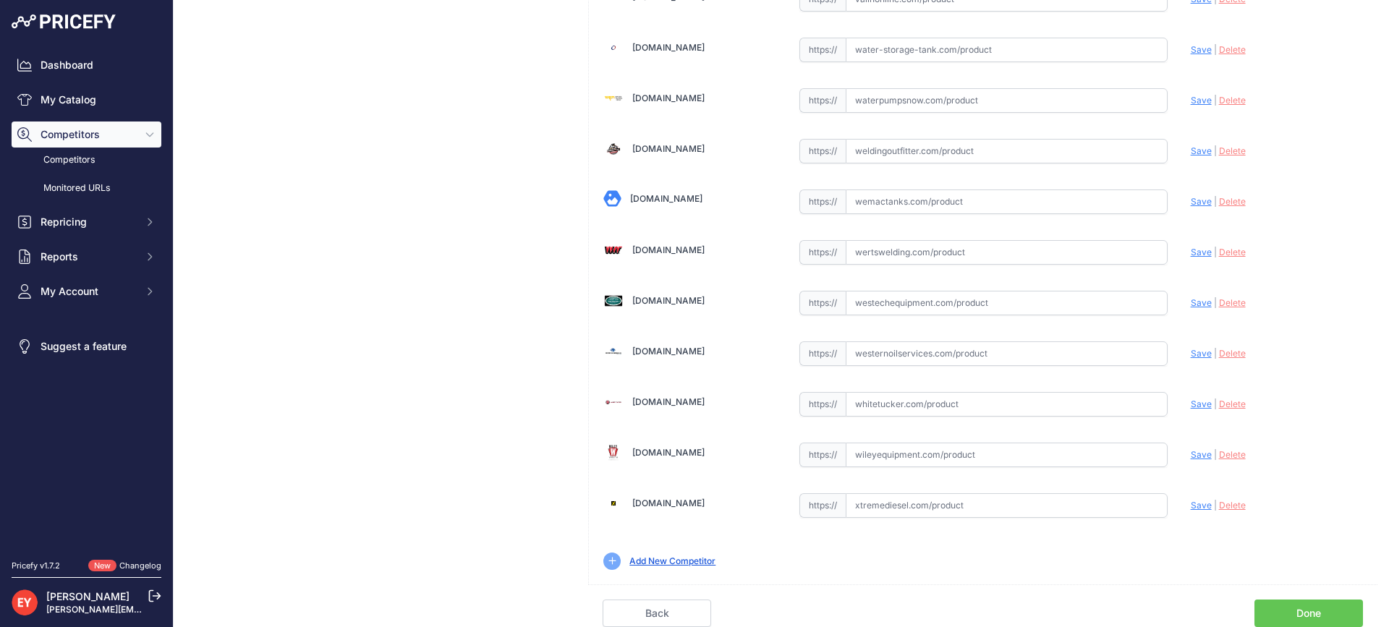
click at [1320, 607] on link "Done" at bounding box center [1309, 613] width 109 height 27
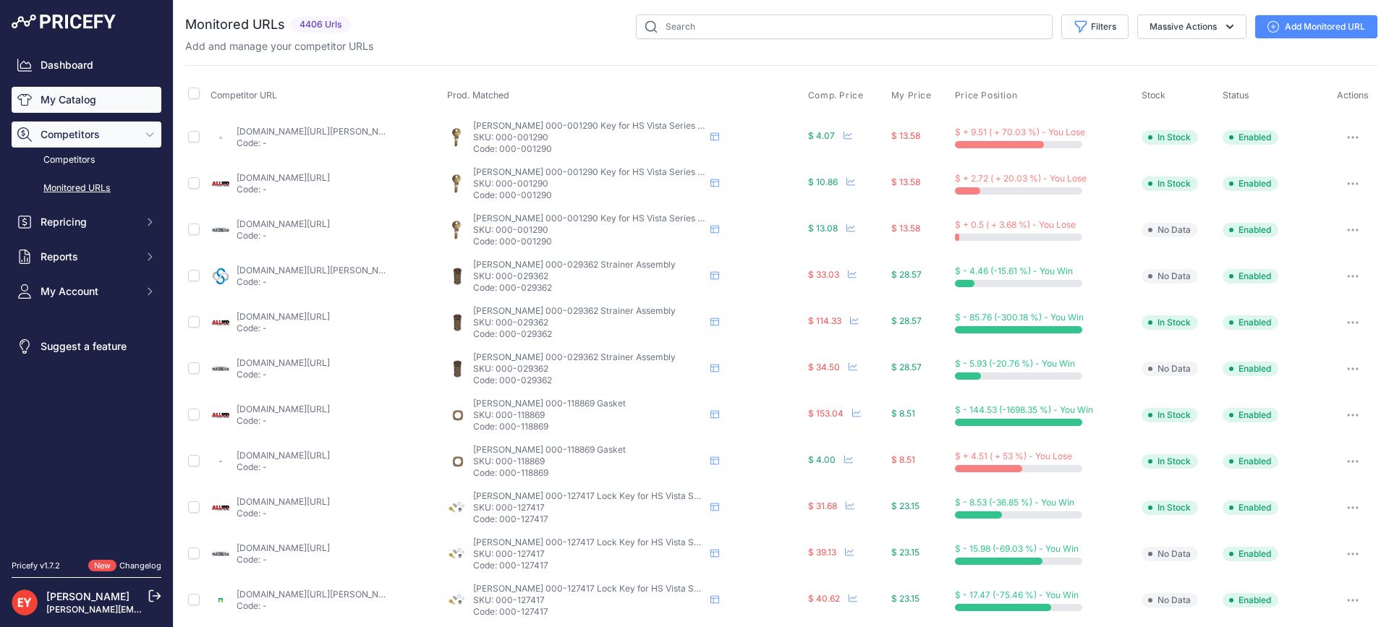
click at [90, 101] on link "My Catalog" at bounding box center [87, 100] width 150 height 26
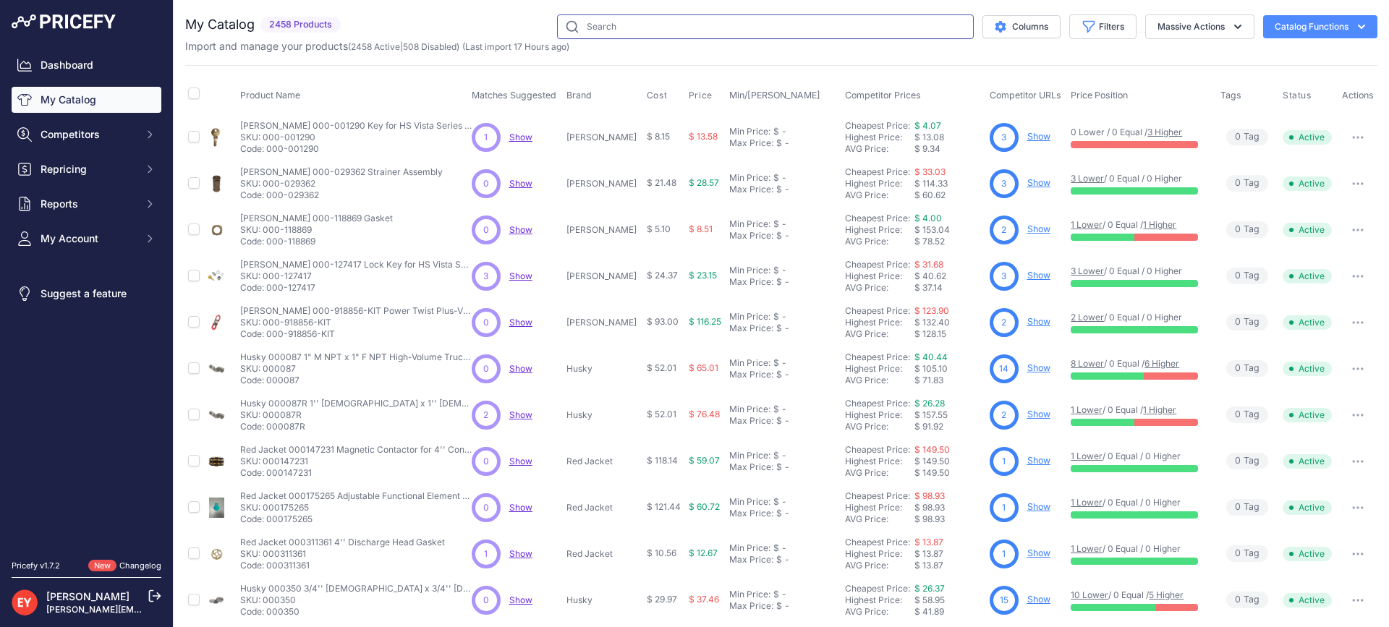
click at [601, 21] on input "text" at bounding box center [765, 26] width 417 height 25
paste input "400170933"
type input "400170933"
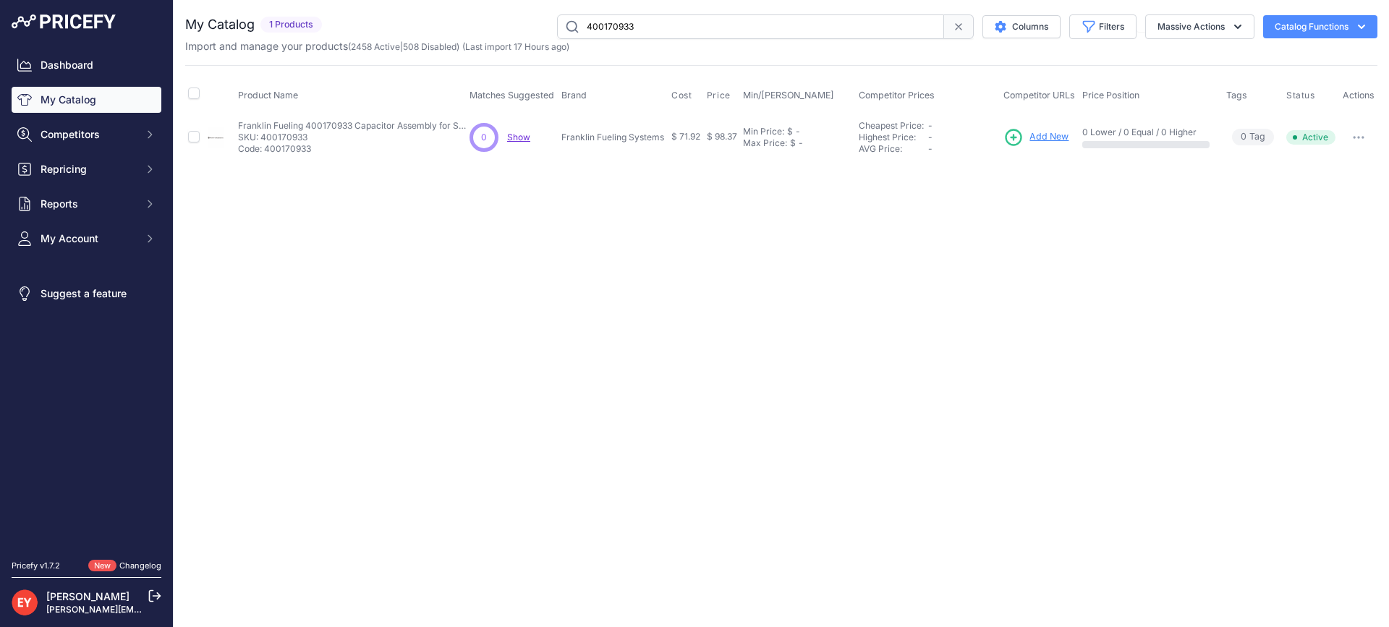
click at [1042, 142] on span "Add New" at bounding box center [1049, 137] width 39 height 14
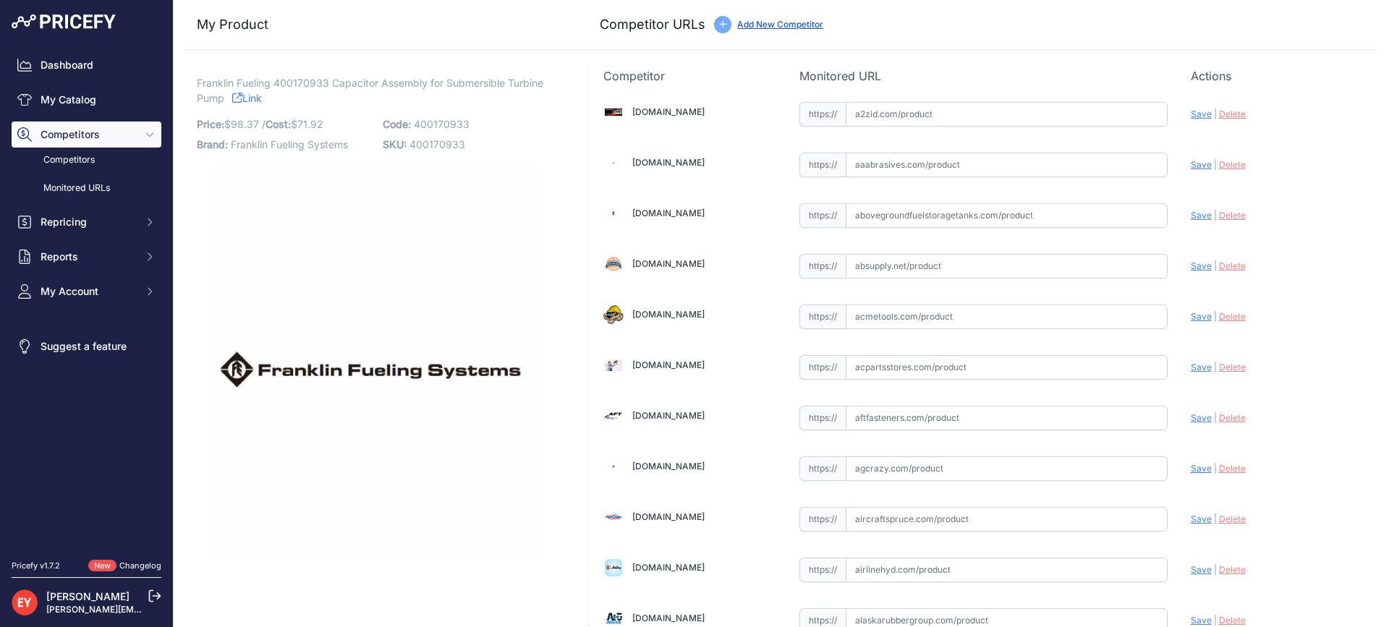
scroll to position [10020, 0]
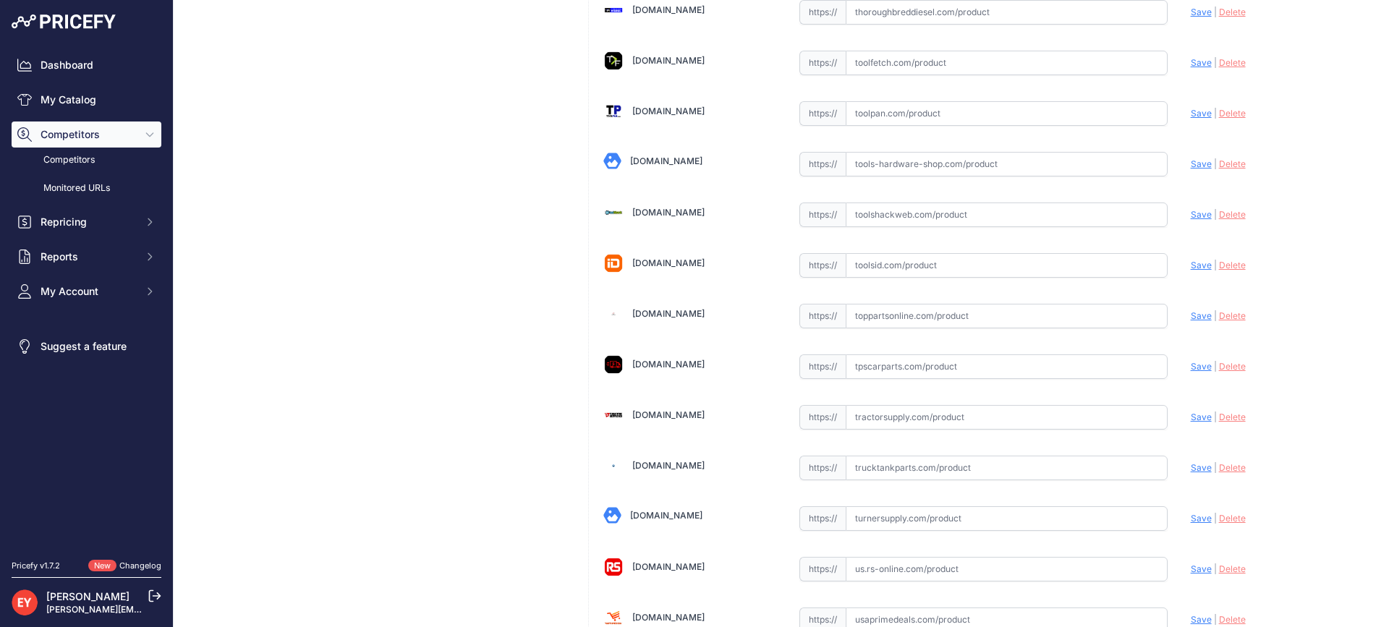
click at [898, 319] on input "text" at bounding box center [1007, 316] width 322 height 25
paste input "https://www.toppartsonline.com/product/franklin-fueling-400170933-capacitor-ass…"
click at [1191, 315] on span "Save" at bounding box center [1201, 315] width 21 height 11
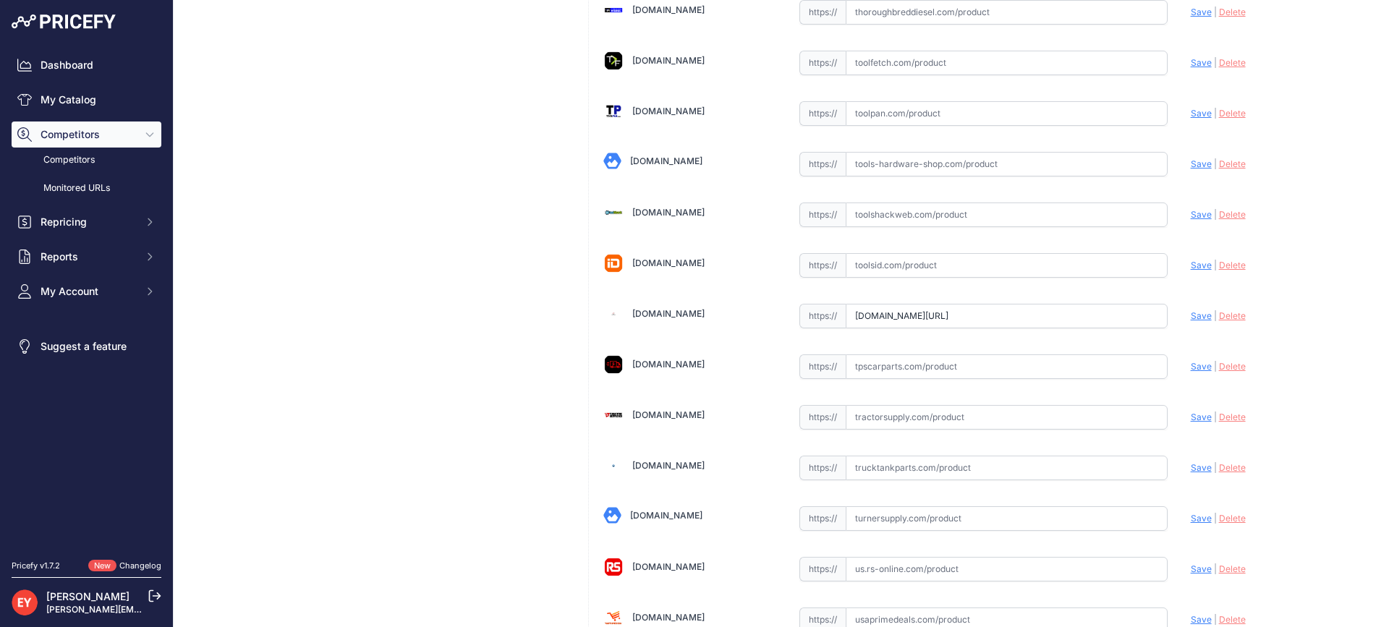
scroll to position [0, 173]
drag, startPoint x: 850, startPoint y: 315, endPoint x: 1255, endPoint y: 328, distance: 405.4
paste input "https://"
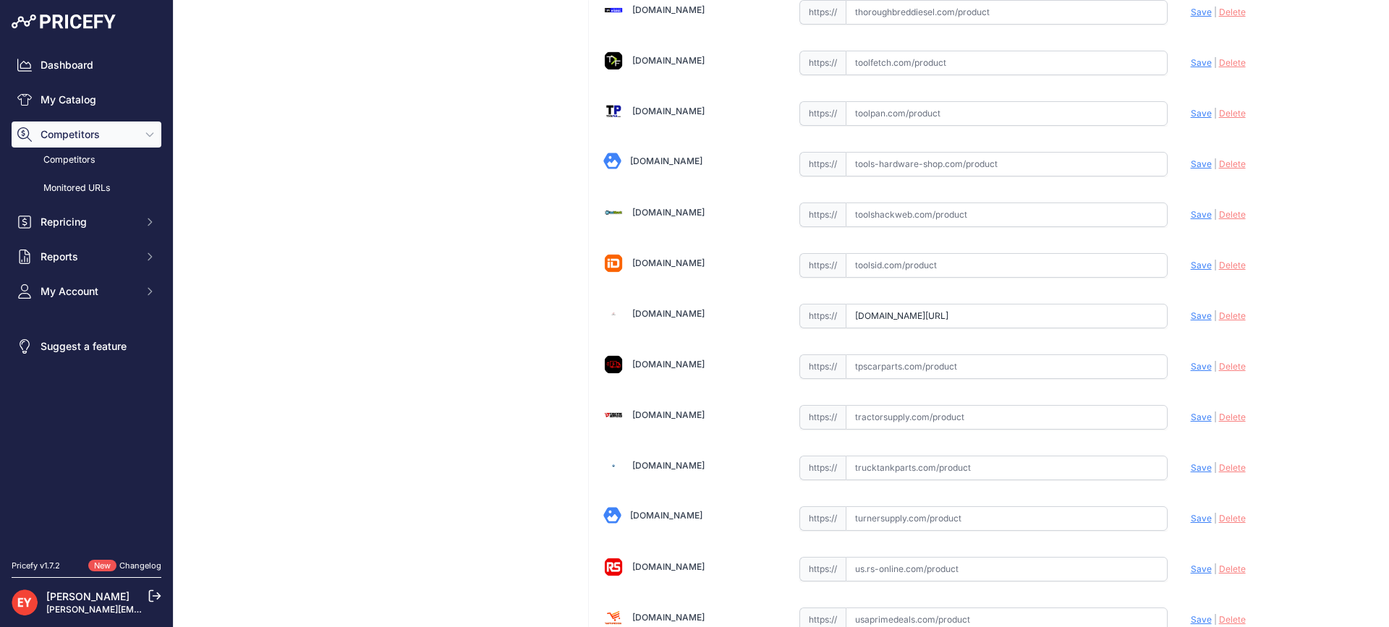
click at [1191, 319] on span "Save" at bounding box center [1201, 315] width 21 height 11
type input "https://www.toppartsonline.com/product/franklin-fueling-400170933-capacitor-ass…"
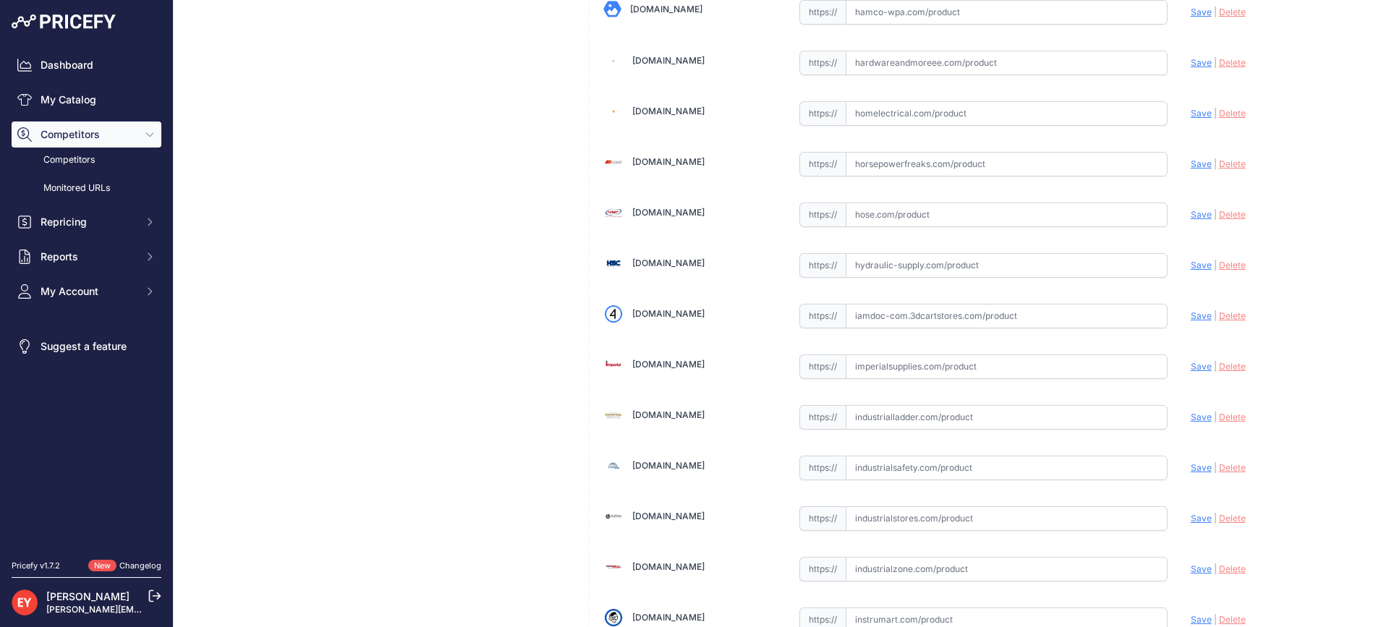
click at [880, 326] on input "text" at bounding box center [1007, 316] width 322 height 25
paste input "https://iamdoc-com.3dcartstores.com/Capacitor-Assy-15-440-Bulk-Packing-_p_10567…"
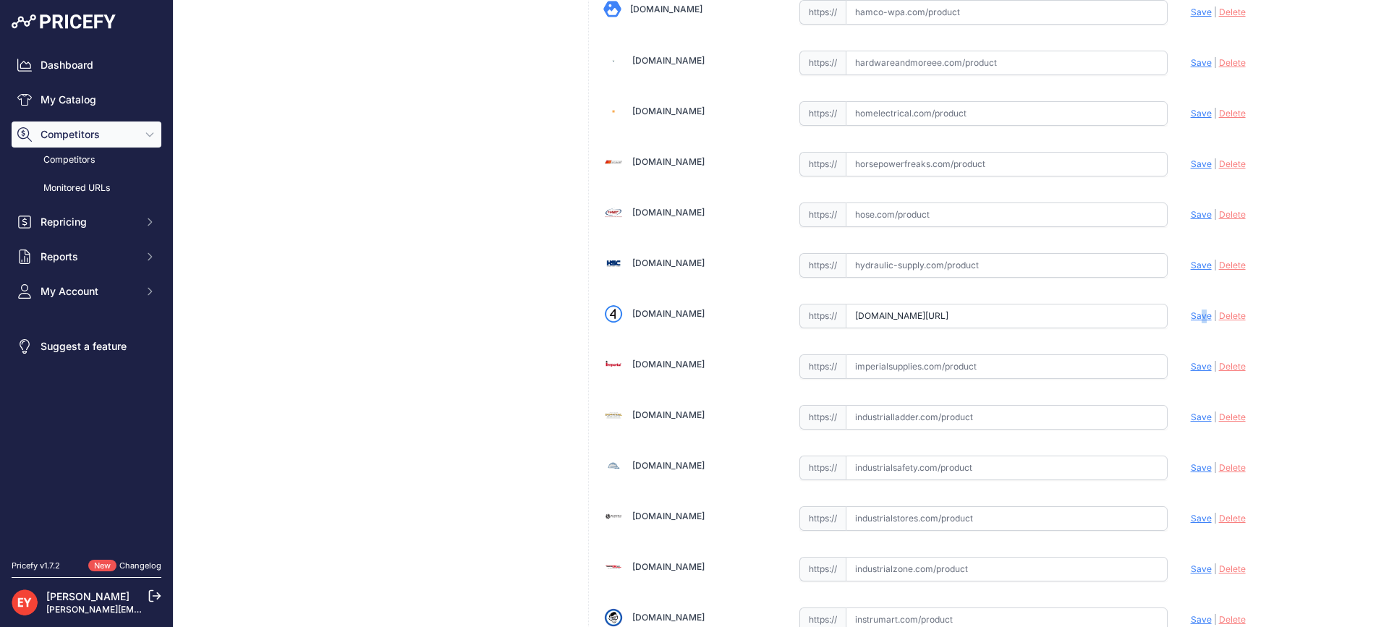
click at [1192, 313] on span "Save" at bounding box center [1201, 315] width 21 height 11
type input "https://iamdoc-com.3dcartstores.com/Capacitor-Assy-15-440-Bulk-Packing-_p_10567…"
click at [940, 319] on input "text" at bounding box center [1007, 316] width 322 height 25
paste input "https://alliedoilequipment.com/shop/franklin-electric-co-inc/400170933-capacito…"
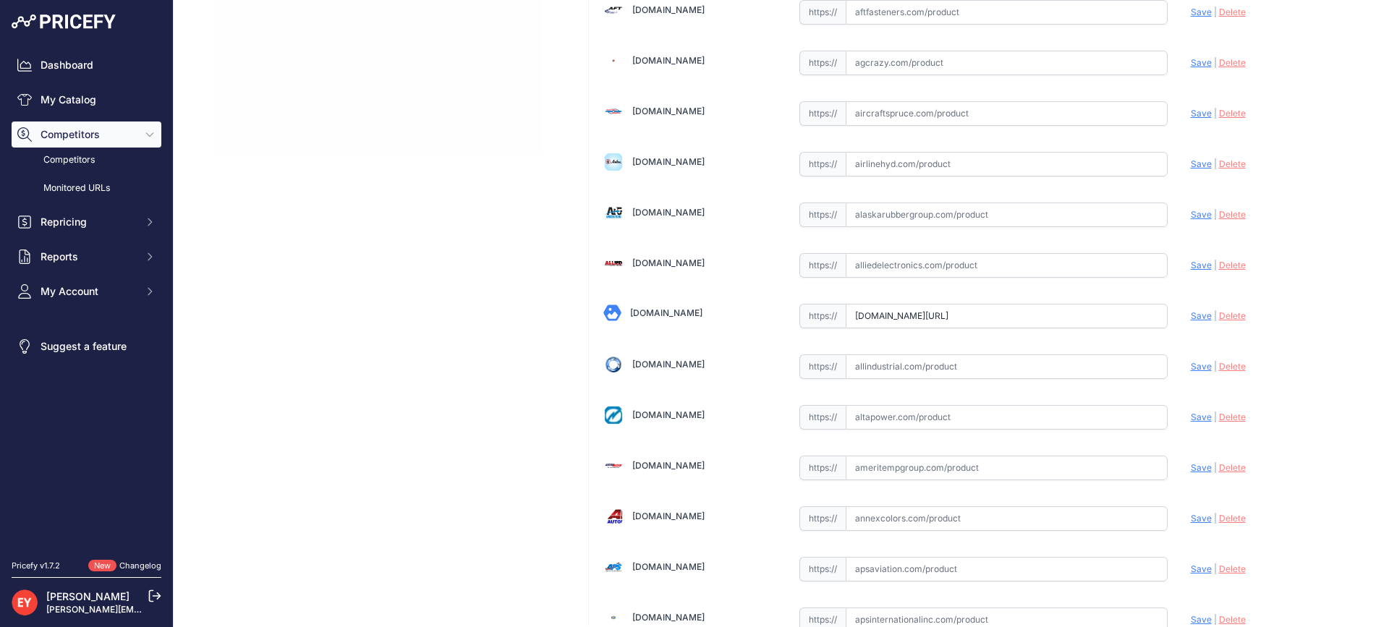
scroll to position [0, 0]
click at [1191, 311] on span "Save" at bounding box center [1201, 315] width 21 height 11
type input "https://alliedoilequipment.com/shop/franklin-electric-co-inc/400170933-capacito…"
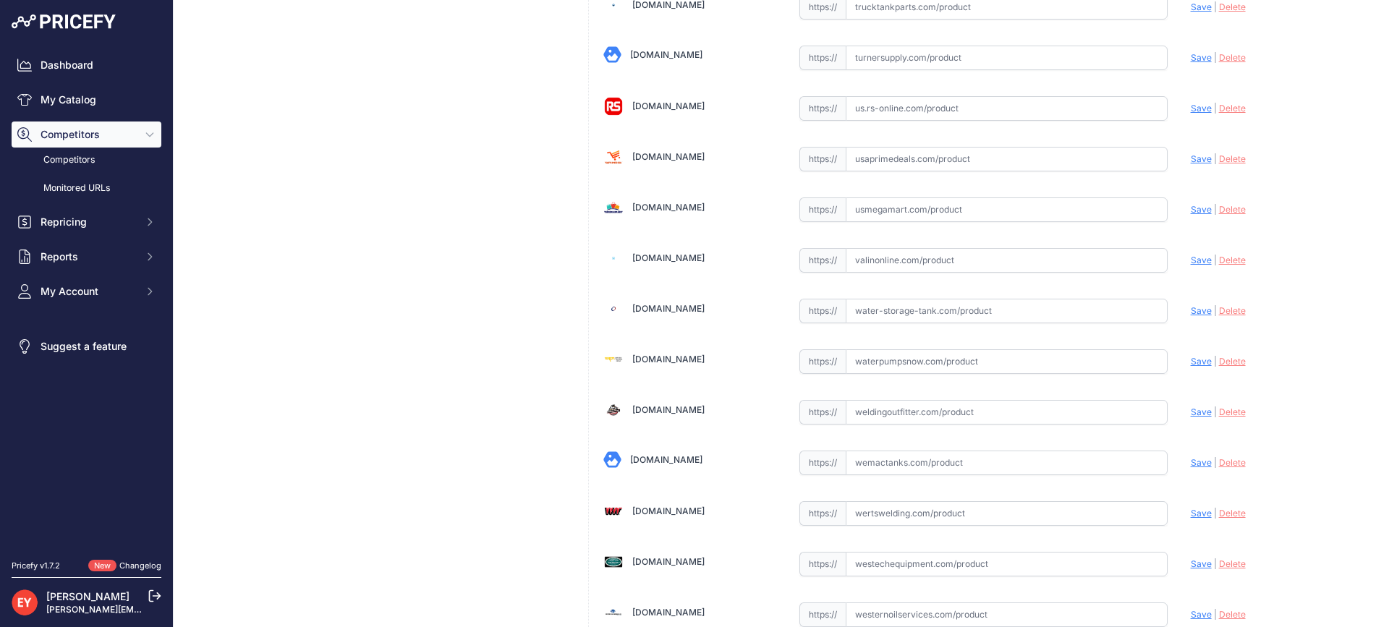
scroll to position [10742, 0]
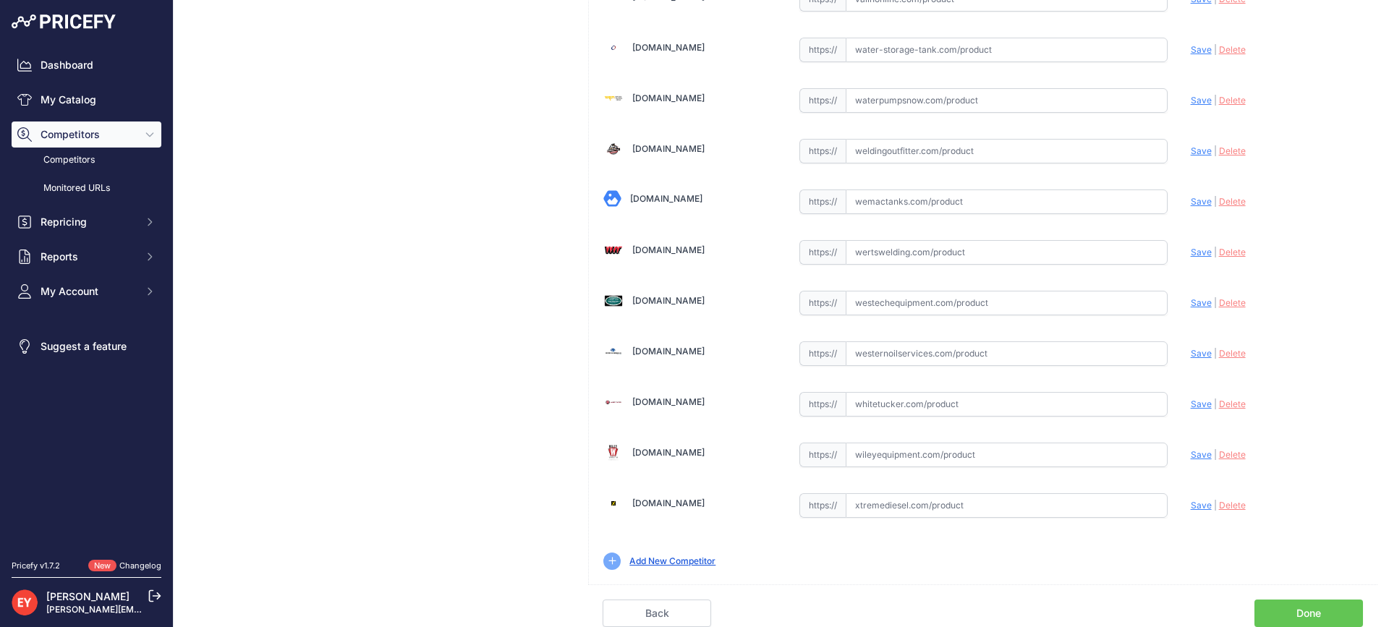
click at [1323, 607] on link "Done" at bounding box center [1309, 613] width 109 height 27
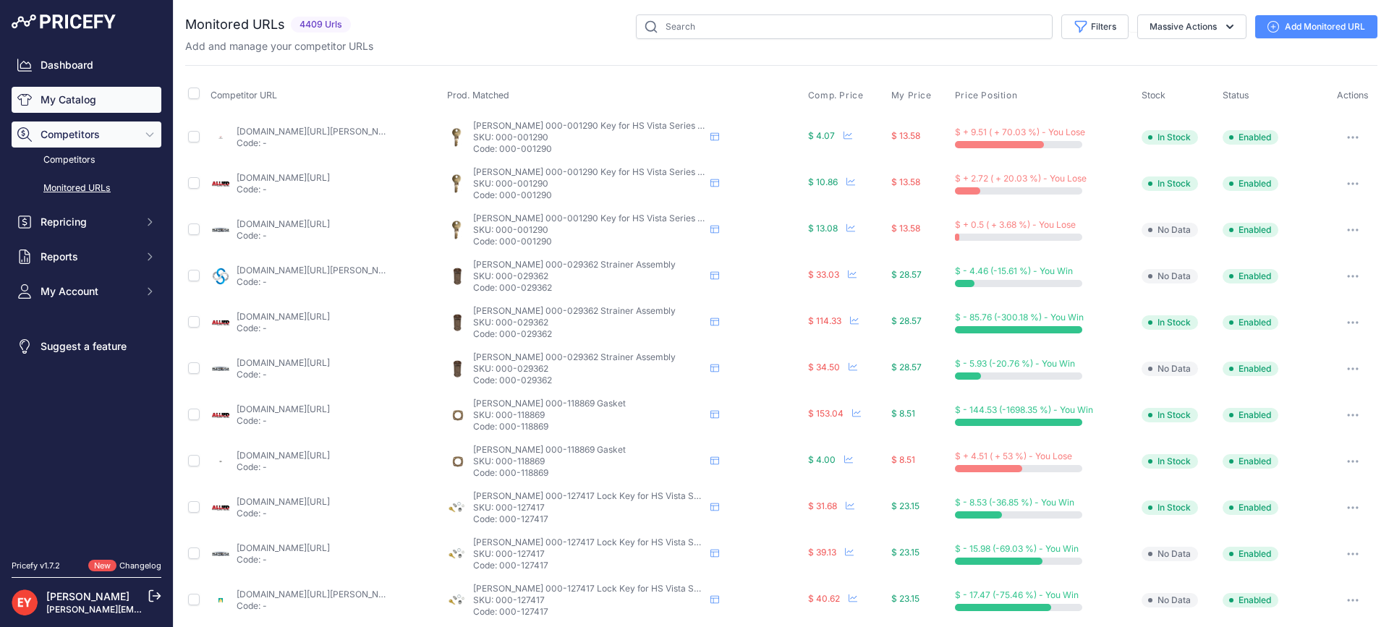
click at [51, 99] on link "My Catalog" at bounding box center [87, 100] width 150 height 26
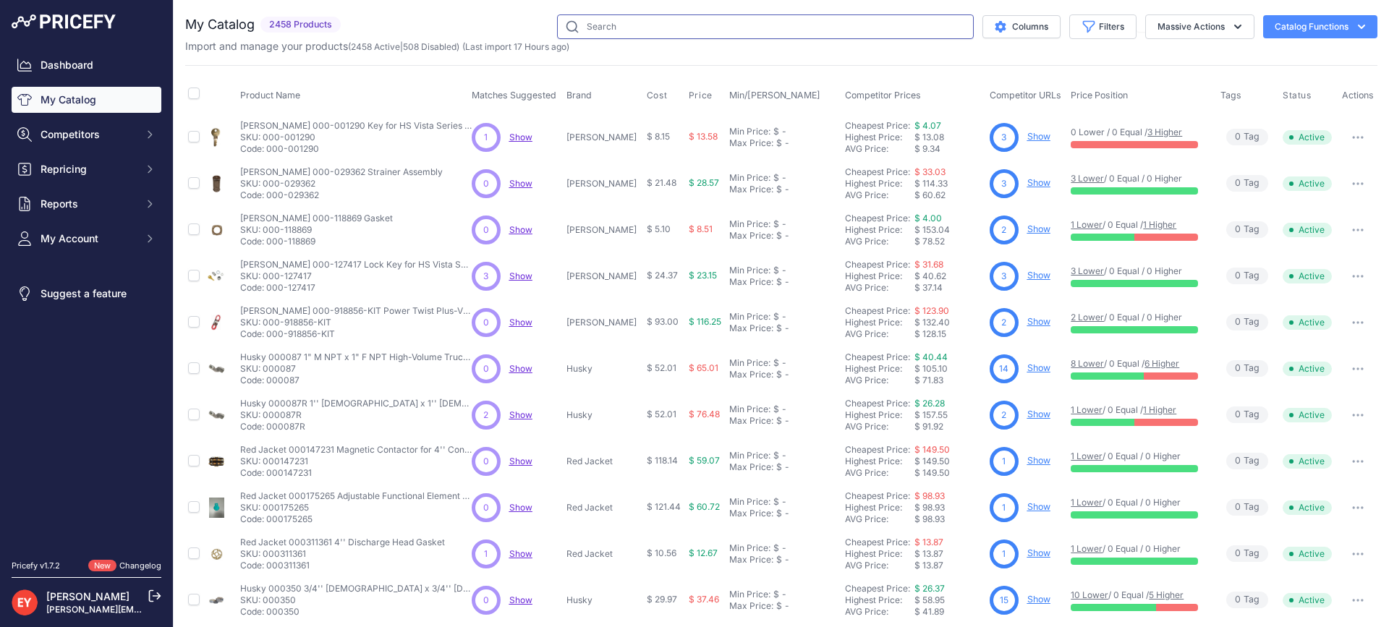
click at [584, 27] on input "text" at bounding box center [765, 26] width 417 height 25
paste input "DURADEF-MPD-O"
drag, startPoint x: 685, startPoint y: 25, endPoint x: 551, endPoint y: 25, distance: 134.6
click at [557, 25] on input "DURADEF-MPD-O" at bounding box center [765, 26] width 417 height 25
paste input "BGU35485014"
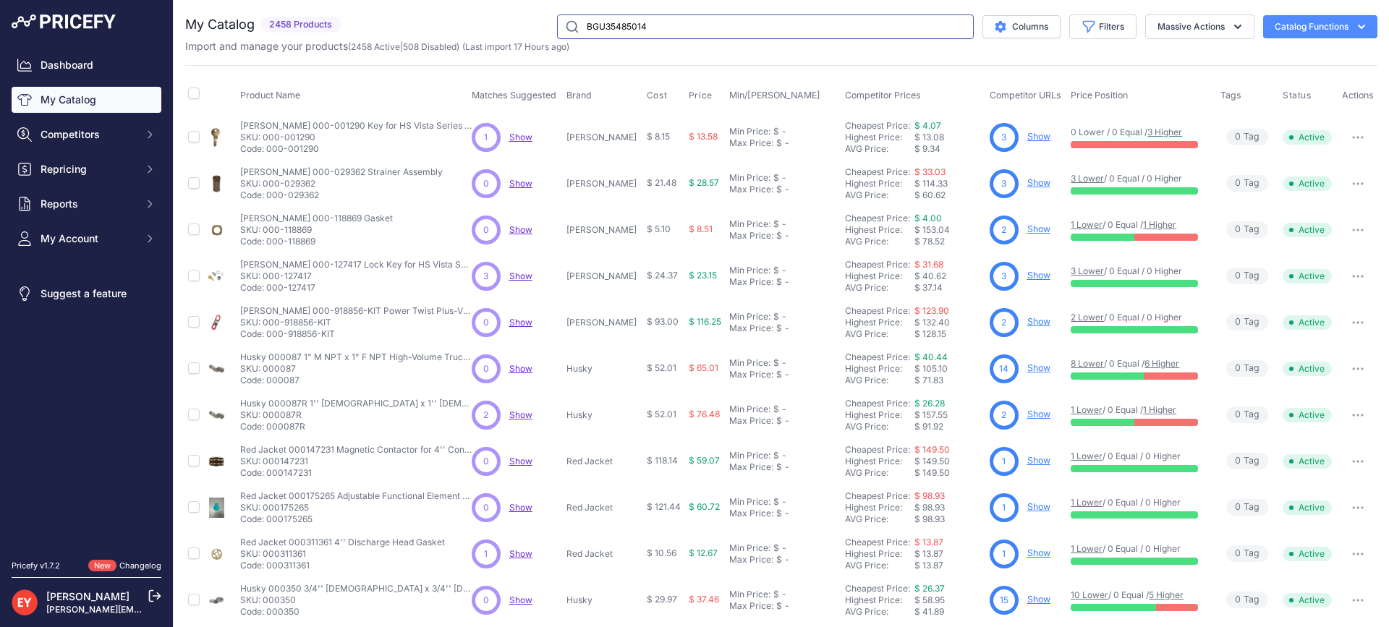
type input "BGU35485014"
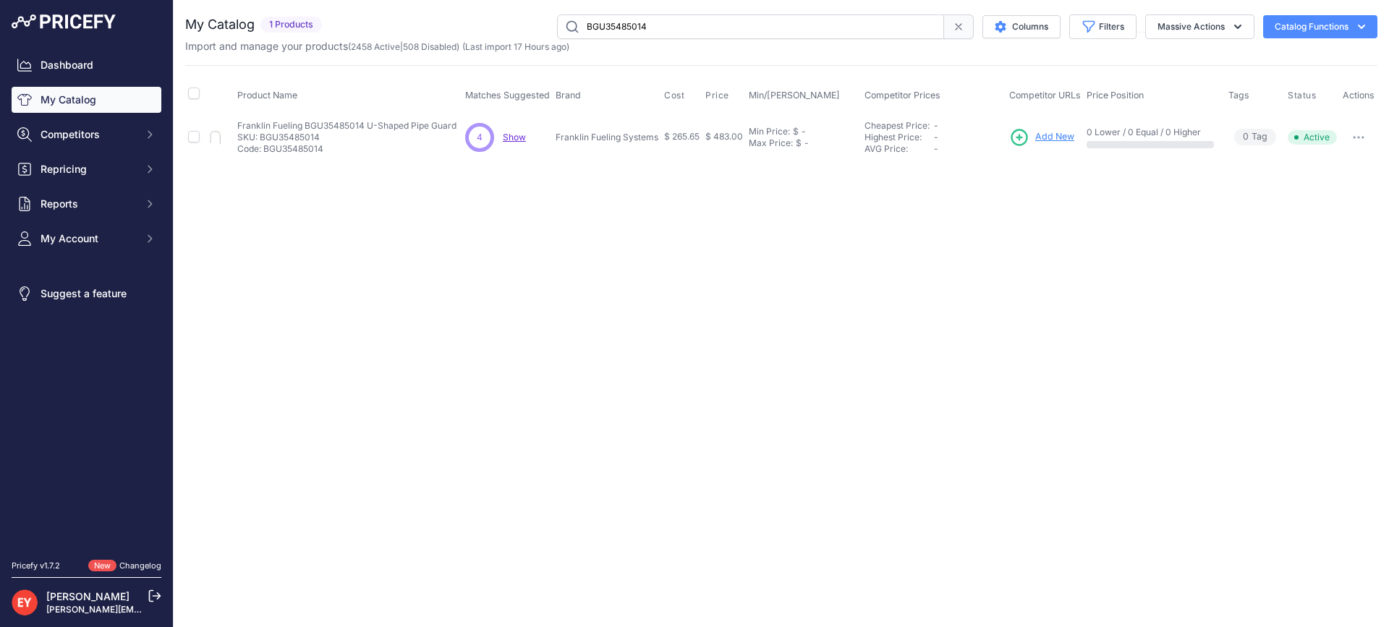
click at [1054, 135] on span "Add New" at bounding box center [1054, 137] width 39 height 14
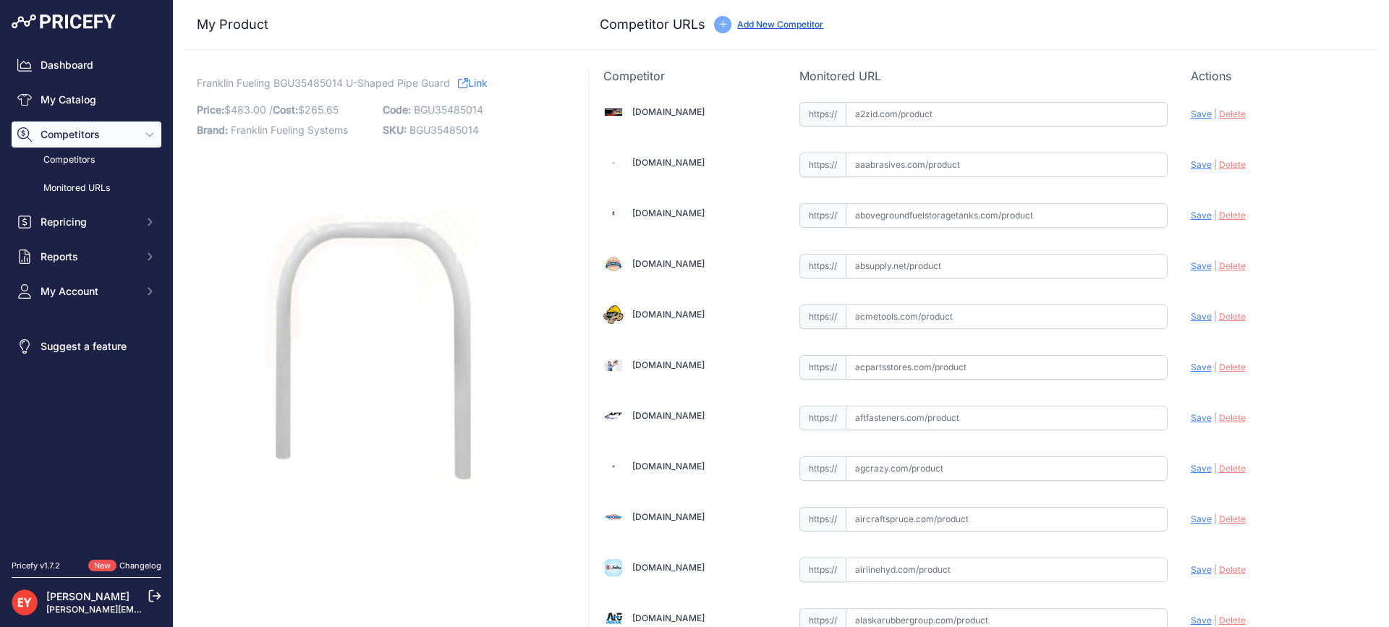
scroll to position [4255, 0]
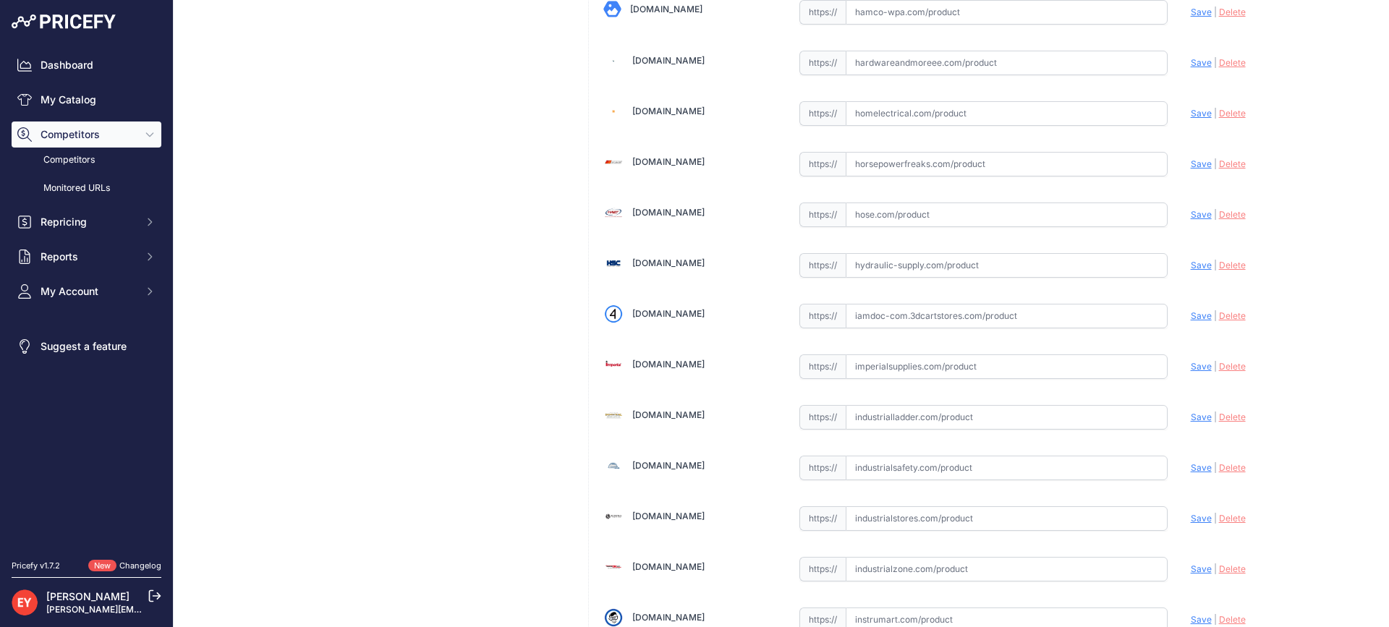
click at [890, 314] on input "text" at bounding box center [1007, 316] width 322 height 25
paste input "https://iamdoc-com.3dcartstores.com/Guard-U-Shaped-Pipe-48-X50-_p_10590066.html"
click at [1191, 315] on span "Save" at bounding box center [1201, 315] width 21 height 11
type input "https://iamdoc-com.3dcartstores.com/Guard-U-Shaped-Pipe-48-X50-_p_10590066.html…"
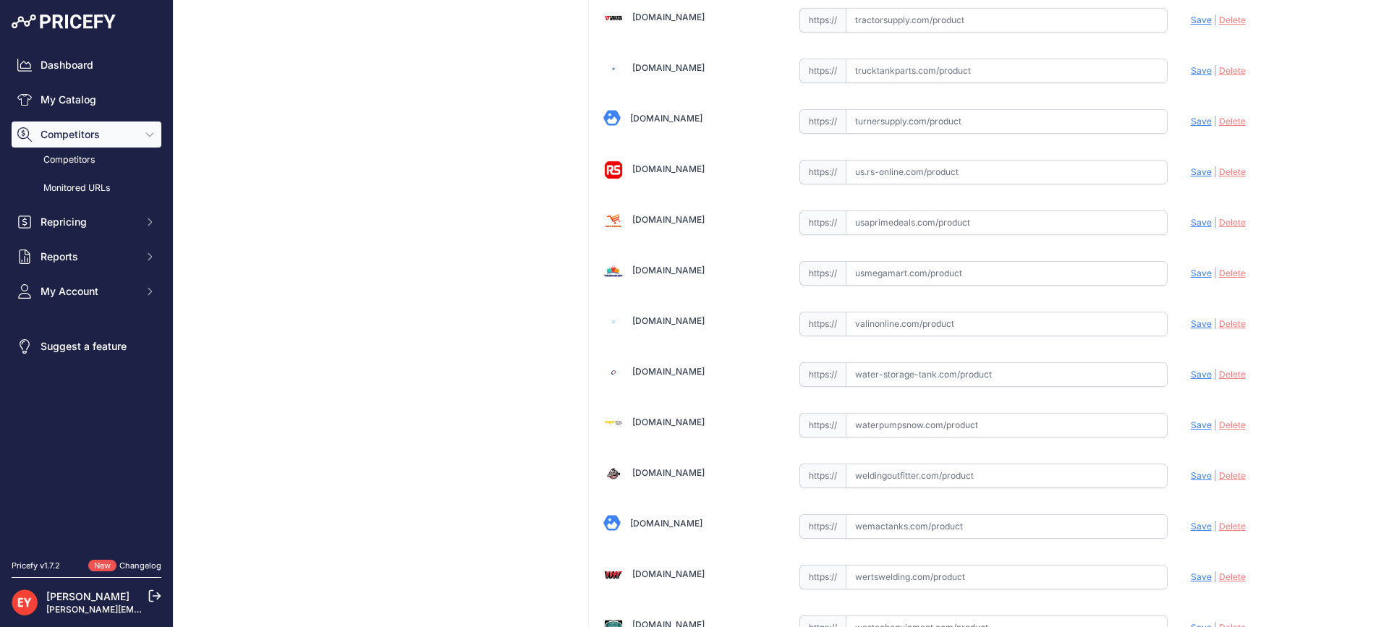
scroll to position [10775, 0]
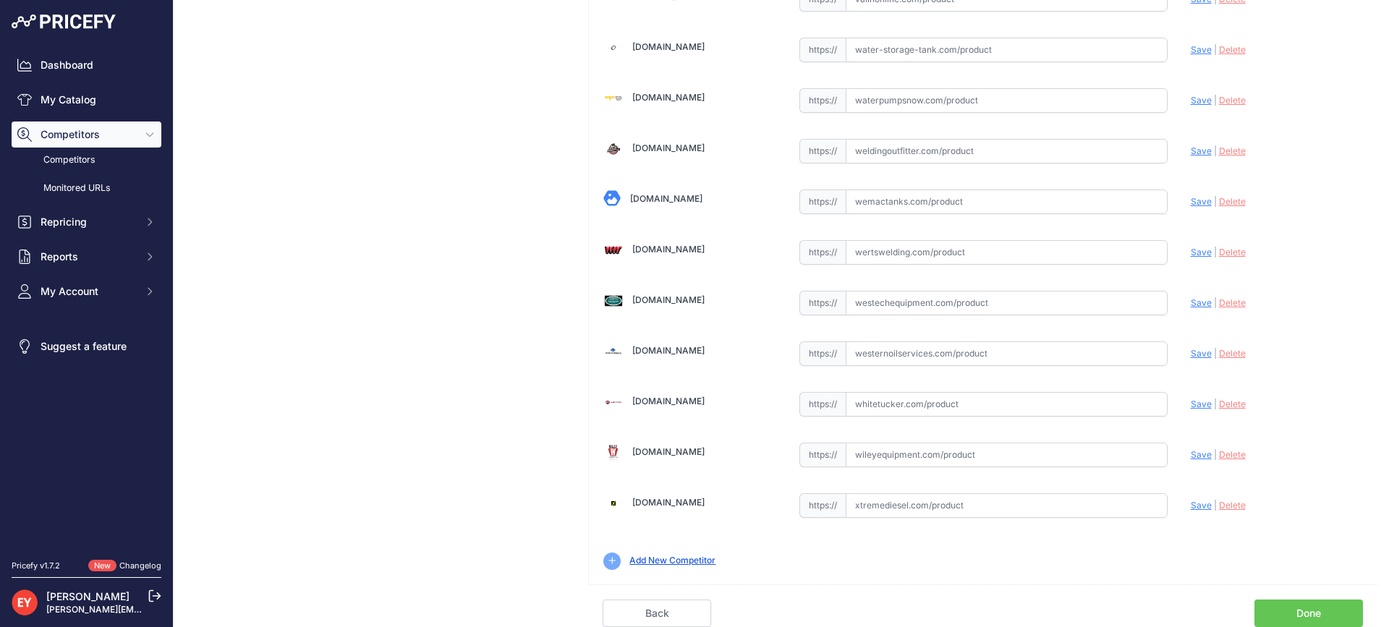
click at [1329, 606] on link "Done" at bounding box center [1309, 613] width 109 height 27
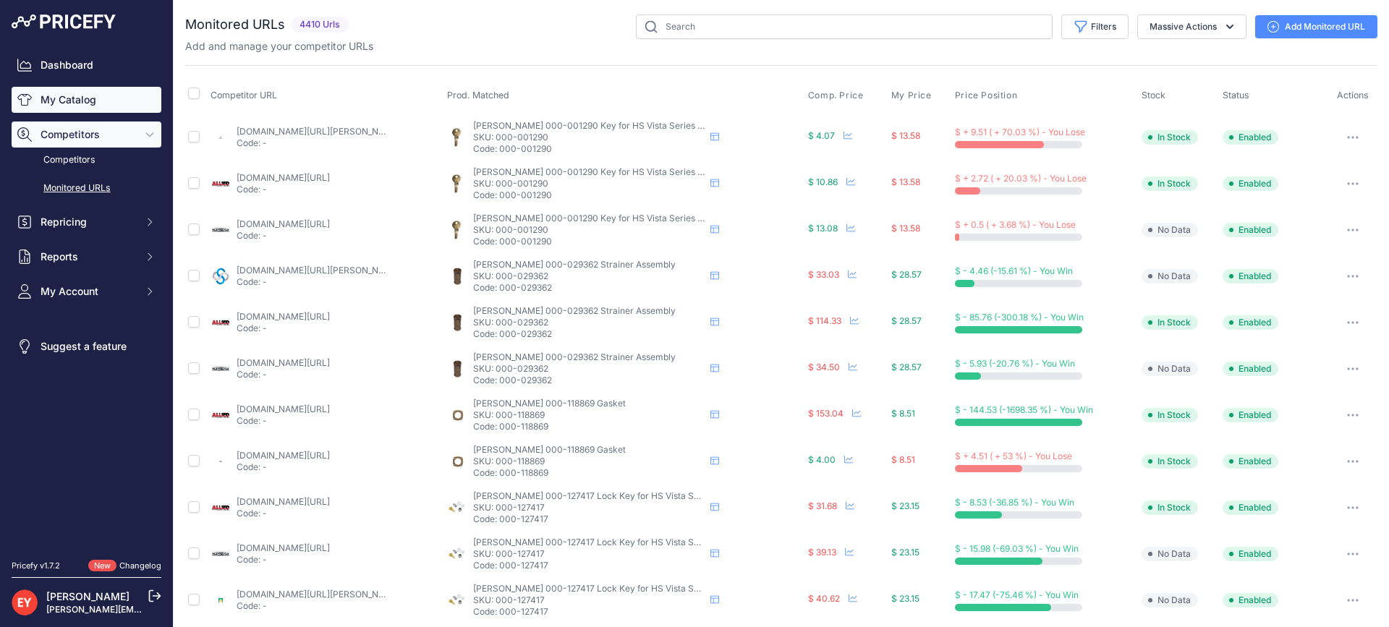
click at [103, 98] on link "My Catalog" at bounding box center [87, 100] width 150 height 26
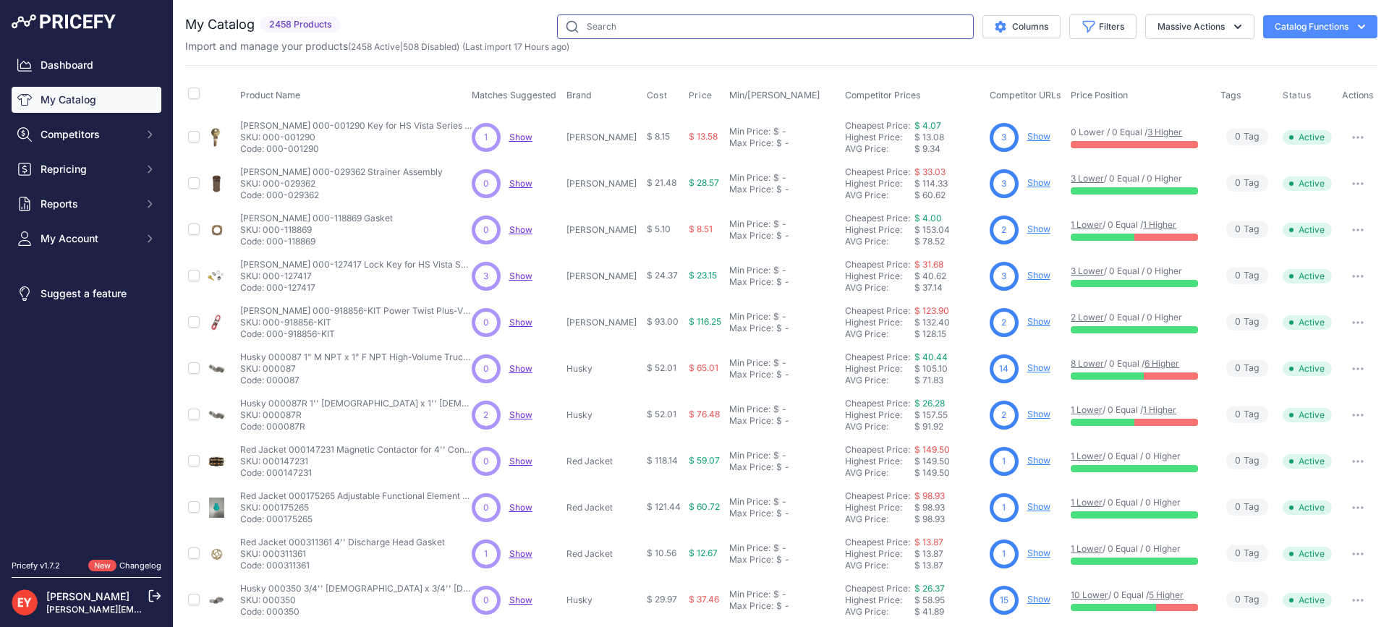
click at [601, 20] on input "text" at bounding box center [765, 26] width 417 height 25
paste input "407486103G"
type input "407486103G"
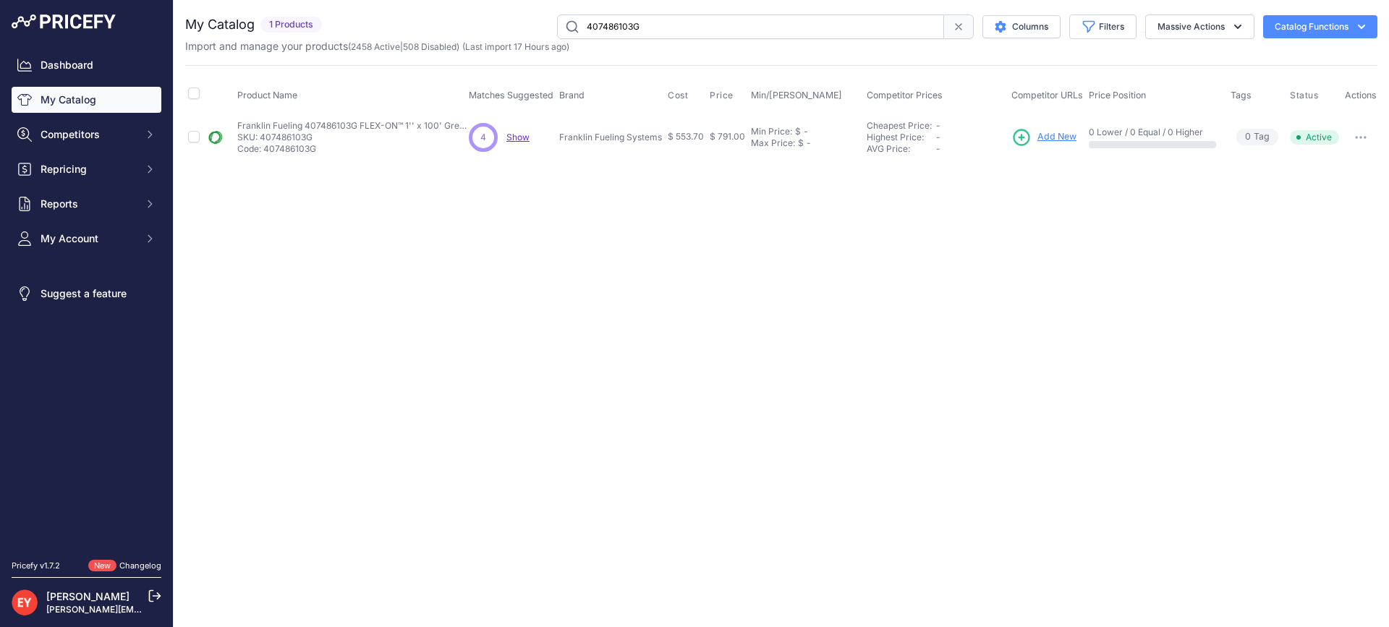
click at [1054, 137] on span "Add New" at bounding box center [1057, 137] width 39 height 14
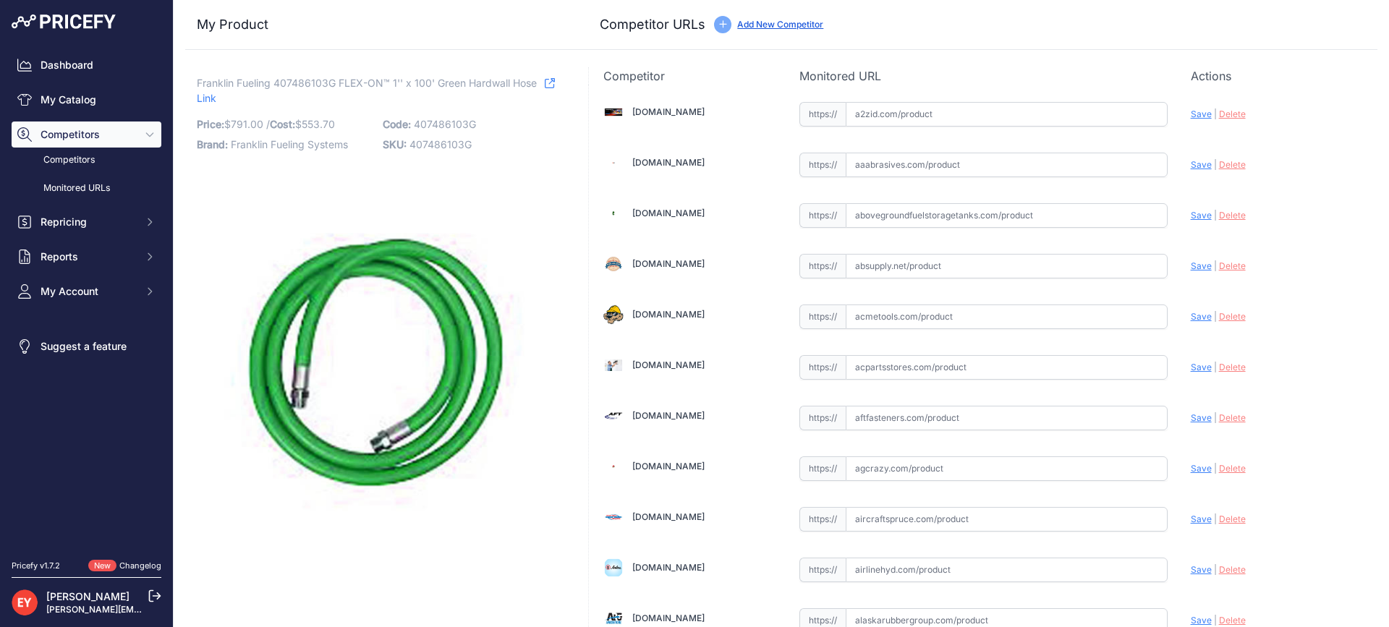
scroll to position [10020, 0]
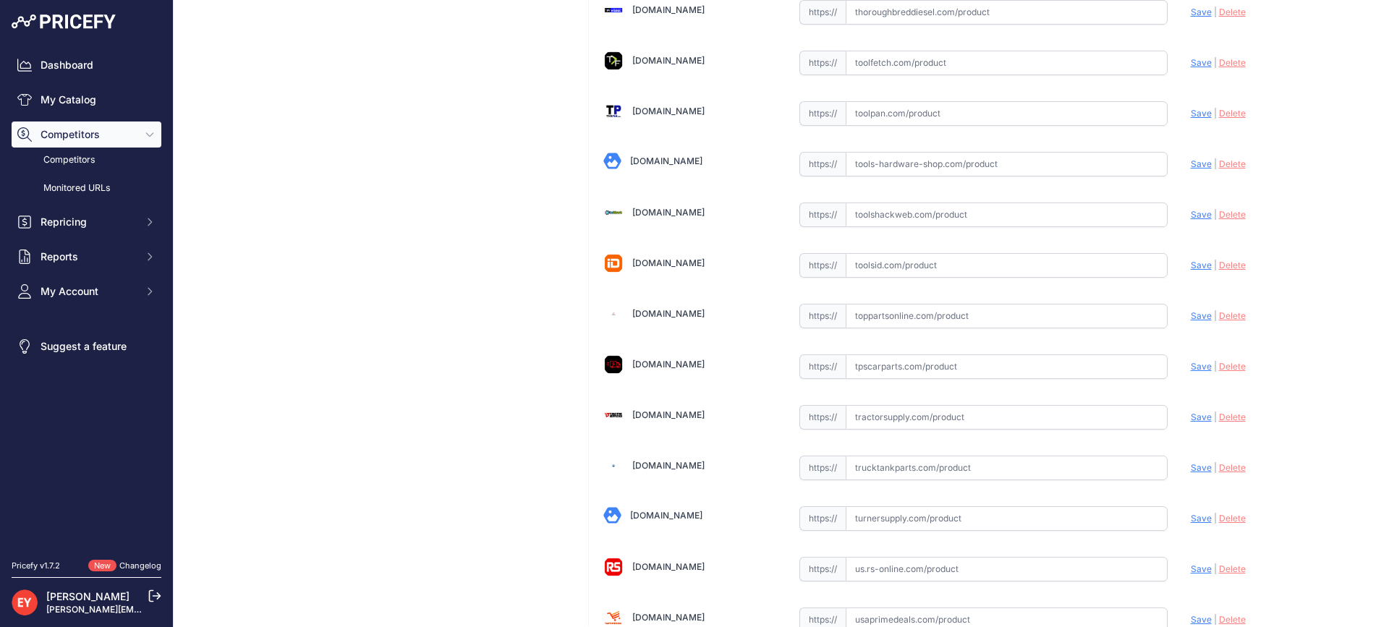
click at [886, 309] on input "text" at bounding box center [1007, 316] width 322 height 25
paste input "https://www.toppartsonline.com/product/franklin-fueling-407486103g-flex-on-1-x-…"
click at [1191, 313] on span "Save" at bounding box center [1201, 315] width 21 height 11
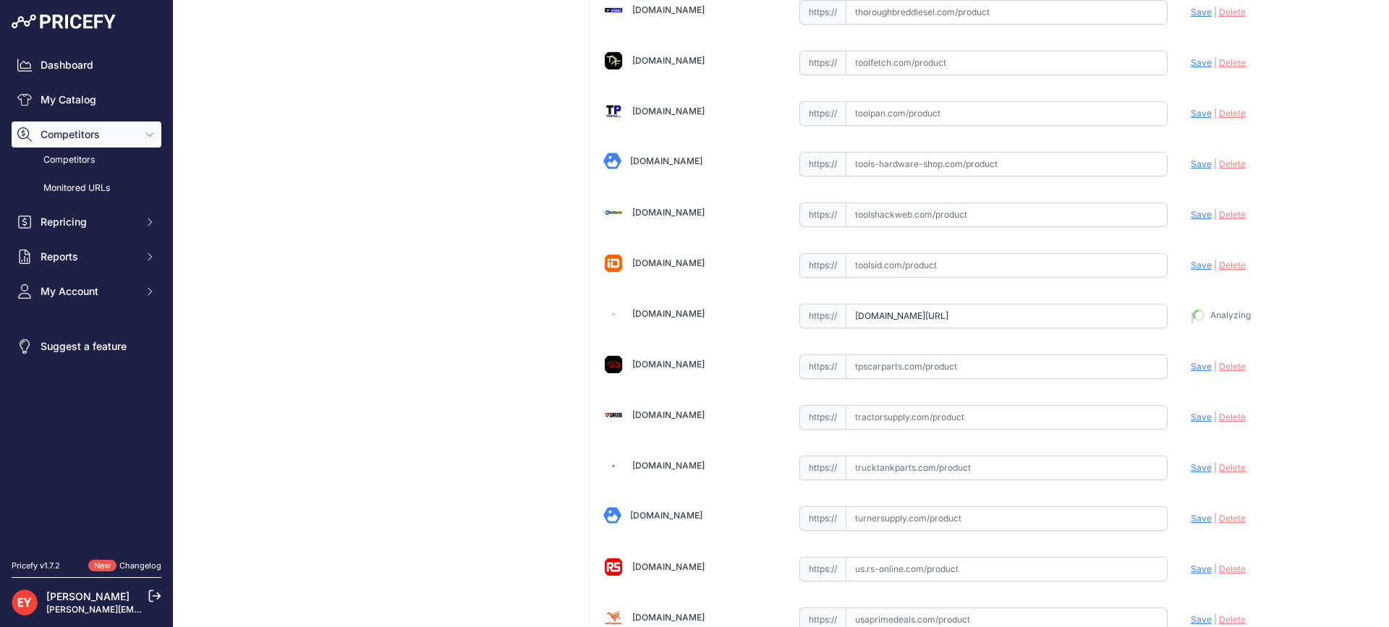
type input "https://www.toppartsonline.com/product/franklin-fueling-407486103g-flex-on-1-x-…"
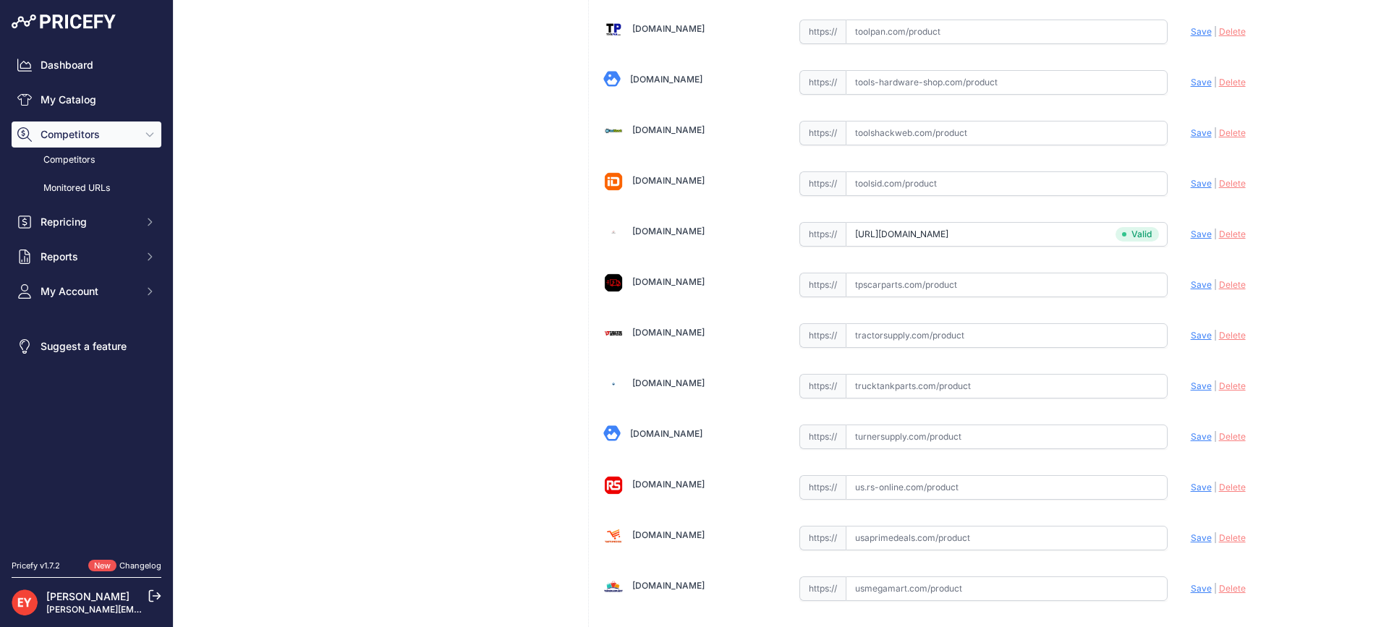
scroll to position [10775, 0]
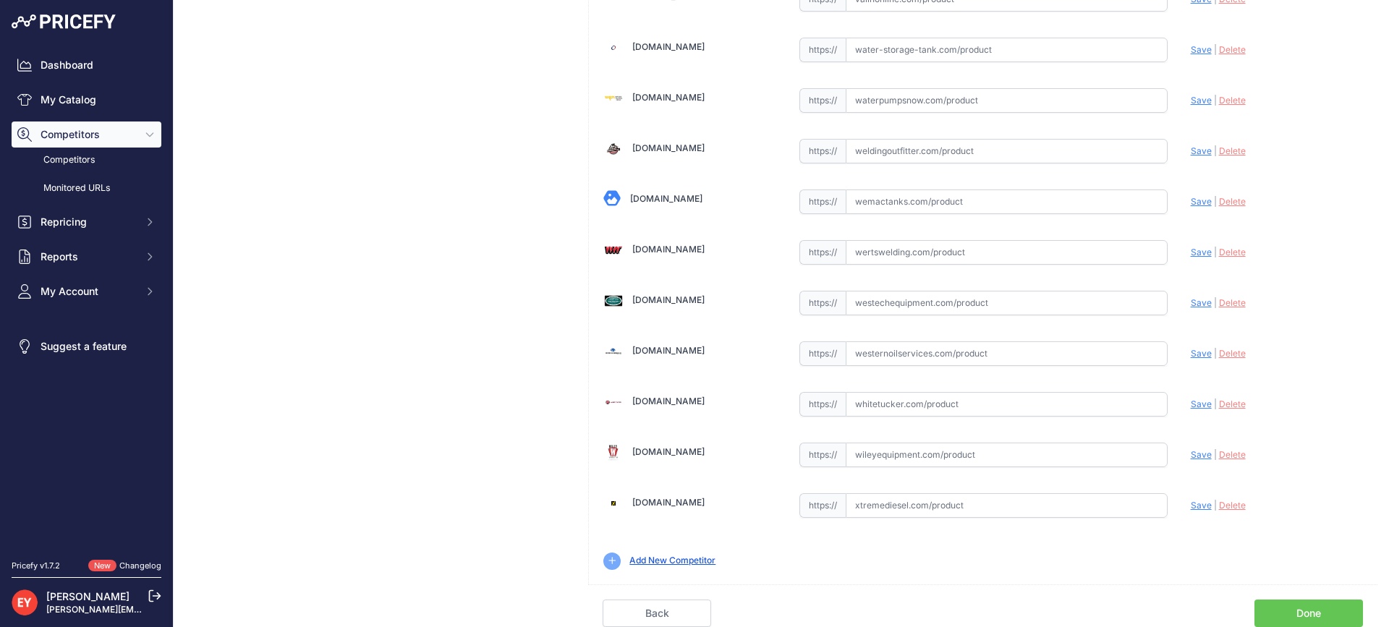
click at [1325, 608] on link "Done" at bounding box center [1309, 613] width 109 height 27
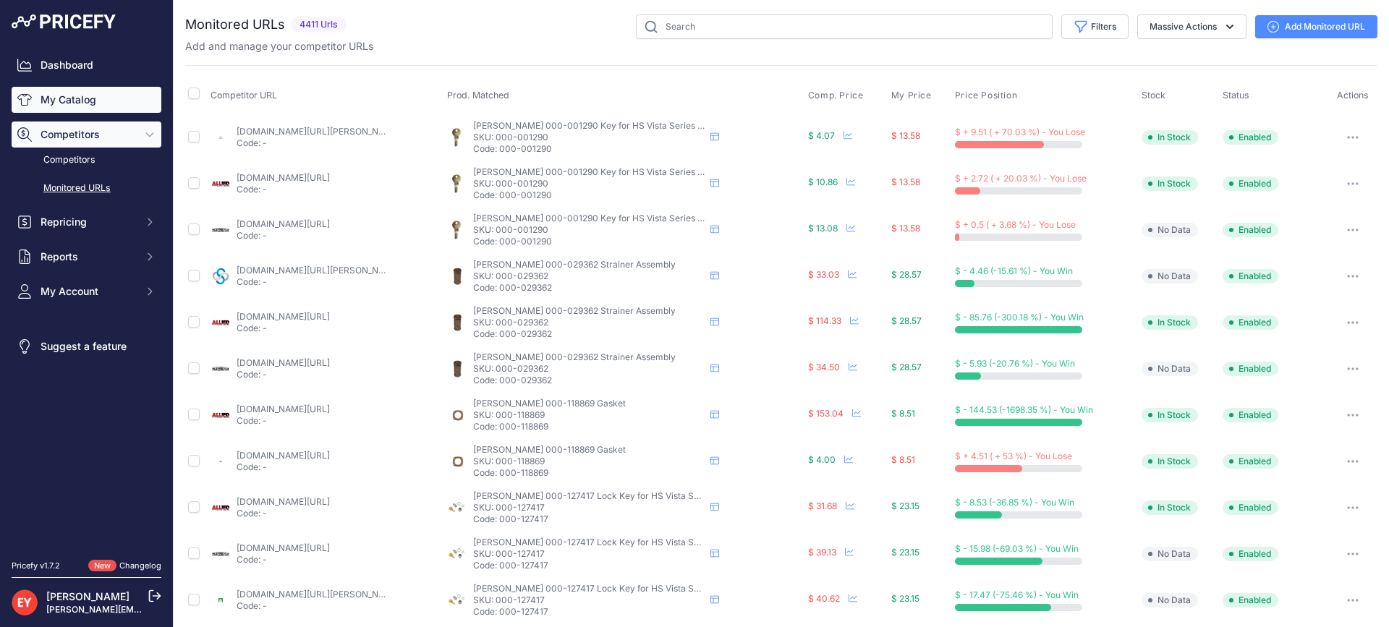
click at [96, 105] on link "My Catalog" at bounding box center [87, 100] width 150 height 26
